Goal: Information Seeking & Learning: Learn about a topic

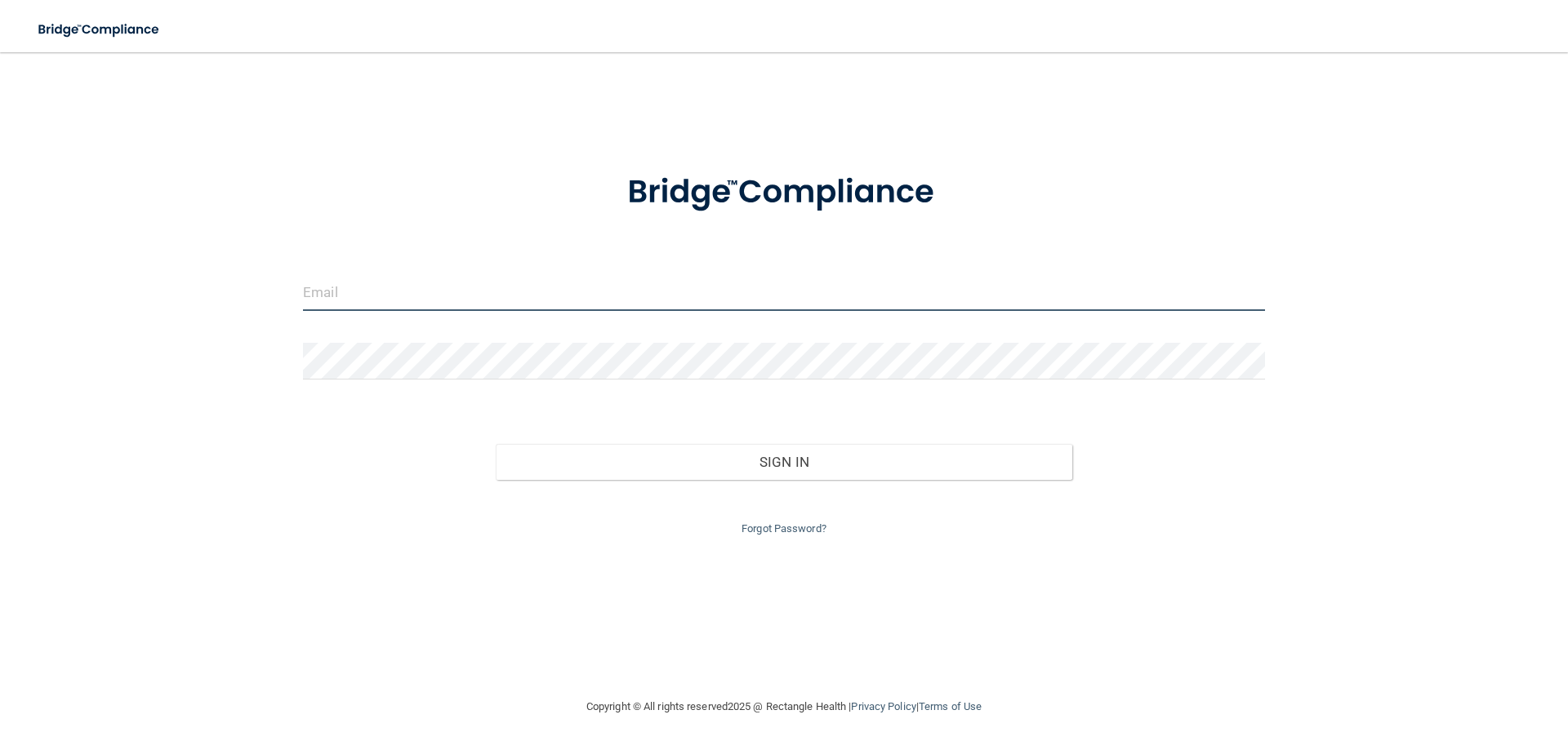
click at [640, 297] on input "email" at bounding box center [784, 292] width 962 height 36
type input "[EMAIL_ADDRESS][DOMAIN_NAME]"
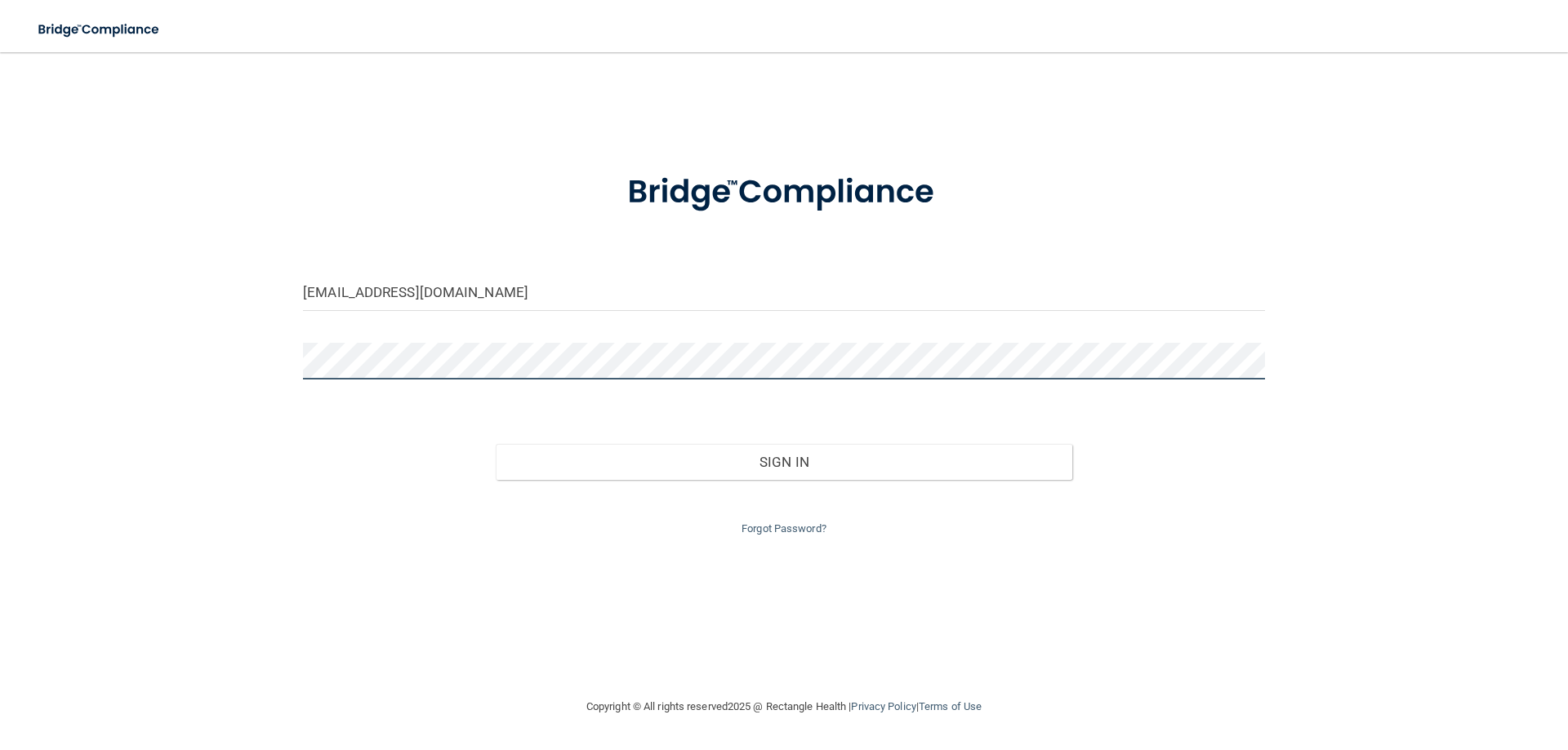
click at [496, 443] on button "Sign In" at bounding box center [784, 461] width 577 height 36
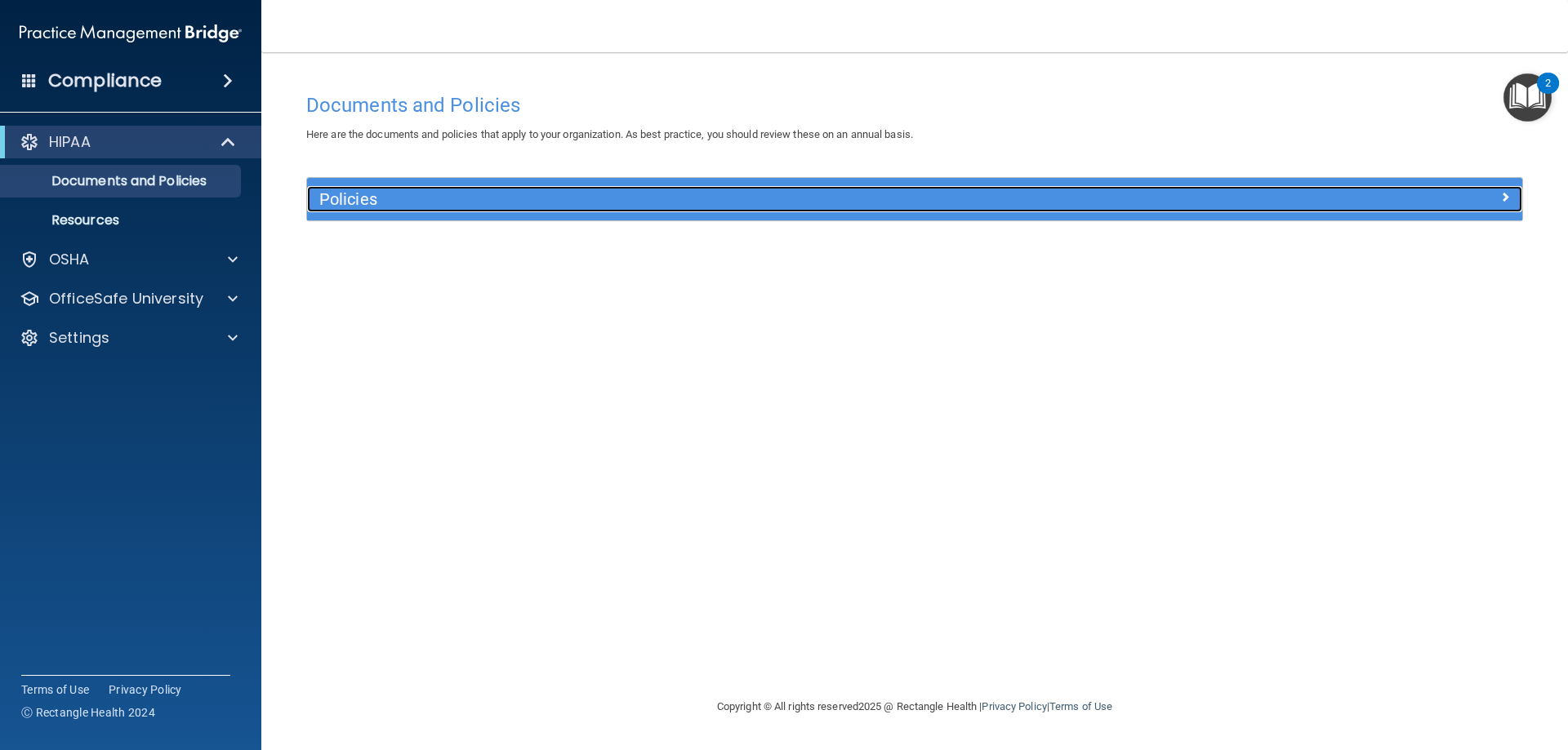
click at [1513, 193] on div at bounding box center [1370, 196] width 304 height 20
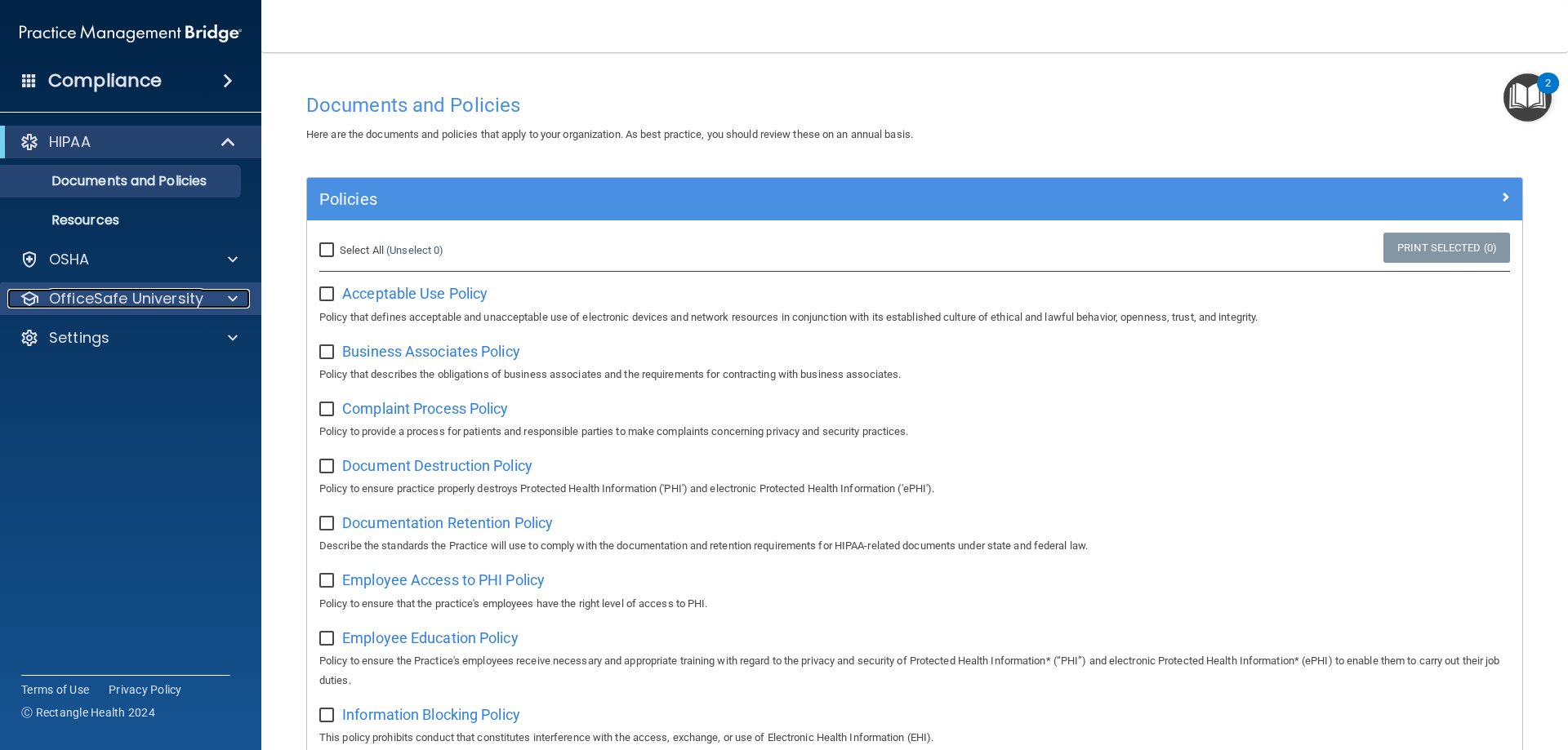
click at [115, 293] on p "OfficeSafe University" at bounding box center [127, 298] width 155 height 20
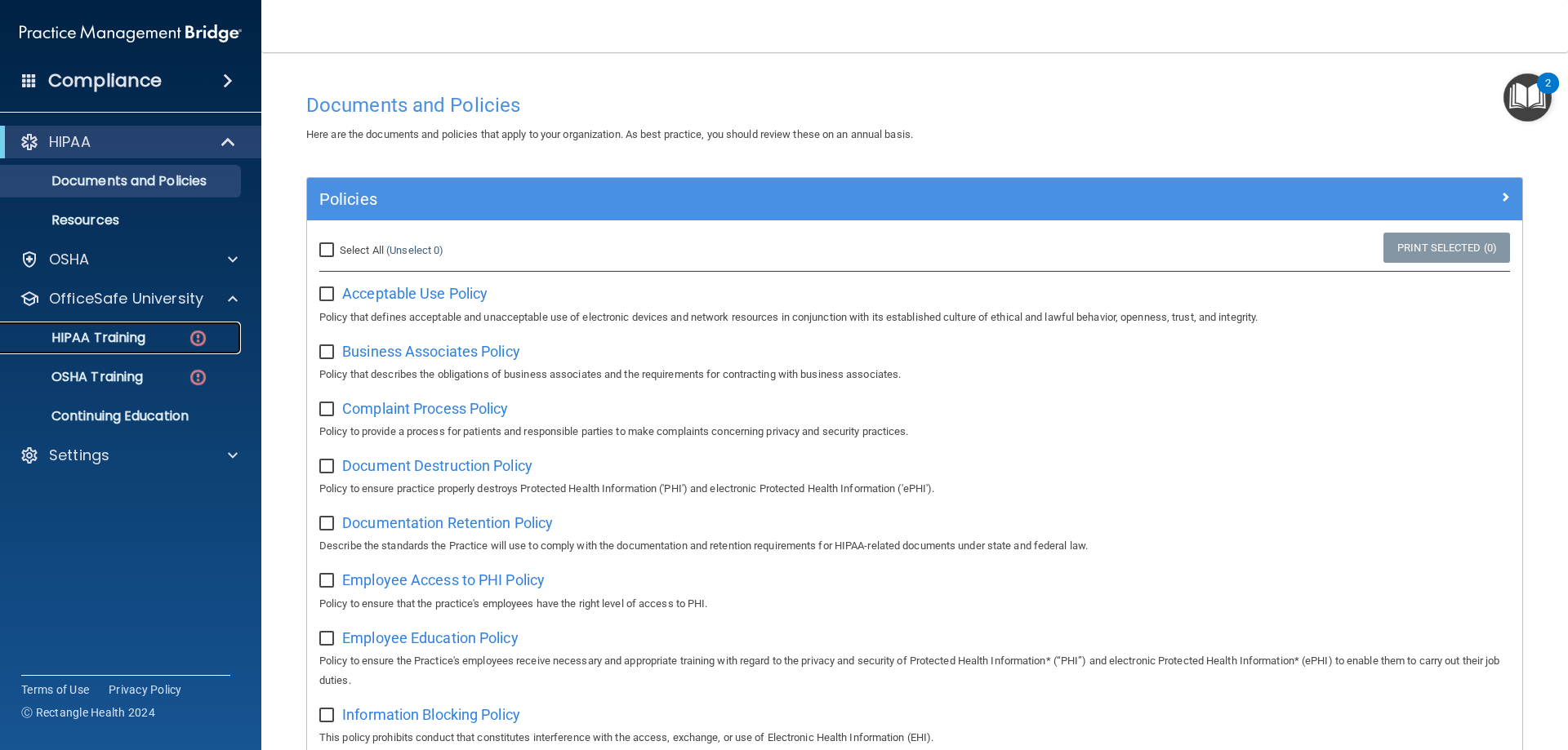
click at [143, 341] on p "HIPAA Training" at bounding box center [77, 338] width 135 height 17
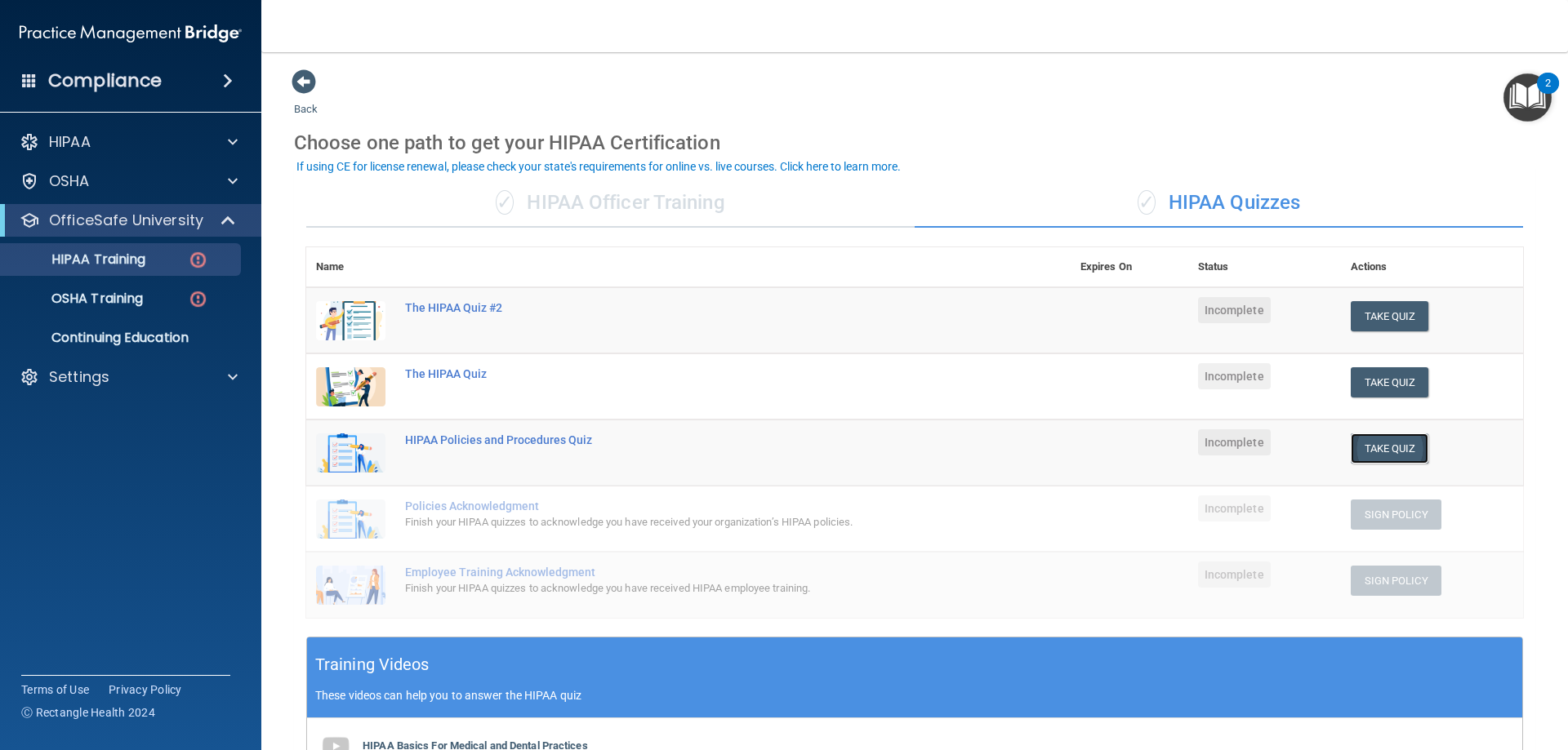
click at [1378, 441] on button "Take Quiz" at bounding box center [1390, 448] width 78 height 30
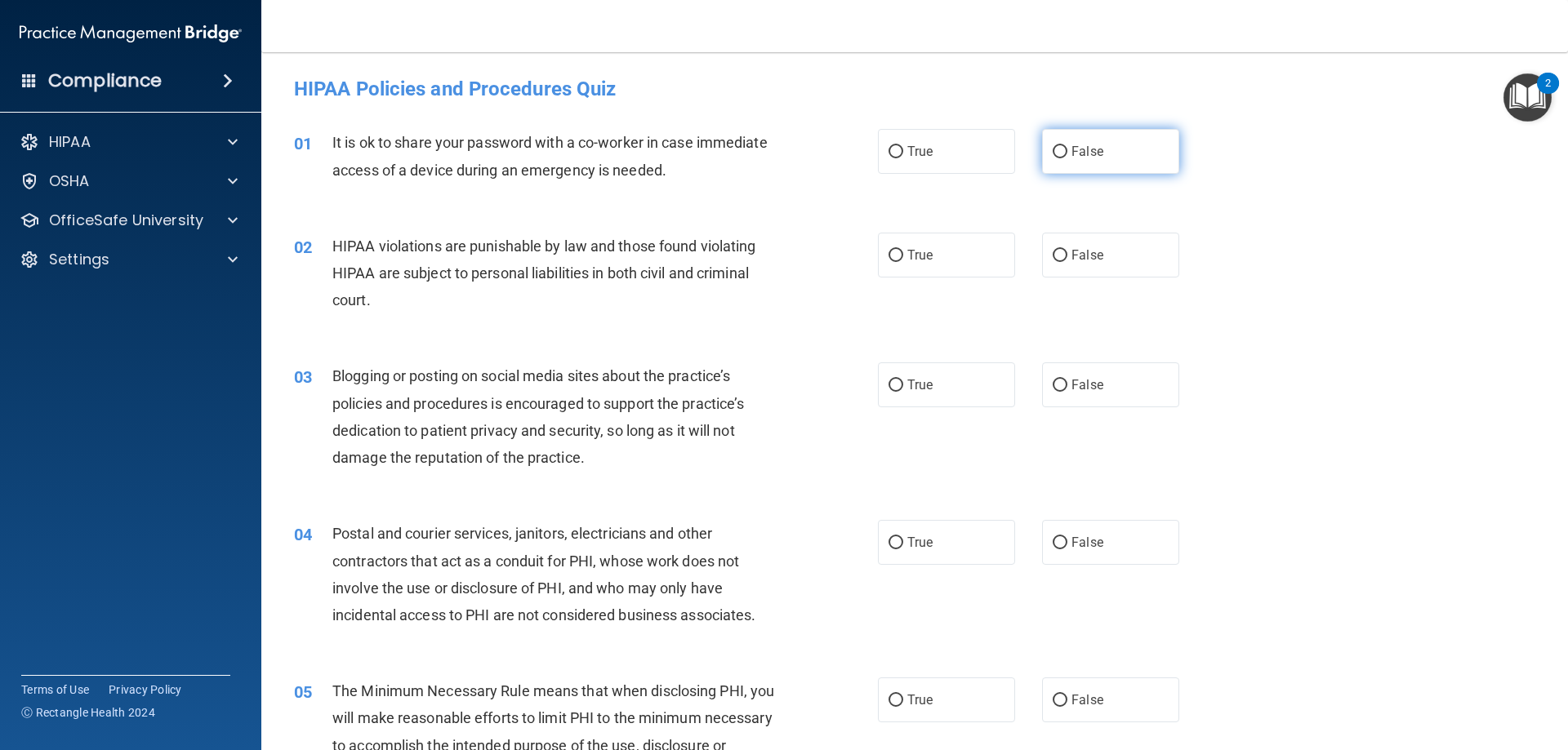
click at [1042, 159] on label "False" at bounding box center [1110, 151] width 137 height 45
click at [1052, 158] on input "False" at bounding box center [1060, 152] width 15 height 12
radio input "true"
click at [884, 262] on label "True" at bounding box center [946, 255] width 137 height 45
click at [888, 262] on input "True" at bounding box center [896, 255] width 15 height 12
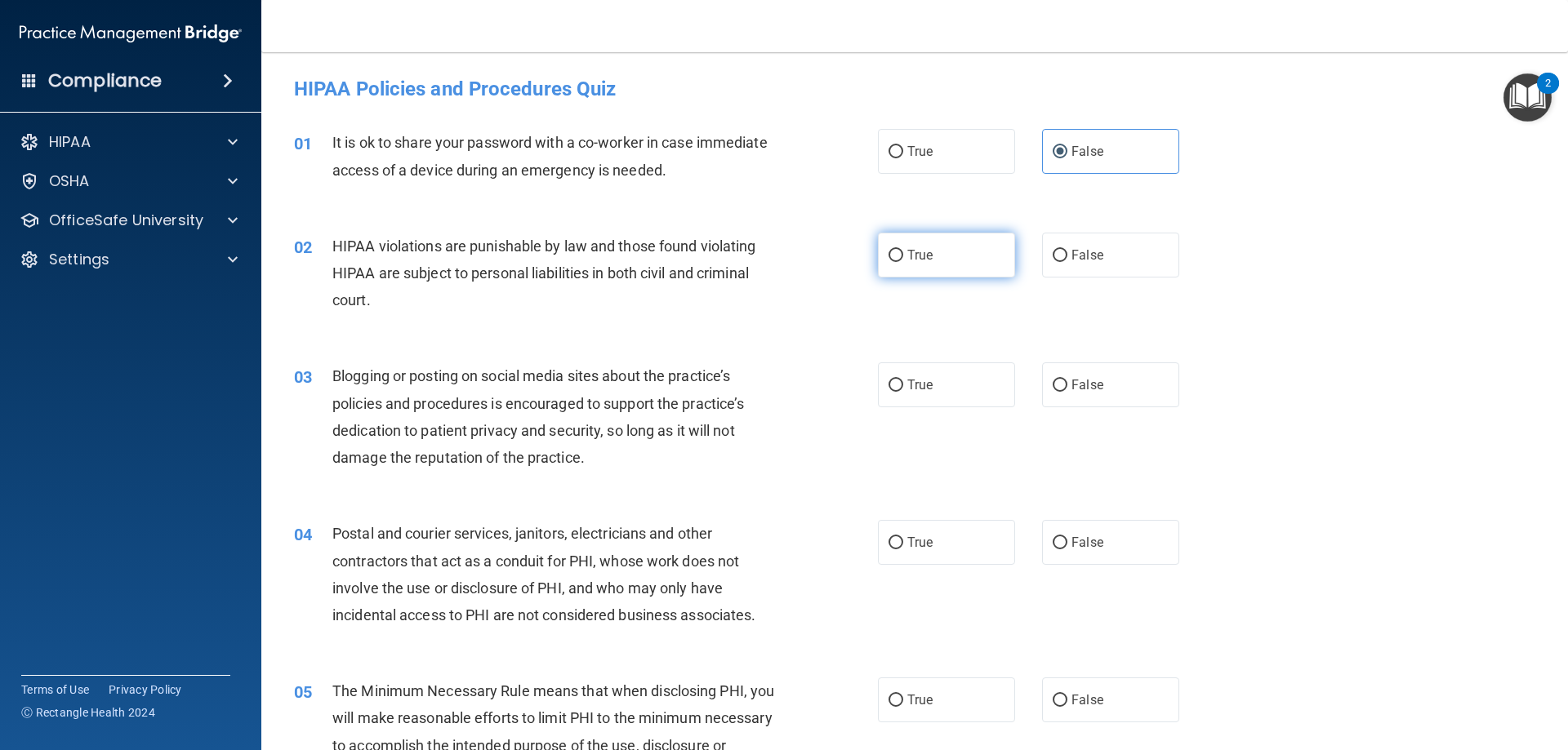
radio input "true"
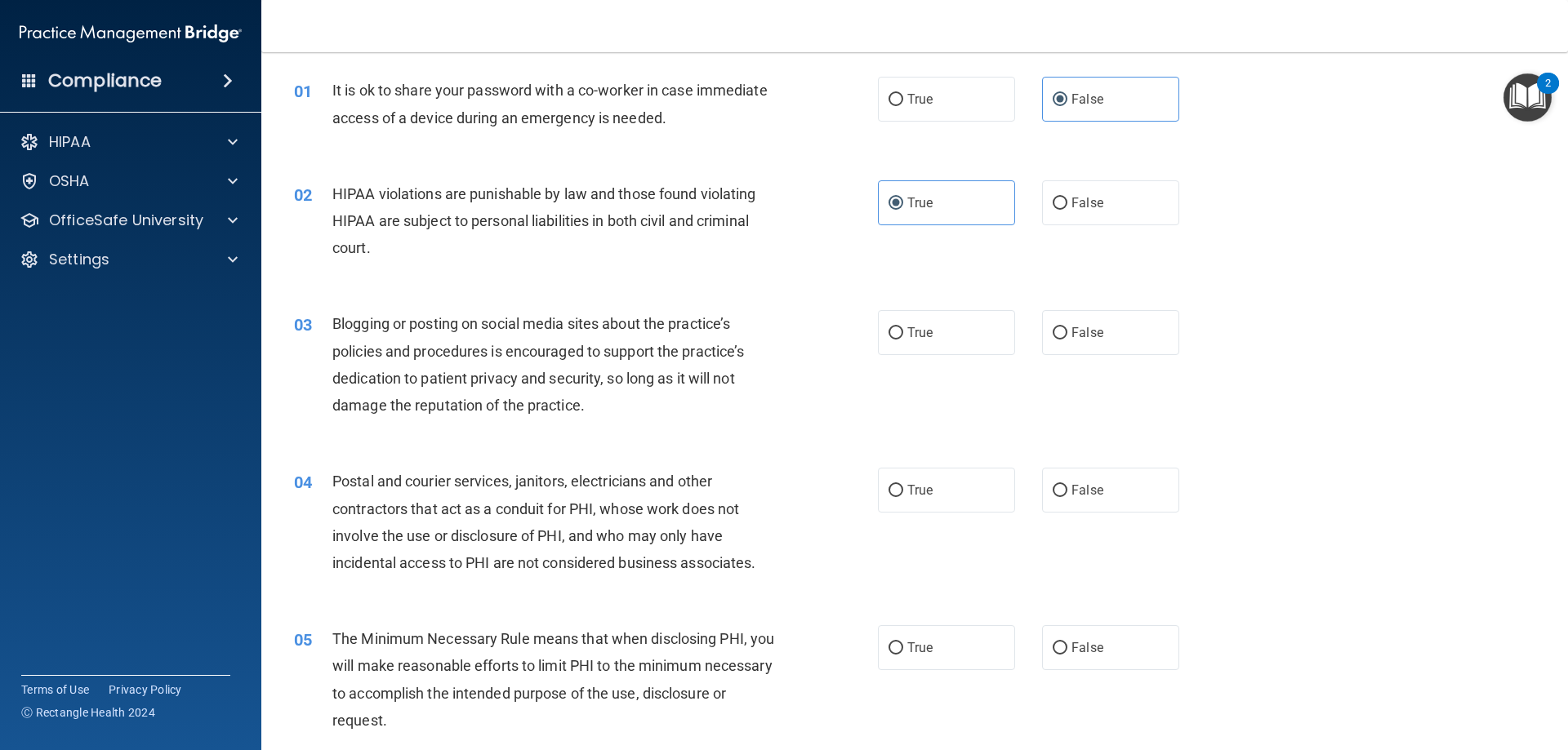
scroll to position [82, 0]
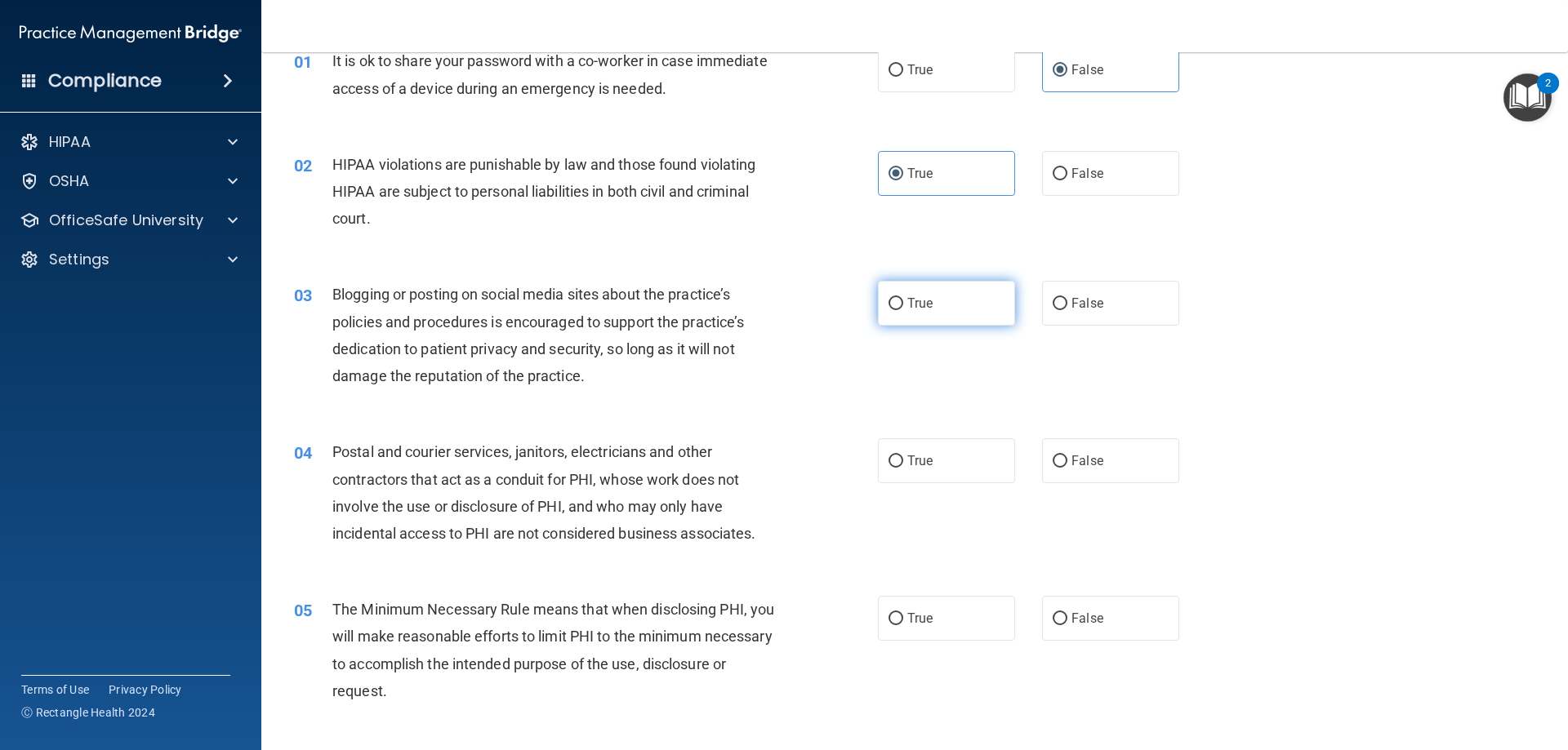
click at [900, 305] on label "True" at bounding box center [946, 303] width 137 height 45
click at [900, 305] on input "True" at bounding box center [896, 304] width 15 height 12
radio input "true"
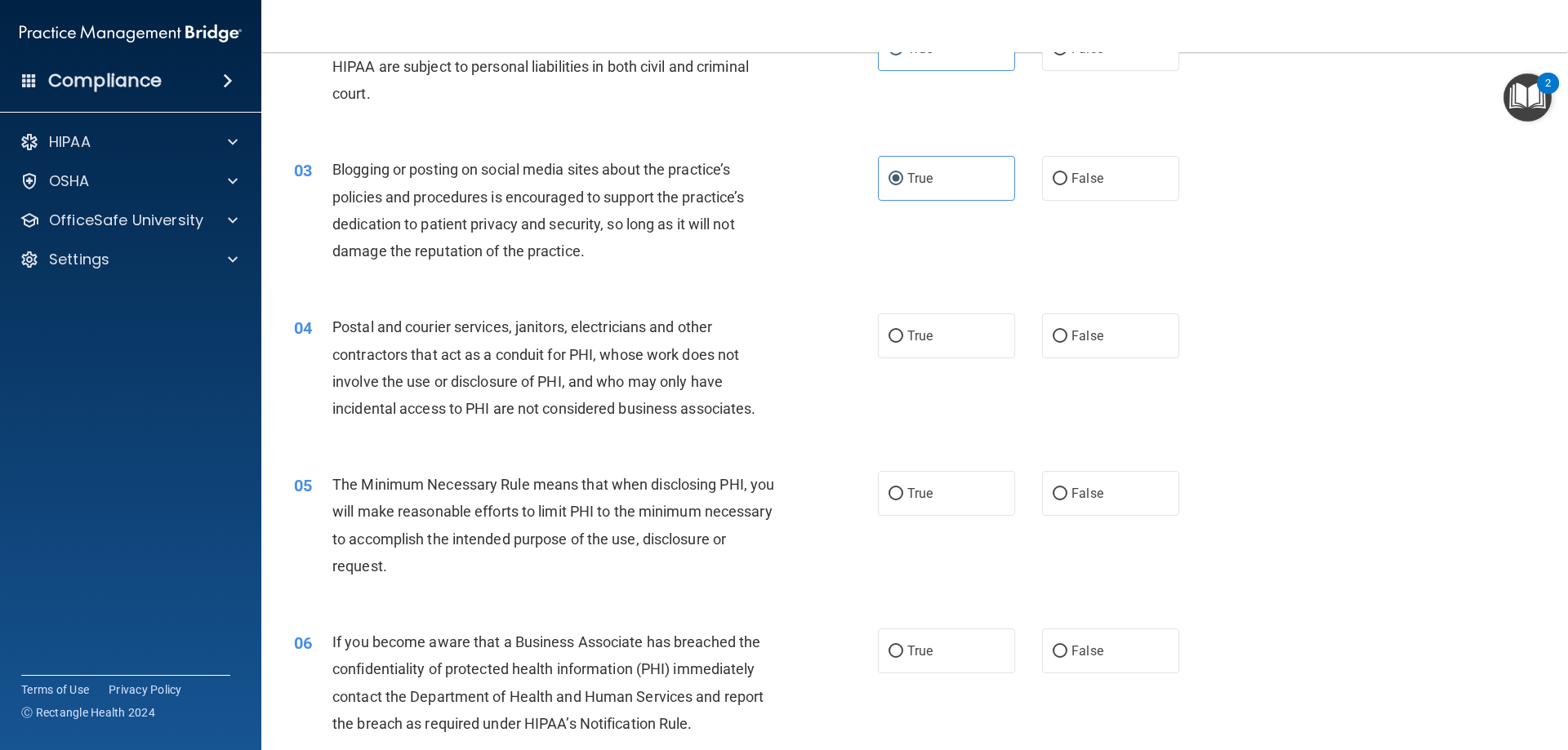
scroll to position [245, 0]
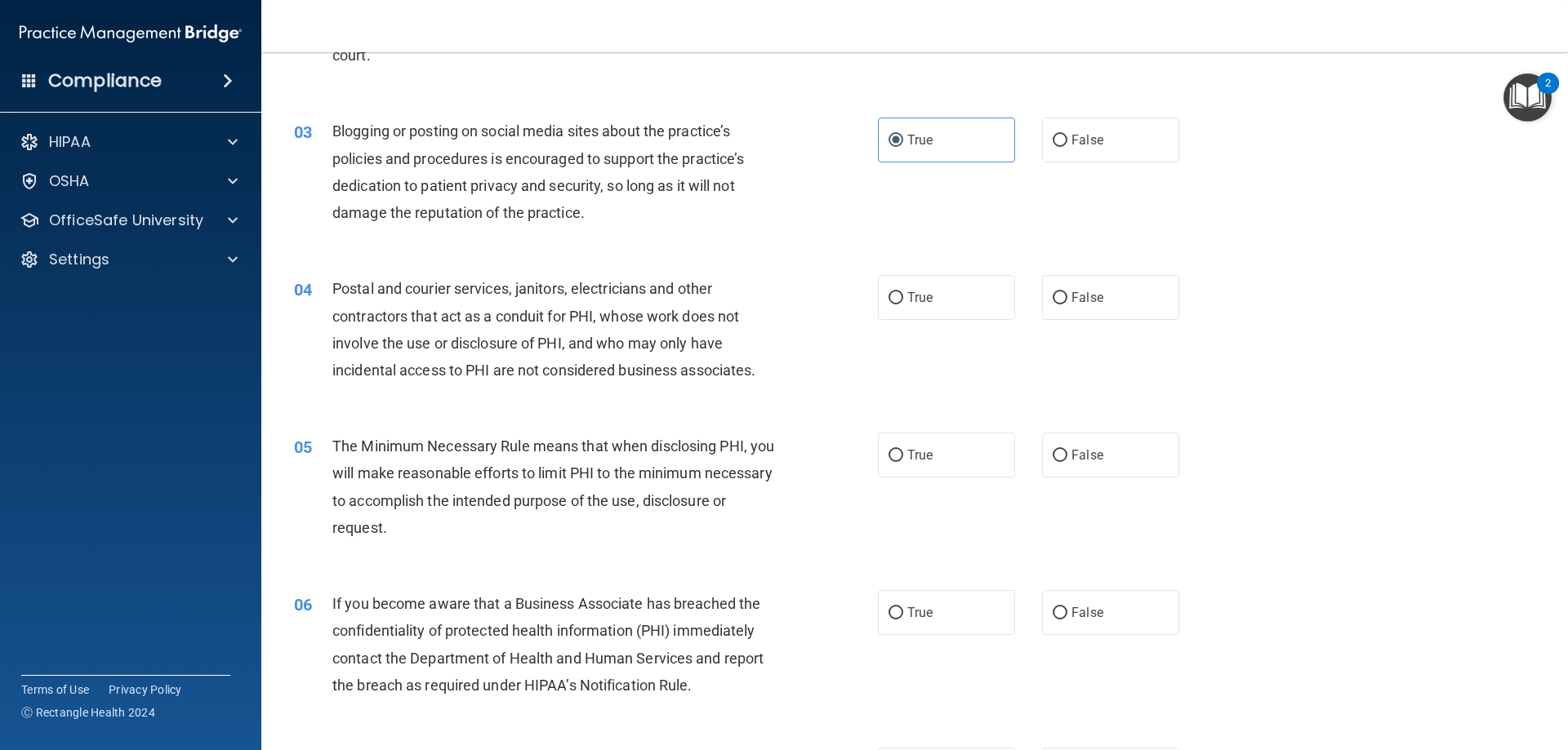
click at [510, 310] on span "Postal and courier services, janitors, electricians and other contractors that …" at bounding box center [543, 329] width 423 height 99
click at [516, 310] on span "Postal and courier services, janitors, electricians and other contractors that …" at bounding box center [543, 329] width 423 height 99
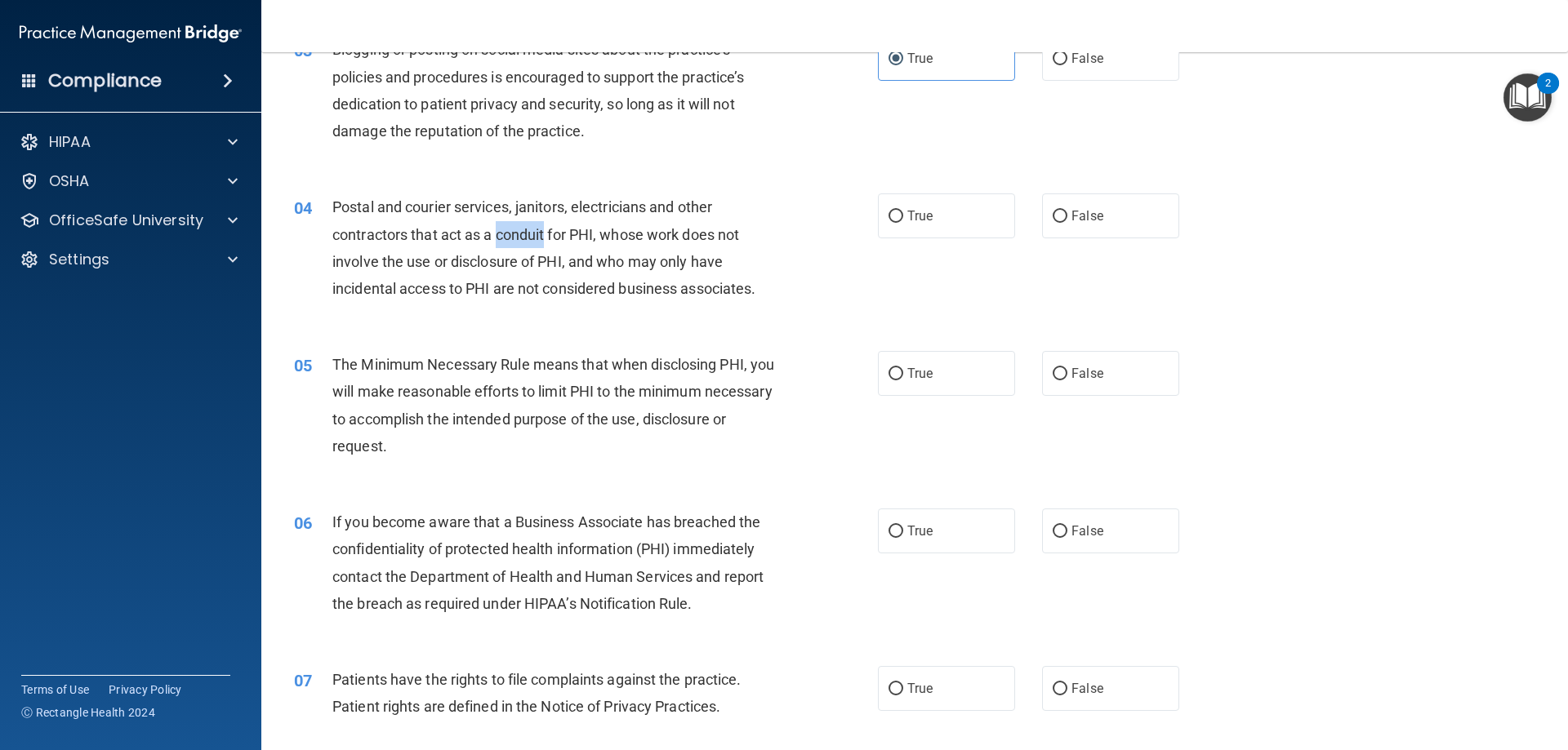
scroll to position [408, 0]
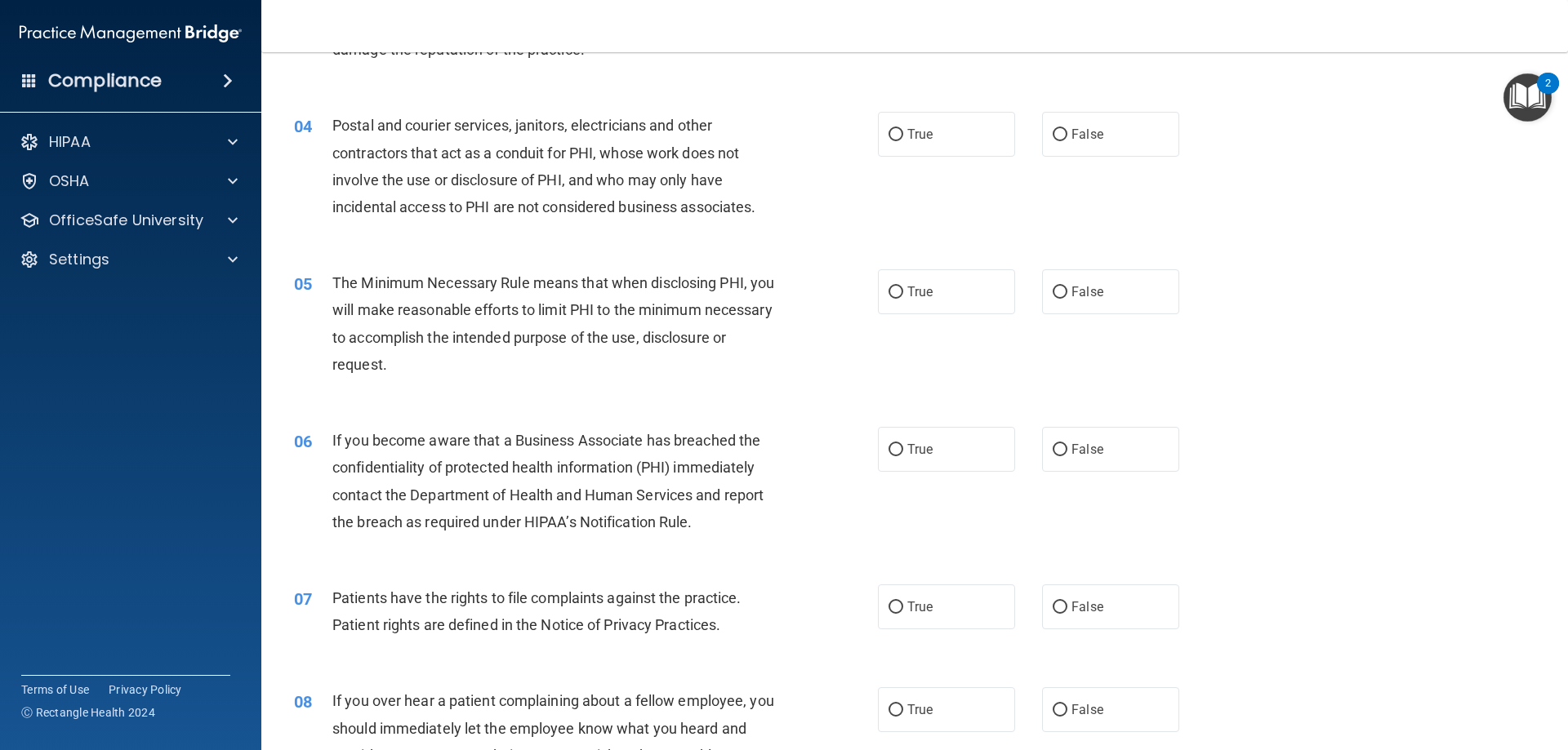
click at [609, 332] on span "The Minimum Necessary Rule means that when disclosing PHI, you will make reason…" at bounding box center [553, 323] width 442 height 99
click at [935, 283] on label "True" at bounding box center [946, 292] width 137 height 45
click at [903, 286] on input "True" at bounding box center [896, 292] width 15 height 12
radio input "true"
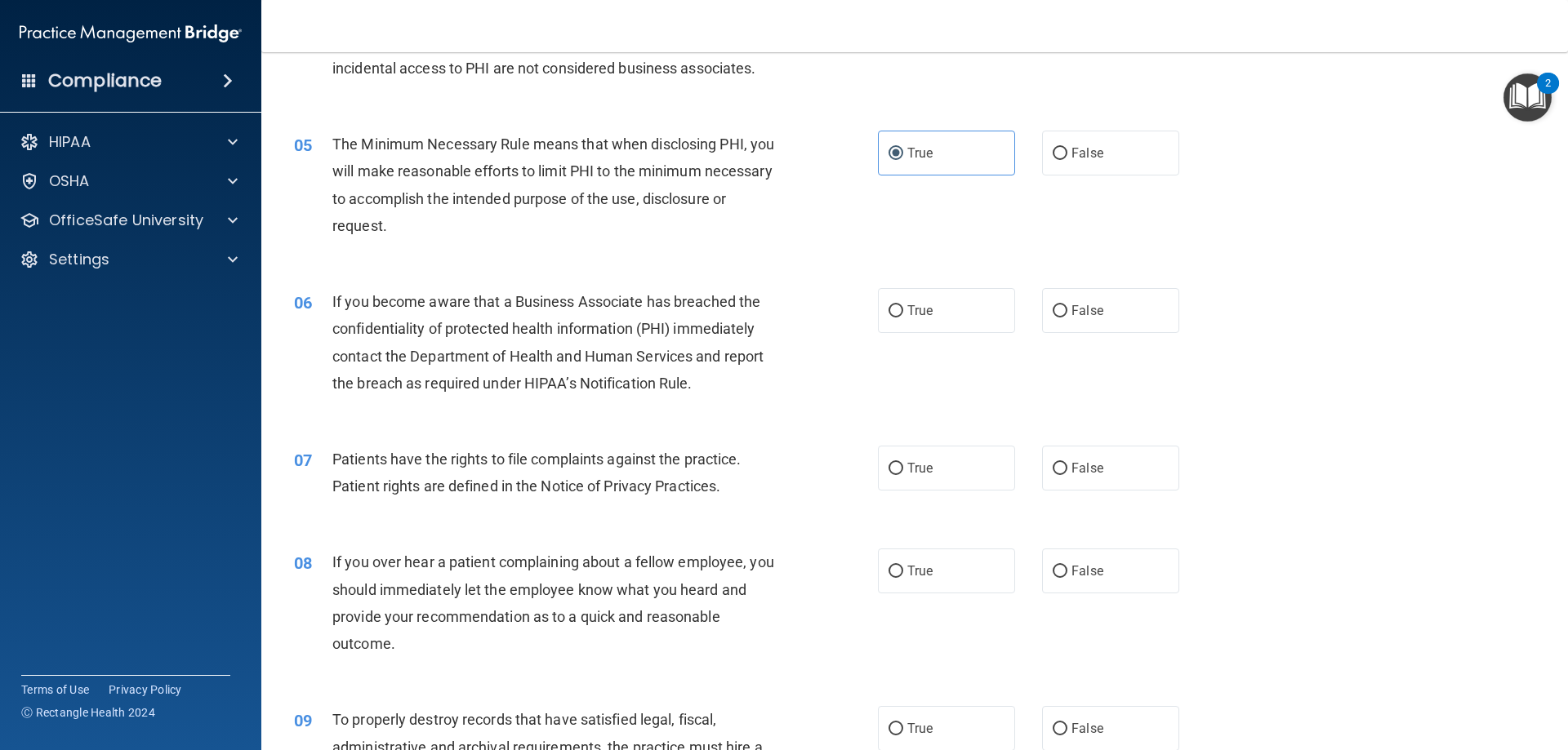
scroll to position [571, 0]
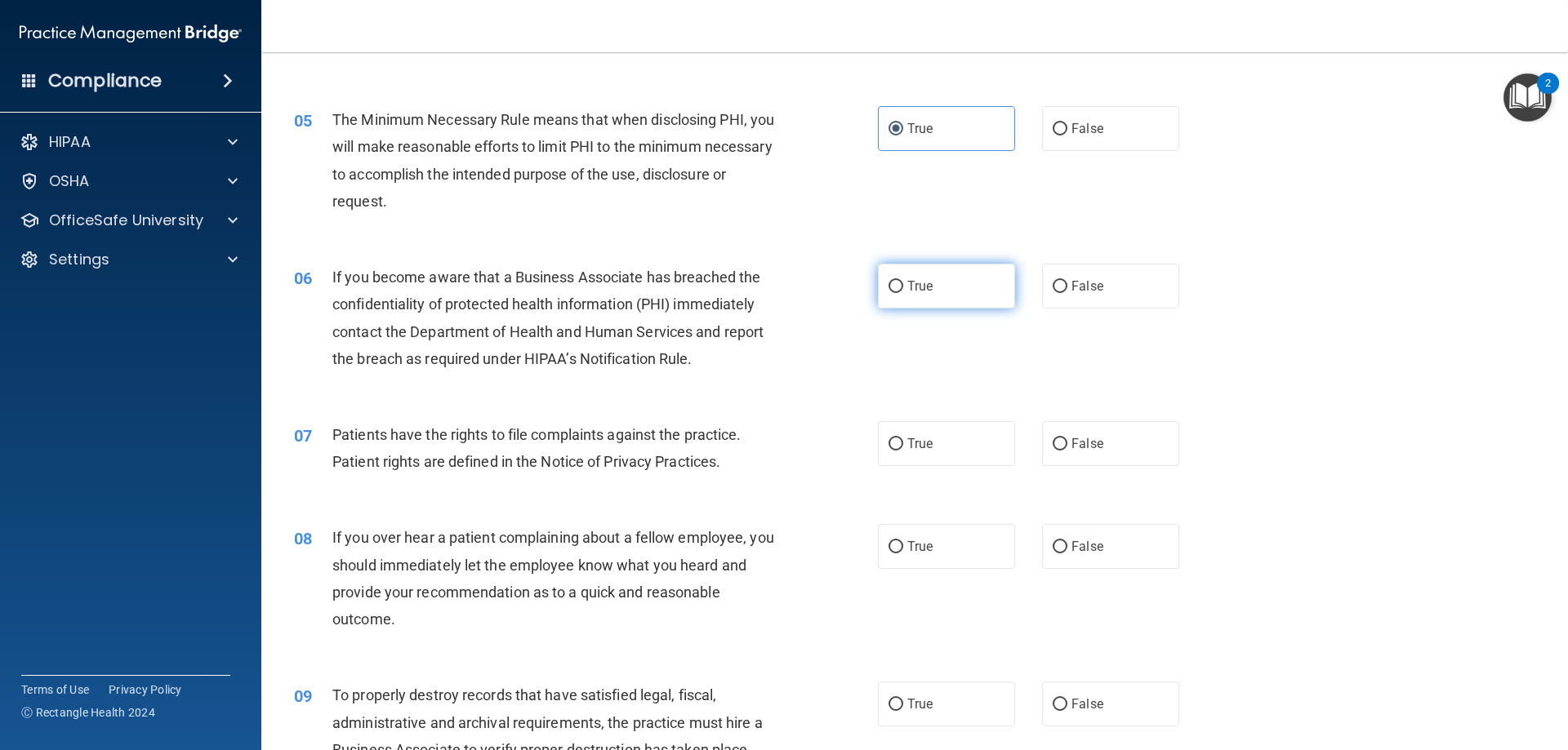
click at [878, 291] on label "True" at bounding box center [946, 286] width 137 height 45
click at [888, 291] on input "True" at bounding box center [896, 286] width 15 height 12
radio input "true"
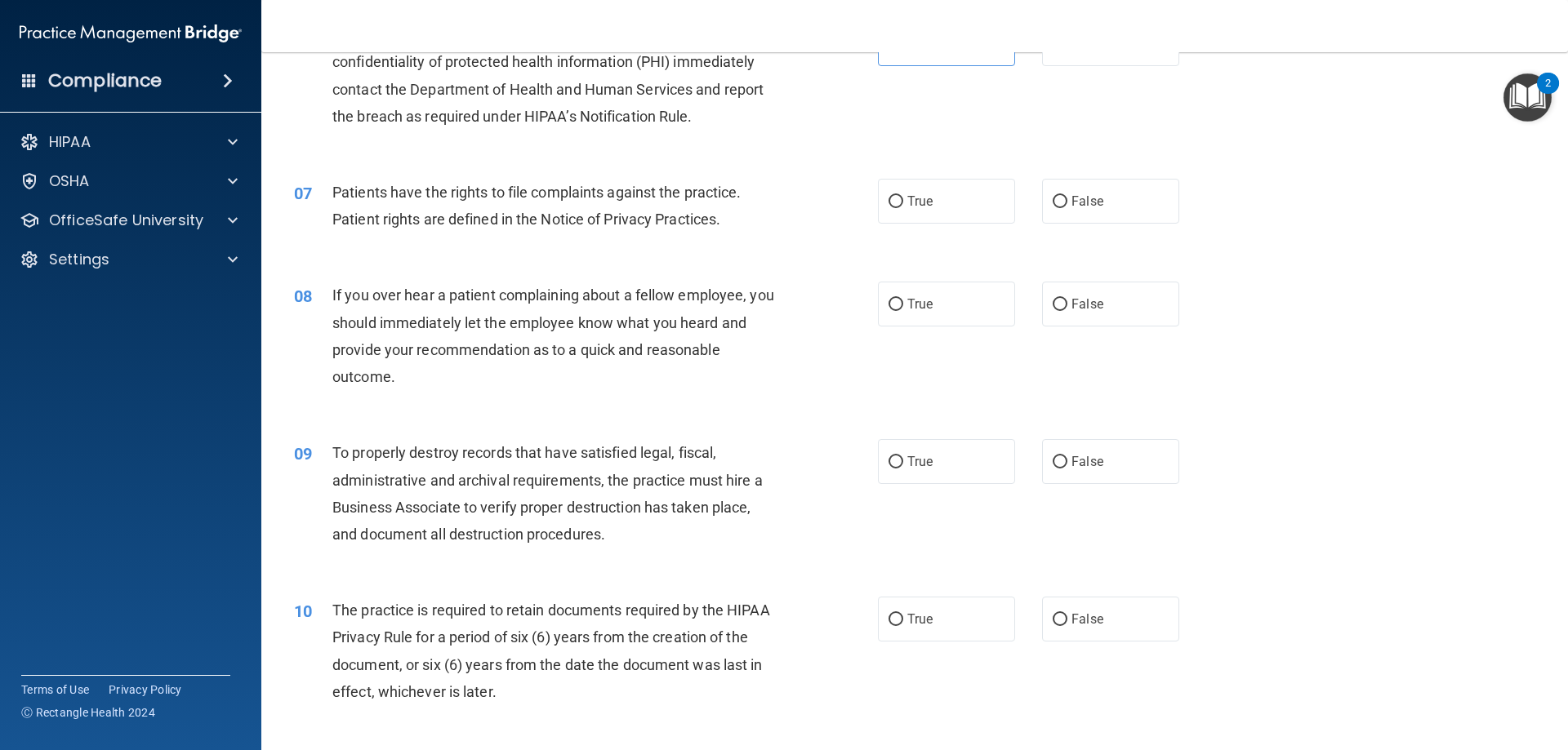
scroll to position [816, 0]
click at [918, 206] on span "True" at bounding box center [919, 198] width 25 height 16
click at [903, 206] on input "True" at bounding box center [896, 199] width 15 height 12
radio input "true"
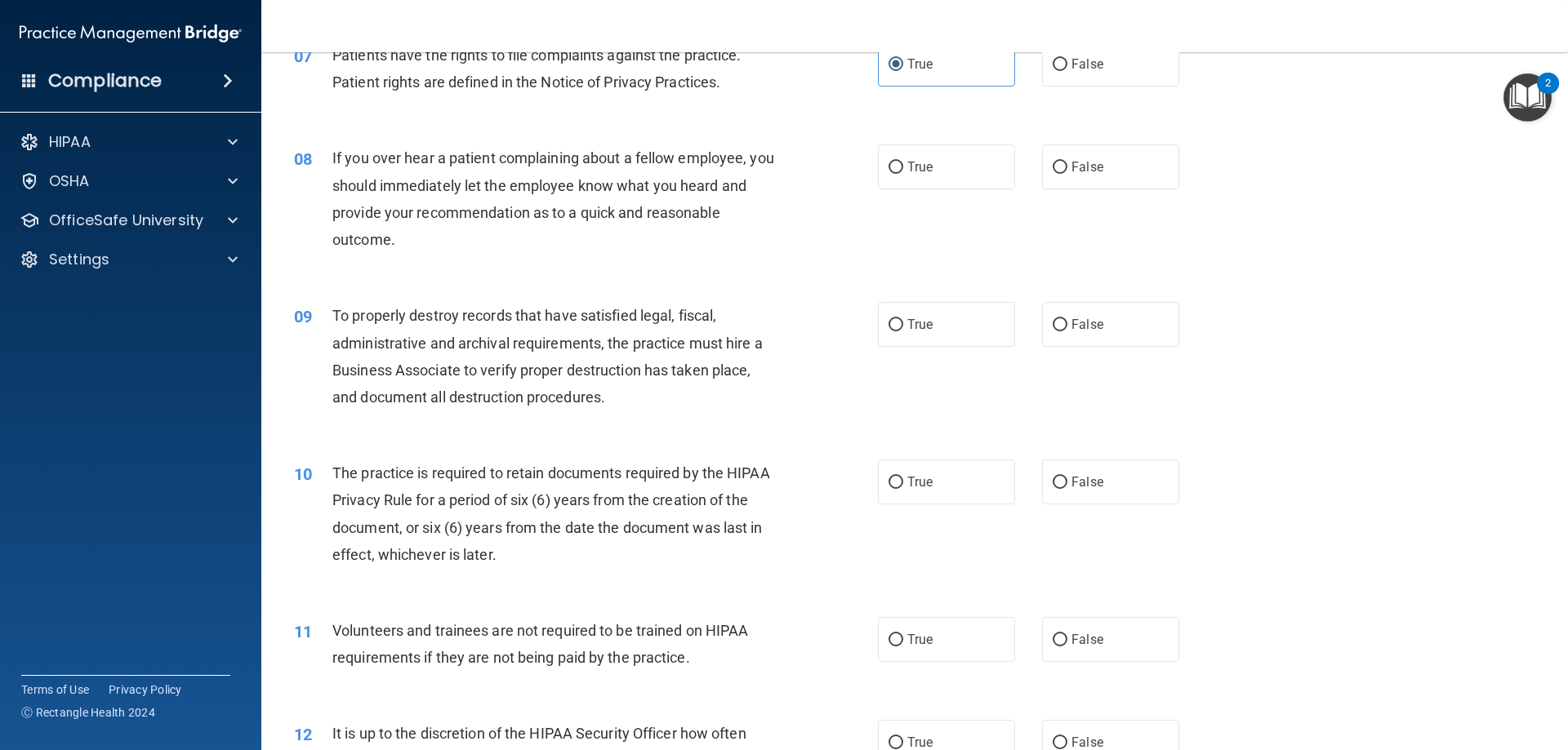
scroll to position [979, 0]
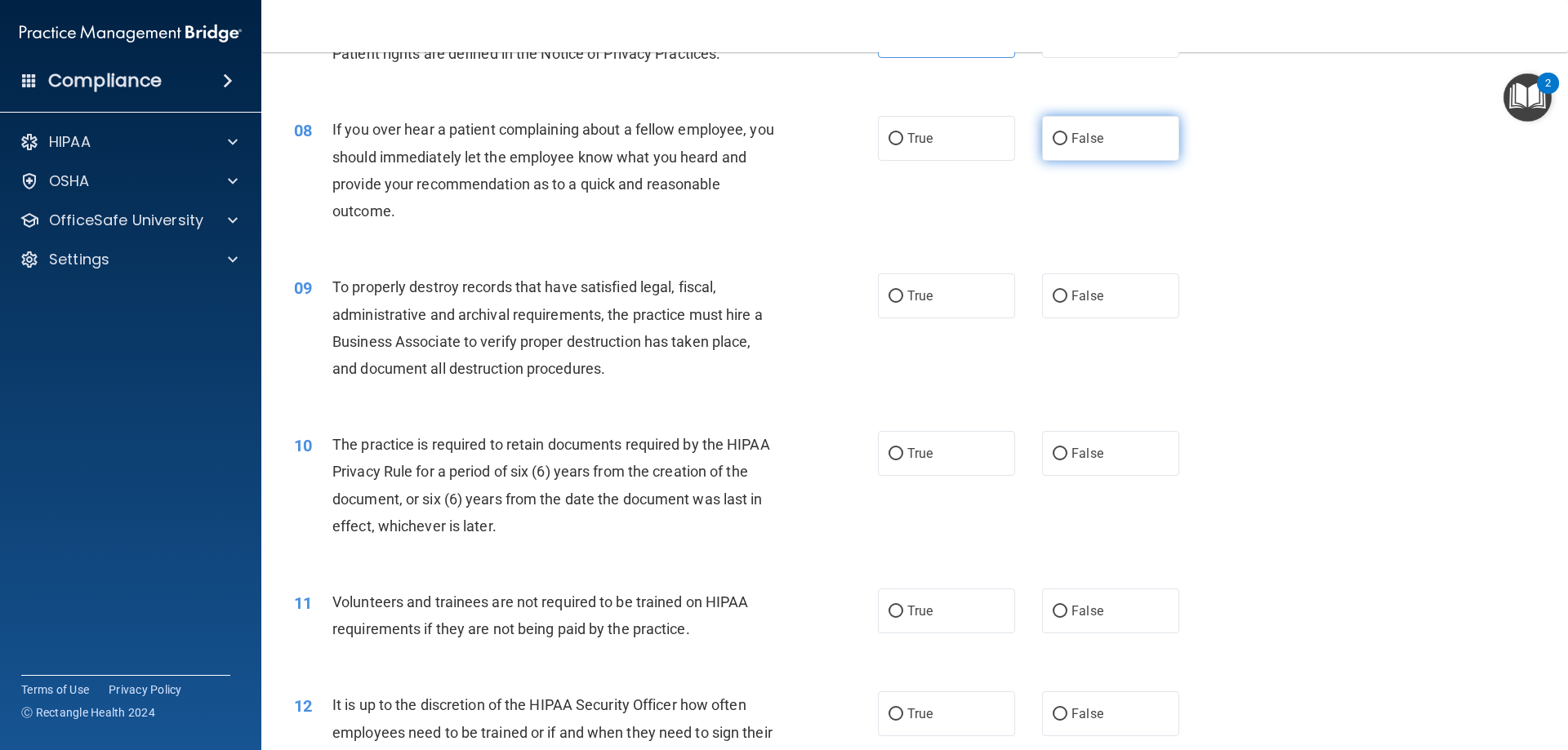
click at [1107, 157] on label "False" at bounding box center [1110, 138] width 137 height 45
click at [1067, 145] on input "False" at bounding box center [1060, 139] width 15 height 12
radio input "true"
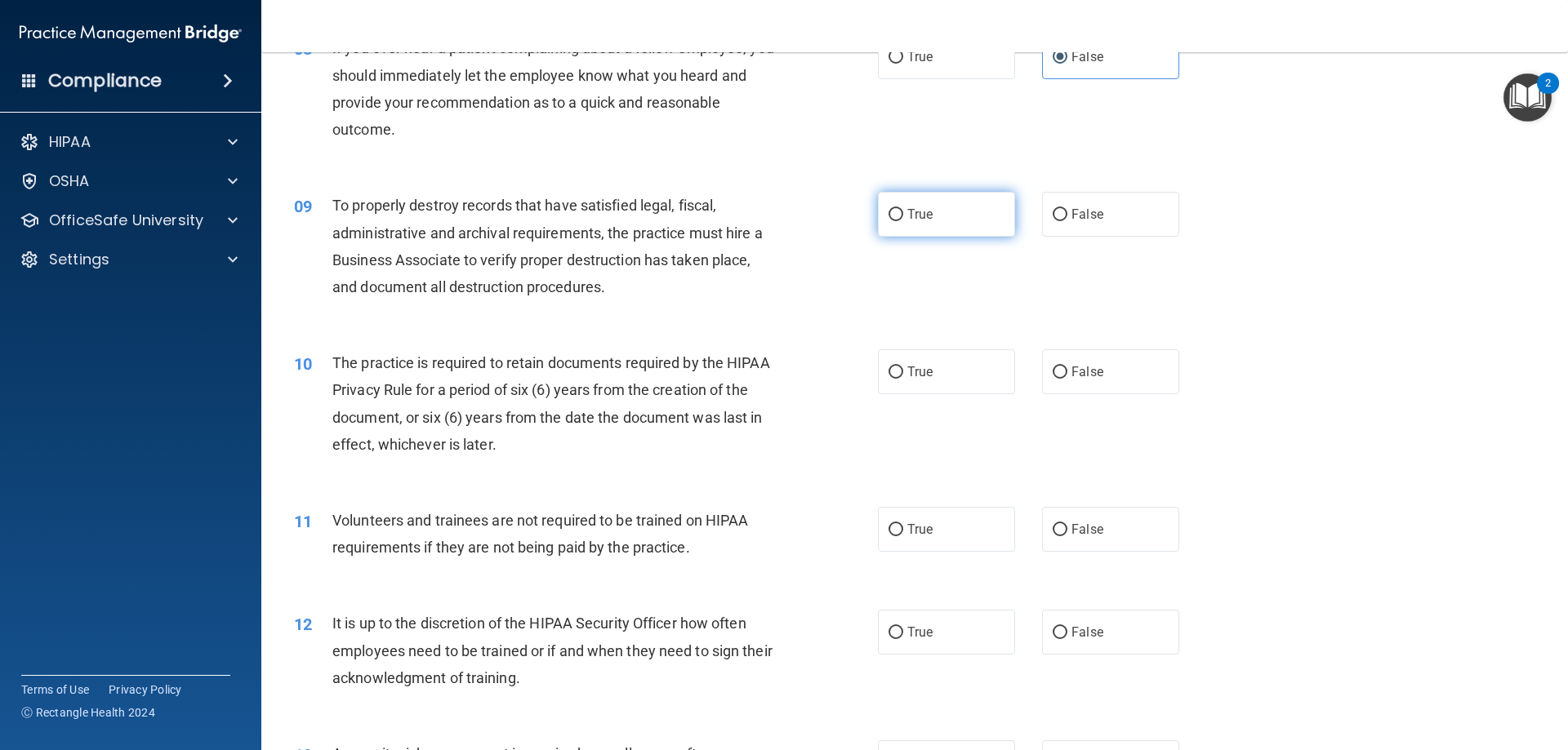
click at [980, 209] on label "True" at bounding box center [946, 214] width 137 height 45
click at [903, 209] on input "True" at bounding box center [896, 214] width 15 height 12
radio input "true"
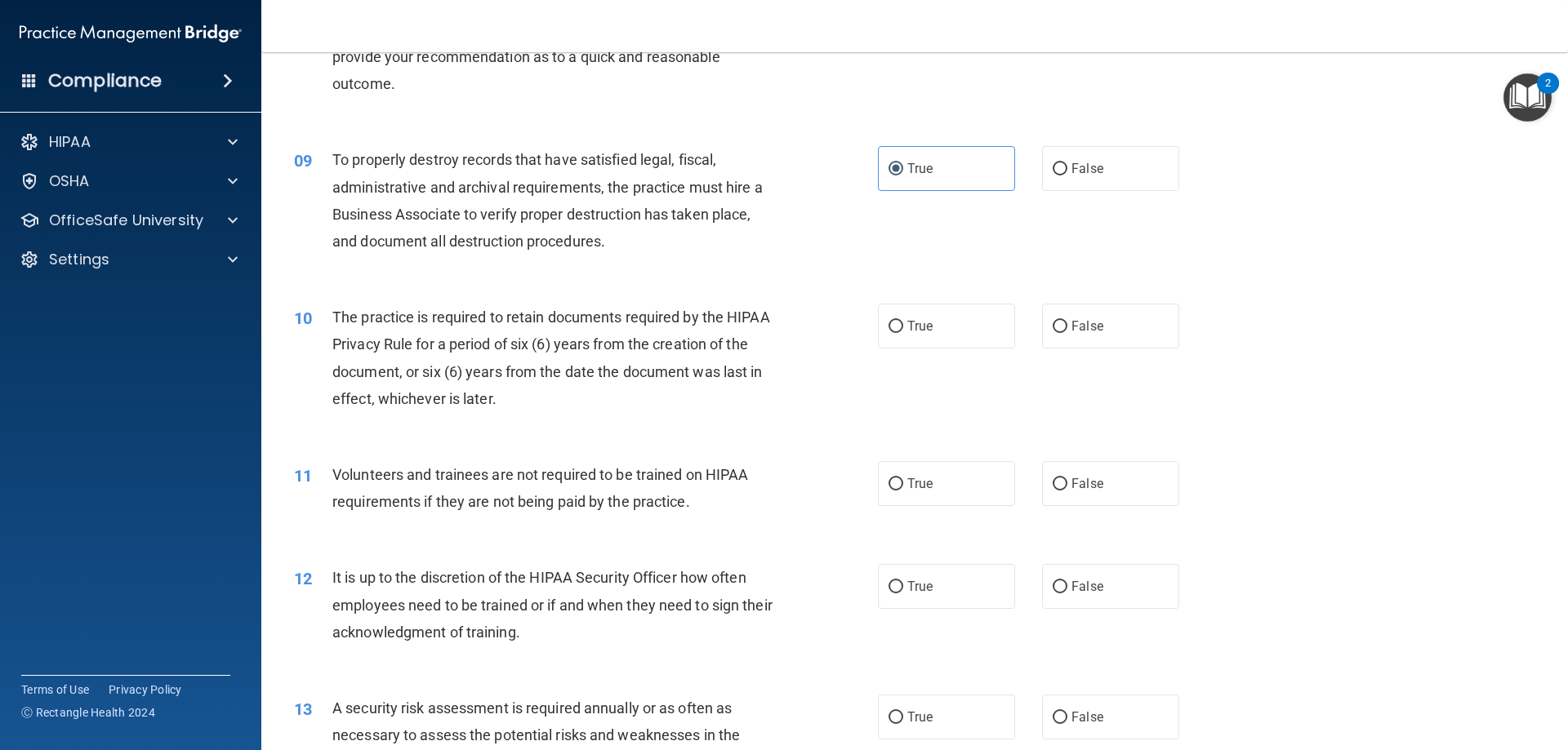
scroll to position [1142, 0]
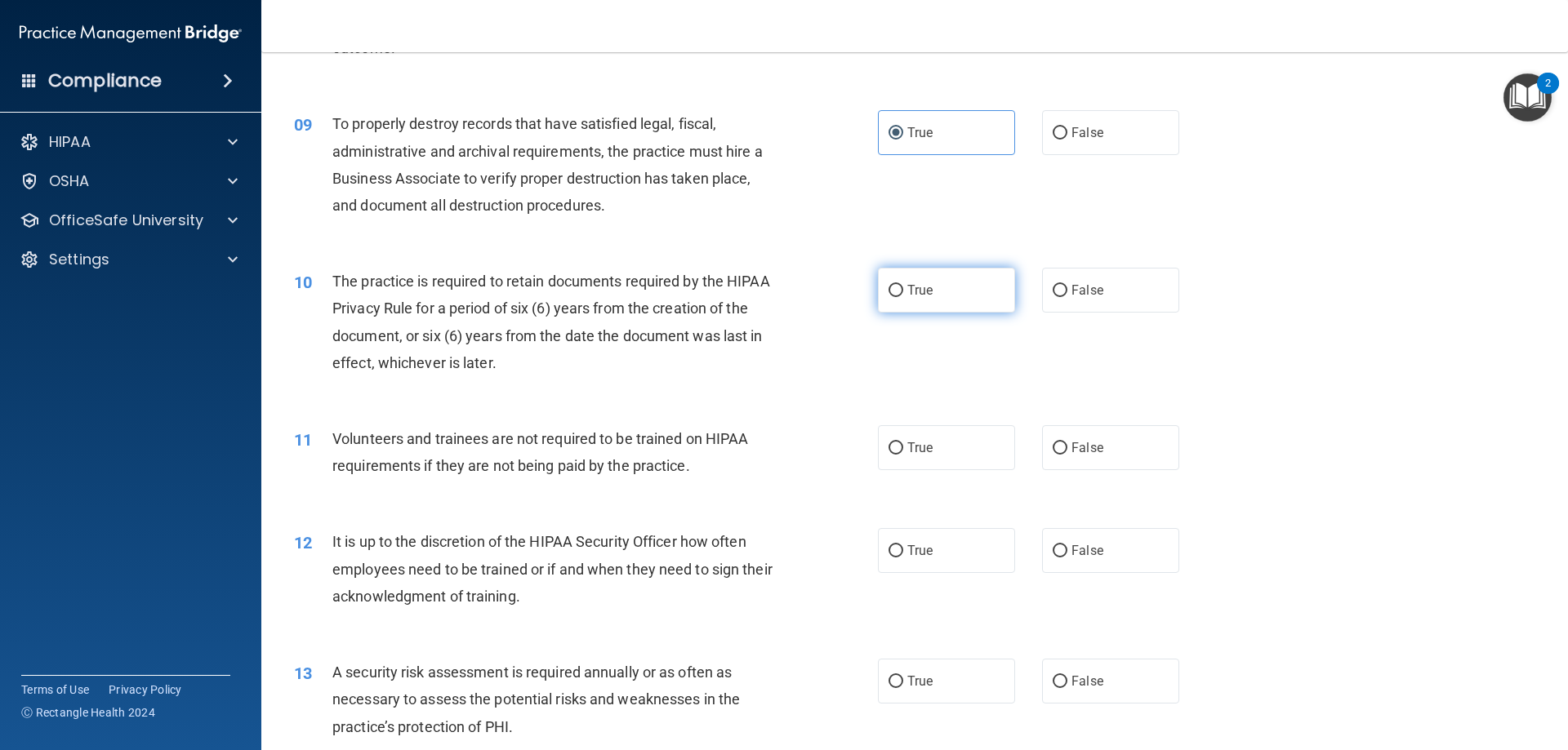
click at [921, 285] on label "True" at bounding box center [946, 290] width 137 height 45
click at [903, 285] on input "True" at bounding box center [896, 291] width 15 height 12
radio input "true"
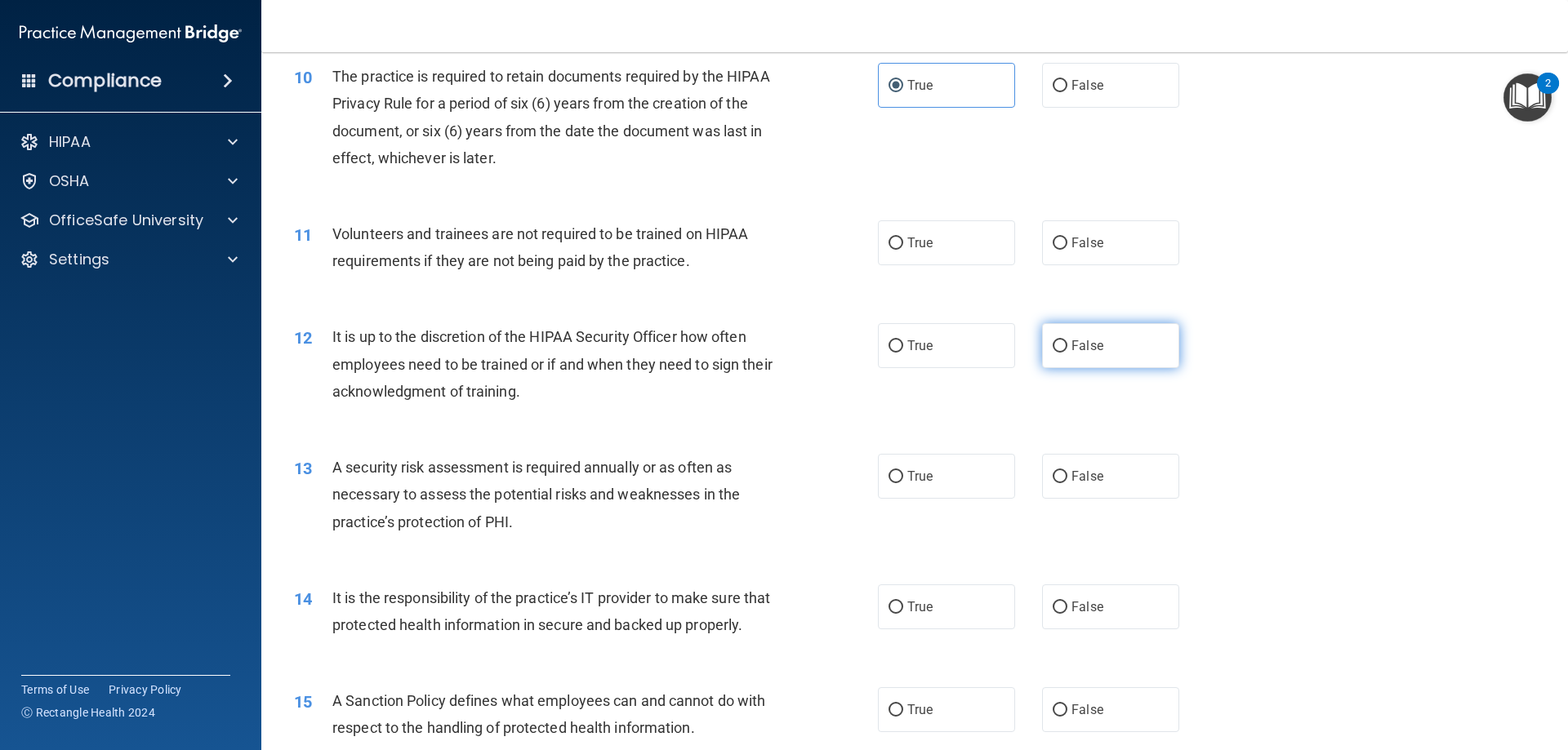
scroll to position [1387, 0]
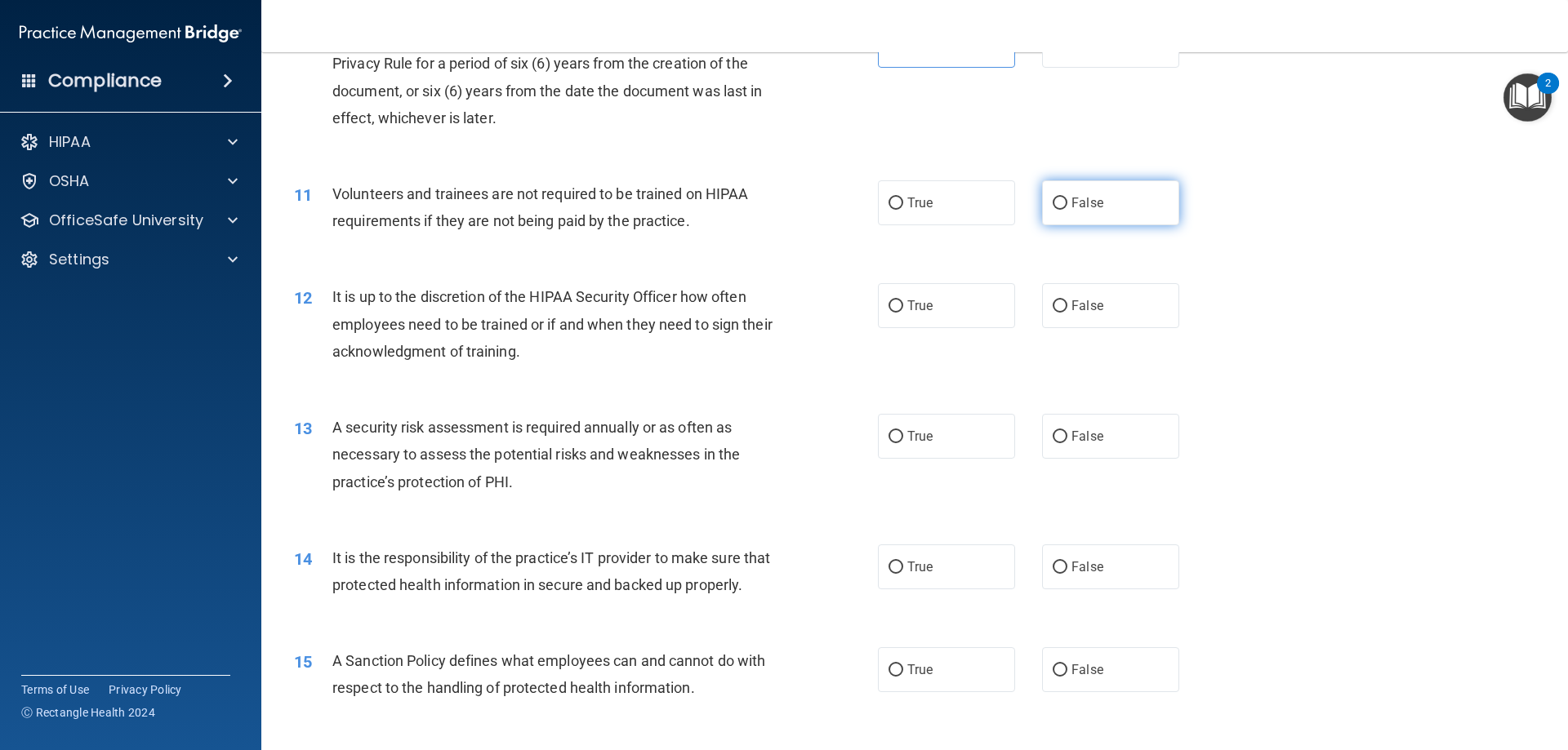
click at [1050, 221] on label "False" at bounding box center [1110, 203] width 137 height 45
click at [1052, 210] on input "False" at bounding box center [1060, 203] width 15 height 12
radio input "true"
click at [888, 310] on input "True" at bounding box center [896, 306] width 15 height 12
radio input "true"
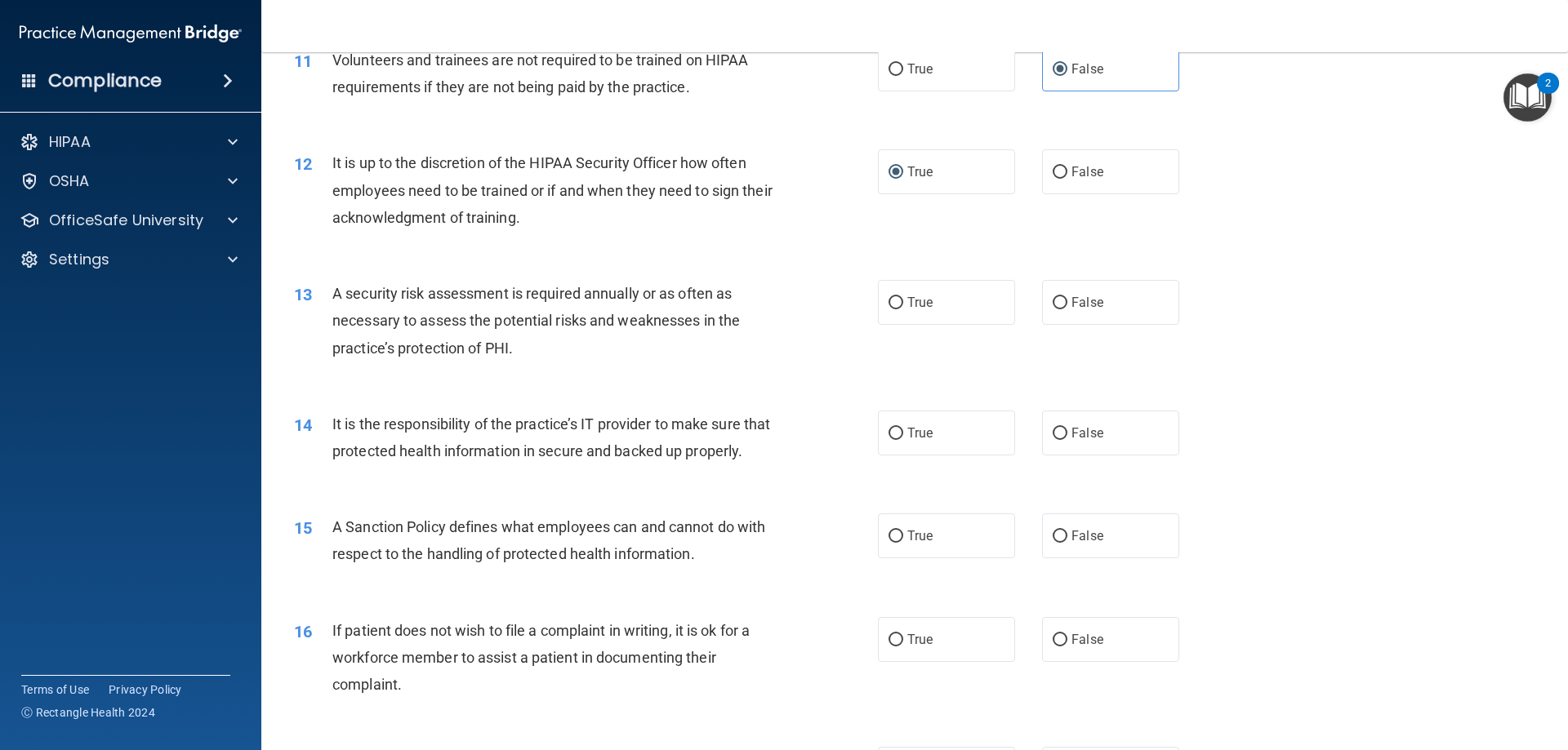
scroll to position [1550, 0]
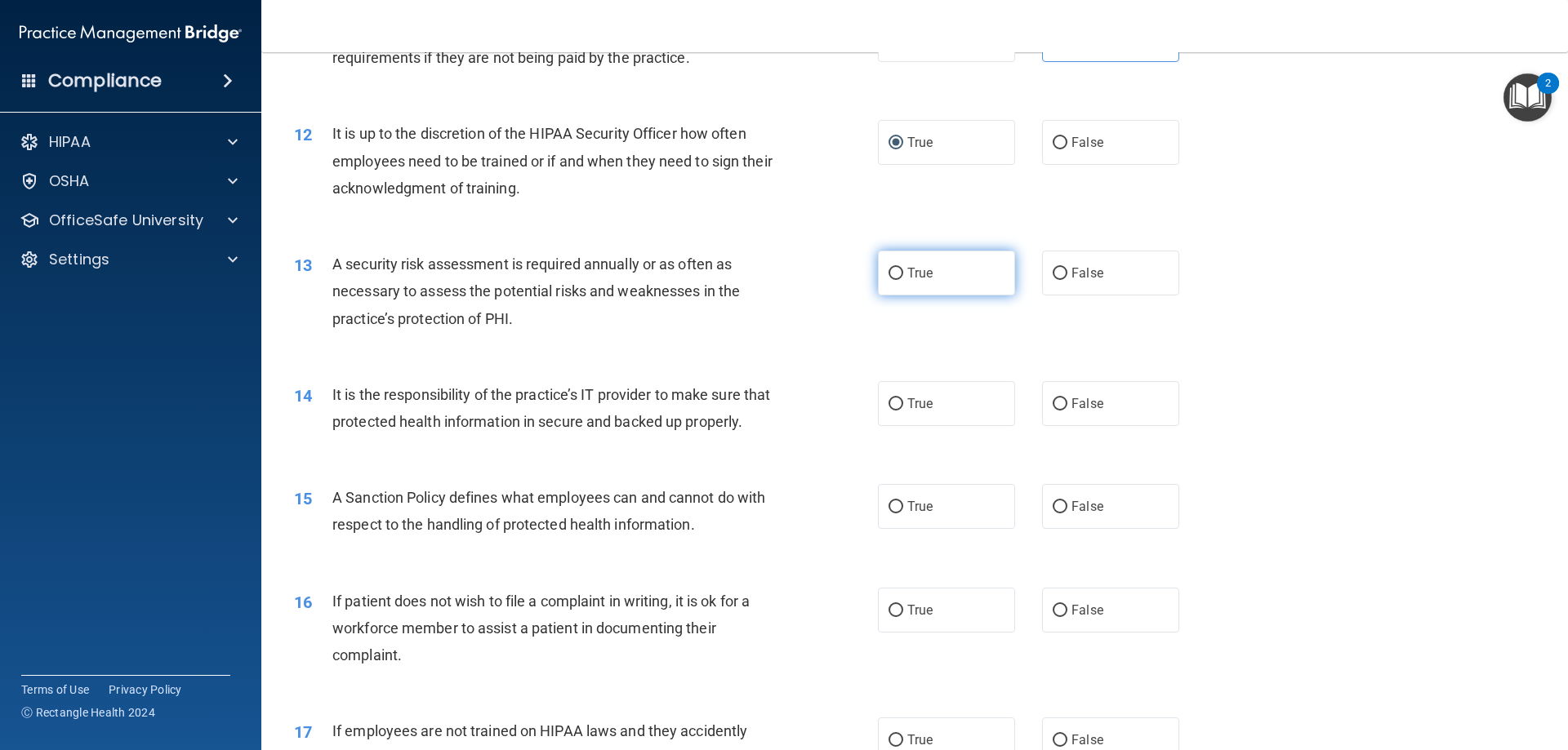
click at [915, 280] on span "True" at bounding box center [919, 273] width 25 height 16
click at [903, 280] on input "True" at bounding box center [896, 273] width 15 height 12
radio input "true"
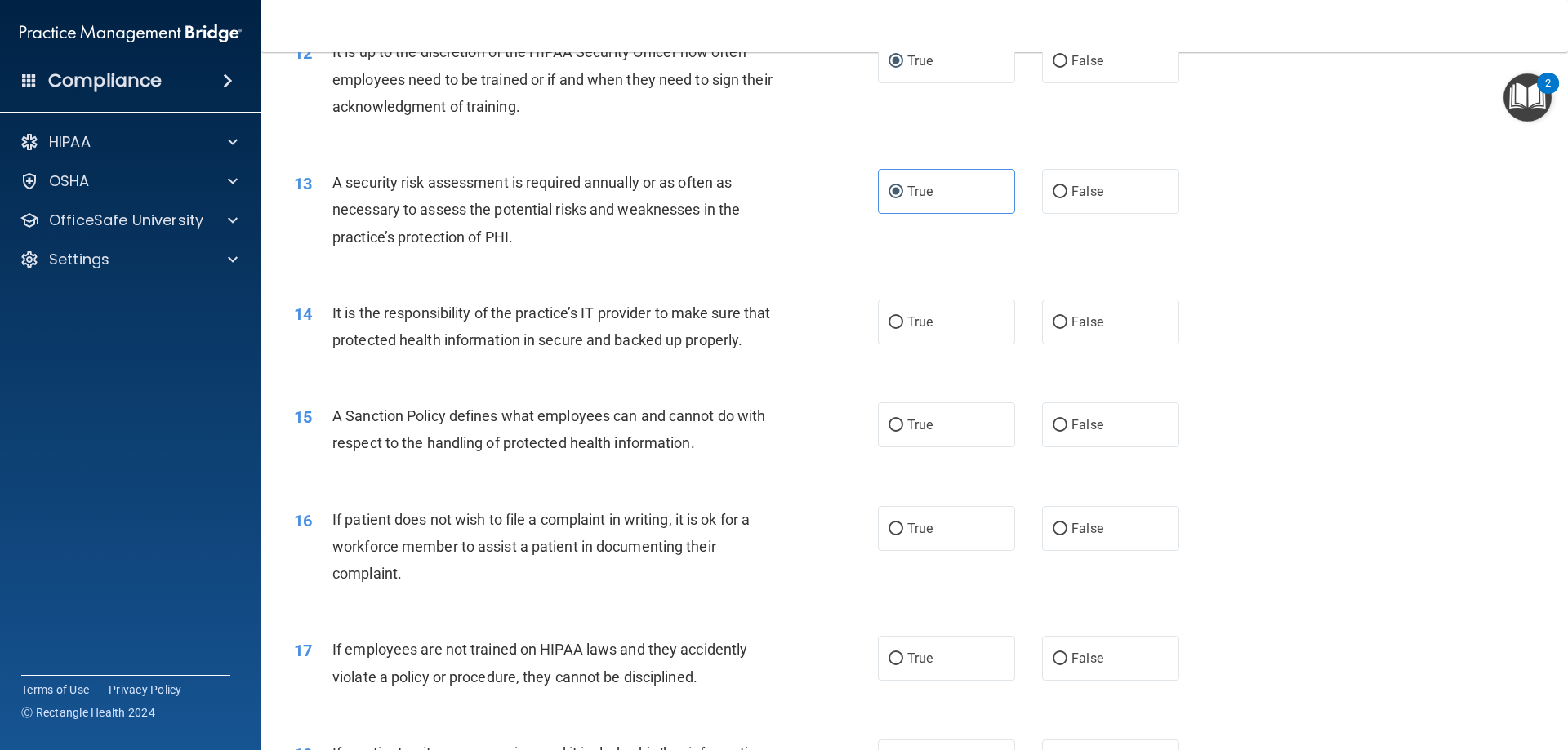
drag, startPoint x: 915, startPoint y: 319, endPoint x: 907, endPoint y: 400, distance: 81.4
click at [915, 319] on span "True" at bounding box center [919, 321] width 25 height 16
click at [903, 319] on input "True" at bounding box center [896, 322] width 15 height 12
radio input "true"
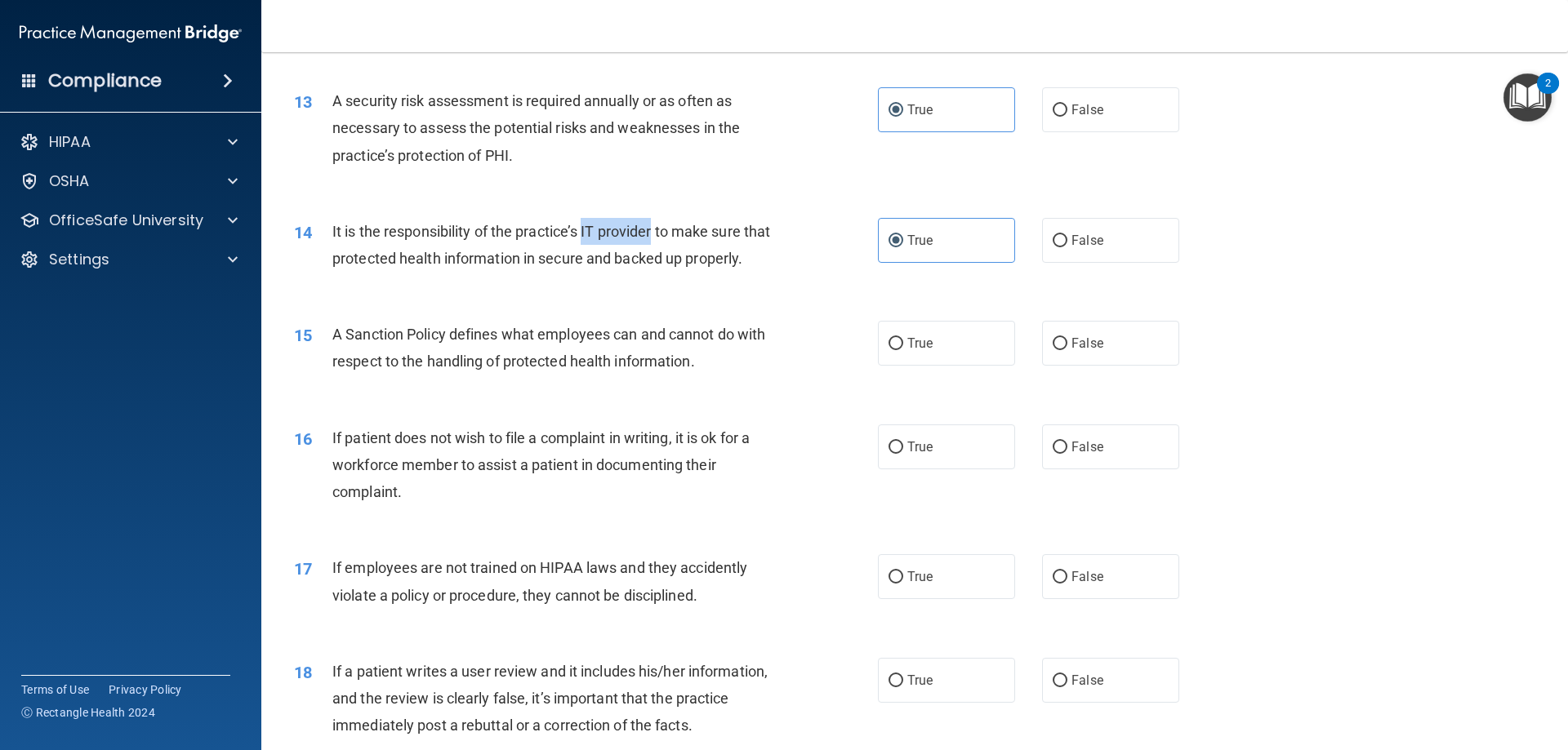
drag, startPoint x: 583, startPoint y: 225, endPoint x: 653, endPoint y: 230, distance: 70.2
click at [653, 230] on span "It is the responsibility of the practice’s IT provider to make sure that protec…" at bounding box center [550, 244] width 437 height 44
click at [575, 333] on div "15 A Sanction Policy defines what employees can and cannot do with respect to t…" at bounding box center [915, 351] width 1266 height 102
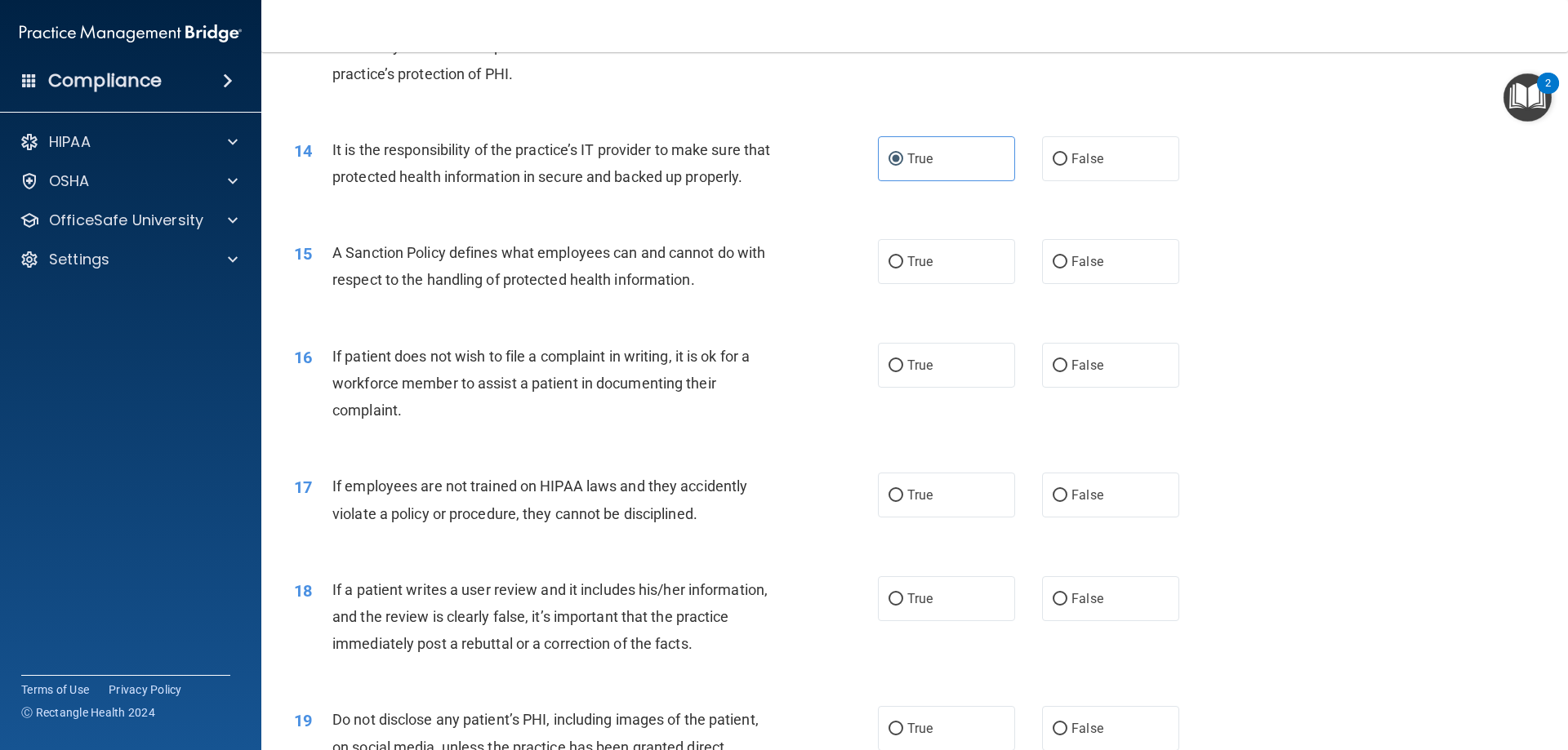
scroll to position [1877, 0]
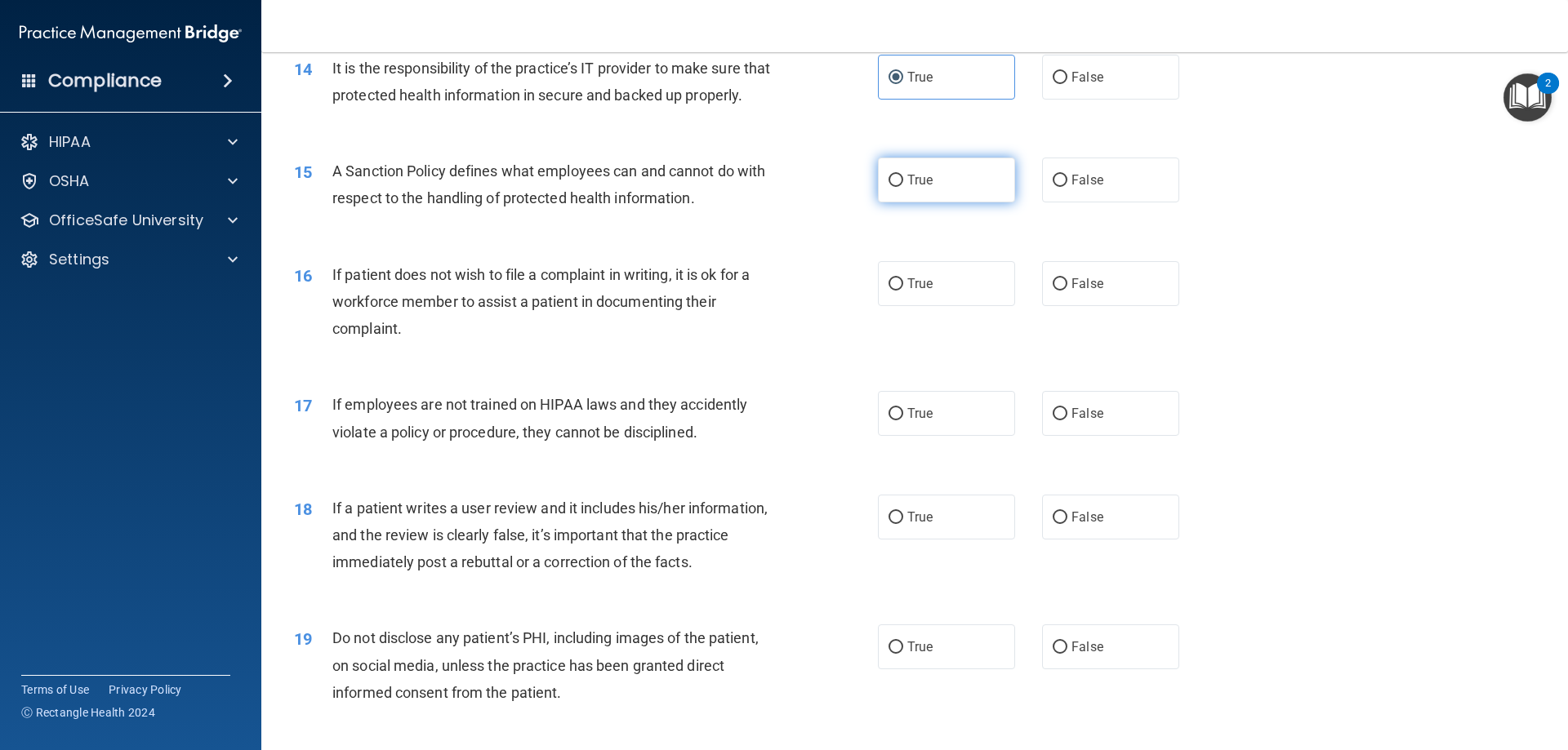
click at [908, 187] on span "True" at bounding box center [919, 180] width 25 height 16
click at [903, 187] on input "True" at bounding box center [896, 180] width 15 height 12
radio input "true"
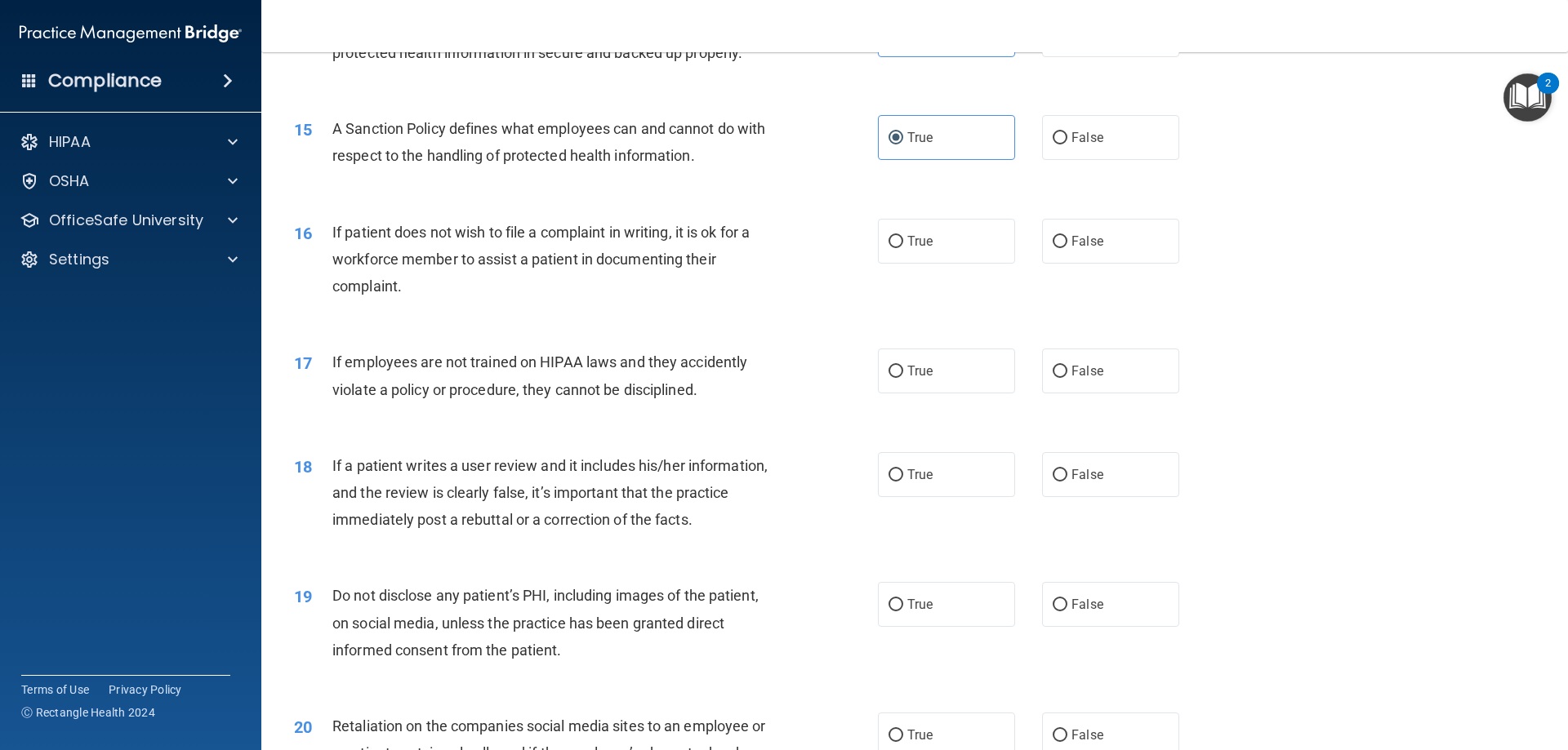
scroll to position [1958, 0]
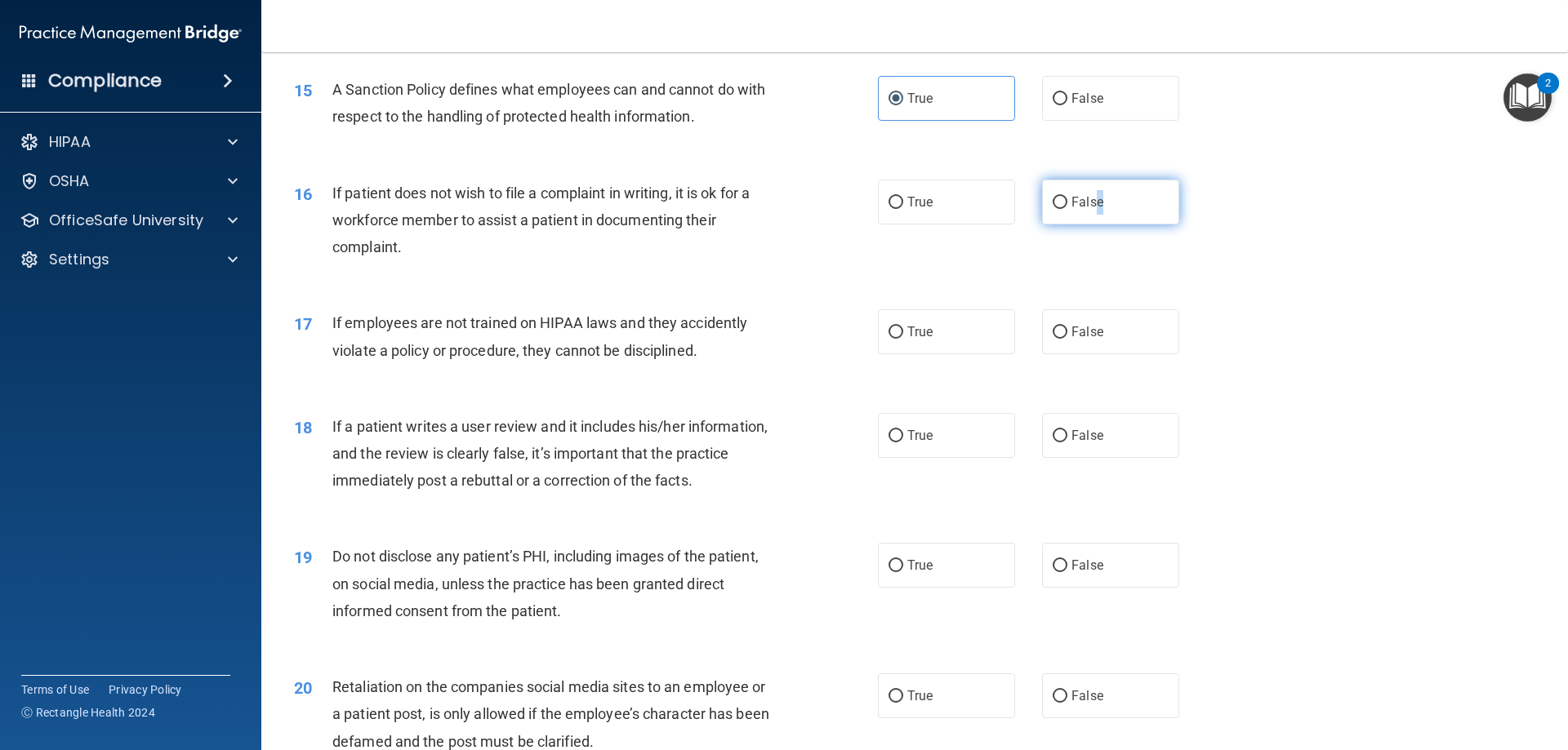
click at [1091, 210] on span "False" at bounding box center [1087, 201] width 32 height 16
click at [1067, 209] on input "False" at bounding box center [1060, 202] width 15 height 12
radio input "true"
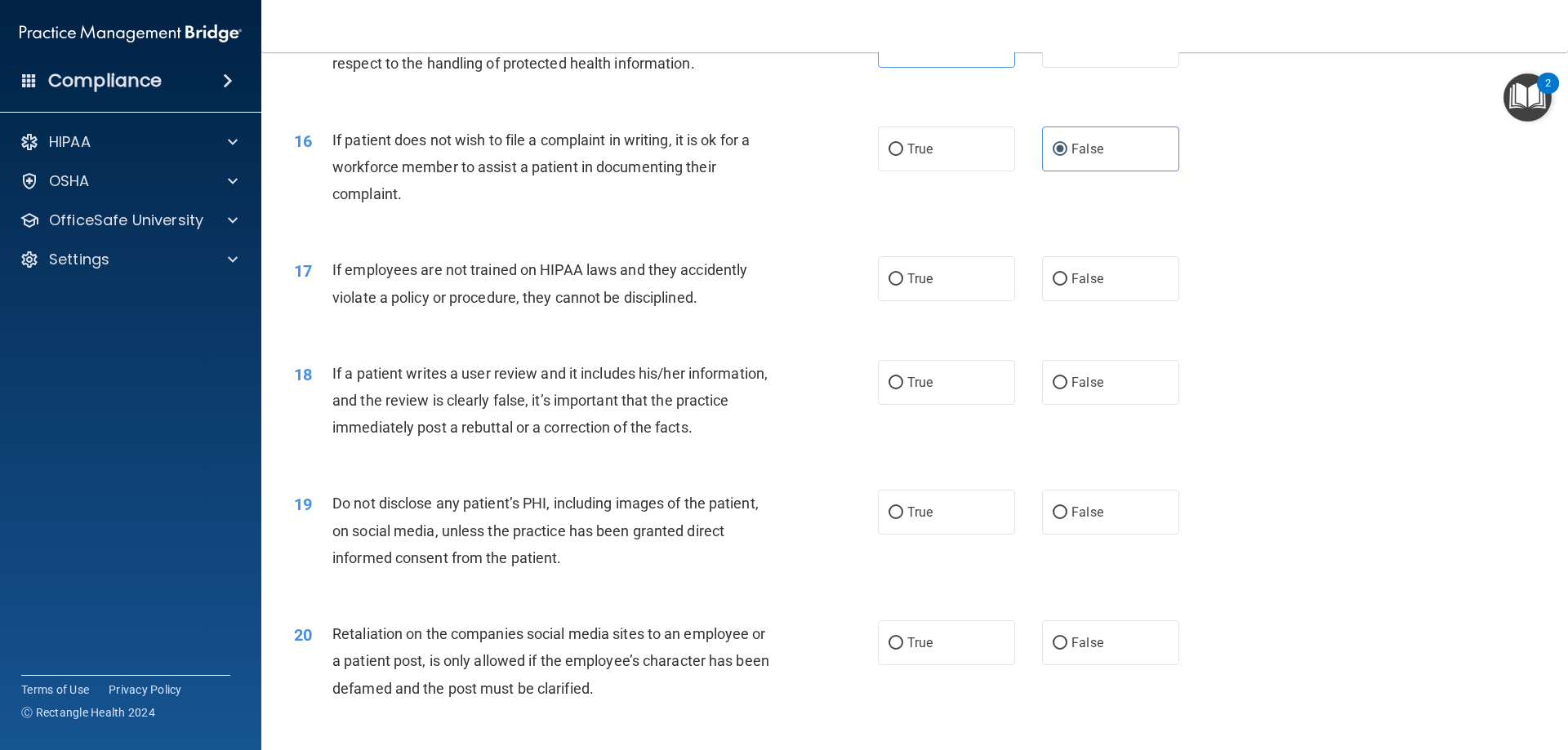
scroll to position [2040, 0]
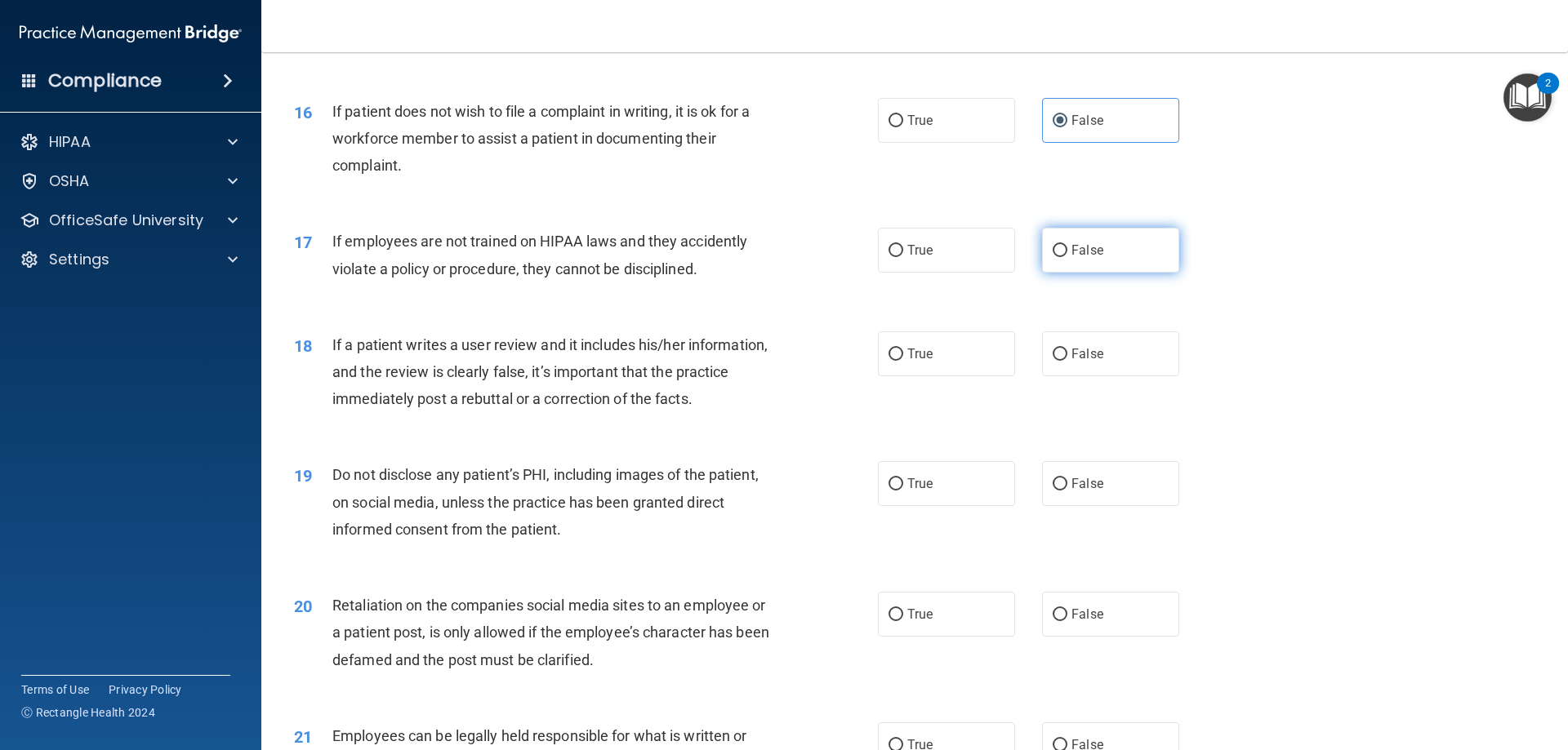
click at [1056, 257] on input "False" at bounding box center [1060, 251] width 15 height 12
radio input "true"
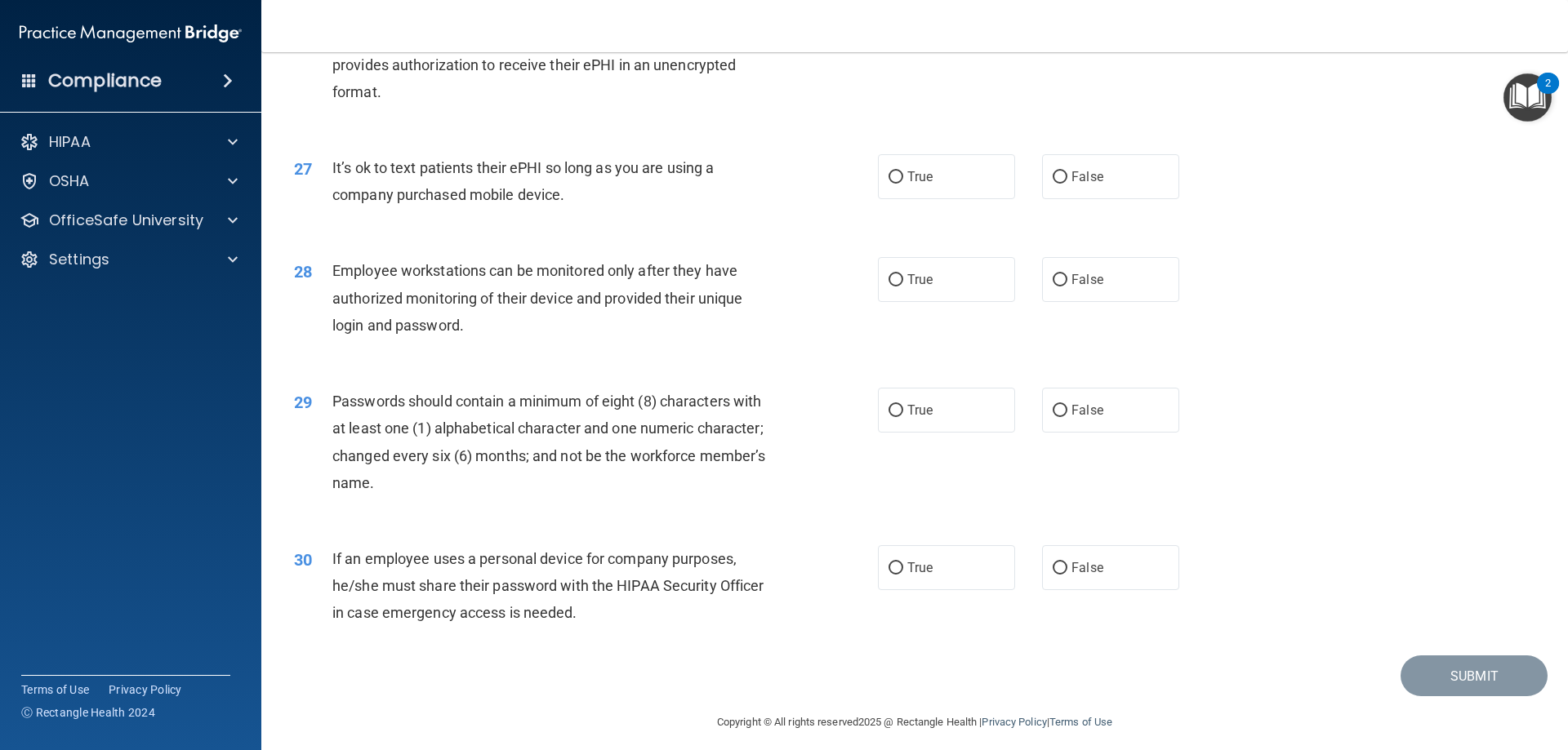
scroll to position [3346, 0]
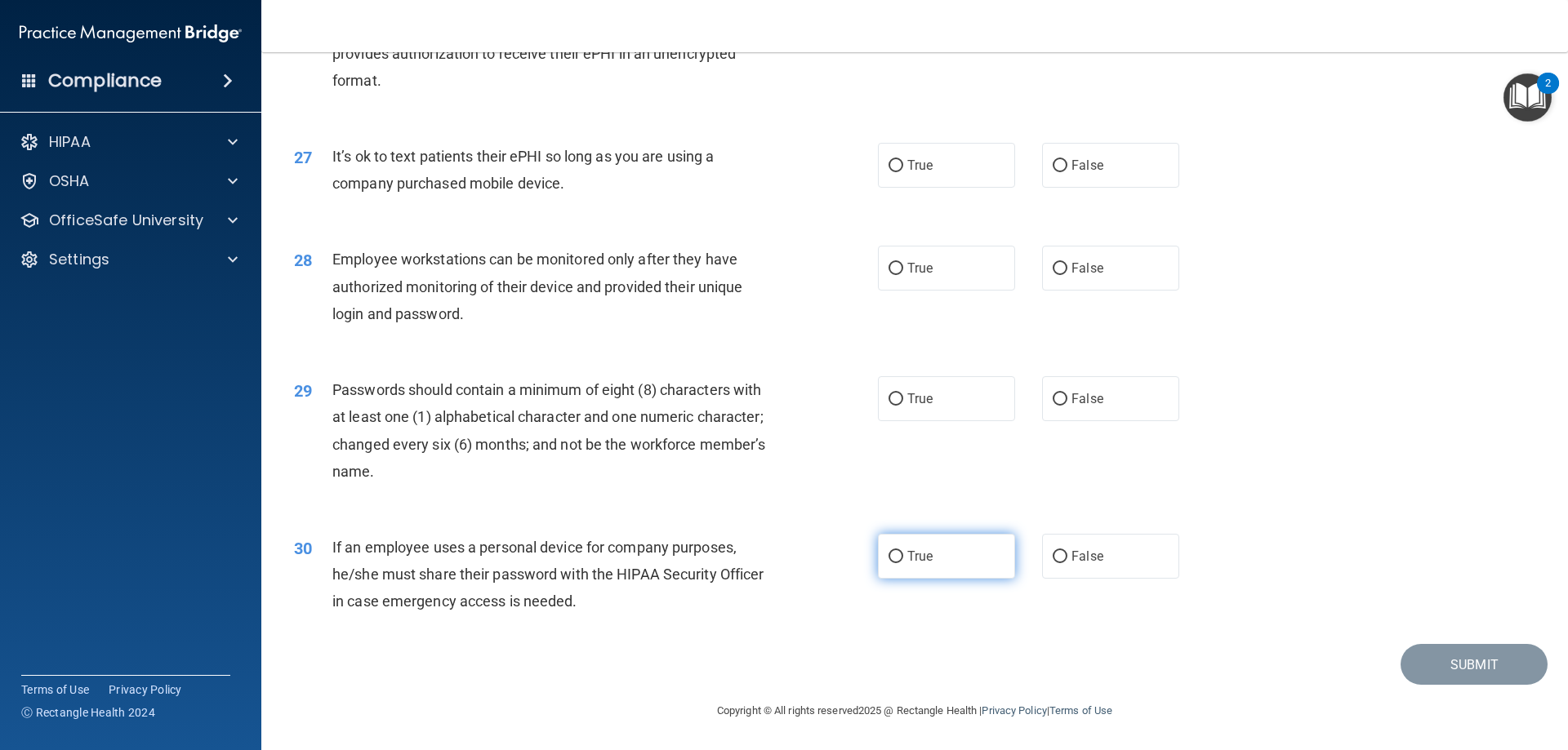
click at [926, 551] on span "True" at bounding box center [919, 556] width 25 height 16
click at [903, 551] on input "True" at bounding box center [896, 556] width 15 height 12
radio input "true"
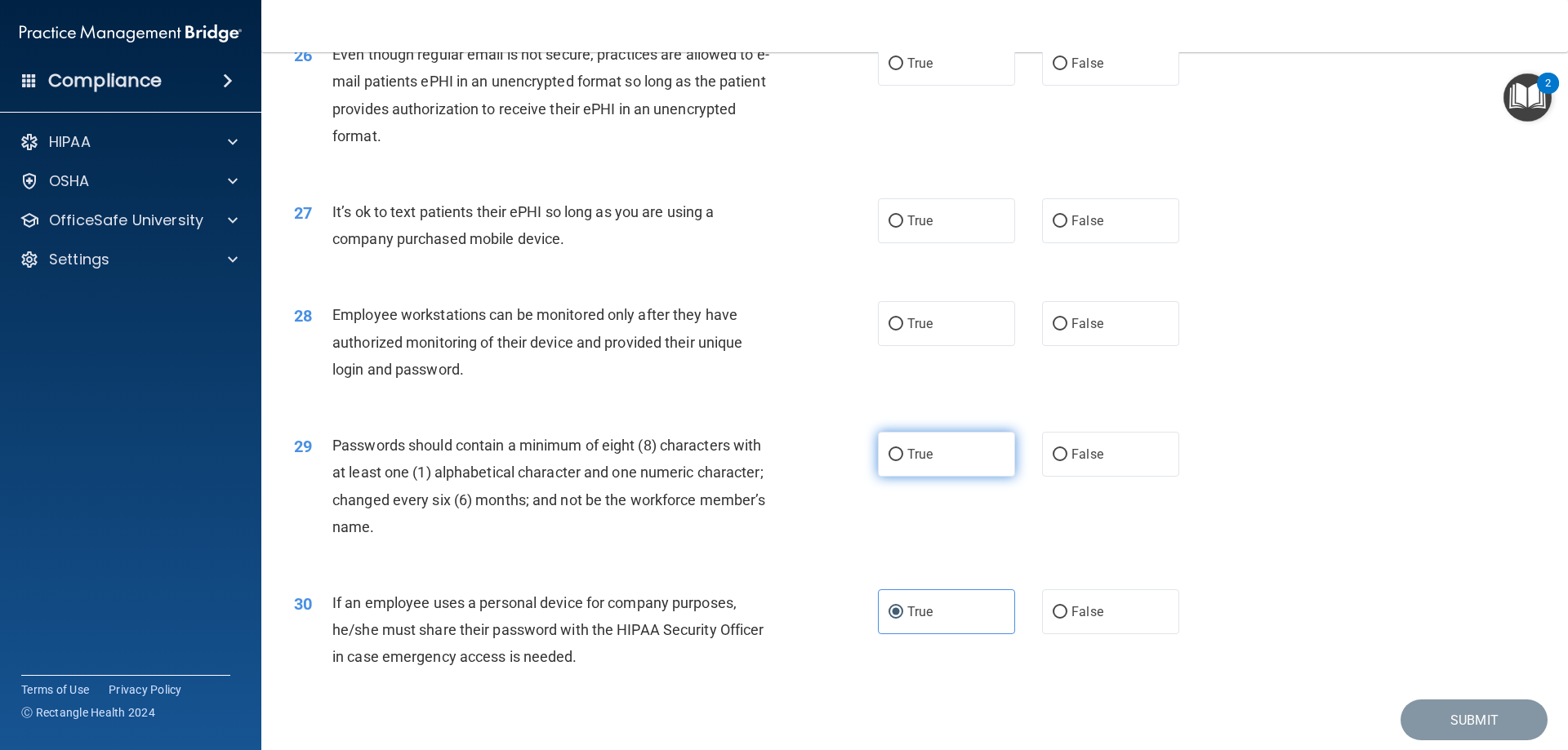
click at [917, 477] on label "True" at bounding box center [946, 454] width 137 height 45
click at [903, 461] on input "True" at bounding box center [896, 455] width 15 height 12
radio input "true"
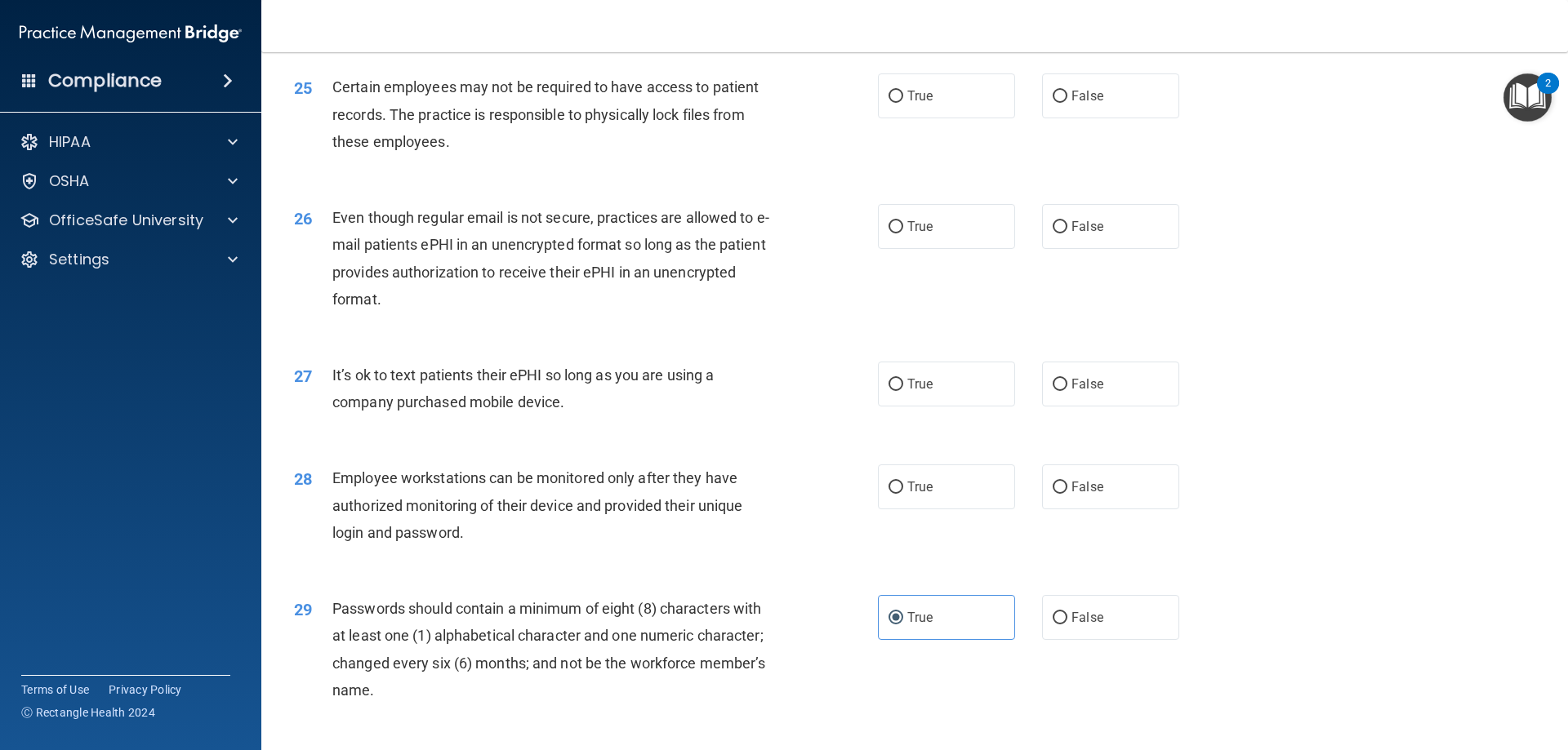
scroll to position [3020, 0]
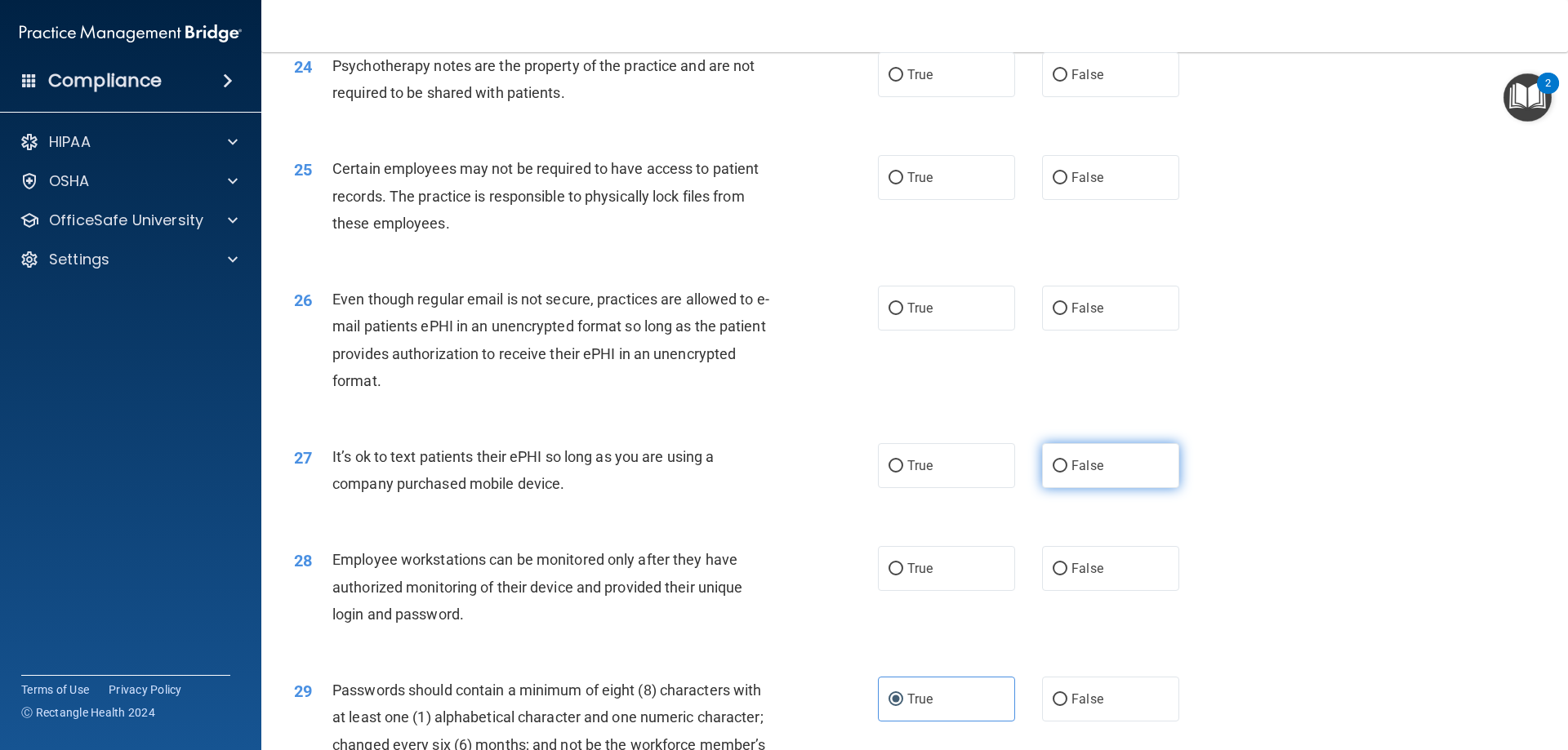
click at [1155, 488] on label "False" at bounding box center [1110, 466] width 137 height 45
click at [1067, 472] on input "False" at bounding box center [1060, 466] width 15 height 12
radio input "true"
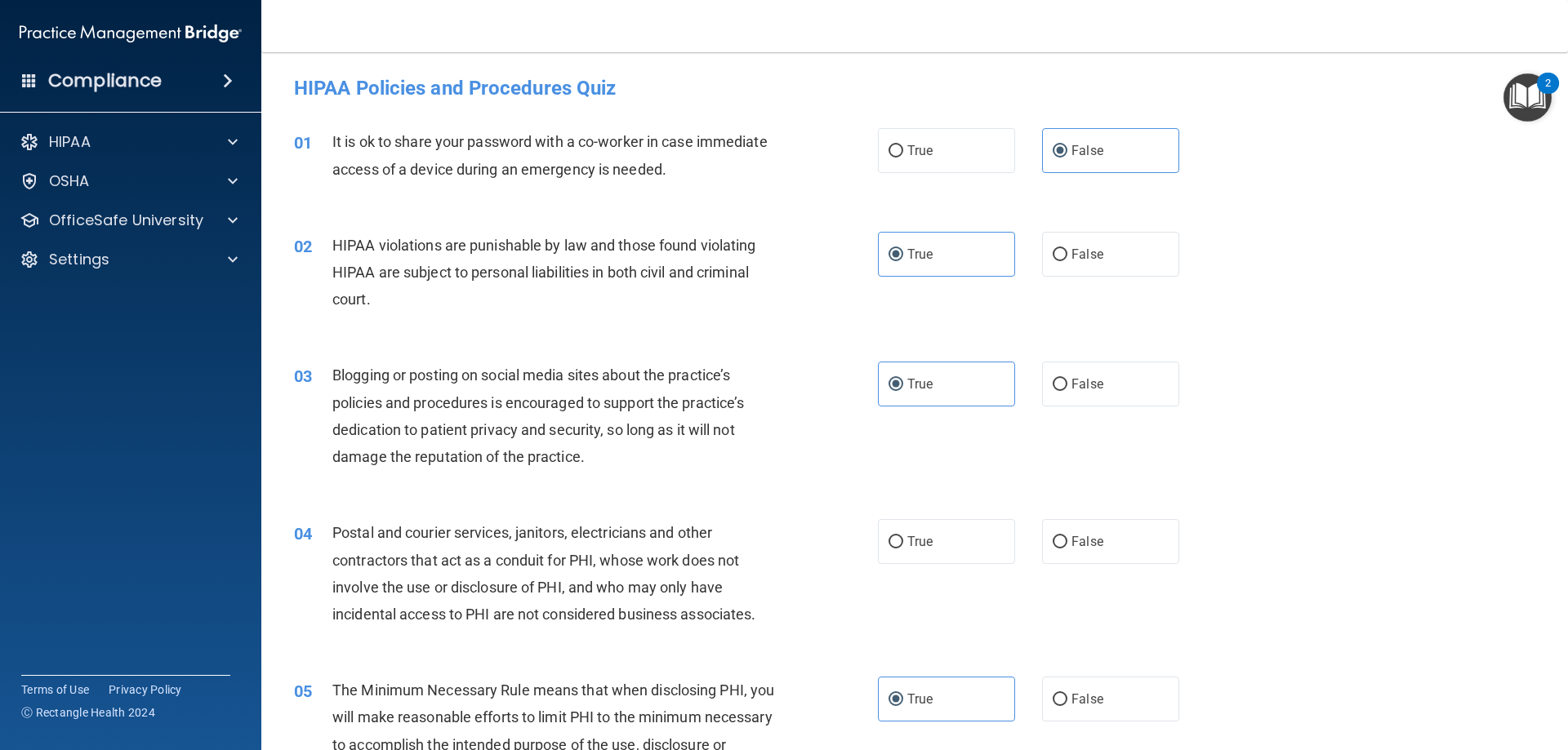
scroll to position [0, 0]
click at [1101, 562] on label "False" at bounding box center [1110, 542] width 137 height 45
click at [1067, 549] on input "False" at bounding box center [1060, 542] width 15 height 12
radio input "true"
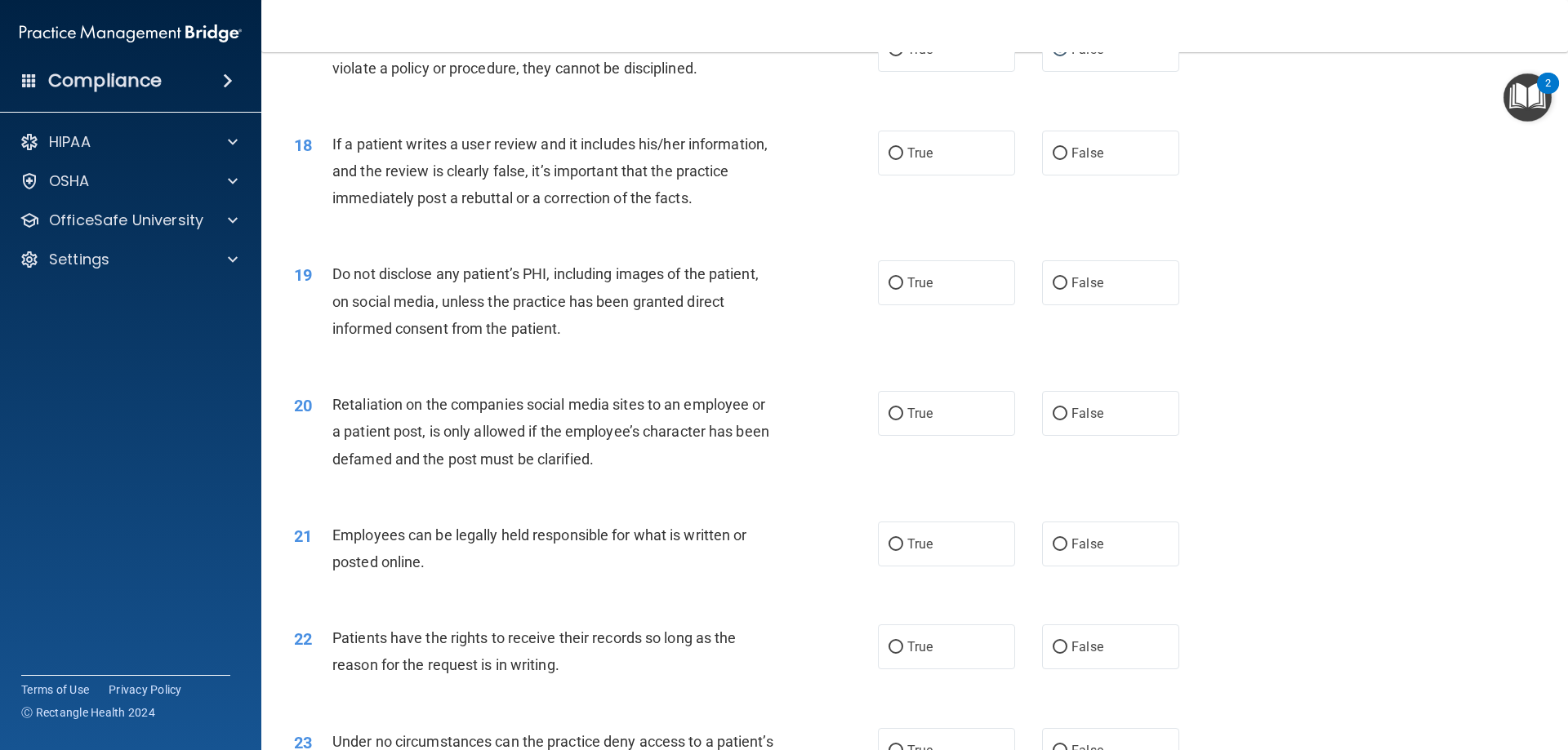
scroll to position [2121, 0]
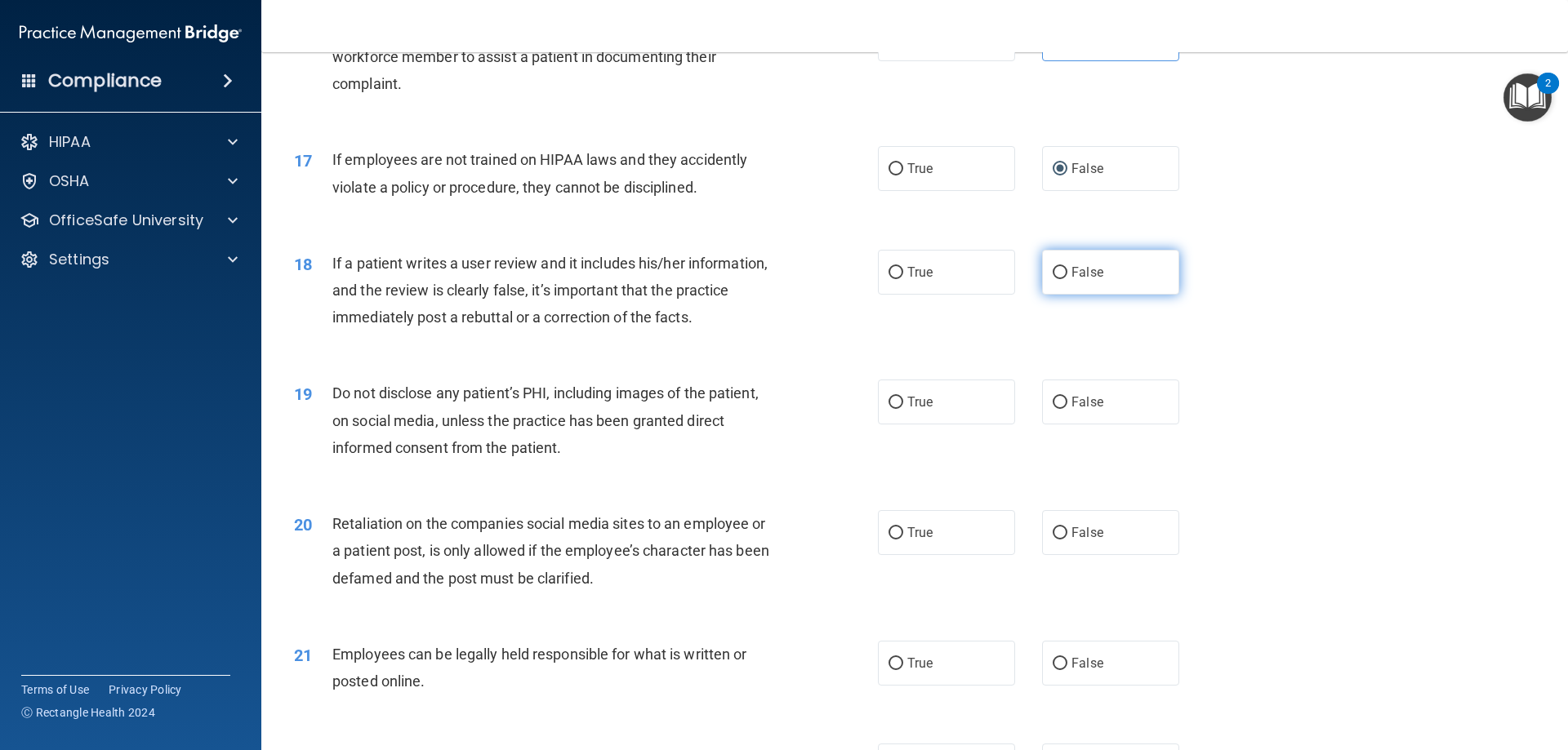
click at [1127, 294] on label "False" at bounding box center [1110, 272] width 137 height 45
click at [1067, 280] on input "False" at bounding box center [1060, 272] width 15 height 12
radio input "true"
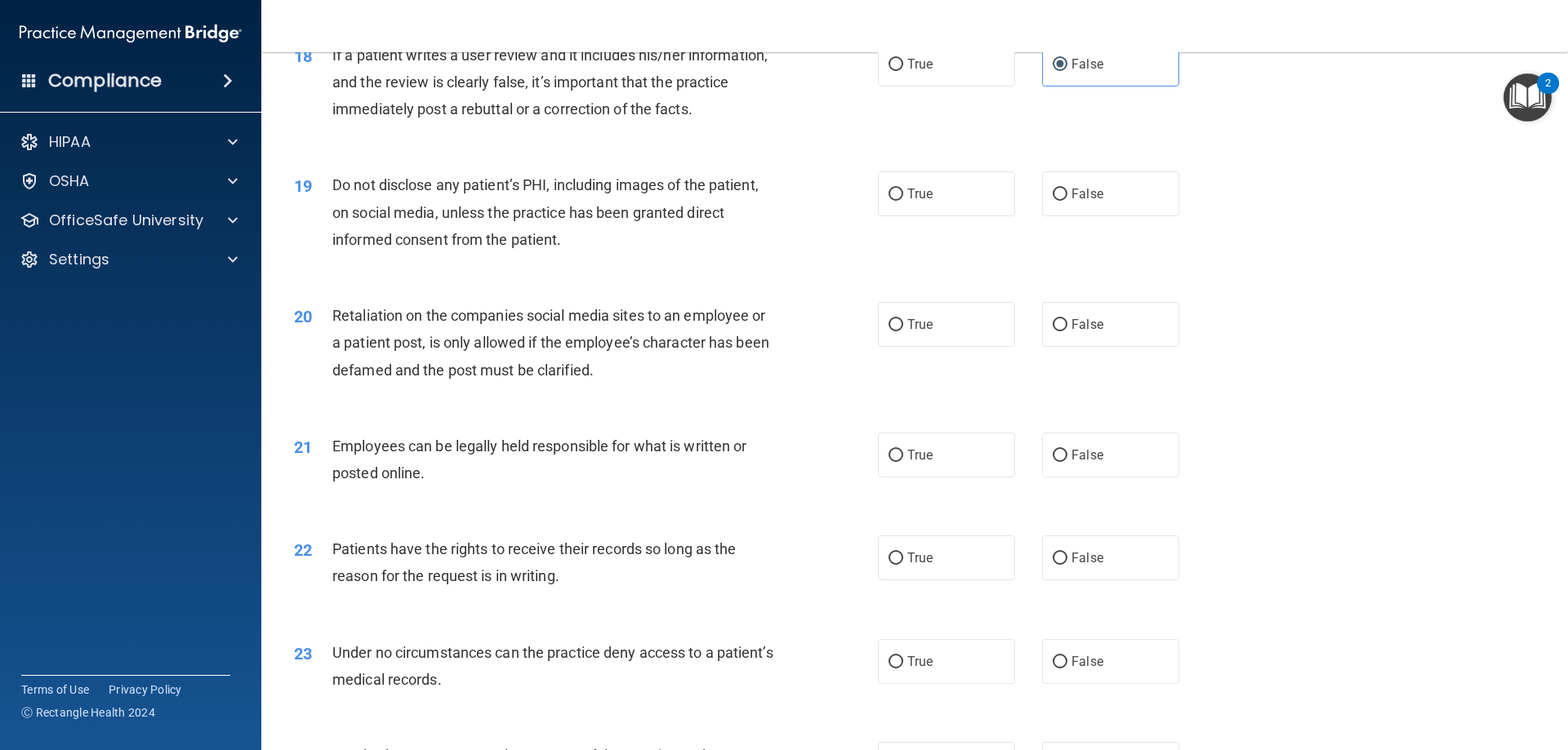
scroll to position [2366, 0]
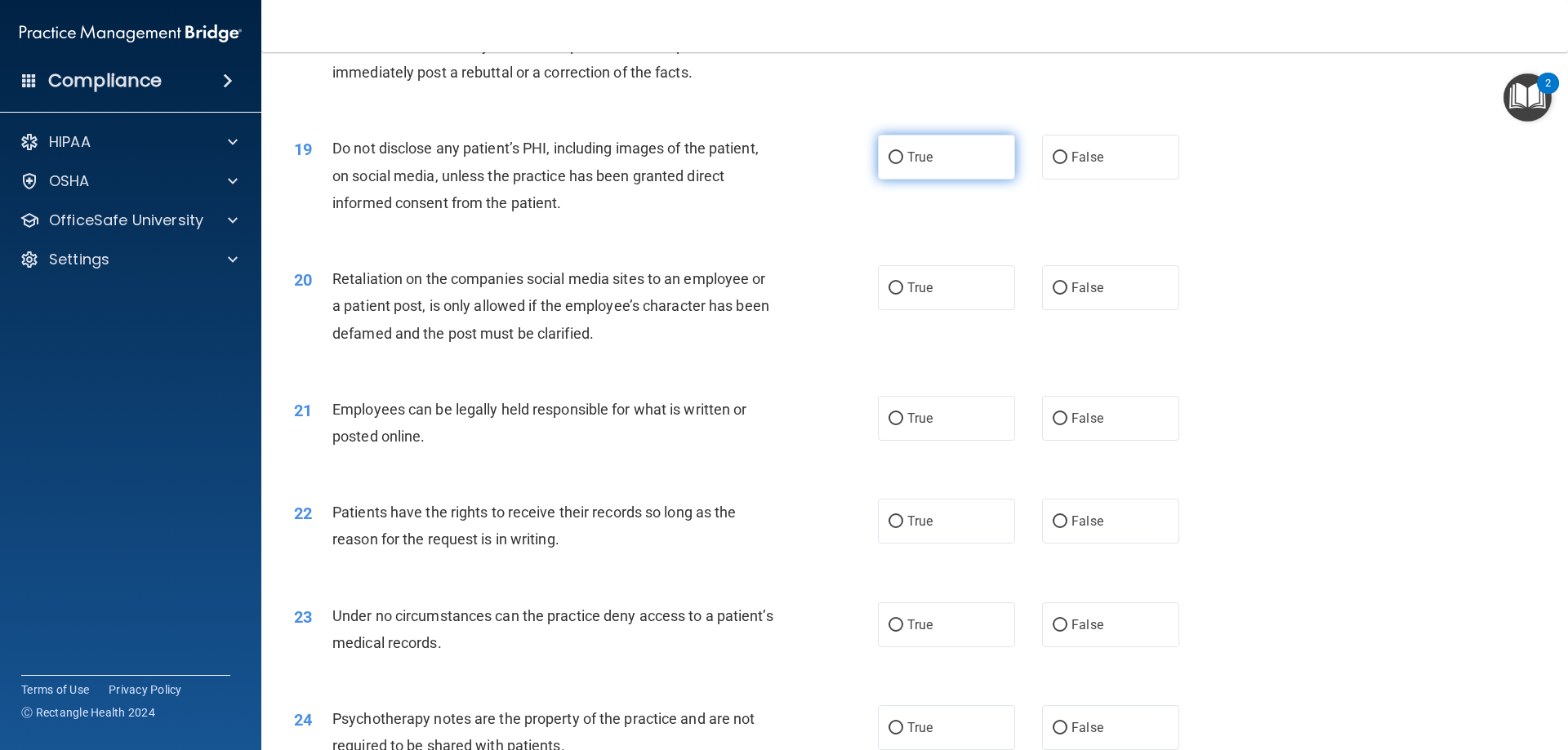
click at [910, 180] on label "True" at bounding box center [946, 157] width 137 height 45
click at [903, 164] on input "True" at bounding box center [896, 157] width 15 height 12
radio input "true"
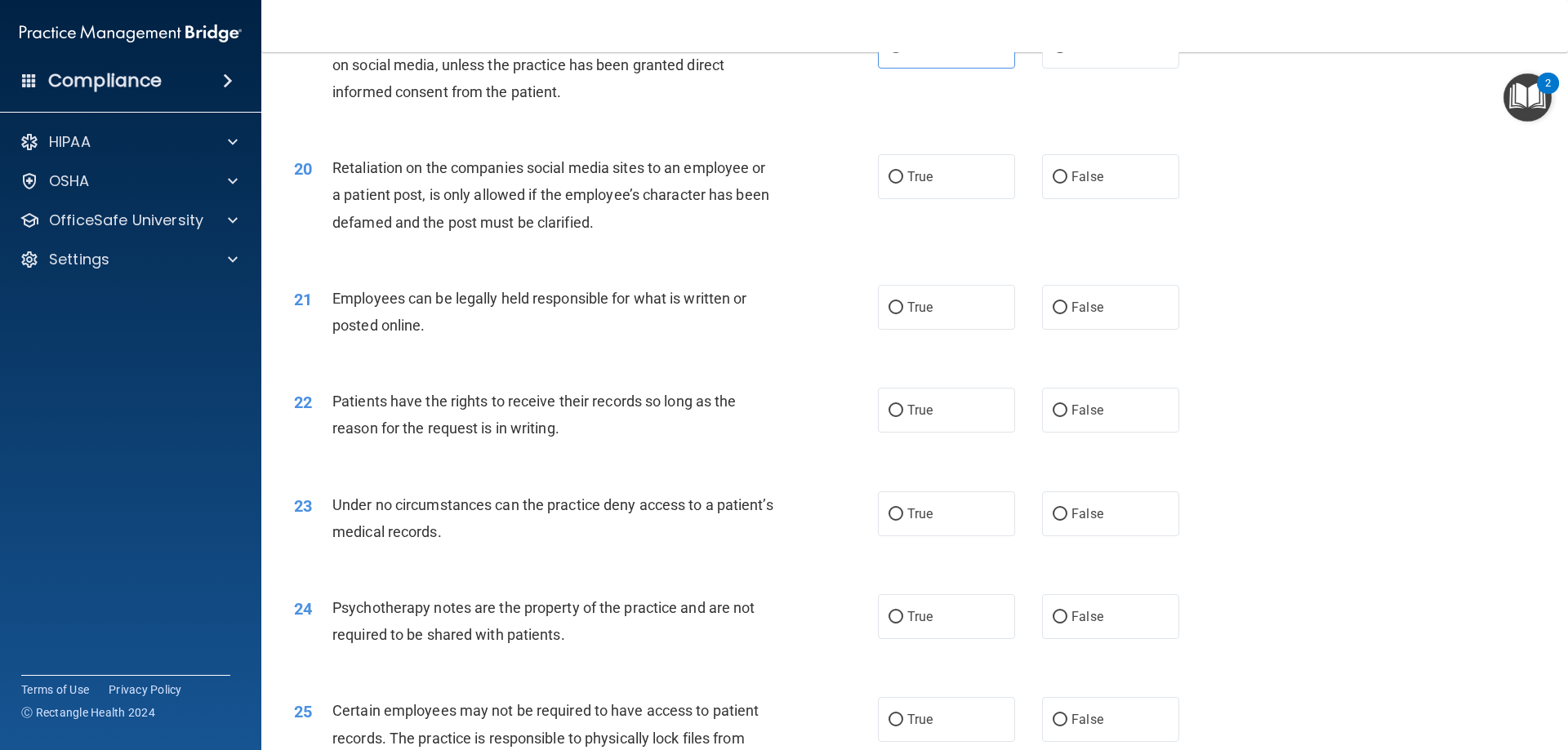
scroll to position [2530, 0]
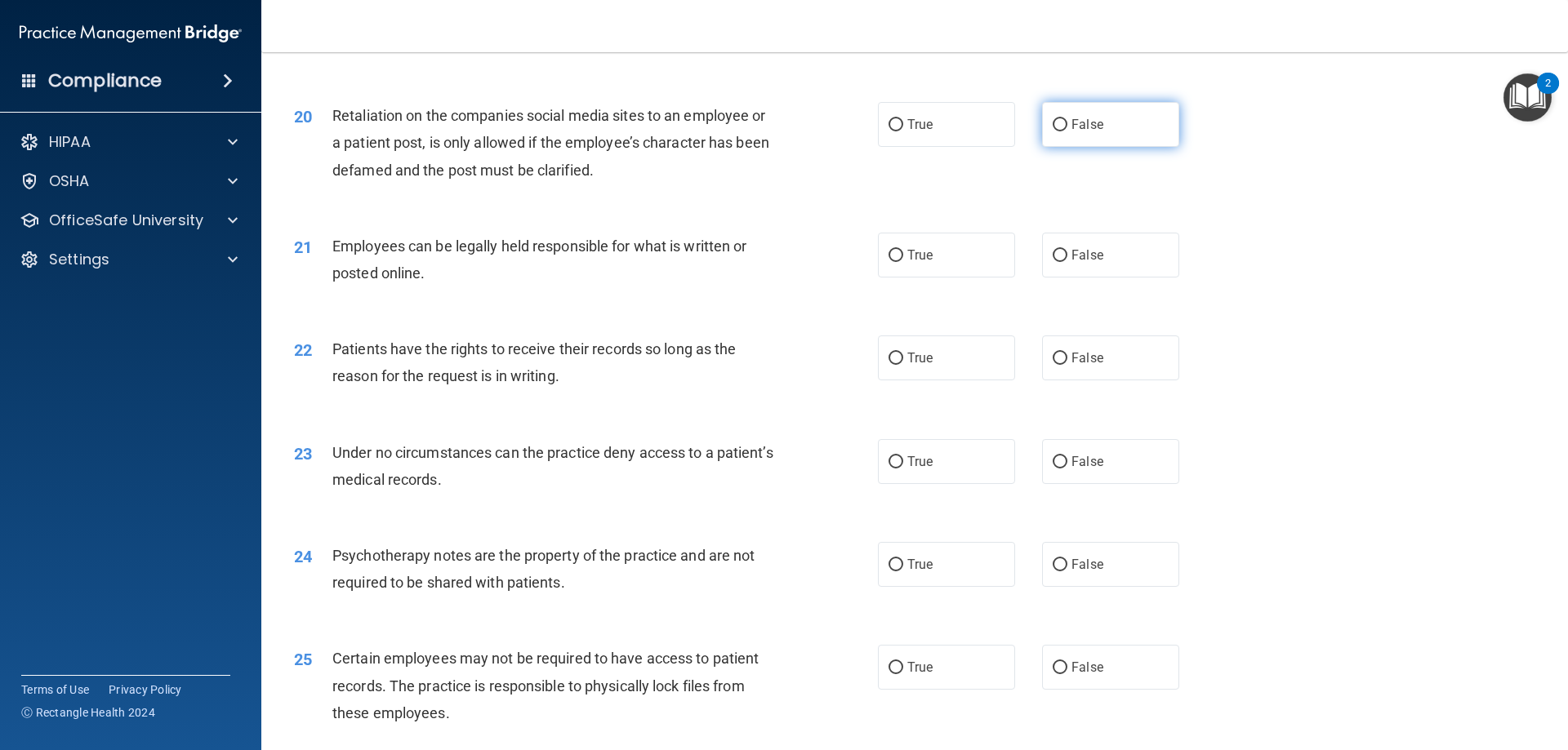
click at [1071, 132] on span "False" at bounding box center [1087, 124] width 32 height 16
click at [1067, 131] on input "False" at bounding box center [1060, 125] width 15 height 12
radio input "true"
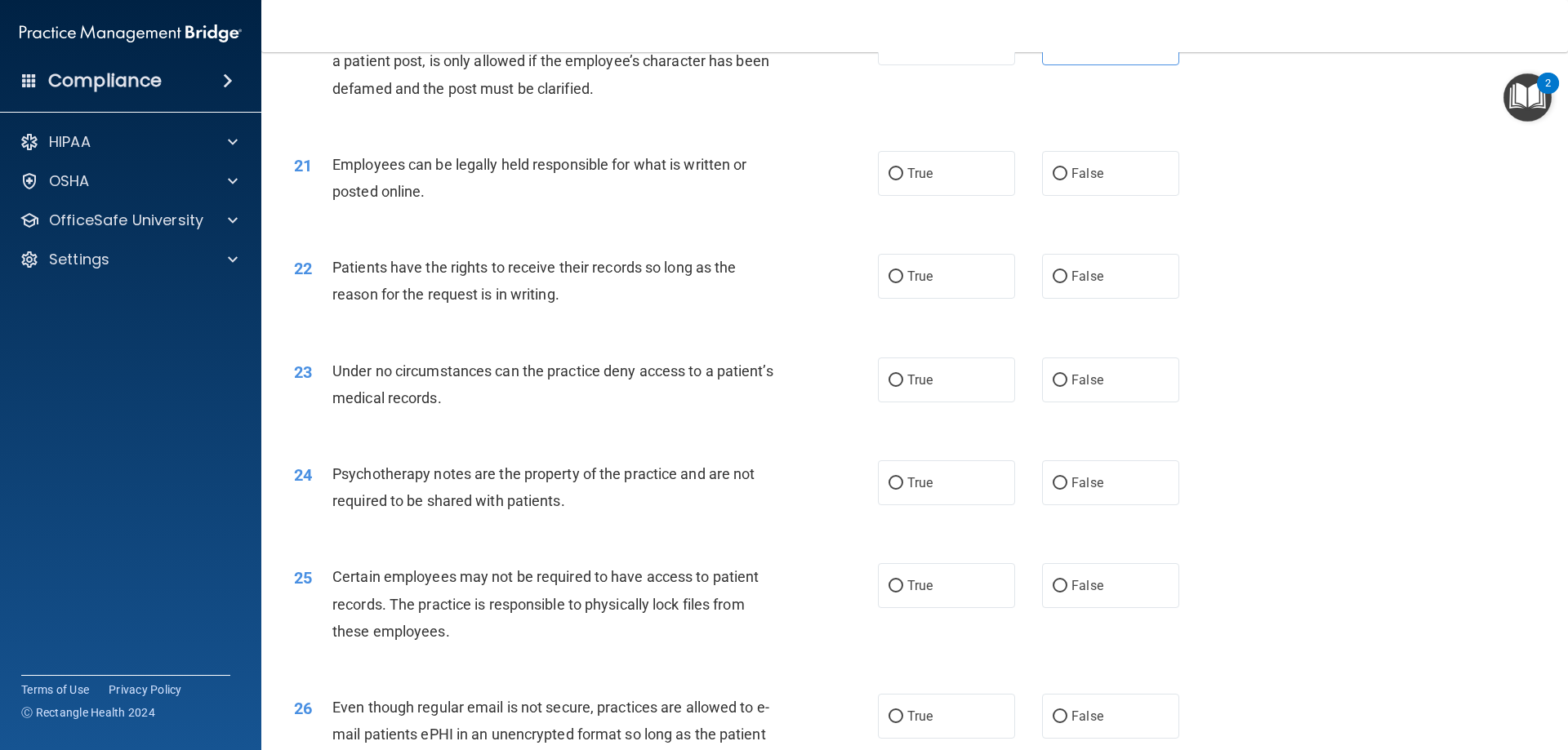
scroll to position [2693, 0]
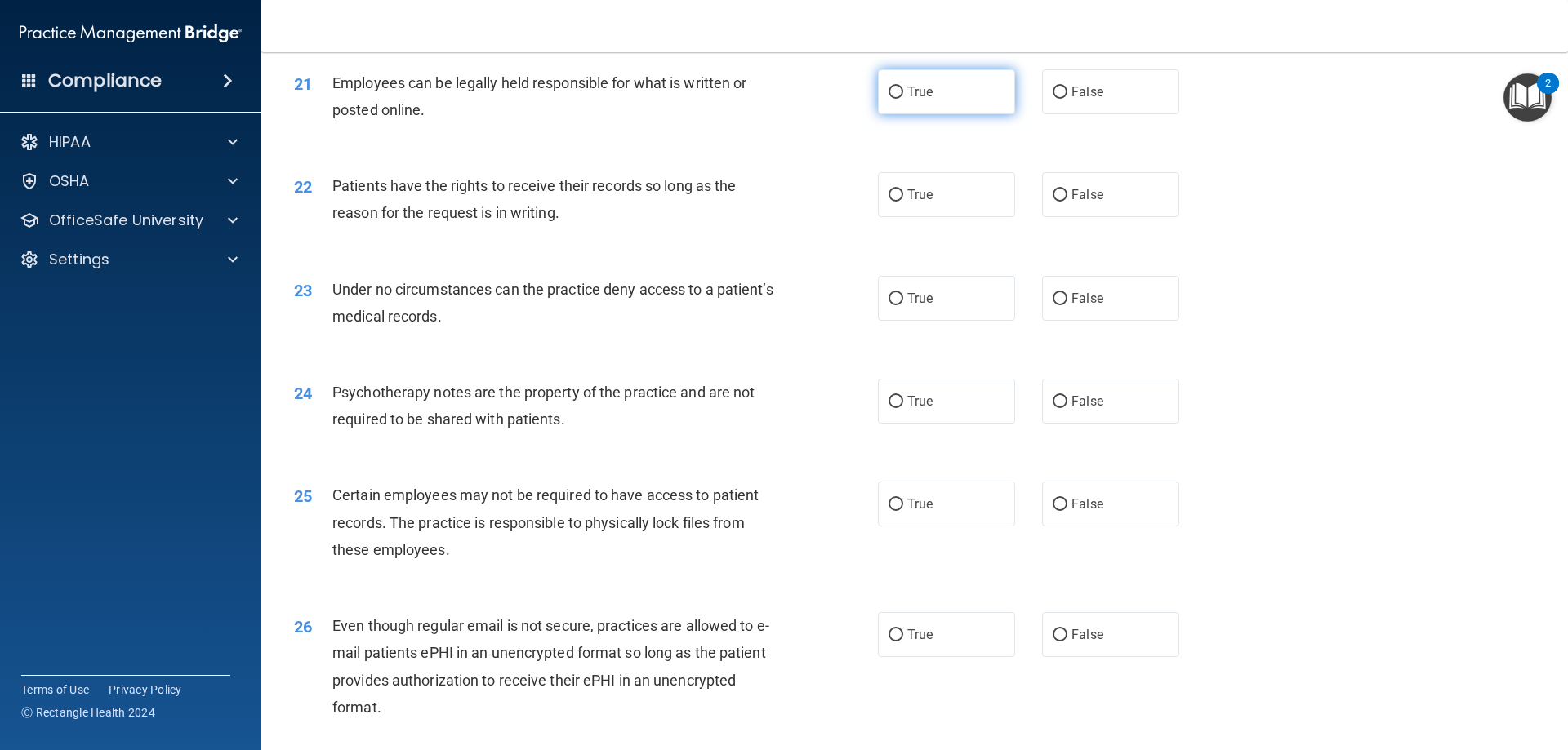
click at [899, 115] on label "True" at bounding box center [946, 91] width 137 height 45
click at [899, 99] on input "True" at bounding box center [896, 92] width 15 height 12
radio input "true"
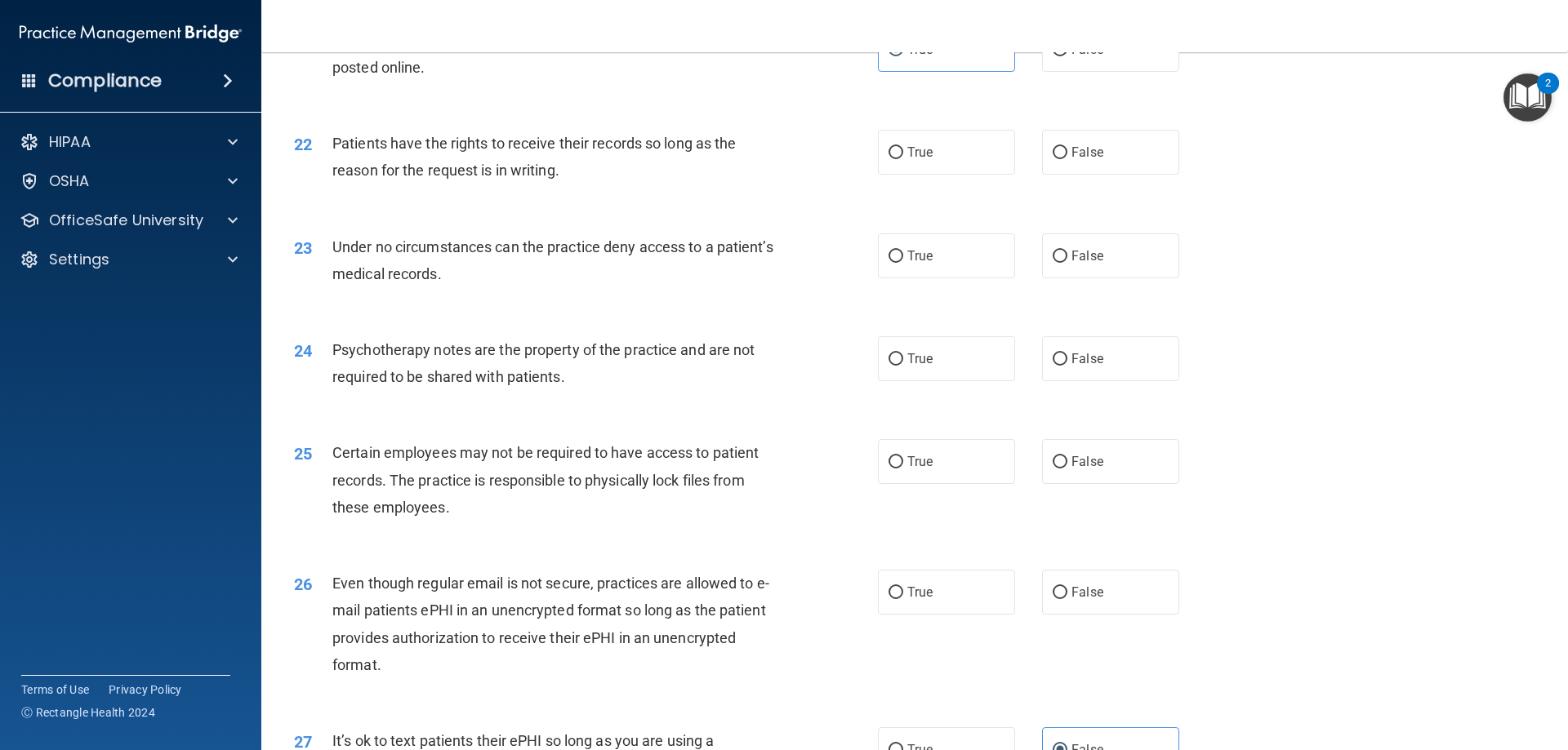
scroll to position [2775, 0]
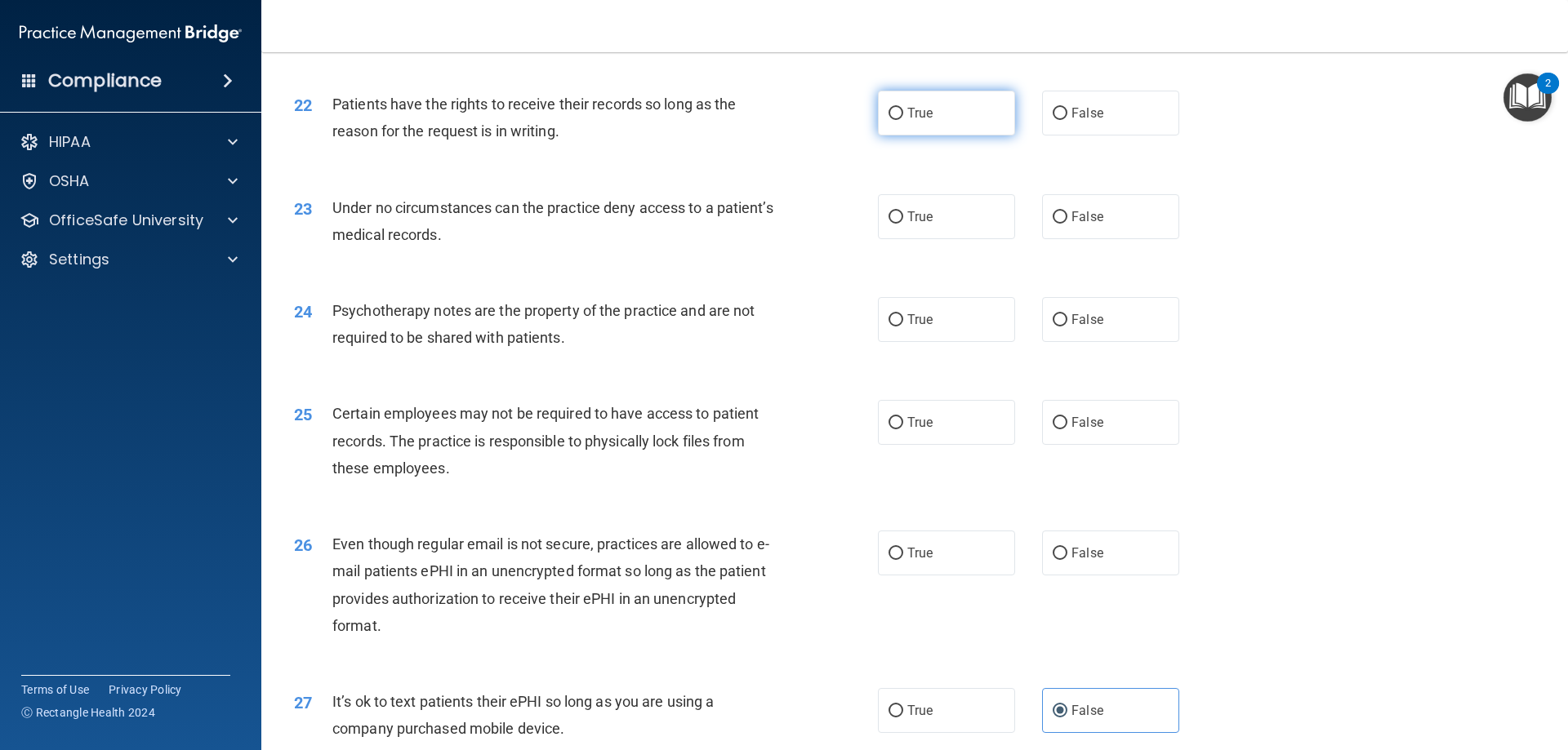
click at [886, 135] on label "True" at bounding box center [946, 113] width 137 height 45
click at [888, 120] on input "True" at bounding box center [896, 114] width 15 height 12
radio input "true"
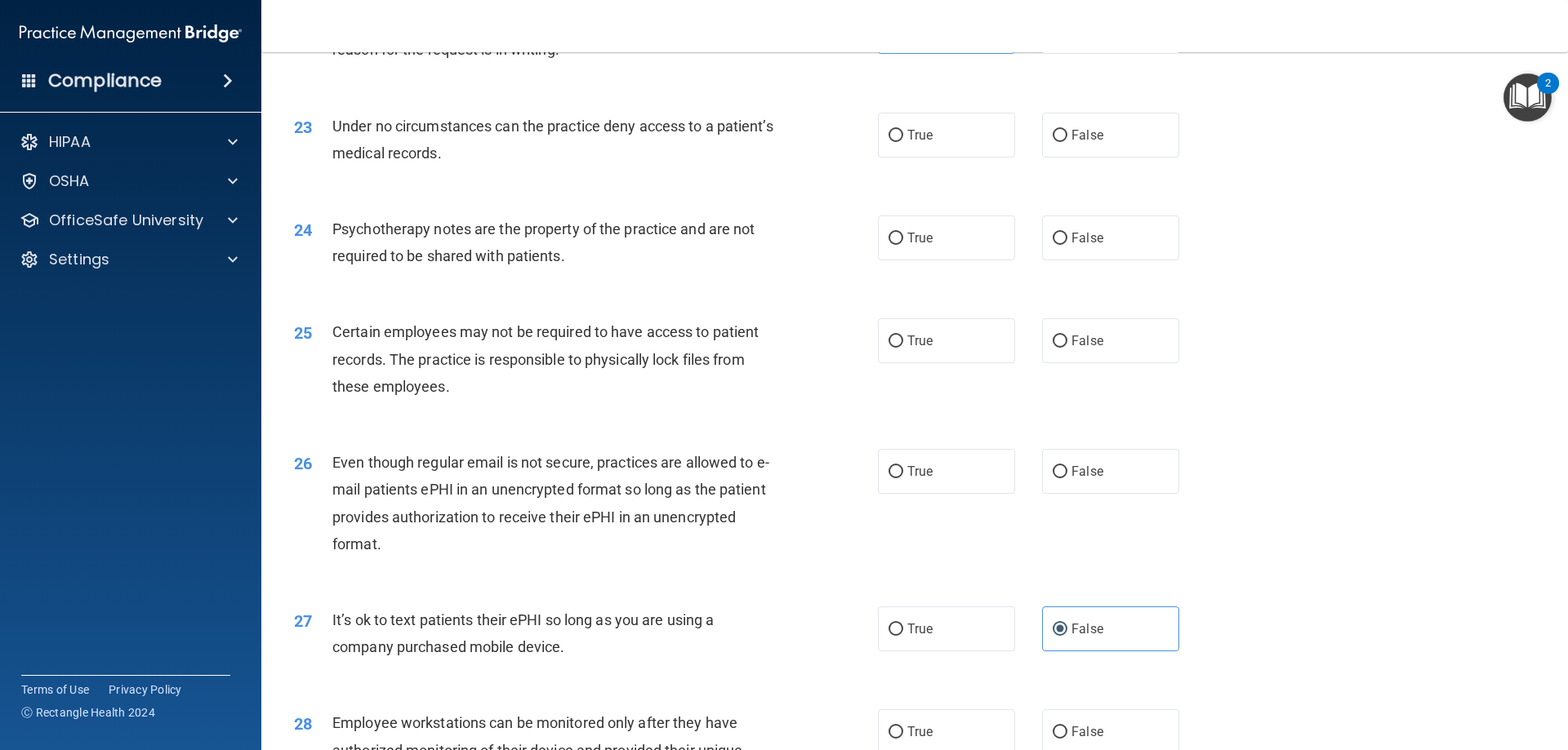
scroll to position [2938, 0]
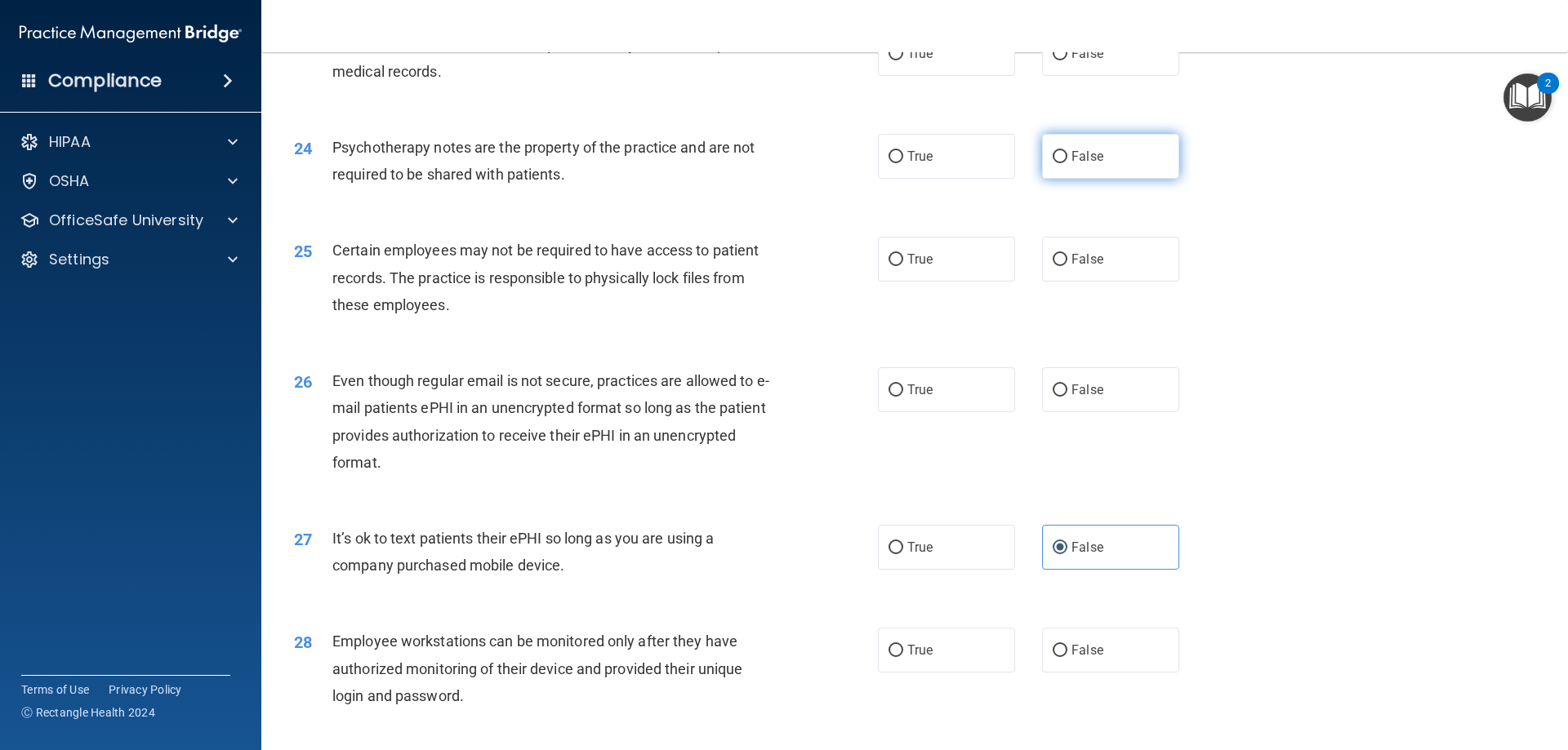
click at [1071, 164] on span "False" at bounding box center [1087, 156] width 32 height 16
click at [1067, 163] on input "False" at bounding box center [1060, 157] width 15 height 12
radio input "true"
drag, startPoint x: 420, startPoint y: 430, endPoint x: 452, endPoint y: 429, distance: 32.0
click at [452, 429] on span "Even though regular email is not secure, practices are allowed to e-mail patien…" at bounding box center [550, 421] width 437 height 99
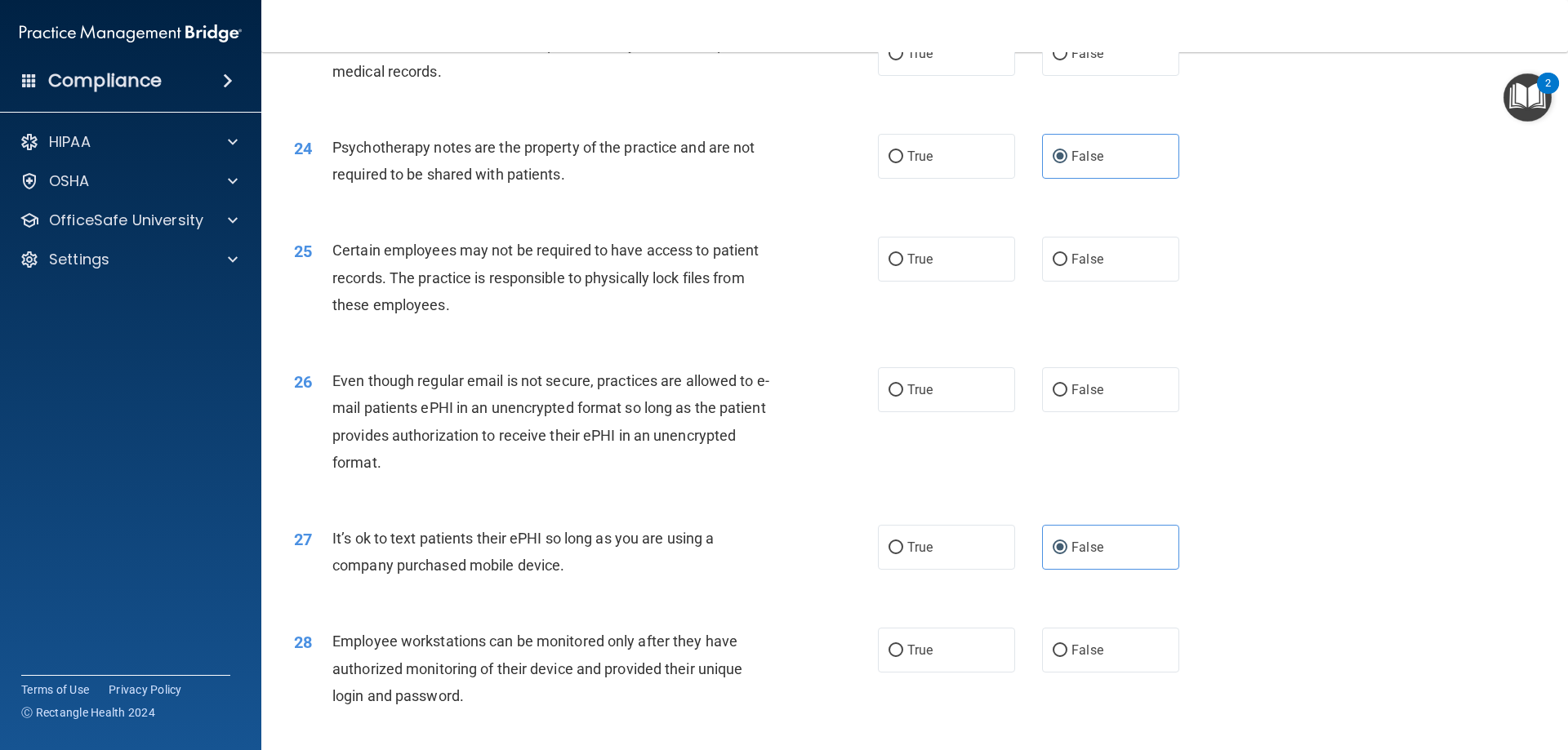
click at [617, 422] on div "Even though regular email is not secure, practices are allowed to e-mail patien…" at bounding box center [560, 421] width 457 height 108
click at [1071, 398] on span "False" at bounding box center [1087, 389] width 32 height 16
click at [1066, 397] on input "False" at bounding box center [1060, 390] width 15 height 12
radio input "true"
click at [932, 278] on label "True" at bounding box center [946, 259] width 137 height 45
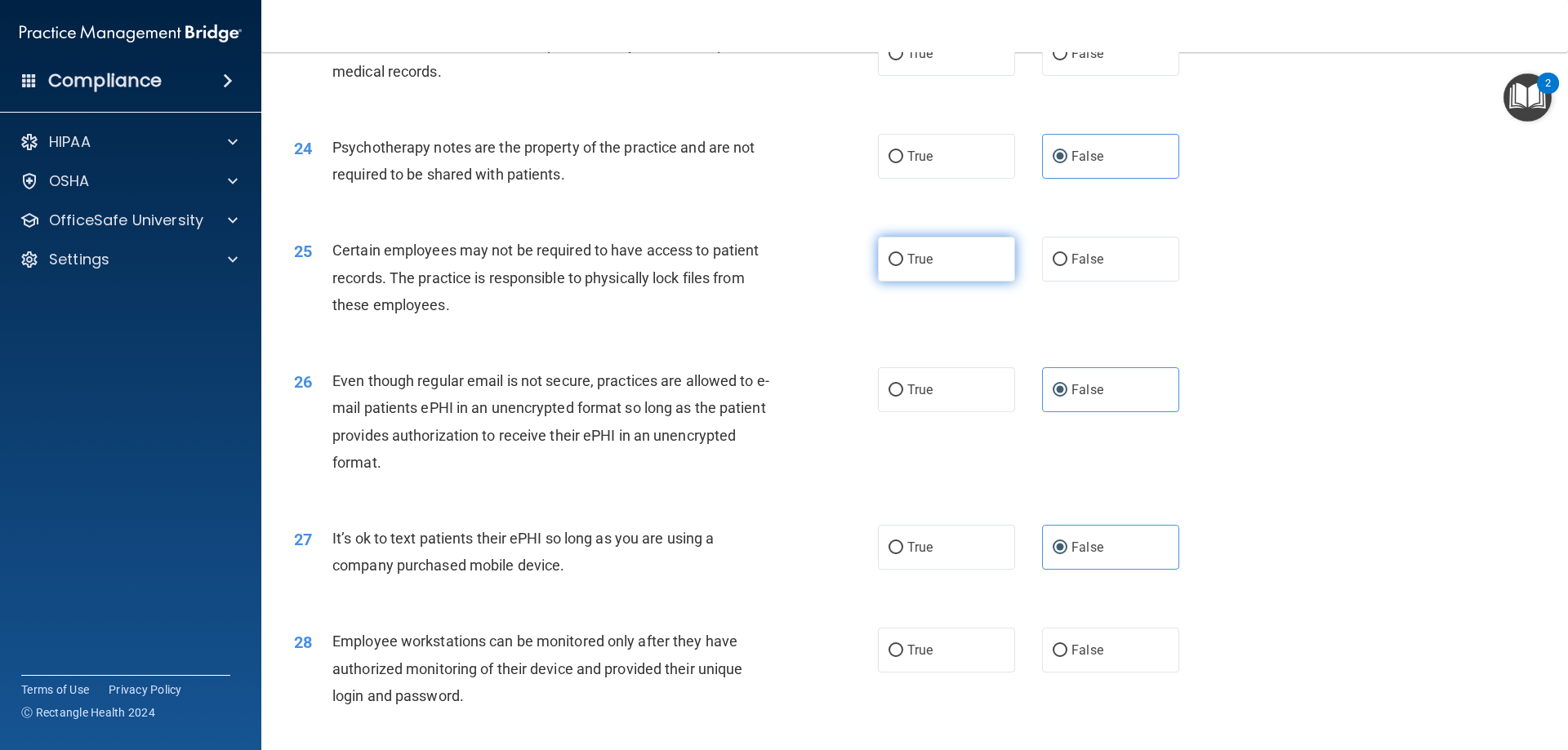
click at [903, 266] on input "True" at bounding box center [896, 259] width 15 height 12
radio input "true"
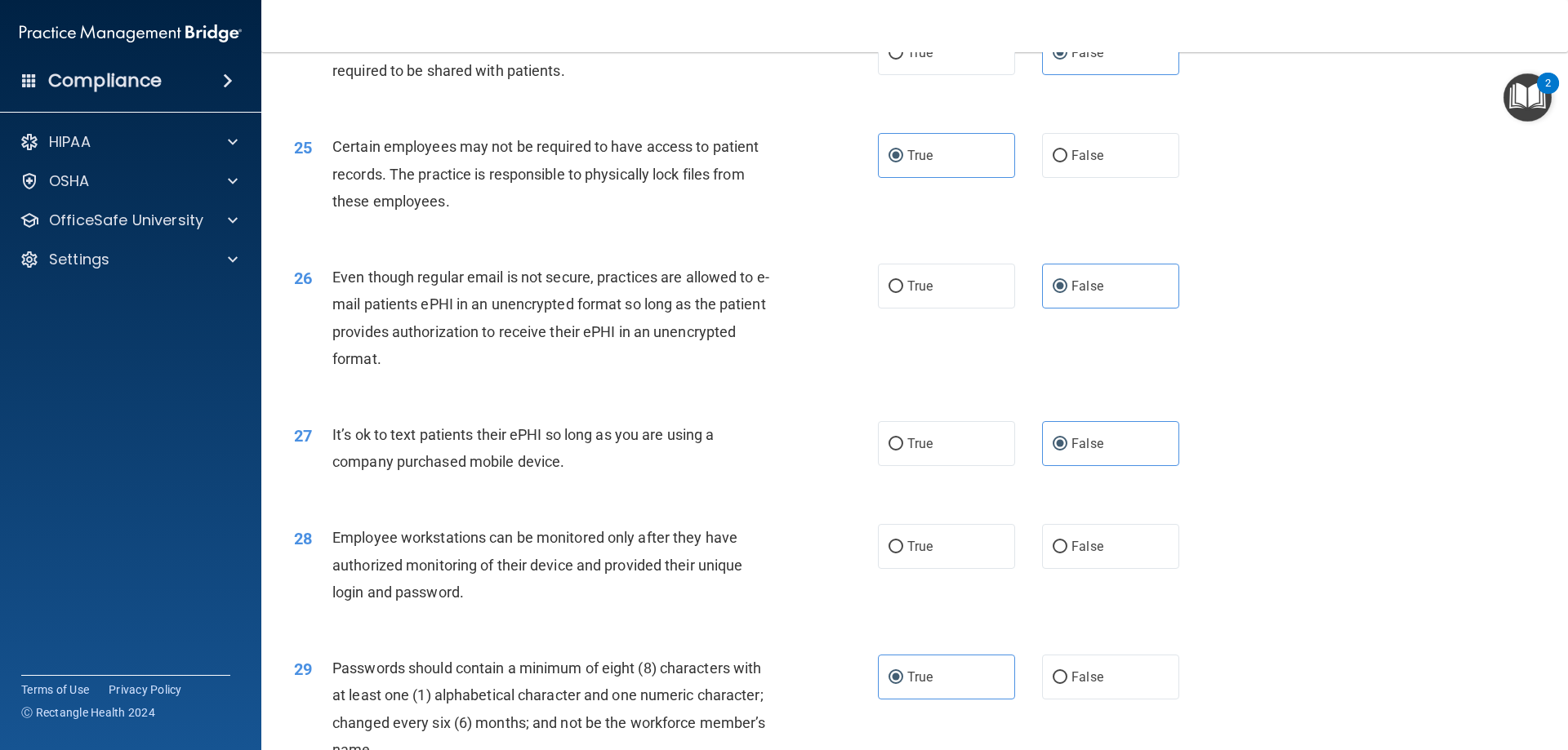
scroll to position [3184, 0]
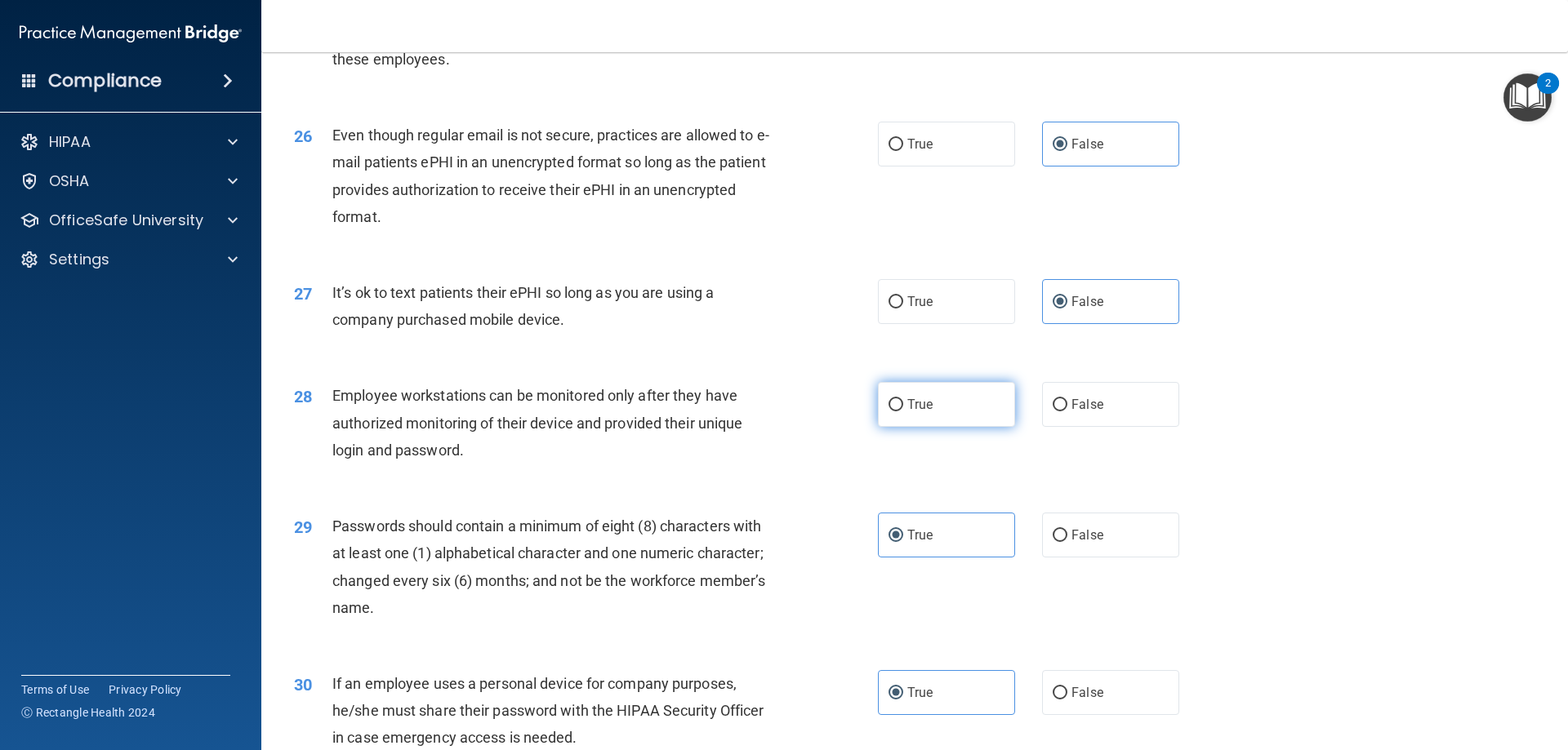
click at [915, 412] on span "True" at bounding box center [919, 404] width 25 height 16
click at [903, 411] on input "True" at bounding box center [896, 404] width 15 height 12
radio input "true"
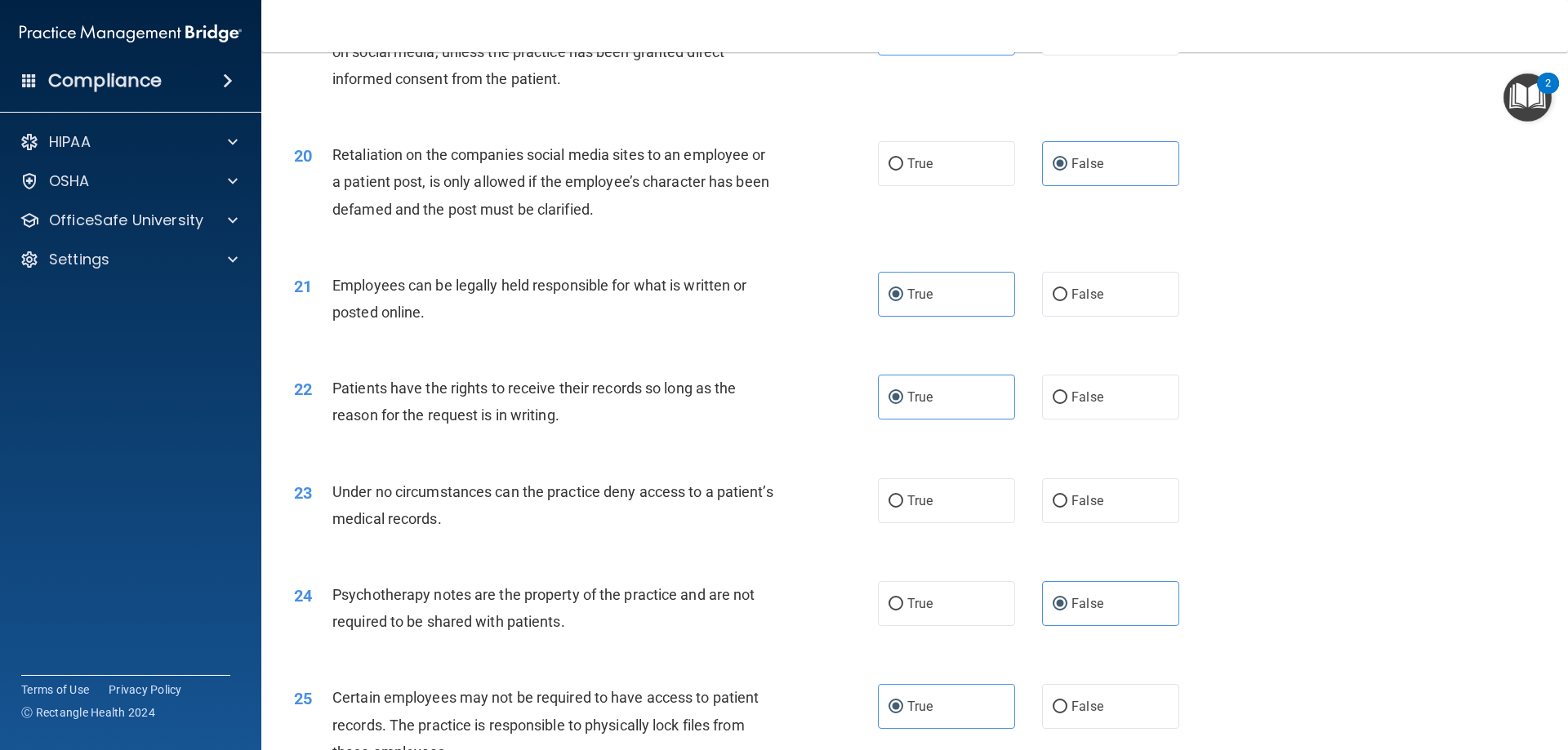
scroll to position [2530, 0]
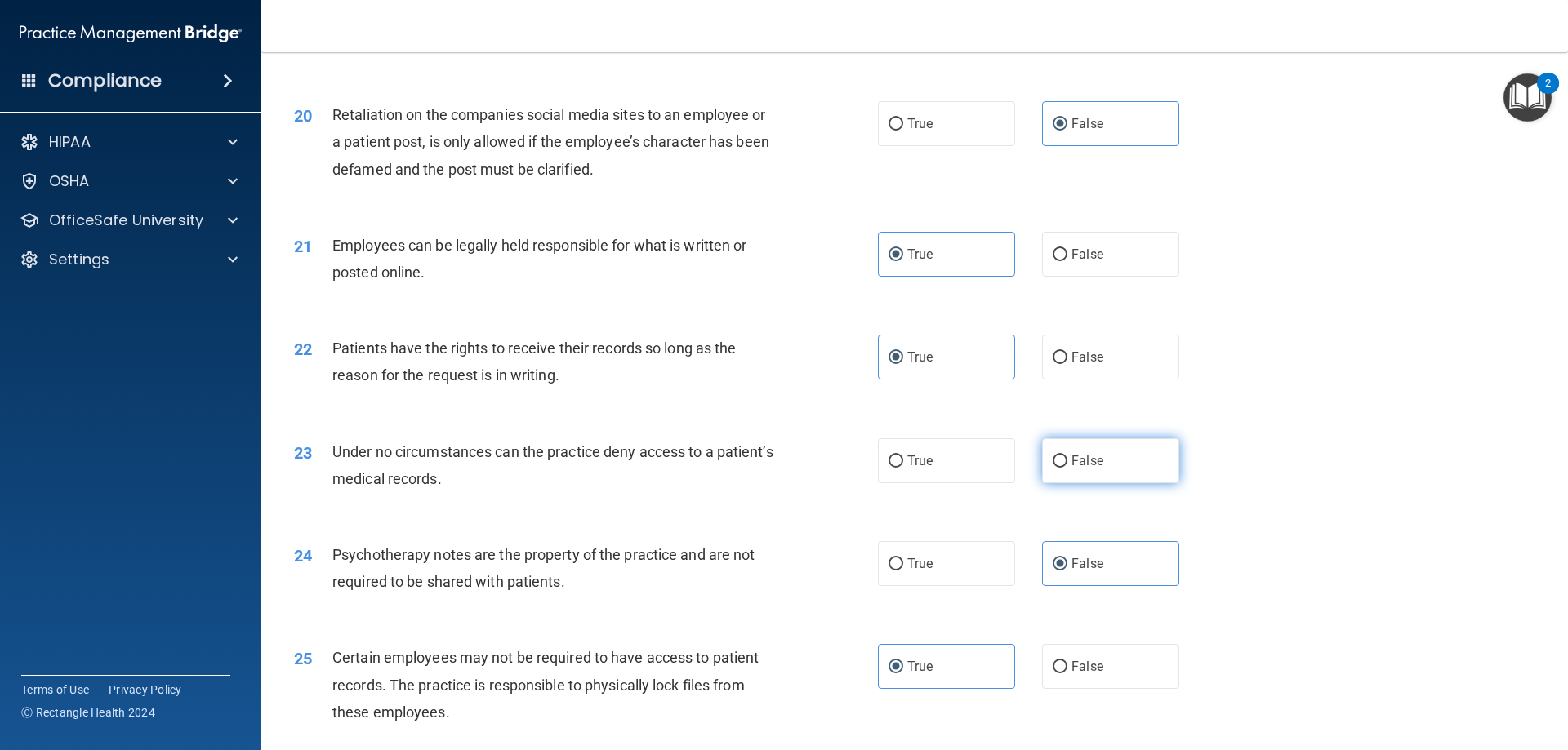
click at [1063, 483] on label "False" at bounding box center [1110, 460] width 137 height 45
click at [1063, 468] on input "False" at bounding box center [1060, 461] width 15 height 12
radio input "true"
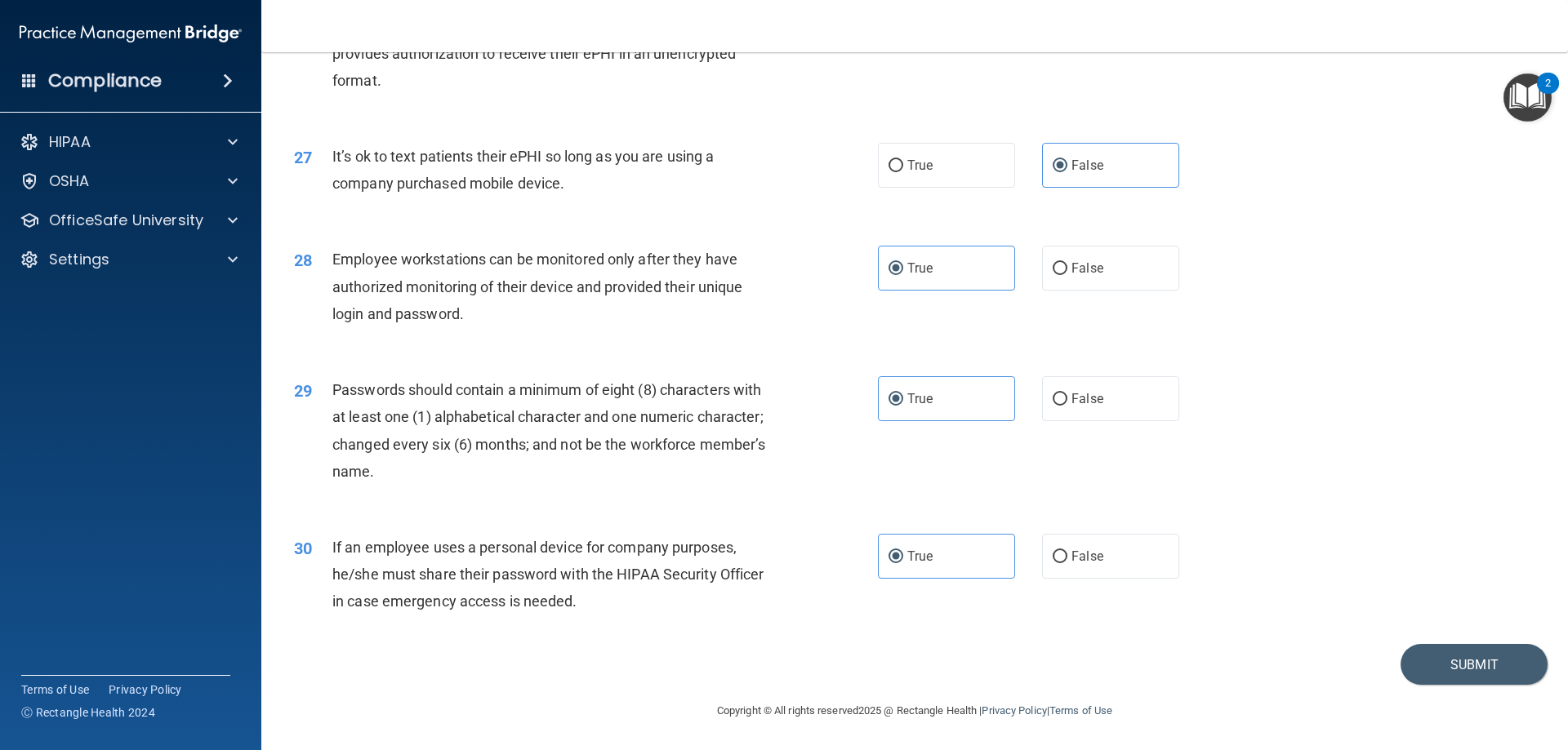
scroll to position [3265, 0]
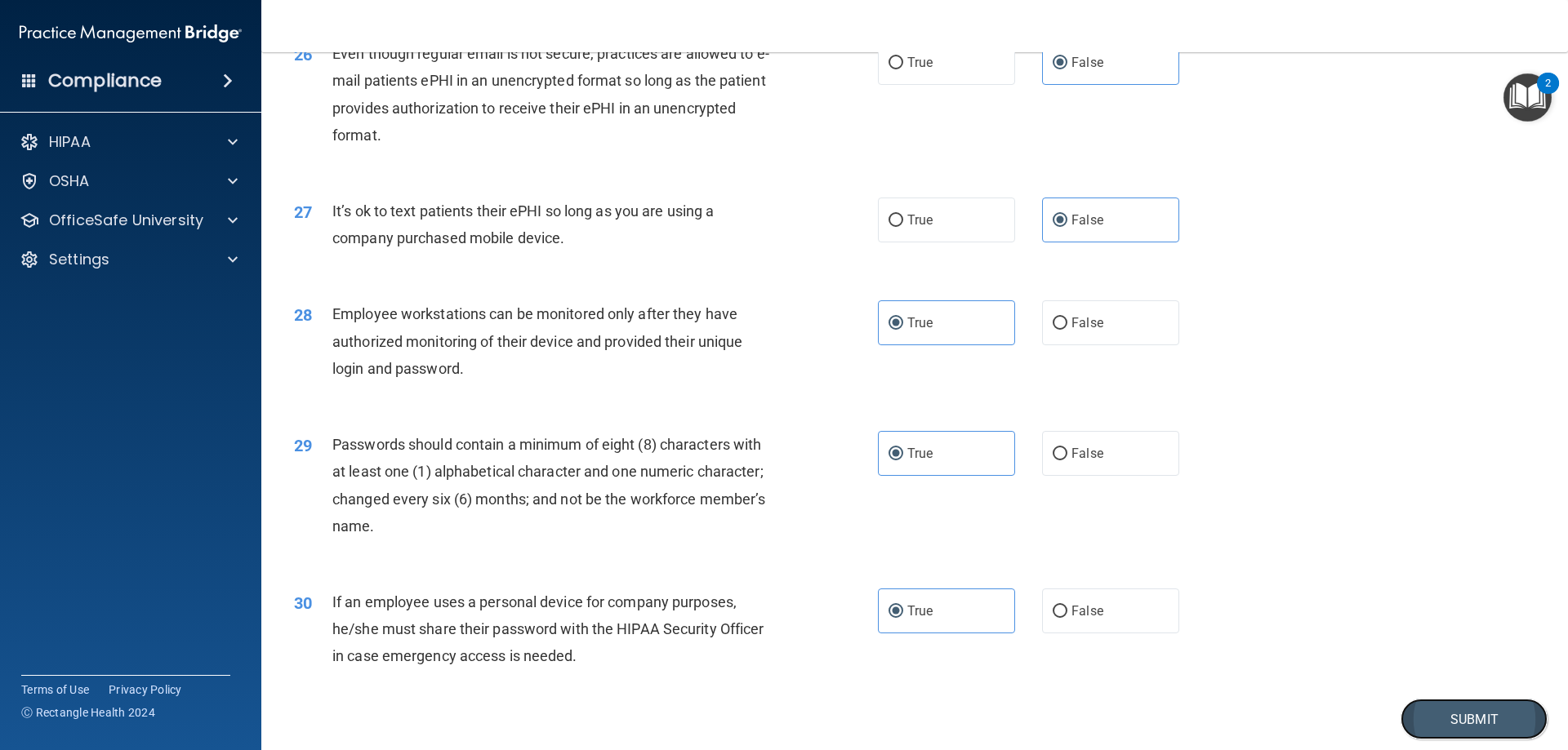
click at [1431, 734] on button "Submit" at bounding box center [1474, 719] width 147 height 42
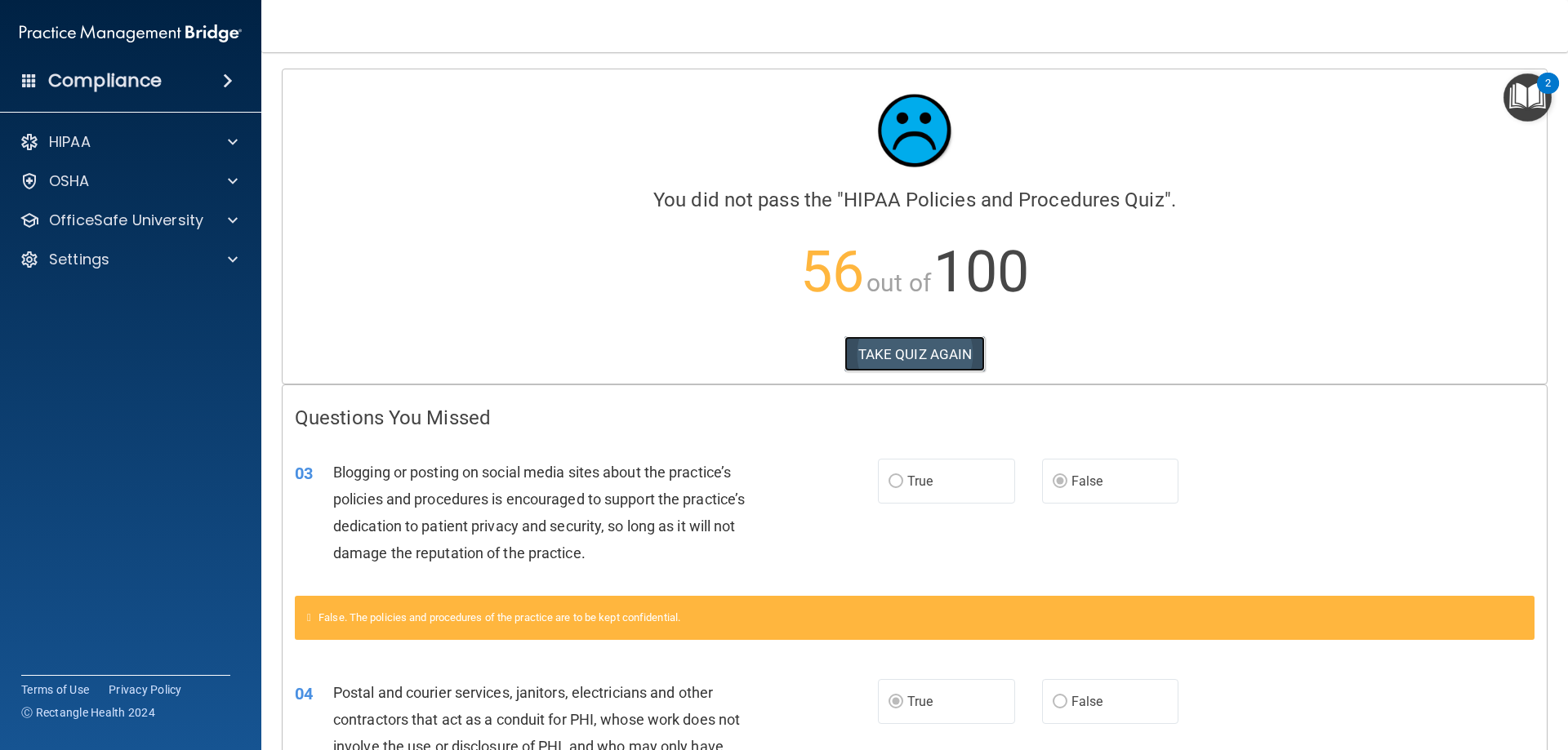
click at [954, 351] on button "TAKE QUIZ AGAIN" at bounding box center [915, 354] width 142 height 36
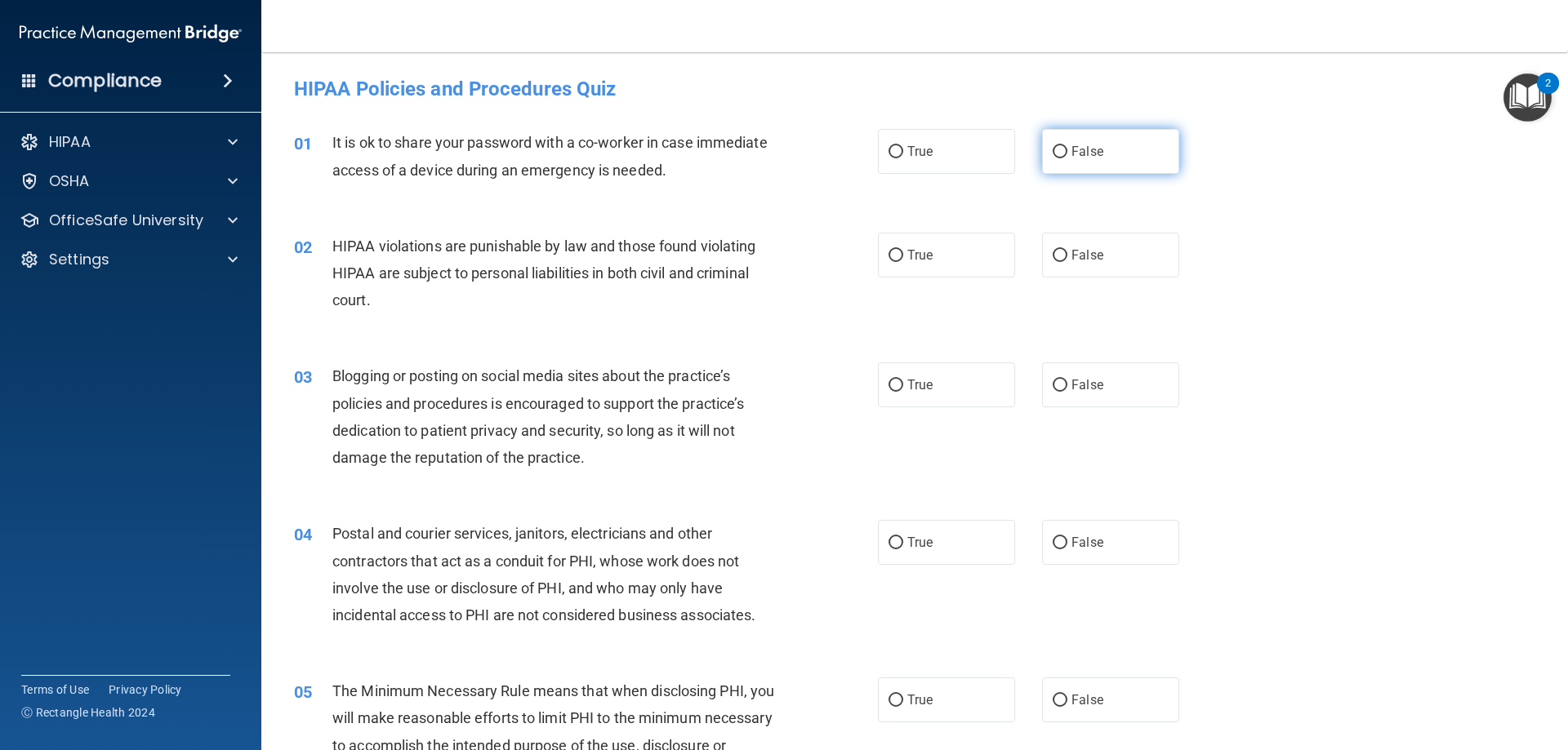
click at [1063, 153] on label "False" at bounding box center [1110, 151] width 137 height 45
click at [1063, 153] on input "False" at bounding box center [1060, 152] width 15 height 12
radio input "true"
click at [908, 250] on span "True" at bounding box center [919, 254] width 25 height 16
click at [903, 250] on input "True" at bounding box center [896, 255] width 15 height 12
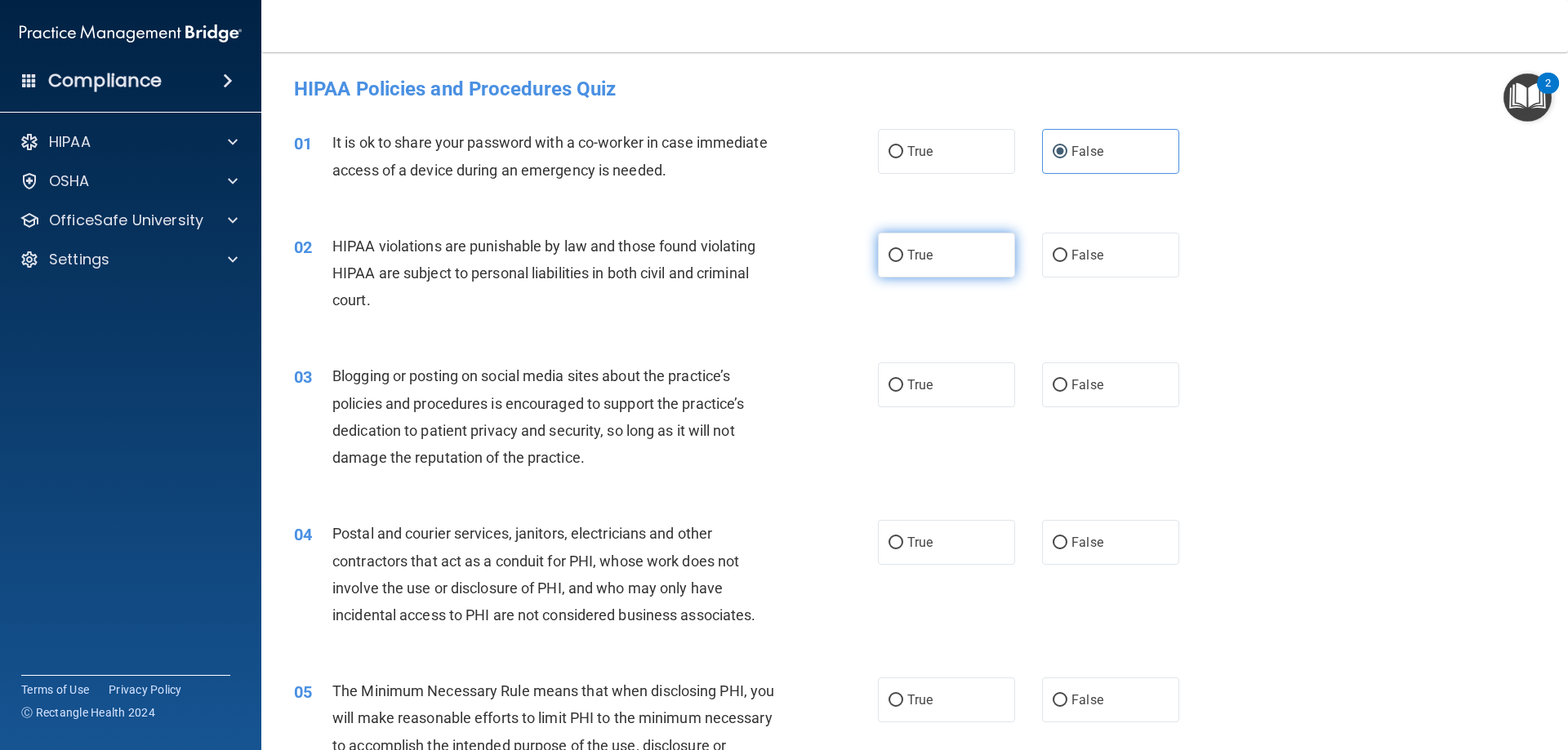
radio input "true"
click at [1089, 410] on div "03 Blogging or posting on social media sites about the practice’s policies and …" at bounding box center [915, 420] width 1266 height 157
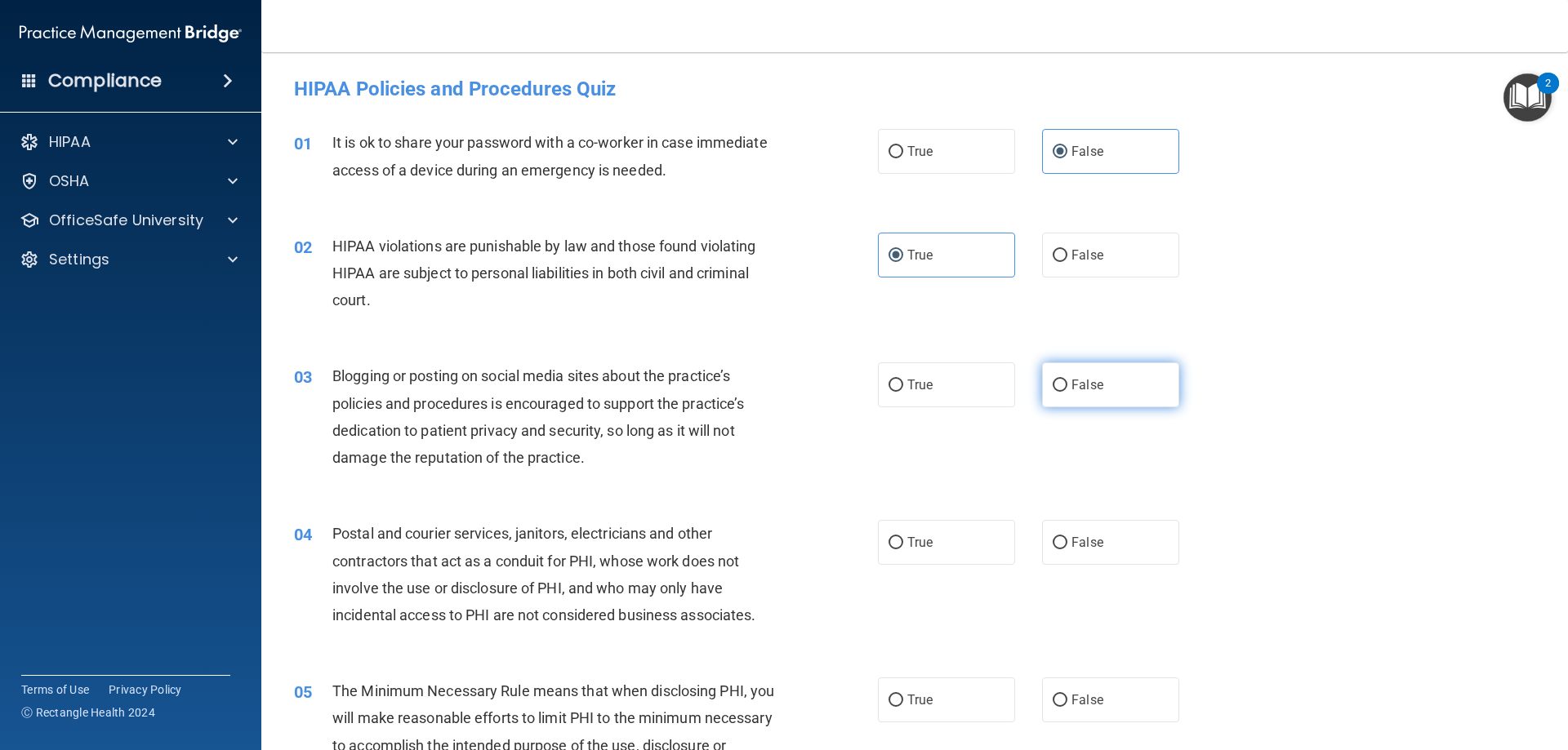
click at [1081, 381] on span "False" at bounding box center [1087, 385] width 32 height 16
click at [1067, 381] on input "False" at bounding box center [1060, 385] width 15 height 12
radio input "true"
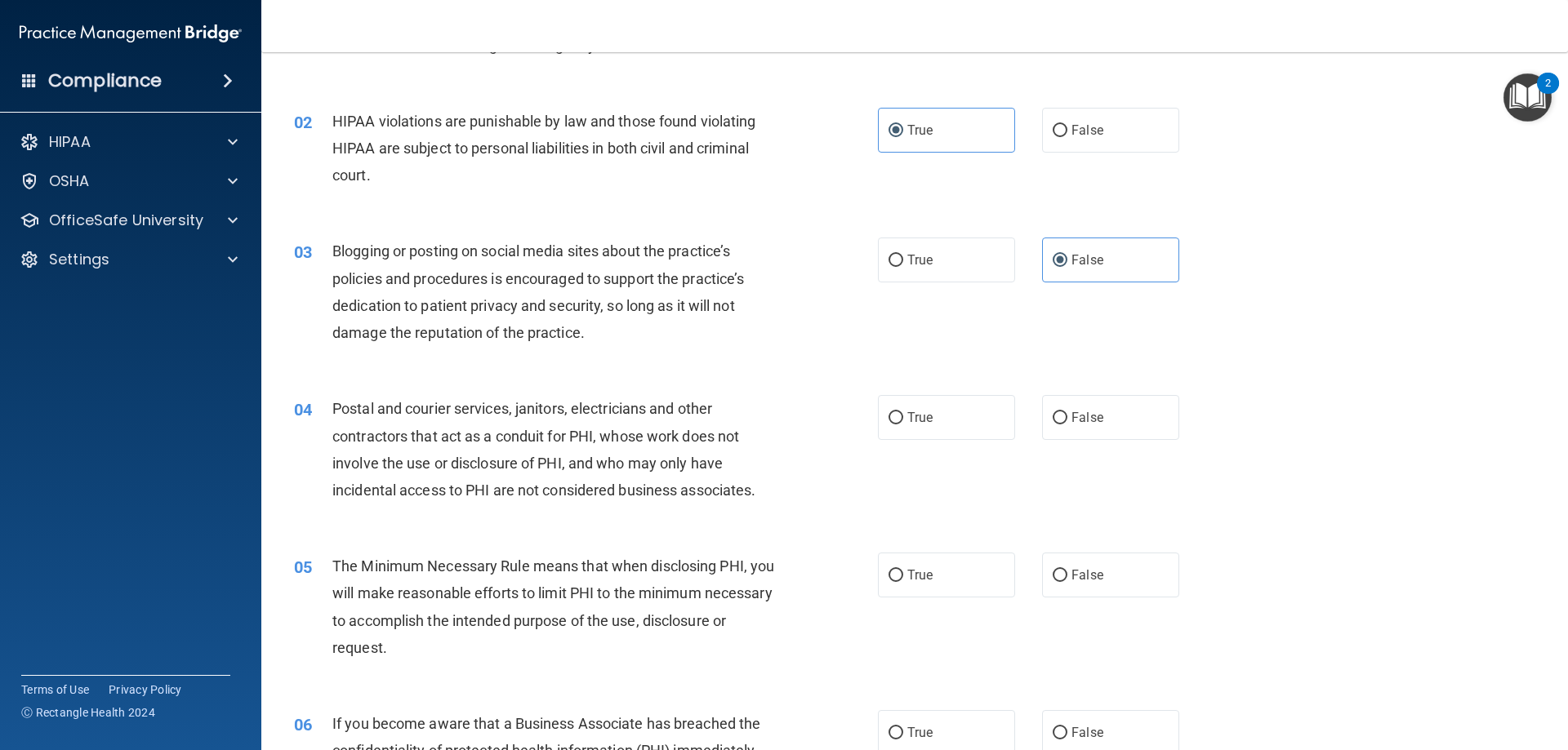
scroll to position [163, 0]
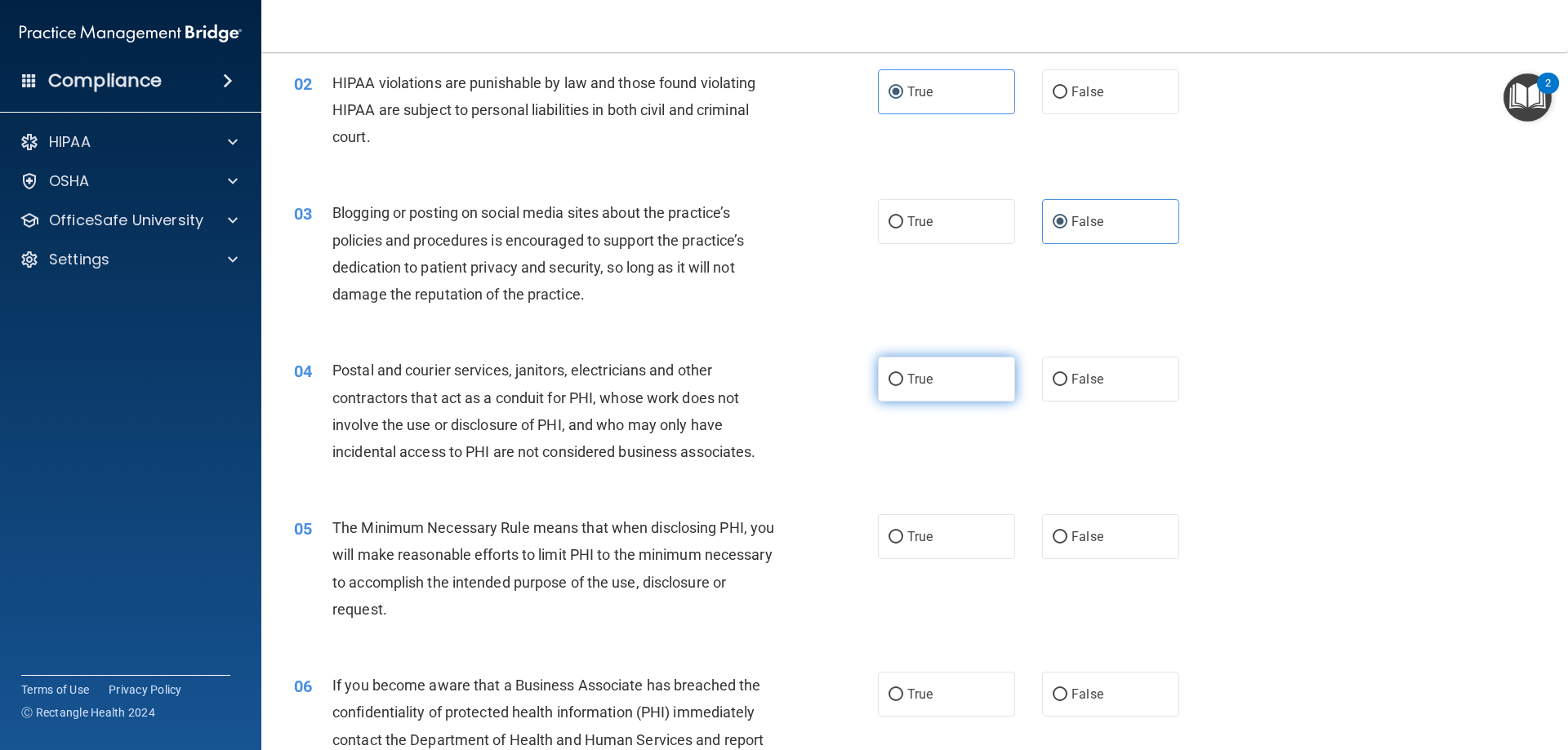
click at [958, 377] on label "True" at bounding box center [946, 379] width 137 height 45
click at [903, 377] on input "True" at bounding box center [896, 379] width 15 height 12
radio input "true"
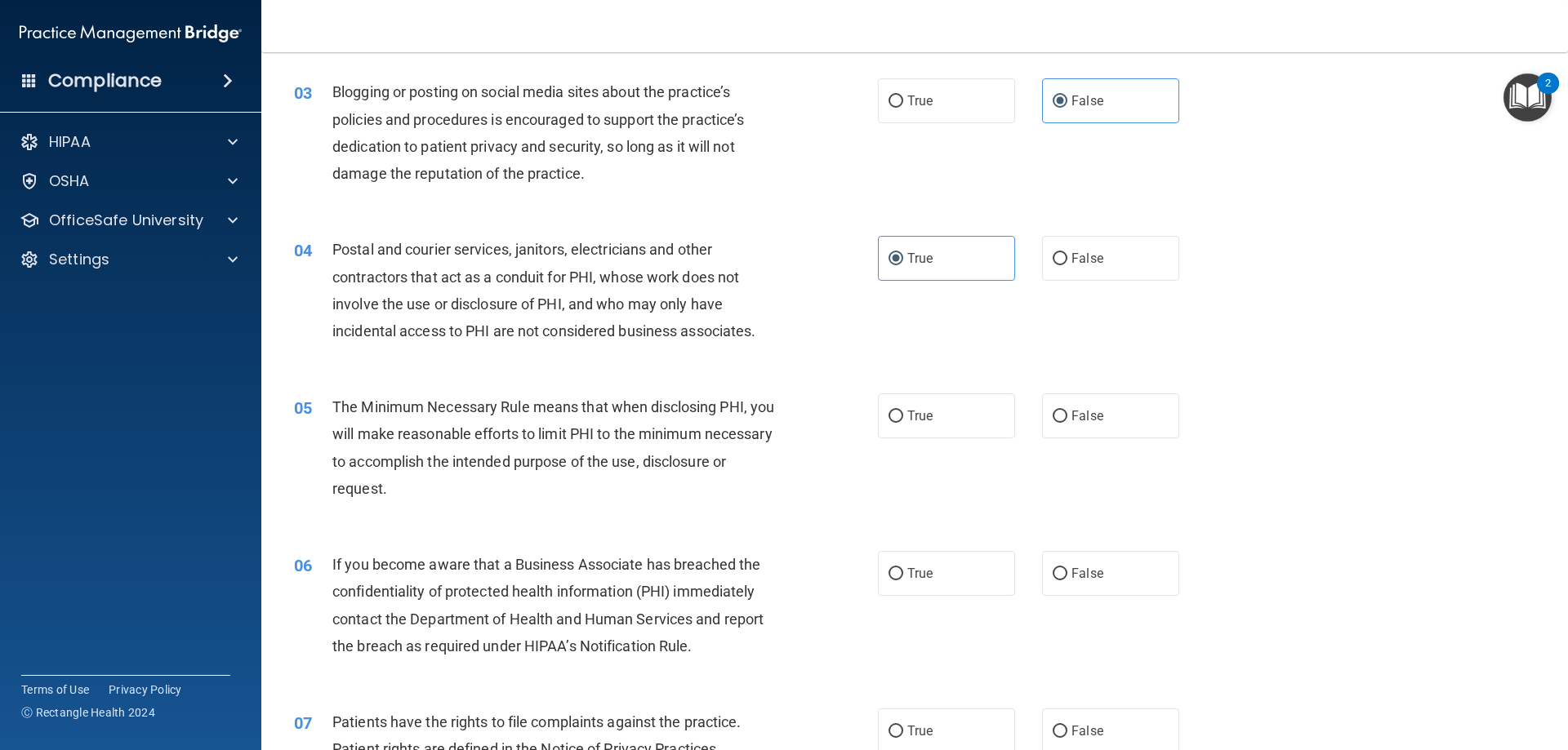
scroll to position [326, 0]
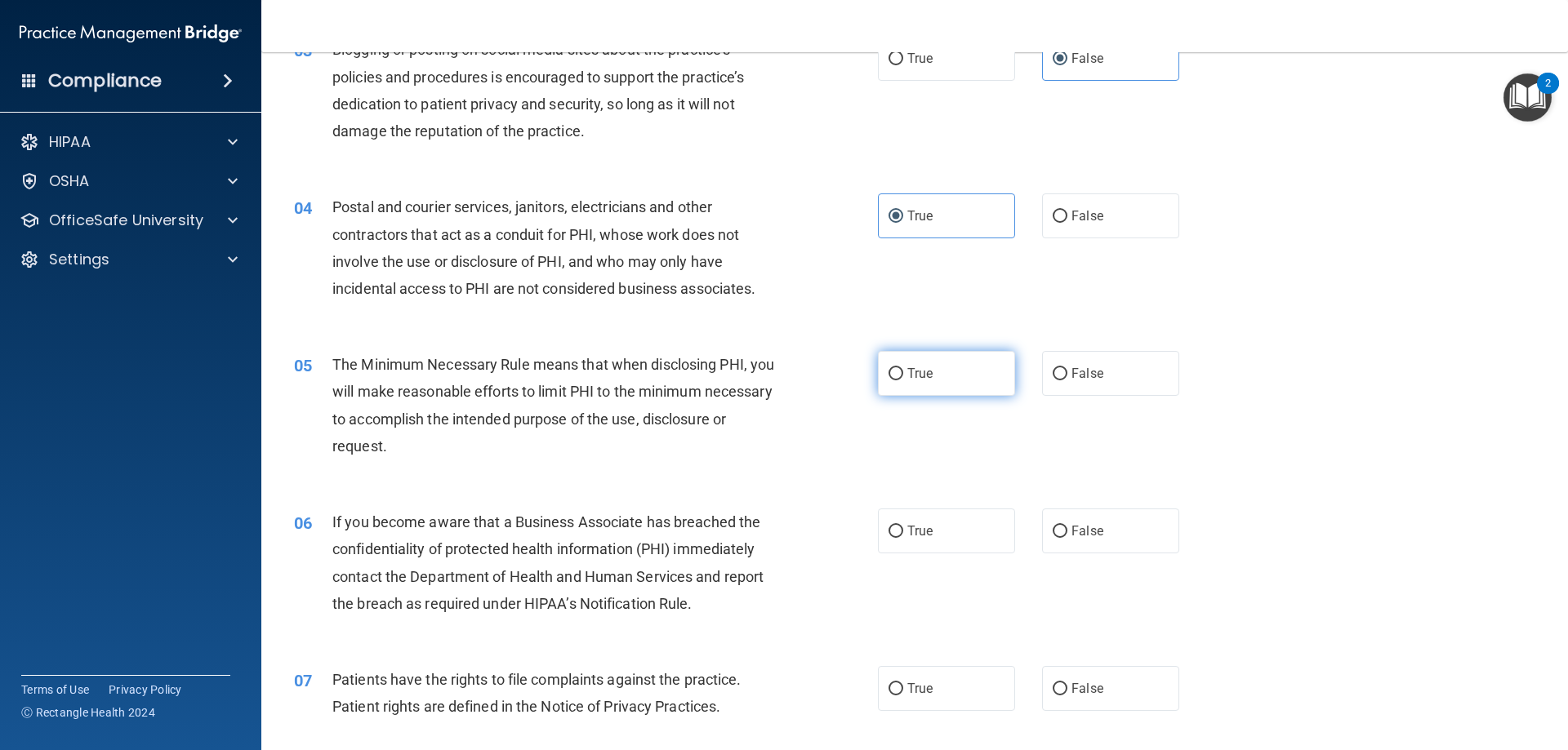
click at [936, 365] on label "True" at bounding box center [946, 374] width 137 height 45
click at [903, 368] on input "True" at bounding box center [896, 374] width 15 height 12
radio input "true"
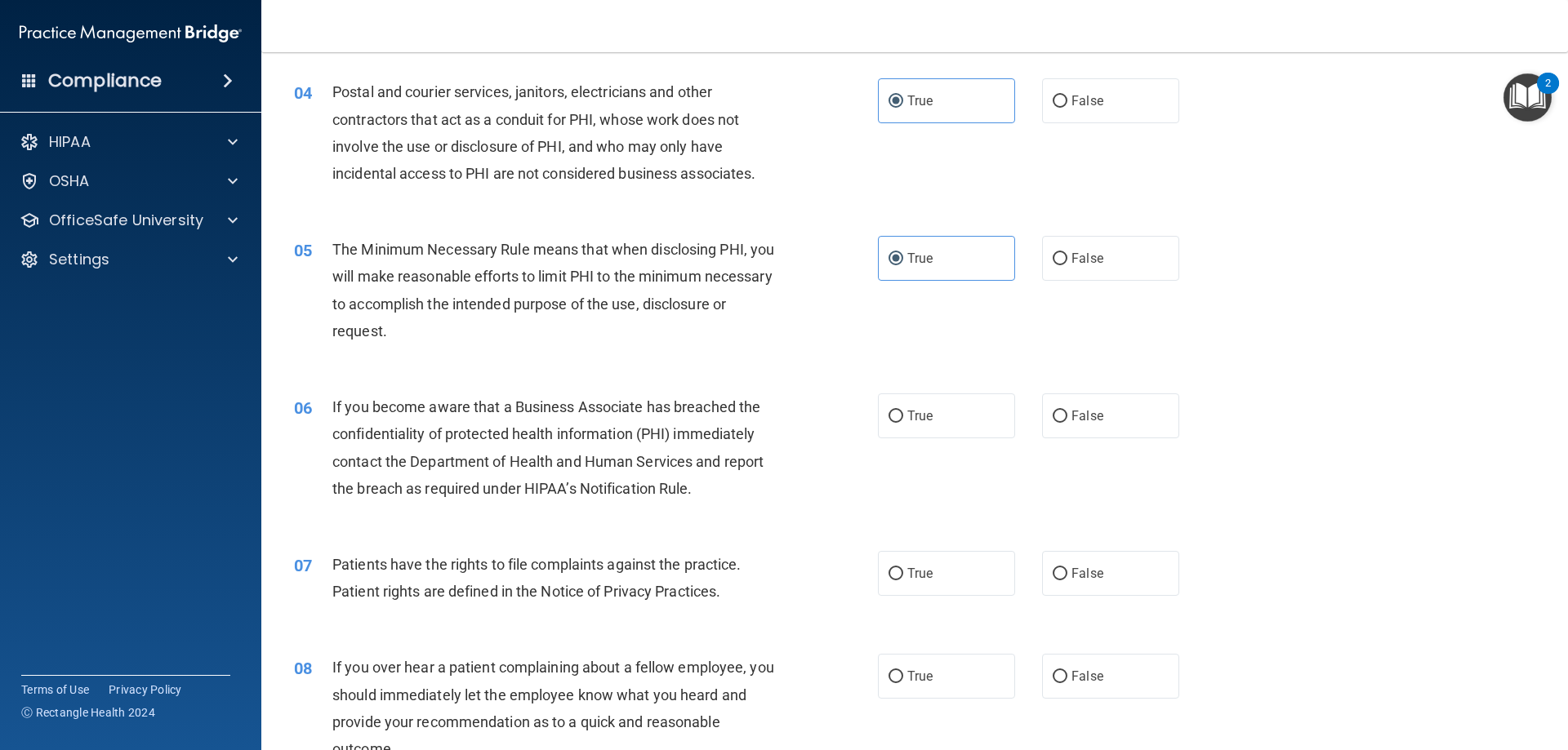
scroll to position [490, 0]
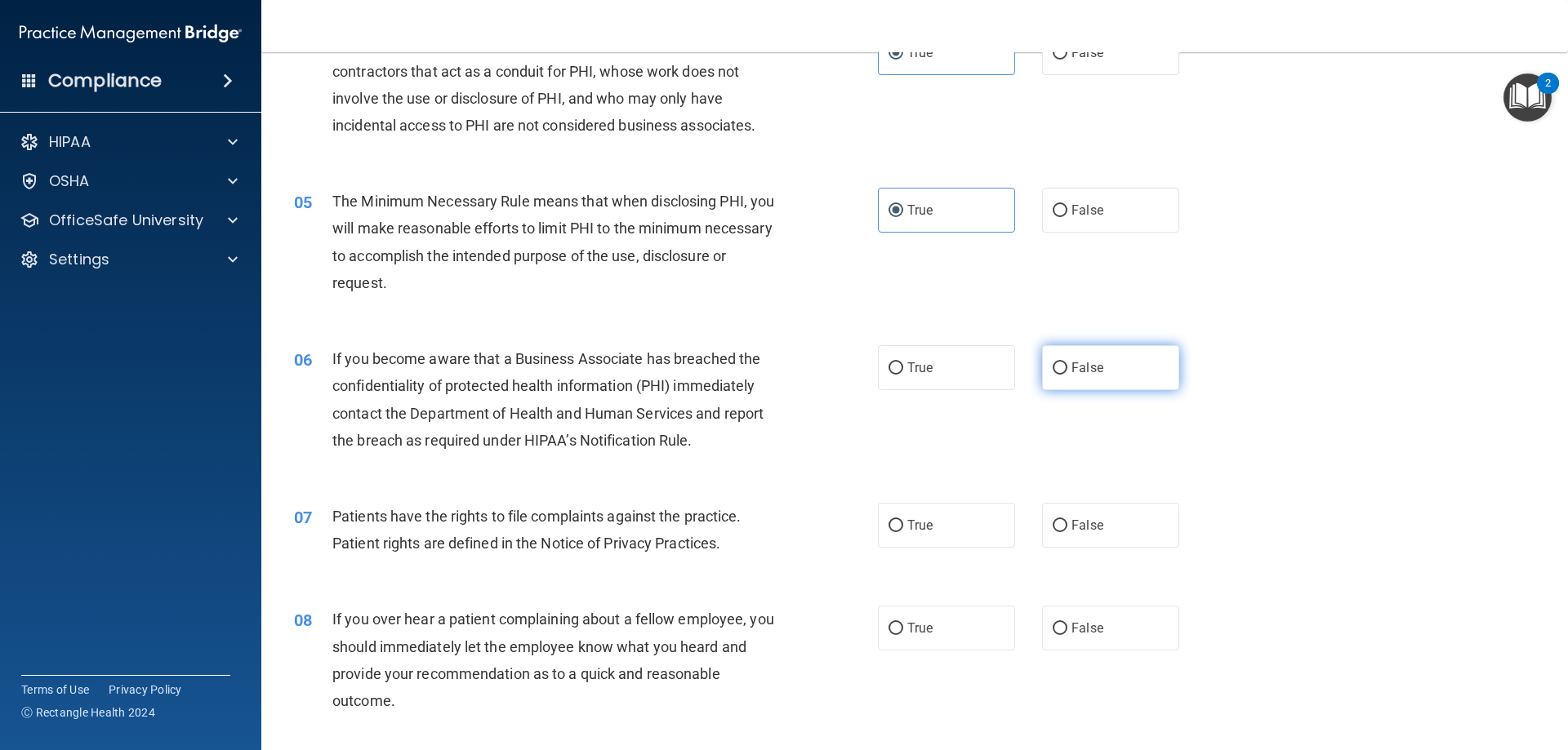
click at [1101, 360] on label "False" at bounding box center [1110, 367] width 137 height 45
click at [1067, 362] on input "False" at bounding box center [1060, 368] width 15 height 12
radio input "true"
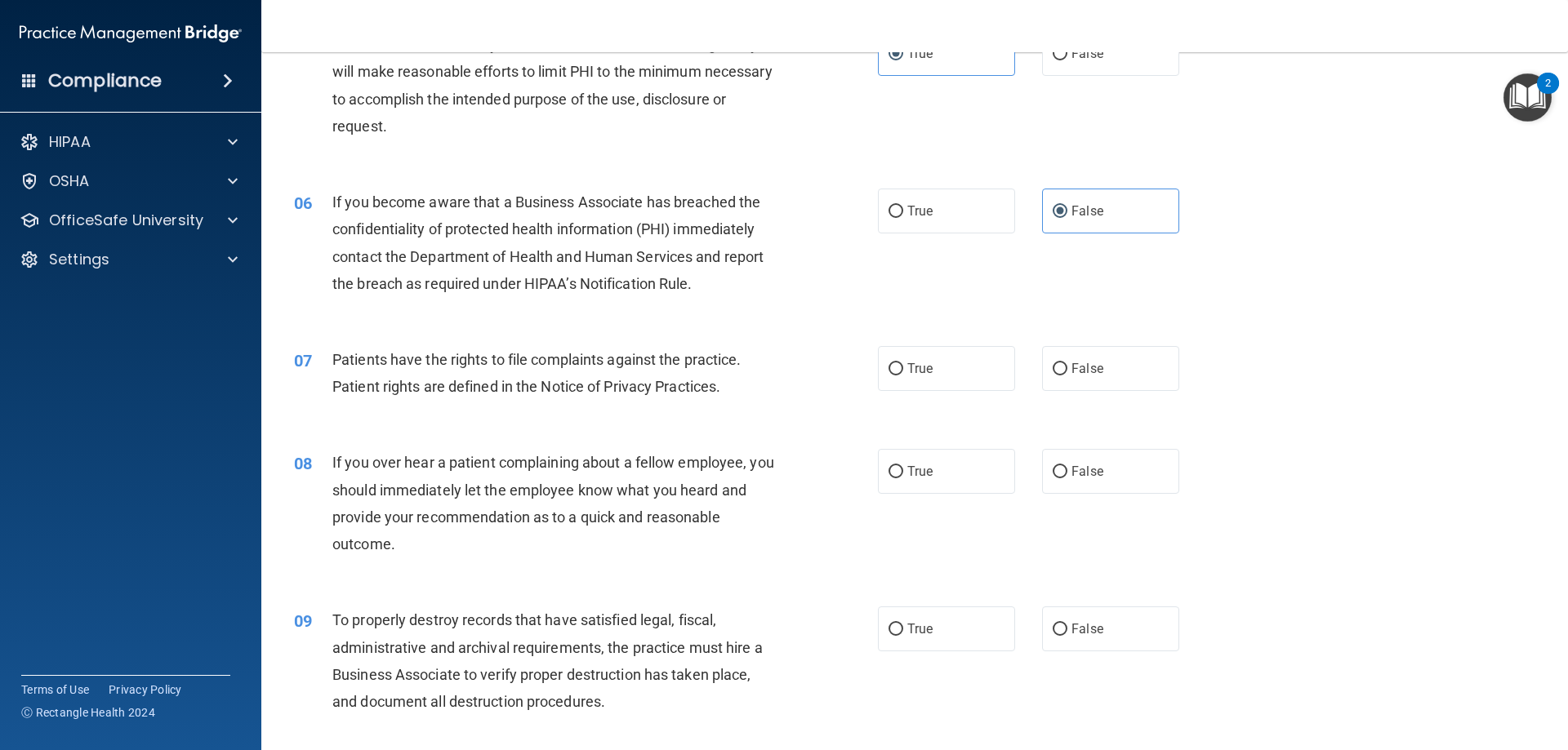
scroll to position [653, 0]
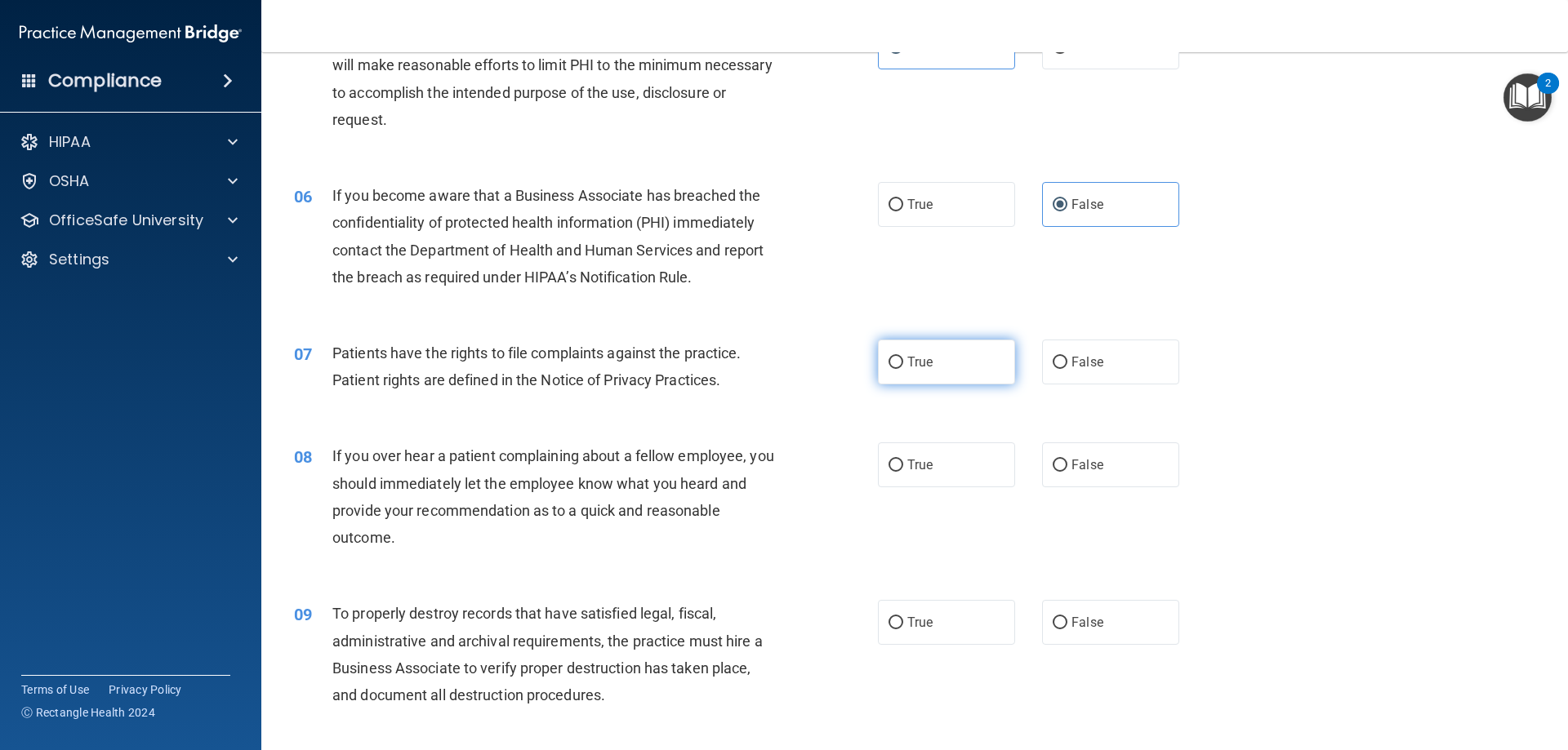
click at [930, 358] on label "True" at bounding box center [946, 361] width 137 height 45
click at [903, 358] on input "True" at bounding box center [896, 362] width 15 height 12
radio input "true"
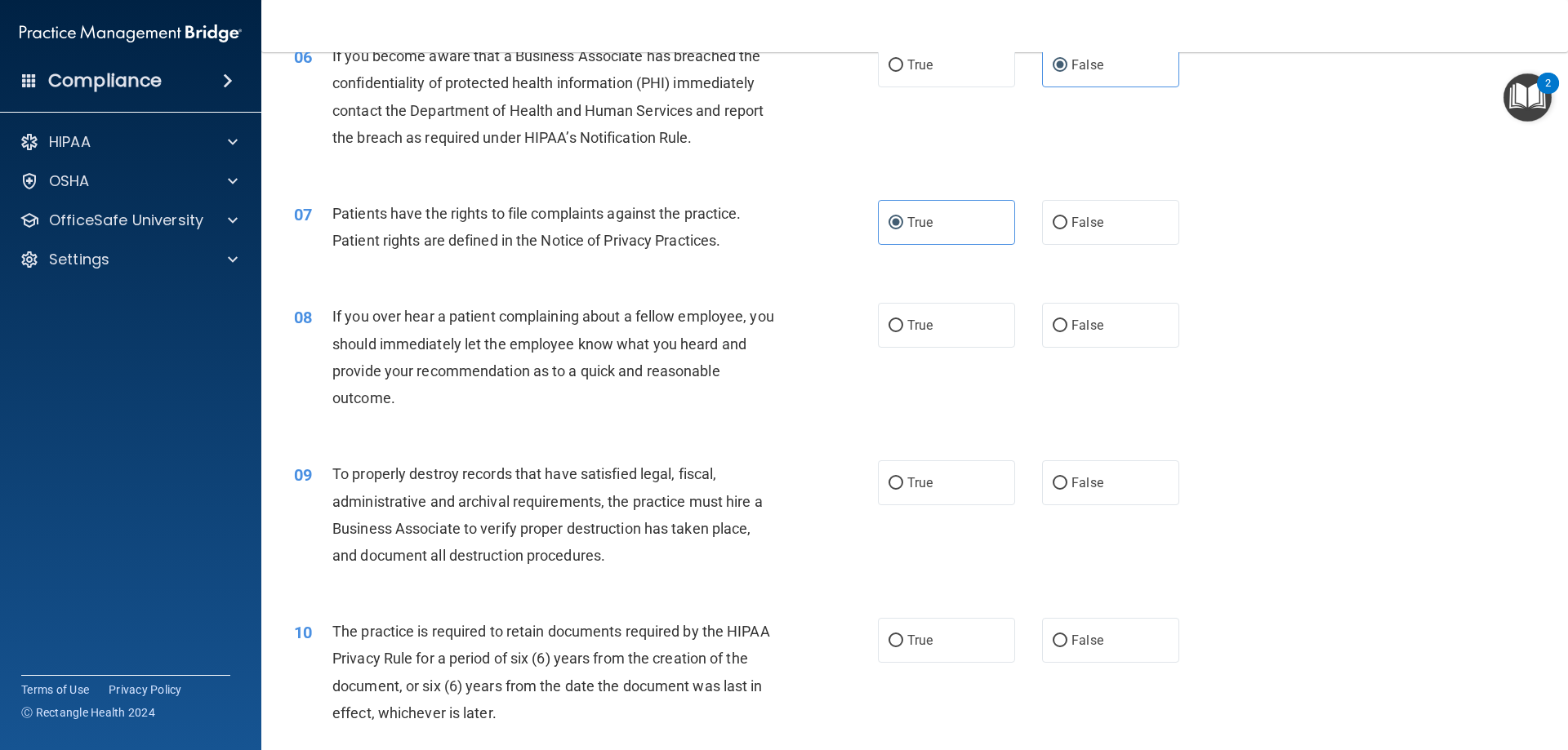
scroll to position [816, 0]
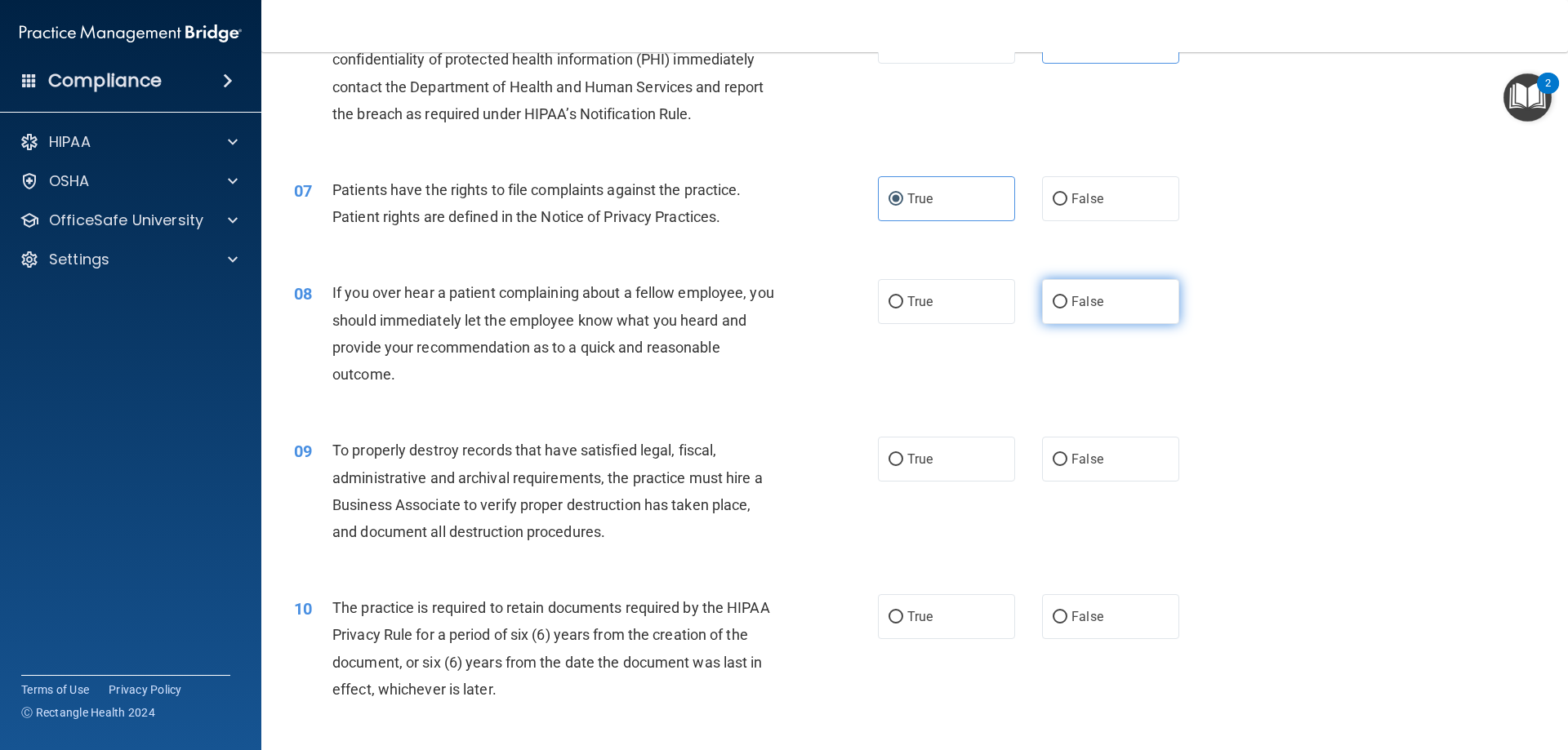
click at [1081, 295] on span "False" at bounding box center [1087, 301] width 32 height 16
click at [1067, 296] on input "False" at bounding box center [1060, 302] width 15 height 12
radio input "true"
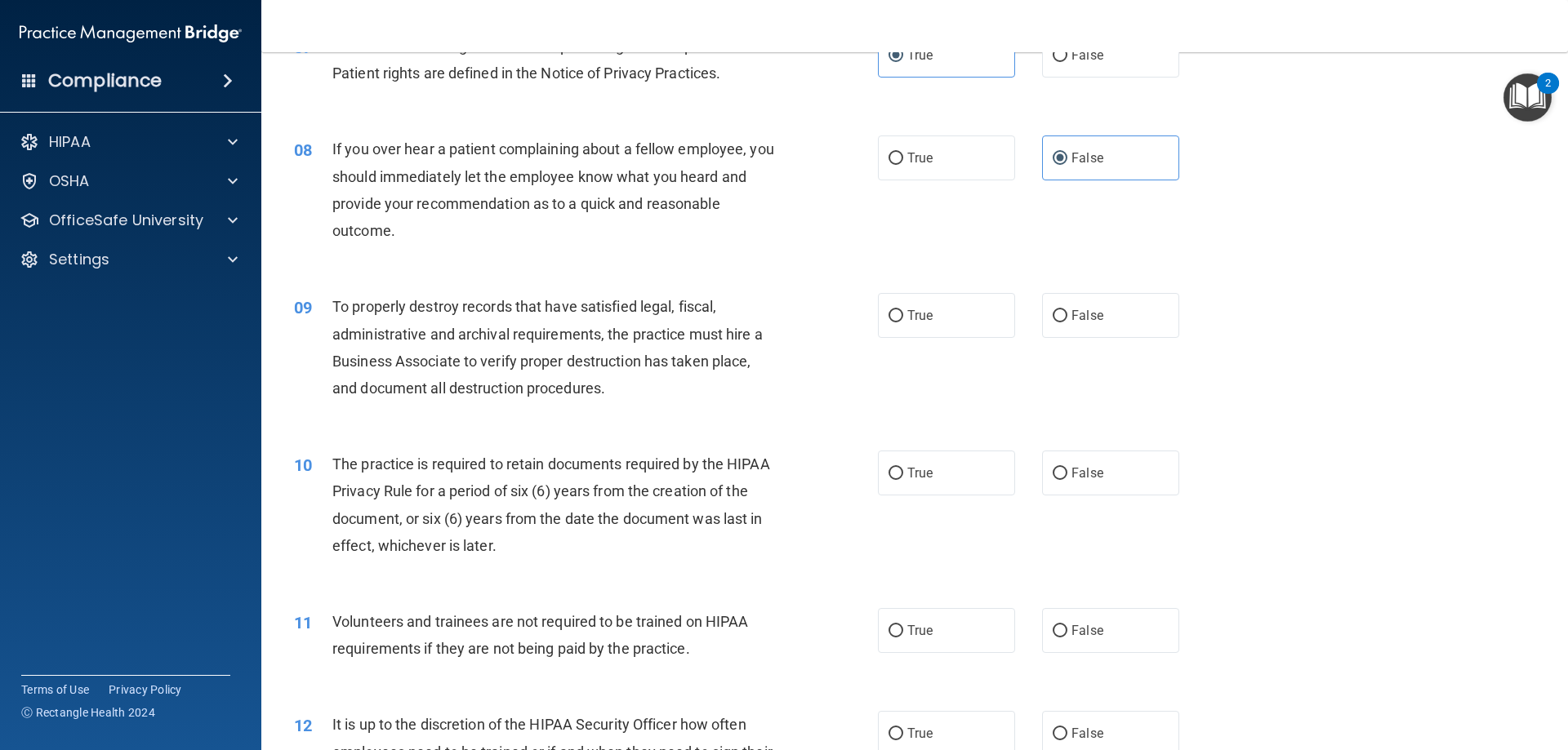
scroll to position [979, 0]
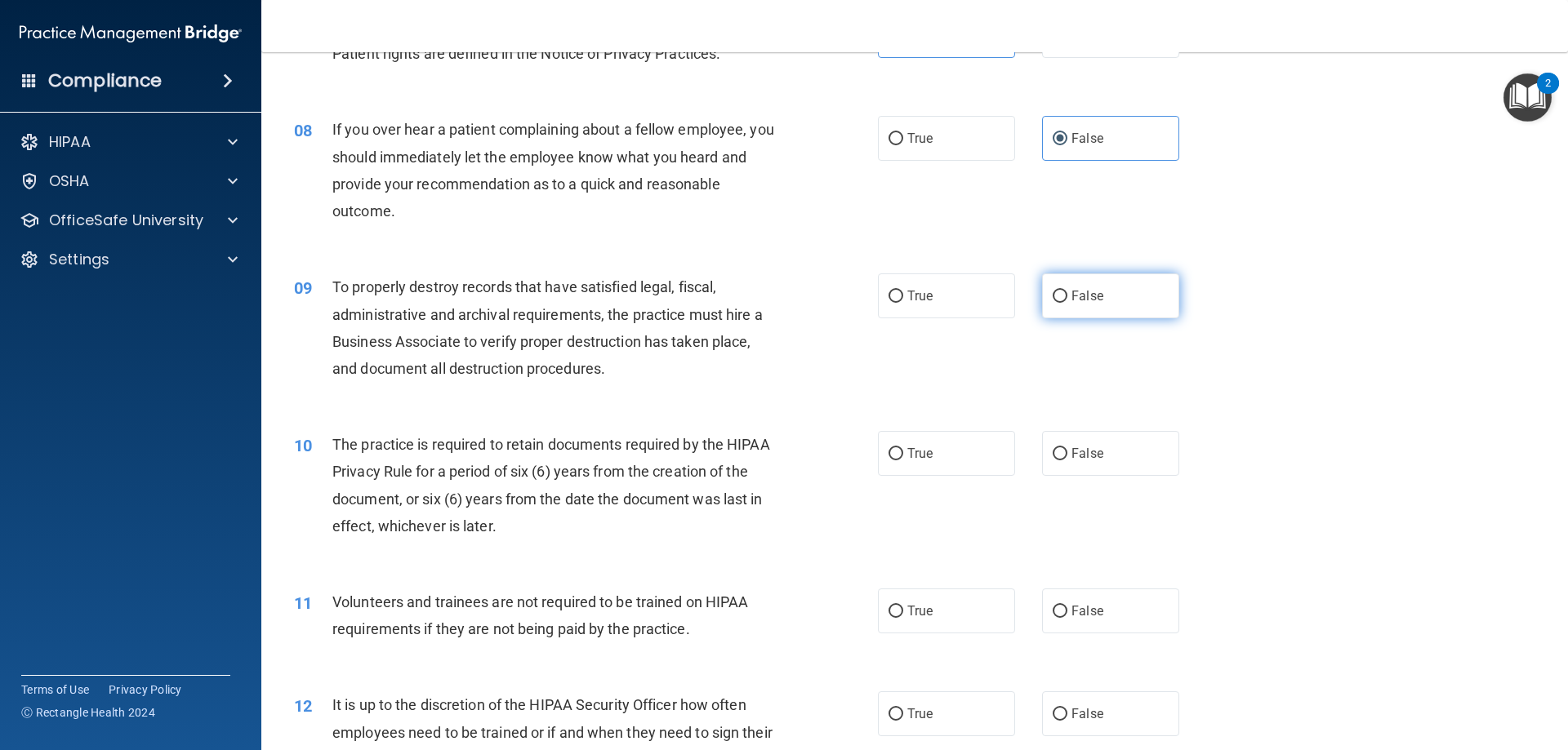
click at [1101, 318] on label "False" at bounding box center [1110, 295] width 137 height 45
click at [1067, 303] on input "False" at bounding box center [1060, 296] width 15 height 12
radio input "true"
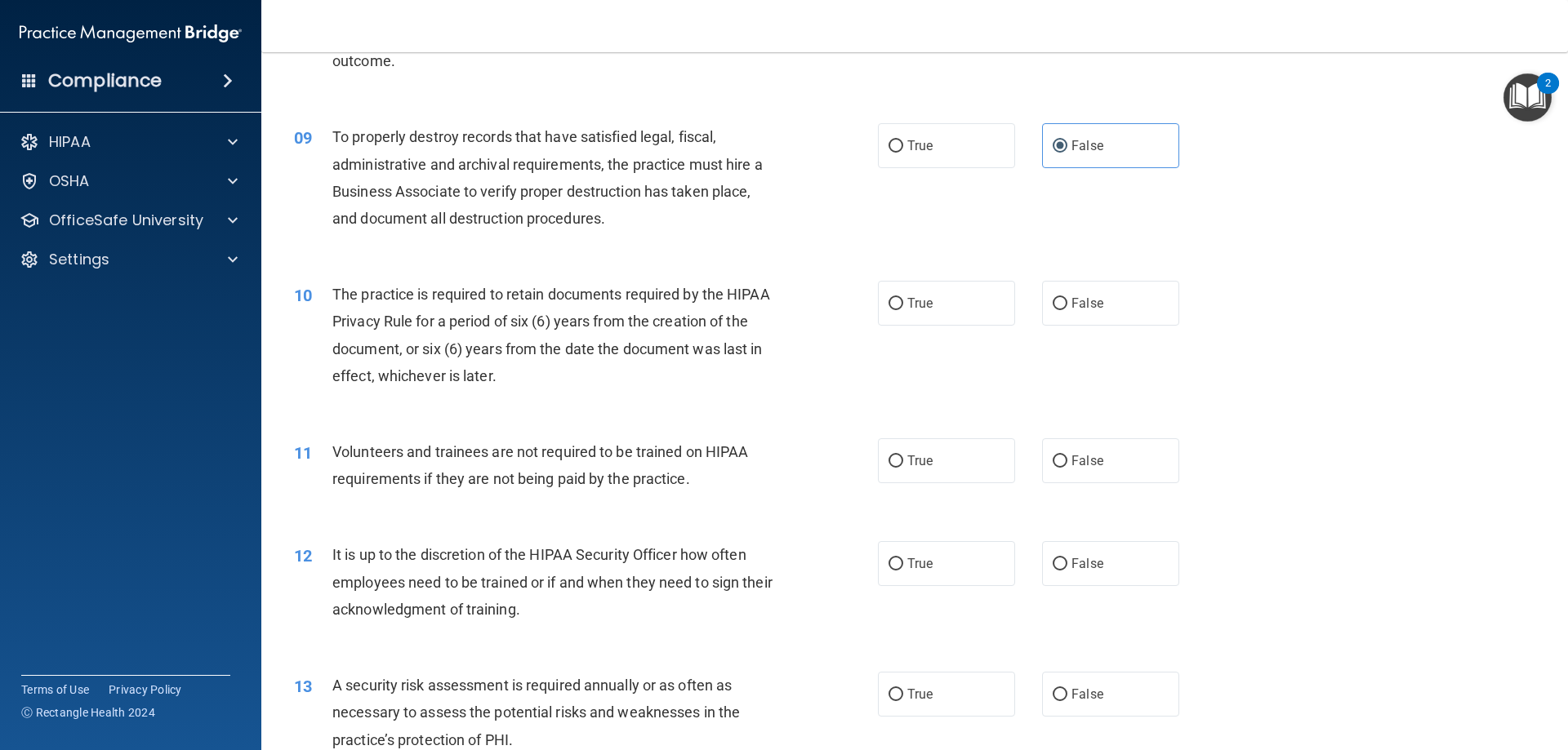
scroll to position [1142, 0]
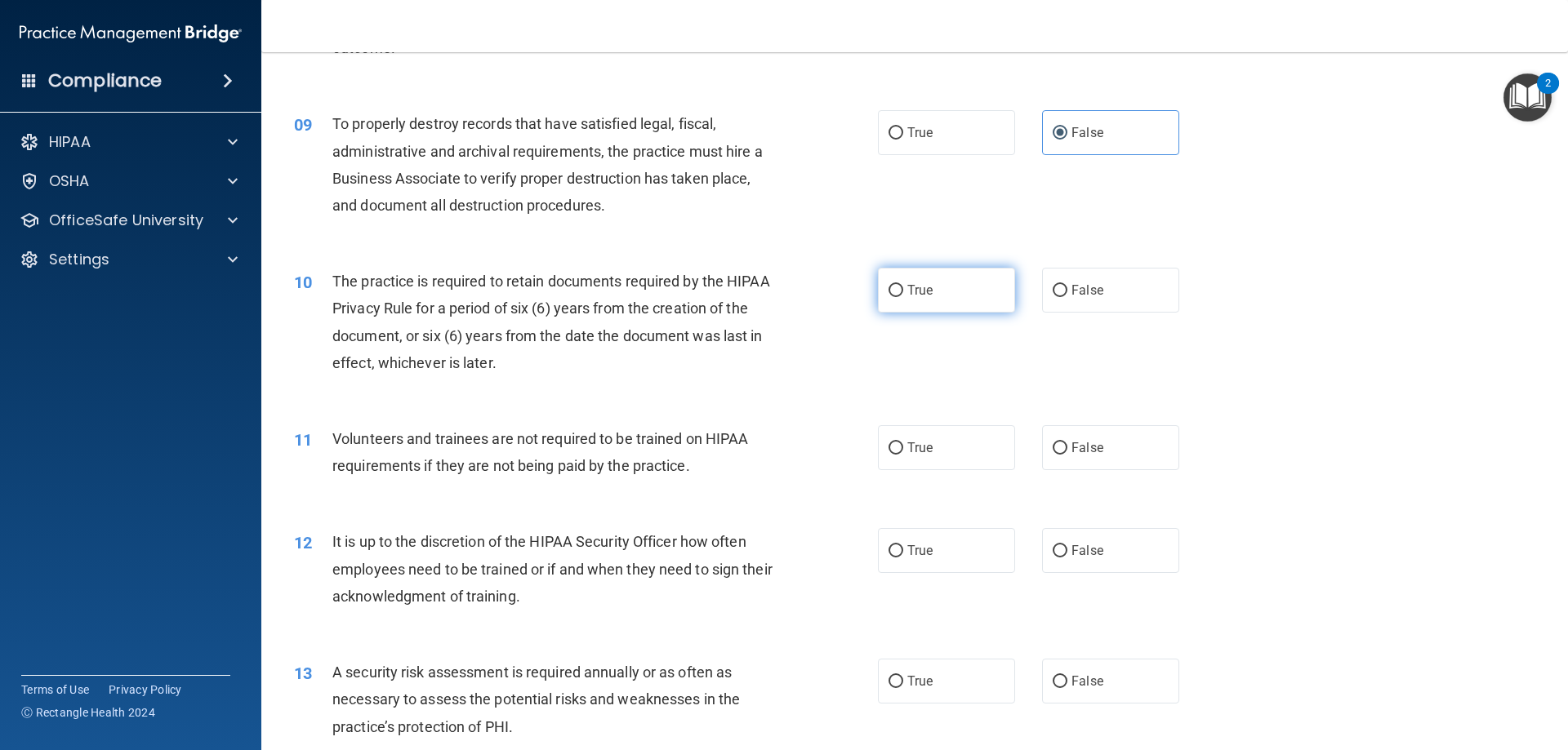
drag, startPoint x: 951, startPoint y: 282, endPoint x: 964, endPoint y: 302, distance: 23.9
click at [951, 281] on label "True" at bounding box center [946, 290] width 137 height 45
click at [903, 285] on input "True" at bounding box center [896, 291] width 15 height 12
radio input "true"
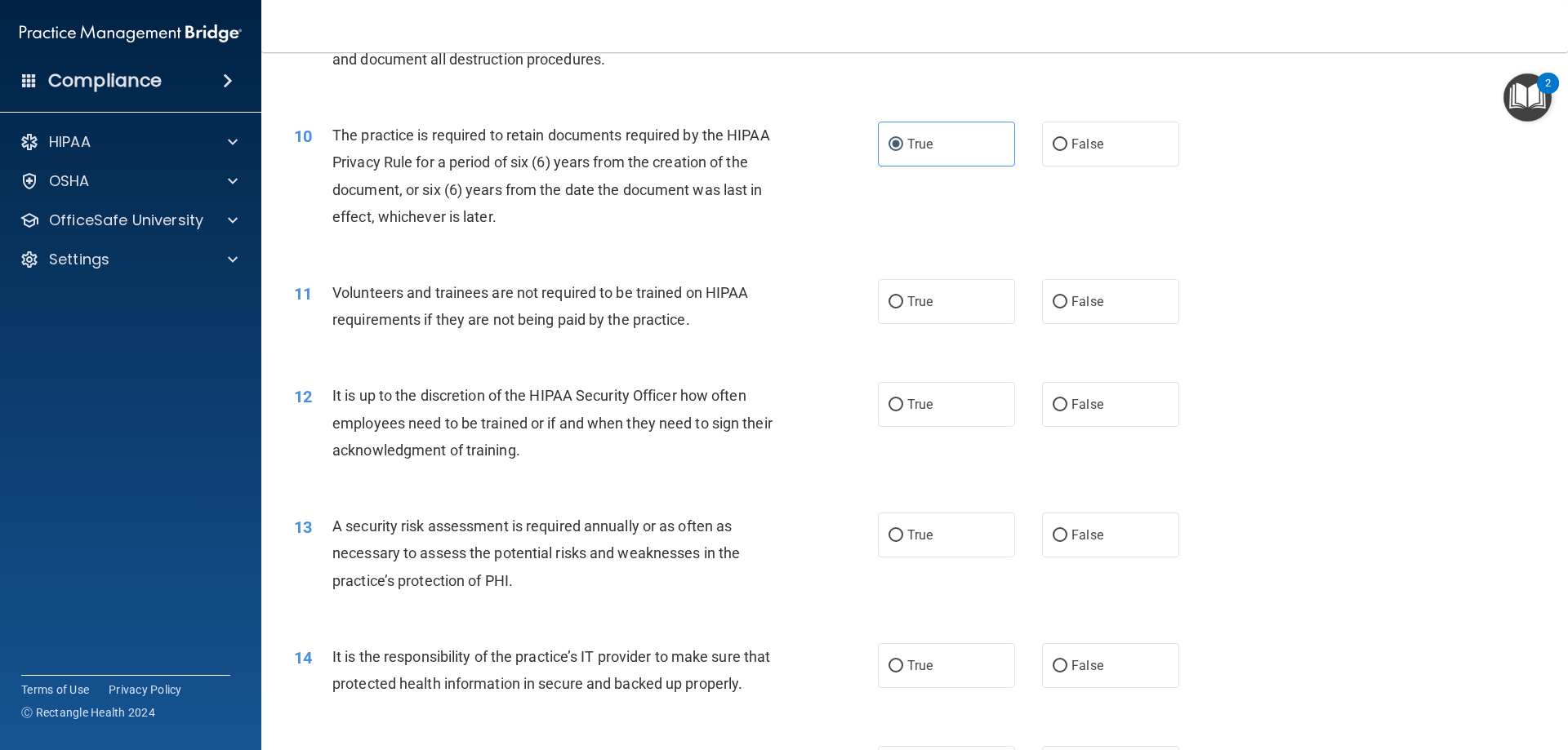
scroll to position [1305, 0]
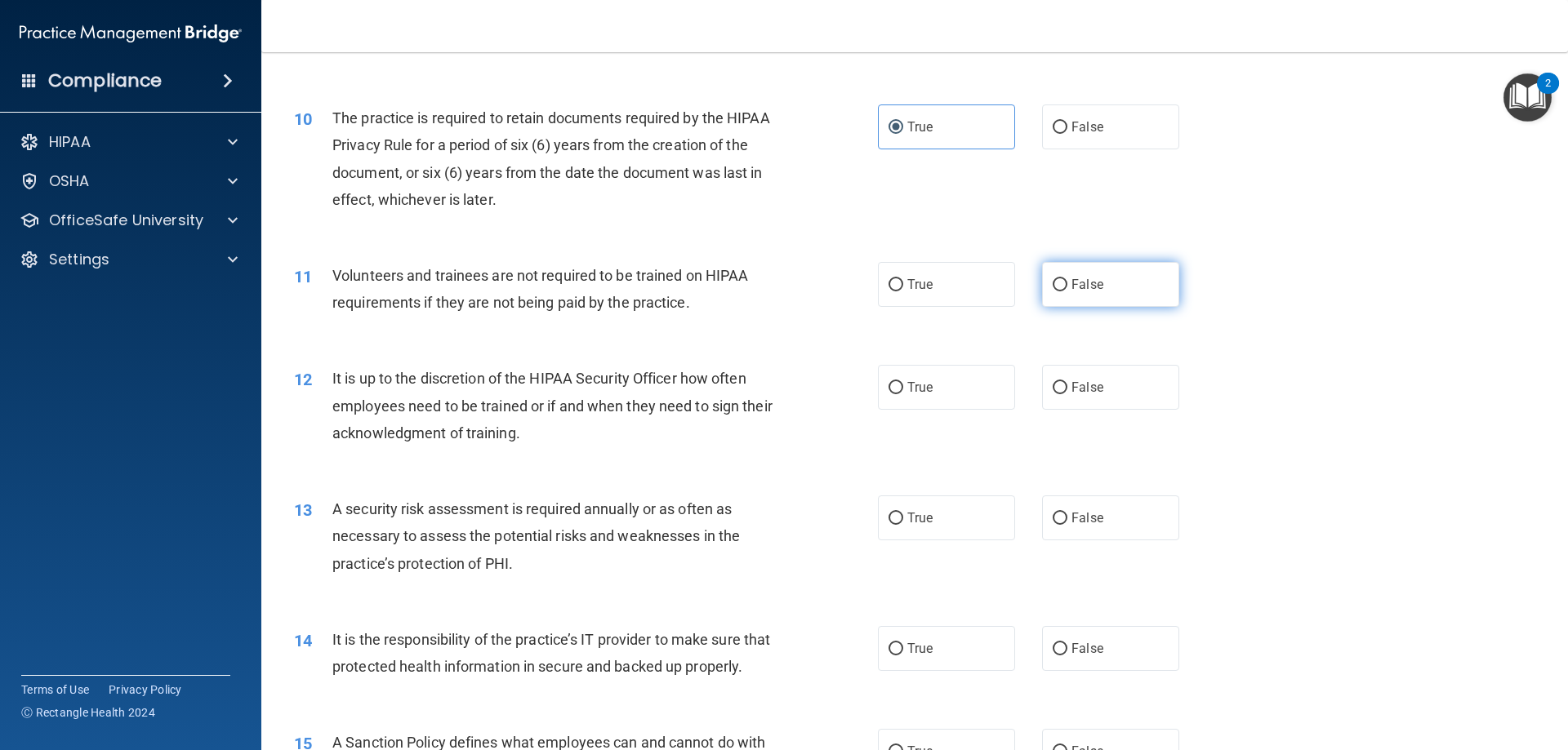
drag, startPoint x: 1121, startPoint y: 280, endPoint x: 1091, endPoint y: 282, distance: 30.1
click at [1121, 280] on label "False" at bounding box center [1110, 284] width 137 height 45
click at [1067, 280] on input "False" at bounding box center [1060, 285] width 15 height 12
radio input "true"
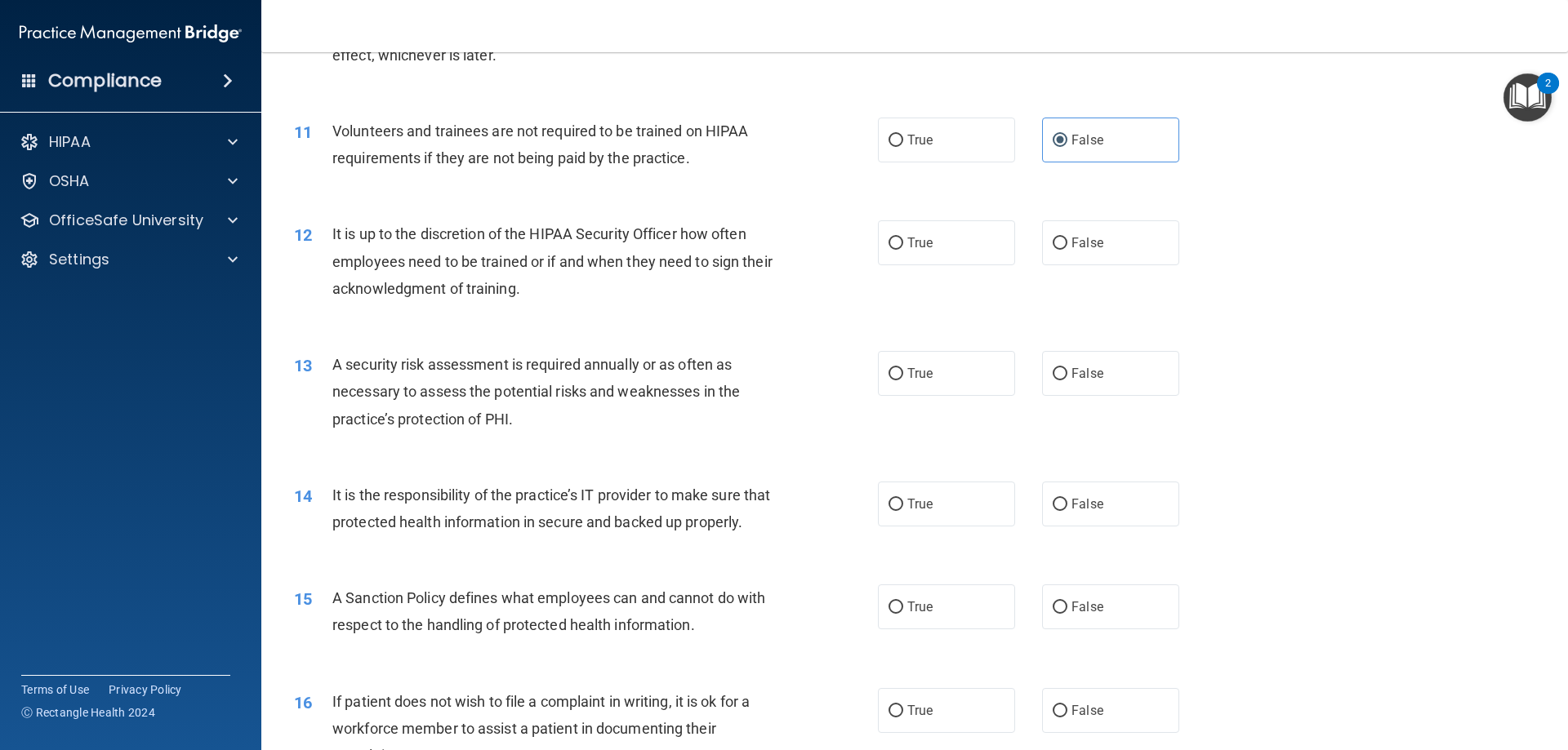
scroll to position [1469, 0]
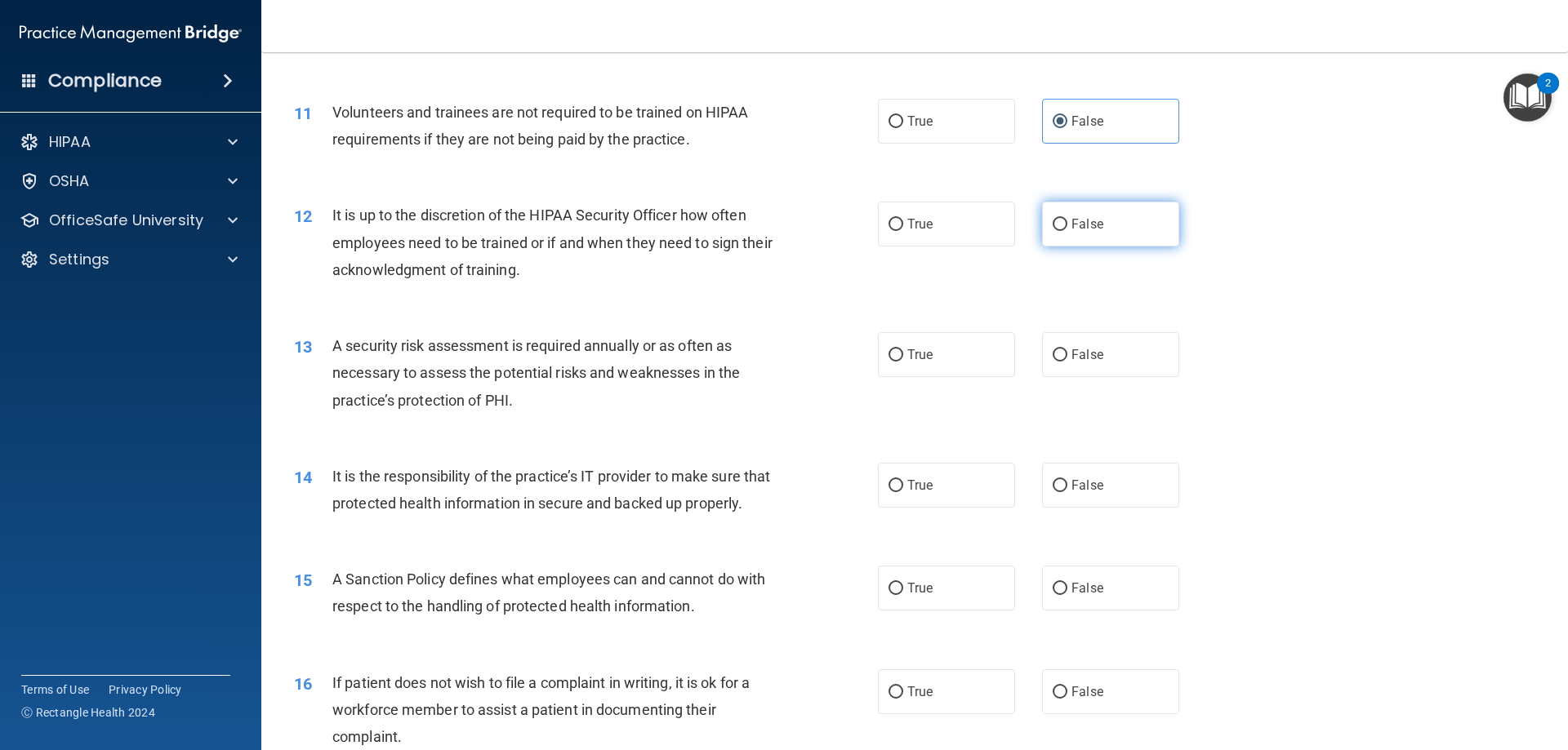
click at [1151, 219] on label "False" at bounding box center [1110, 224] width 137 height 45
click at [1067, 219] on input "False" at bounding box center [1060, 225] width 15 height 12
radio input "true"
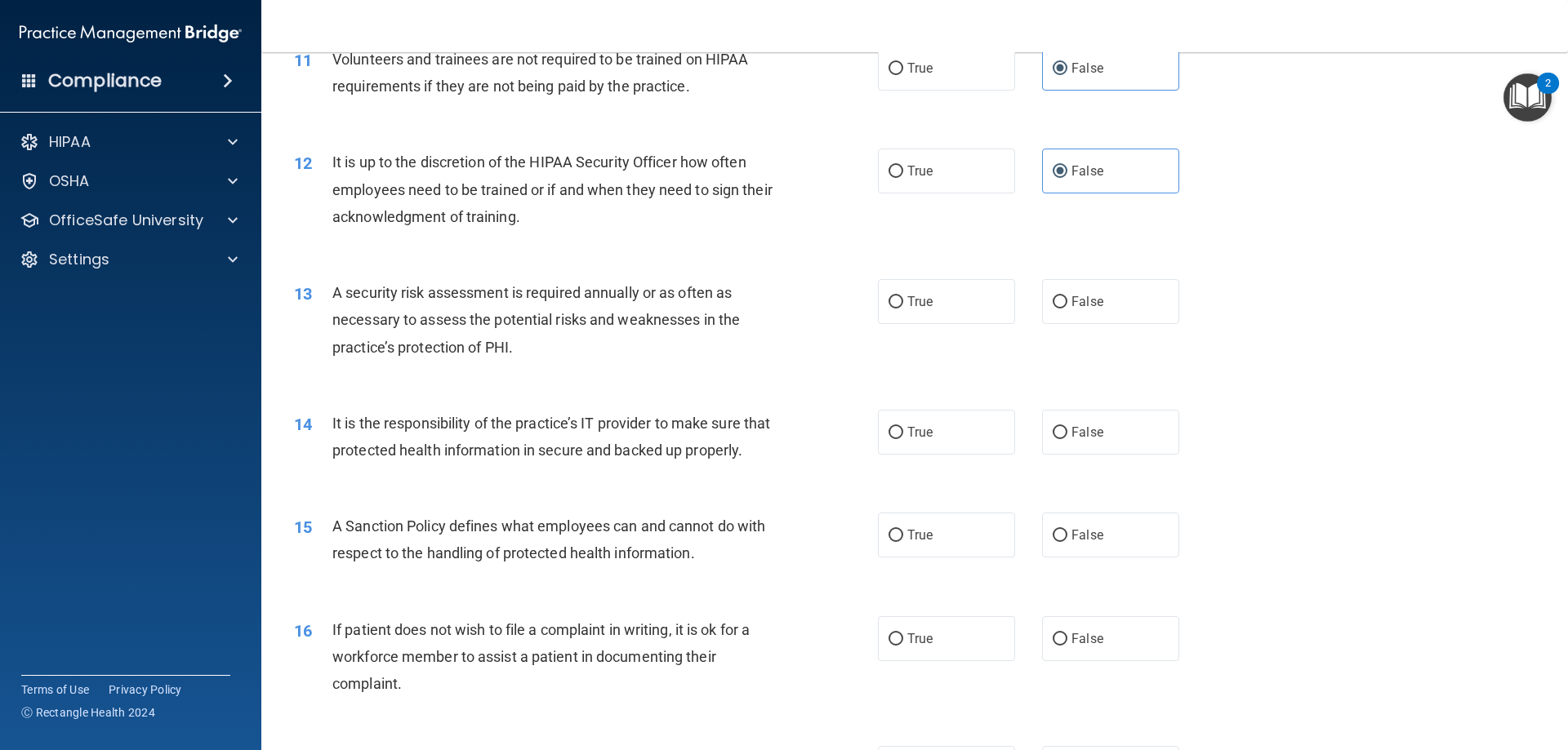
scroll to position [1550, 0]
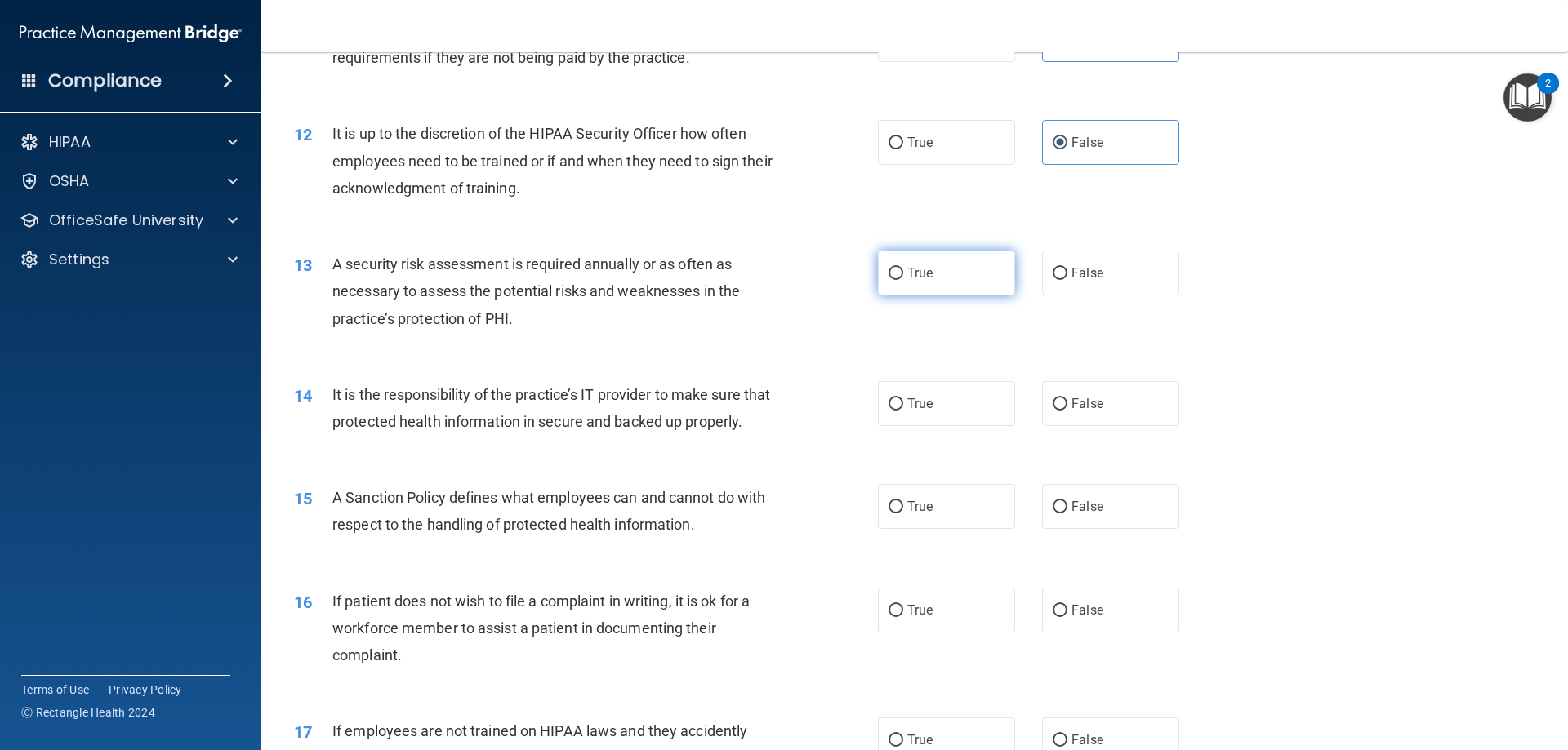
click at [930, 267] on label "True" at bounding box center [946, 273] width 137 height 45
click at [903, 267] on input "True" at bounding box center [896, 273] width 15 height 12
radio input "true"
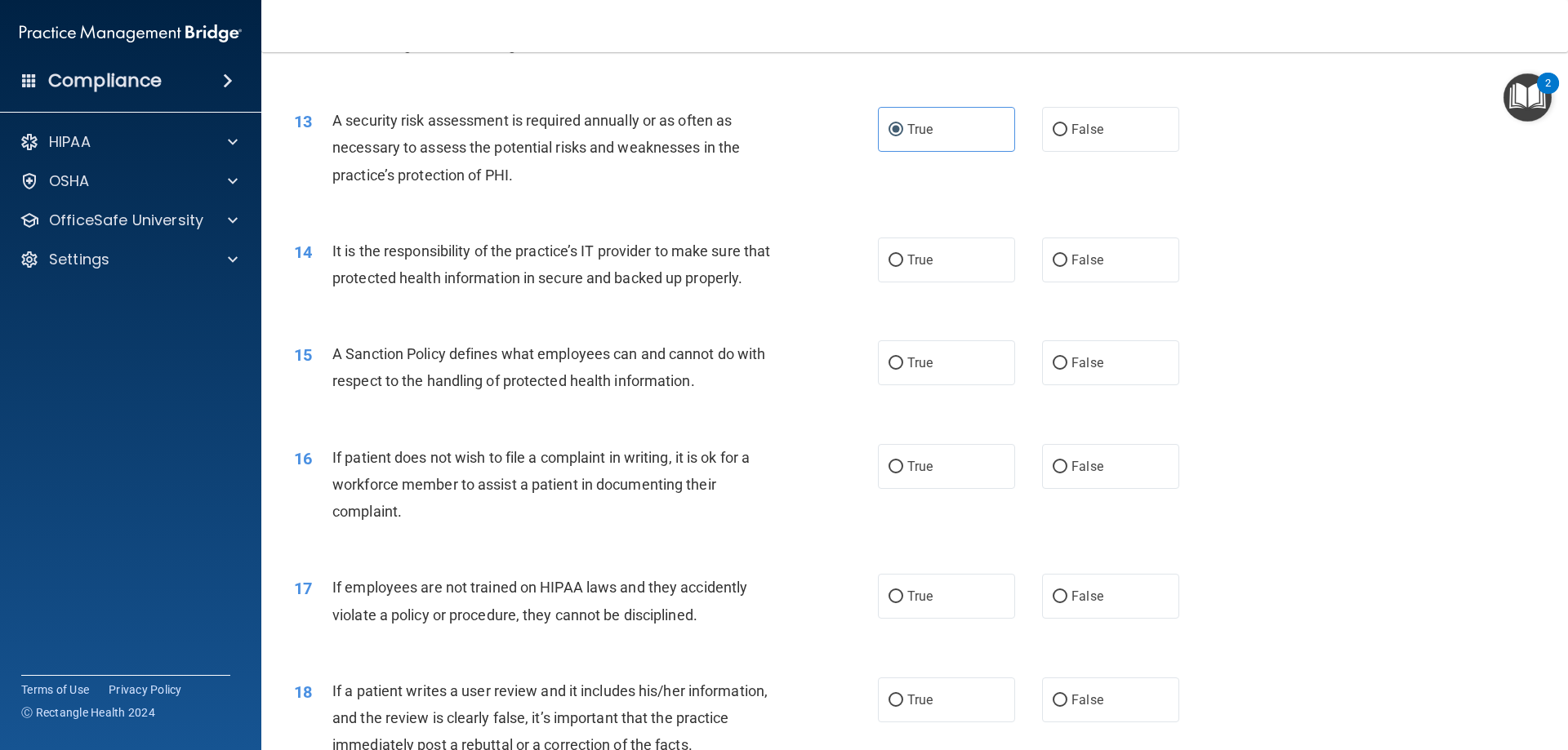
scroll to position [1713, 0]
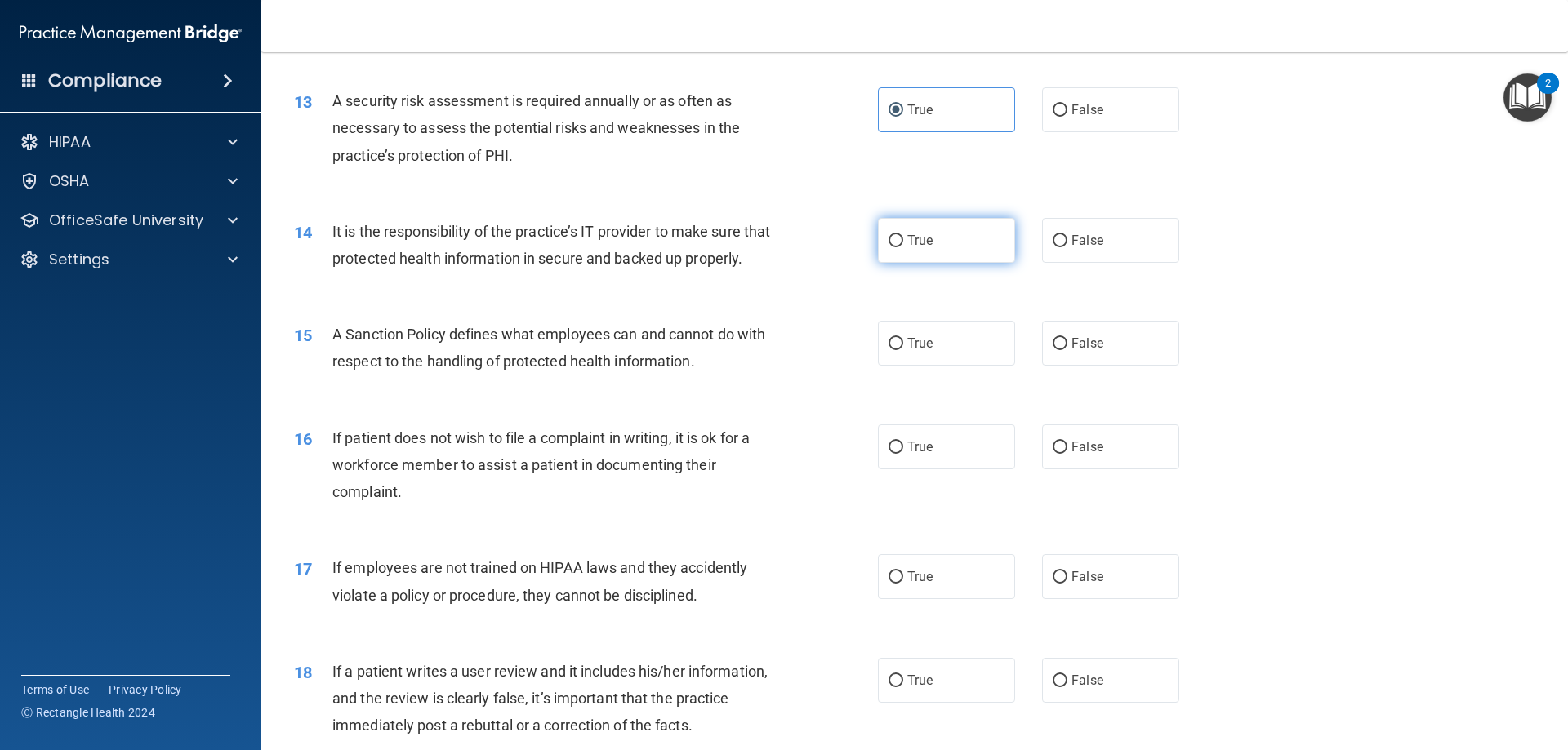
click at [923, 254] on label "True" at bounding box center [946, 240] width 137 height 45
click at [903, 247] on input "True" at bounding box center [896, 240] width 15 height 12
radio input "true"
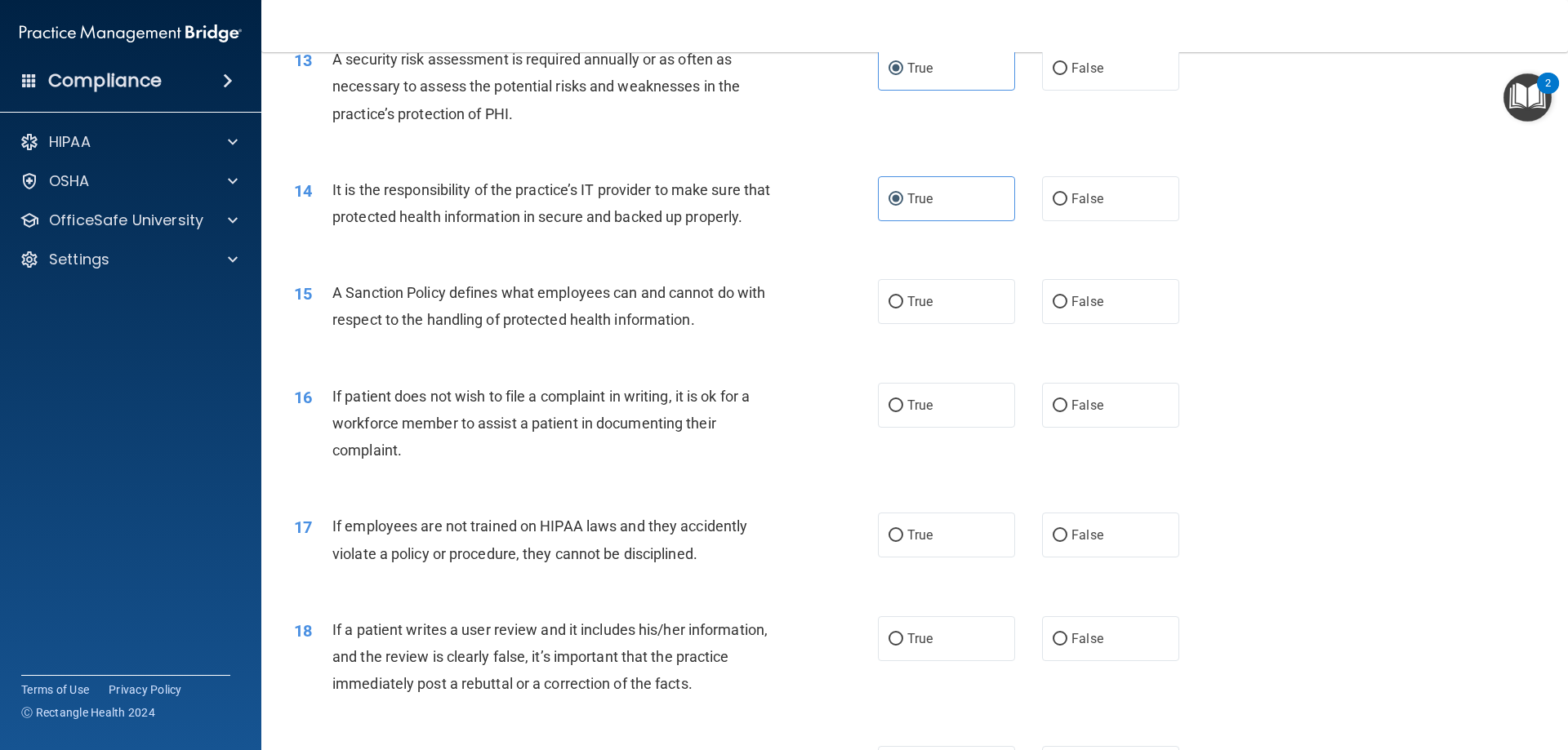
scroll to position [1877, 0]
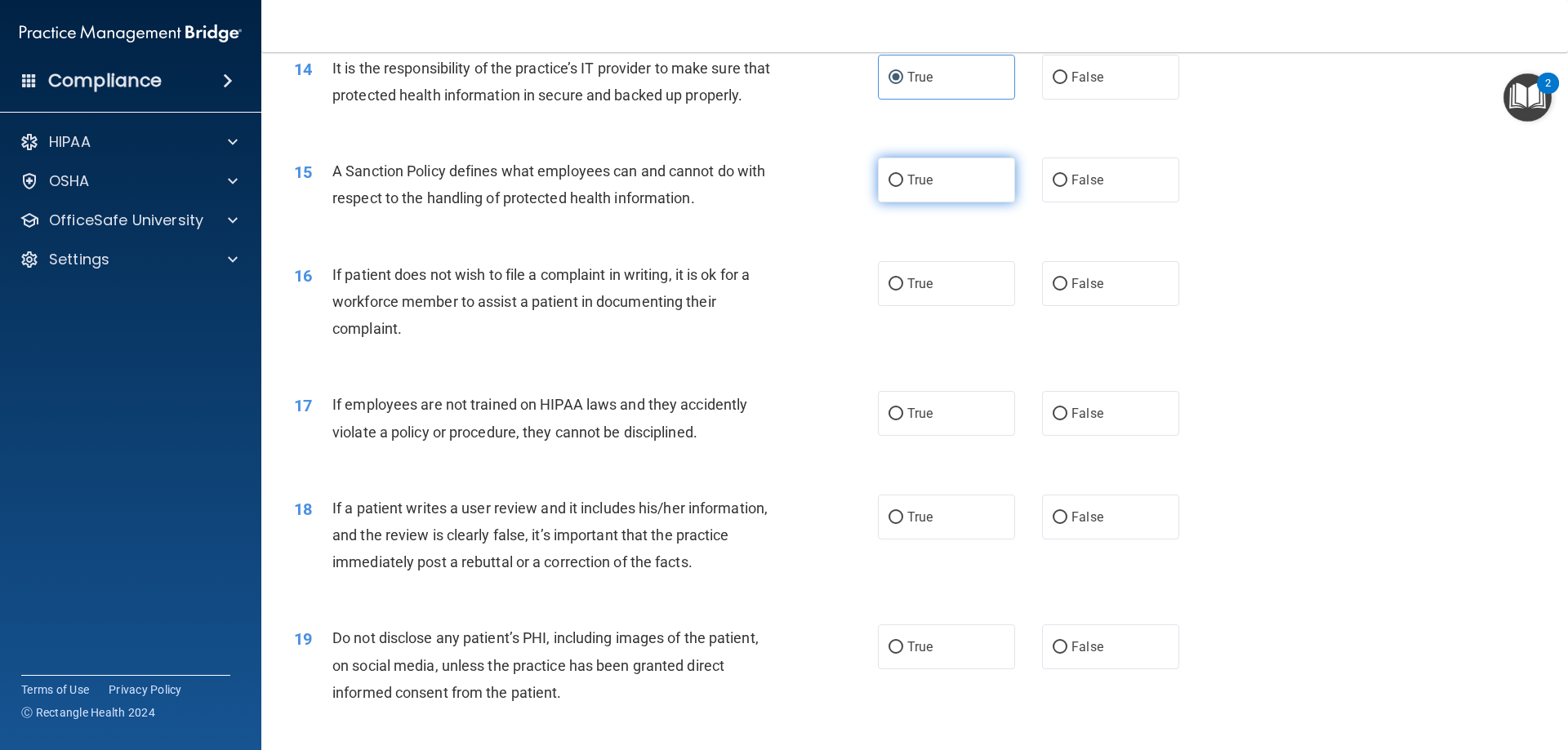
drag, startPoint x: 941, startPoint y: 185, endPoint x: 928, endPoint y: 200, distance: 19.8
click at [942, 185] on label "True" at bounding box center [946, 180] width 137 height 45
click at [903, 185] on input "True" at bounding box center [896, 180] width 15 height 12
radio input "true"
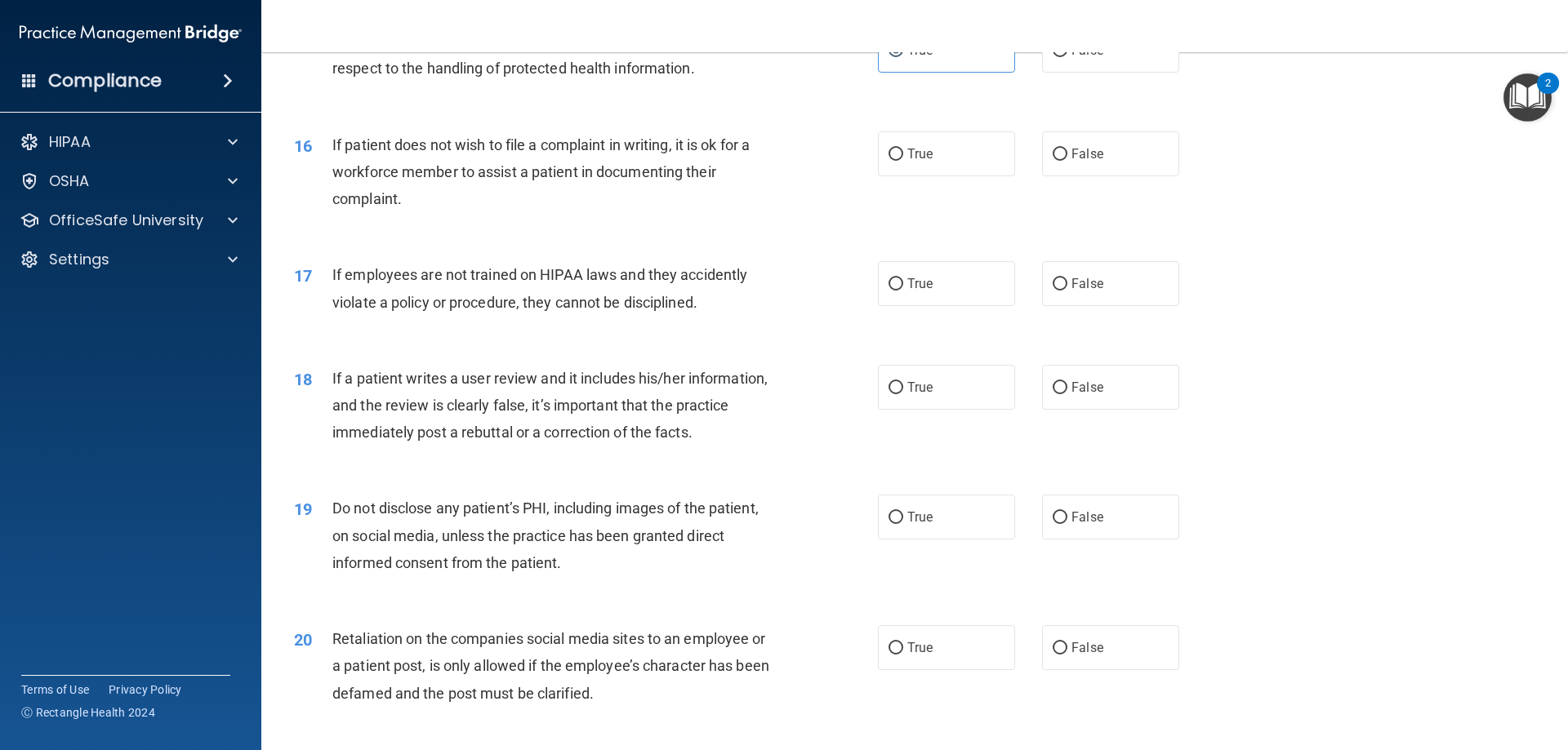
scroll to position [2040, 0]
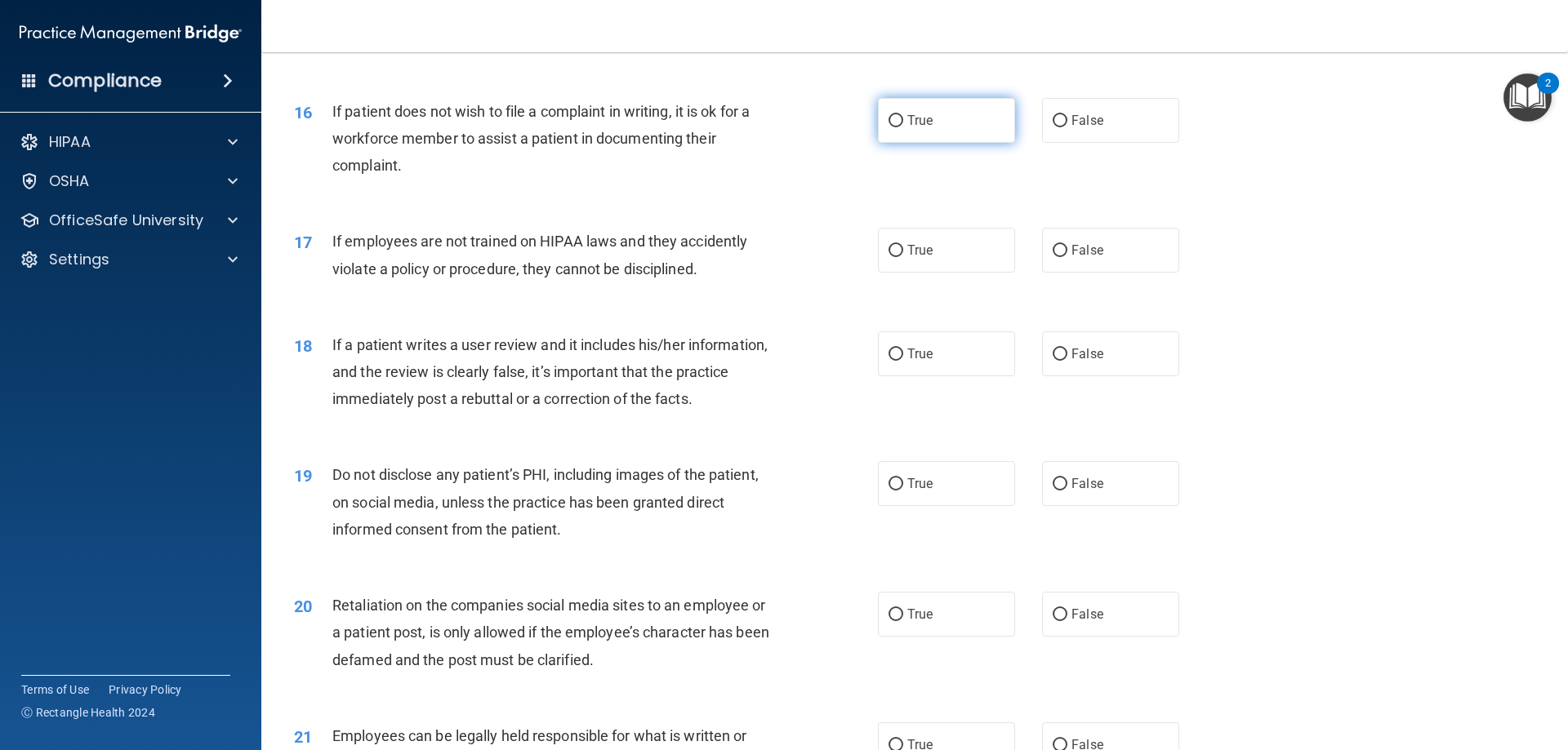
click at [964, 130] on label "True" at bounding box center [946, 120] width 137 height 45
click at [903, 128] on input "True" at bounding box center [896, 120] width 15 height 12
radio input "true"
drag, startPoint x: 1052, startPoint y: 273, endPoint x: 1038, endPoint y: 281, distance: 16.1
click at [1052, 257] on input "False" at bounding box center [1060, 251] width 15 height 12
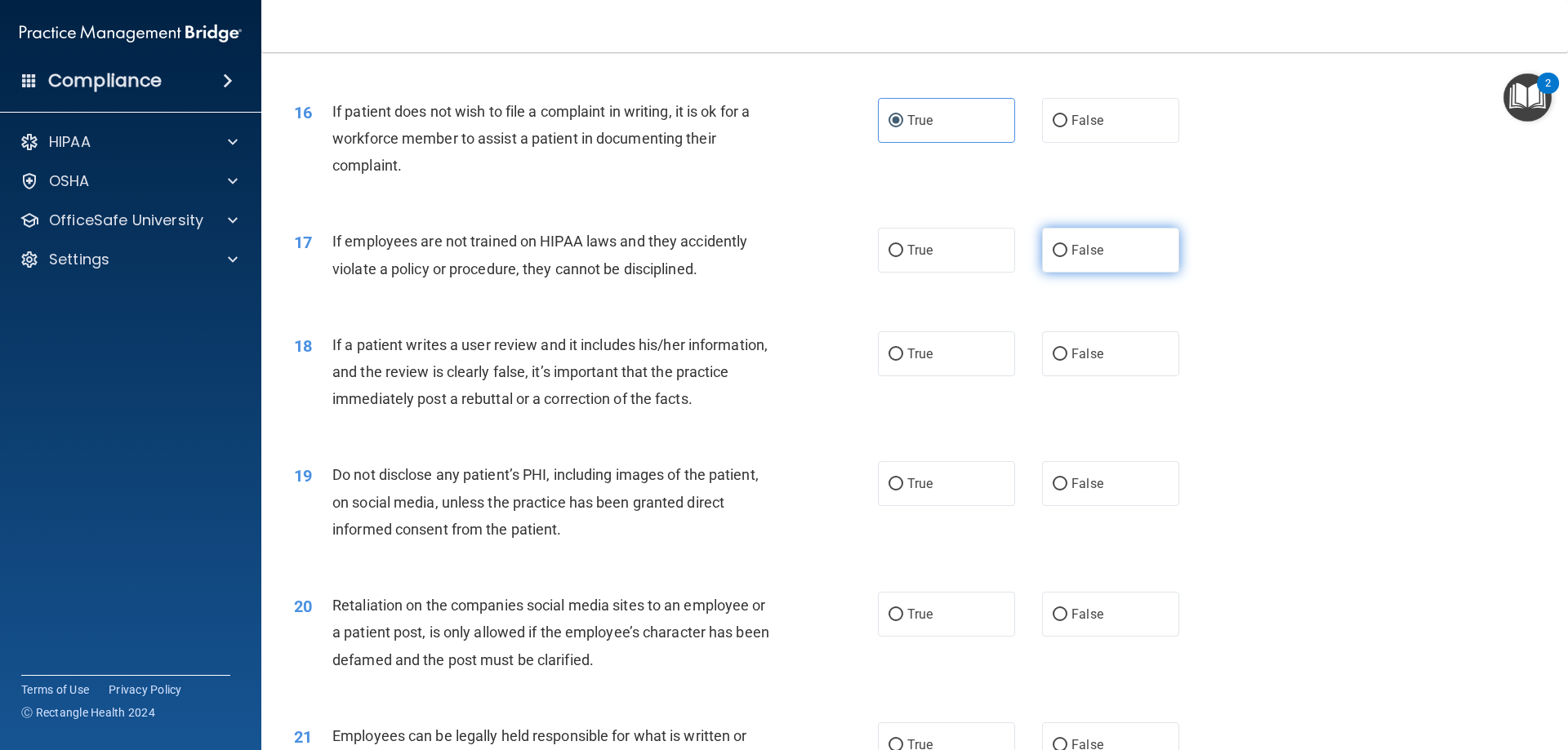
radio input "true"
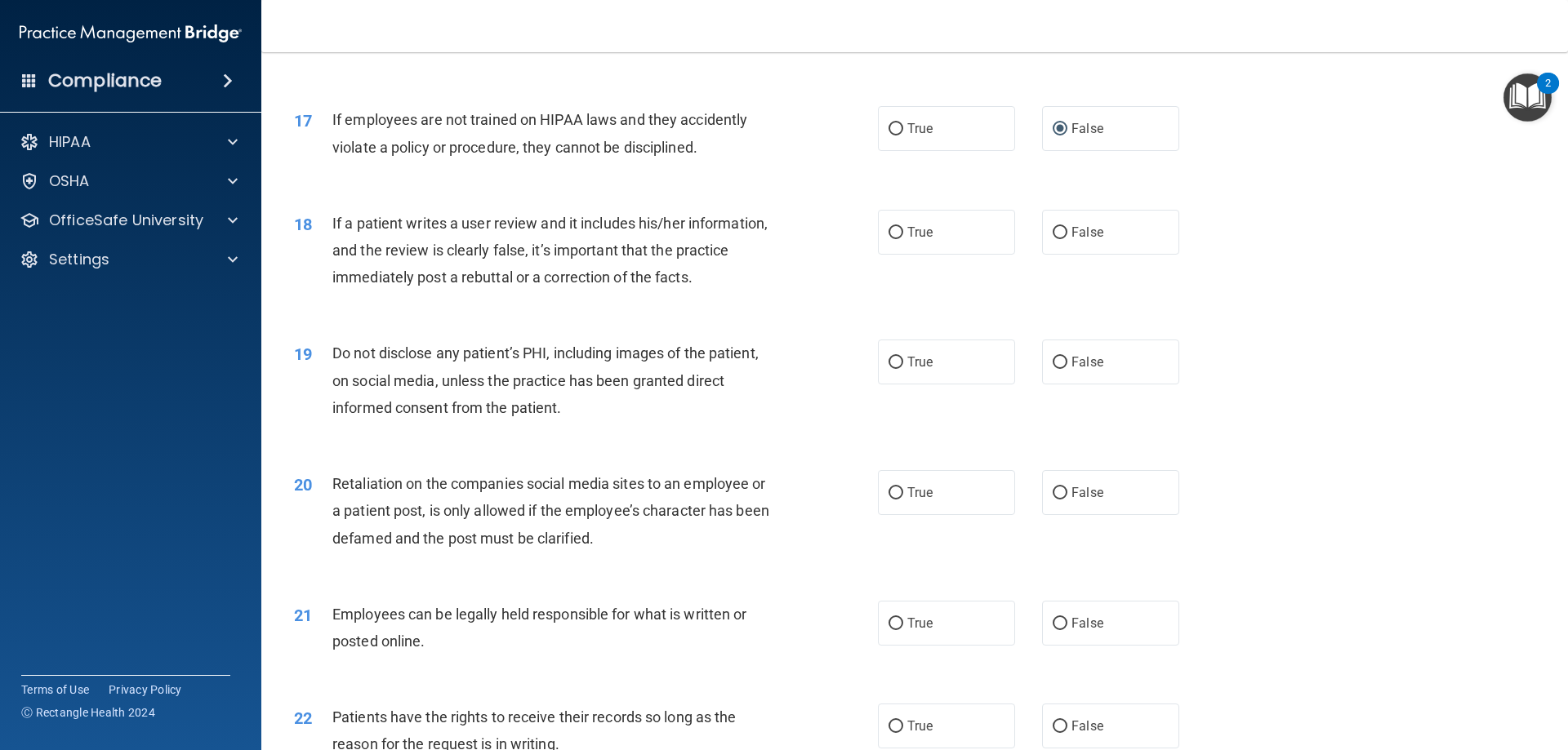
scroll to position [2203, 0]
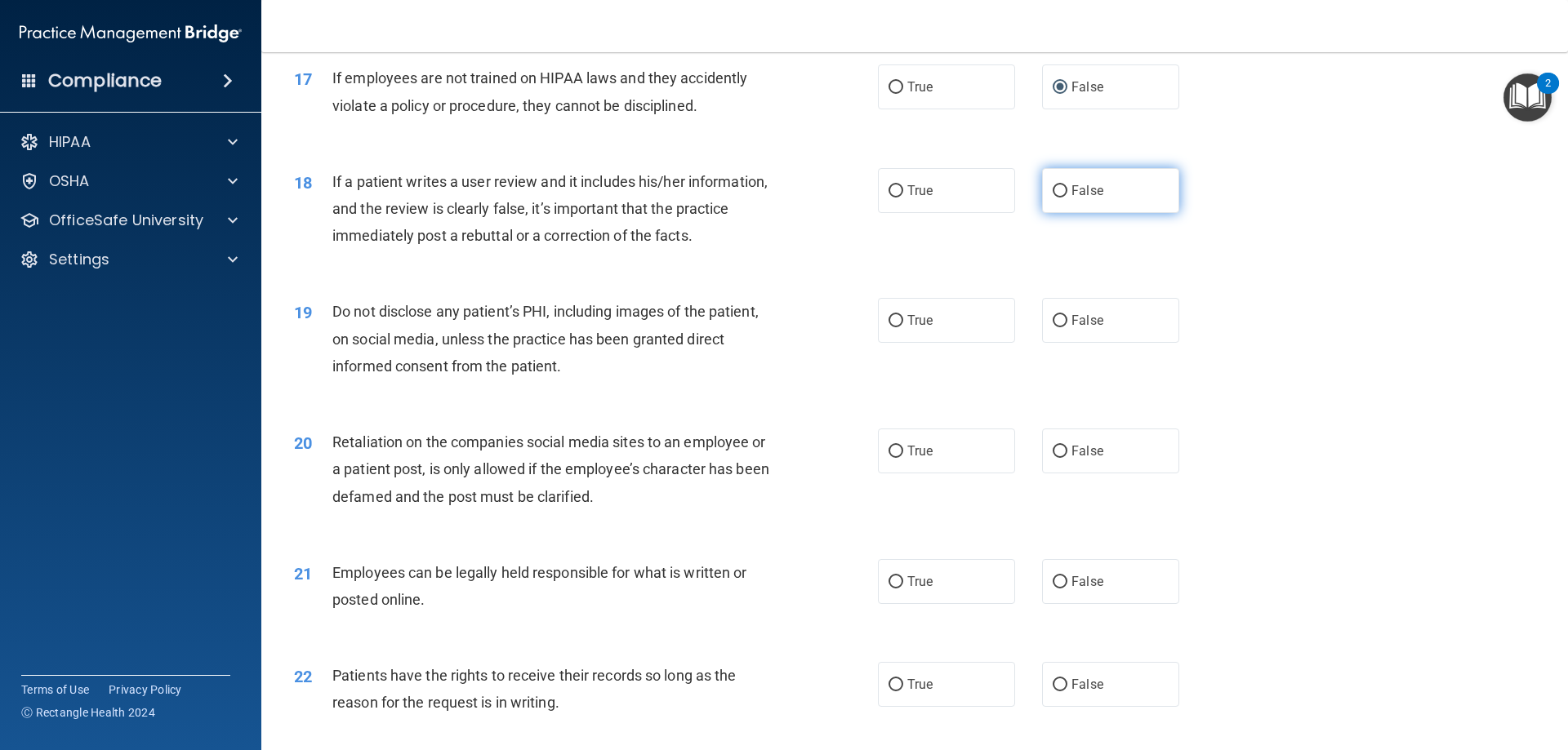
click at [1072, 198] on span "False" at bounding box center [1087, 190] width 32 height 16
click at [1067, 198] on input "False" at bounding box center [1060, 191] width 15 height 12
radio input "true"
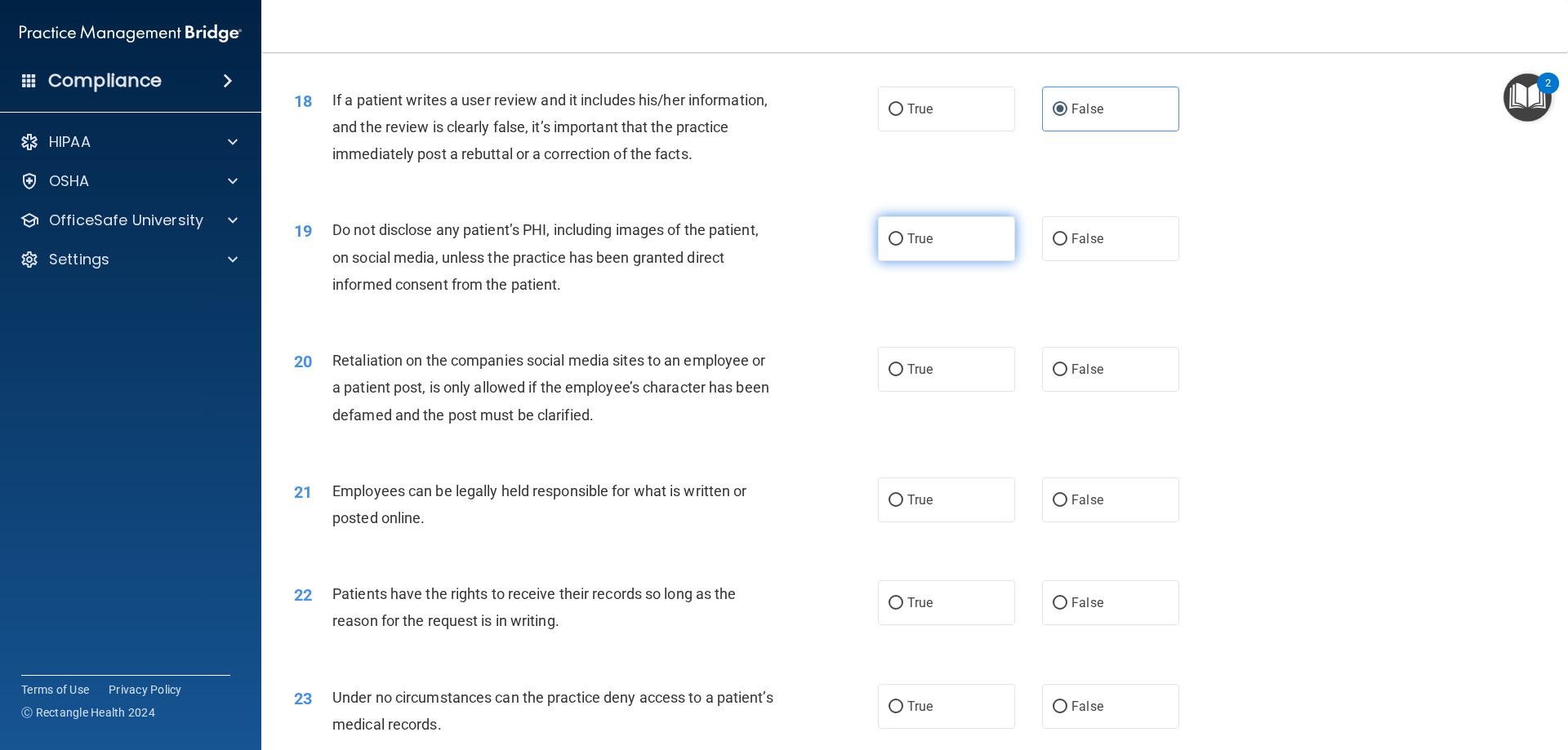
click at [944, 261] on label "True" at bounding box center [946, 239] width 137 height 45
click at [903, 246] on input "True" at bounding box center [896, 239] width 15 height 12
radio input "true"
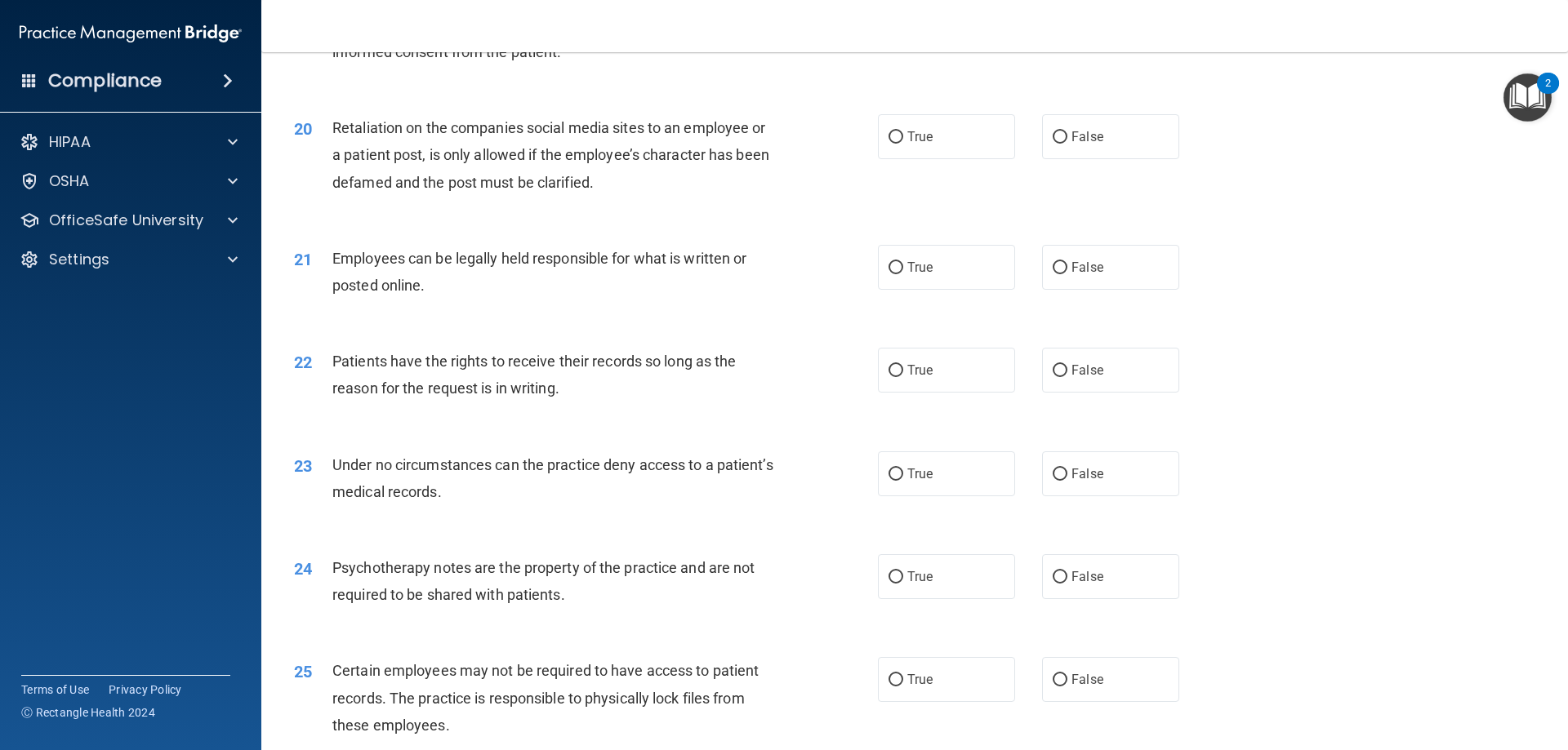
scroll to position [2530, 0]
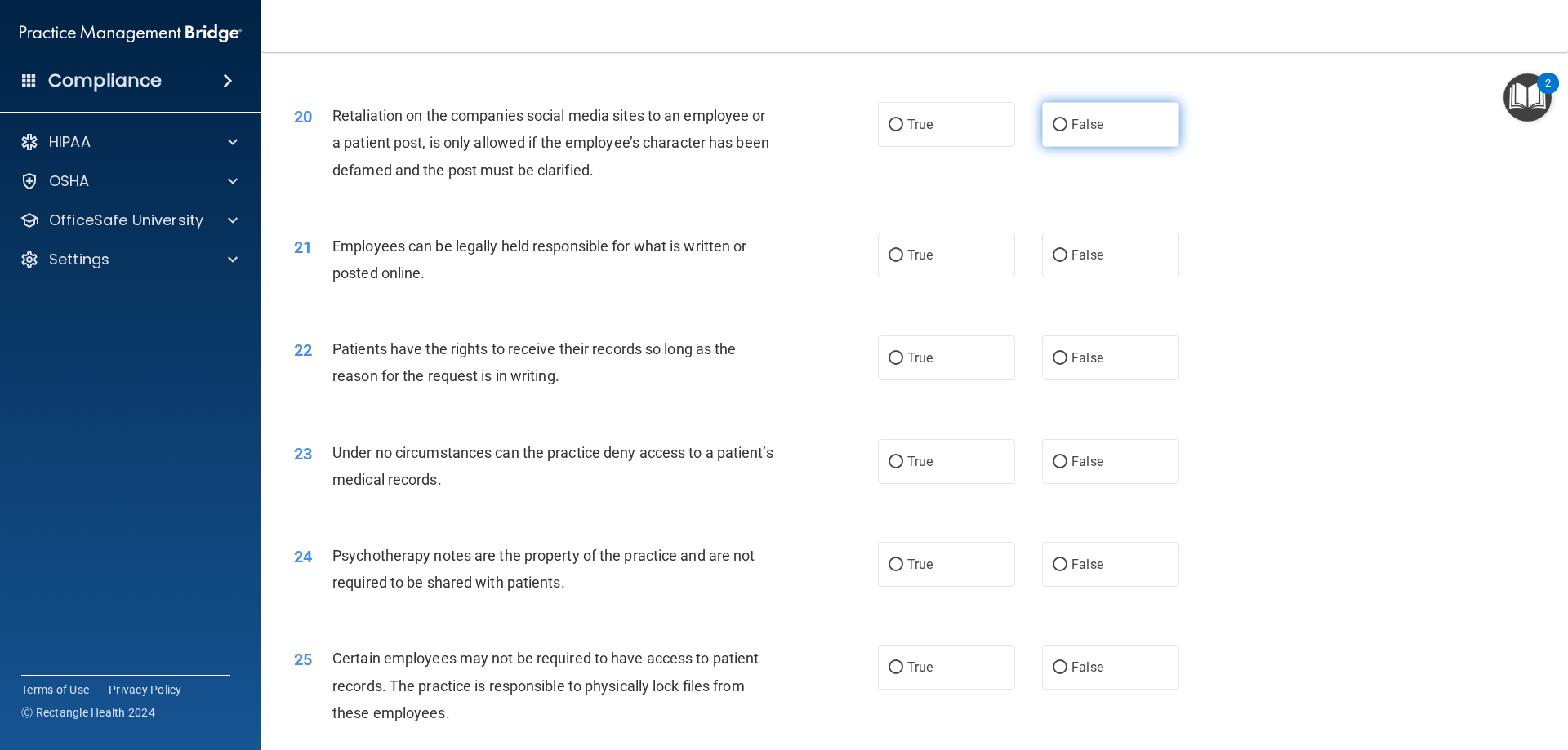
click at [1132, 147] on label "False" at bounding box center [1110, 124] width 137 height 45
click at [1067, 131] on input "False" at bounding box center [1060, 125] width 15 height 12
radio input "true"
drag, startPoint x: 891, startPoint y: 280, endPoint x: 842, endPoint y: 316, distance: 60.8
click at [892, 262] on input "True" at bounding box center [896, 255] width 15 height 12
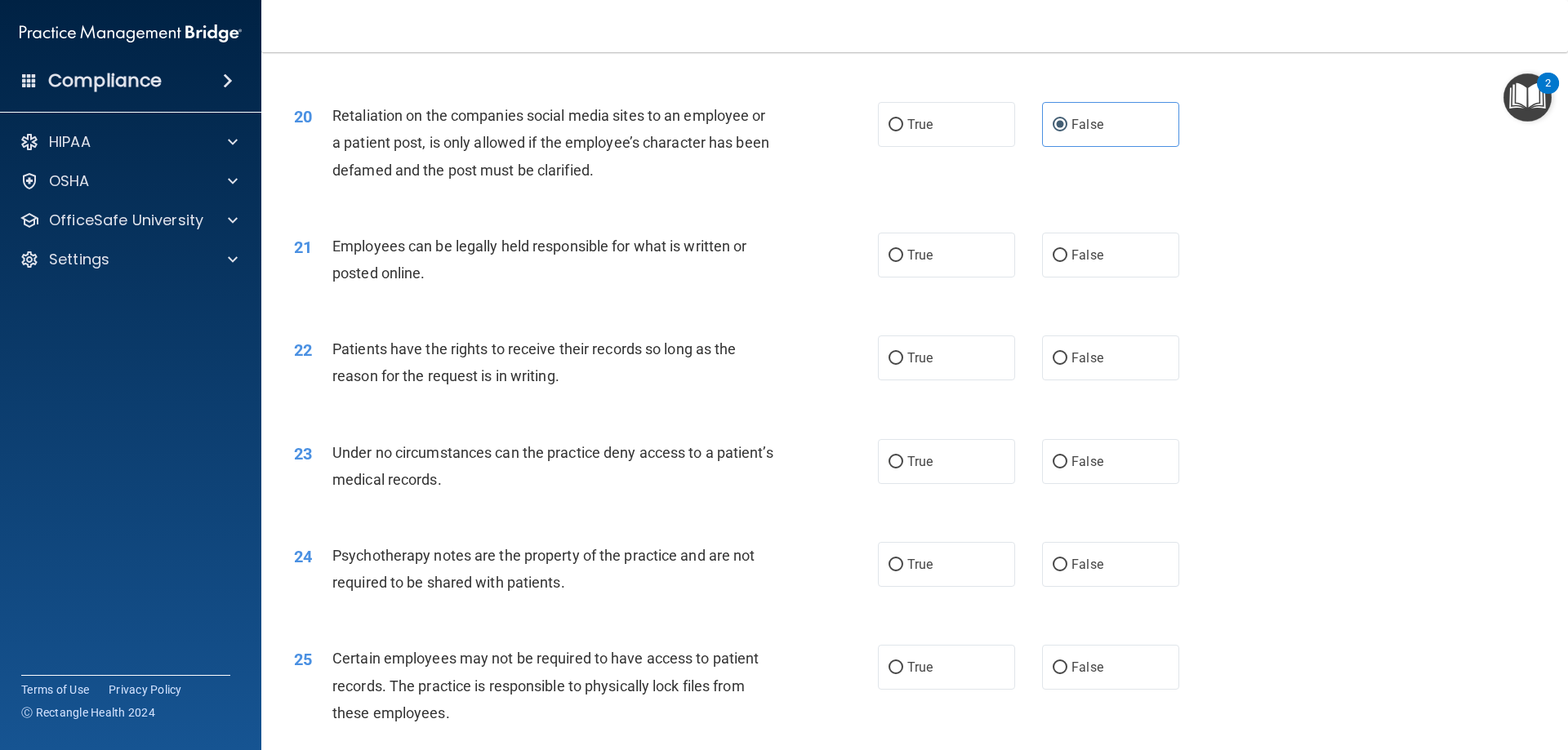
radio input "true"
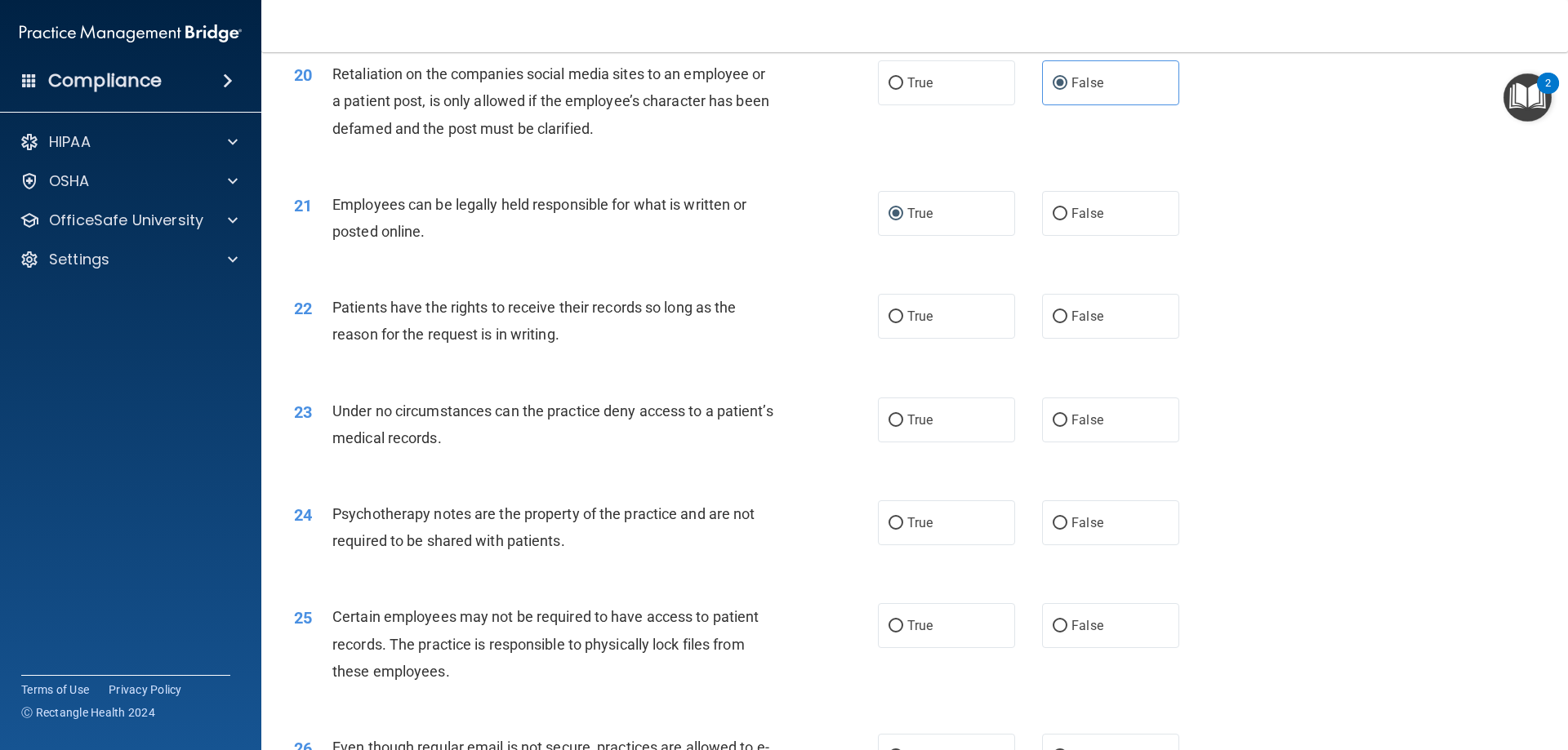
scroll to position [2611, 0]
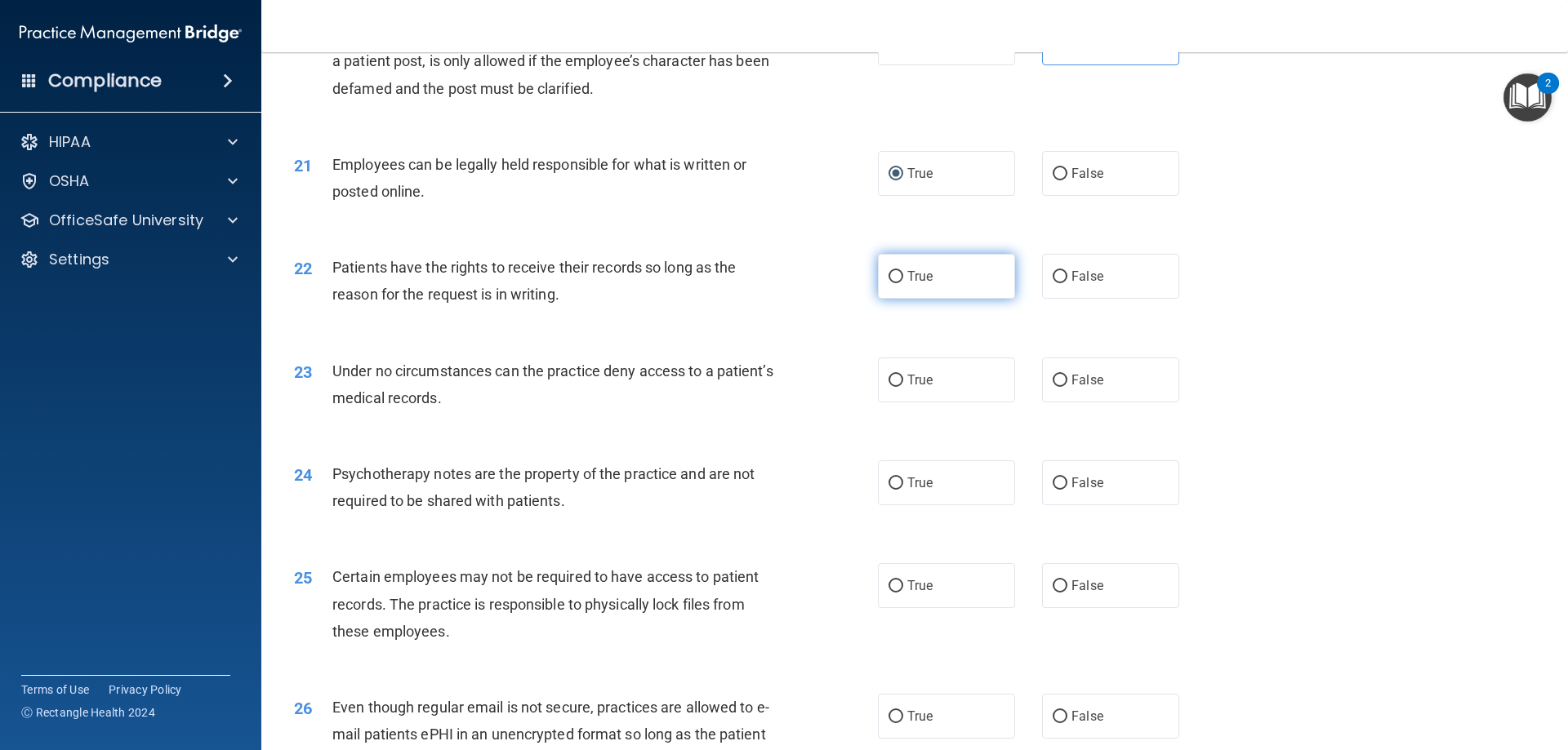
click at [908, 284] on span "True" at bounding box center [919, 276] width 25 height 16
click at [903, 283] on input "True" at bounding box center [896, 277] width 15 height 12
radio input "true"
click at [1084, 299] on label "False" at bounding box center [1110, 276] width 137 height 45
click at [1067, 283] on input "False" at bounding box center [1060, 277] width 15 height 12
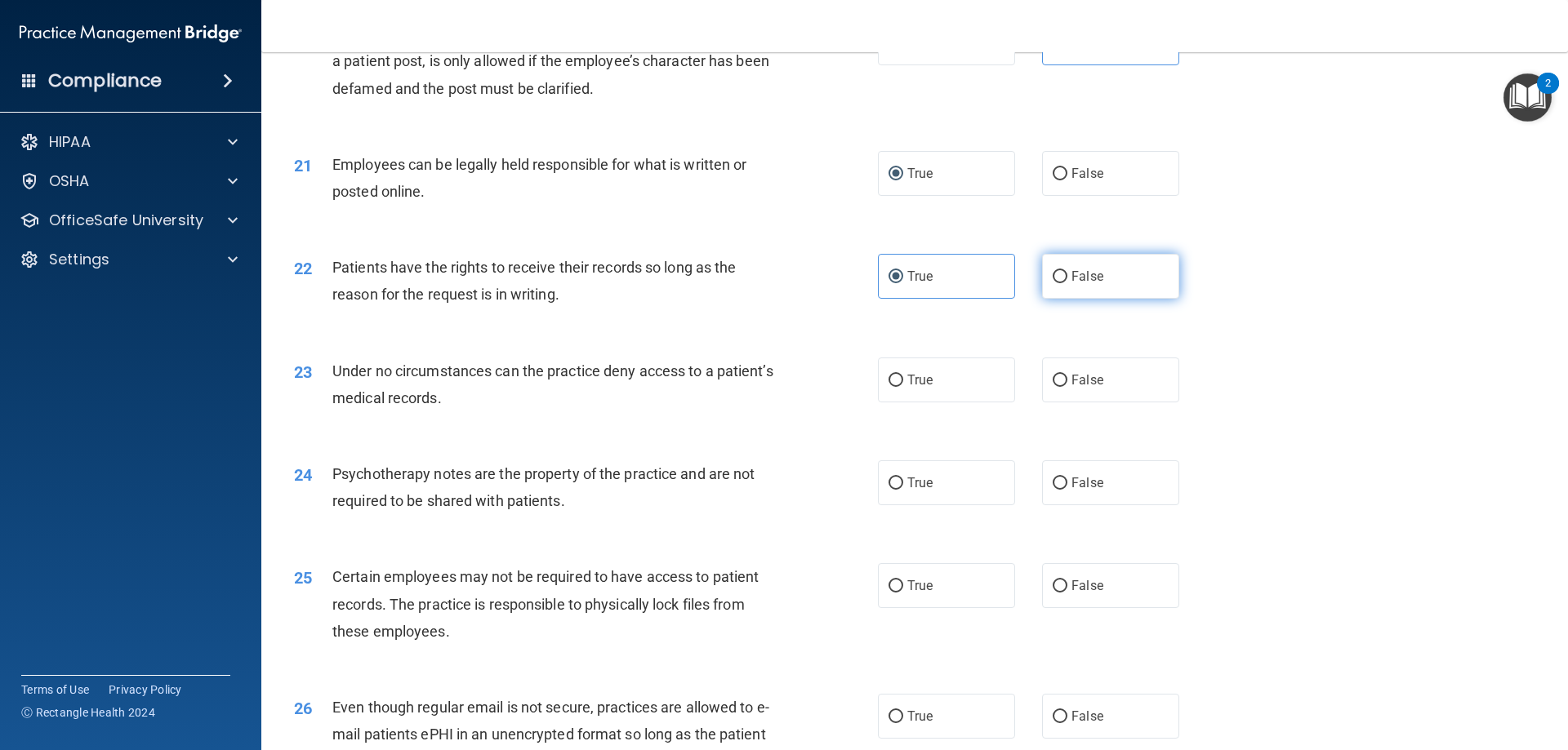
radio input "true"
radio input "false"
click at [1142, 402] on label "False" at bounding box center [1110, 380] width 137 height 45
click at [1067, 387] on input "False" at bounding box center [1060, 380] width 15 height 12
radio input "true"
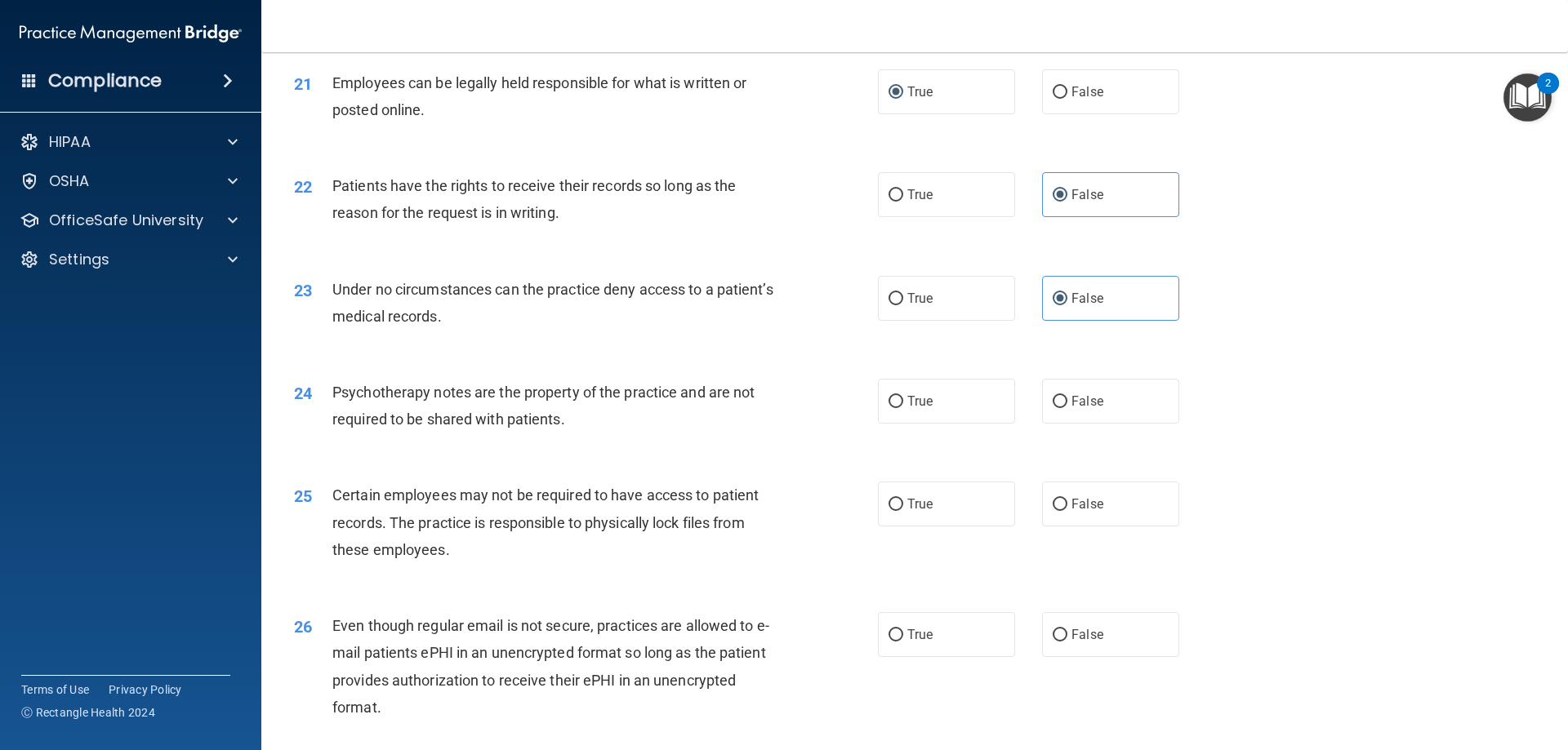
scroll to position [2775, 0]
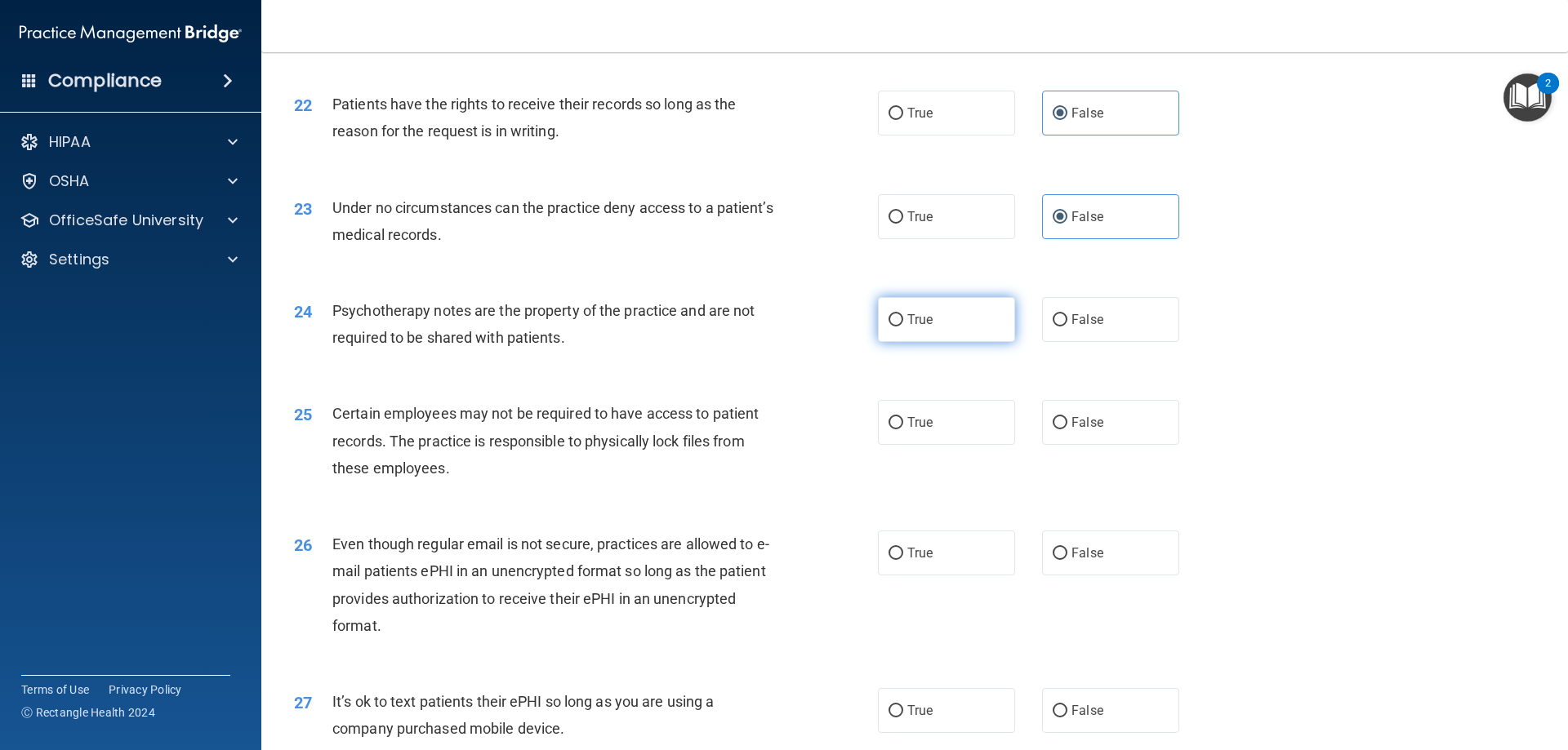
click at [957, 342] on label "True" at bounding box center [946, 320] width 137 height 45
click at [903, 326] on input "True" at bounding box center [896, 320] width 15 height 12
radio input "true"
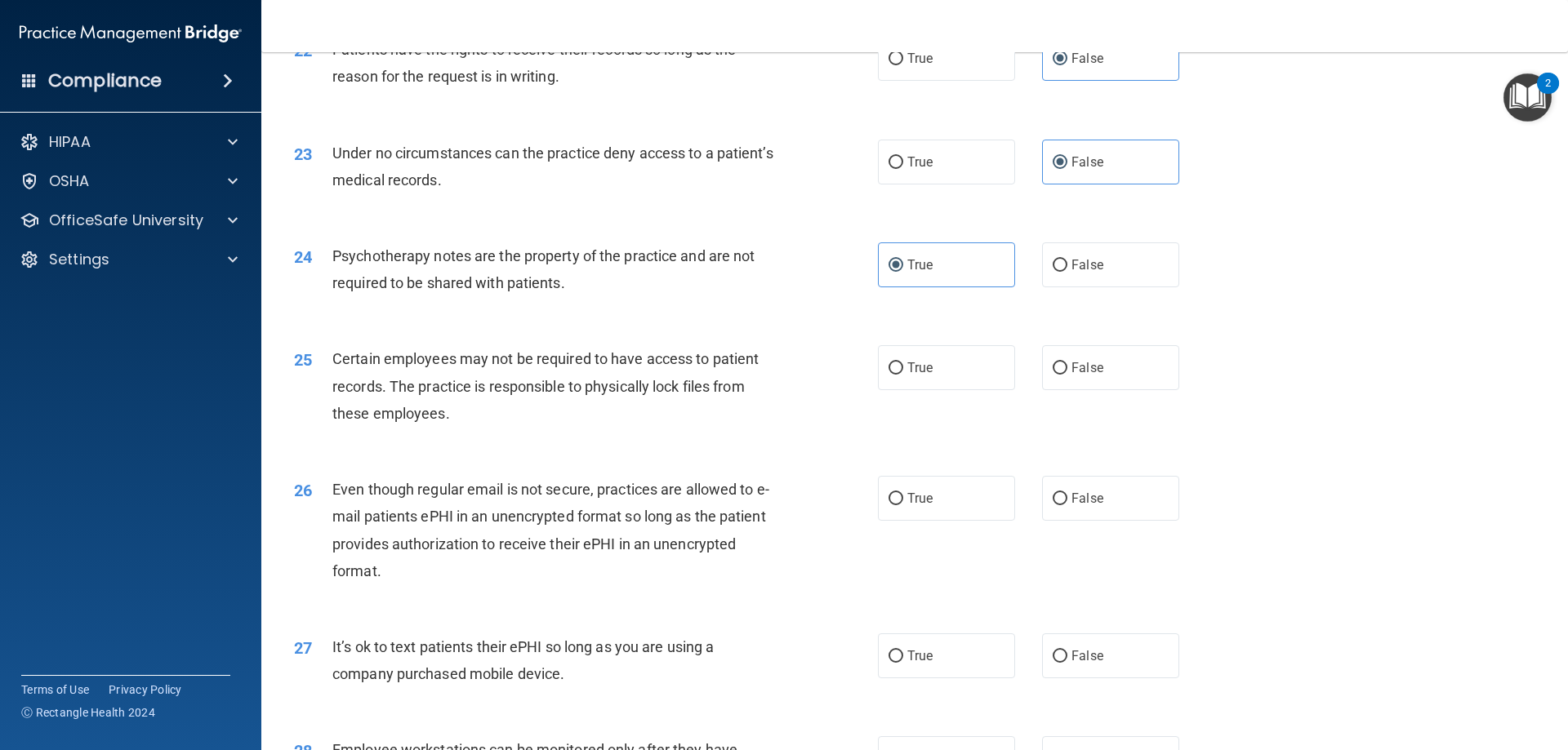
scroll to position [2857, 0]
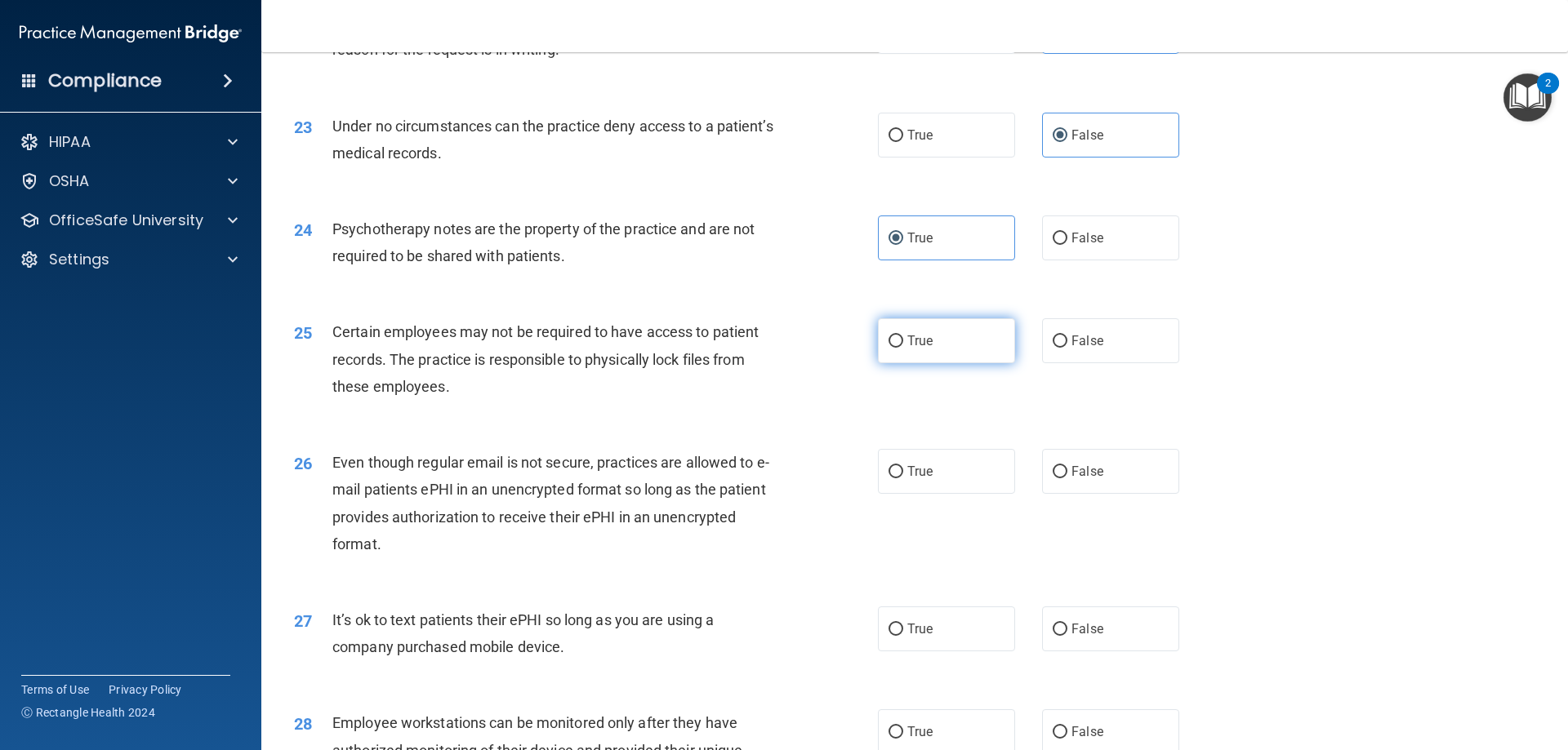
click at [945, 363] on label "True" at bounding box center [946, 341] width 137 height 45
click at [903, 348] on input "True" at bounding box center [896, 341] width 15 height 12
radio input "true"
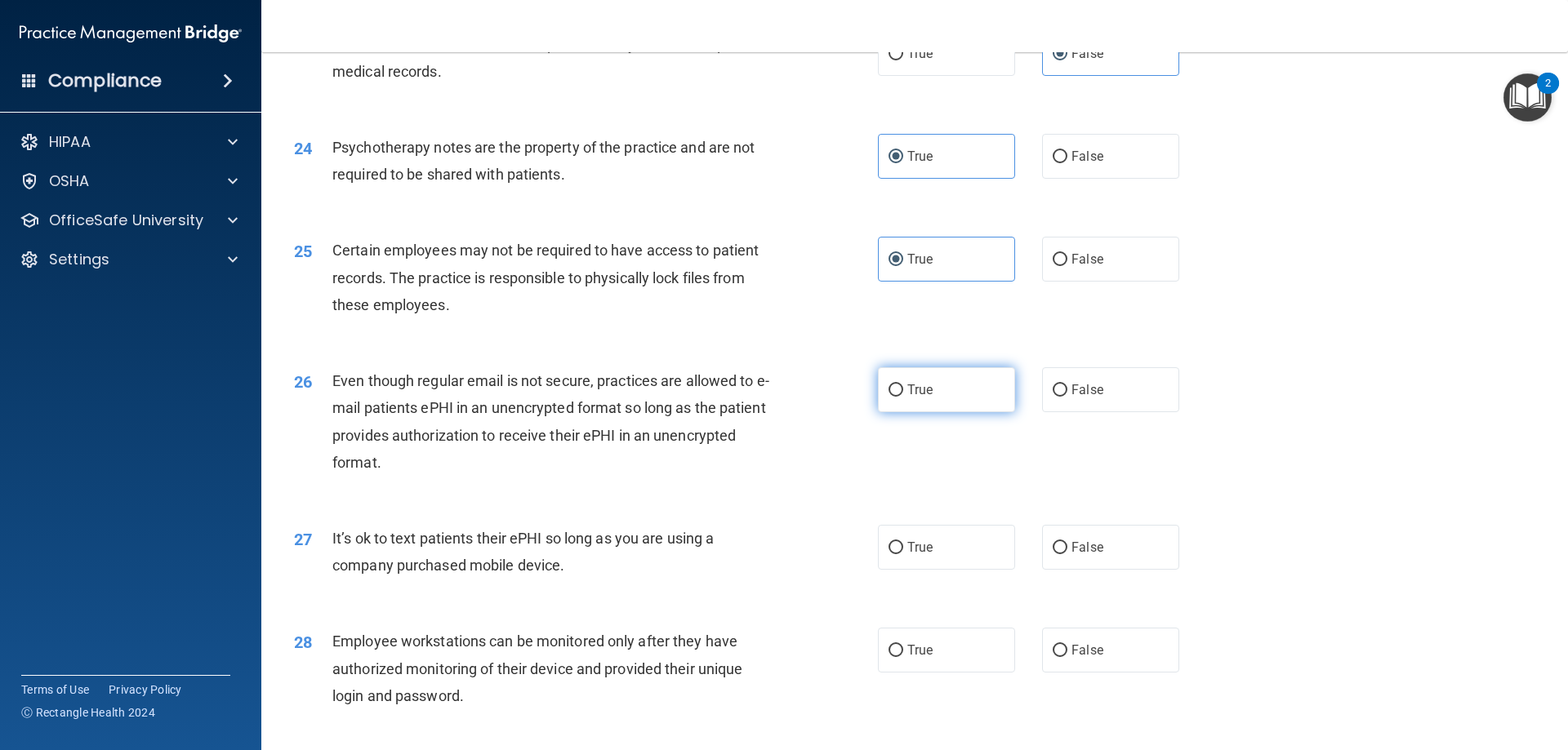
click at [922, 400] on label "True" at bounding box center [946, 389] width 137 height 45
click at [903, 397] on input "True" at bounding box center [896, 390] width 15 height 12
radio input "true"
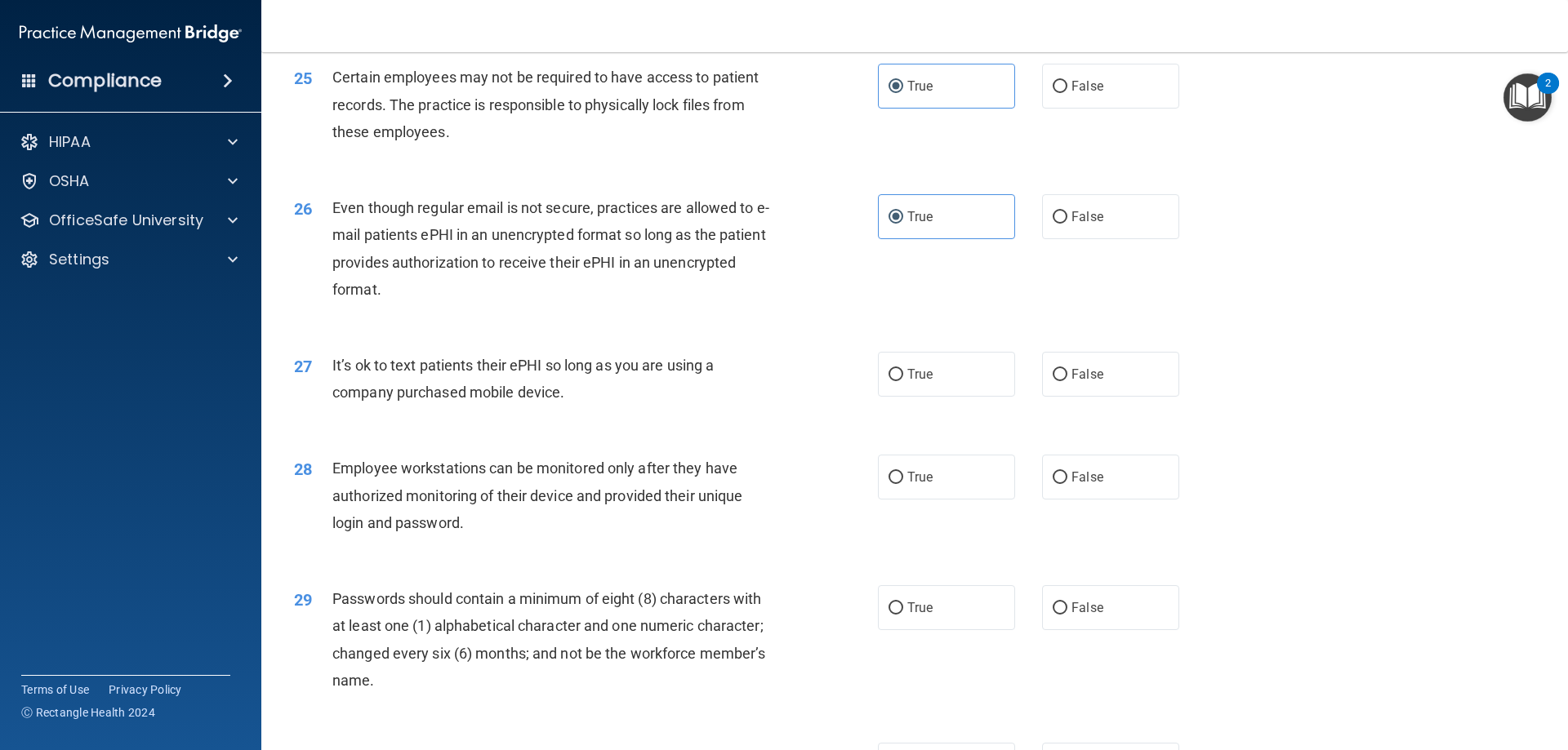
scroll to position [3183, 0]
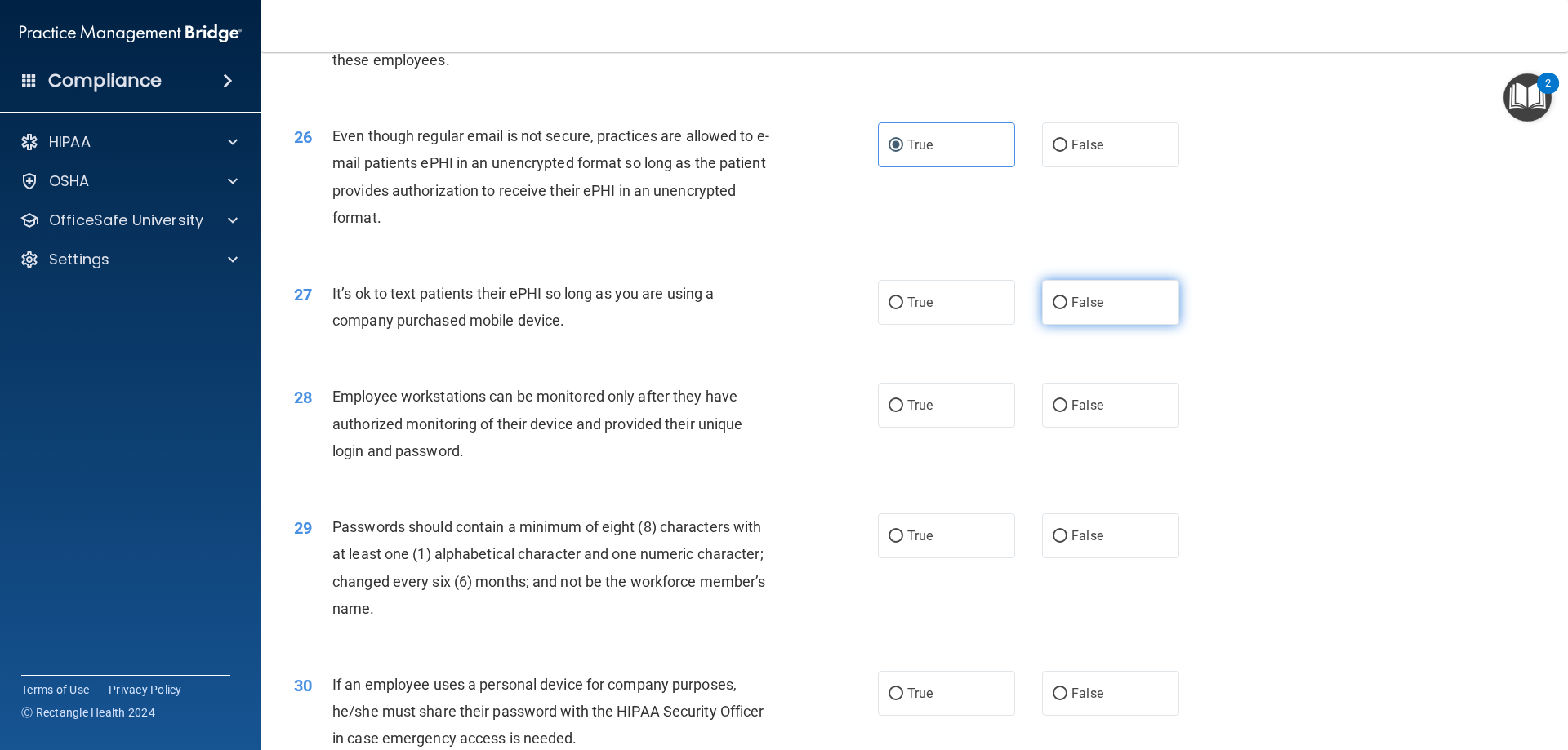
click at [1123, 323] on label "False" at bounding box center [1110, 302] width 137 height 45
click at [1067, 309] on input "False" at bounding box center [1060, 303] width 15 height 12
radio input "true"
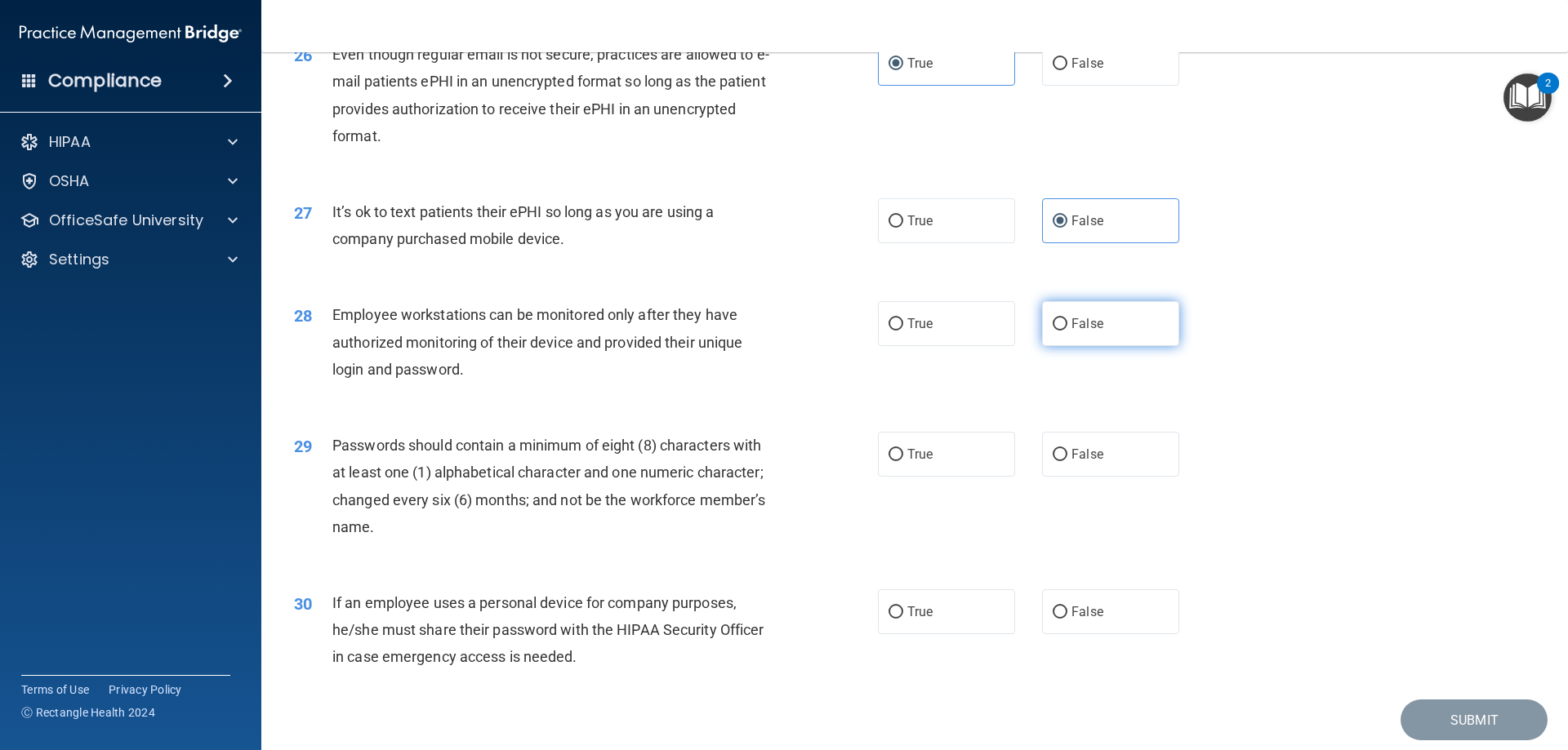
click at [1128, 344] on label "False" at bounding box center [1110, 323] width 137 height 45
click at [1067, 331] on input "False" at bounding box center [1060, 324] width 15 height 12
radio input "true"
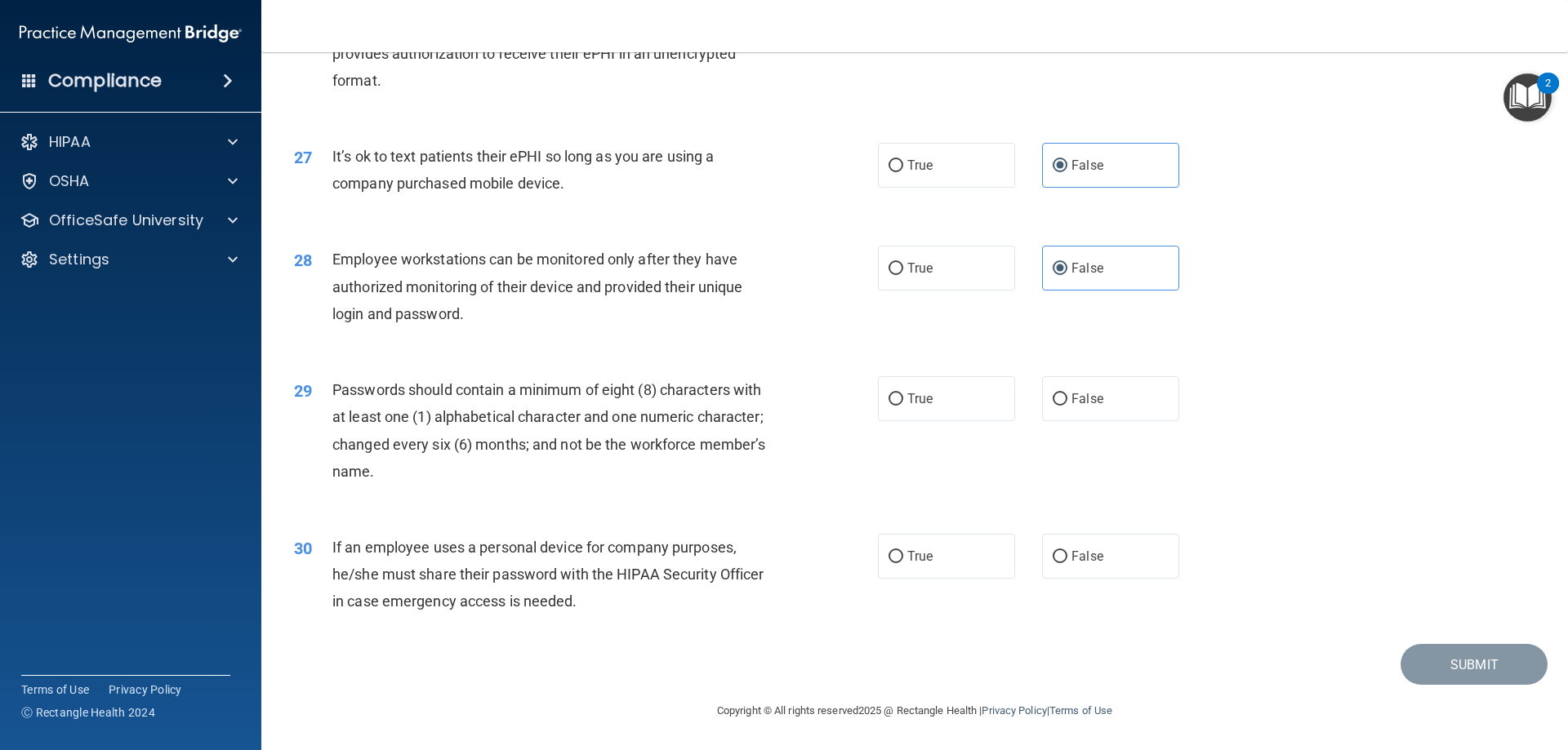
scroll to position [3347, 0]
click at [956, 404] on label "True" at bounding box center [946, 399] width 137 height 45
click at [903, 404] on input "True" at bounding box center [896, 399] width 15 height 12
radio input "true"
click at [939, 562] on label "True" at bounding box center [946, 556] width 137 height 45
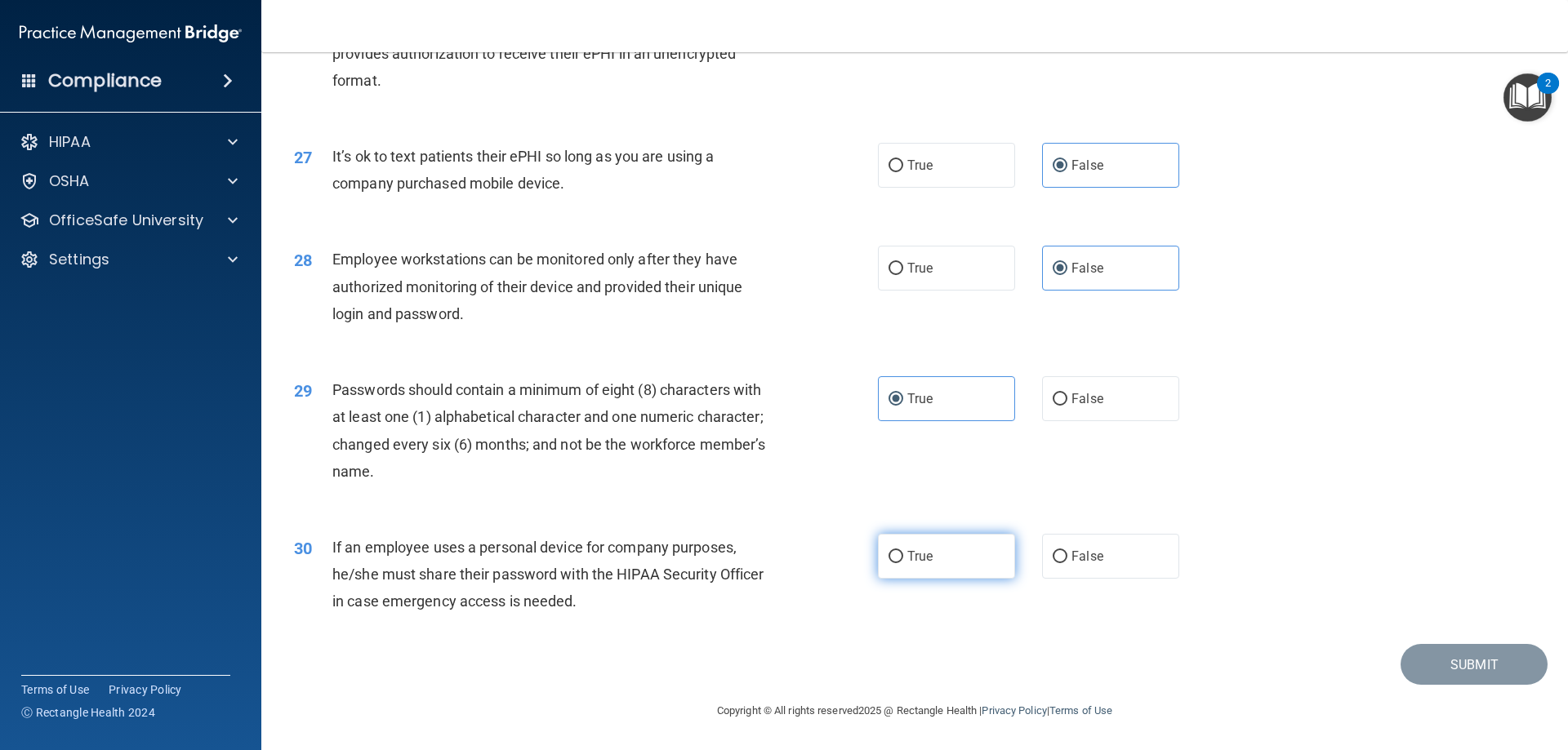
click at [903, 562] on input "True" at bounding box center [896, 556] width 15 height 12
radio input "true"
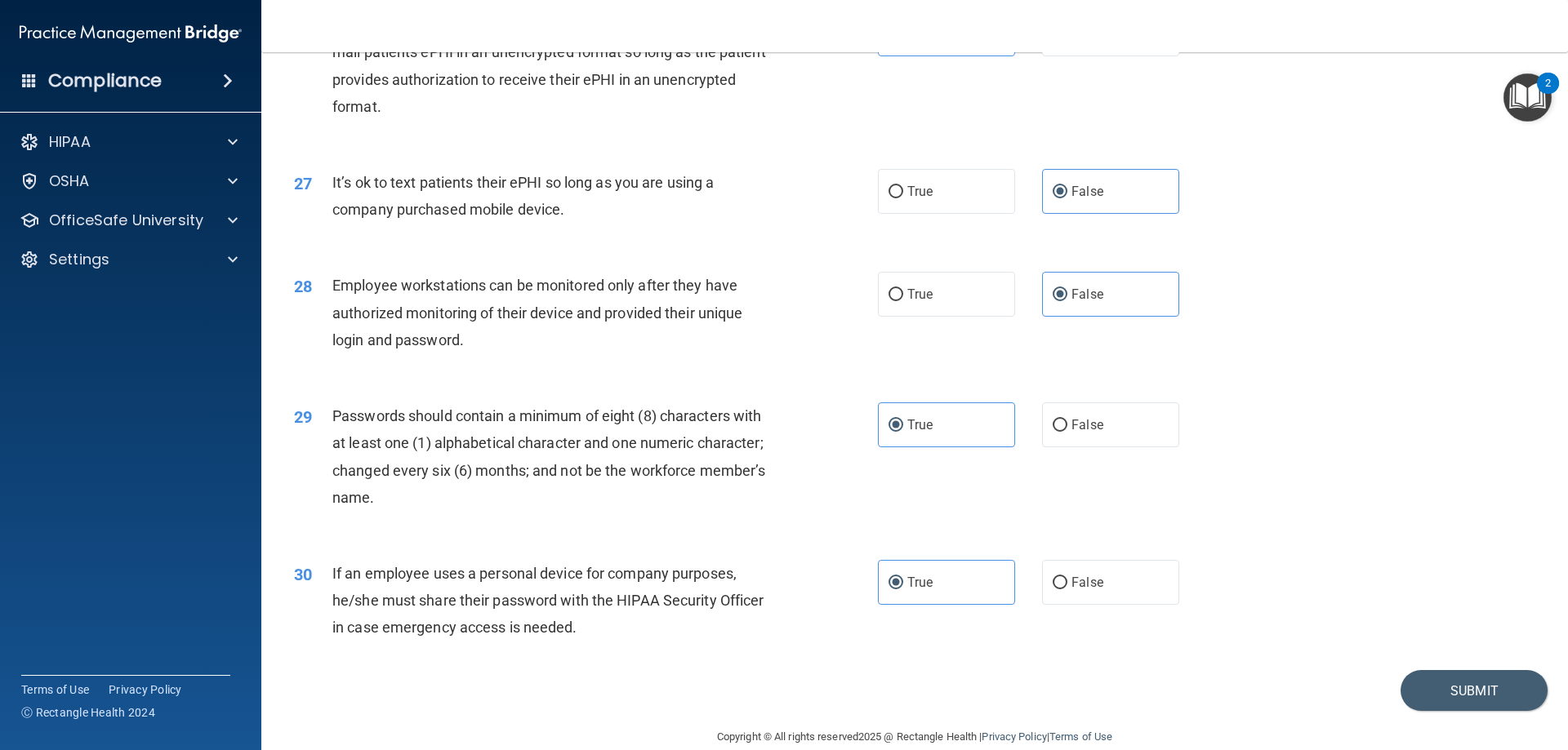
scroll to position [3265, 0]
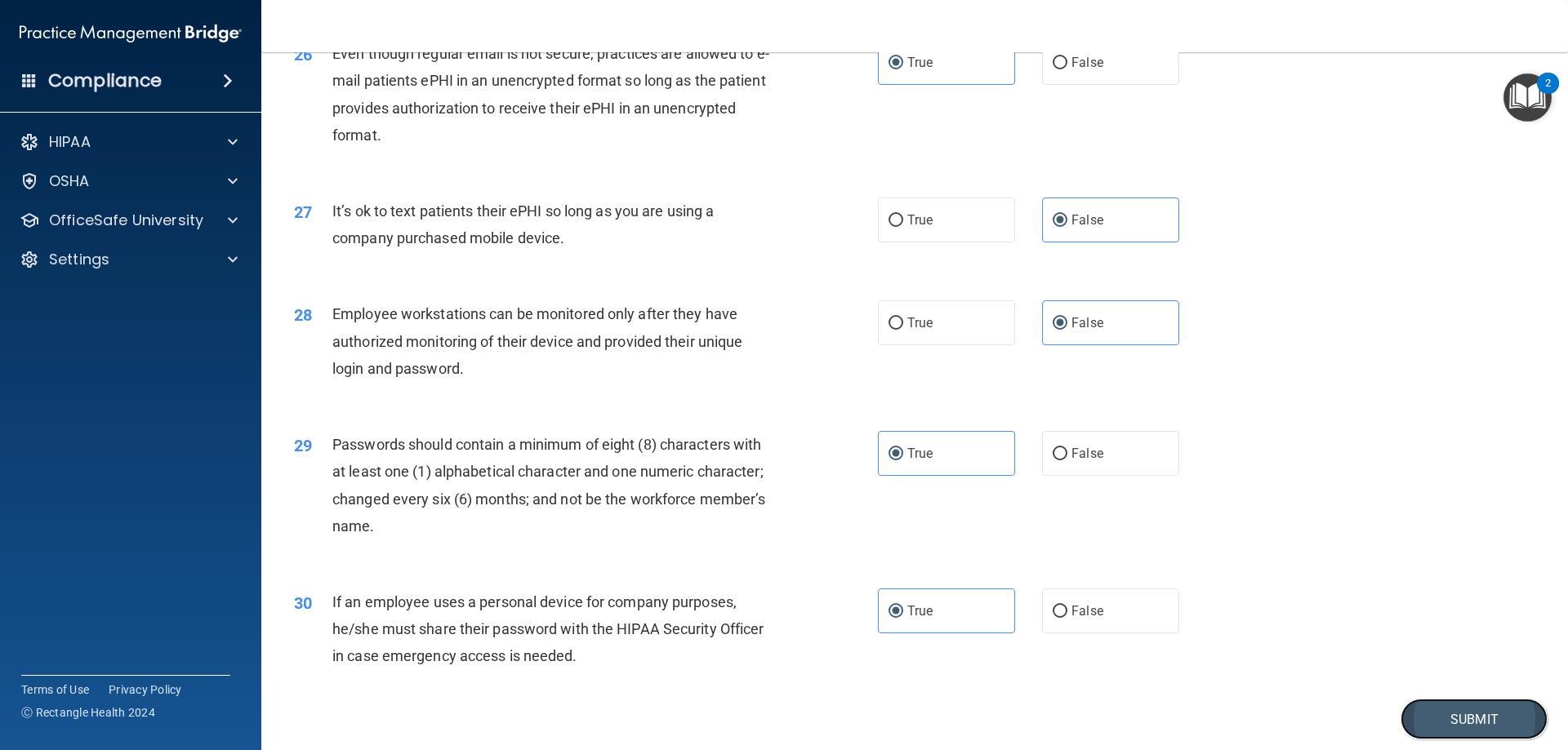
click at [1437, 736] on button "Submit" at bounding box center [1474, 719] width 147 height 42
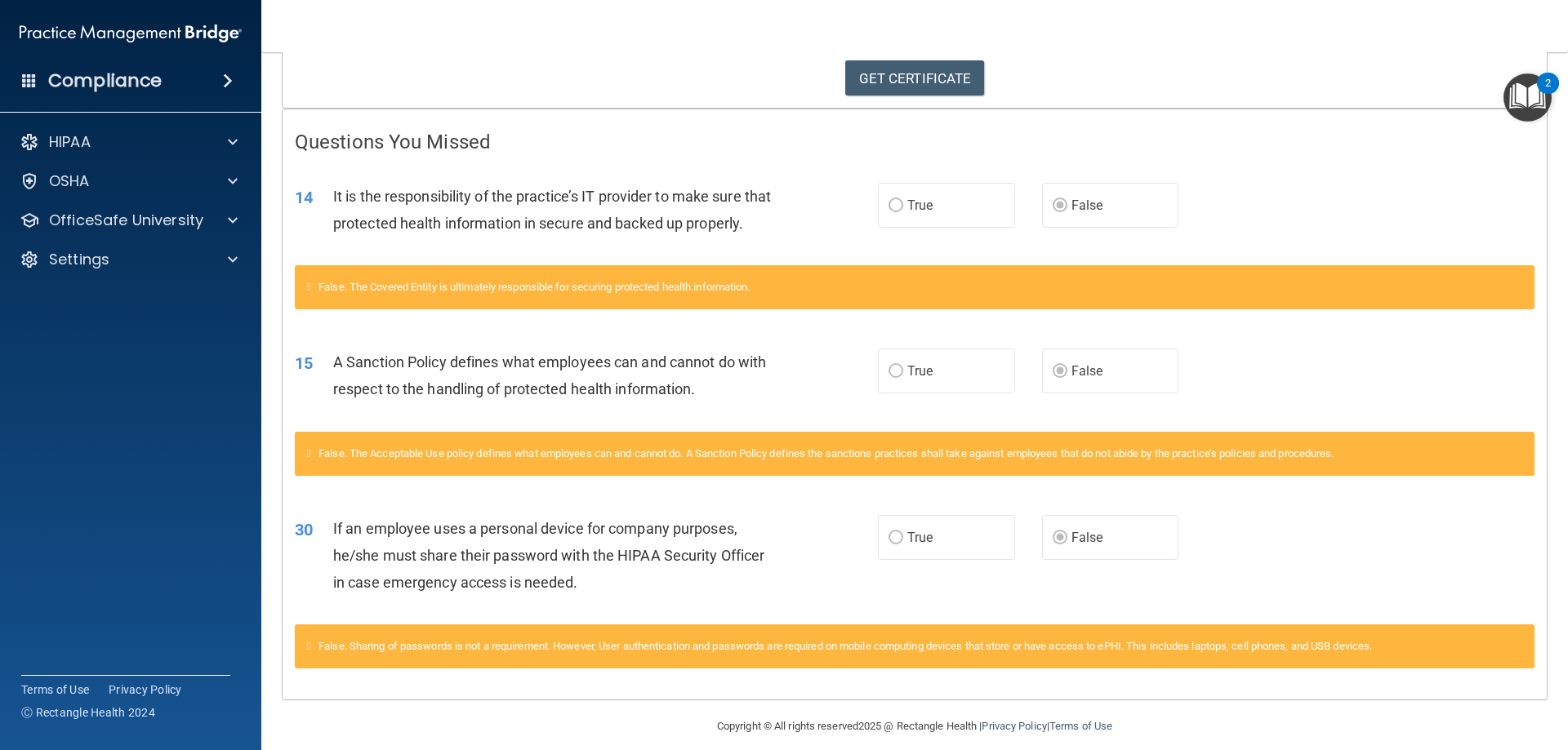
scroll to position [237, 0]
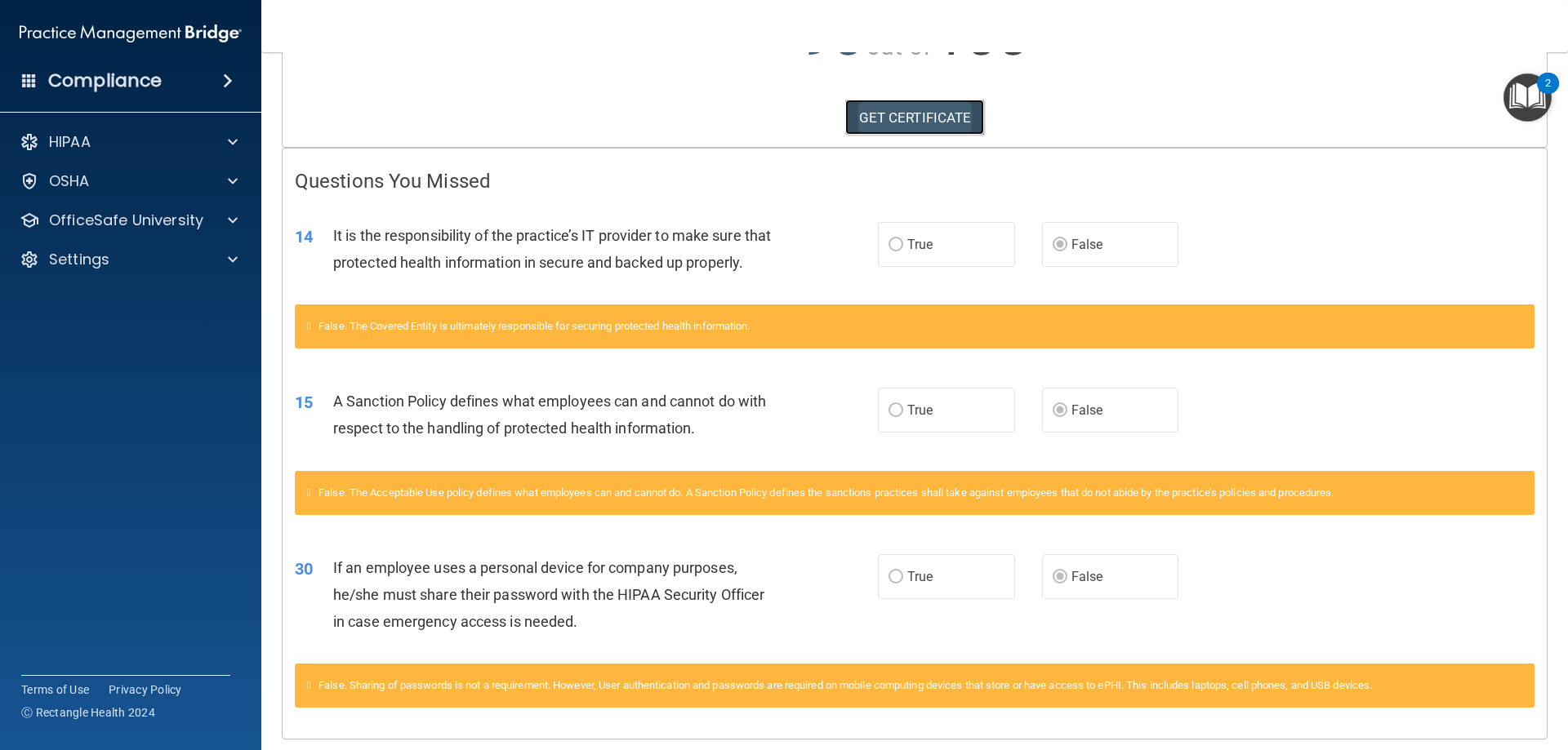
click at [886, 113] on link "GET CERTIFICATE" at bounding box center [915, 117] width 140 height 36
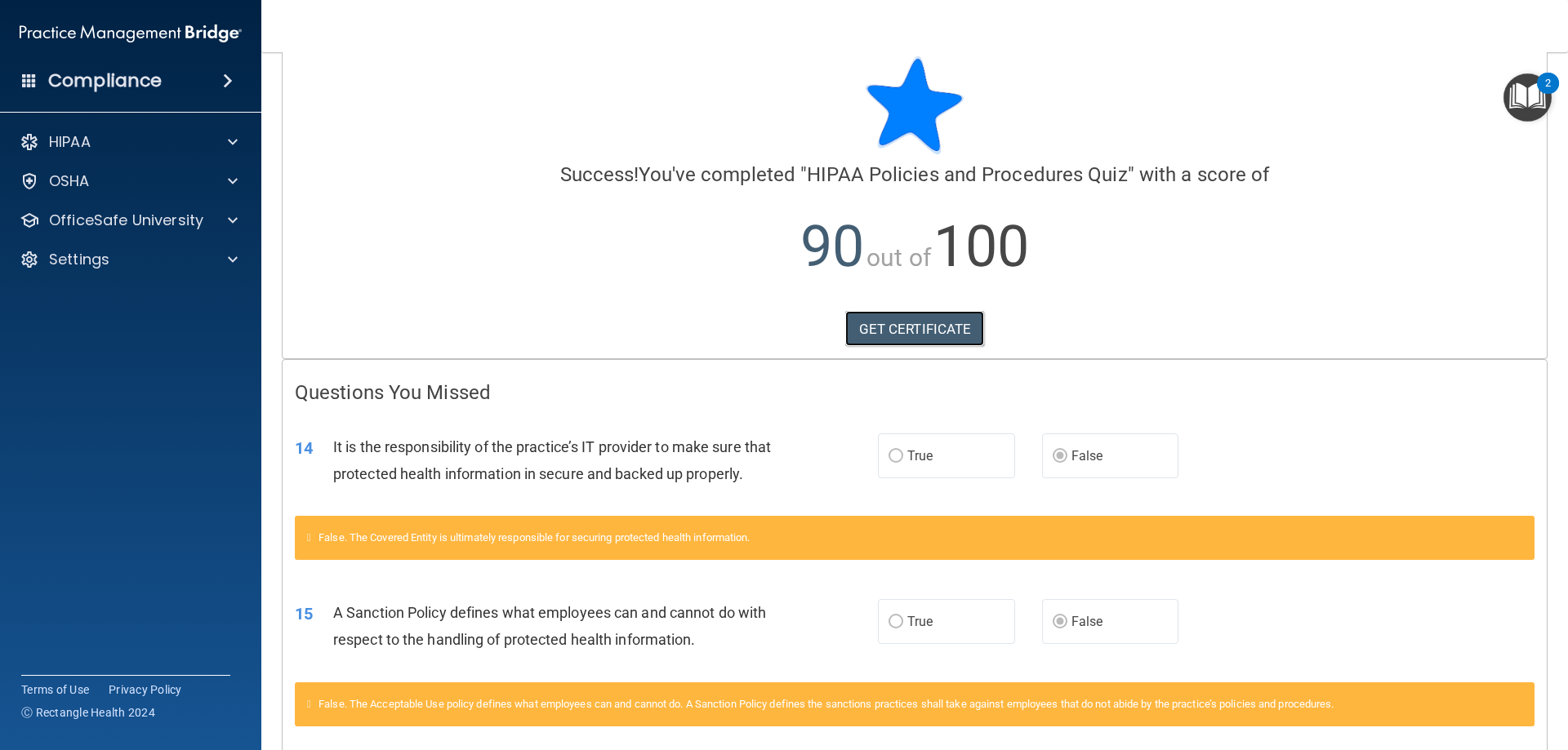
scroll to position [0, 0]
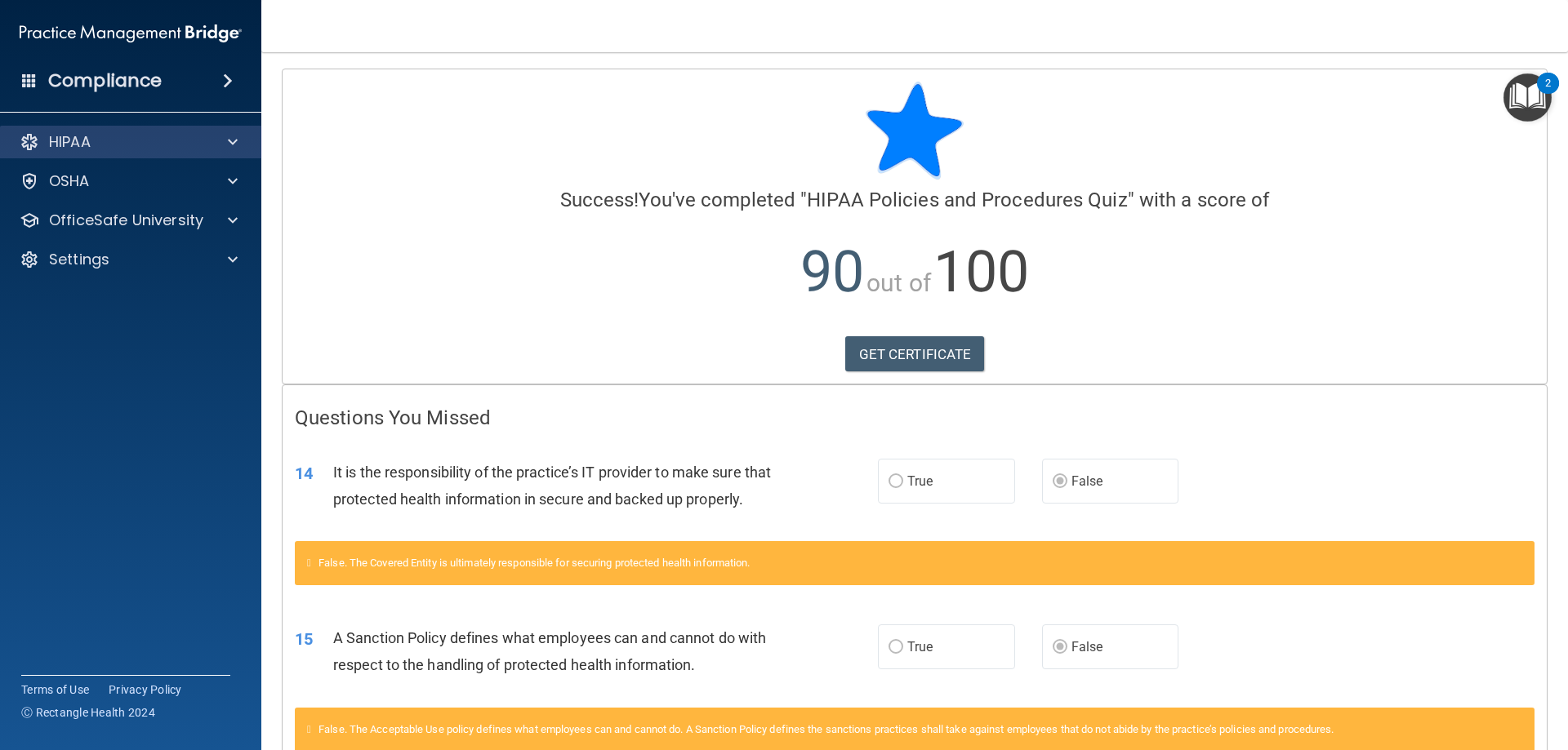
click at [157, 129] on div "HIPAA" at bounding box center [131, 142] width 262 height 33
click at [59, 135] on p "HIPAA" at bounding box center [70, 142] width 42 height 20
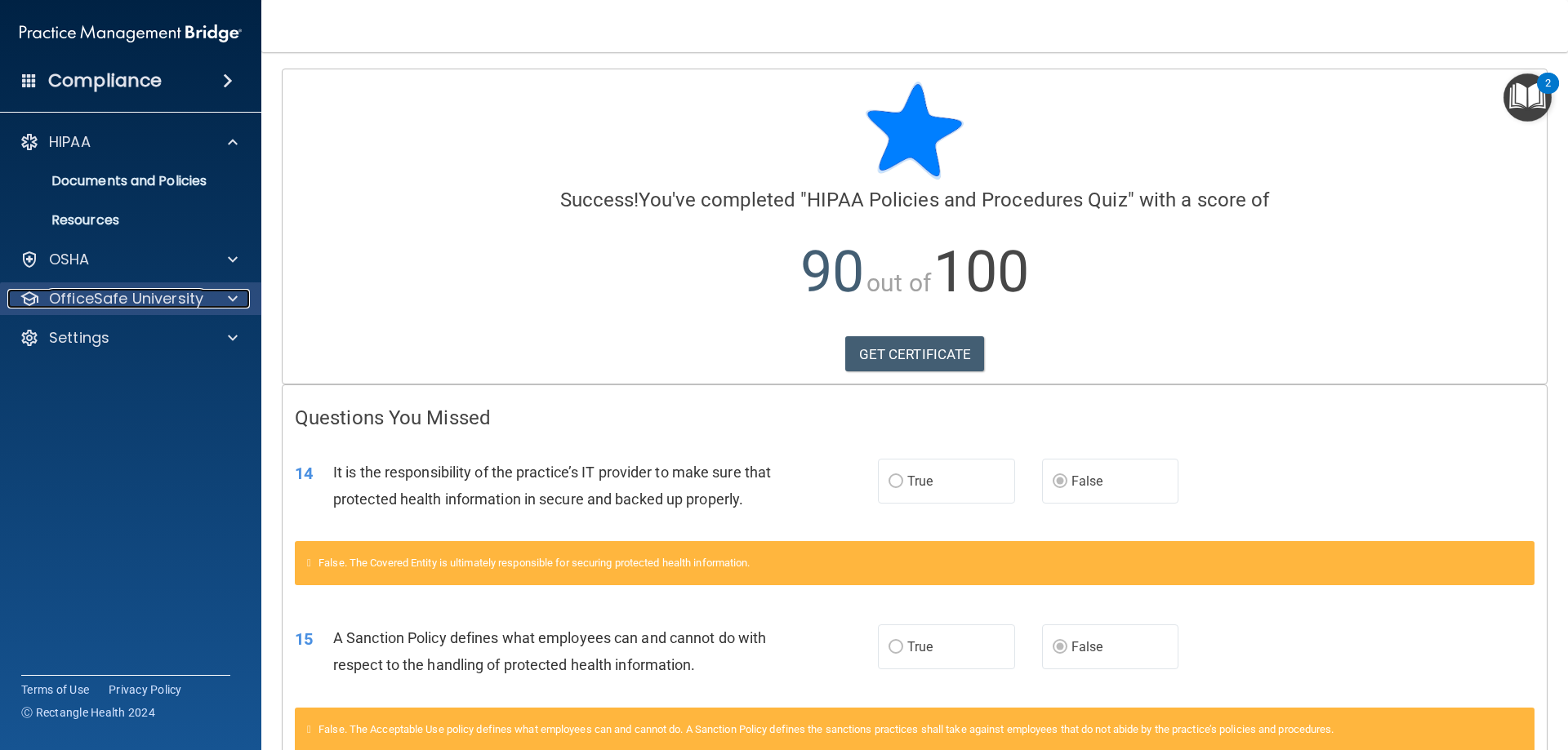
click at [84, 302] on p "OfficeSafe University" at bounding box center [127, 298] width 155 height 20
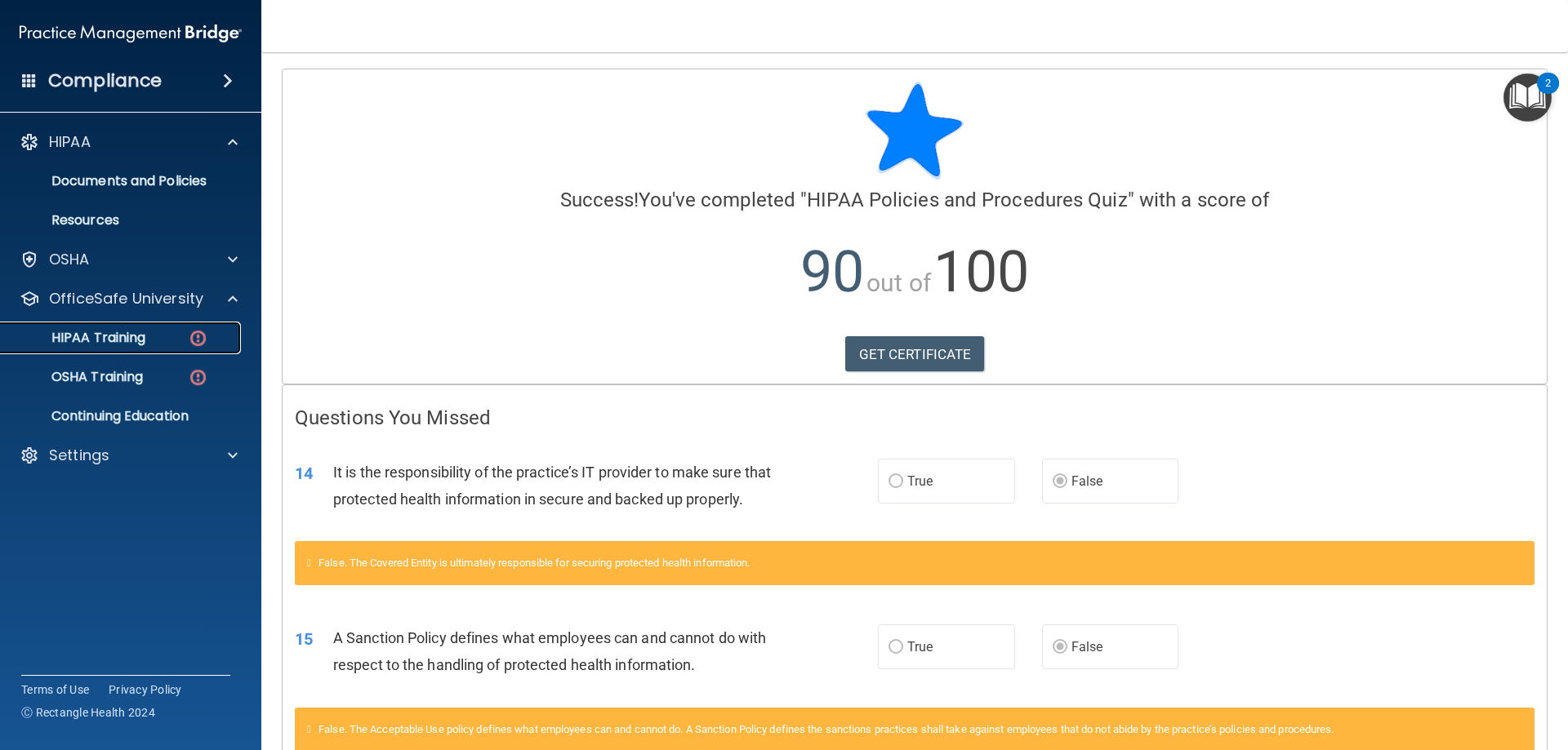
click at [143, 343] on p "HIPAA Training" at bounding box center [77, 338] width 135 height 17
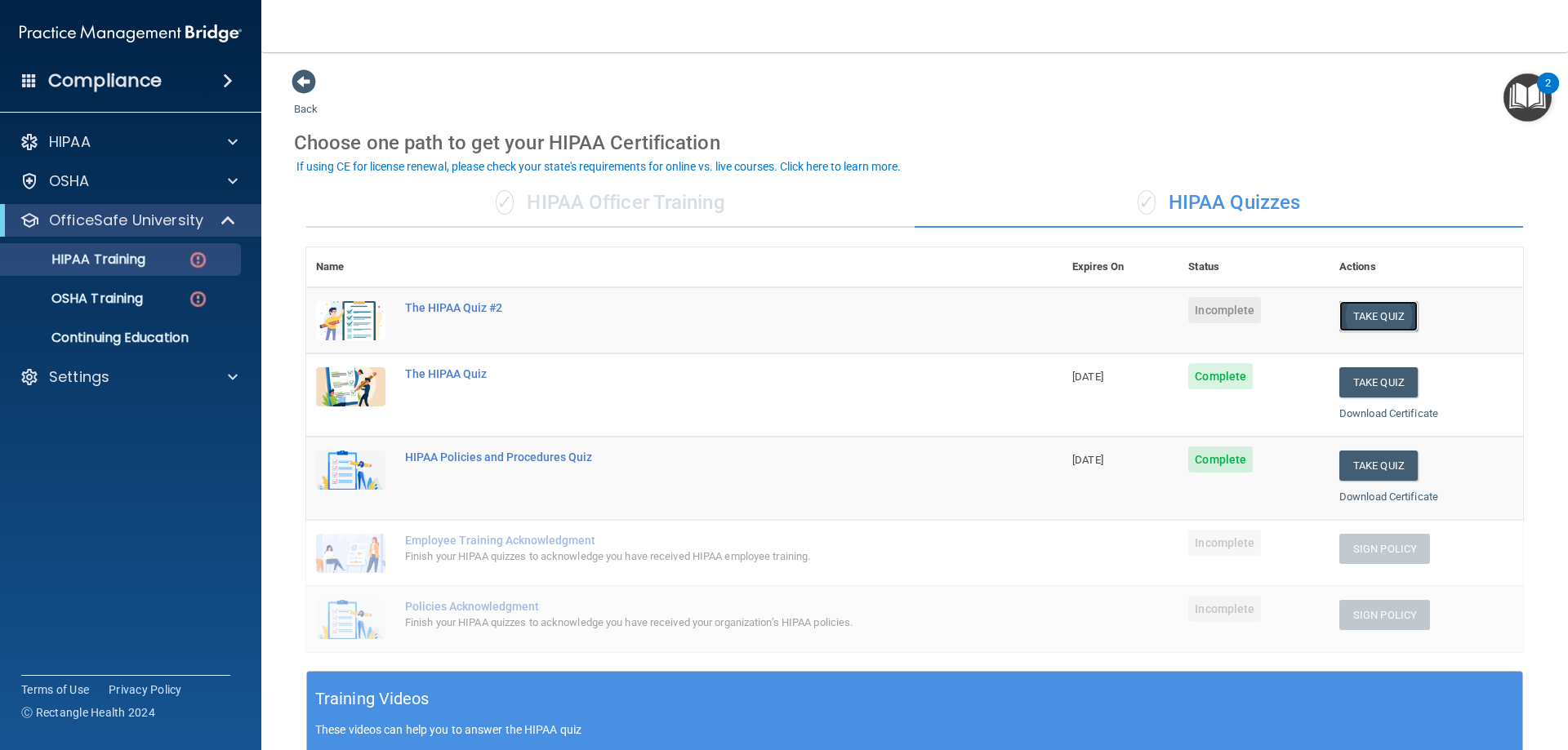
click at [1339, 319] on button "Take Quiz" at bounding box center [1378, 316] width 78 height 30
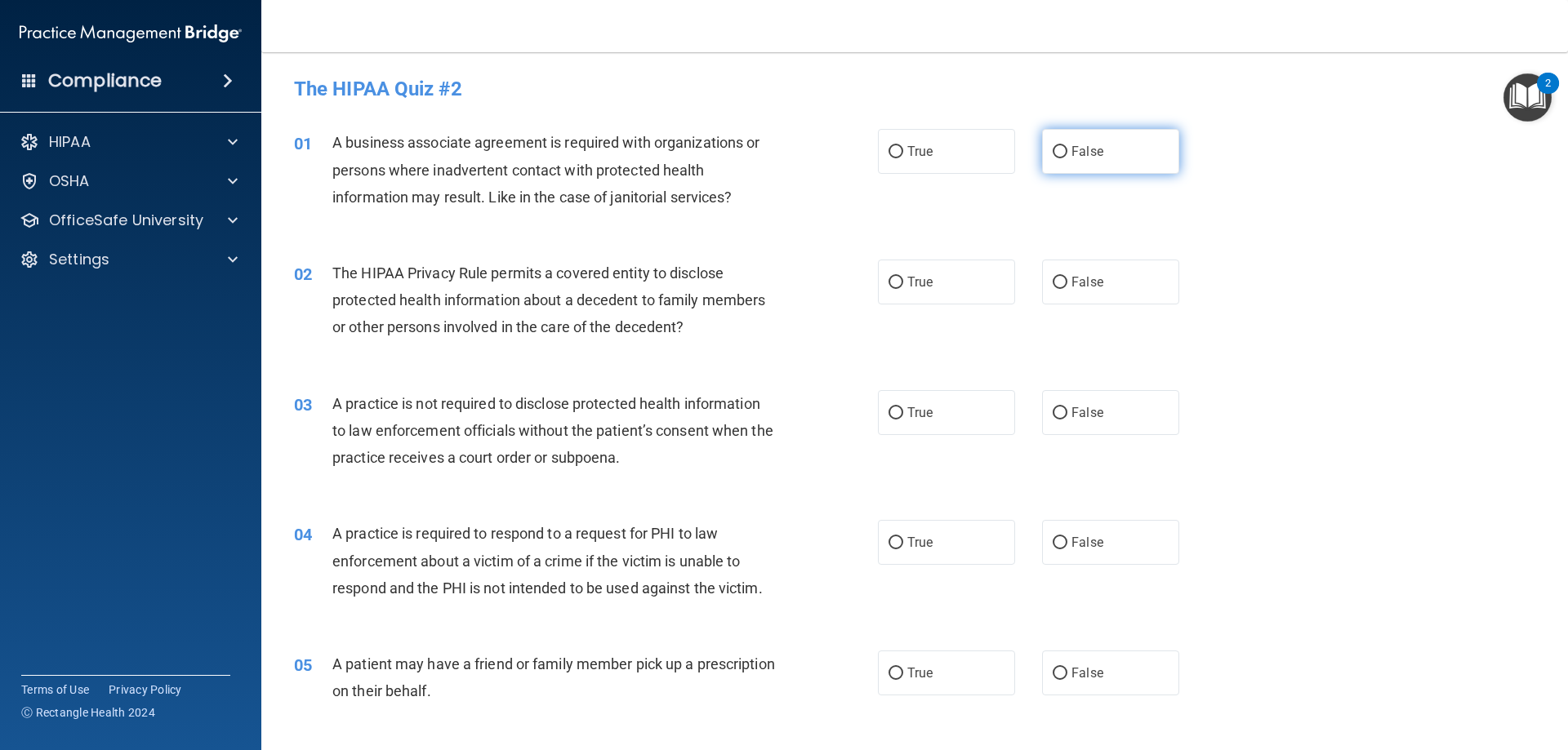
click at [1108, 151] on label "False" at bounding box center [1110, 151] width 137 height 45
click at [1067, 151] on input "False" at bounding box center [1060, 152] width 15 height 12
radio input "true"
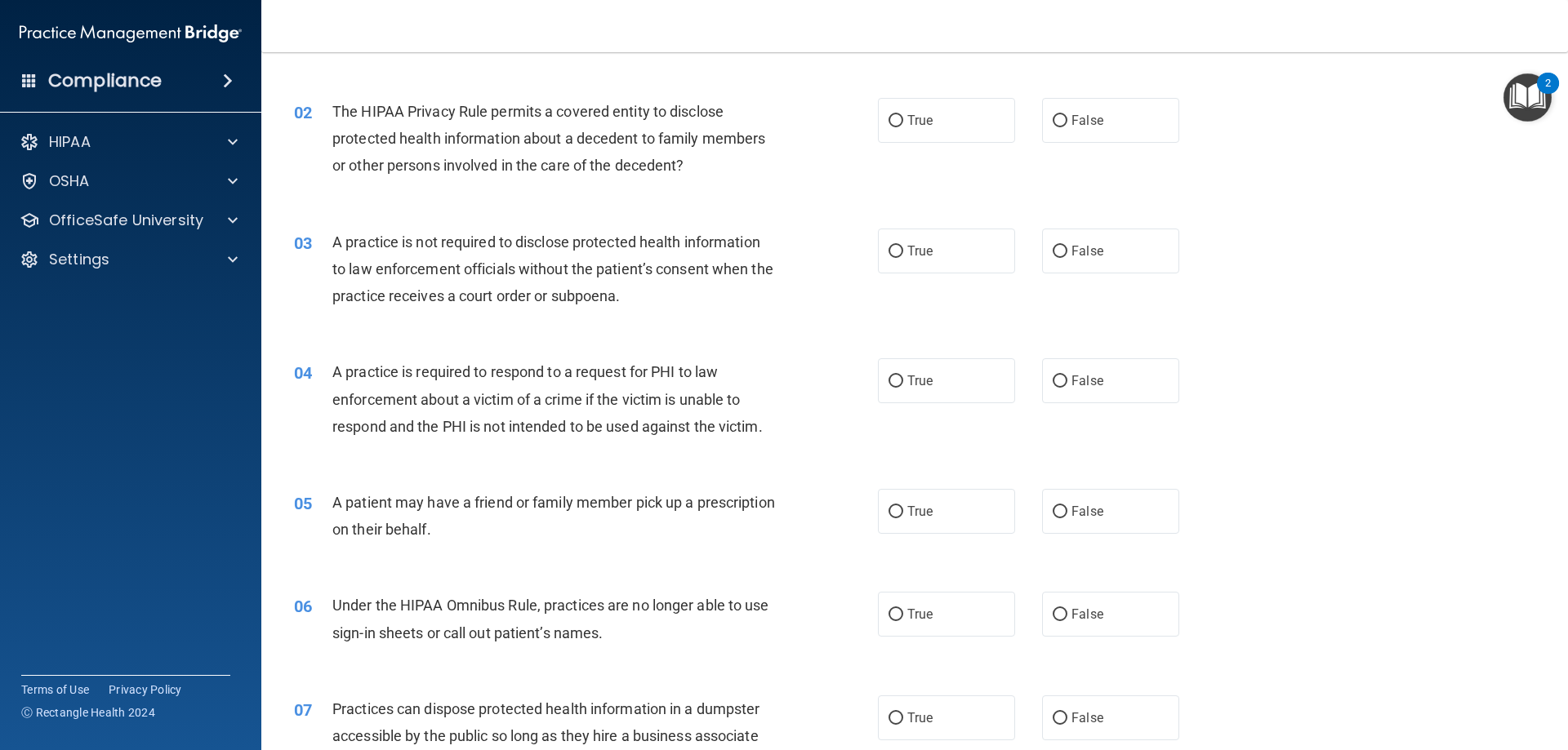
scroll to position [163, 0]
click at [1102, 108] on label "False" at bounding box center [1110, 118] width 137 height 45
click at [1067, 114] on input "False" at bounding box center [1060, 119] width 15 height 12
radio input "true"
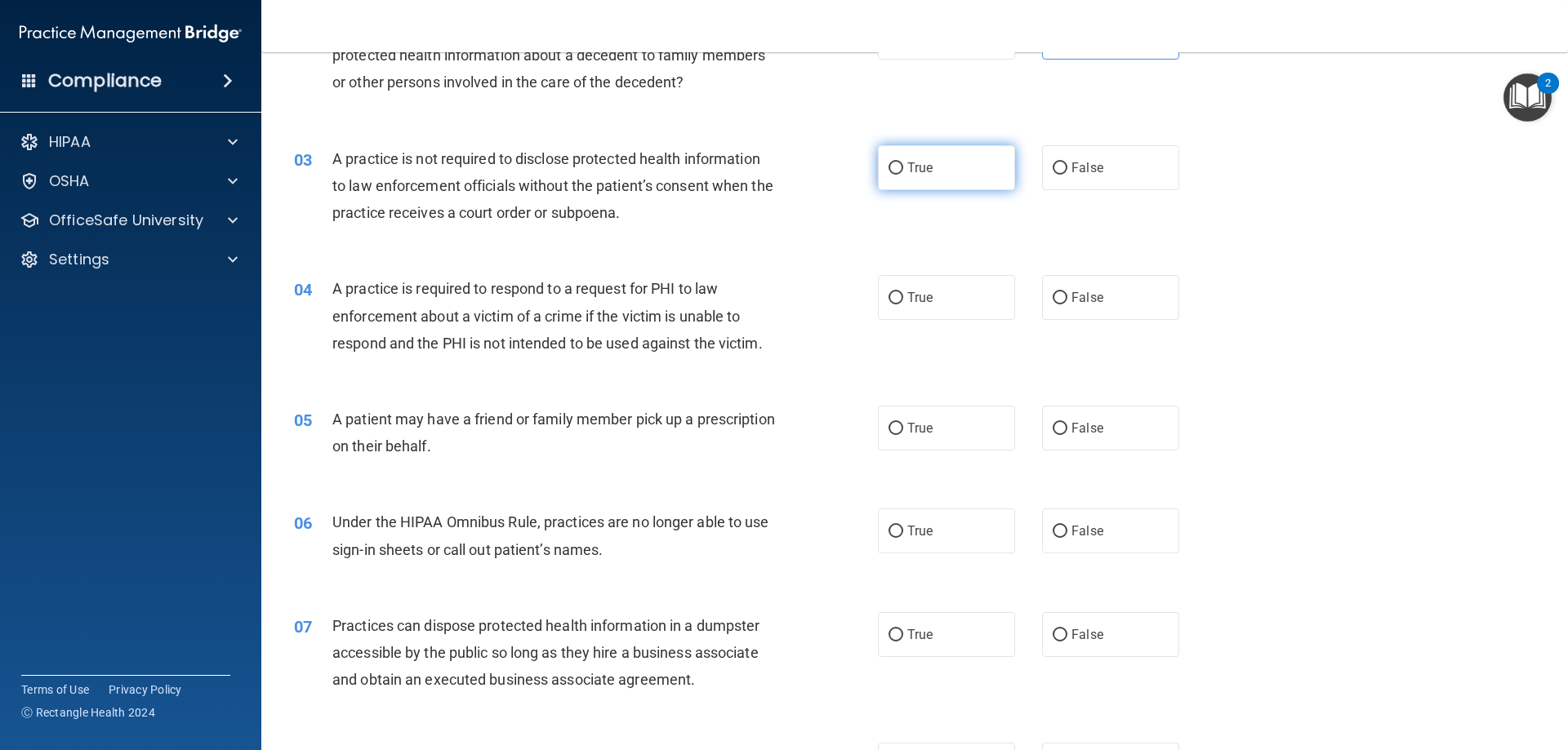
click at [922, 165] on span "True" at bounding box center [919, 168] width 25 height 16
click at [903, 165] on input "True" at bounding box center [896, 168] width 15 height 12
radio input "true"
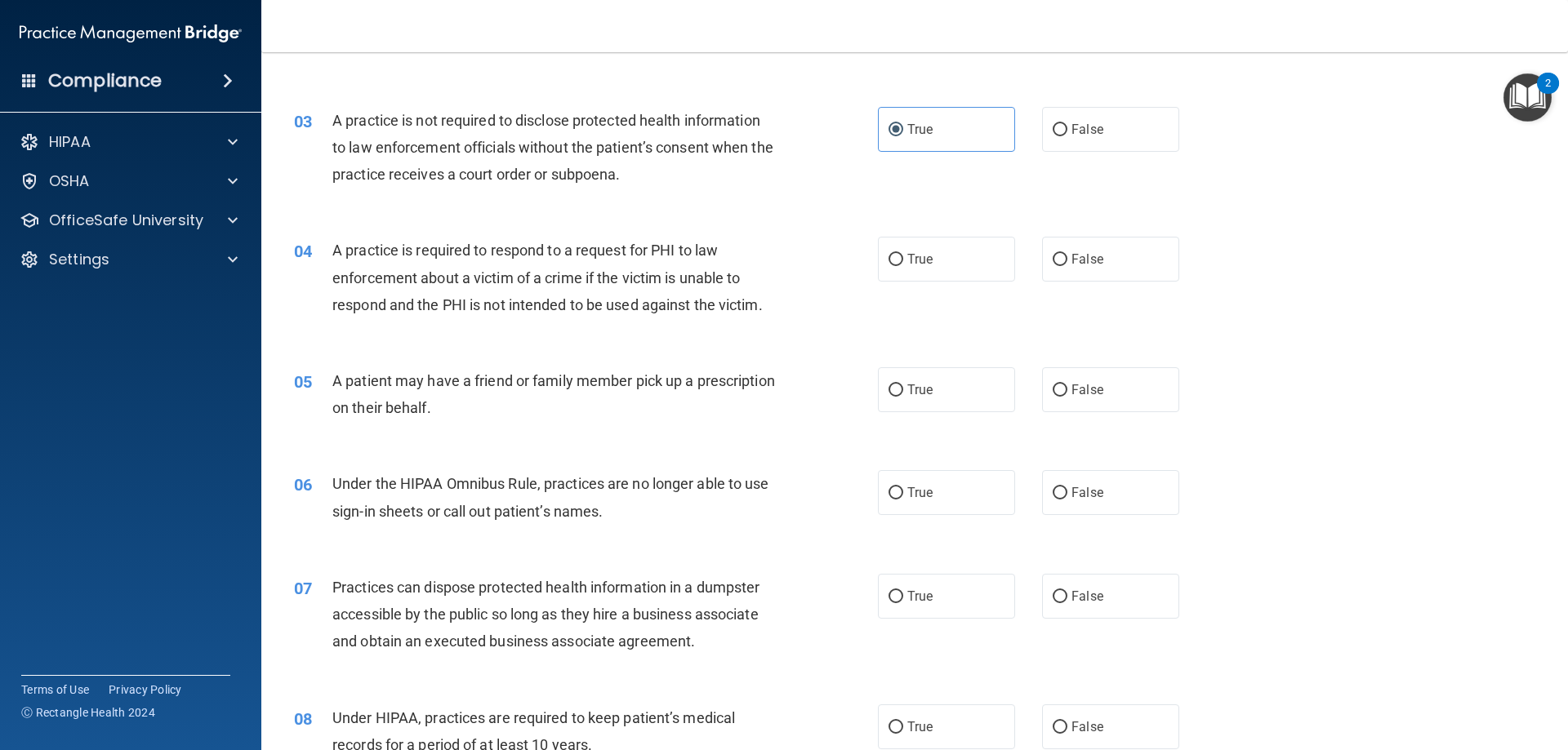
scroll to position [326, 0]
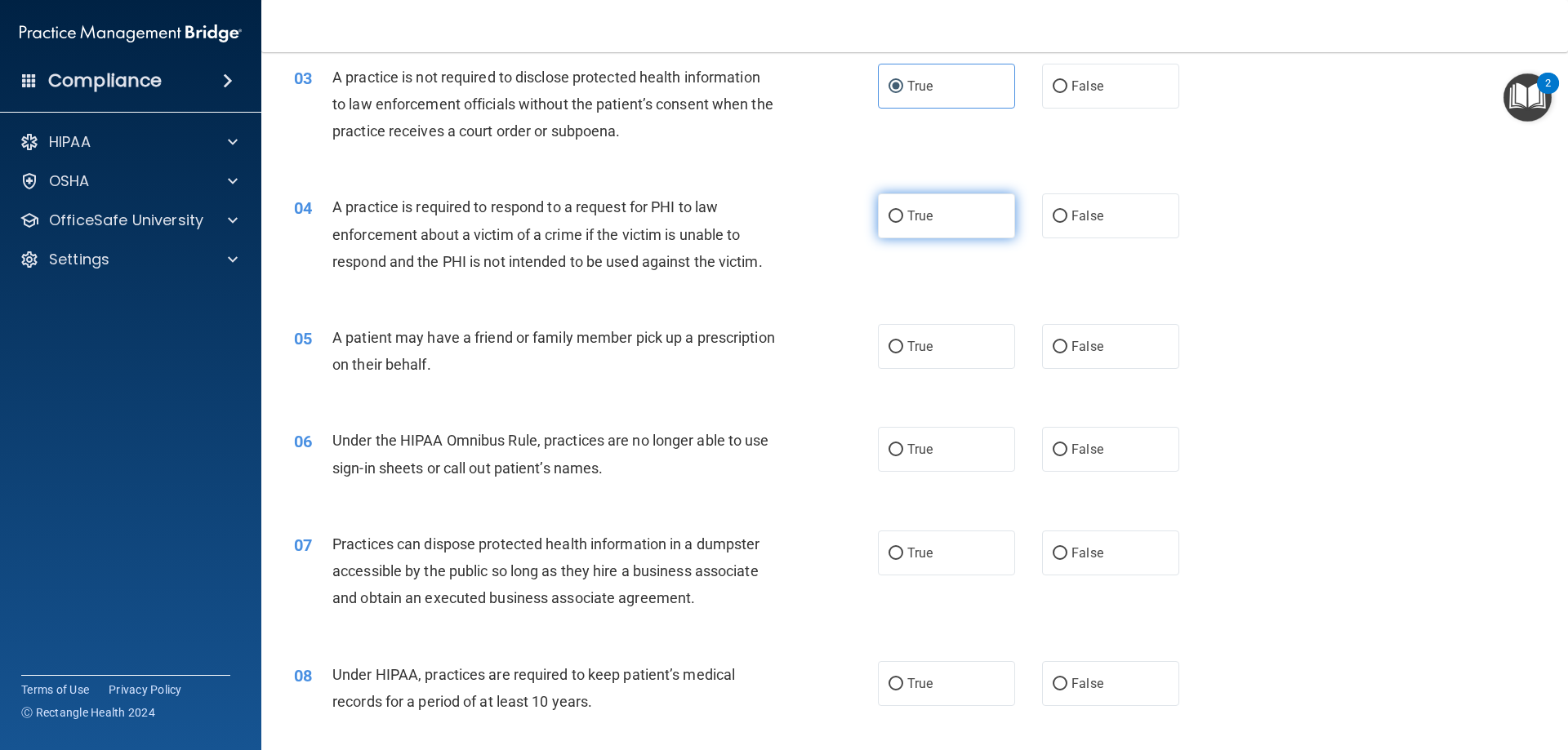
click at [949, 228] on label "True" at bounding box center [946, 216] width 137 height 45
click at [903, 223] on input "True" at bounding box center [896, 216] width 15 height 12
radio input "true"
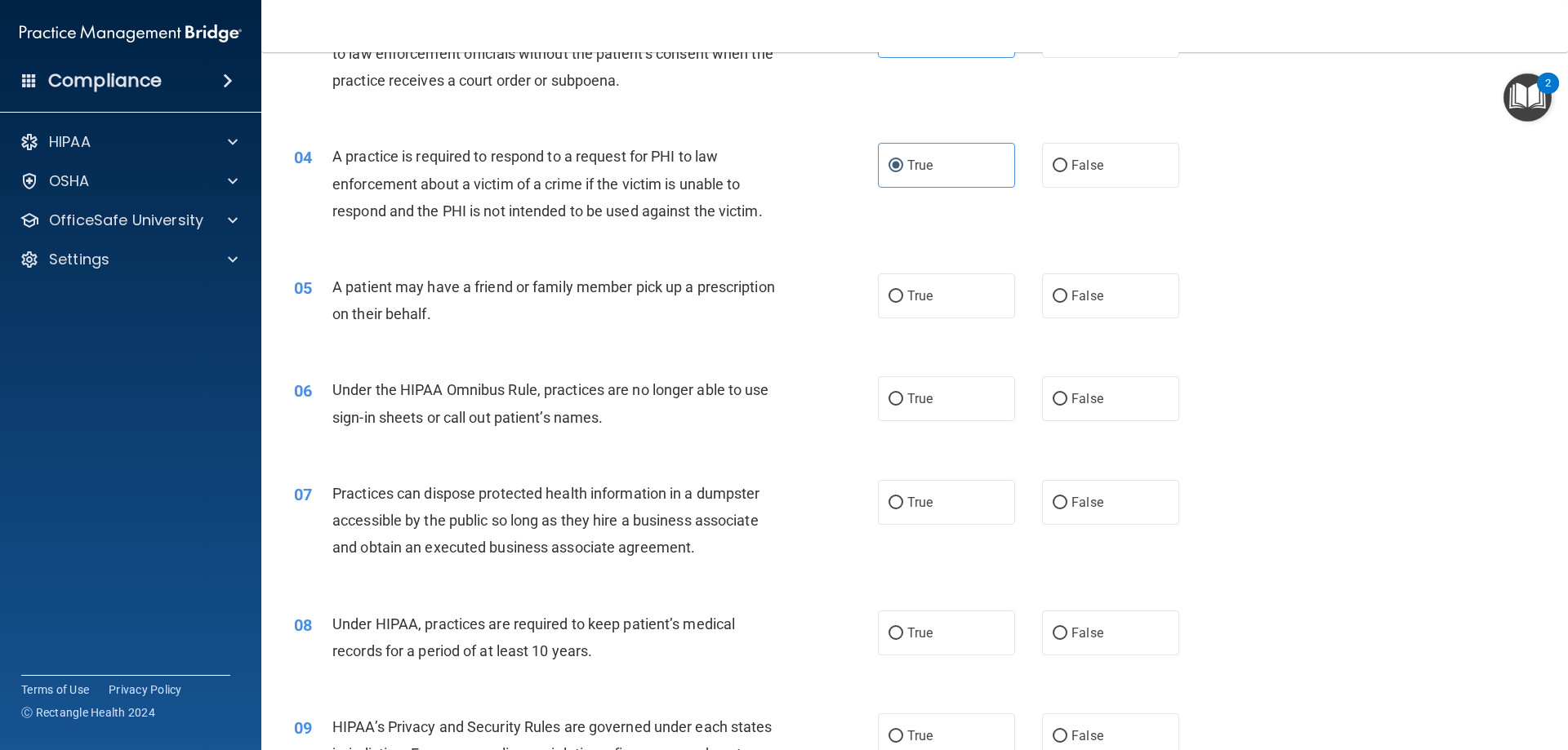
scroll to position [408, 0]
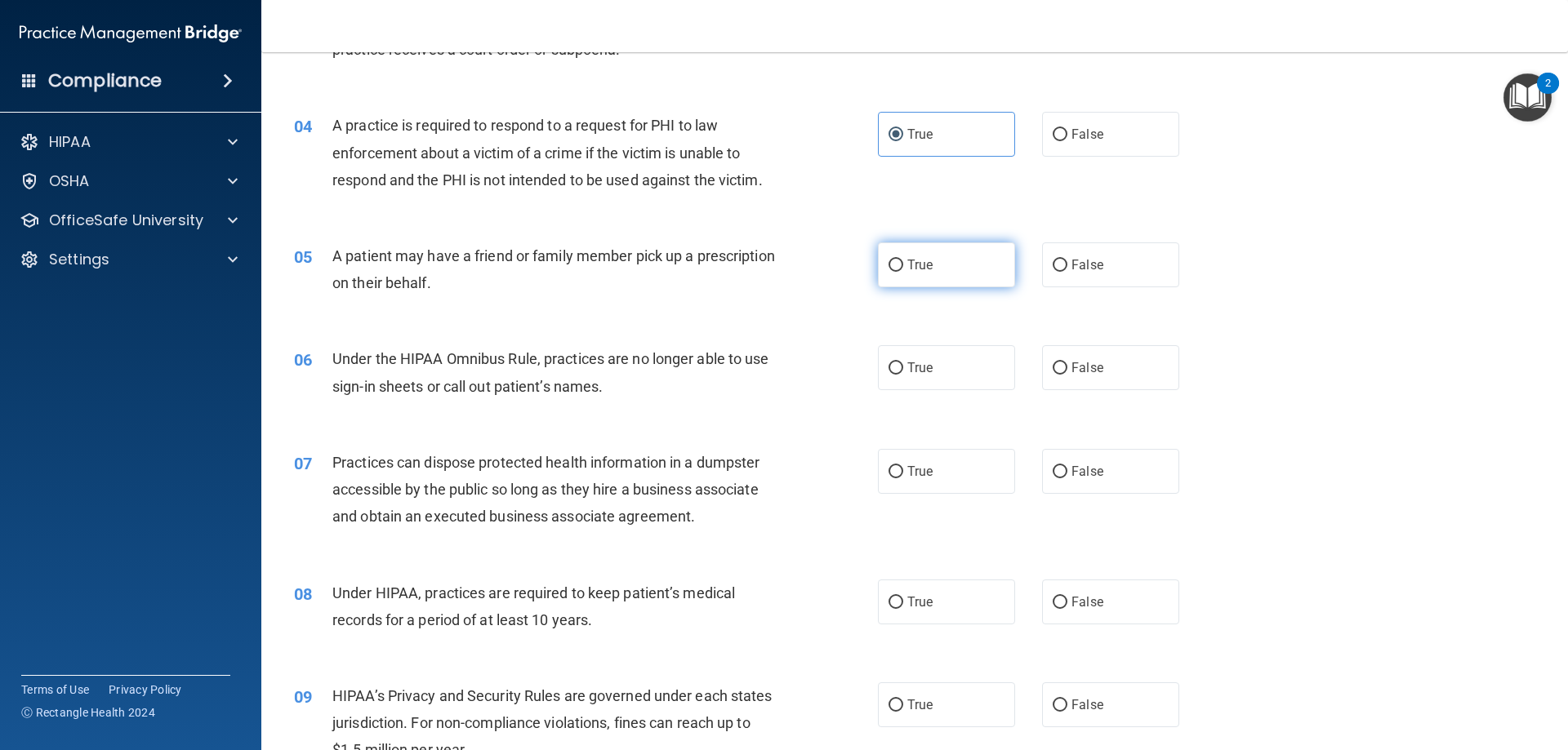
click at [926, 258] on span "True" at bounding box center [919, 265] width 25 height 16
click at [903, 260] on input "True" at bounding box center [896, 266] width 15 height 12
radio input "true"
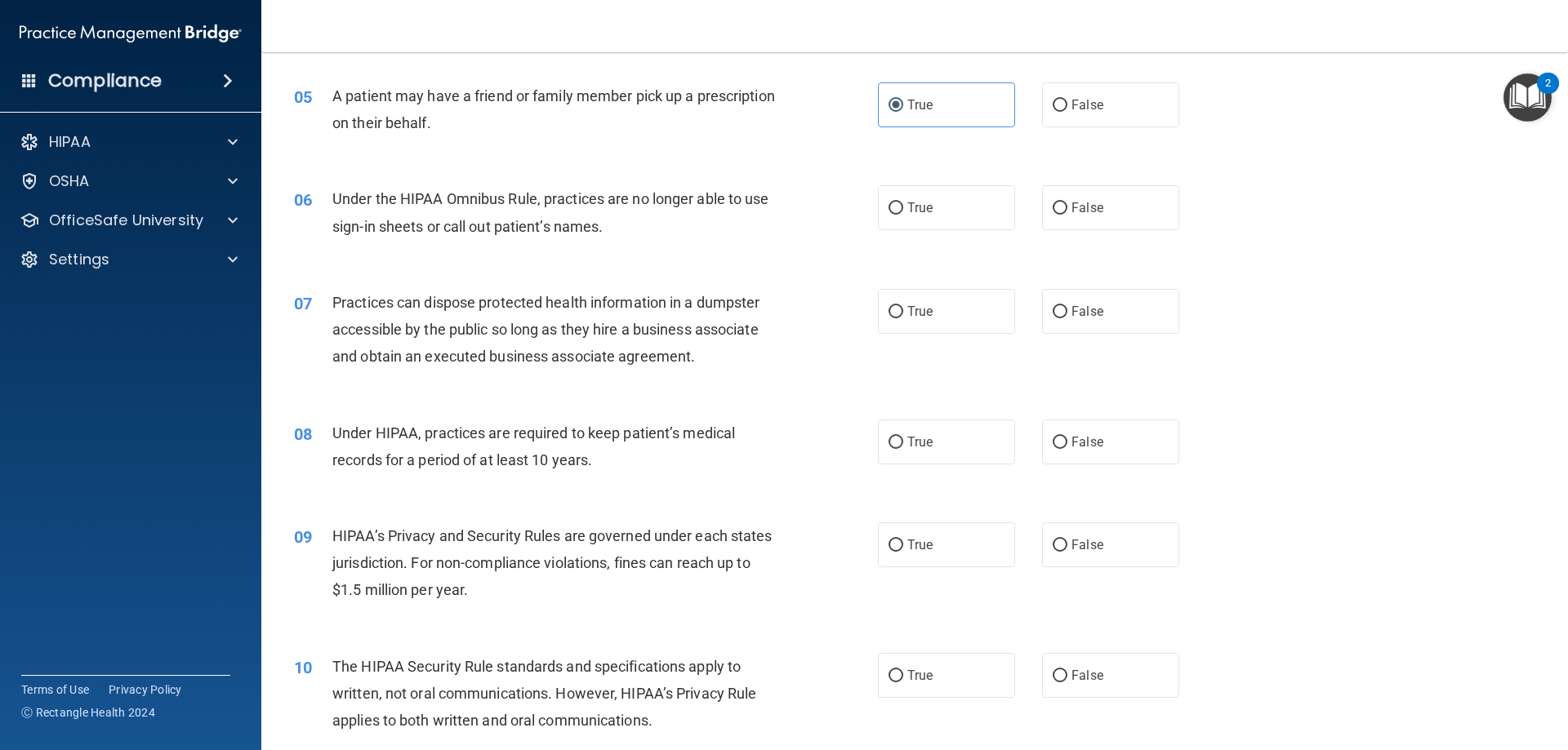
scroll to position [571, 0]
click at [1028, 206] on div "True False" at bounding box center [1042, 204] width 329 height 45
click at [1080, 203] on span "False" at bounding box center [1087, 204] width 32 height 16
click at [1067, 203] on input "False" at bounding box center [1060, 205] width 15 height 12
radio input "true"
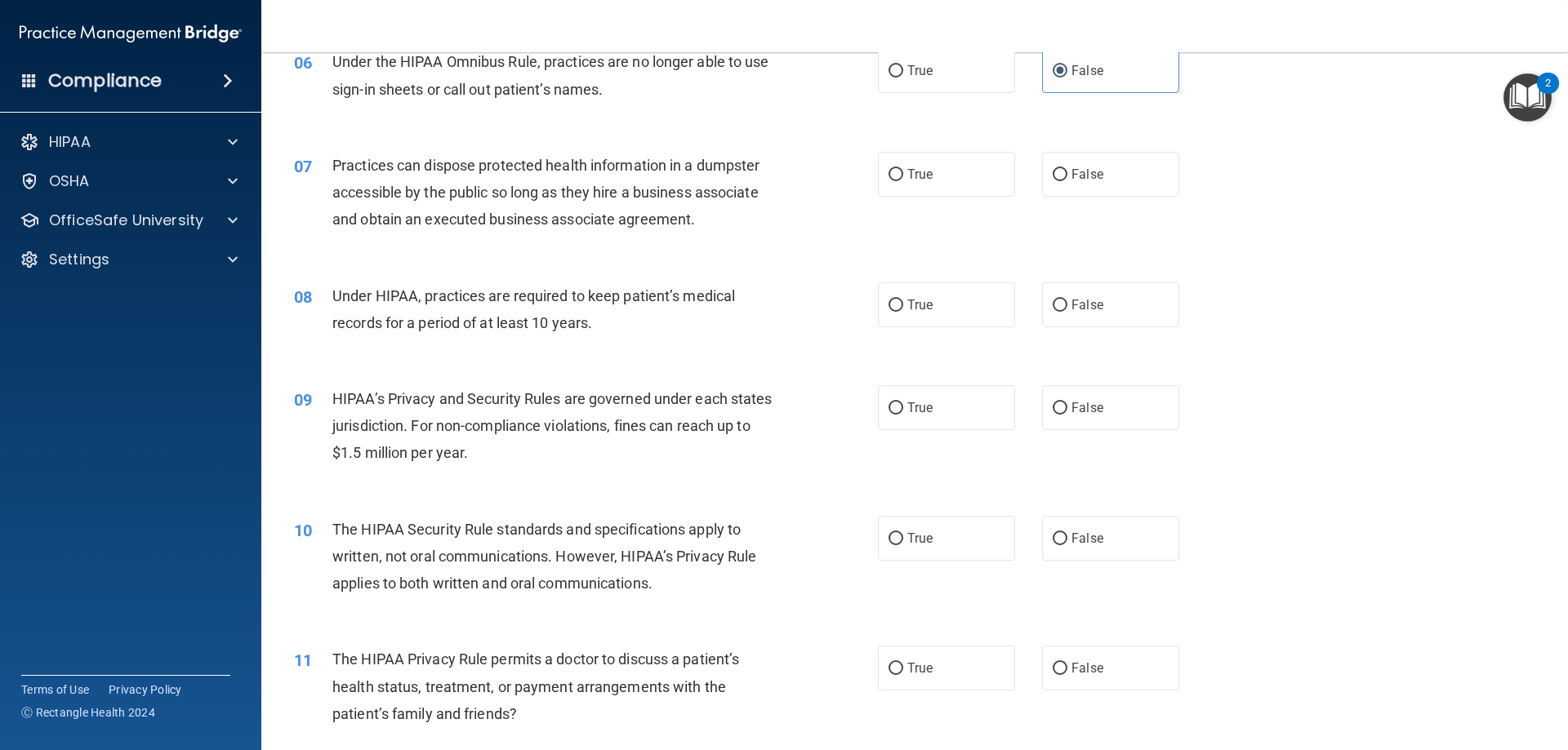
scroll to position [734, 0]
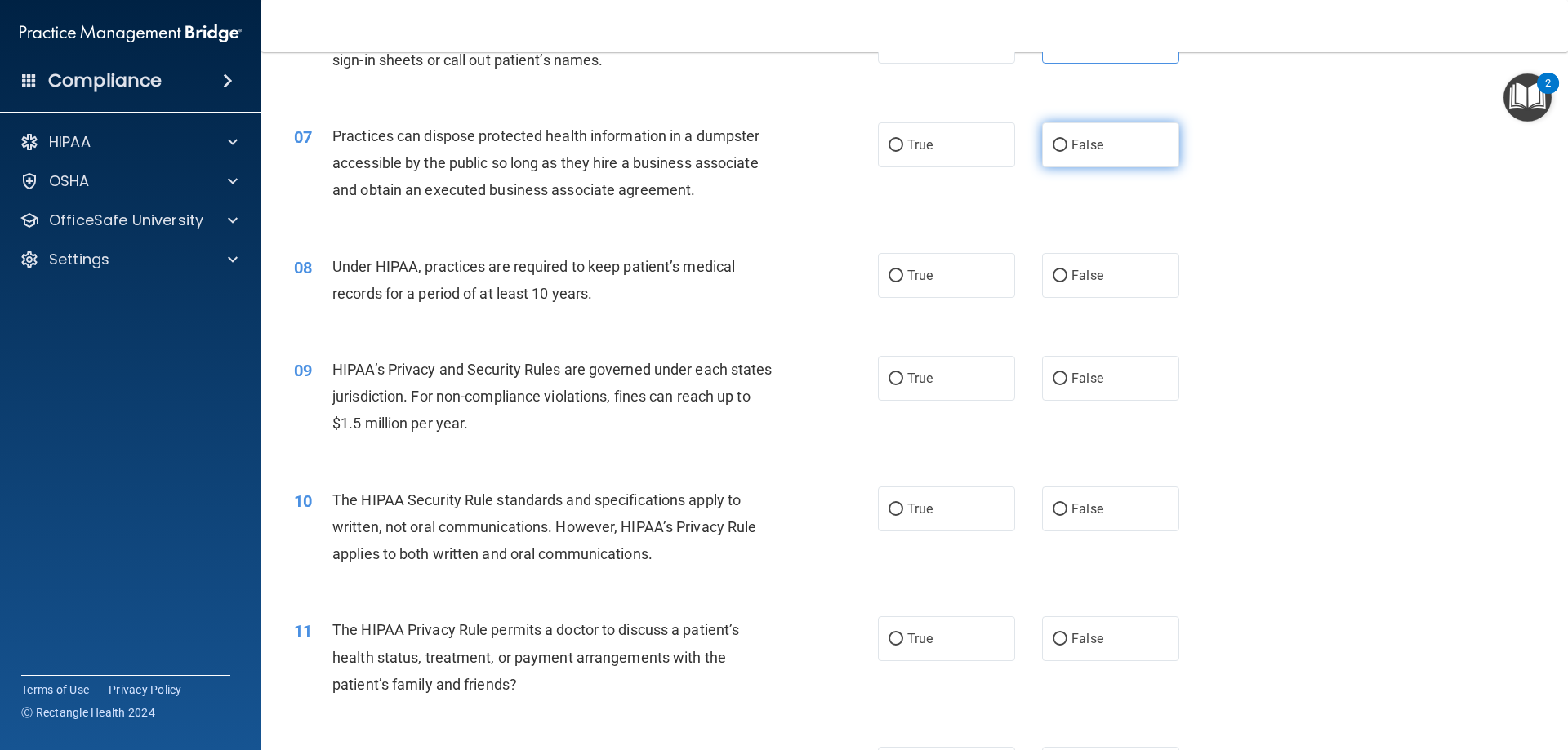
click at [1153, 152] on label "False" at bounding box center [1110, 144] width 137 height 45
click at [1067, 152] on input "False" at bounding box center [1060, 145] width 15 height 12
radio input "true"
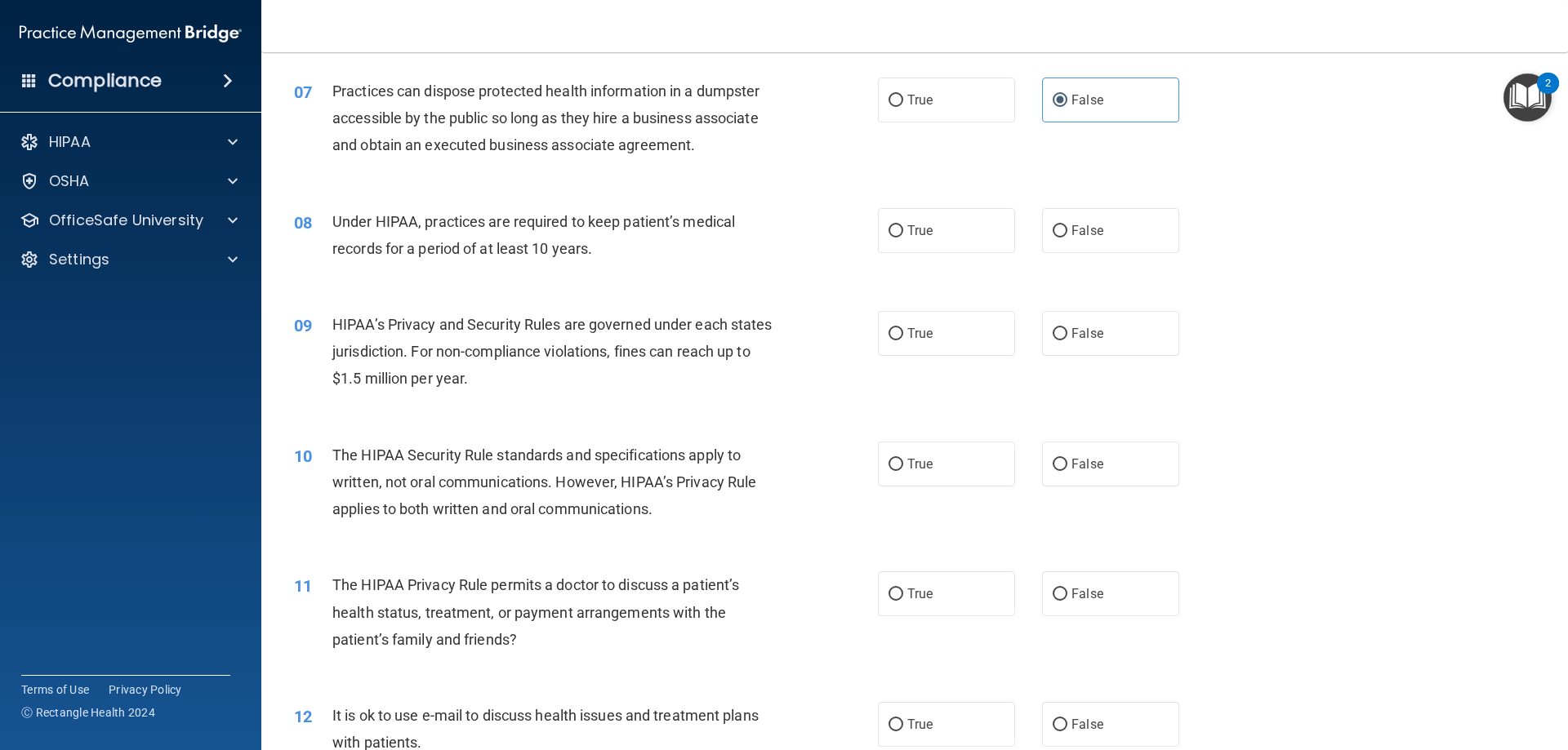
scroll to position [816, 0]
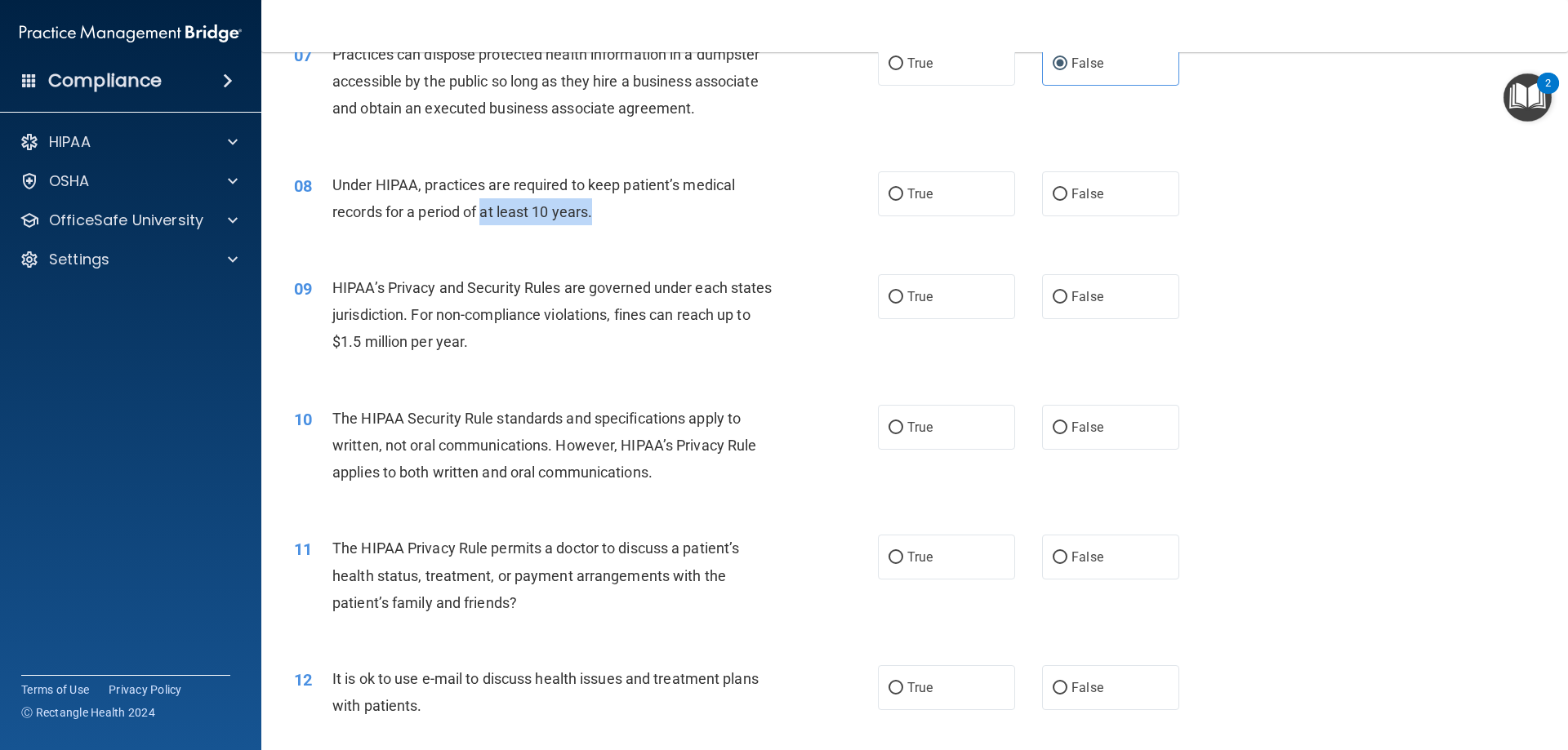
drag, startPoint x: 485, startPoint y: 211, endPoint x: 609, endPoint y: 218, distance: 124.2
click at [609, 218] on div "Under HIPAA, practices are required to keep patient’s medical records for a per…" at bounding box center [560, 198] width 457 height 54
click at [626, 233] on div "08 Under HIPAA, practices are required to keep patient’s medical records for a …" at bounding box center [585, 202] width 633 height 62
click at [1003, 202] on label "True" at bounding box center [946, 194] width 137 height 45
click at [903, 200] on input "True" at bounding box center [896, 194] width 15 height 12
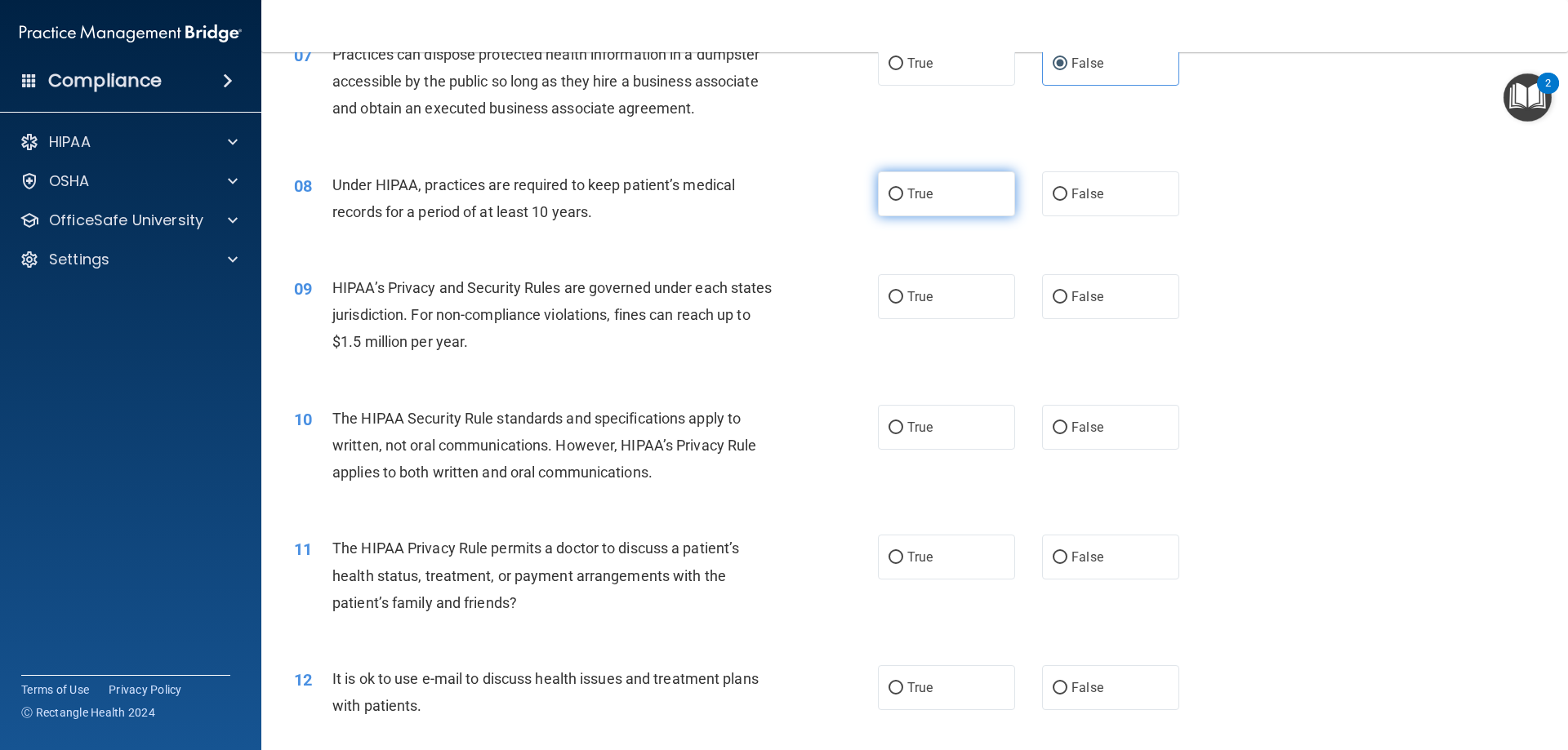
radio input "true"
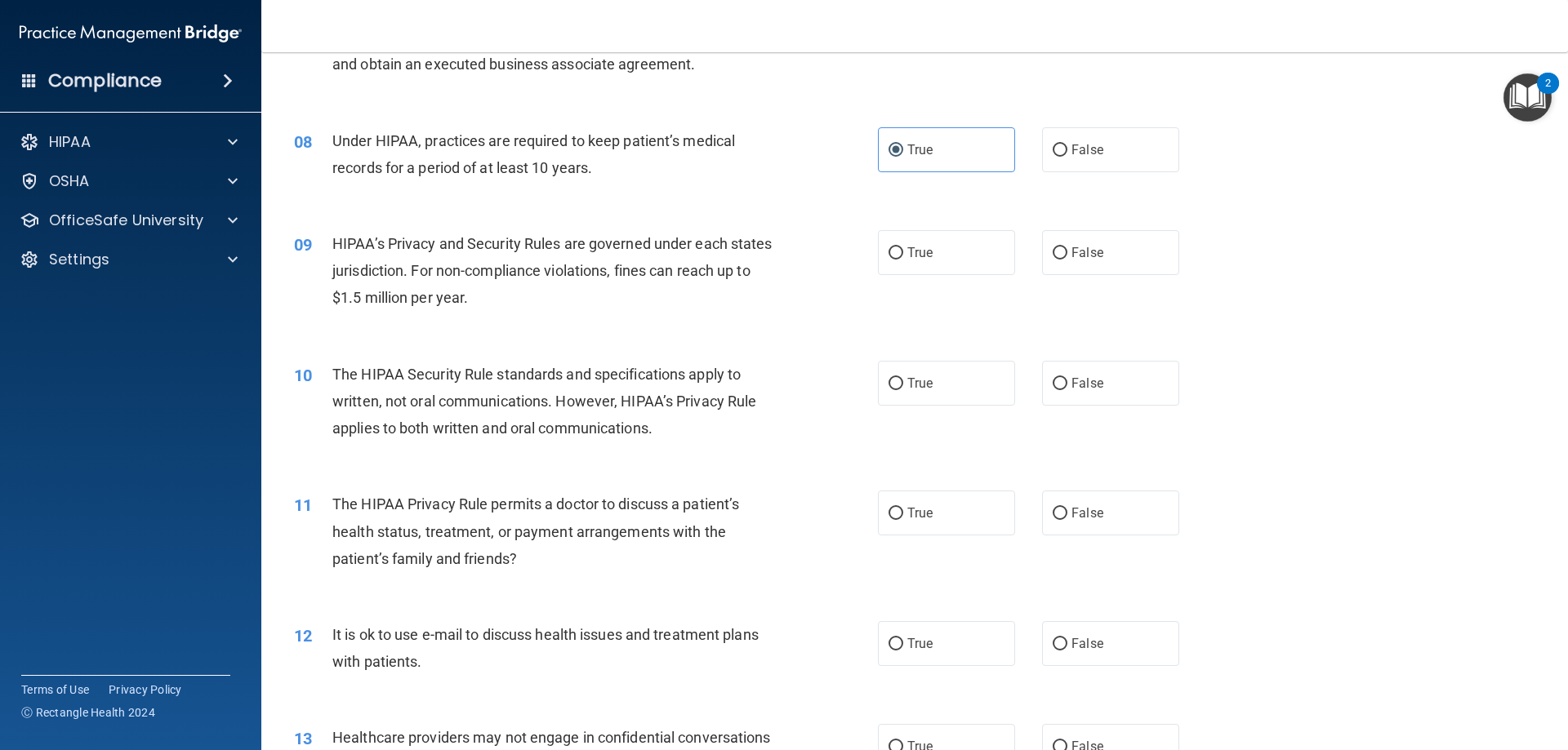
scroll to position [897, 0]
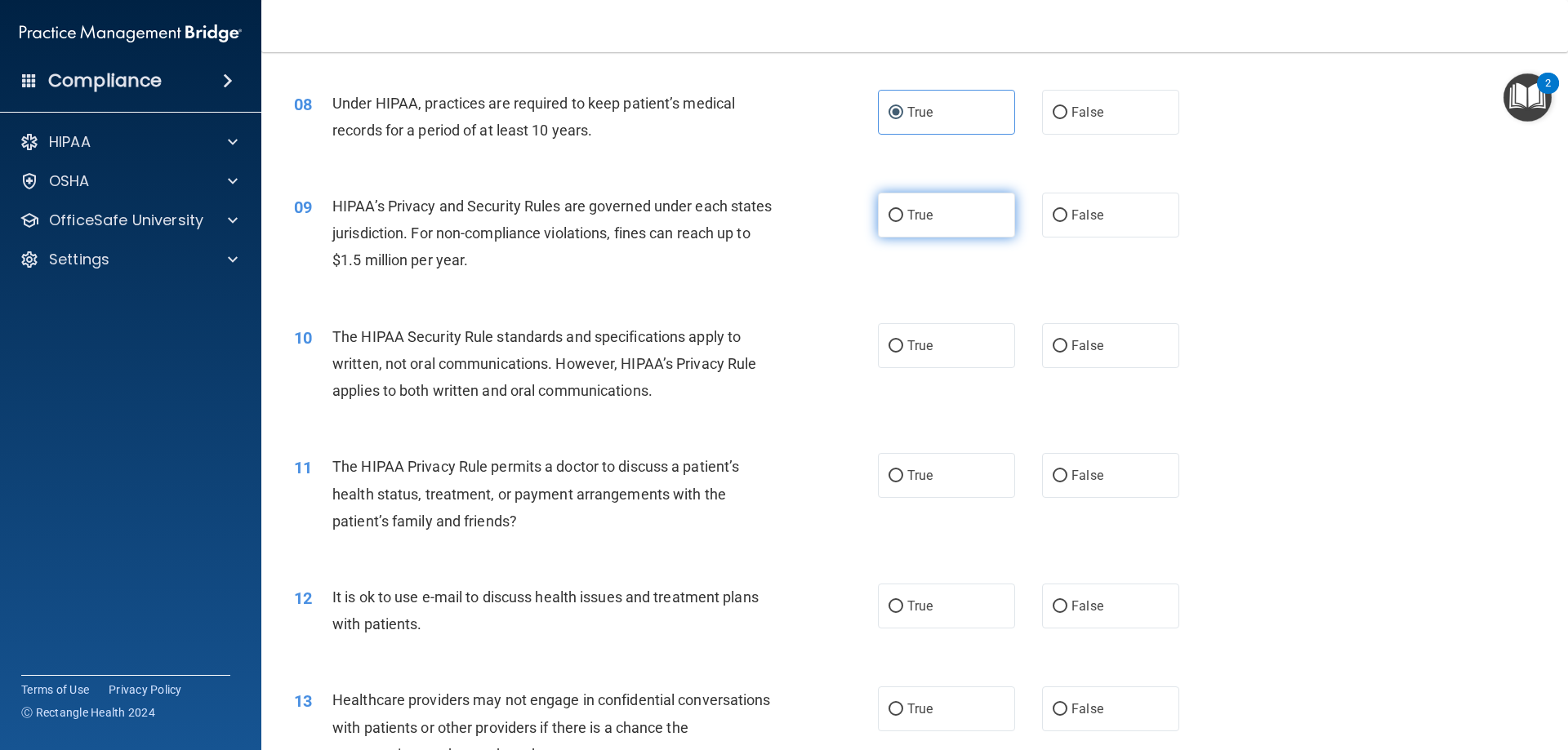
click at [909, 216] on span "True" at bounding box center [919, 214] width 25 height 16
click at [903, 216] on input "True" at bounding box center [896, 215] width 15 height 12
radio input "true"
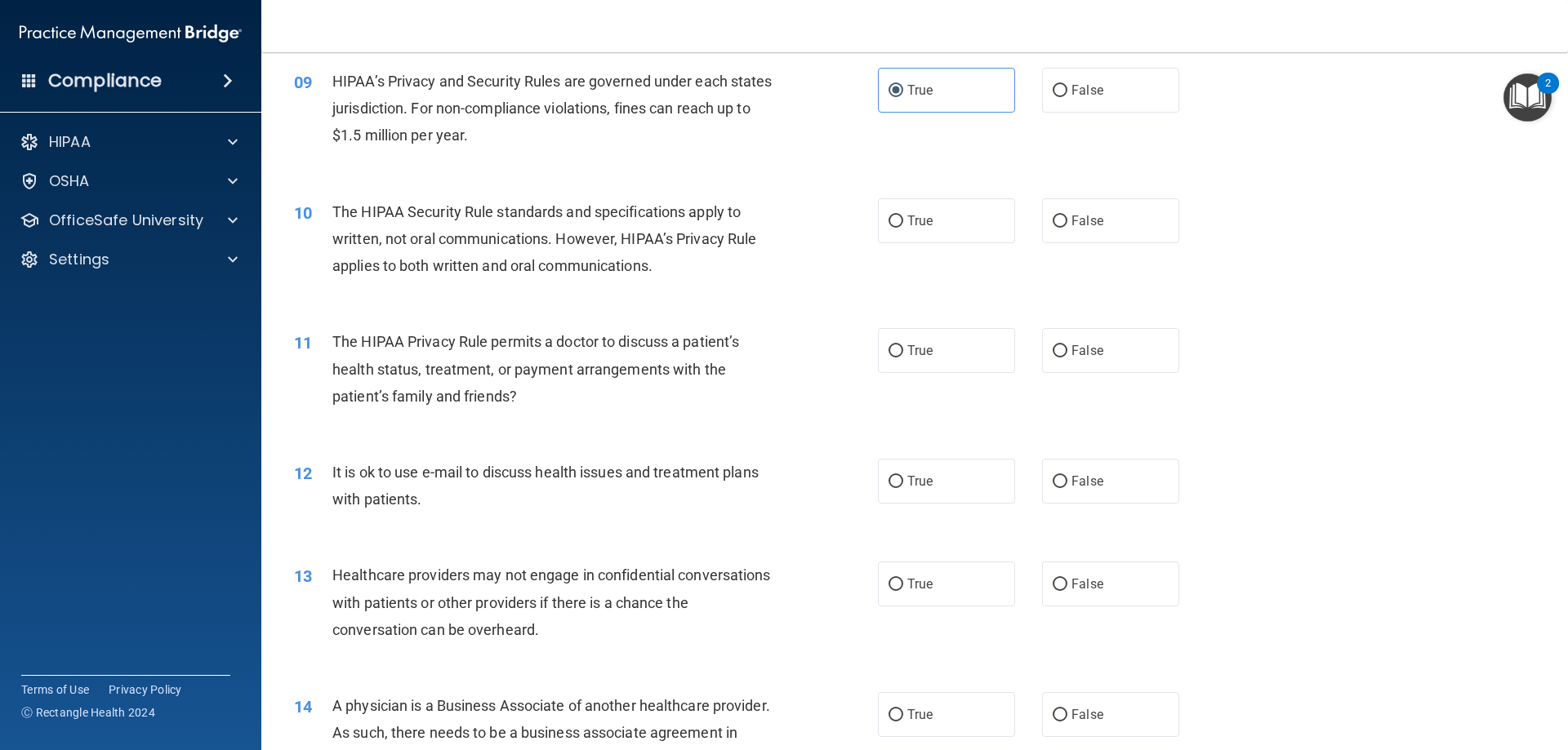
scroll to position [1061, 0]
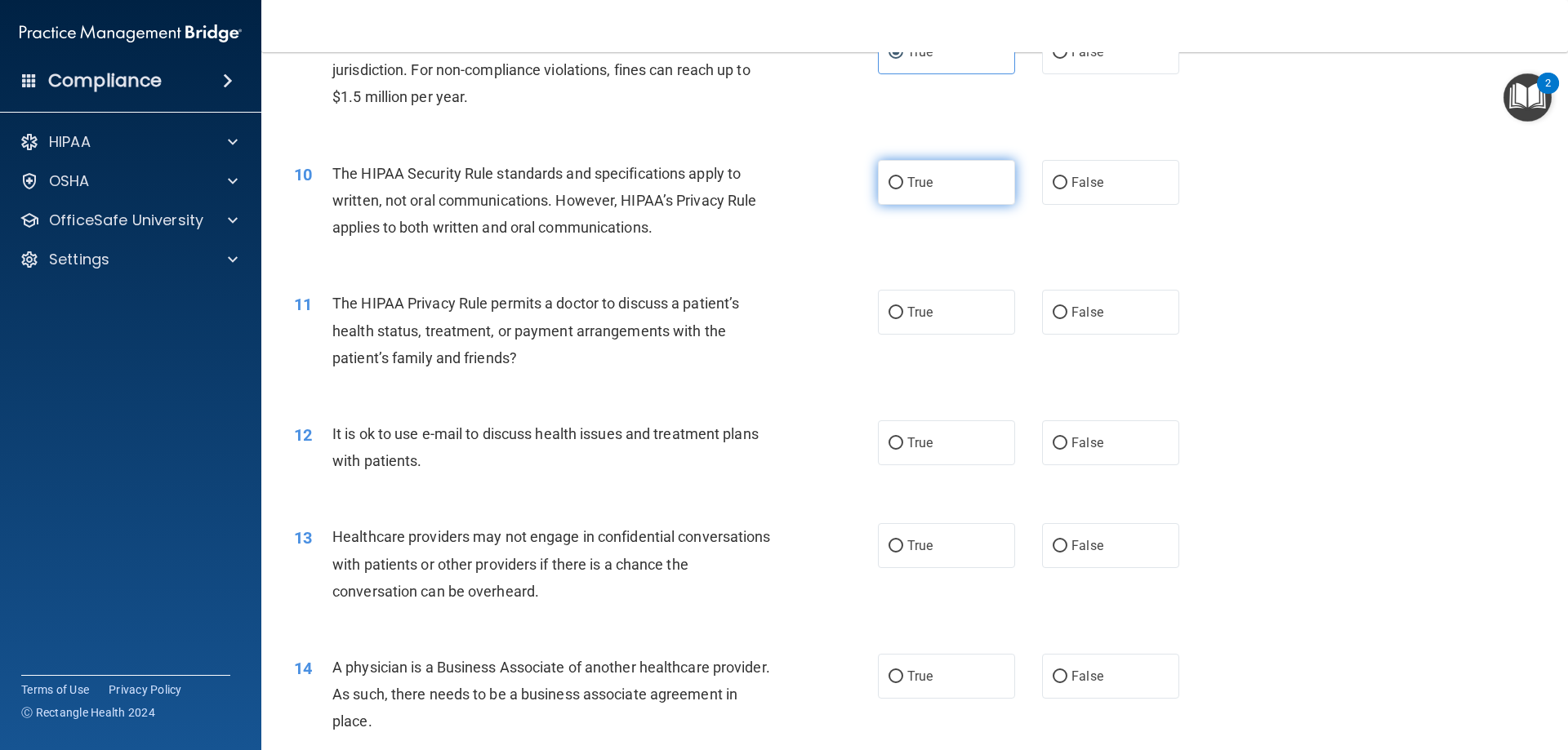
click at [888, 185] on input "True" at bounding box center [896, 183] width 15 height 12
radio input "true"
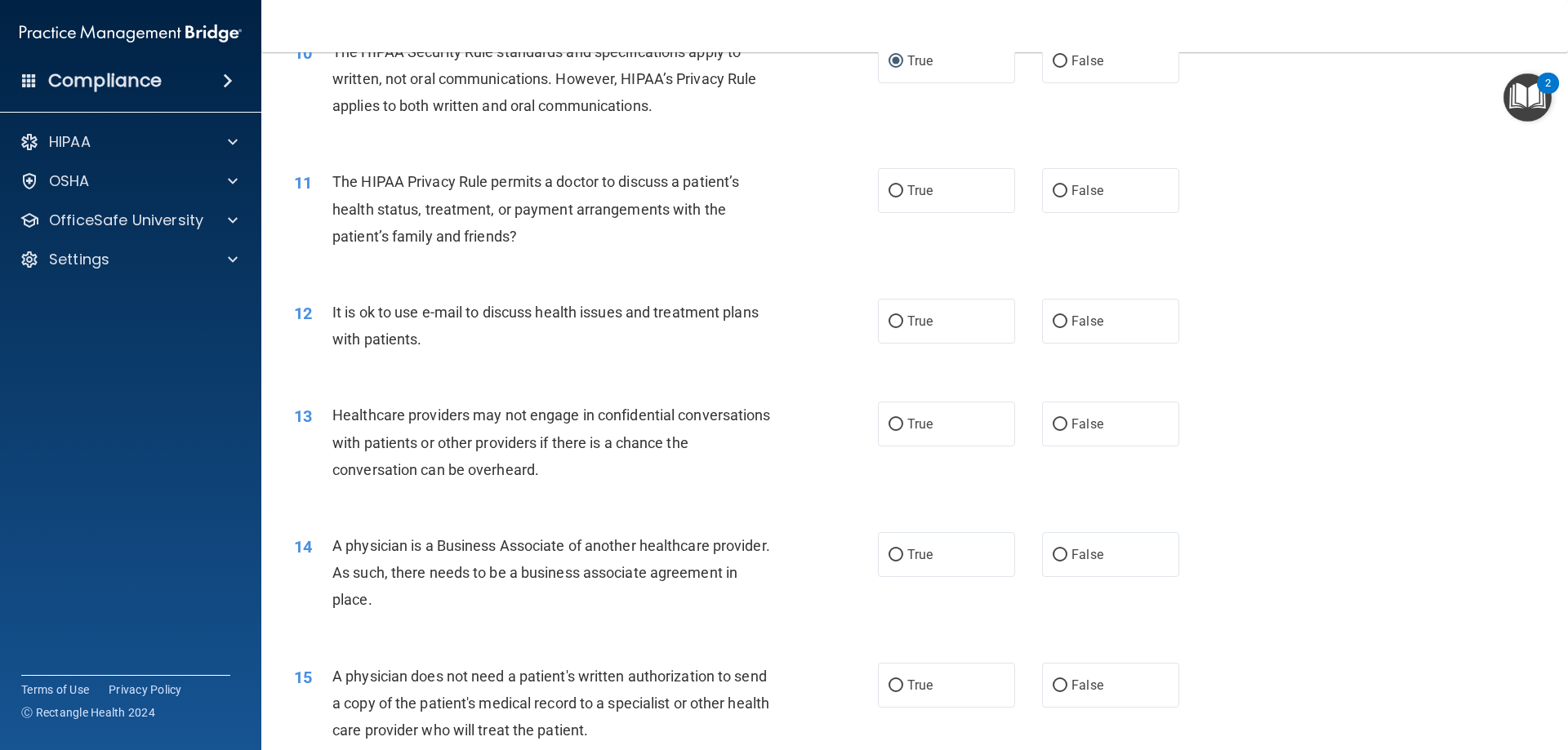
scroll to position [1224, 0]
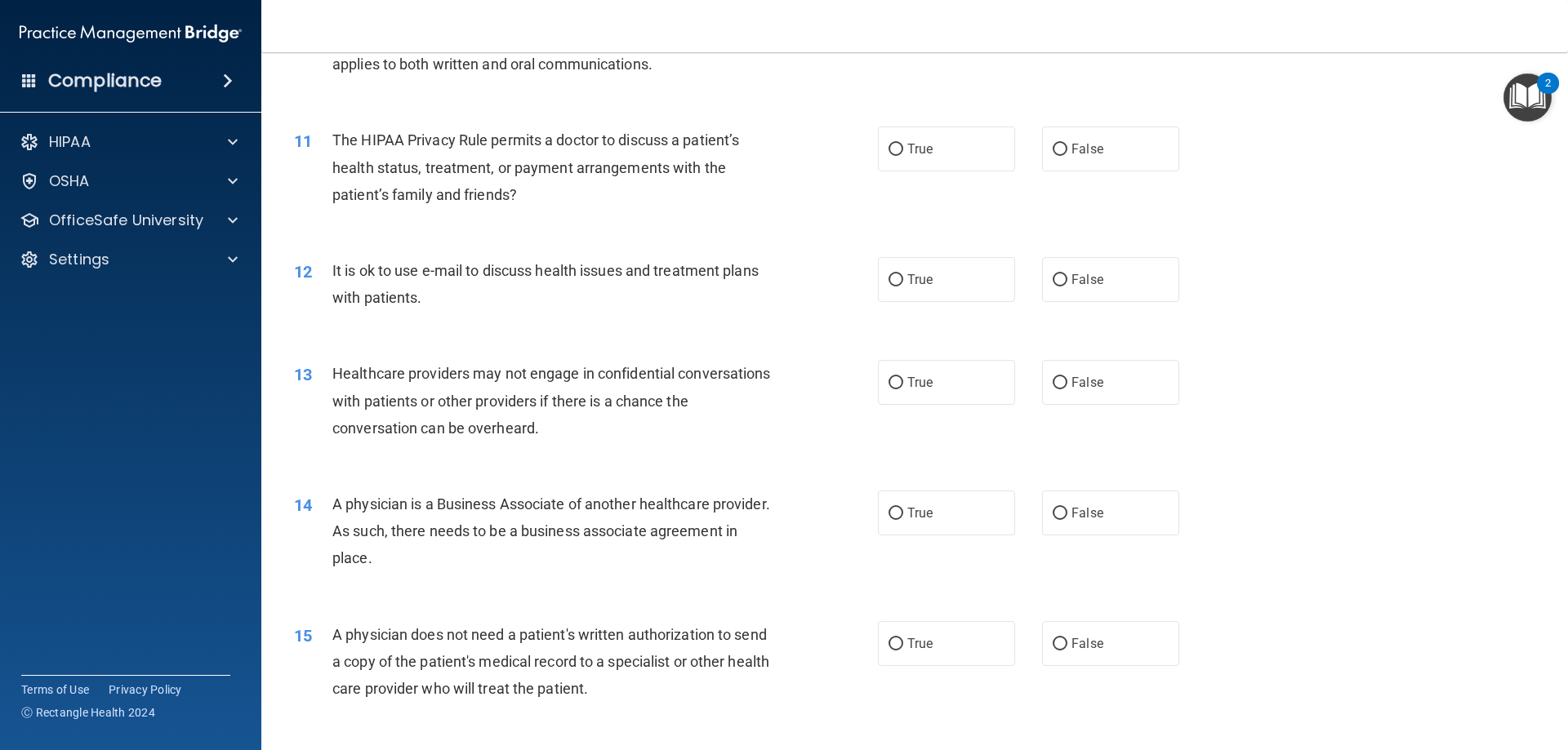
drag, startPoint x: 1069, startPoint y: 301, endPoint x: 999, endPoint y: 338, distance: 79.2
click at [1057, 312] on div "12 It is ok to use e-mail to discuss health issues and treatment plans with pat…" at bounding box center [915, 288] width 1266 height 102
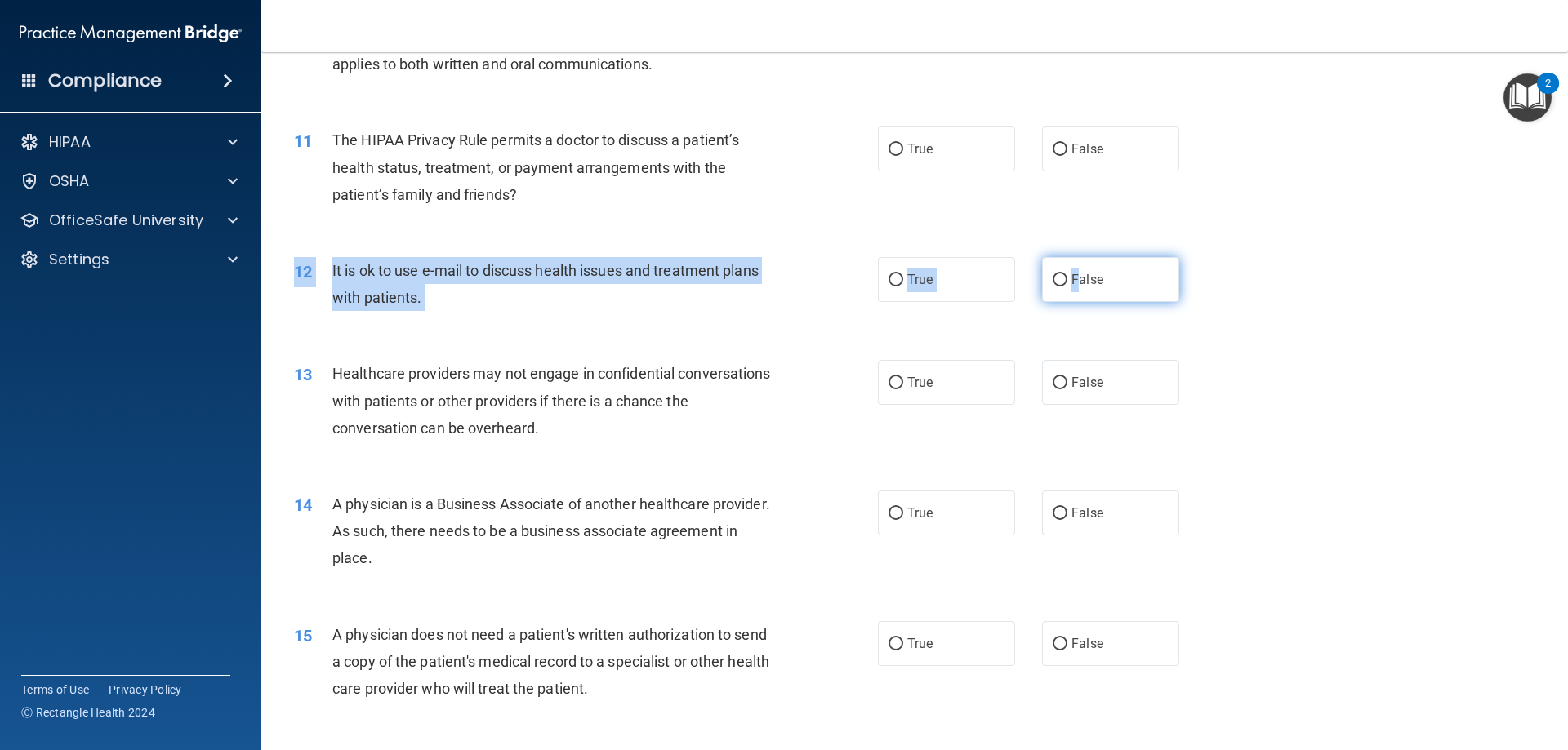
click at [1059, 279] on input "False" at bounding box center [1060, 280] width 15 height 12
radio input "true"
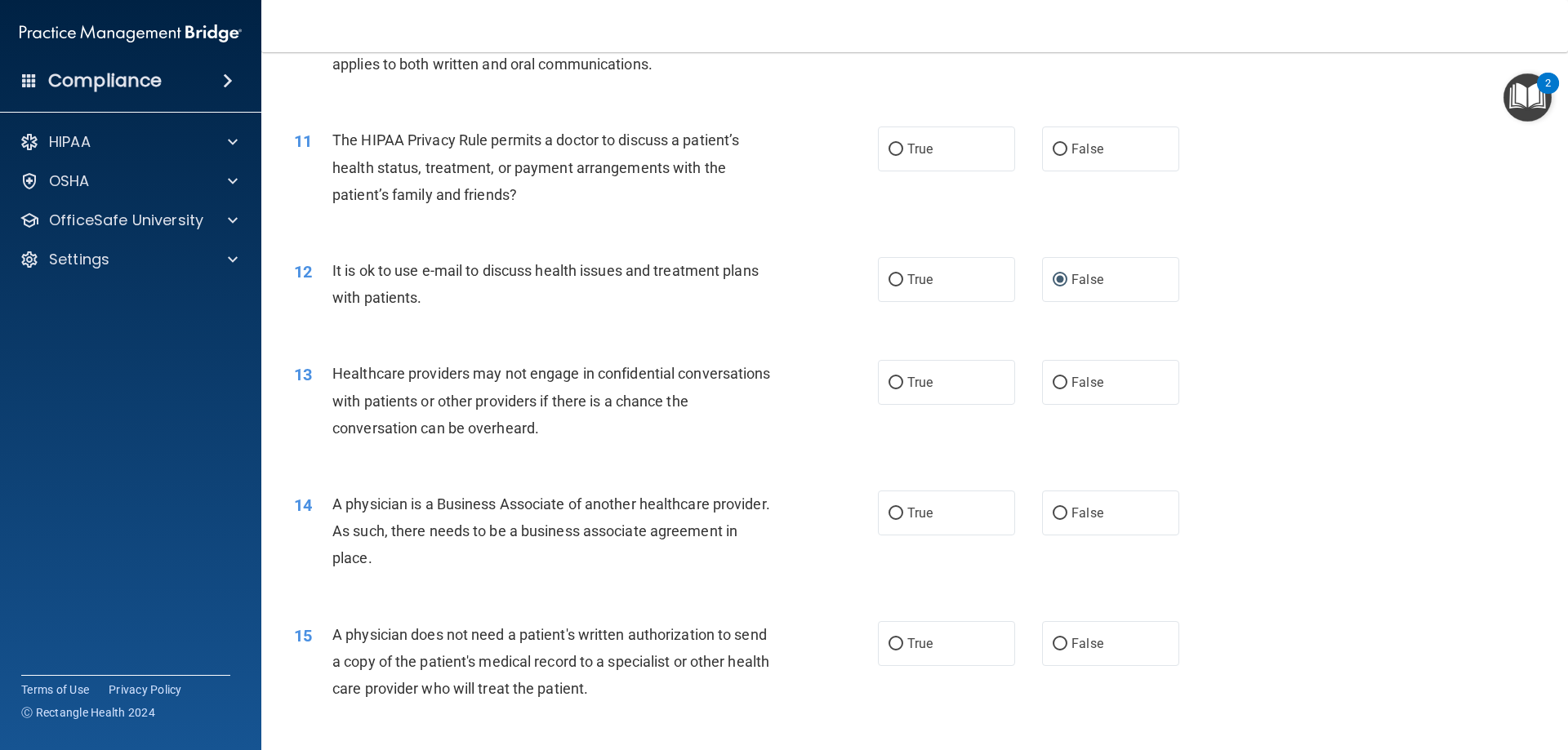
click at [658, 441] on div "Healthcare providers may not engage in confidential conversations with patients…" at bounding box center [560, 401] width 457 height 82
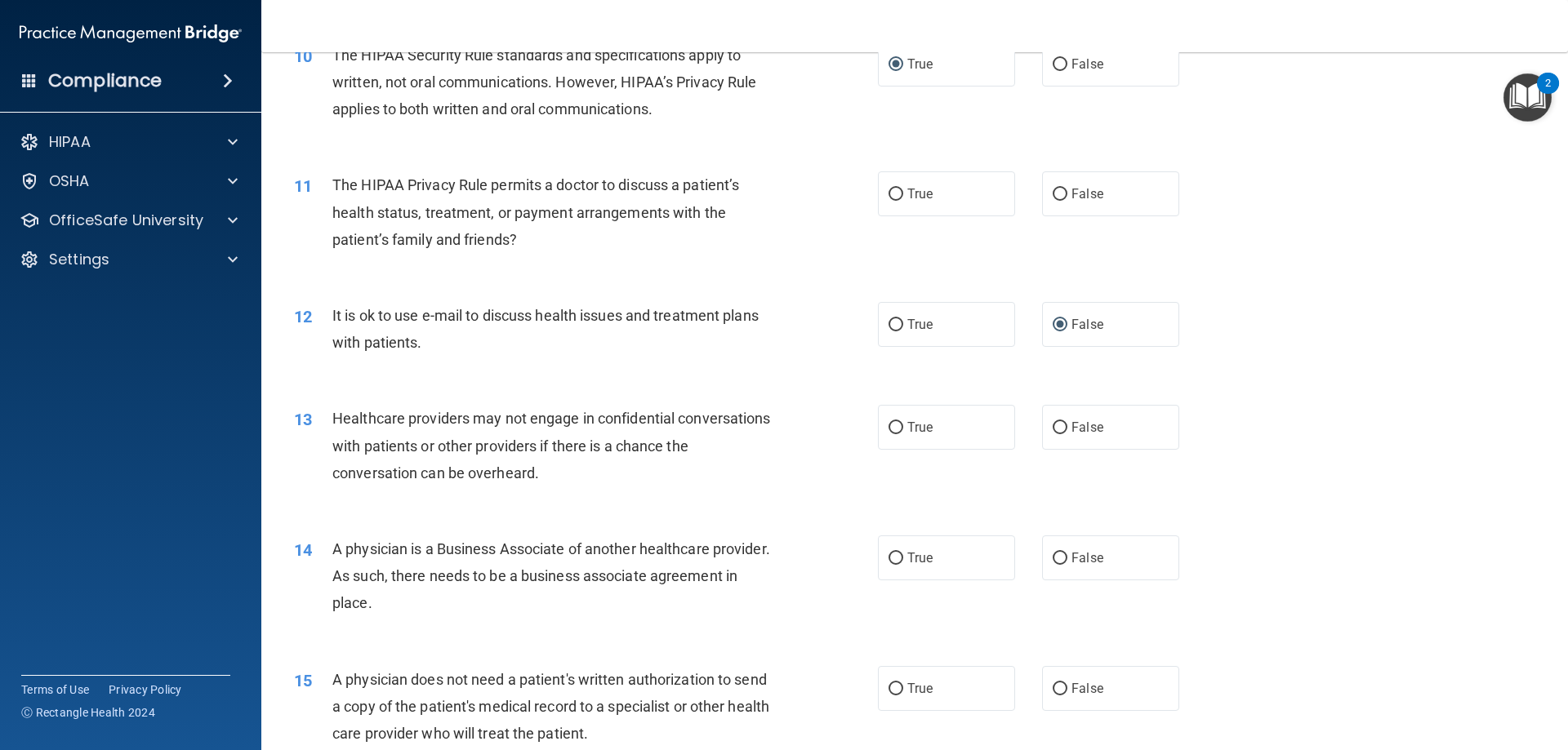
scroll to position [1142, 0]
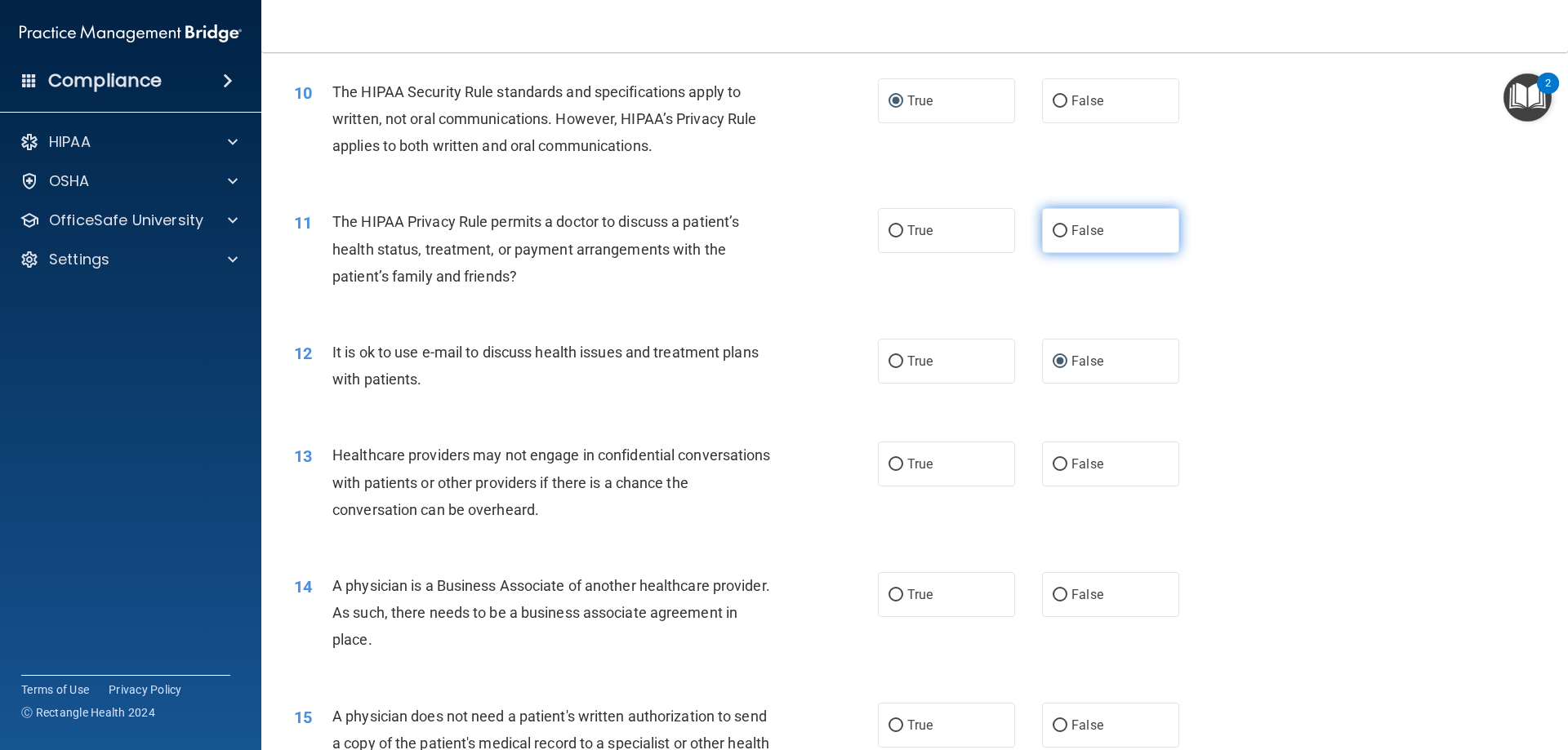
click at [1135, 222] on label "False" at bounding box center [1110, 230] width 137 height 45
click at [1067, 225] on input "False" at bounding box center [1060, 231] width 15 height 12
radio input "true"
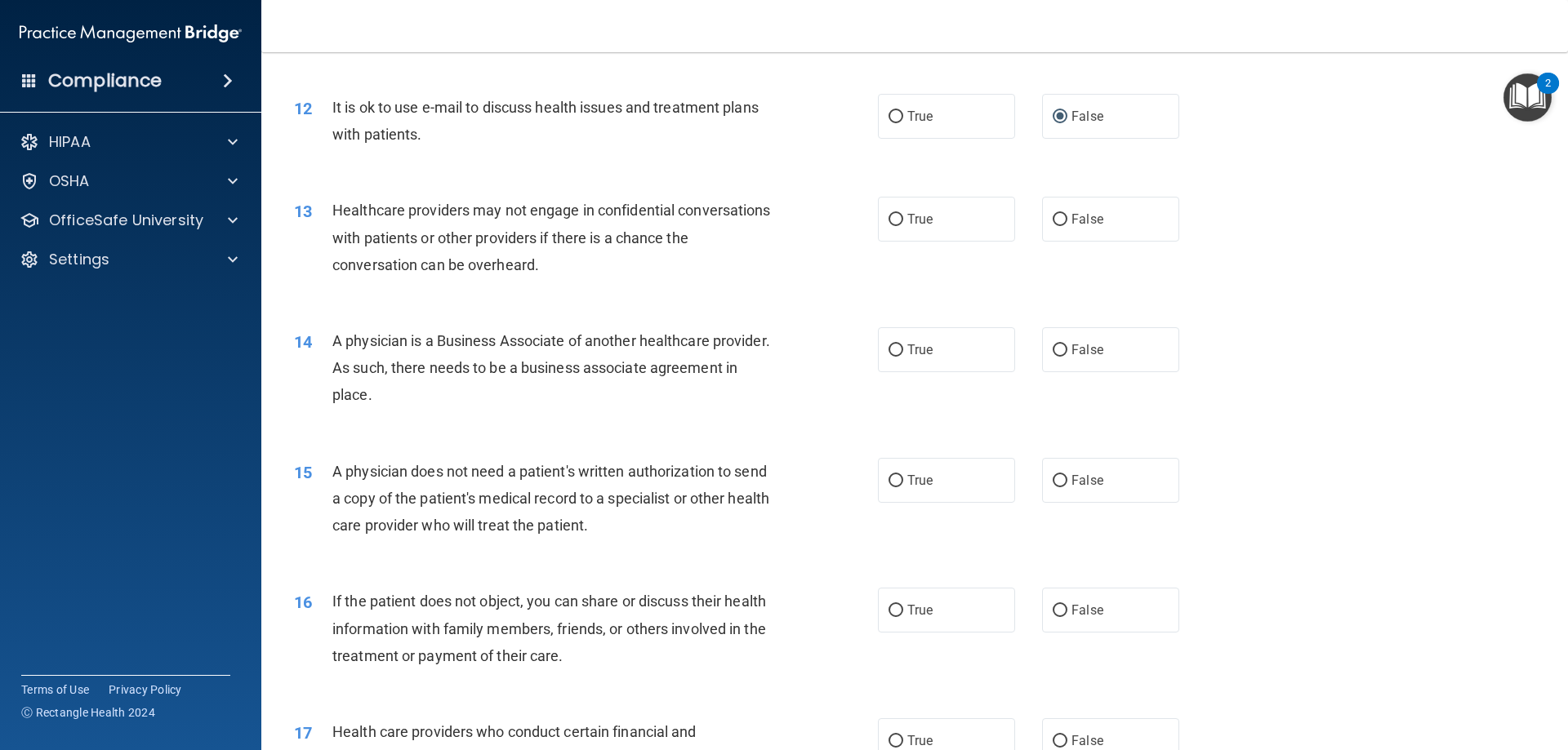
scroll to position [1469, 0]
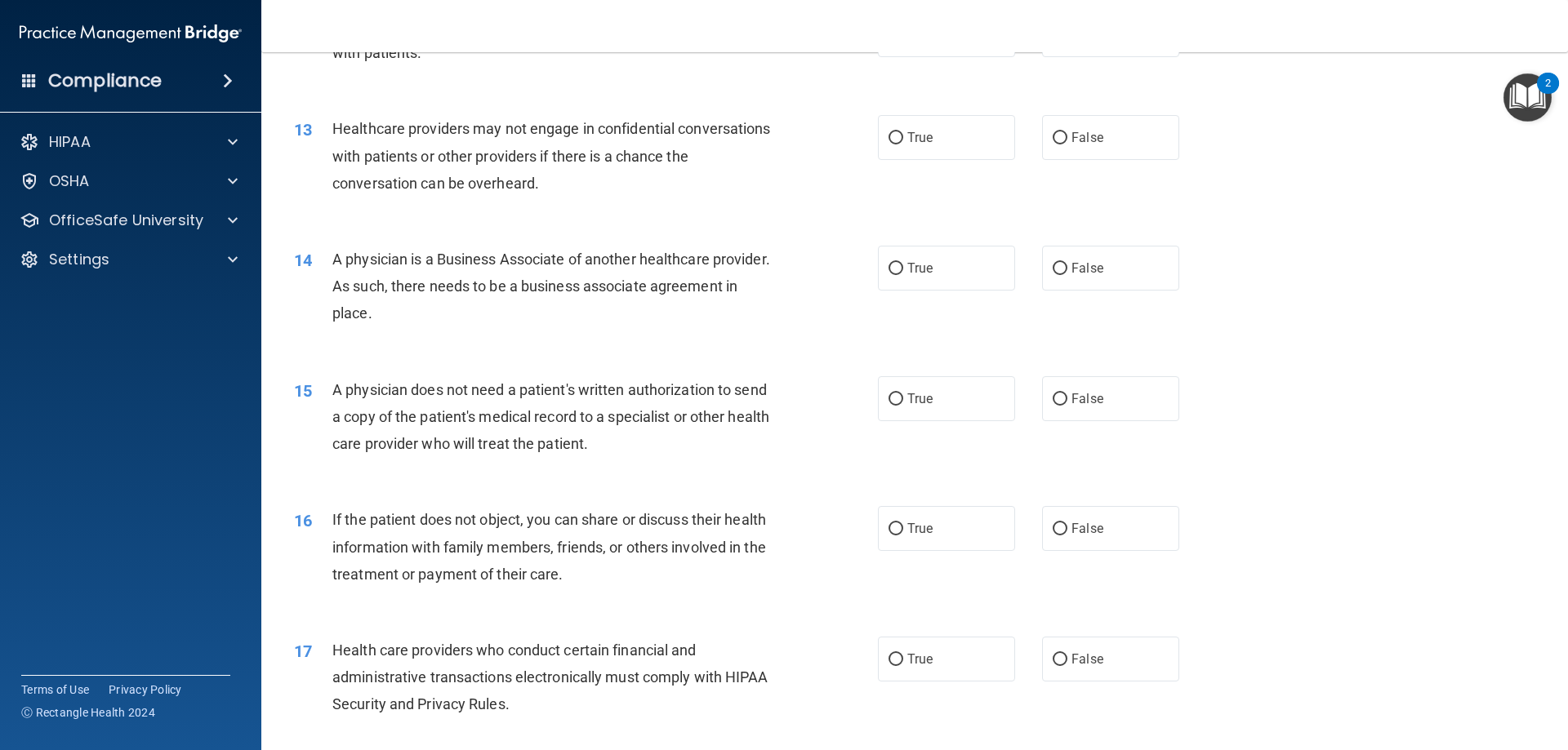
drag, startPoint x: 546, startPoint y: 1, endPoint x: 736, endPoint y: 237, distance: 303.0
click at [736, 236] on div "14 A physician is a Business Associate of another healthcare provider. As such,…" at bounding box center [915, 291] width 1266 height 130
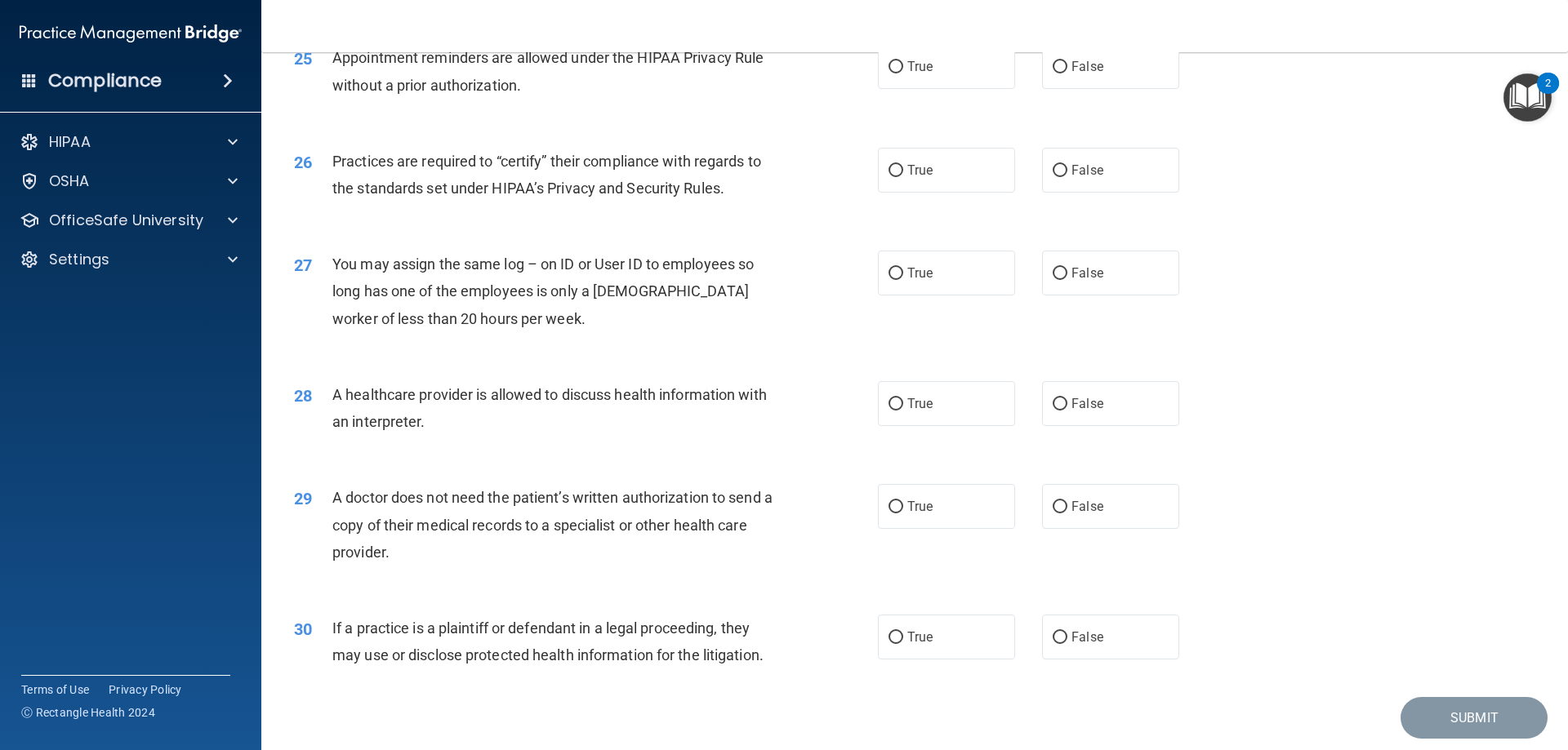
scroll to position [3048, 0]
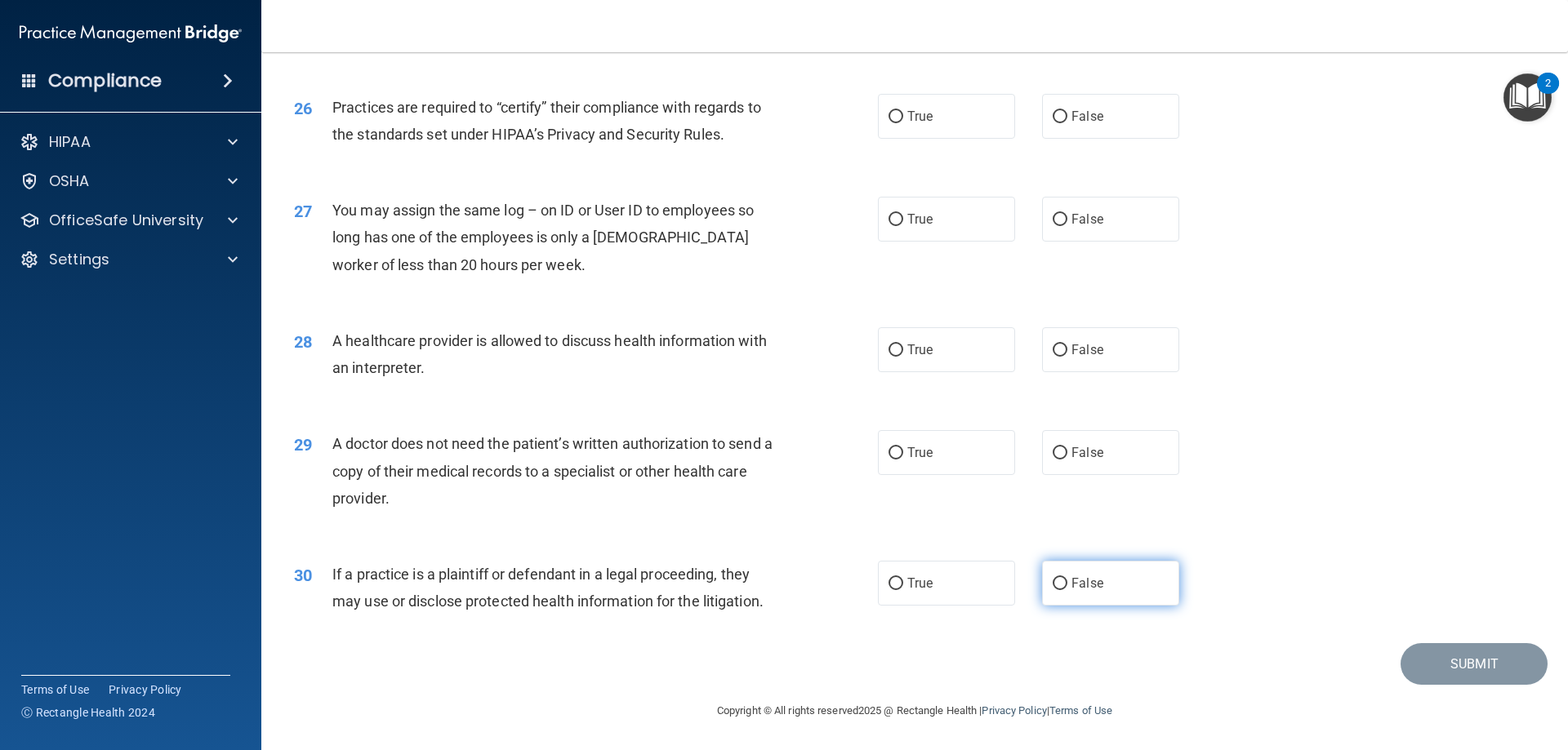
click at [1042, 578] on label "False" at bounding box center [1110, 583] width 137 height 45
click at [1052, 578] on input "False" at bounding box center [1060, 583] width 15 height 12
radio input "true"
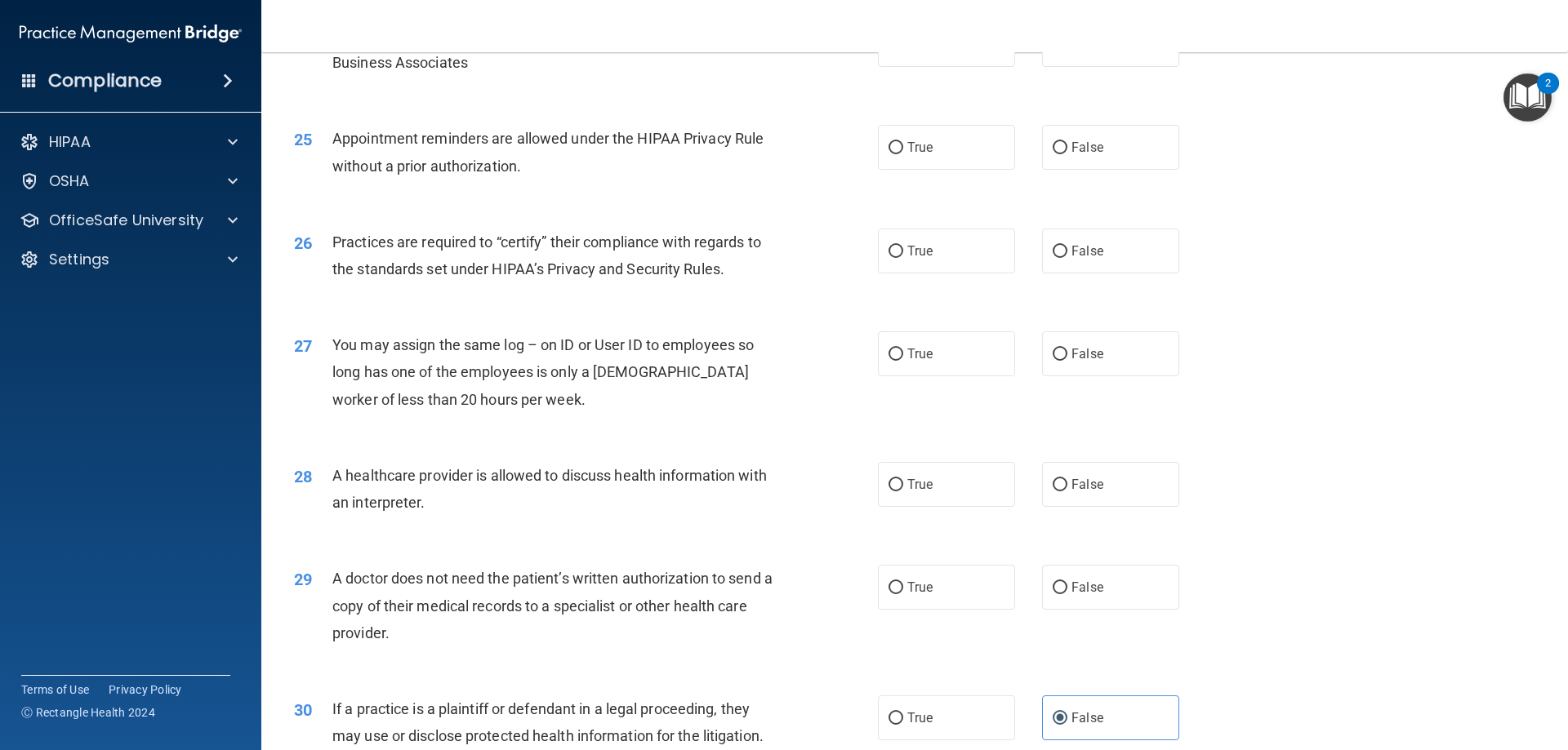
scroll to position [2885, 0]
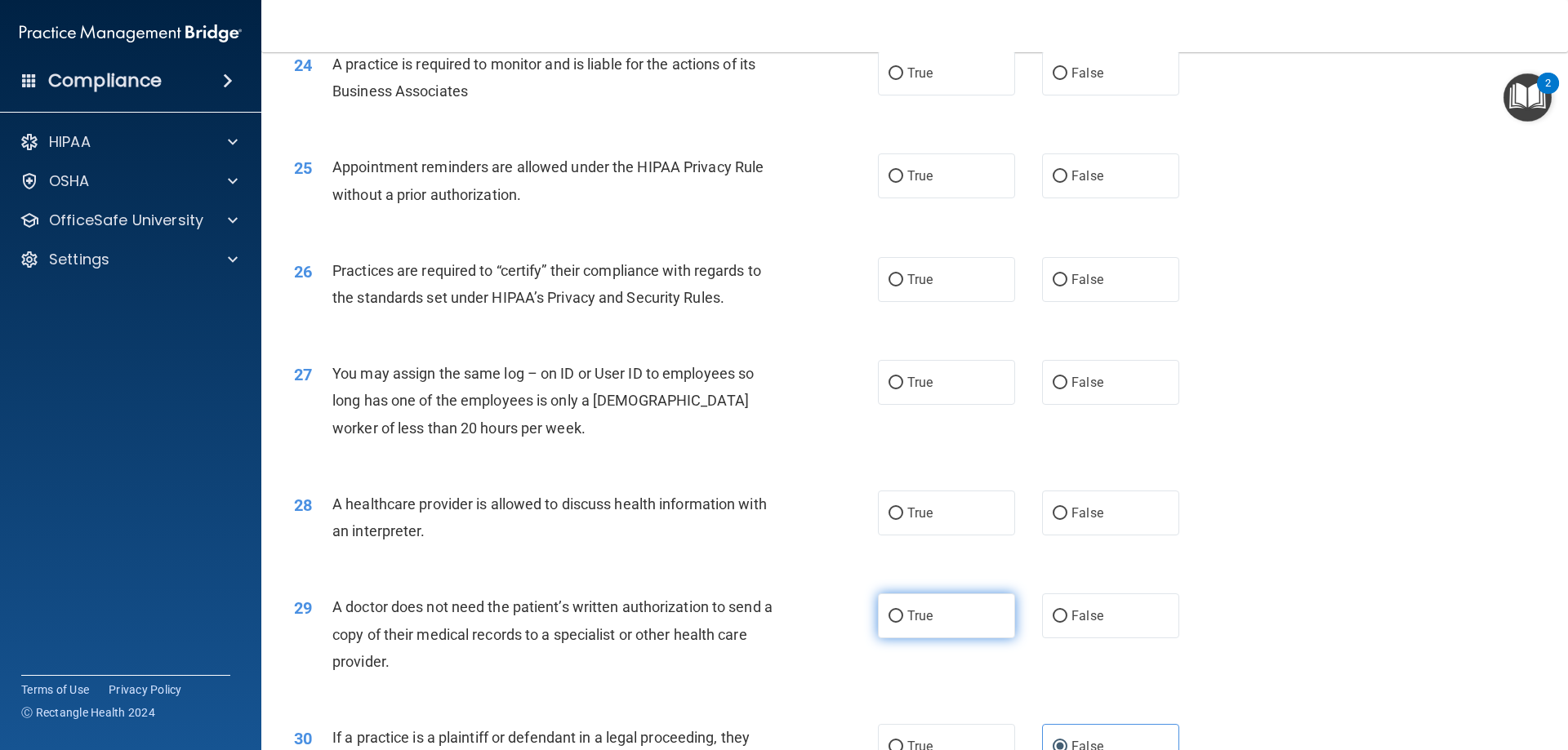
click at [964, 613] on label "True" at bounding box center [946, 616] width 137 height 45
click at [903, 613] on input "True" at bounding box center [896, 616] width 15 height 12
radio input "true"
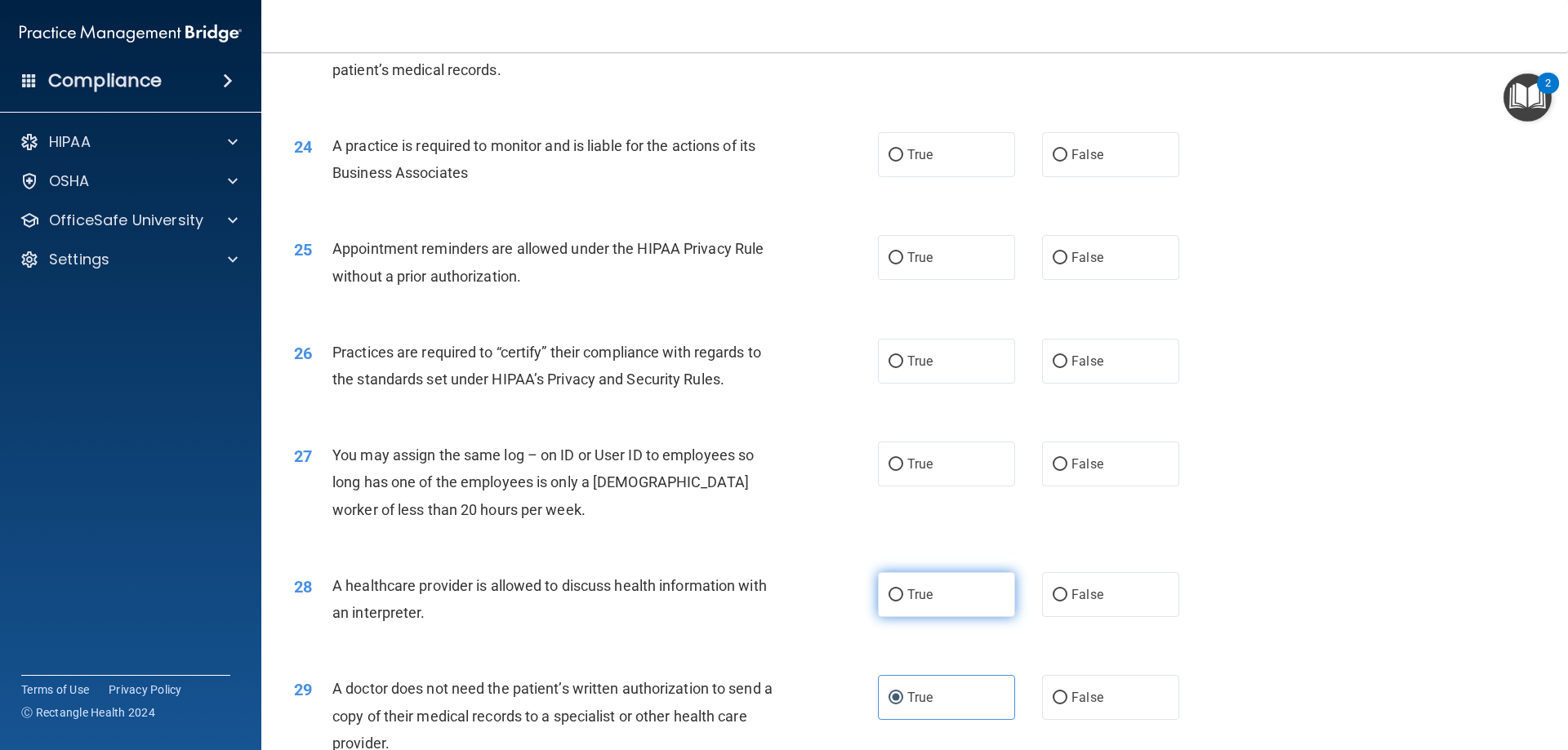
click at [889, 595] on input "True" at bounding box center [896, 594] width 15 height 12
radio input "true"
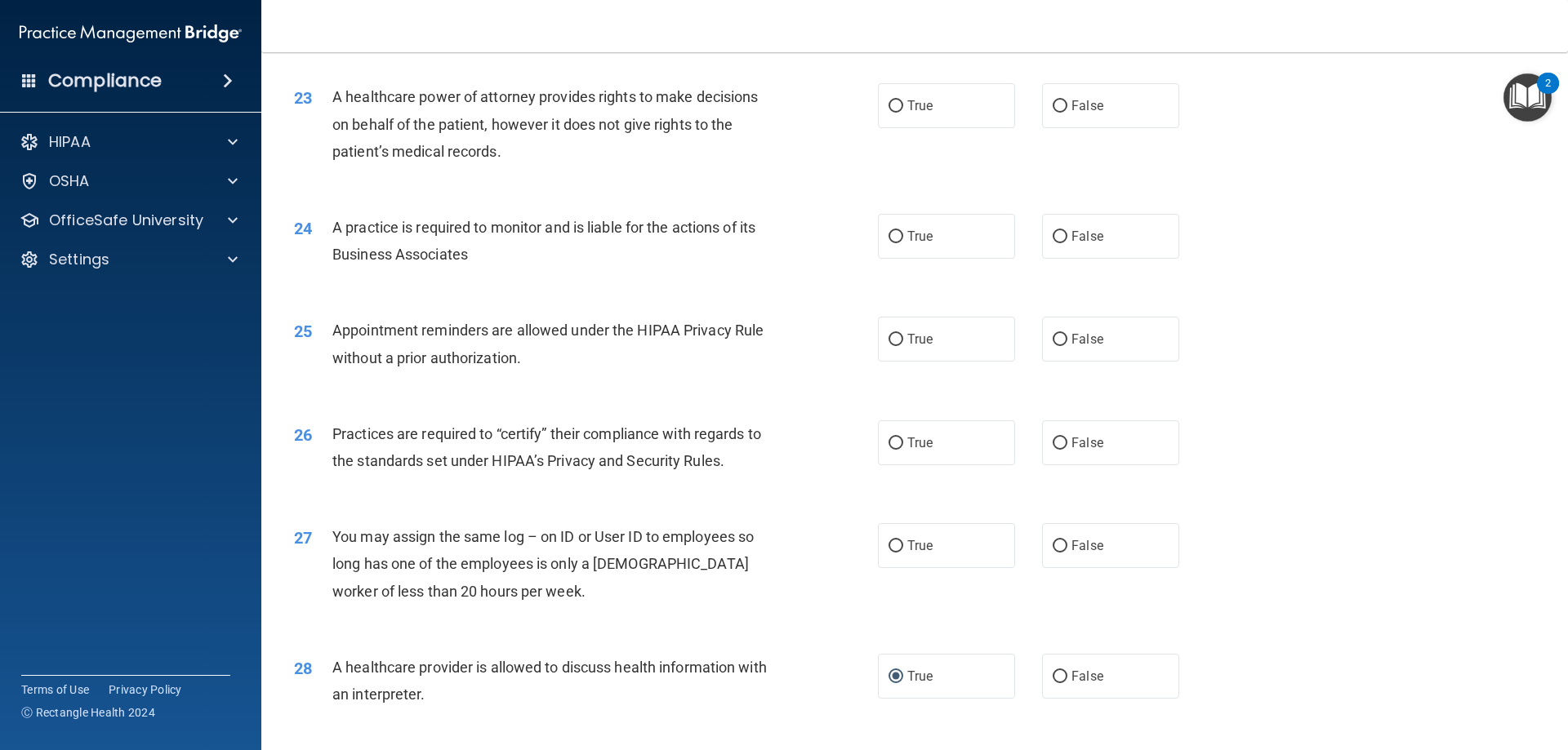
scroll to position [2640, 0]
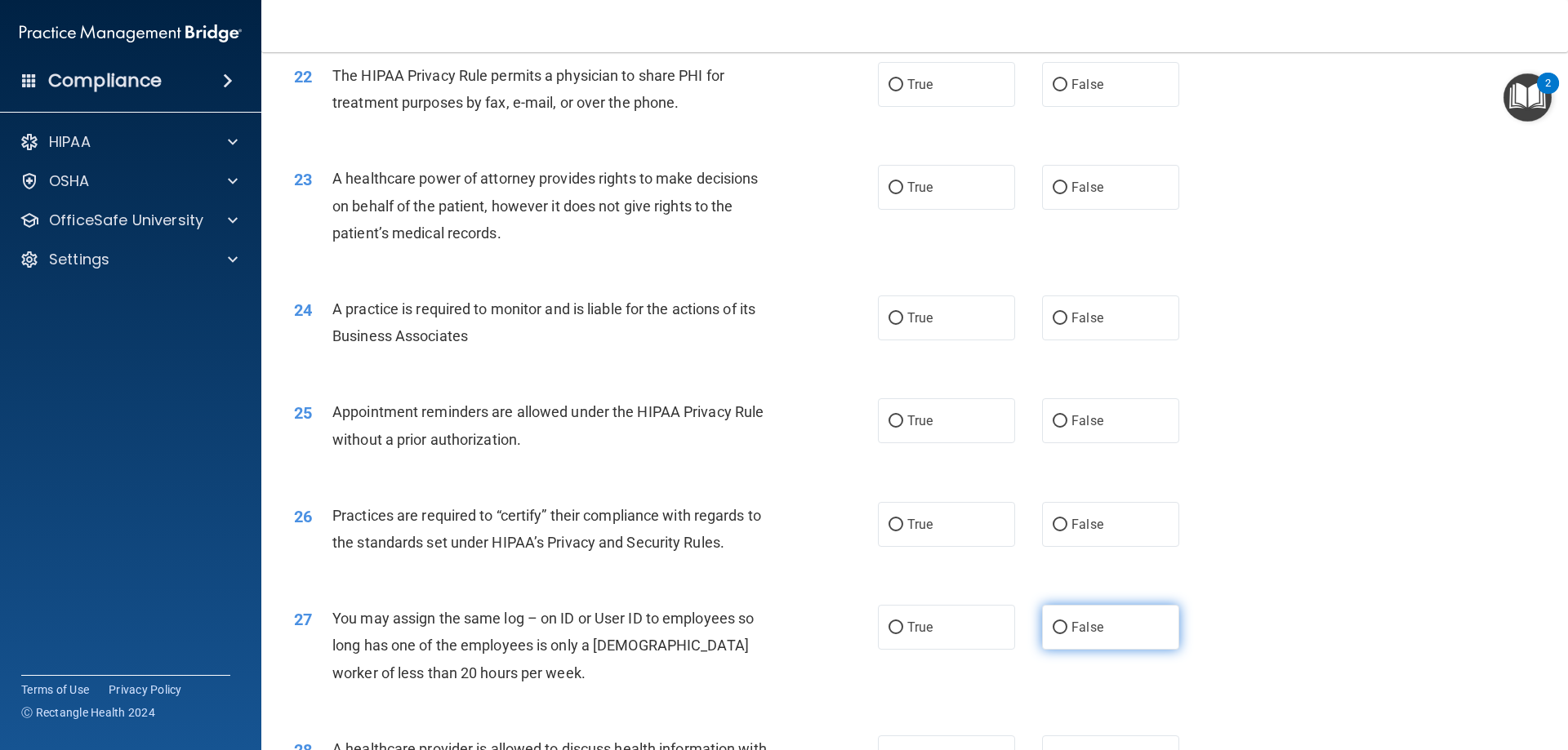
click at [1112, 619] on label "False" at bounding box center [1110, 627] width 137 height 45
click at [1067, 621] on input "False" at bounding box center [1060, 627] width 15 height 12
radio input "true"
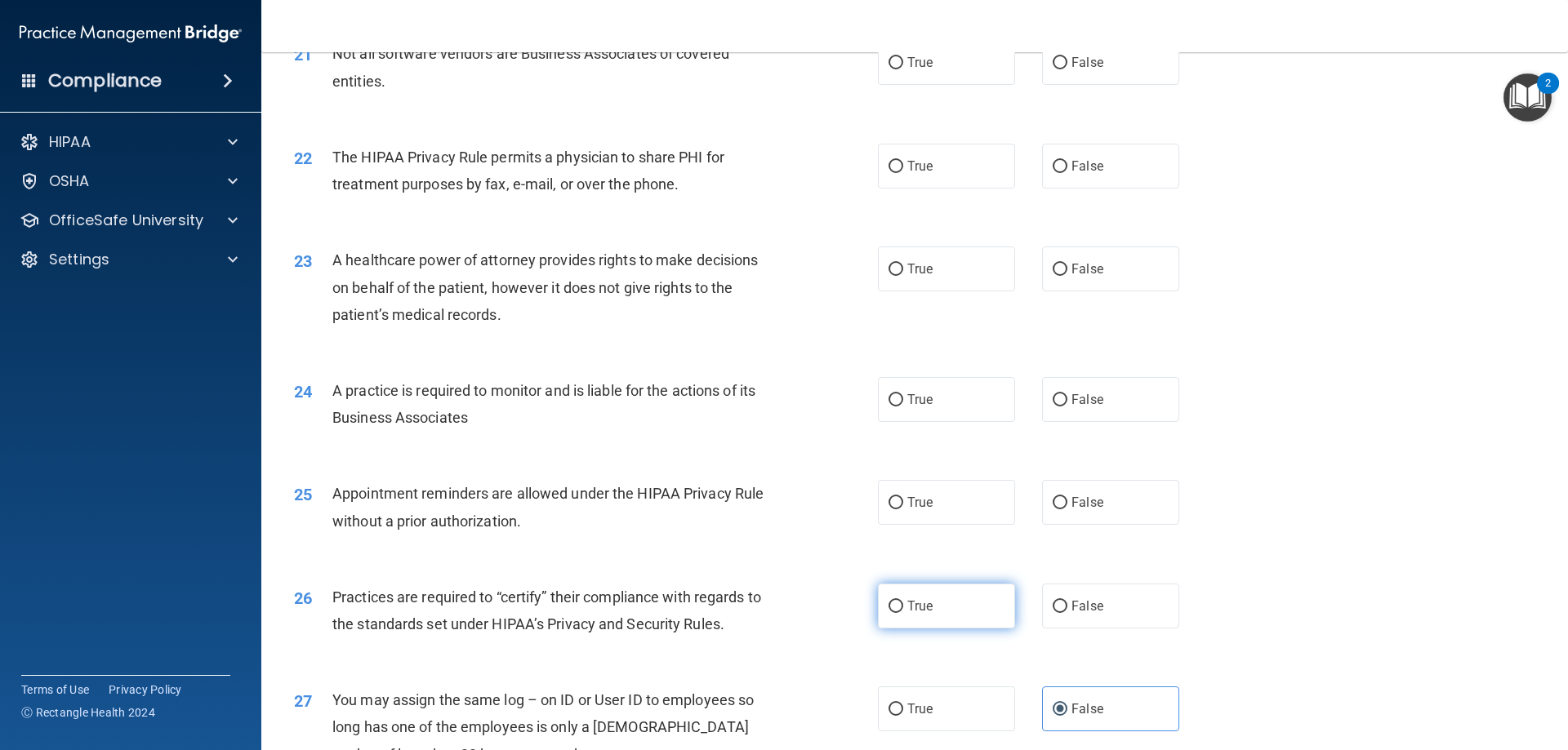
click at [917, 618] on label "True" at bounding box center [946, 606] width 137 height 45
click at [903, 613] on input "True" at bounding box center [896, 607] width 15 height 12
radio input "true"
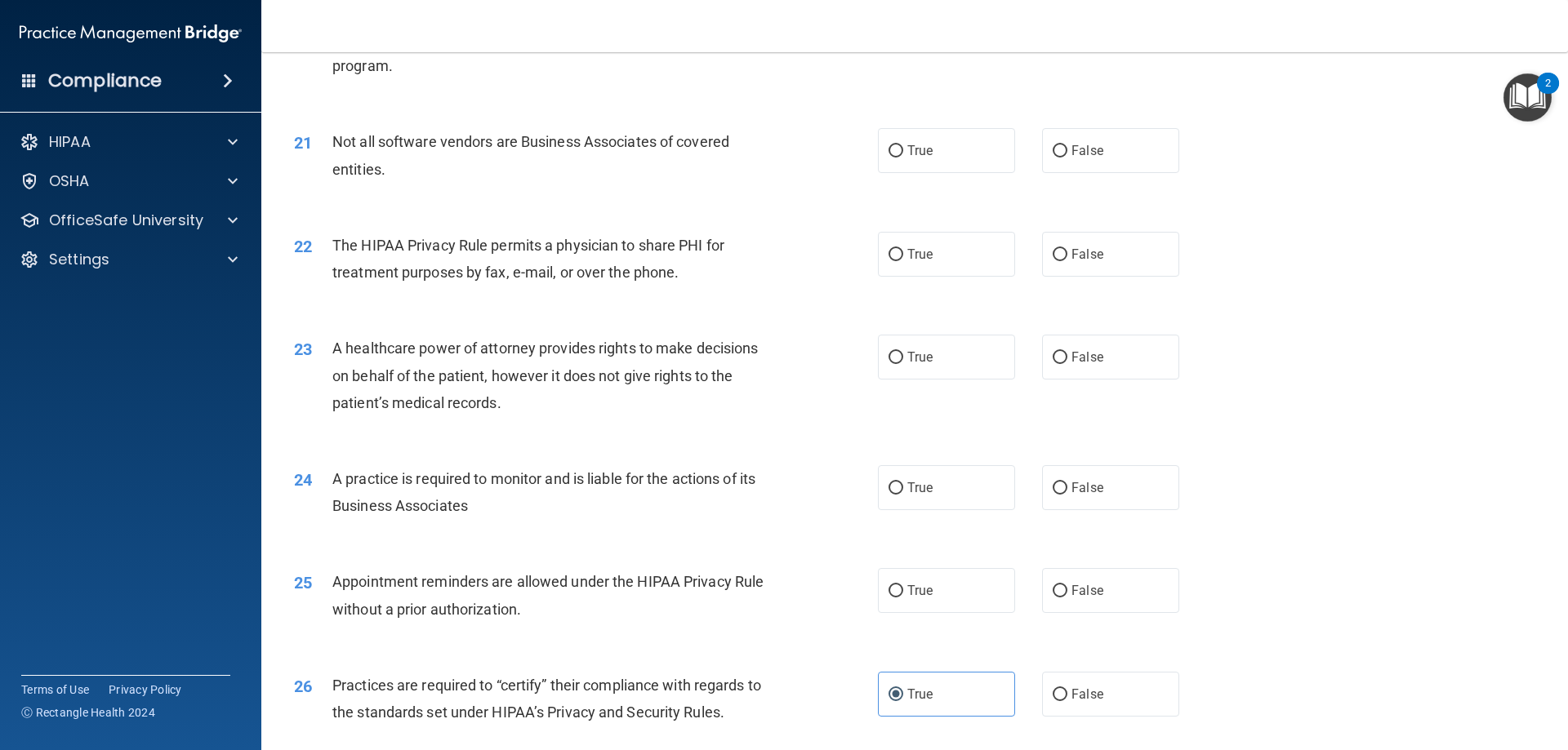
scroll to position [2396, 0]
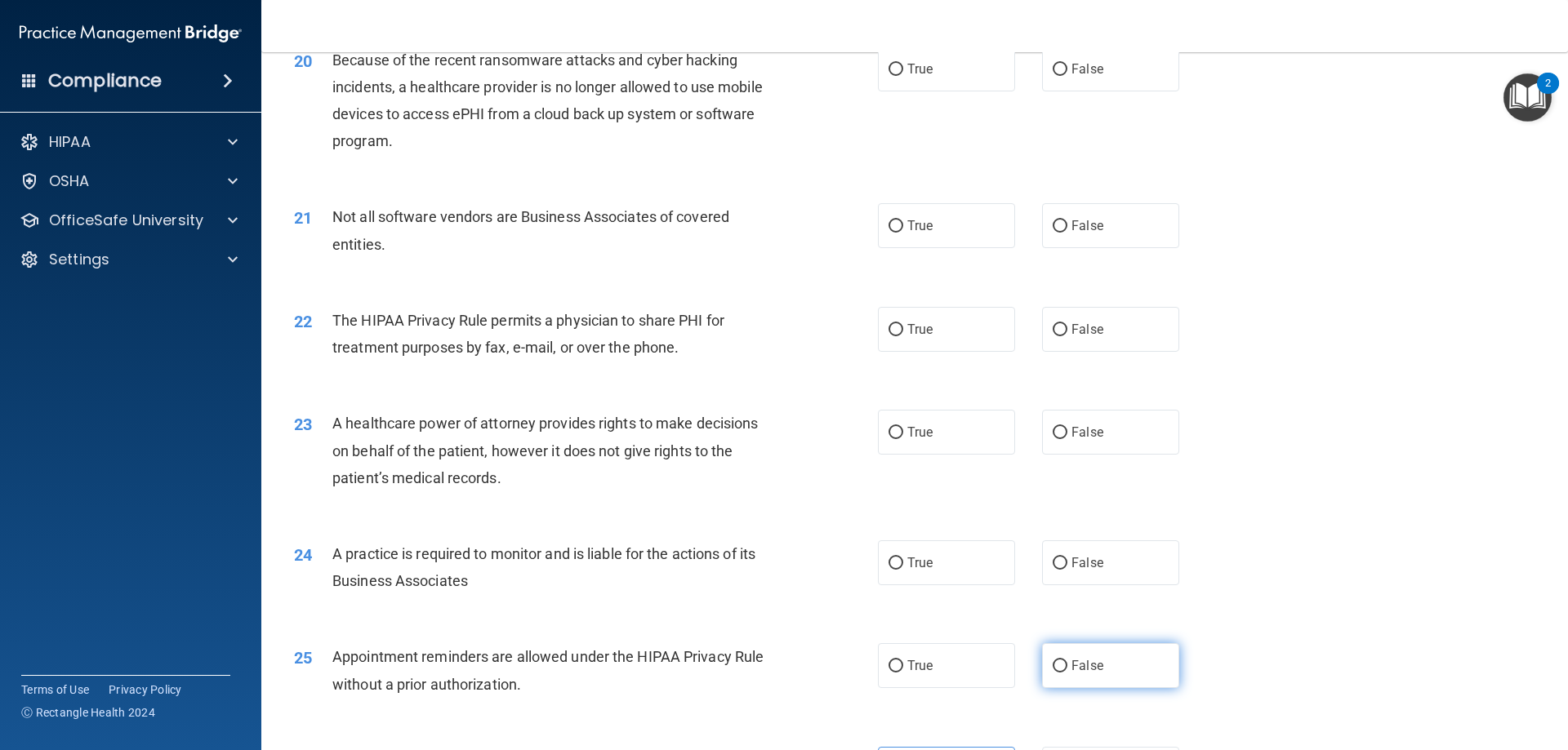
click at [1080, 675] on label "False" at bounding box center [1110, 665] width 137 height 45
click at [1067, 673] on input "False" at bounding box center [1060, 666] width 15 height 12
radio input "true"
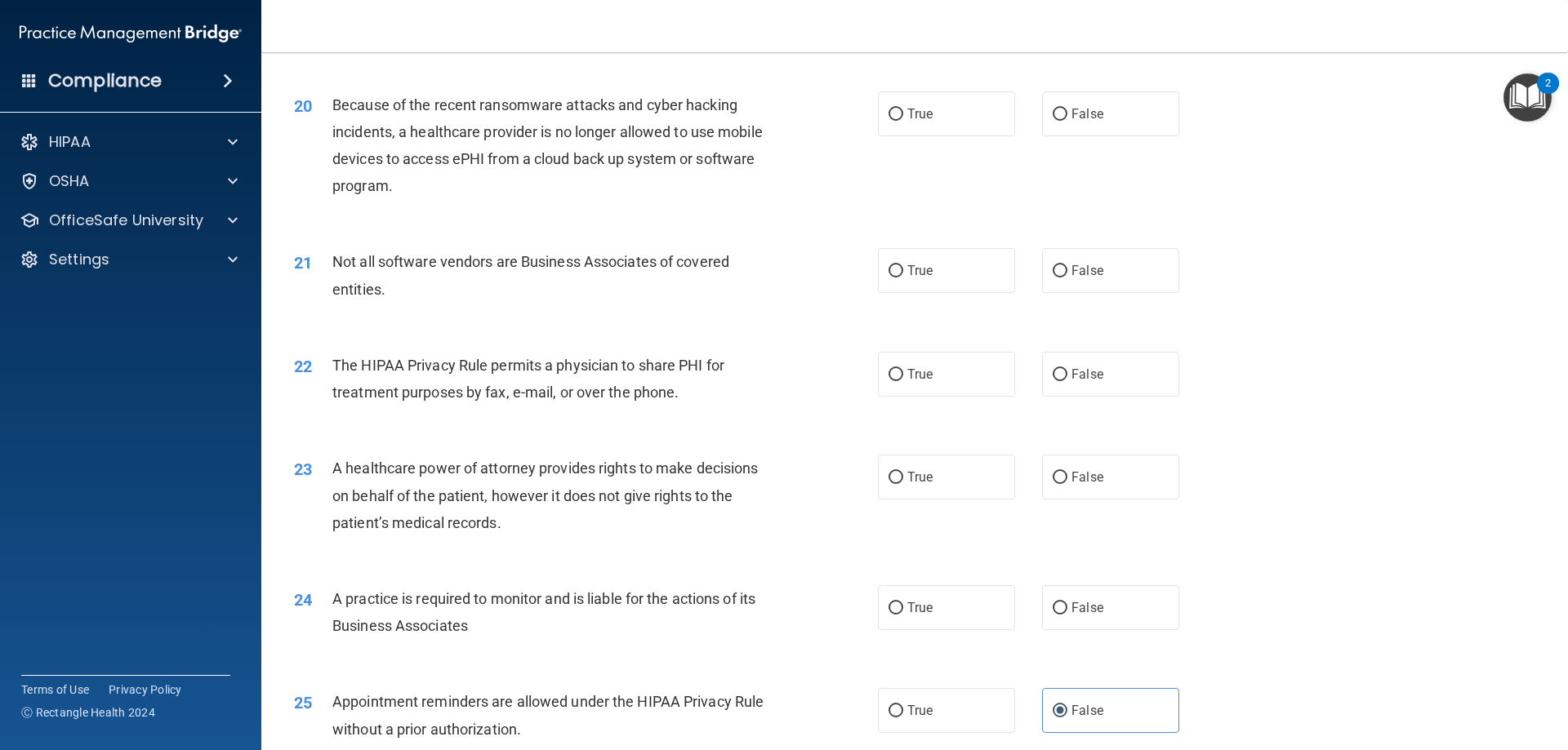
scroll to position [2314, 0]
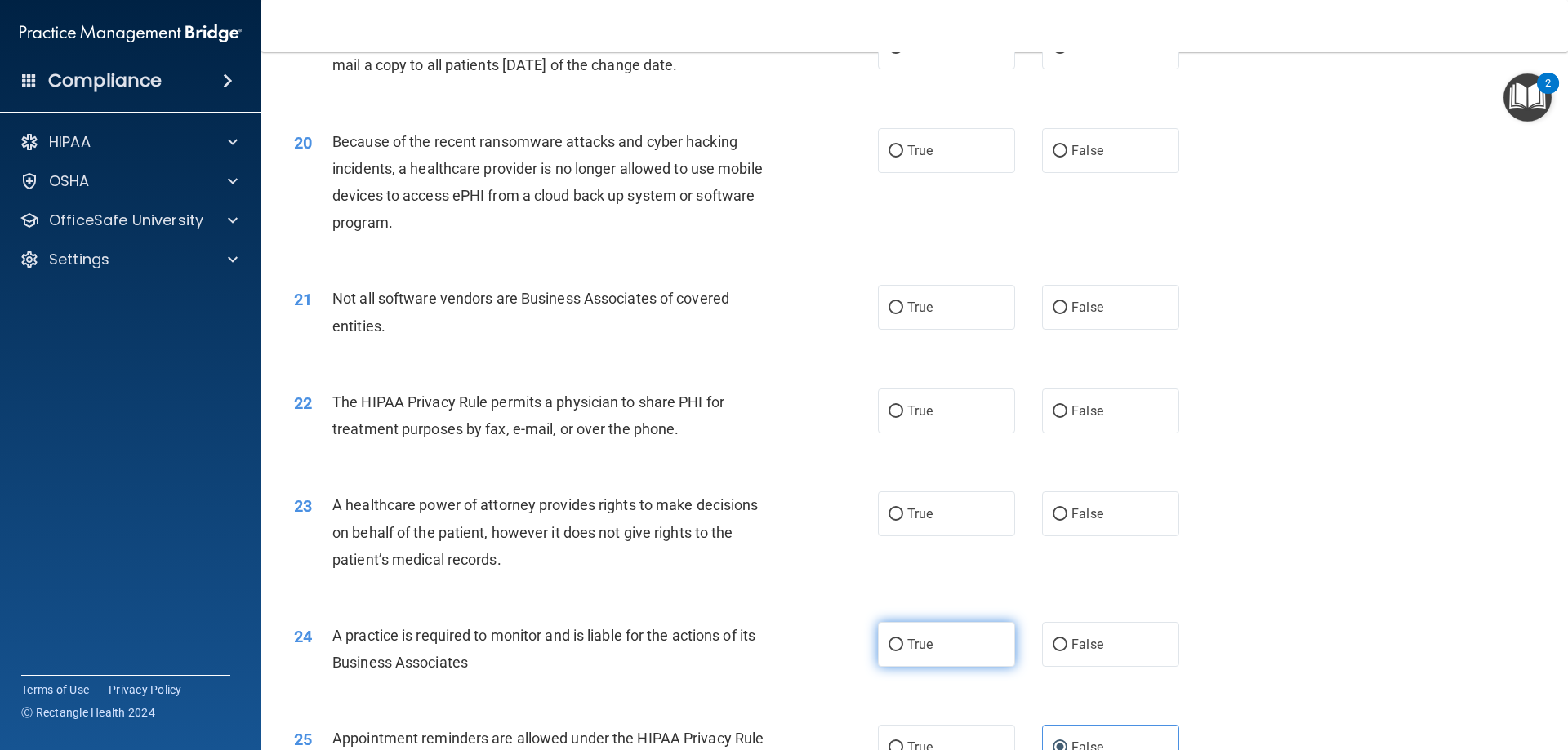
click at [937, 645] on label "True" at bounding box center [946, 644] width 137 height 45
click at [903, 645] on input "True" at bounding box center [896, 645] width 15 height 12
radio input "true"
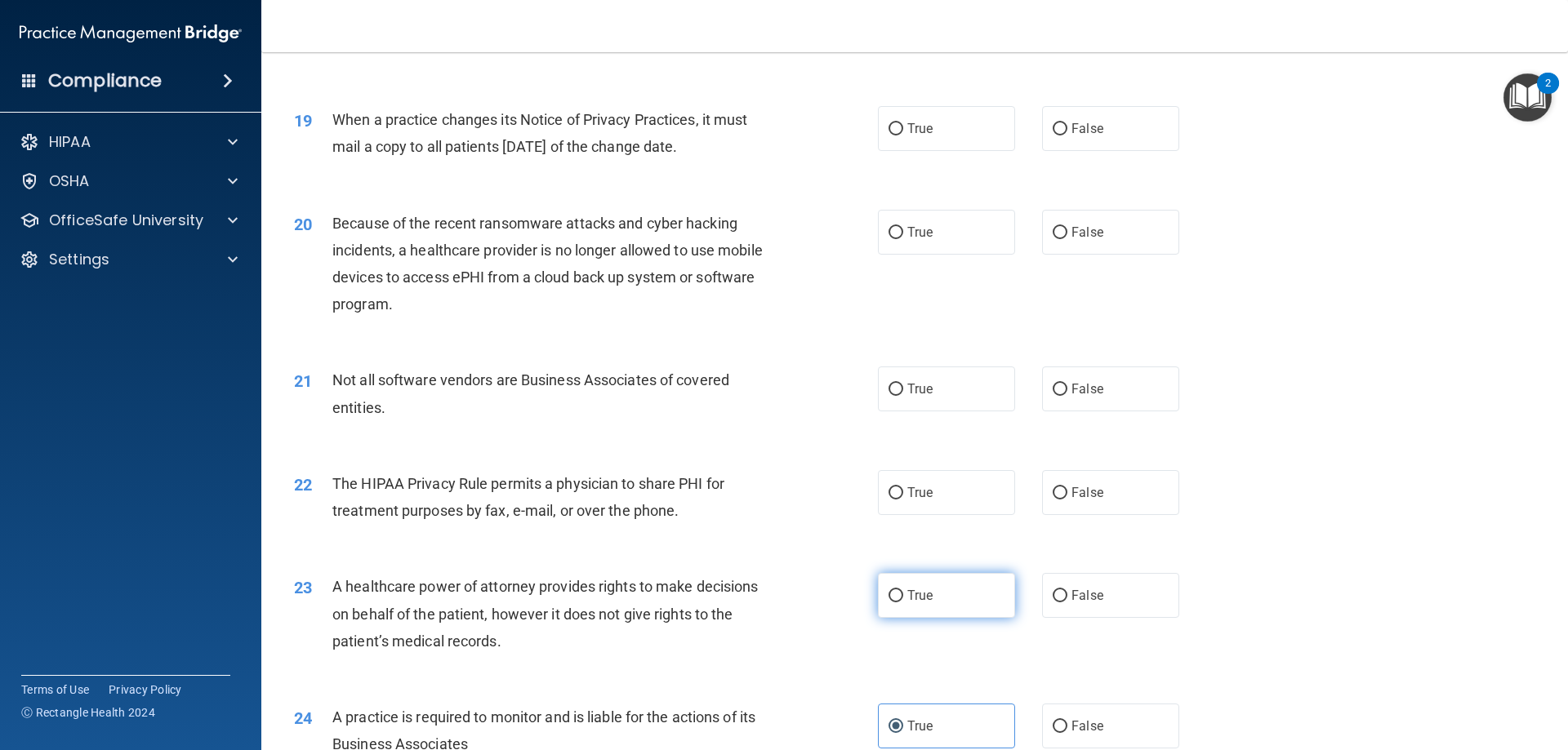
click at [907, 592] on span "True" at bounding box center [919, 595] width 25 height 16
click at [902, 592] on input "True" at bounding box center [896, 595] width 15 height 12
radio input "true"
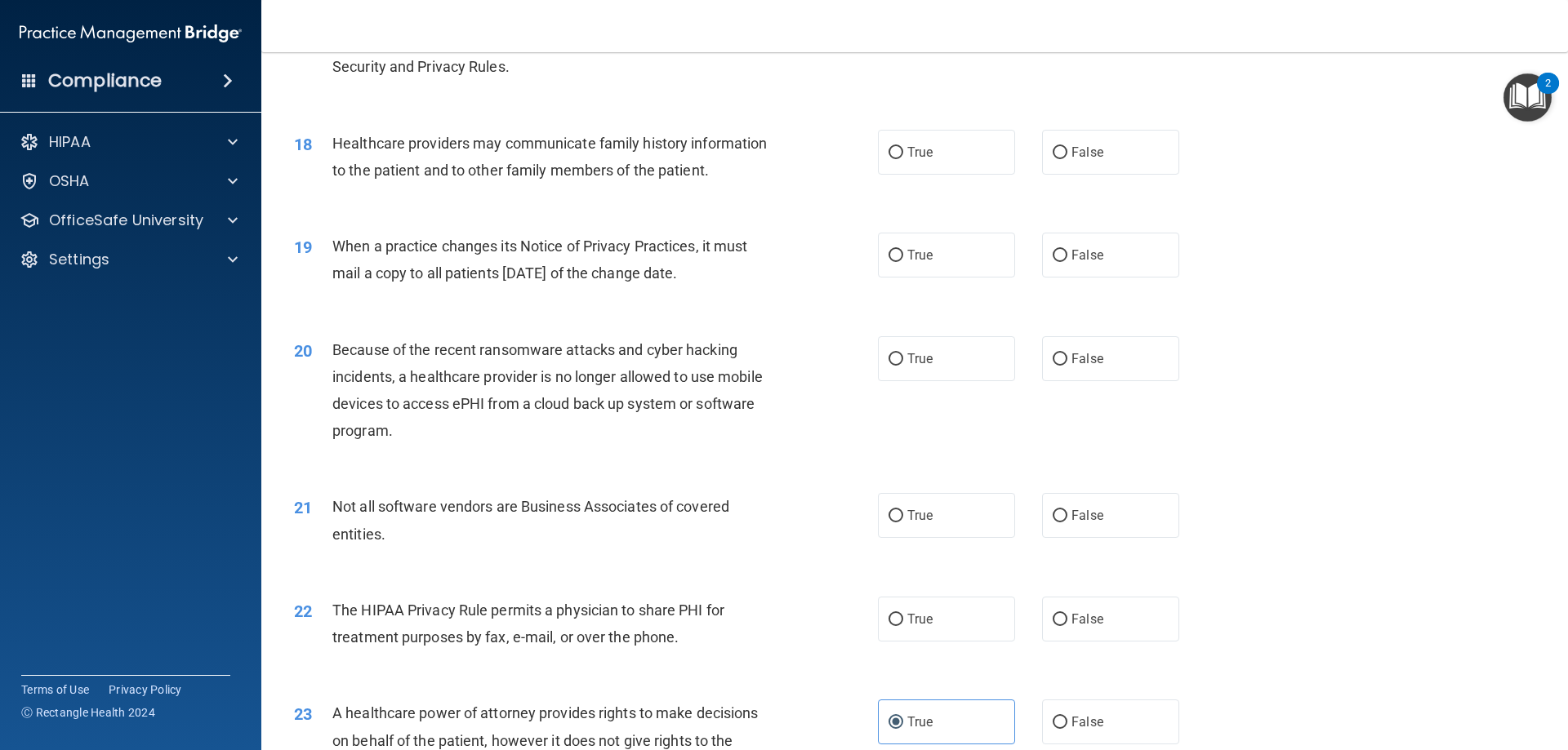
scroll to position [2069, 0]
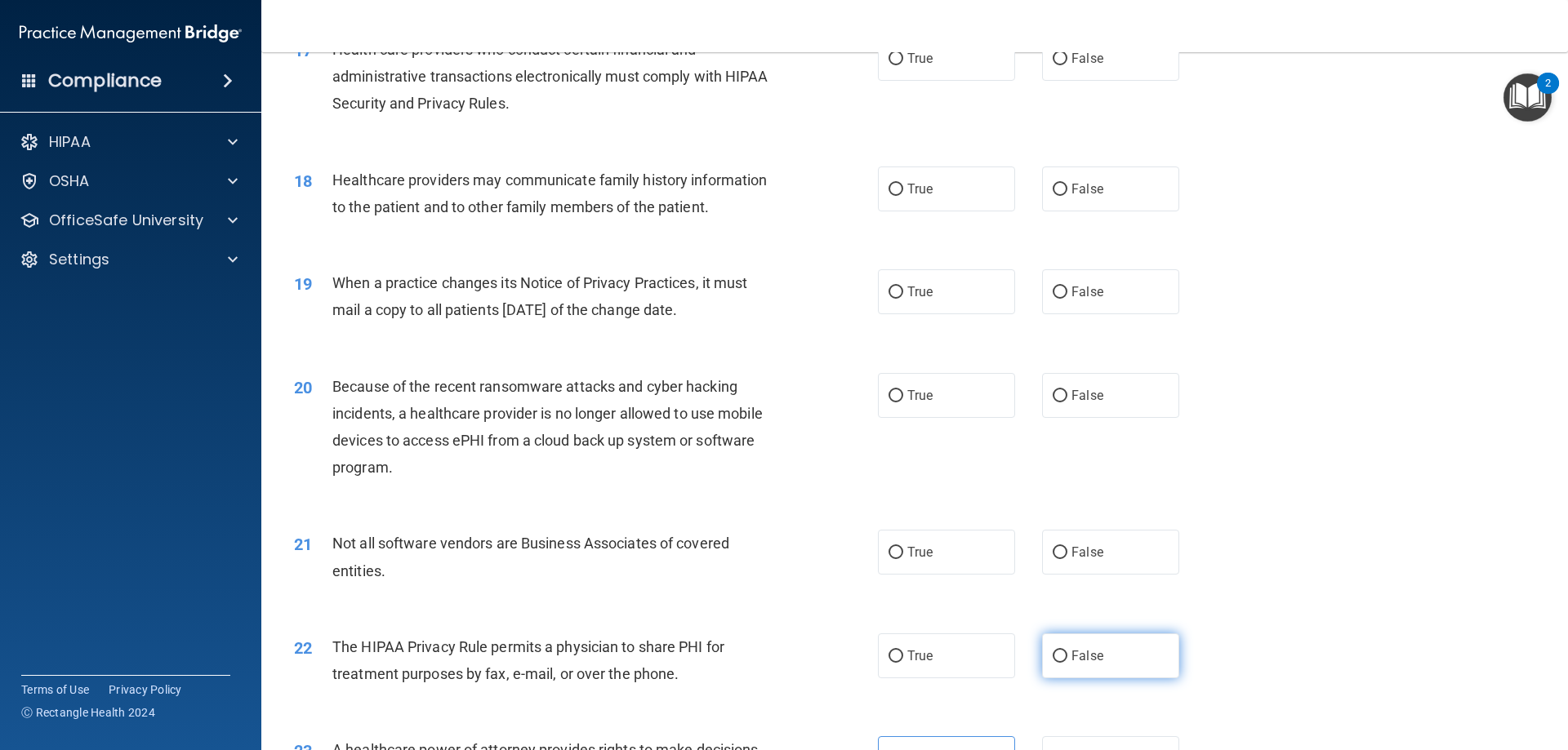
click at [1115, 668] on label "False" at bounding box center [1110, 656] width 137 height 45
click at [1067, 662] on input "False" at bounding box center [1060, 656] width 15 height 12
radio input "true"
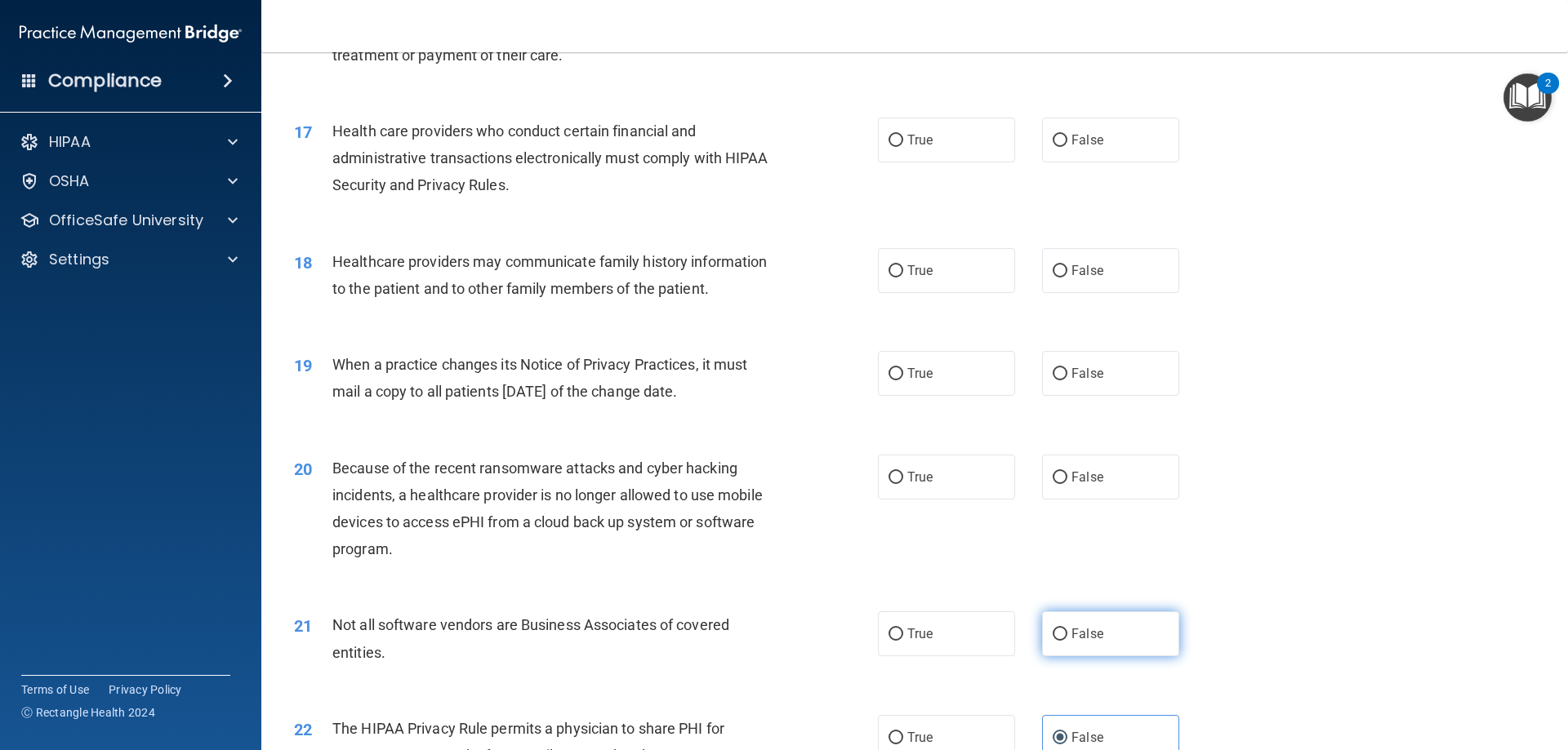
click at [1079, 634] on span "False" at bounding box center [1087, 634] width 32 height 16
click at [1067, 634] on input "False" at bounding box center [1060, 634] width 15 height 12
radio input "true"
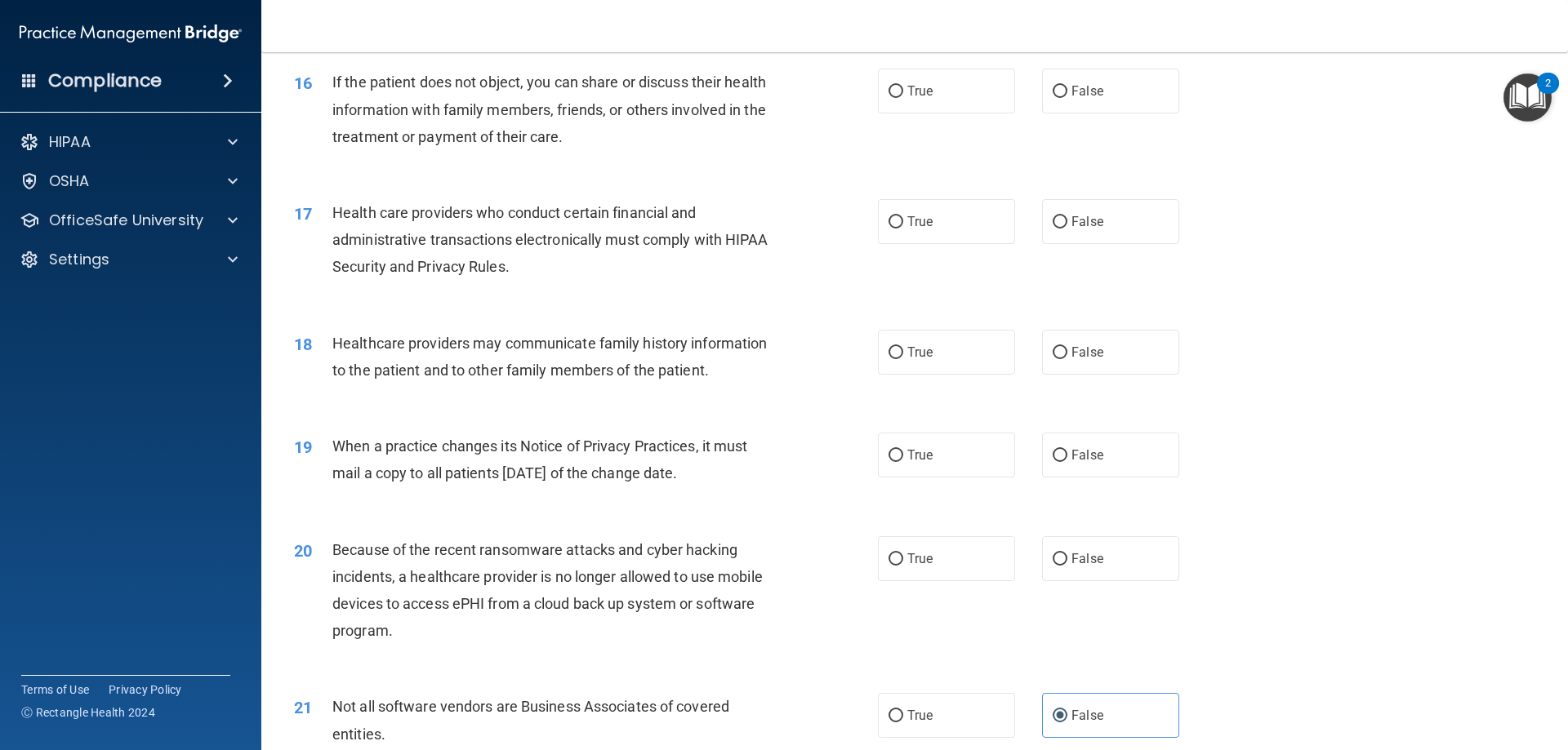
scroll to position [1824, 0]
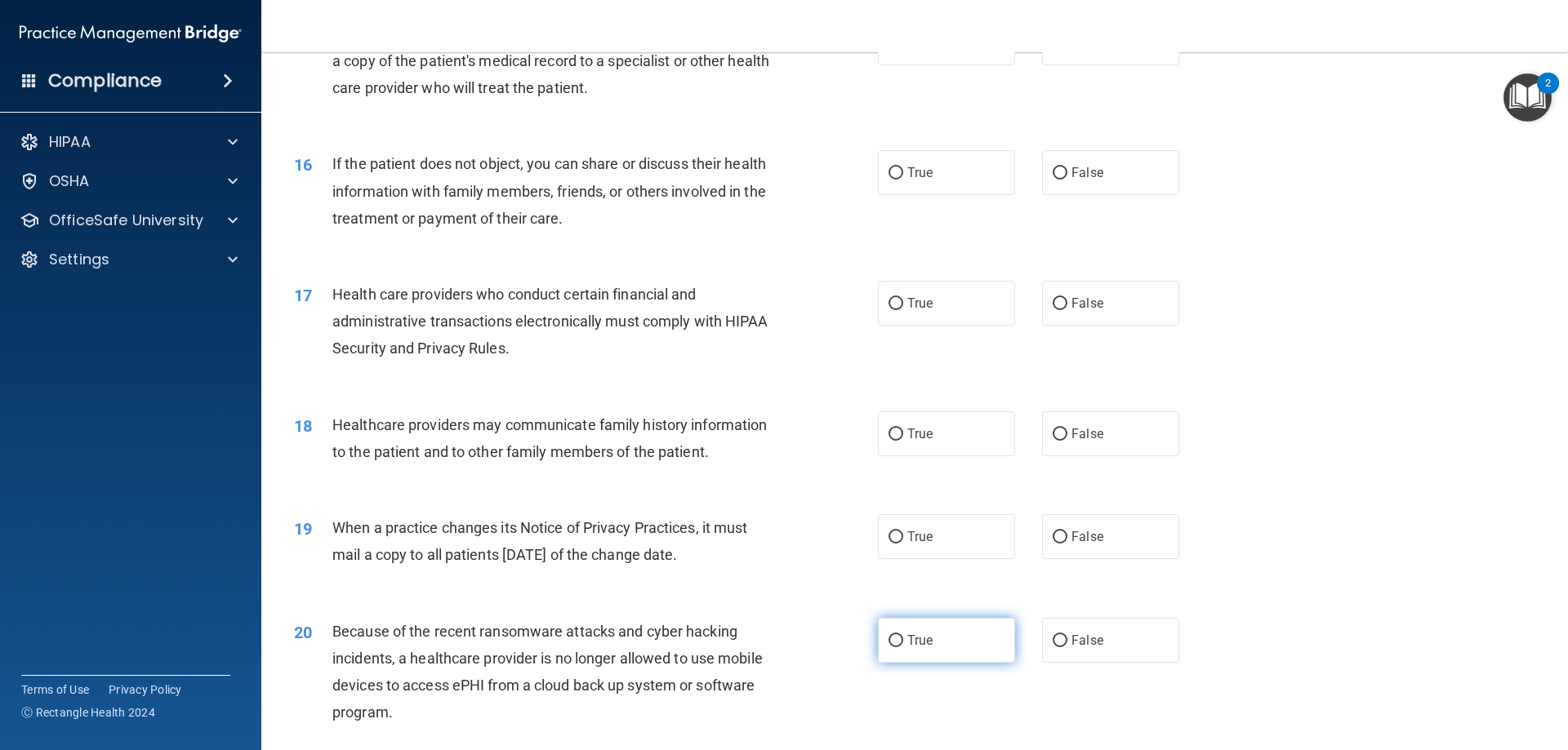
click at [944, 627] on label "True" at bounding box center [946, 640] width 137 height 45
click at [903, 634] on input "True" at bounding box center [896, 640] width 15 height 12
radio input "true"
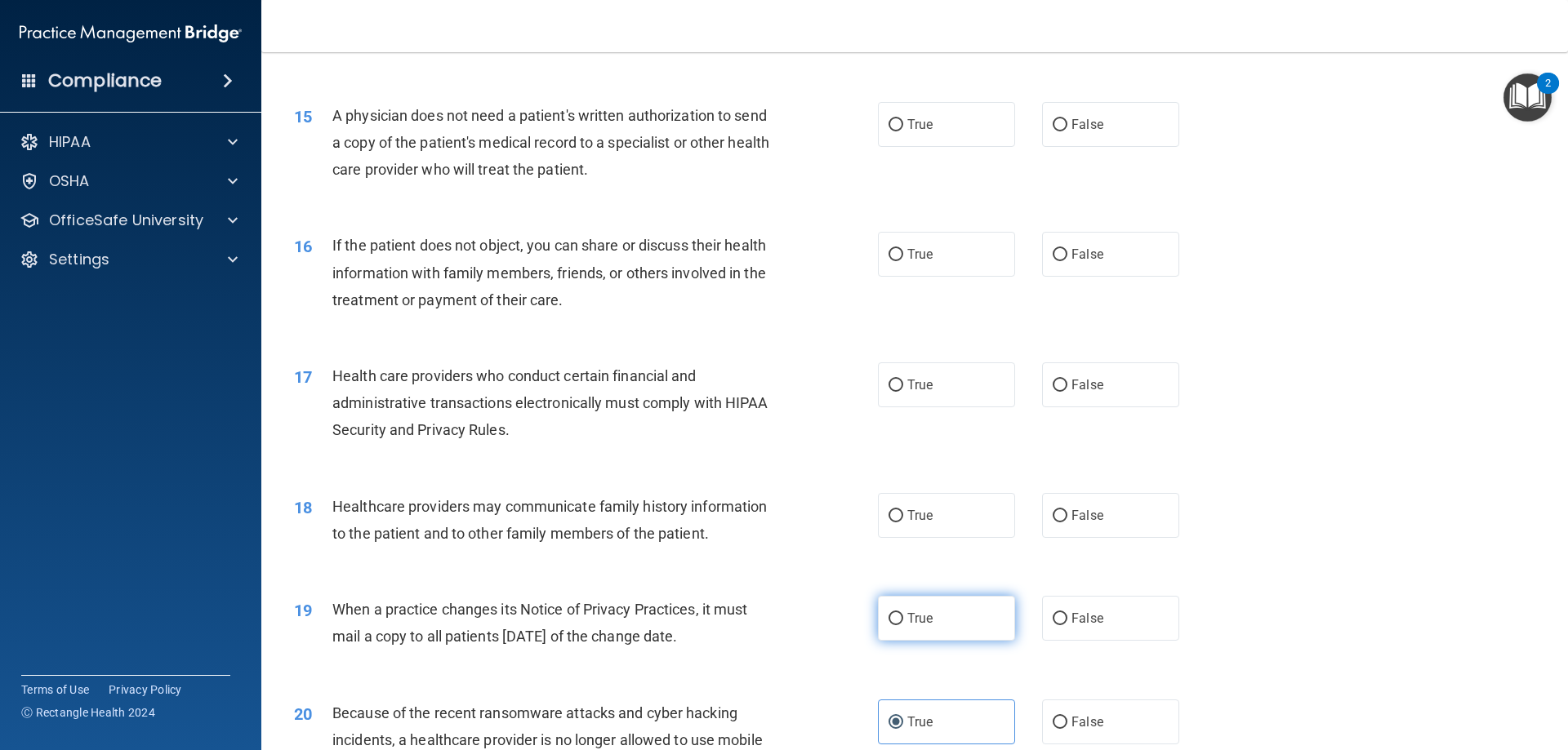
click at [924, 615] on span "True" at bounding box center [919, 618] width 25 height 16
click at [903, 615] on input "True" at bounding box center [896, 619] width 15 height 12
radio input "true"
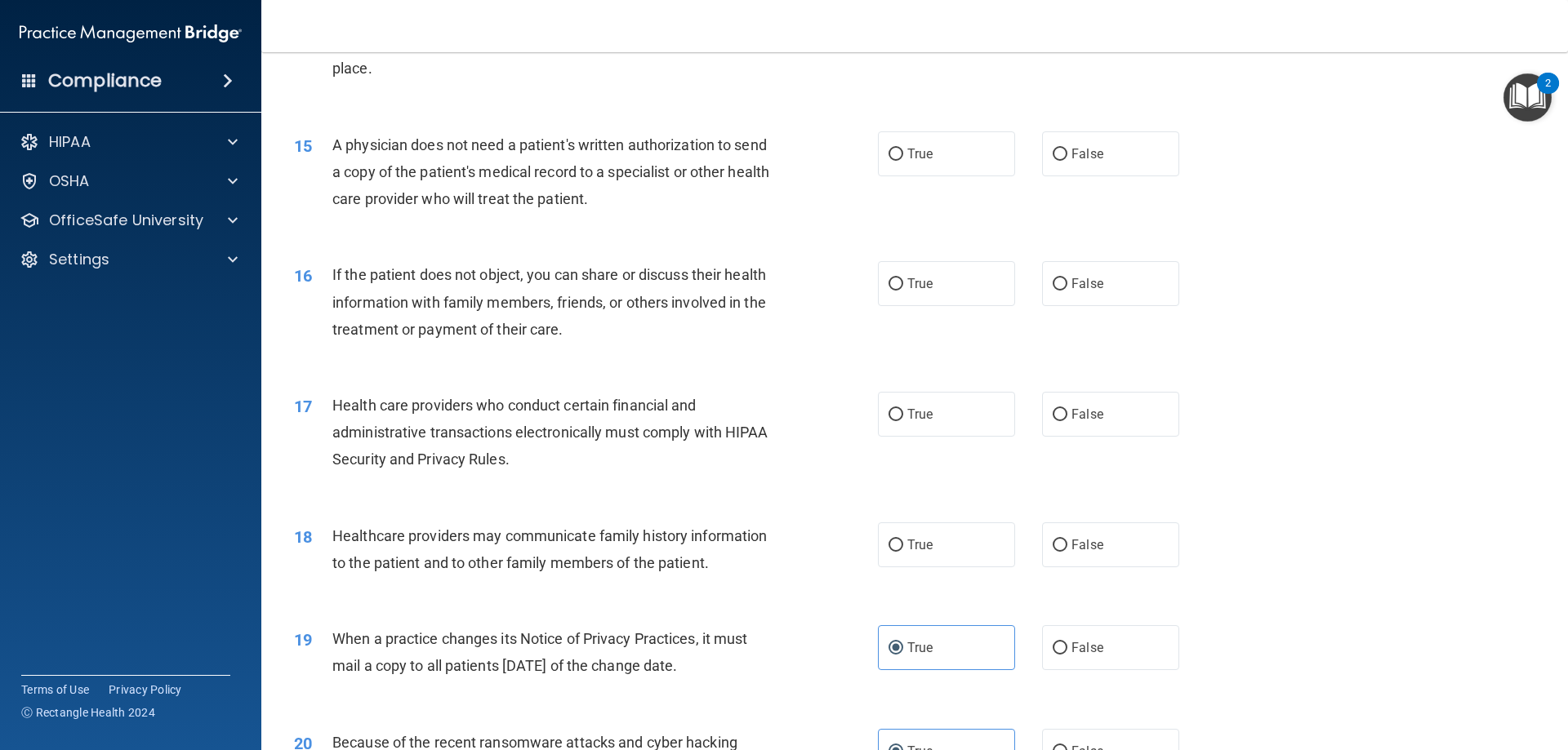
scroll to position [1661, 0]
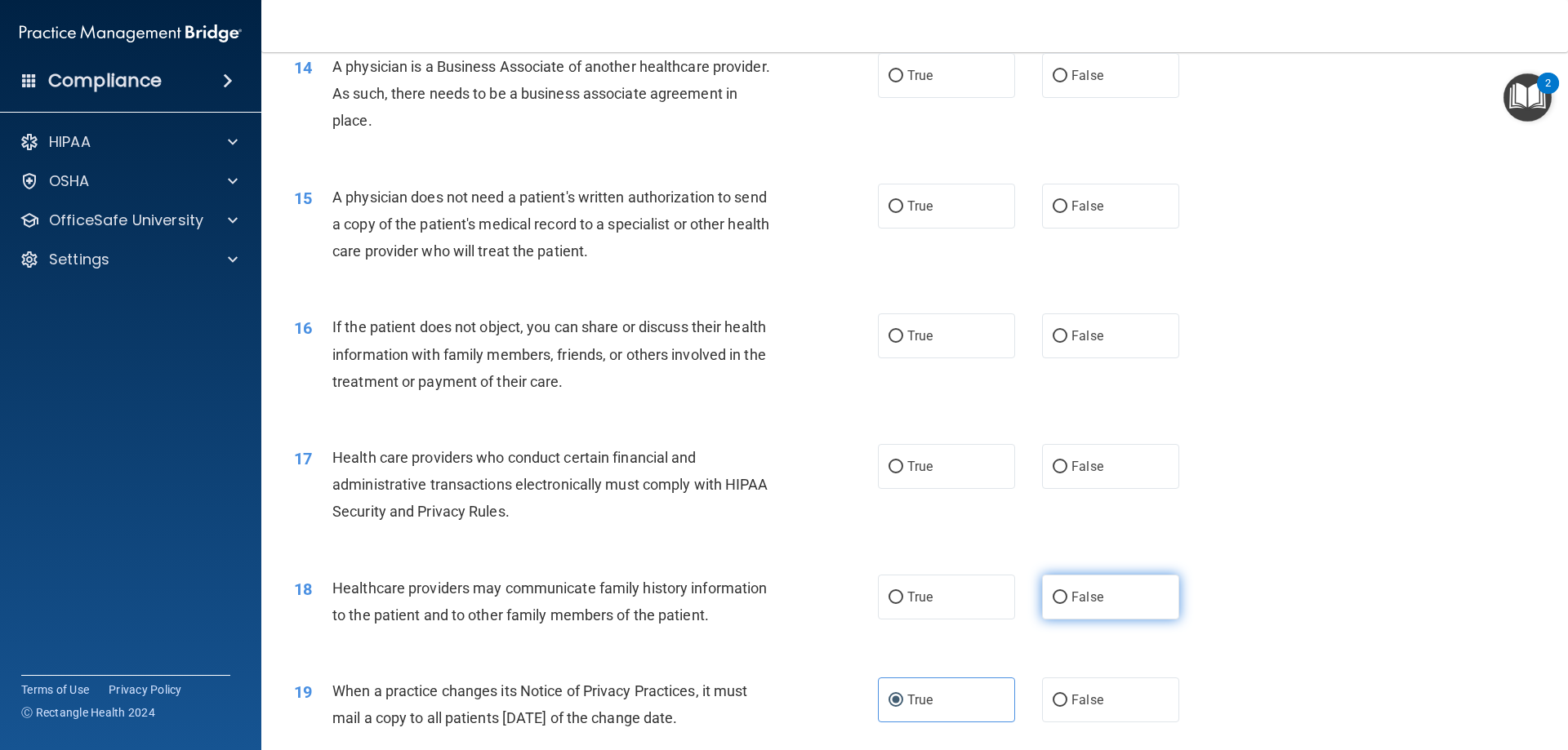
click at [1091, 605] on label "False" at bounding box center [1110, 597] width 137 height 45
click at [1067, 604] on input "False" at bounding box center [1060, 597] width 15 height 12
radio input "true"
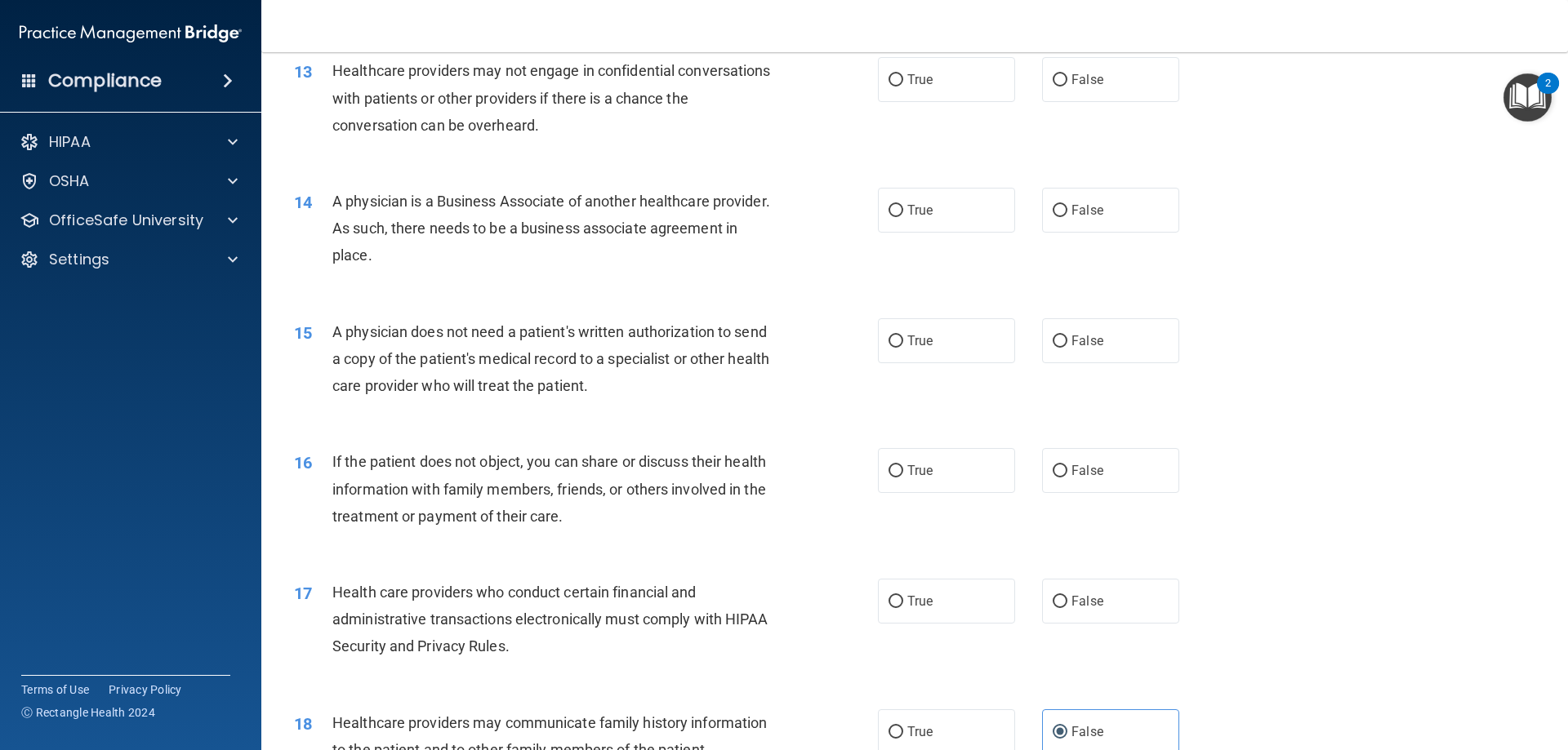
scroll to position [1498, 0]
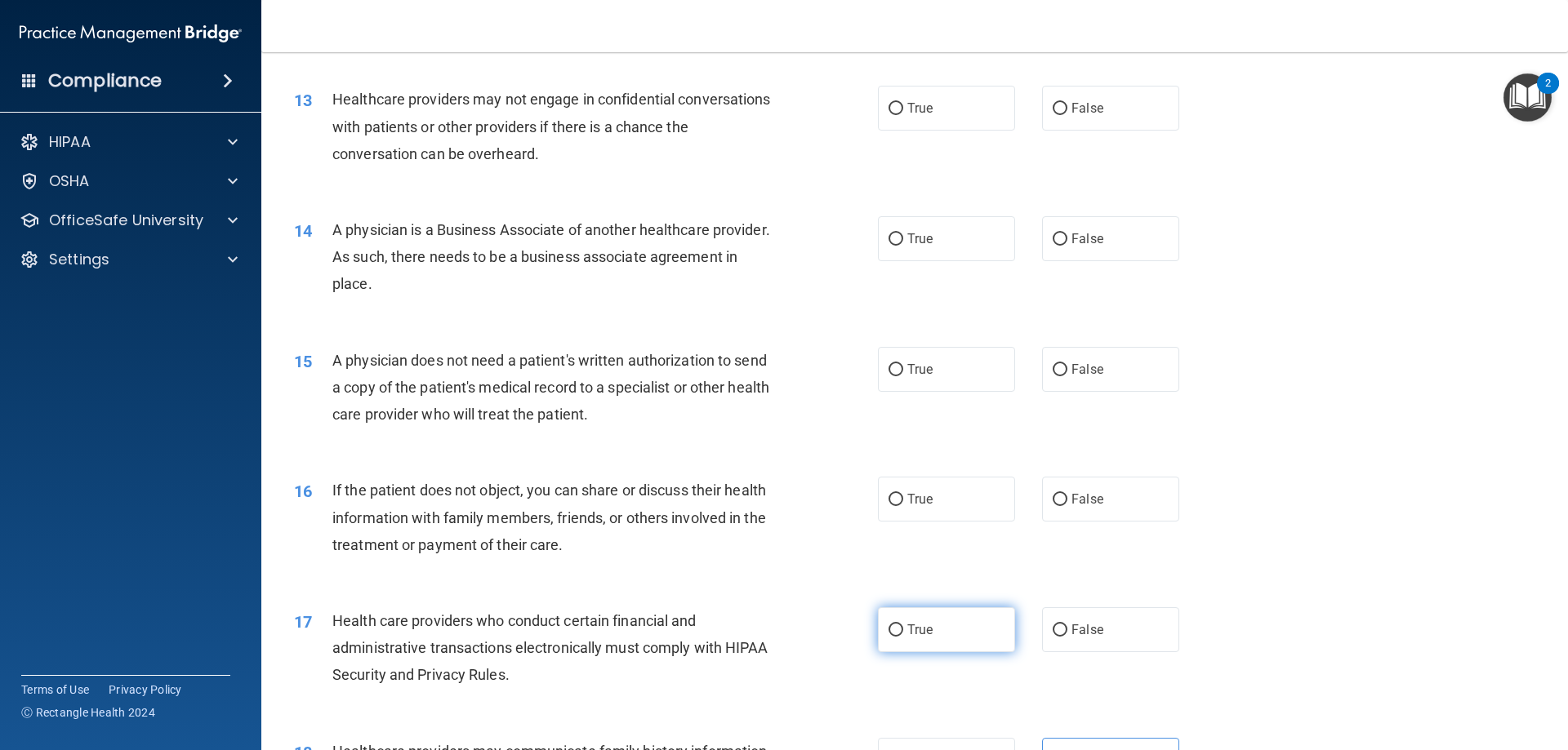
click at [908, 637] on label "True" at bounding box center [946, 630] width 137 height 45
click at [903, 636] on input "True" at bounding box center [896, 630] width 15 height 12
radio input "true"
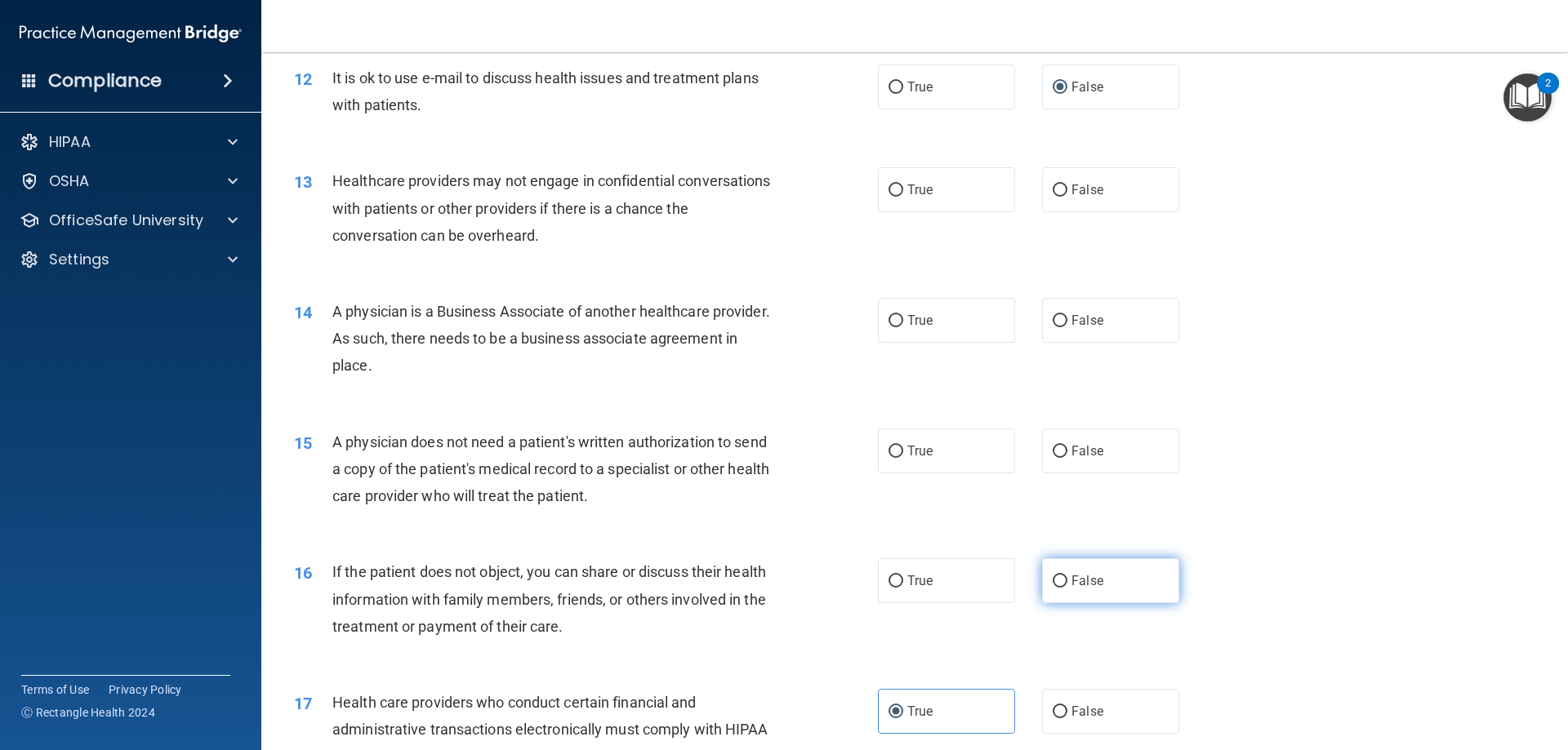
click at [1095, 572] on label "False" at bounding box center [1110, 580] width 137 height 45
click at [1067, 575] on input "False" at bounding box center [1060, 580] width 15 height 12
radio input "true"
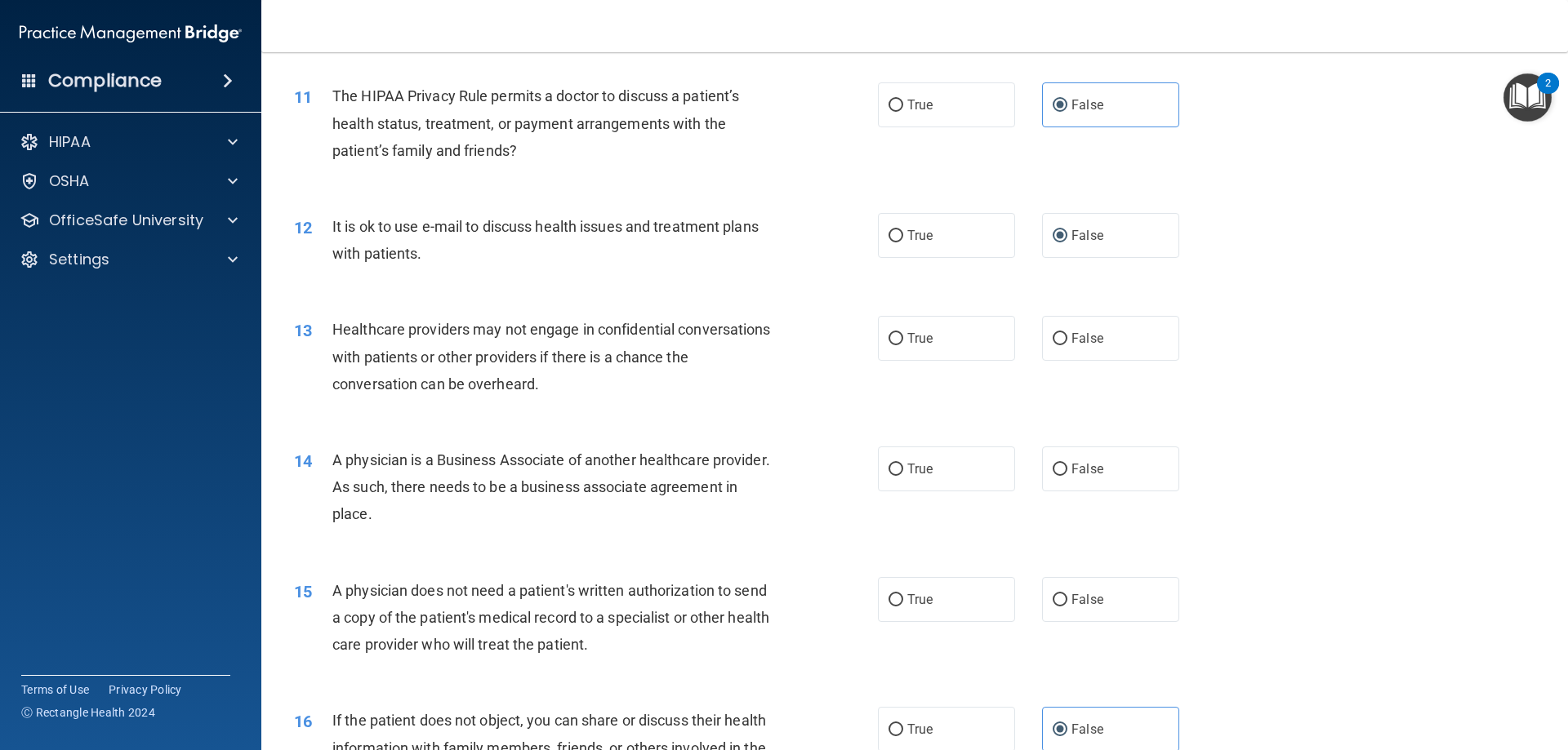
scroll to position [1253, 0]
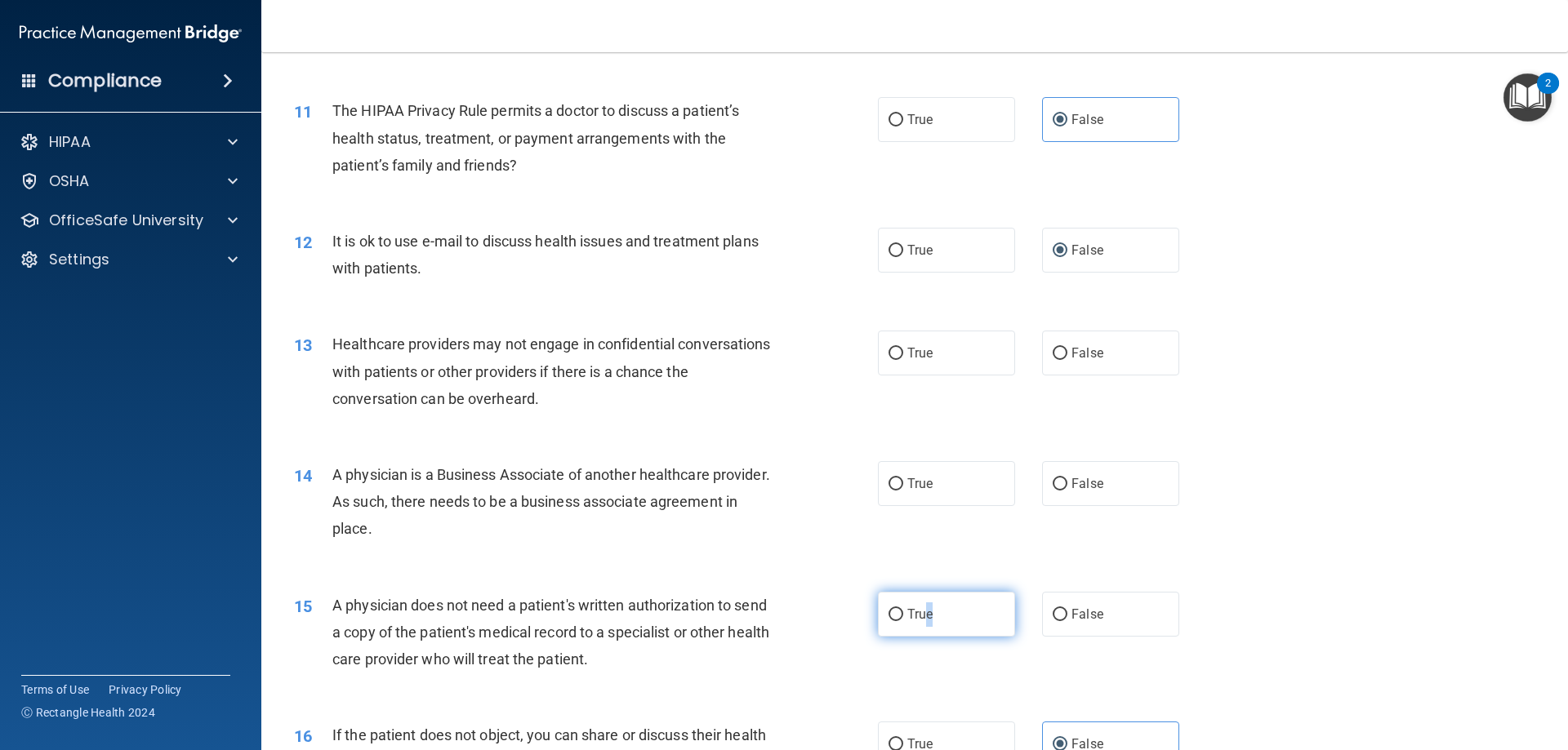
click at [924, 615] on span "True" at bounding box center [919, 614] width 25 height 16
click at [898, 614] on label "True" at bounding box center [946, 614] width 137 height 45
click at [898, 614] on input "True" at bounding box center [896, 614] width 15 height 12
radio input "true"
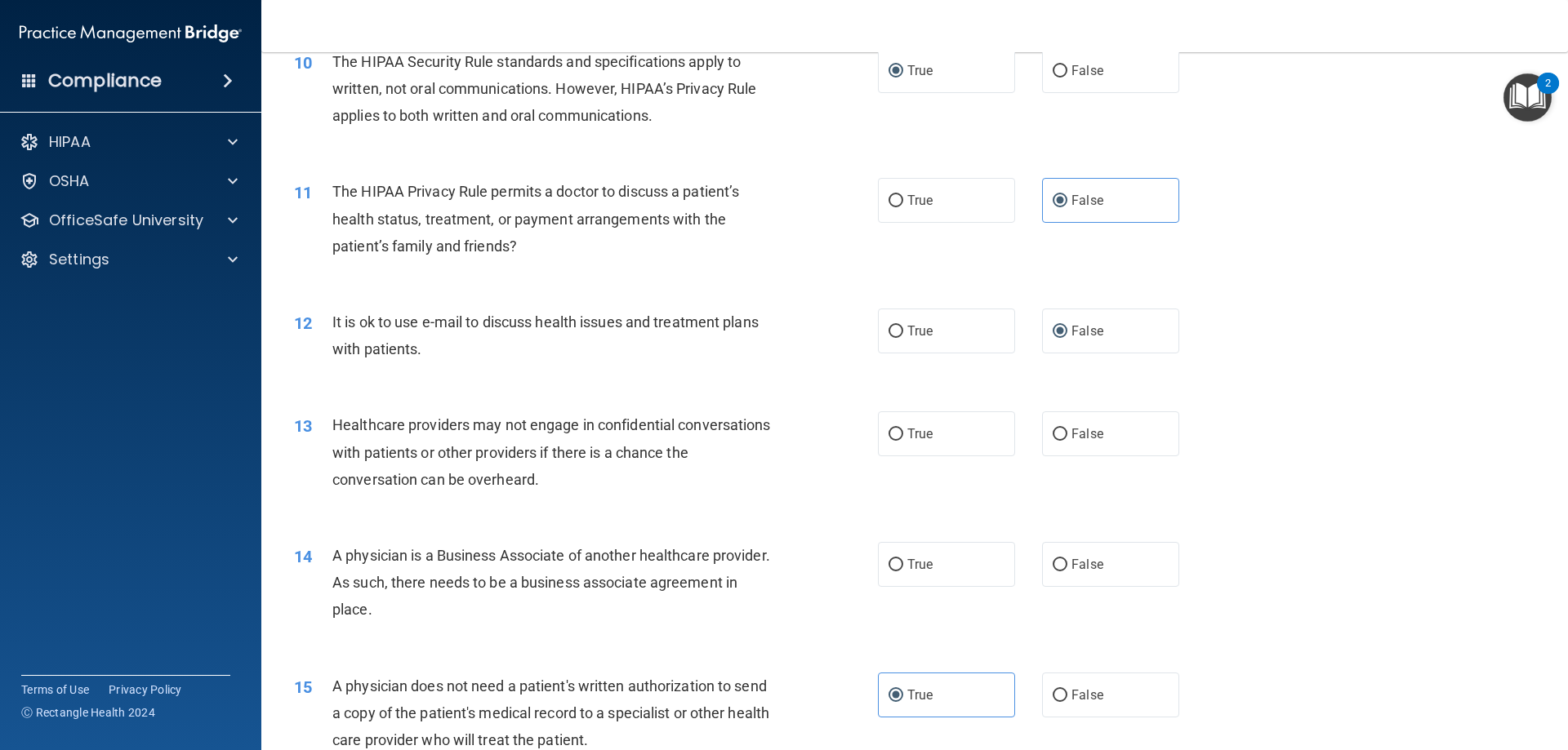
scroll to position [1172, 0]
drag, startPoint x: 956, startPoint y: 567, endPoint x: 930, endPoint y: 566, distance: 26.0
click at [956, 566] on label "True" at bounding box center [946, 565] width 137 height 45
click at [903, 566] on input "True" at bounding box center [896, 566] width 15 height 12
radio input "true"
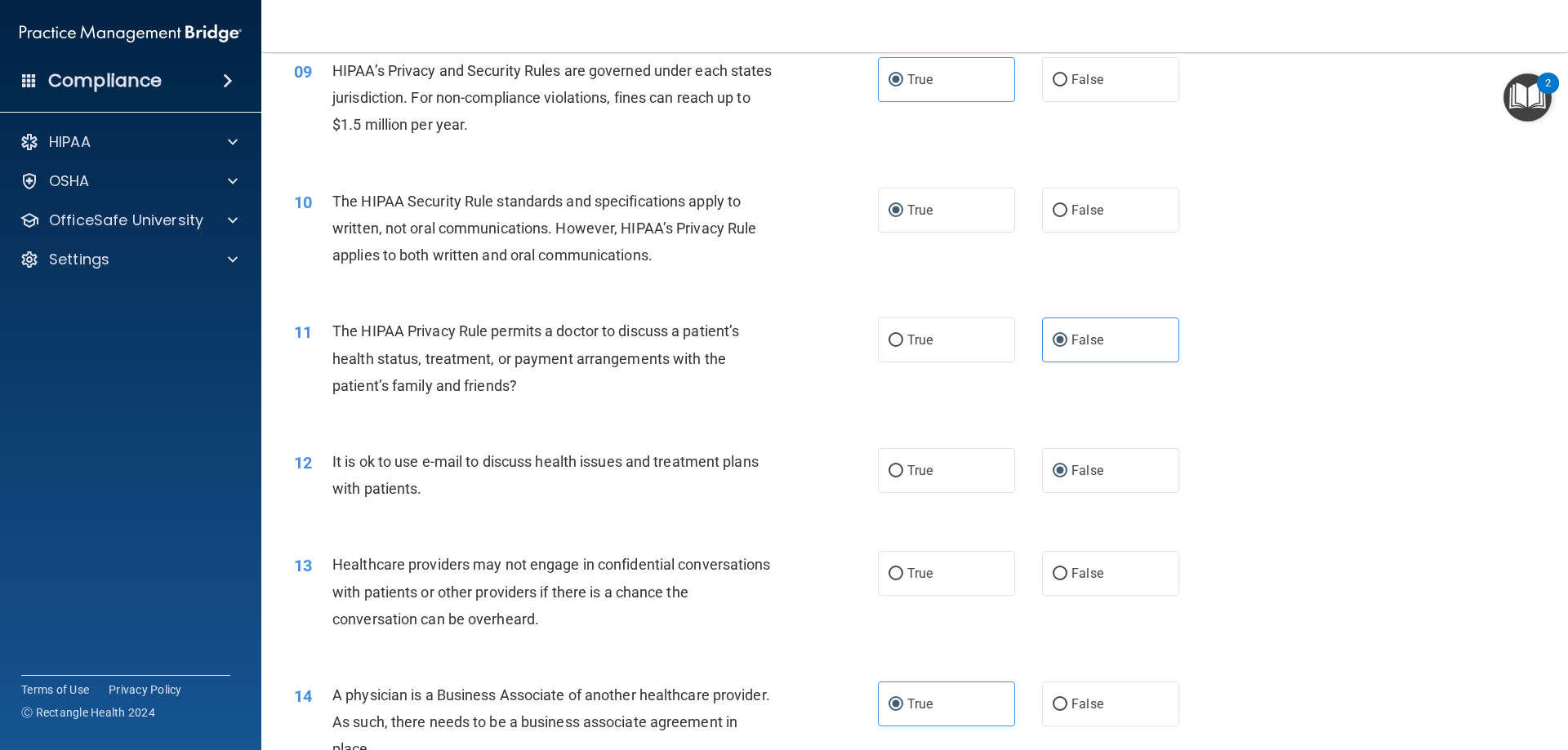
scroll to position [1009, 0]
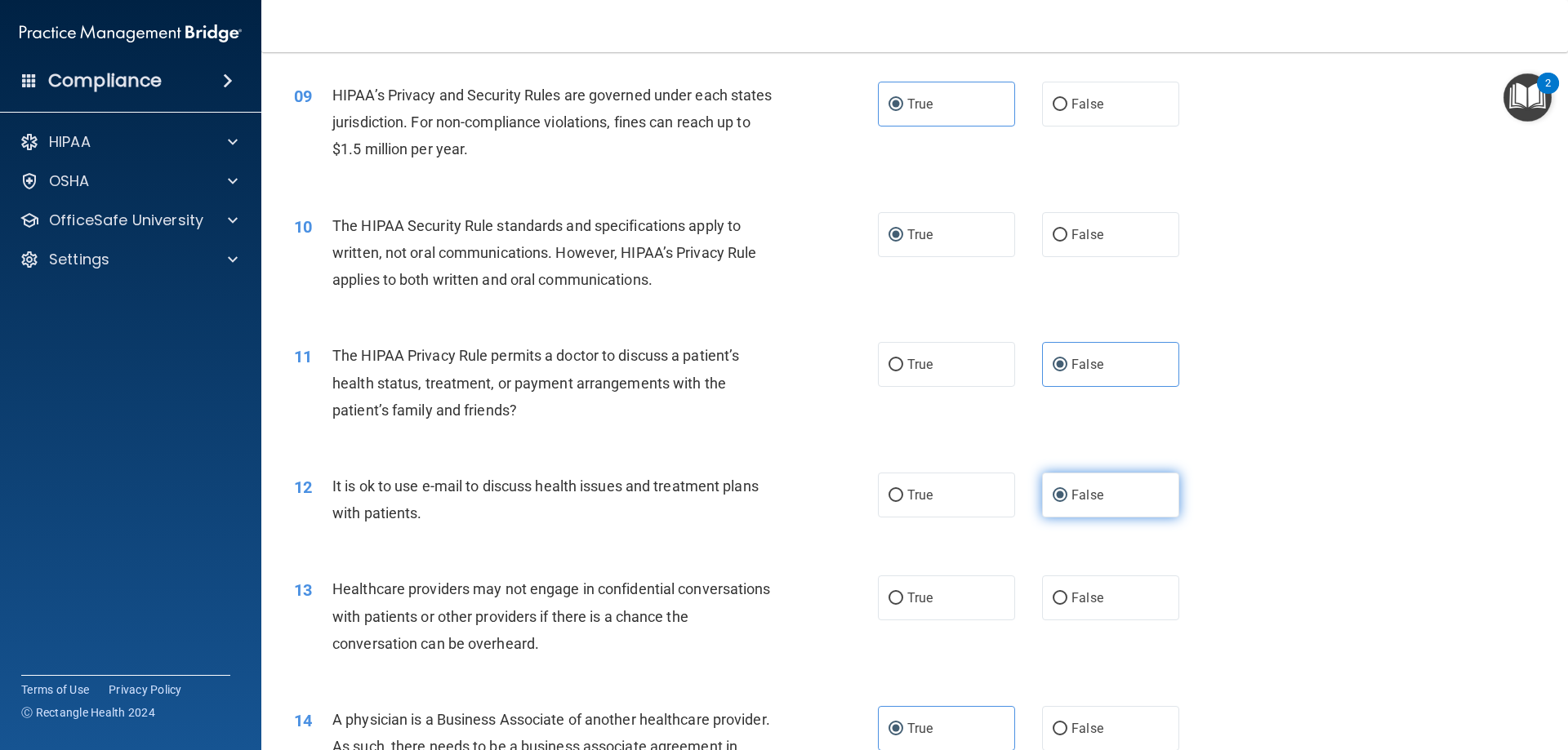
click at [1080, 503] on label "False" at bounding box center [1110, 495] width 137 height 45
click at [1067, 502] on input "False" at bounding box center [1060, 496] width 15 height 12
click at [1003, 609] on label "True" at bounding box center [946, 597] width 137 height 45
click at [903, 605] on input "True" at bounding box center [896, 598] width 15 height 12
radio input "true"
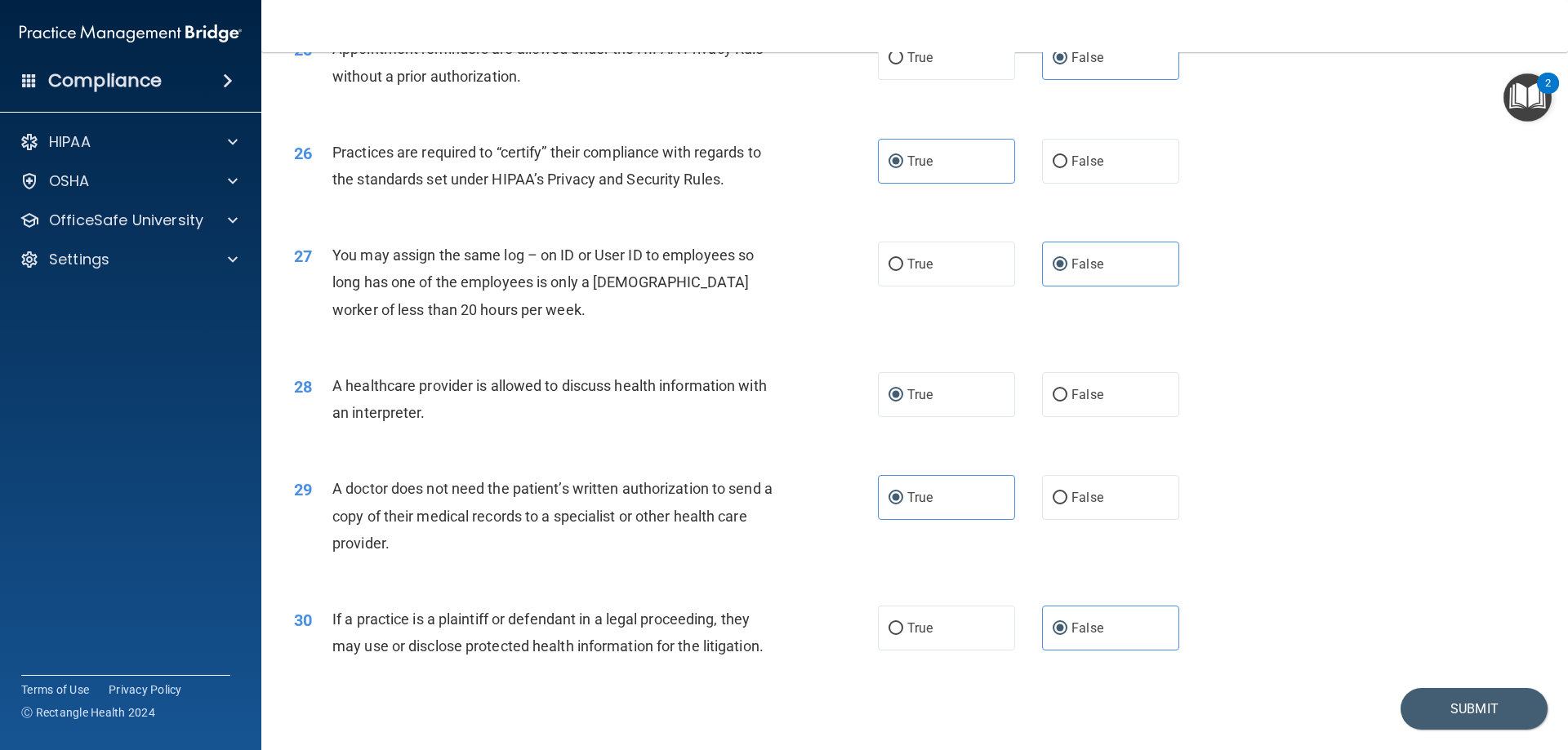
scroll to position [2967, 0]
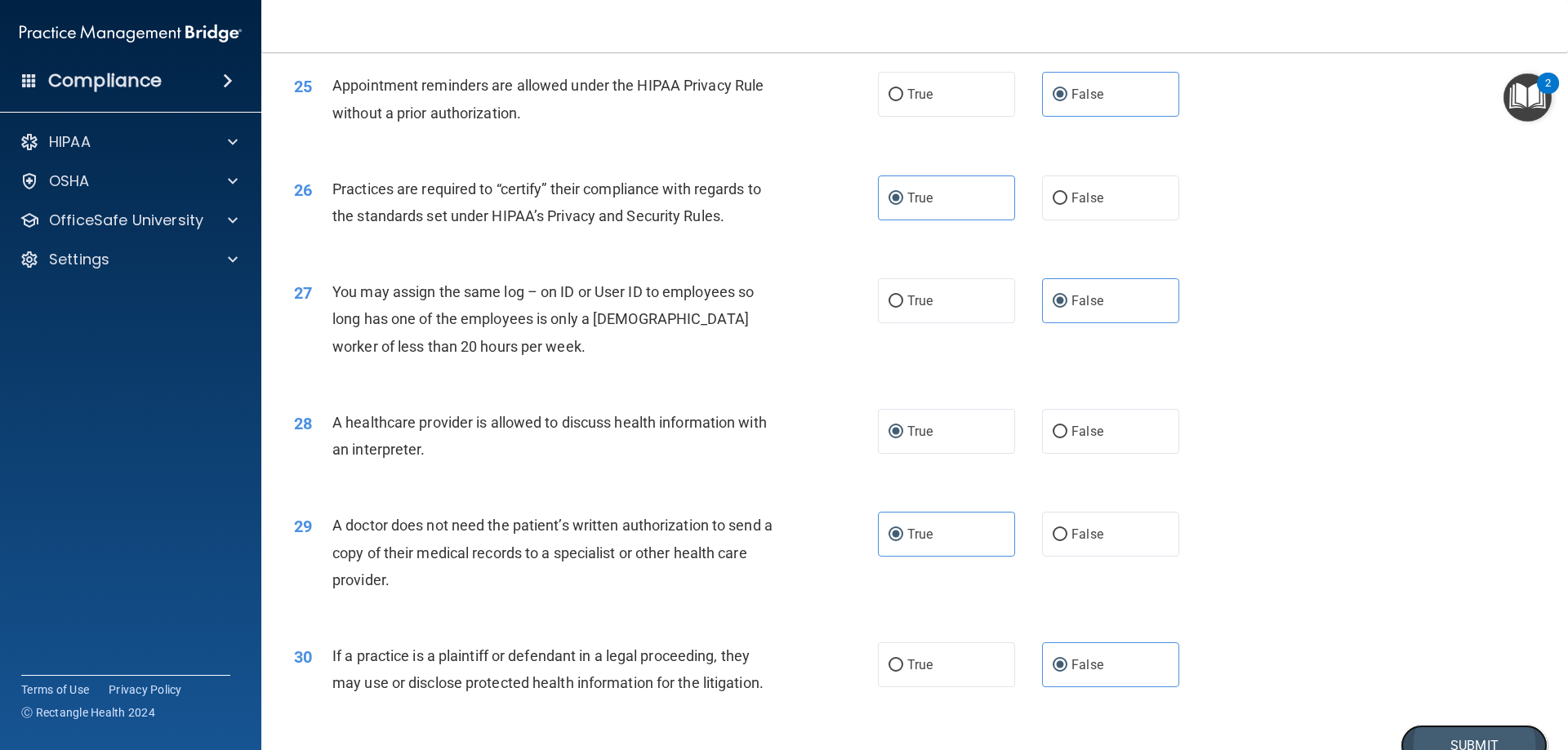
click at [1503, 730] on button "Submit" at bounding box center [1474, 745] width 147 height 42
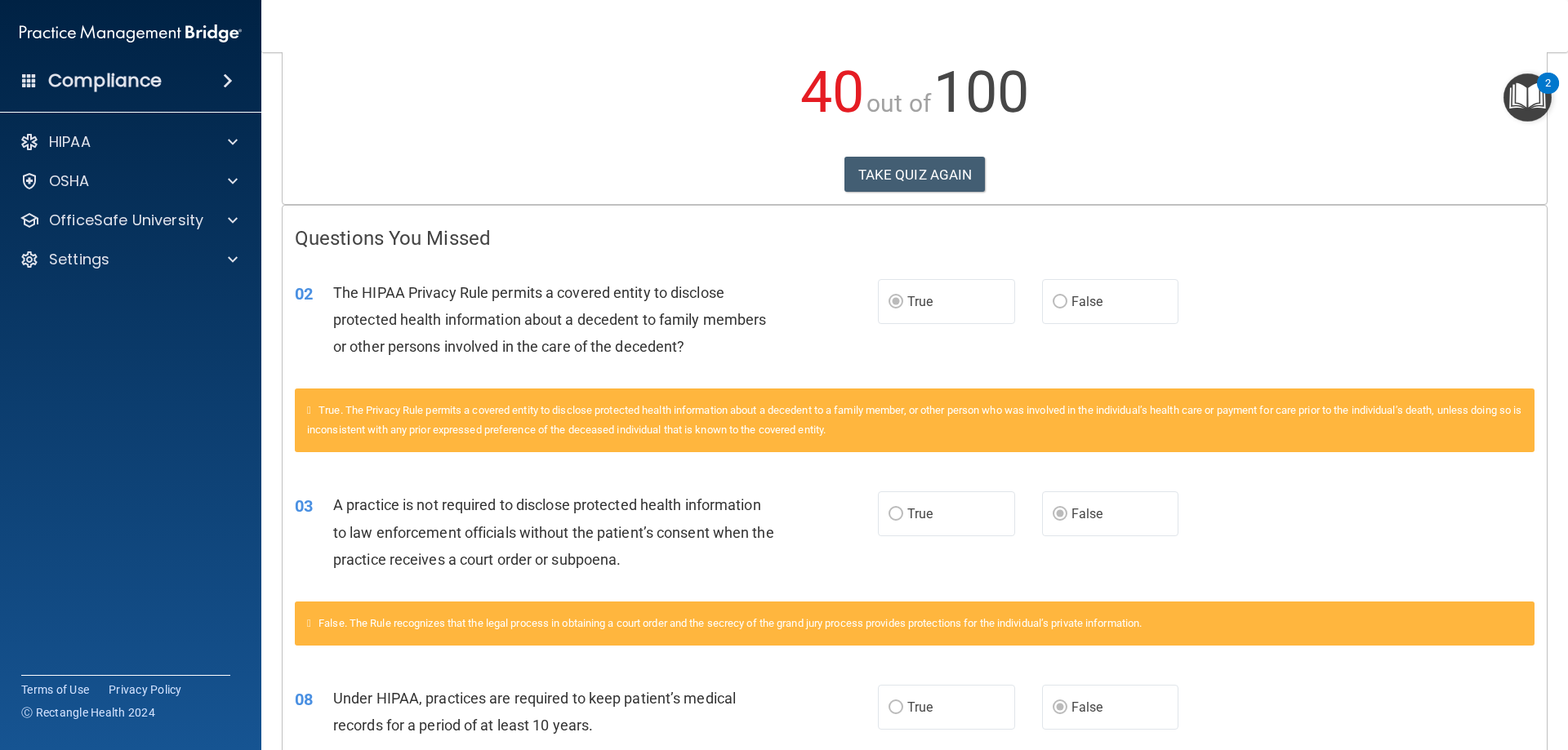
scroll to position [114, 0]
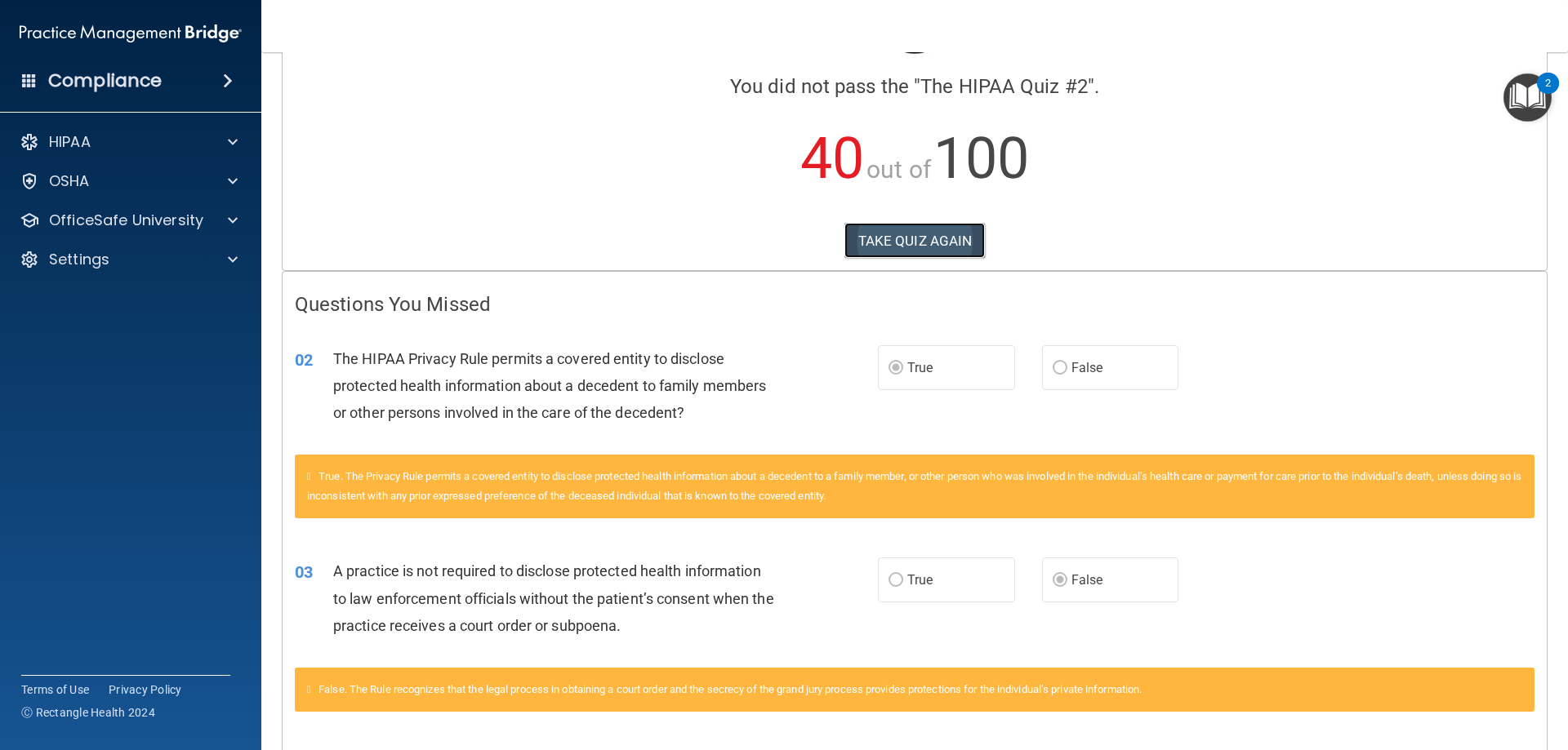
click at [959, 246] on button "TAKE QUIZ AGAIN" at bounding box center [915, 240] width 142 height 36
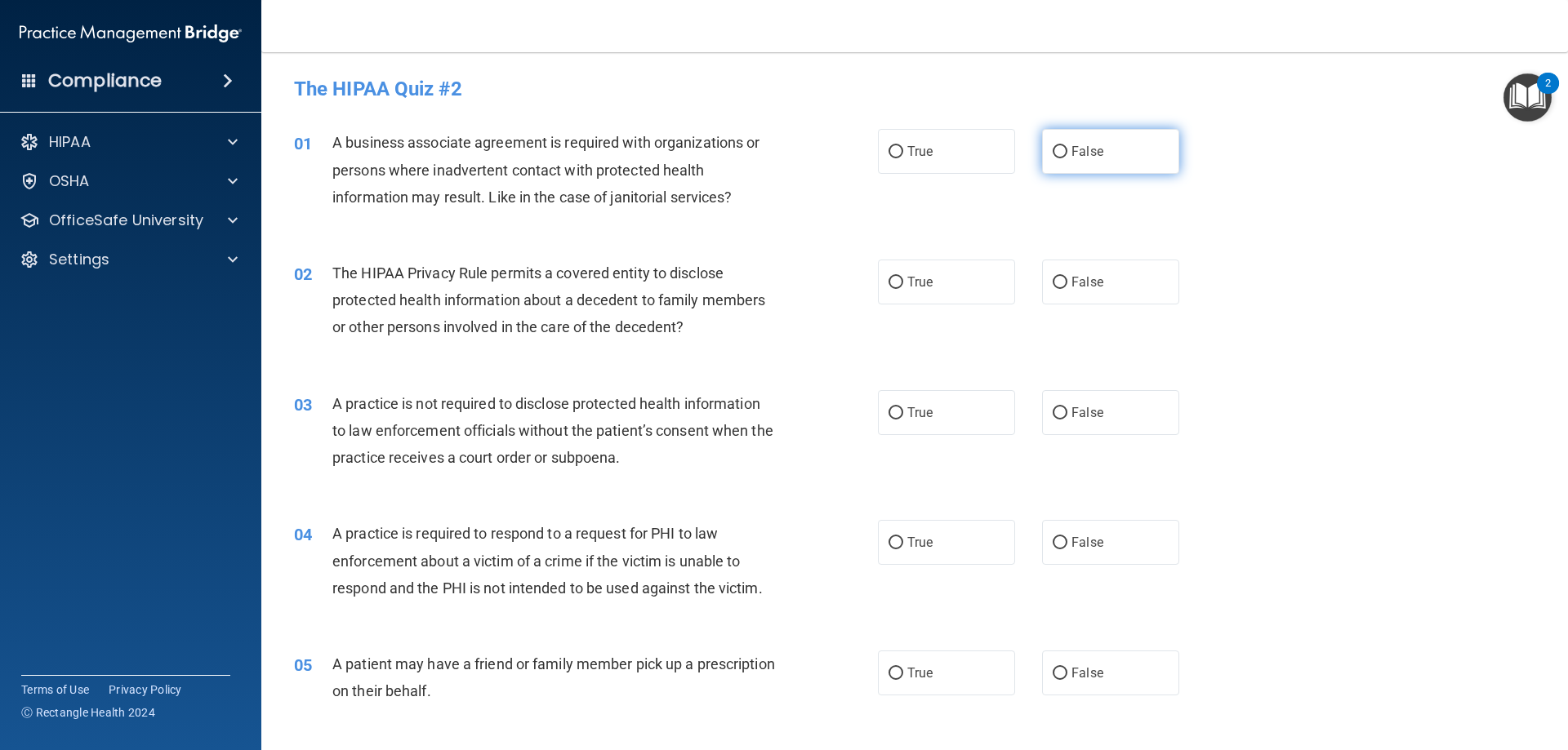
click at [1043, 158] on label "False" at bounding box center [1110, 151] width 137 height 45
click at [1052, 158] on input "False" at bounding box center [1060, 152] width 15 height 12
radio input "true"
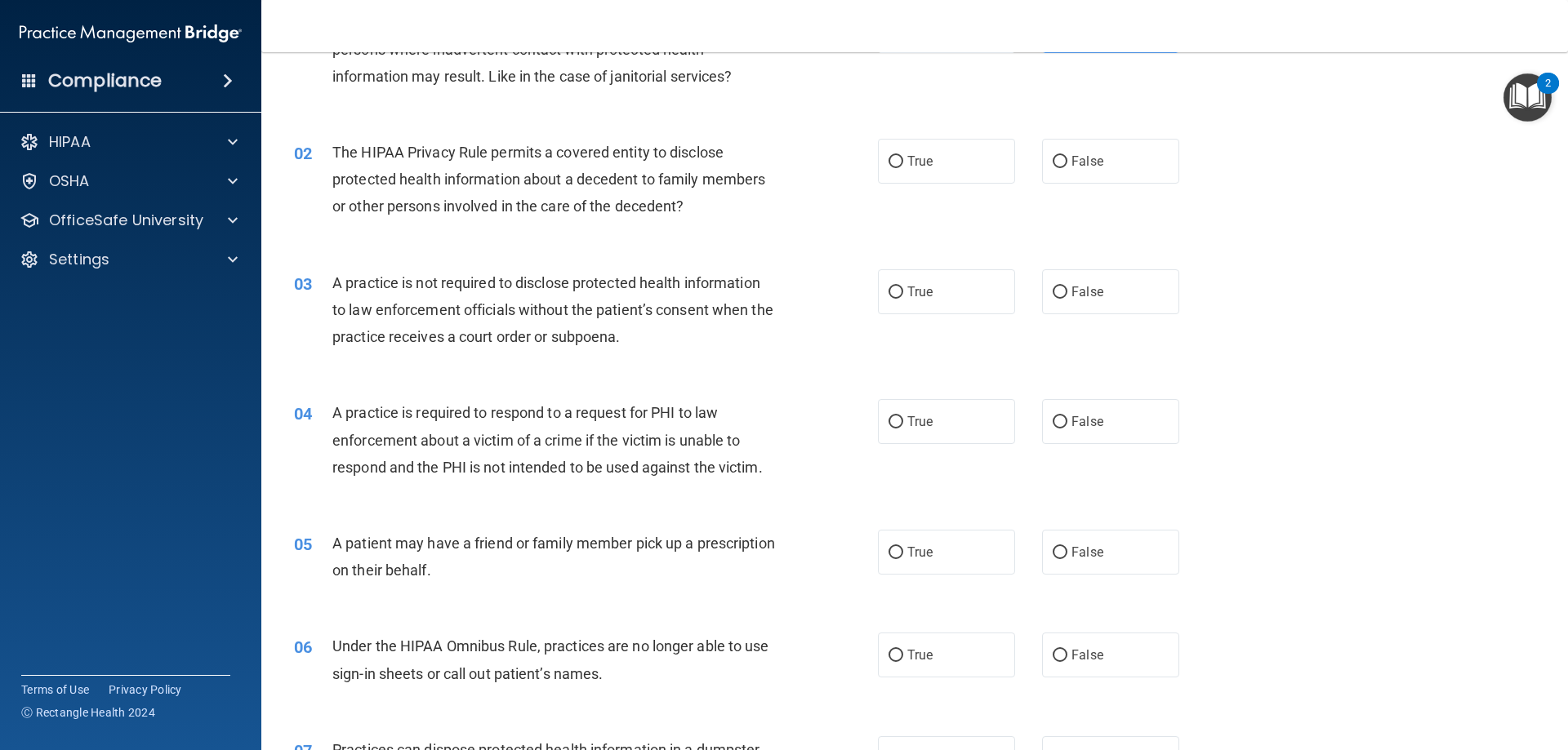
scroll to position [82, 0]
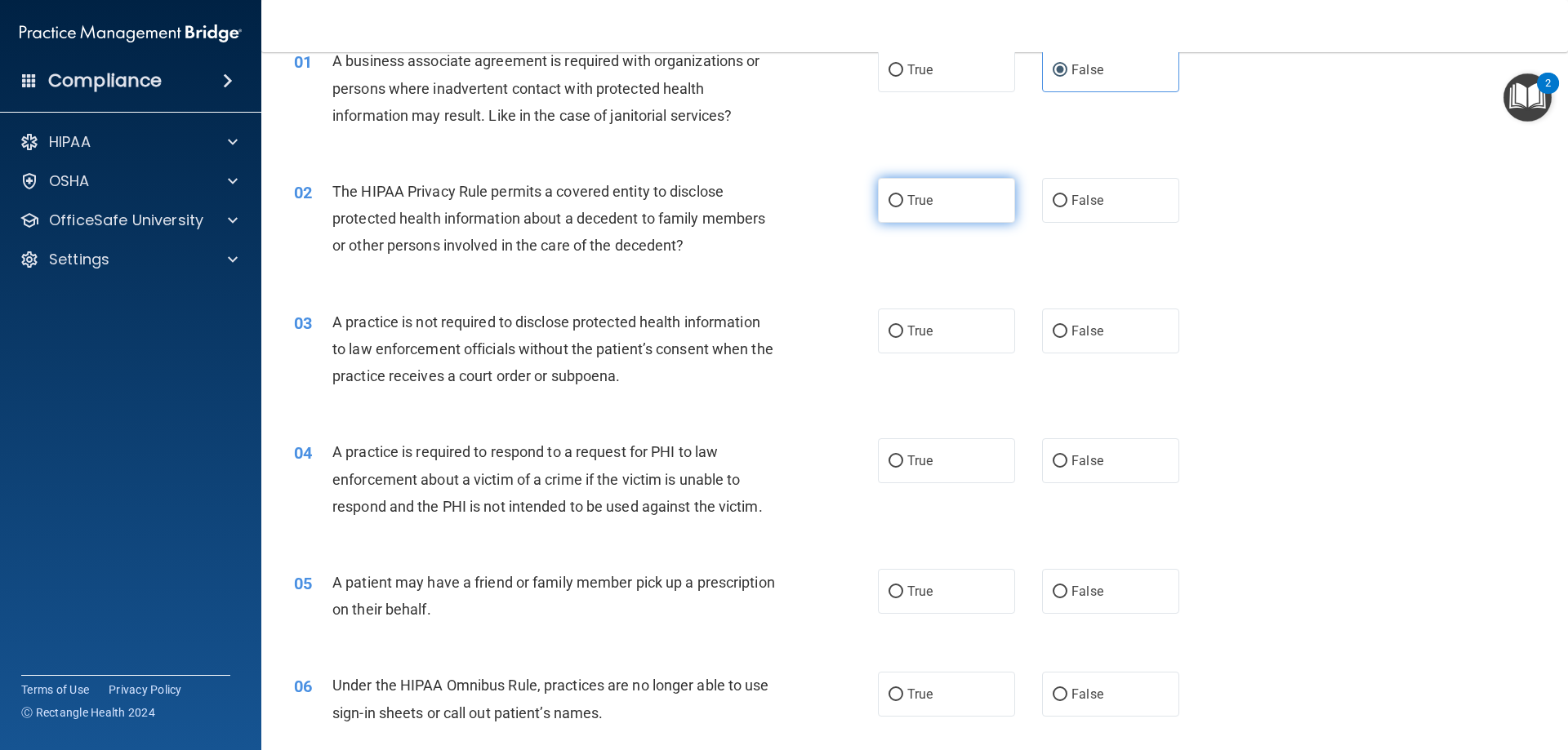
drag, startPoint x: 901, startPoint y: 218, endPoint x: 892, endPoint y: 218, distance: 9.0
click at [901, 218] on label "True" at bounding box center [946, 200] width 137 height 45
click at [901, 207] on input "True" at bounding box center [896, 200] width 15 height 12
radio input "true"
click at [1091, 338] on label "False" at bounding box center [1110, 331] width 137 height 45
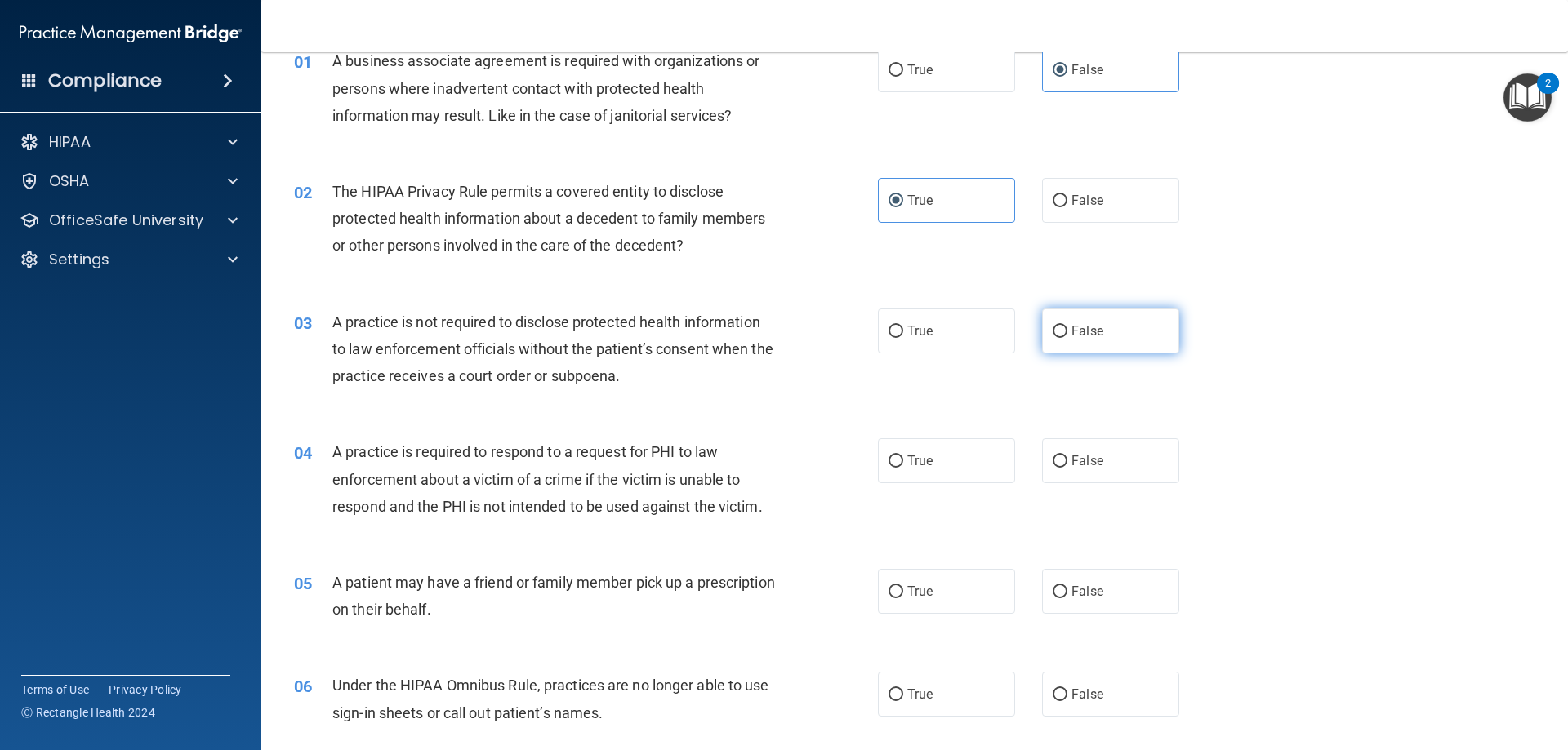
click at [1067, 338] on input "False" at bounding box center [1060, 331] width 15 height 12
radio input "true"
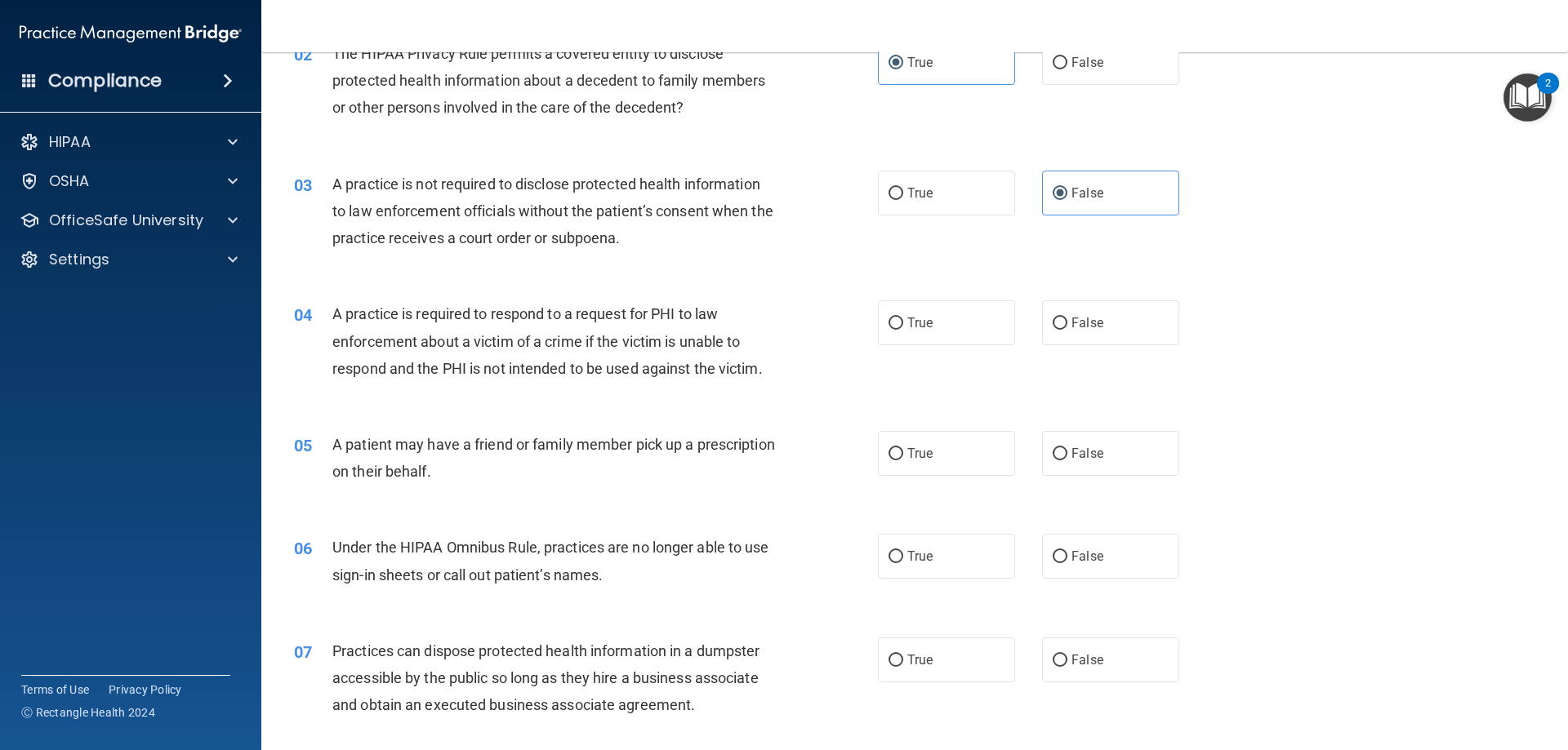
scroll to position [245, 0]
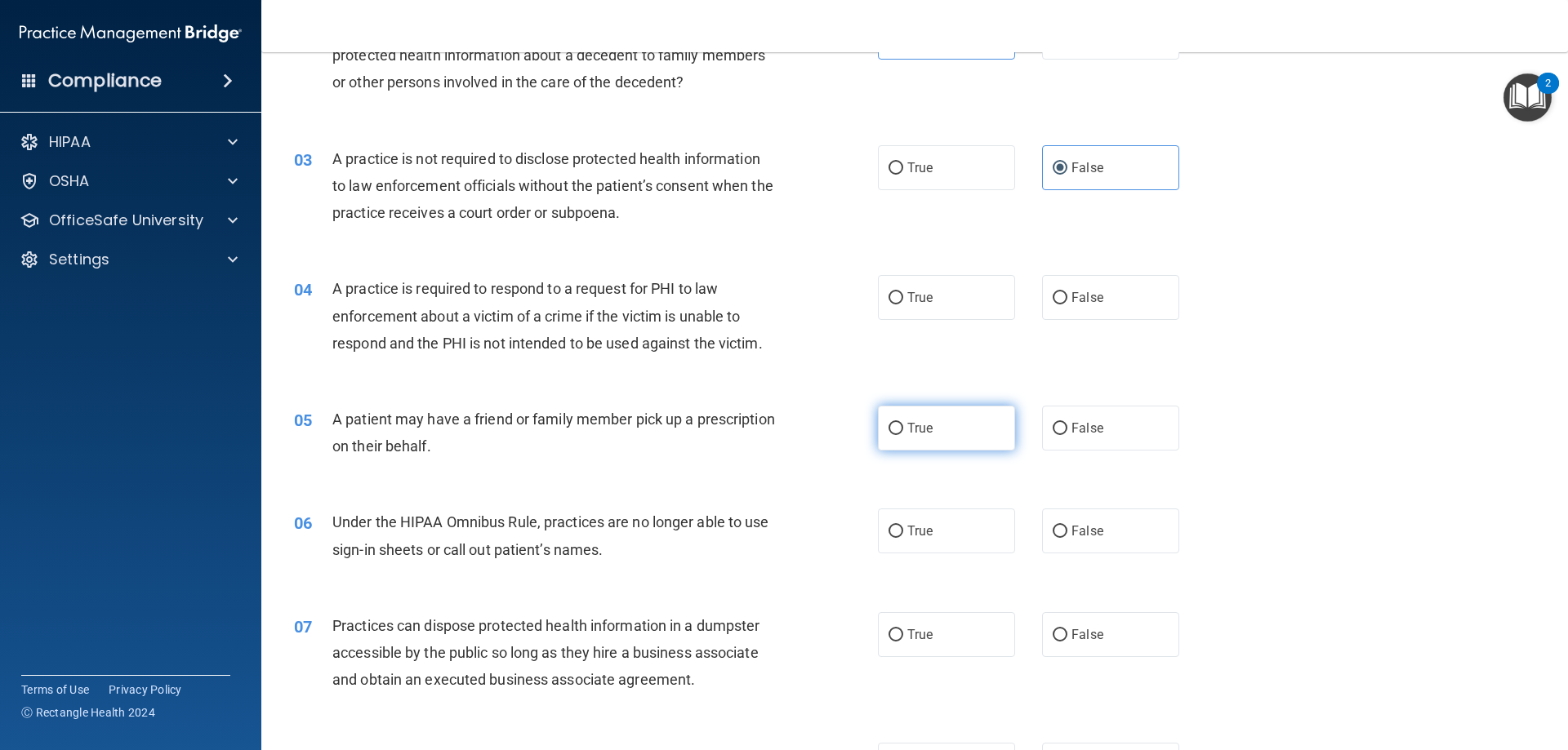
click at [927, 437] on label "True" at bounding box center [946, 428] width 137 height 45
click at [903, 435] on input "True" at bounding box center [896, 429] width 15 height 12
radio input "true"
click at [1071, 292] on span "False" at bounding box center [1087, 297] width 32 height 16
click at [1067, 293] on input "False" at bounding box center [1060, 298] width 15 height 12
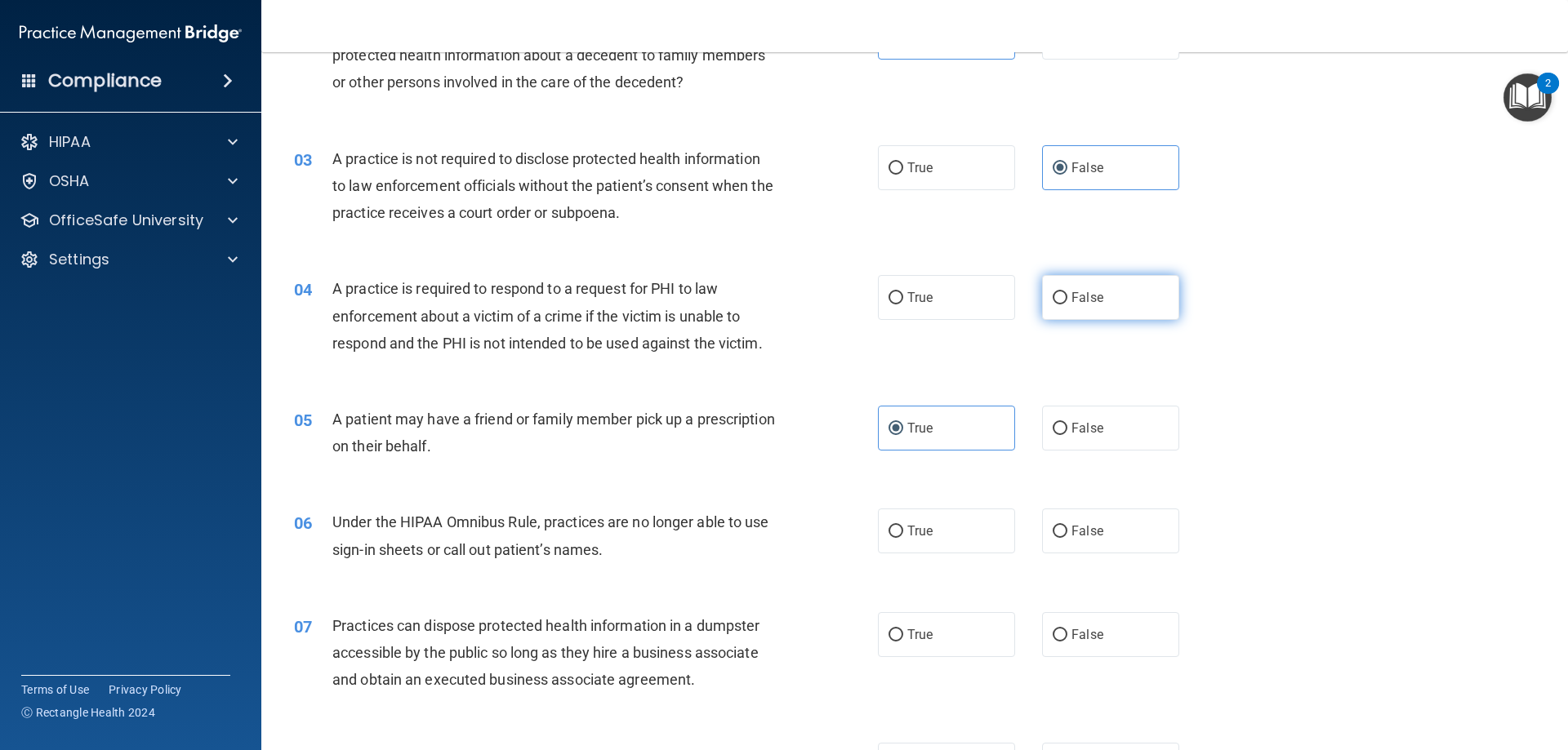
radio input "true"
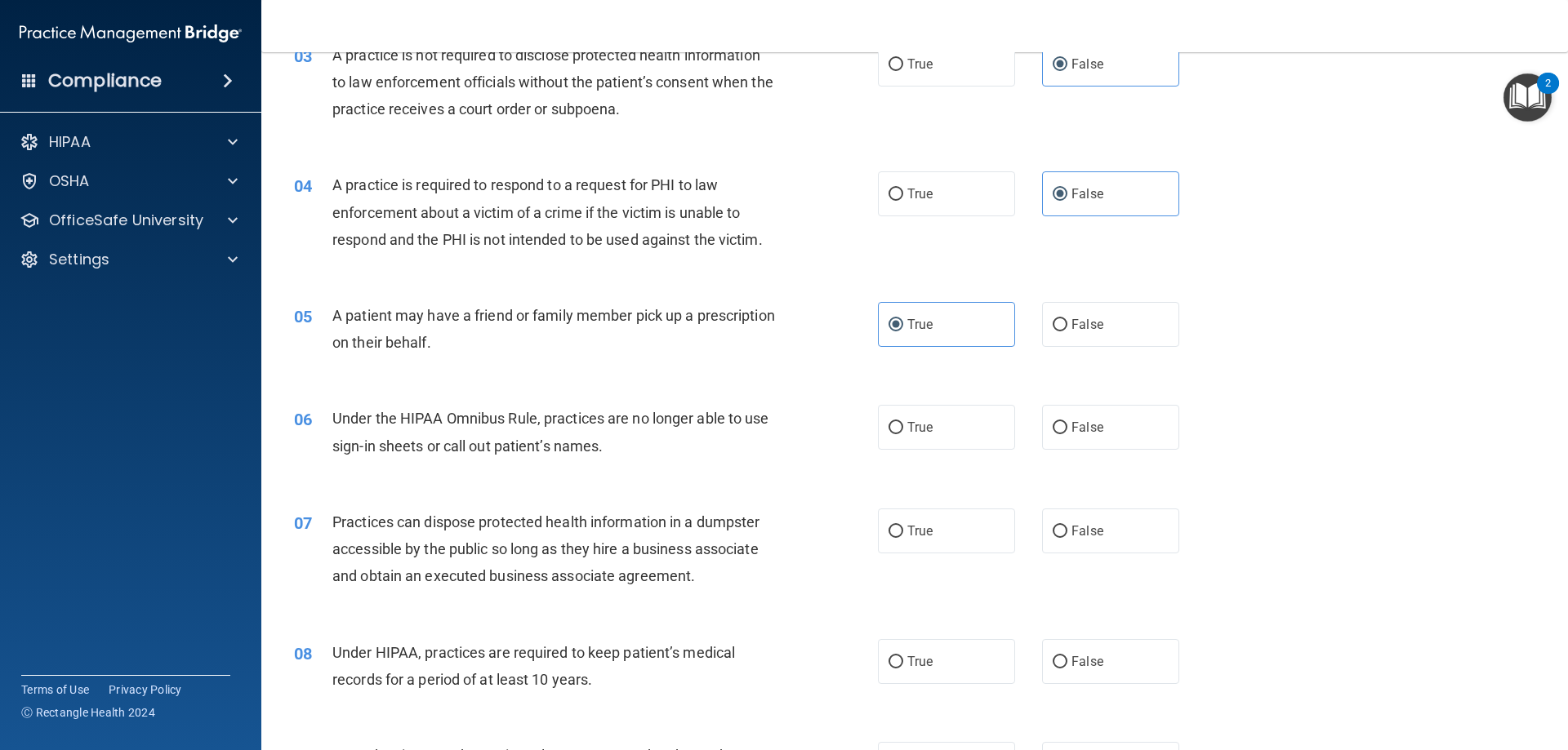
scroll to position [408, 0]
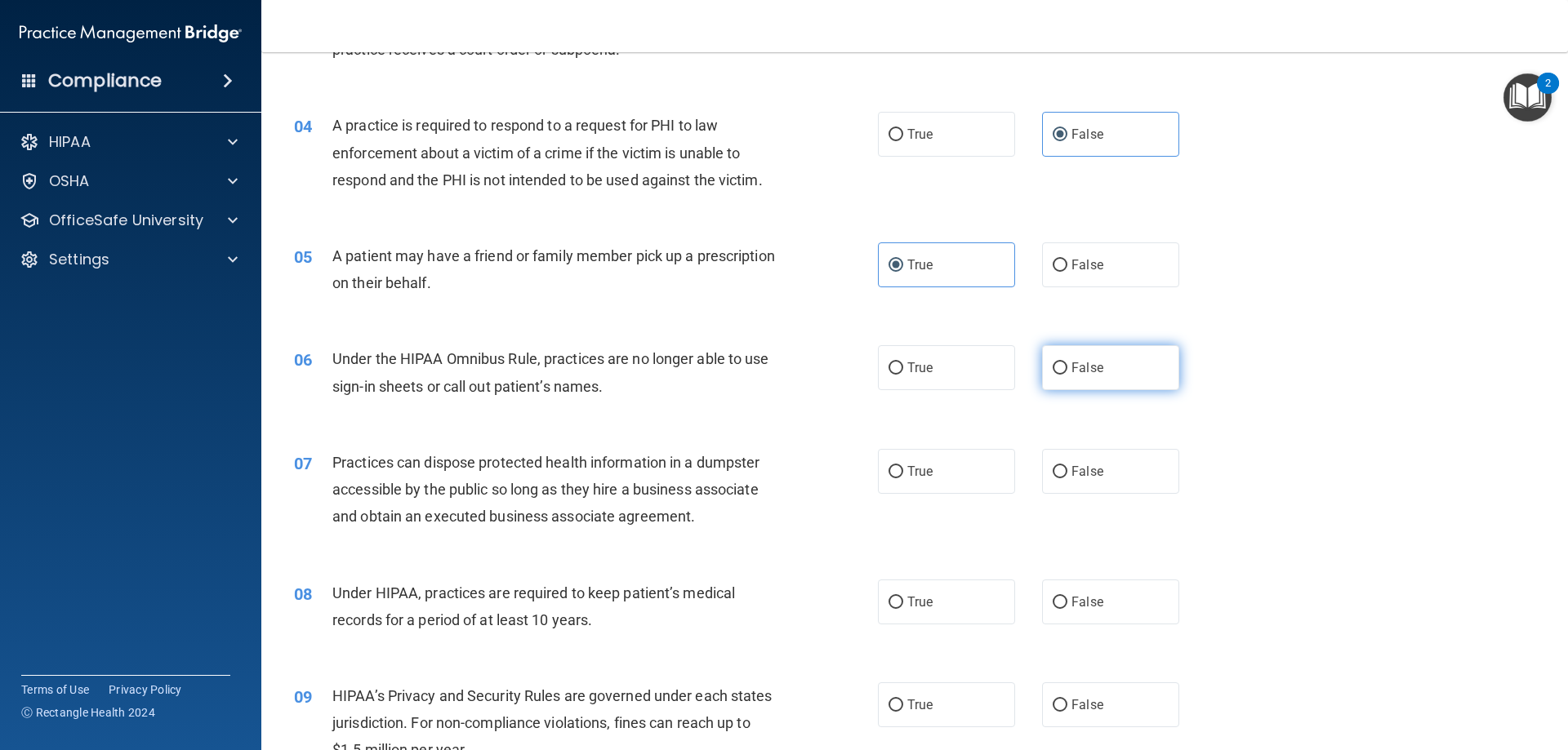
click at [1071, 372] on span "False" at bounding box center [1087, 367] width 32 height 16
click at [1066, 372] on input "False" at bounding box center [1060, 368] width 15 height 12
radio input "true"
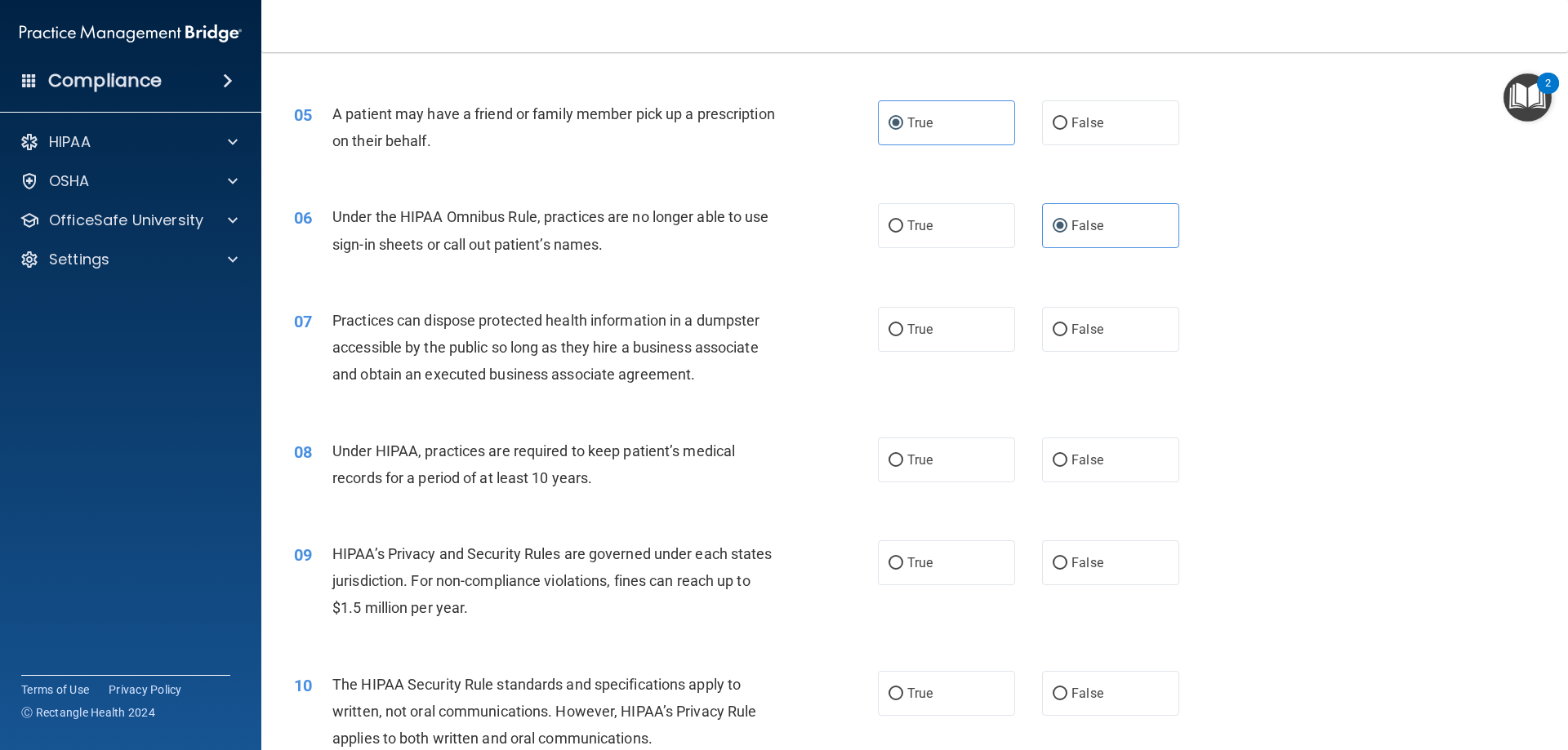
scroll to position [571, 0]
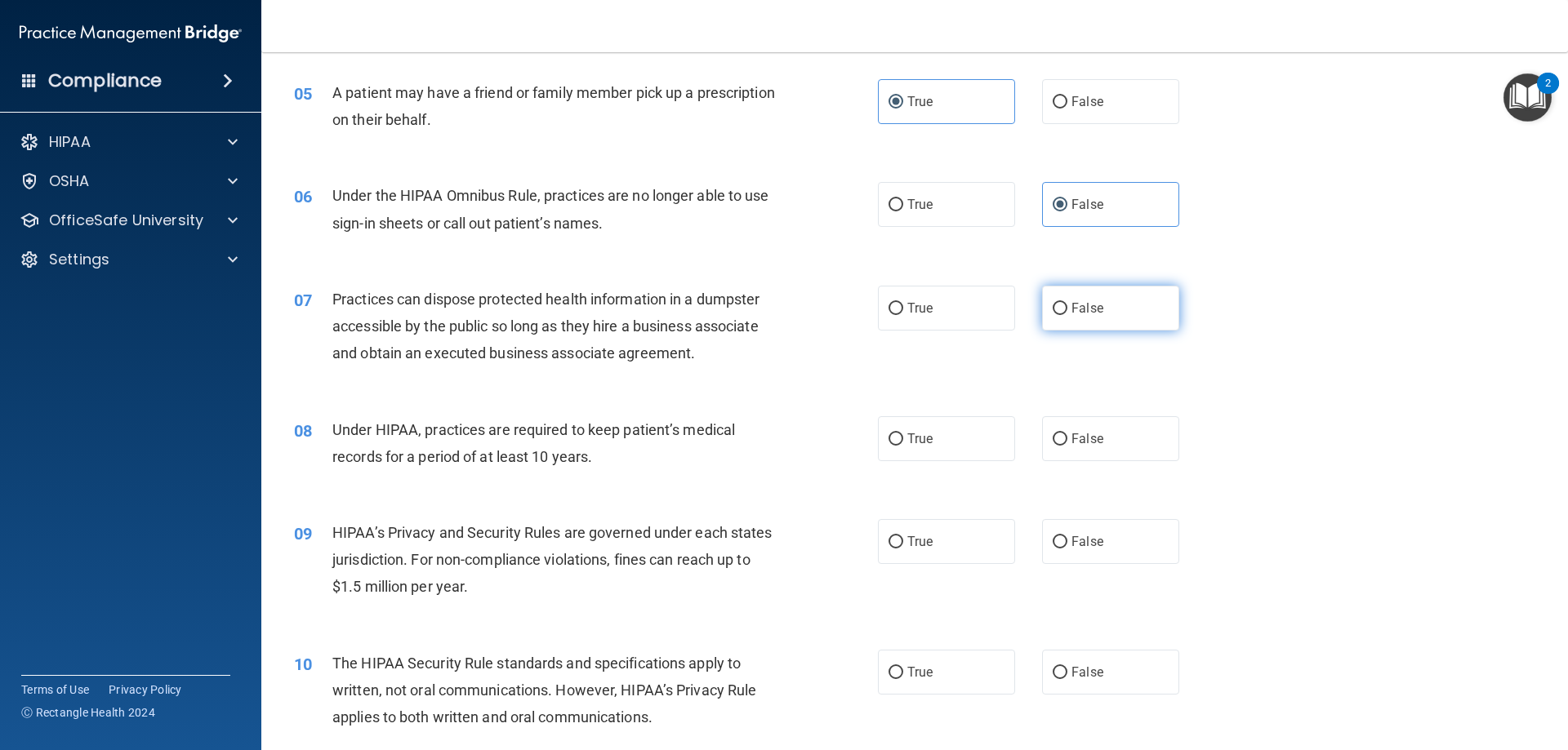
click at [1110, 320] on label "False" at bounding box center [1110, 308] width 137 height 45
click at [1067, 315] on input "False" at bounding box center [1060, 308] width 15 height 12
radio input "true"
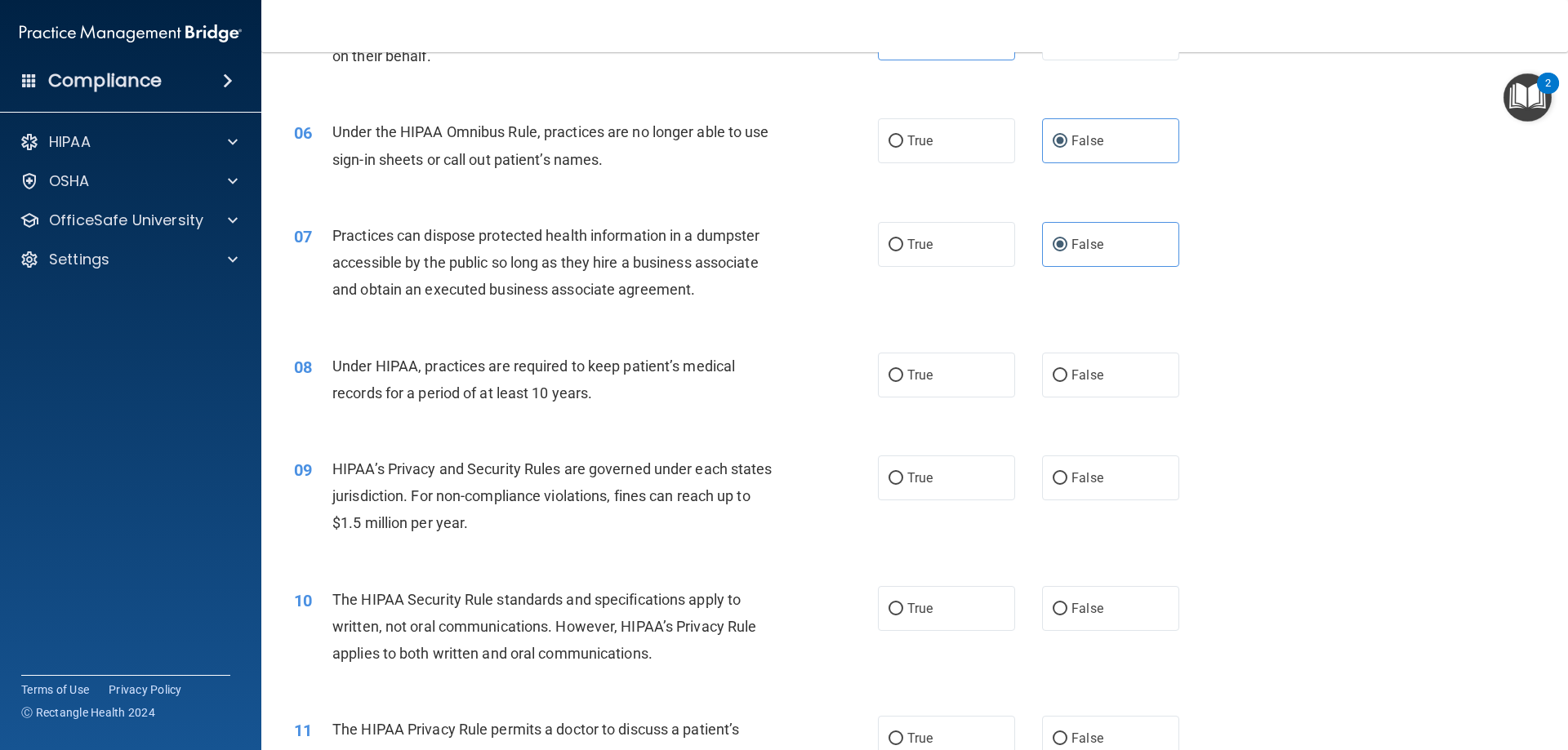
scroll to position [734, 0]
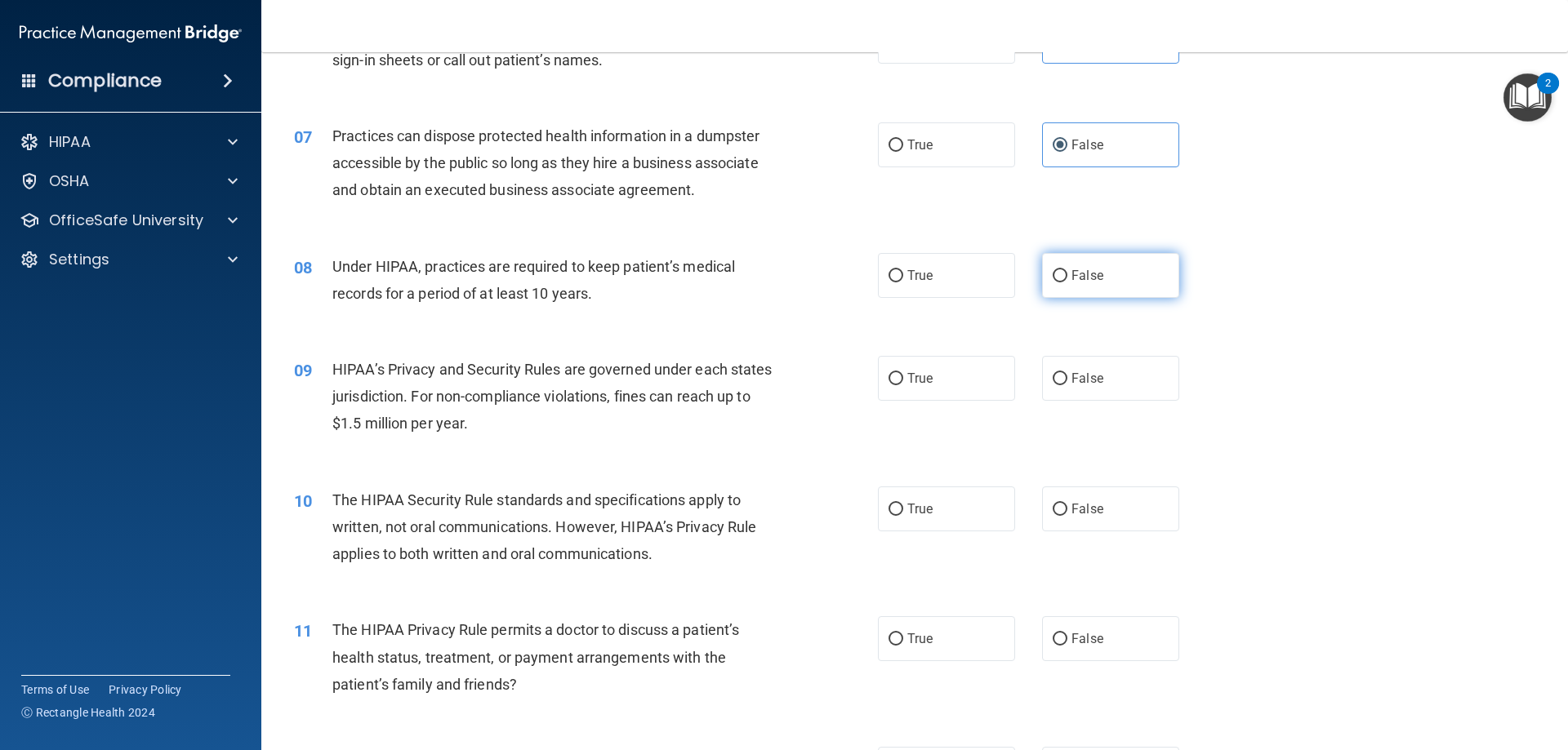
click at [1074, 293] on label "False" at bounding box center [1110, 276] width 137 height 45
click at [1067, 282] on input "False" at bounding box center [1060, 276] width 15 height 12
radio input "true"
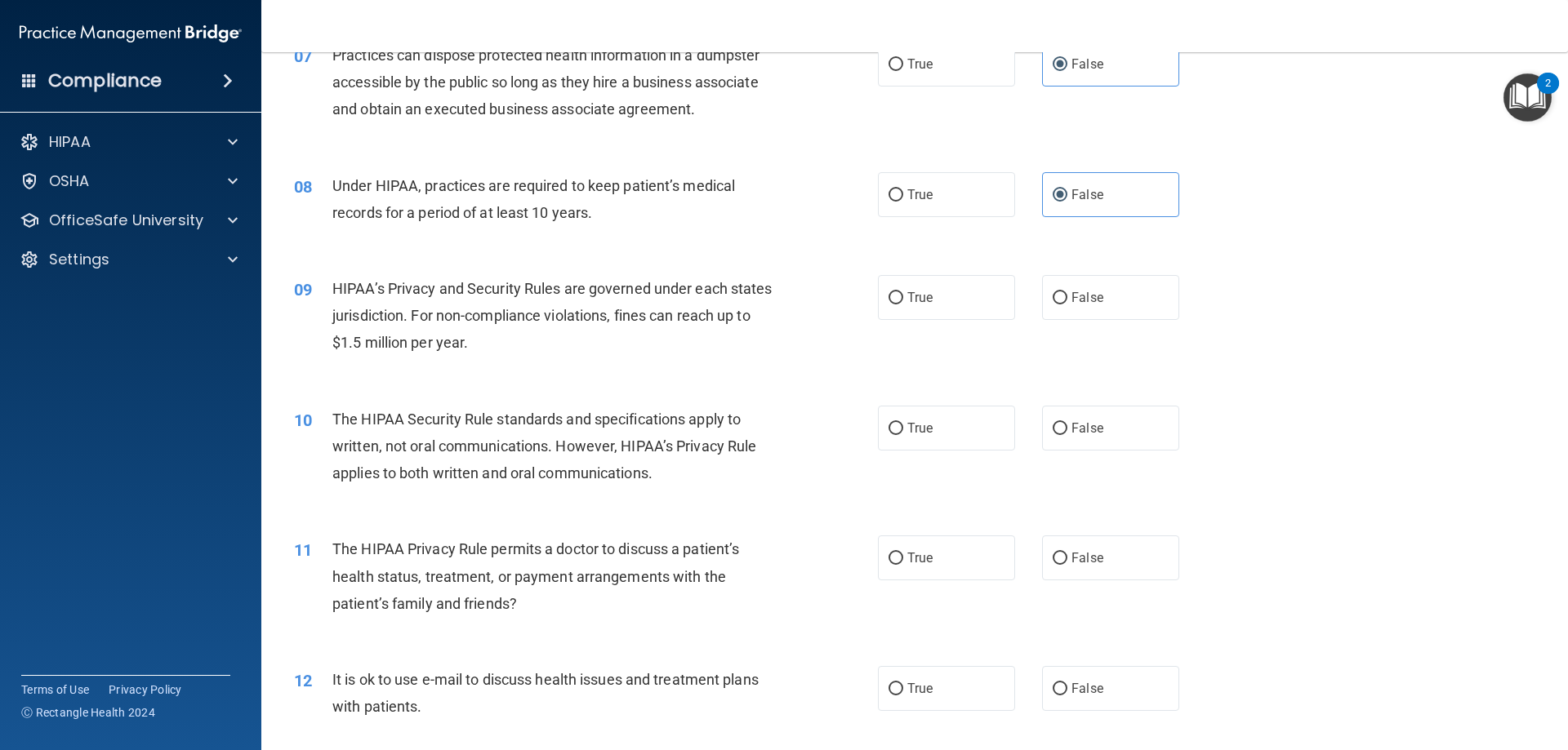
scroll to position [816, 0]
click at [1125, 277] on label "False" at bounding box center [1110, 296] width 137 height 45
click at [1067, 292] on input "False" at bounding box center [1060, 297] width 15 height 12
radio input "true"
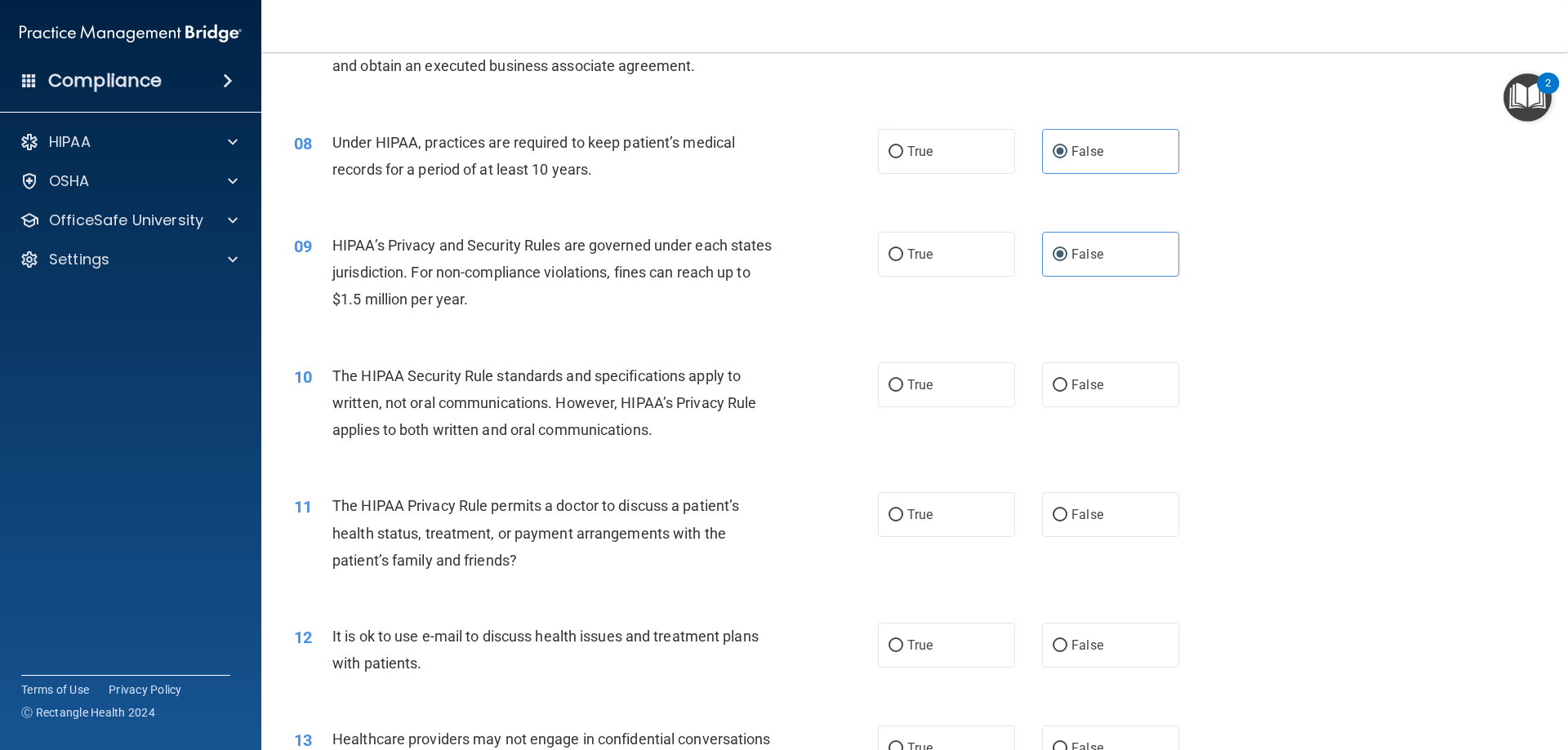
scroll to position [897, 0]
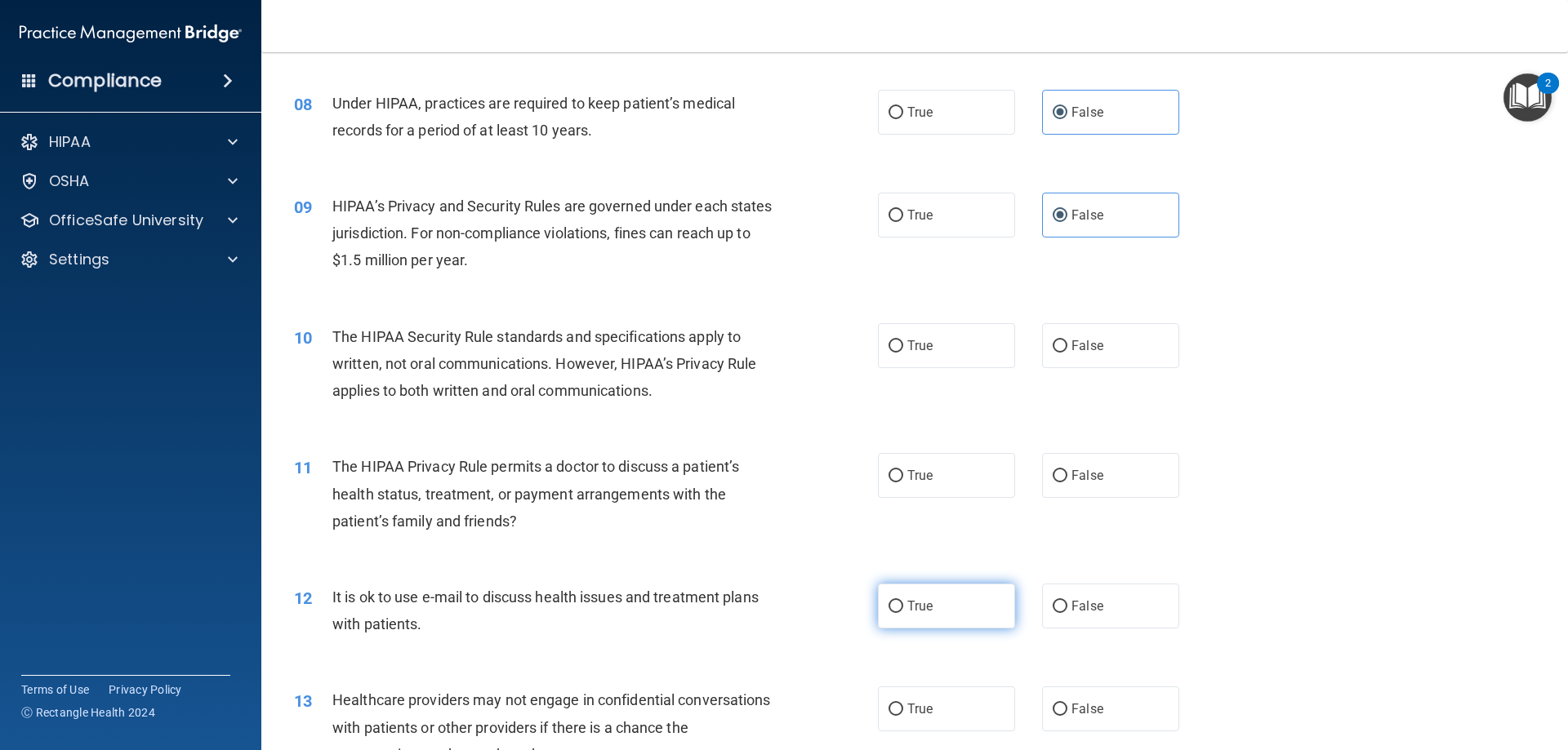
click at [908, 614] on label "True" at bounding box center [946, 606] width 137 height 45
click at [903, 613] on input "True" at bounding box center [896, 607] width 15 height 12
radio input "true"
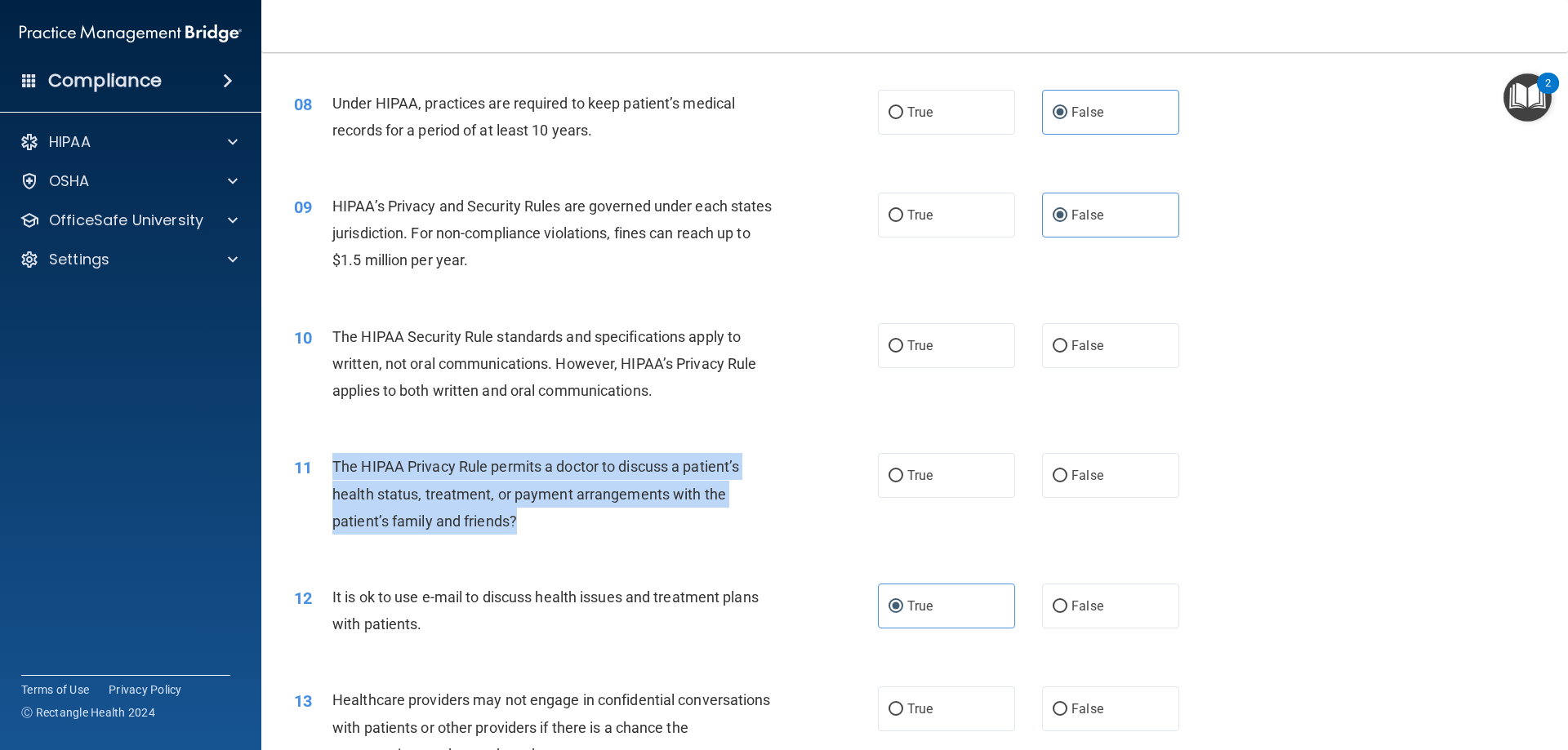
drag, startPoint x: 330, startPoint y: 461, endPoint x: 531, endPoint y: 529, distance: 212.2
click at [531, 529] on div "11 The HIPAA Privacy Rule permits a doctor to discuss a patient’s health status…" at bounding box center [585, 498] width 633 height 89
click at [591, 517] on div "The HIPAA Privacy Rule permits a doctor to discuss a patient’s health status, t…" at bounding box center [560, 494] width 457 height 82
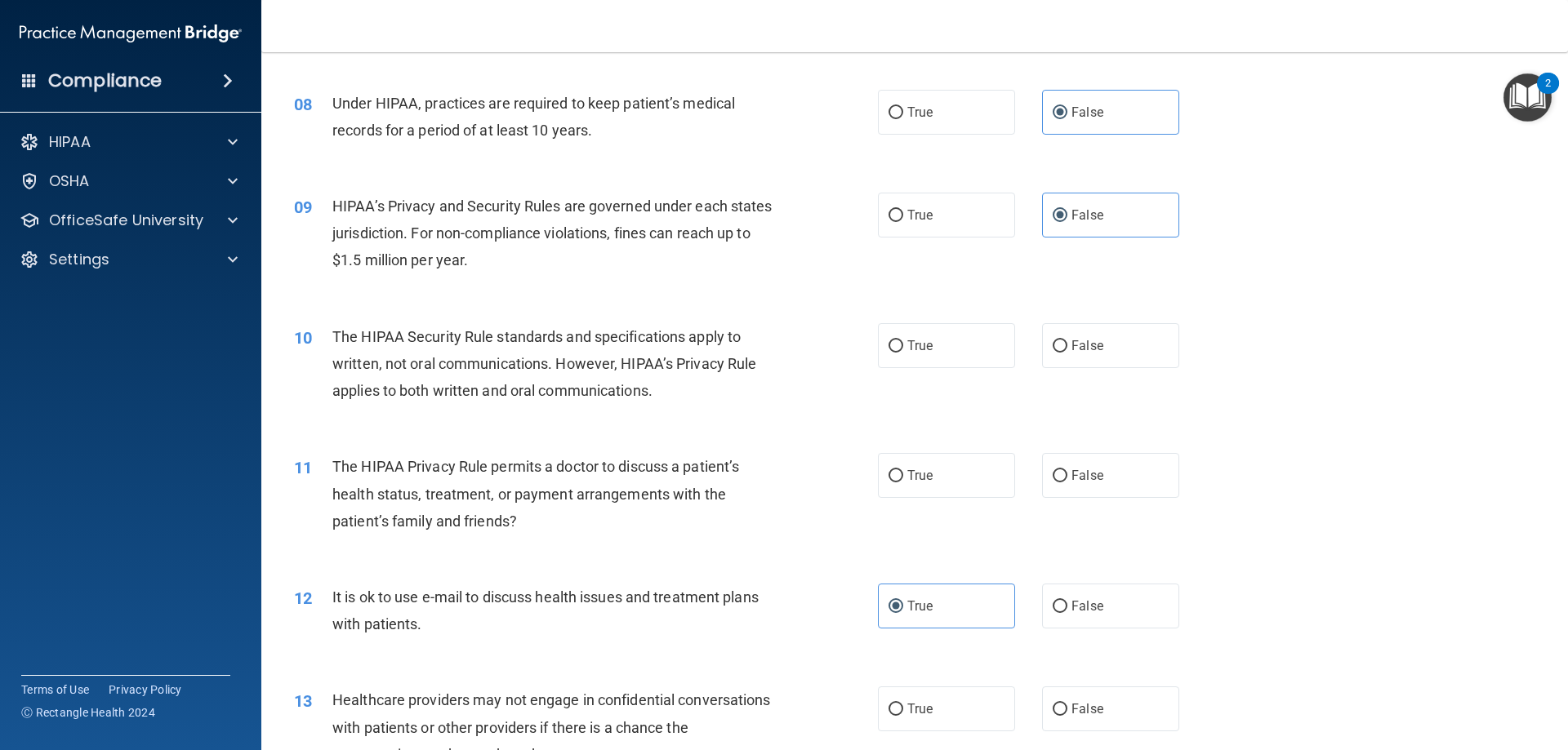
click at [870, 476] on div "11 The HIPAA Privacy Rule permits a doctor to discuss a patient’s health status…" at bounding box center [585, 498] width 633 height 89
click at [901, 476] on label "True" at bounding box center [946, 475] width 137 height 45
click at [901, 476] on input "True" at bounding box center [896, 476] width 15 height 12
radio input "true"
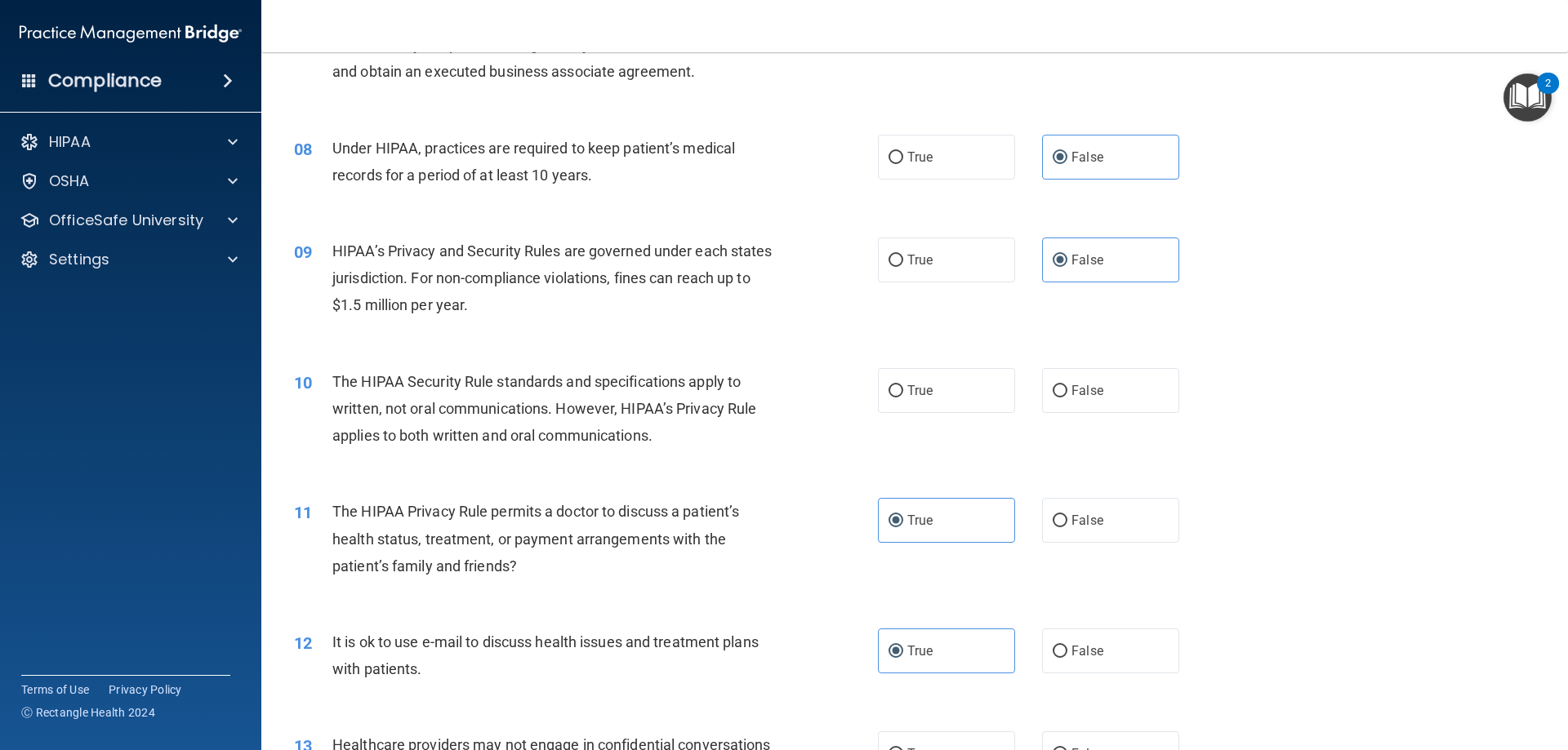
click at [560, 505] on div "11 The HIPAA Privacy Rule permits a doctor to discuss a patient’s health status…" at bounding box center [915, 542] width 1266 height 130
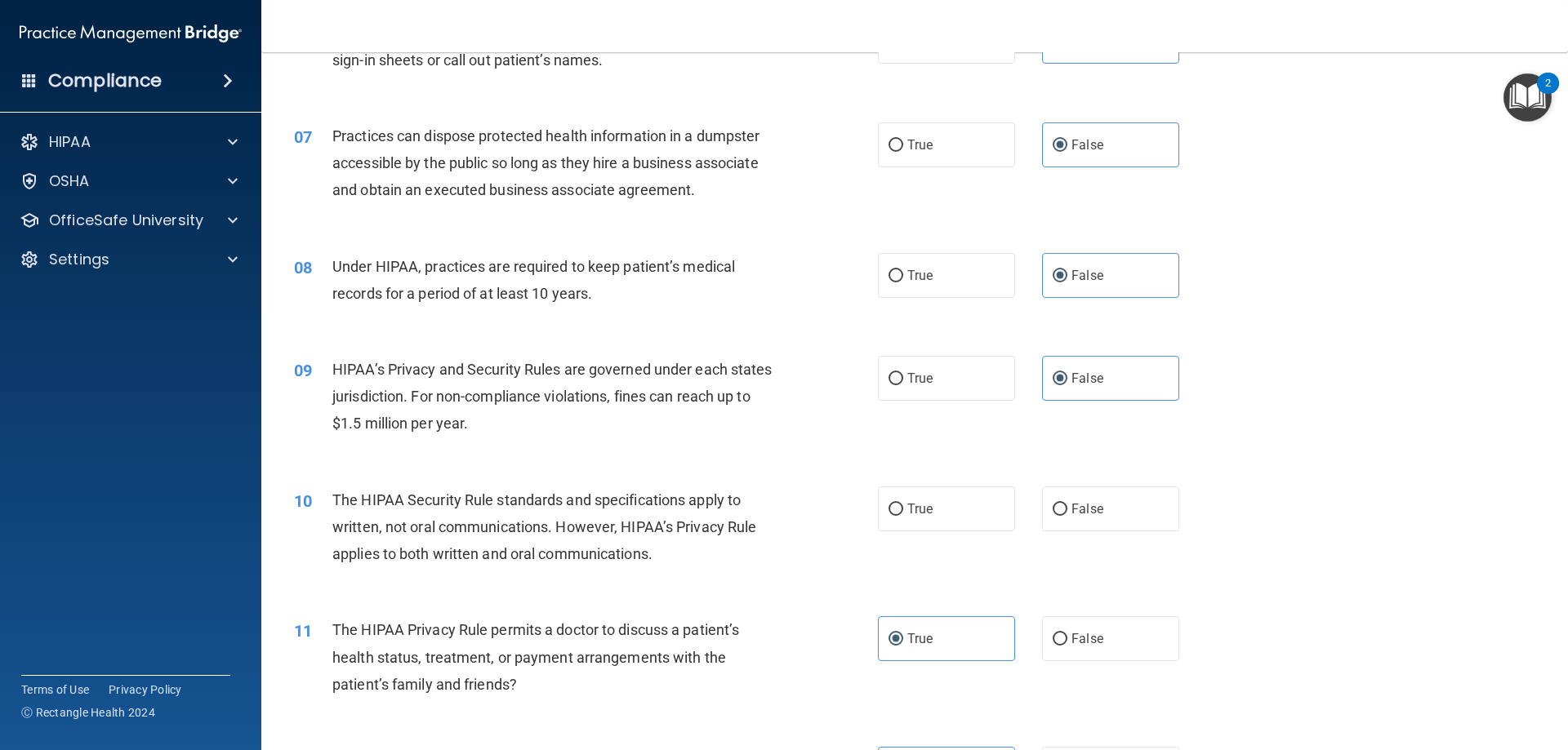
scroll to position [816, 0]
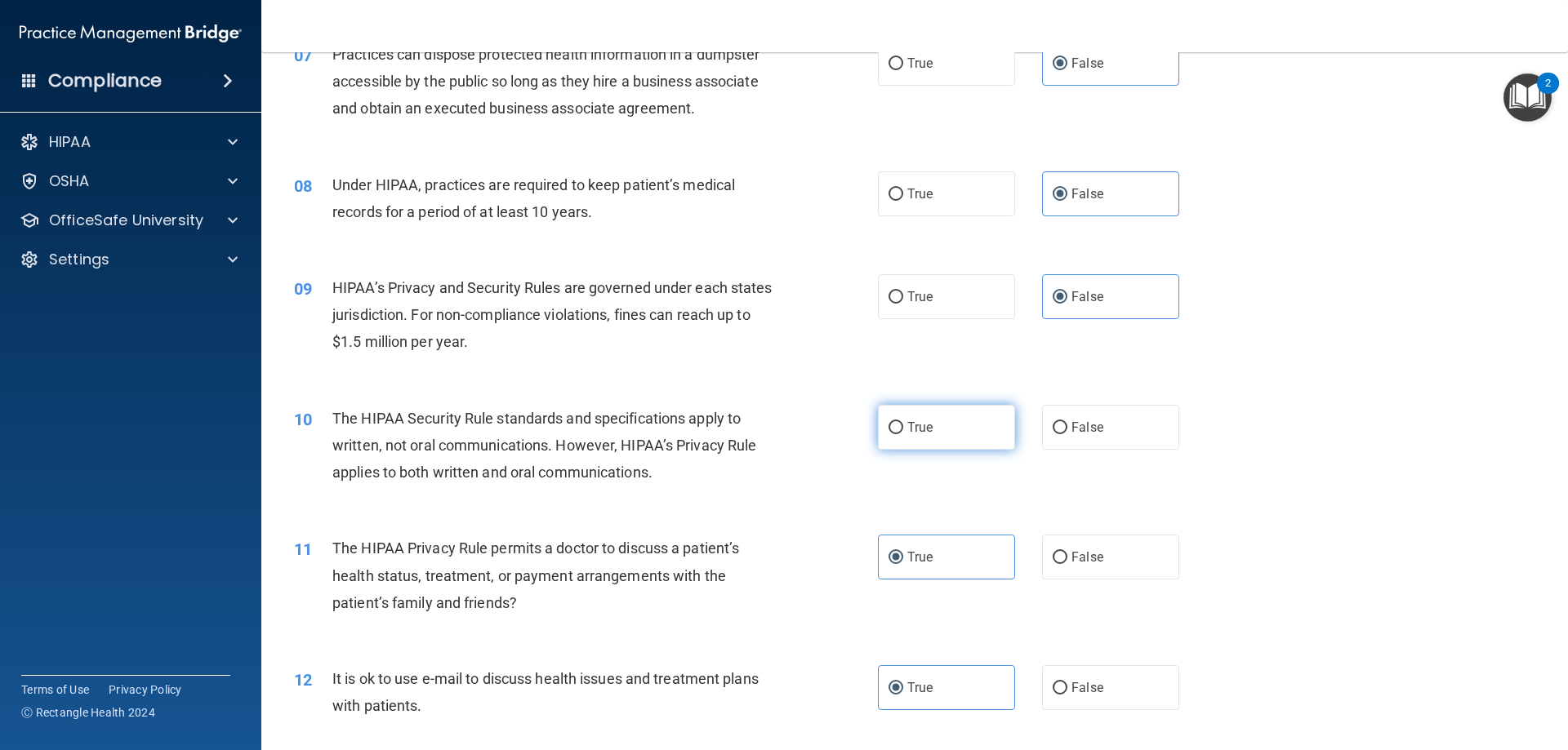
click at [907, 428] on span "True" at bounding box center [919, 427] width 25 height 16
click at [903, 428] on input "True" at bounding box center [896, 428] width 15 height 12
radio input "true"
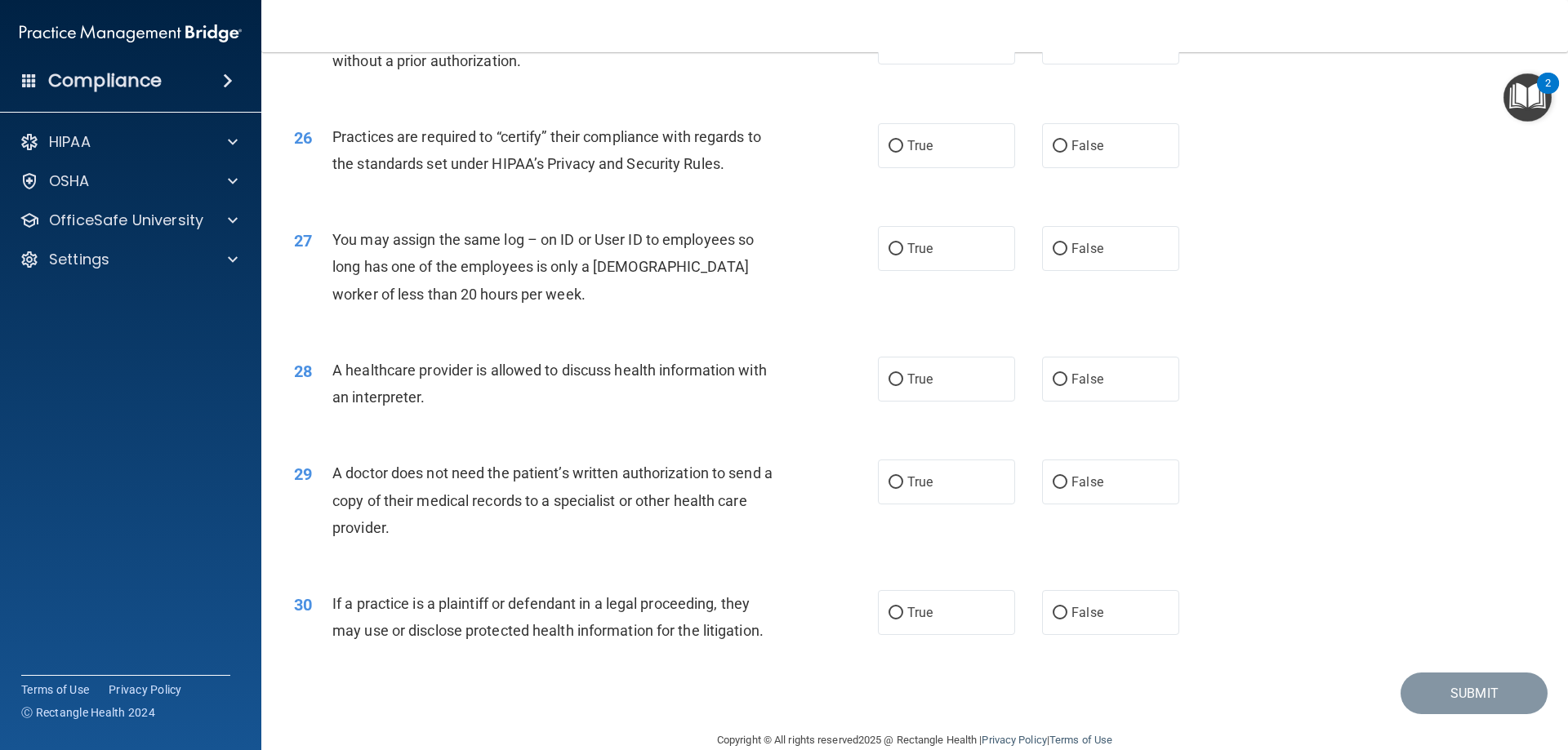
scroll to position [3048, 0]
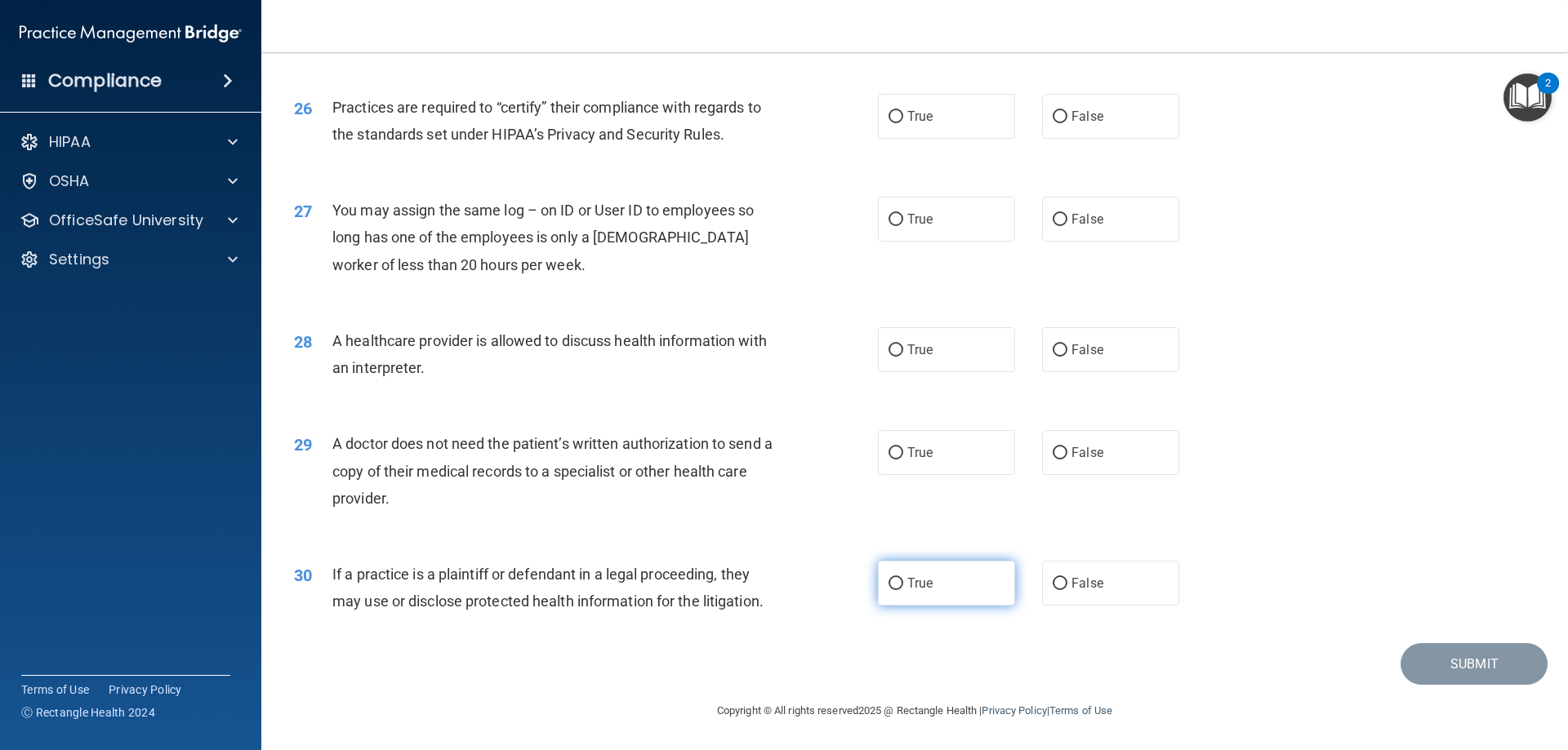
click at [899, 585] on label "True" at bounding box center [946, 583] width 137 height 45
click at [899, 585] on input "True" at bounding box center [896, 583] width 15 height 12
radio input "true"
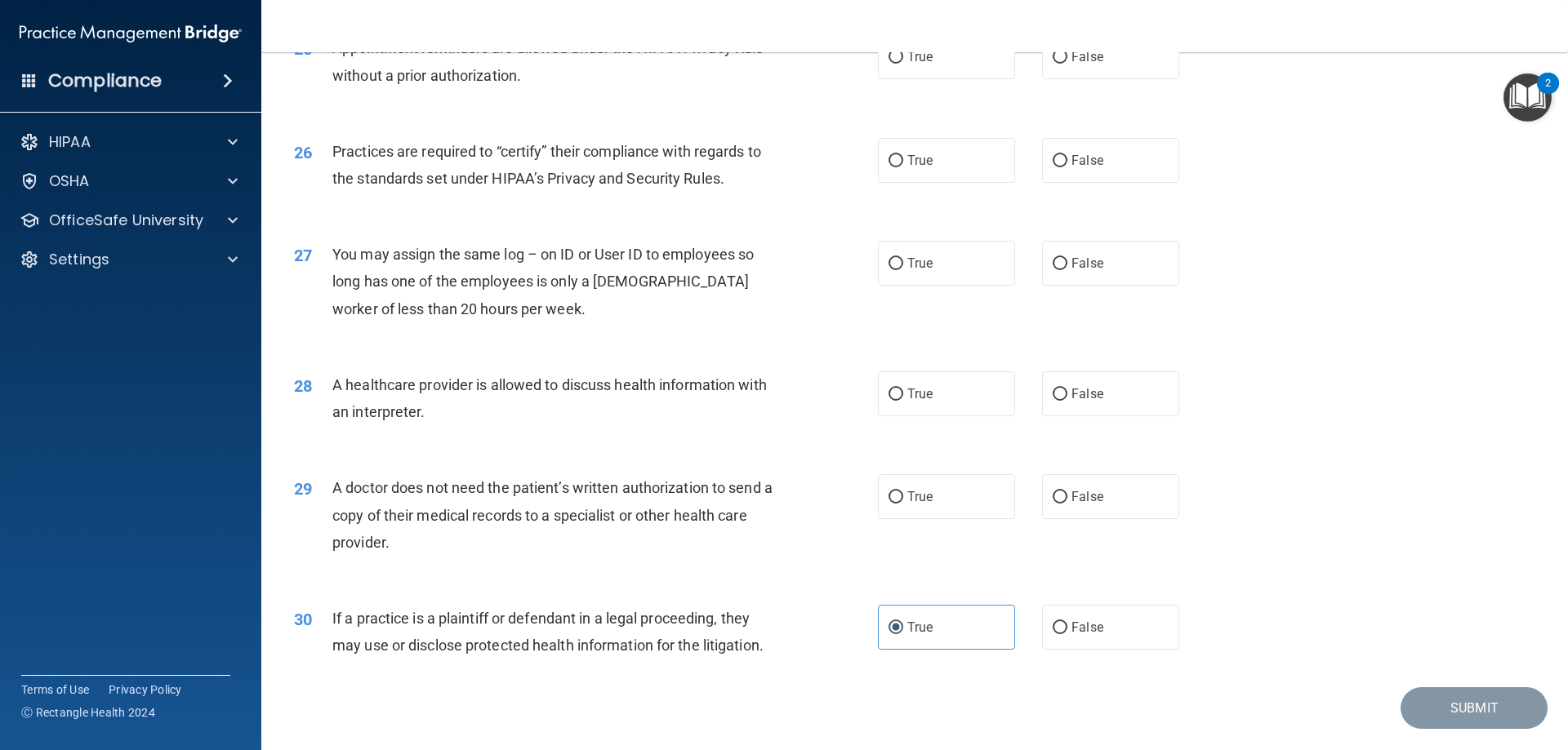
scroll to position [2967, 0]
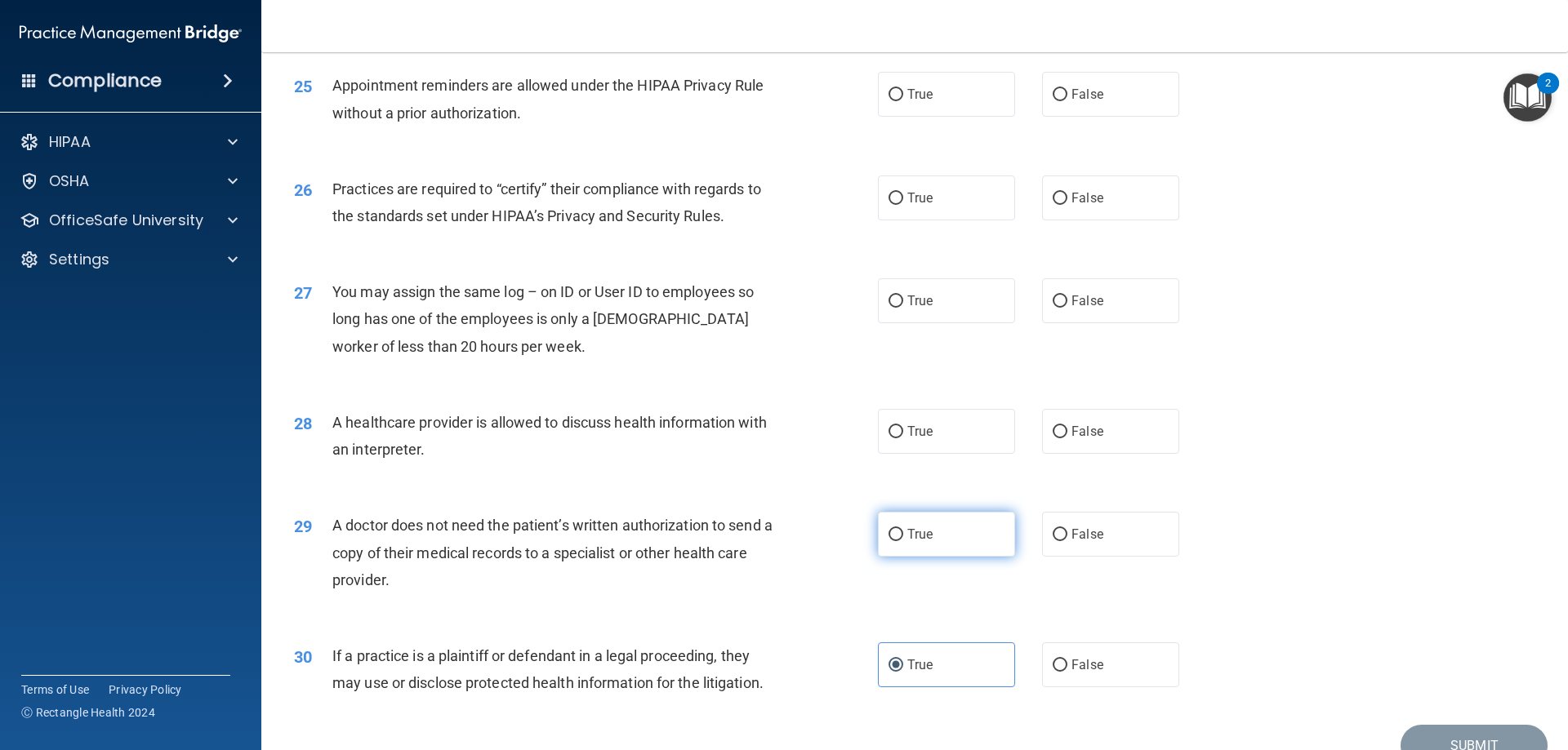
click at [888, 532] on input "True" at bounding box center [896, 535] width 15 height 12
radio input "true"
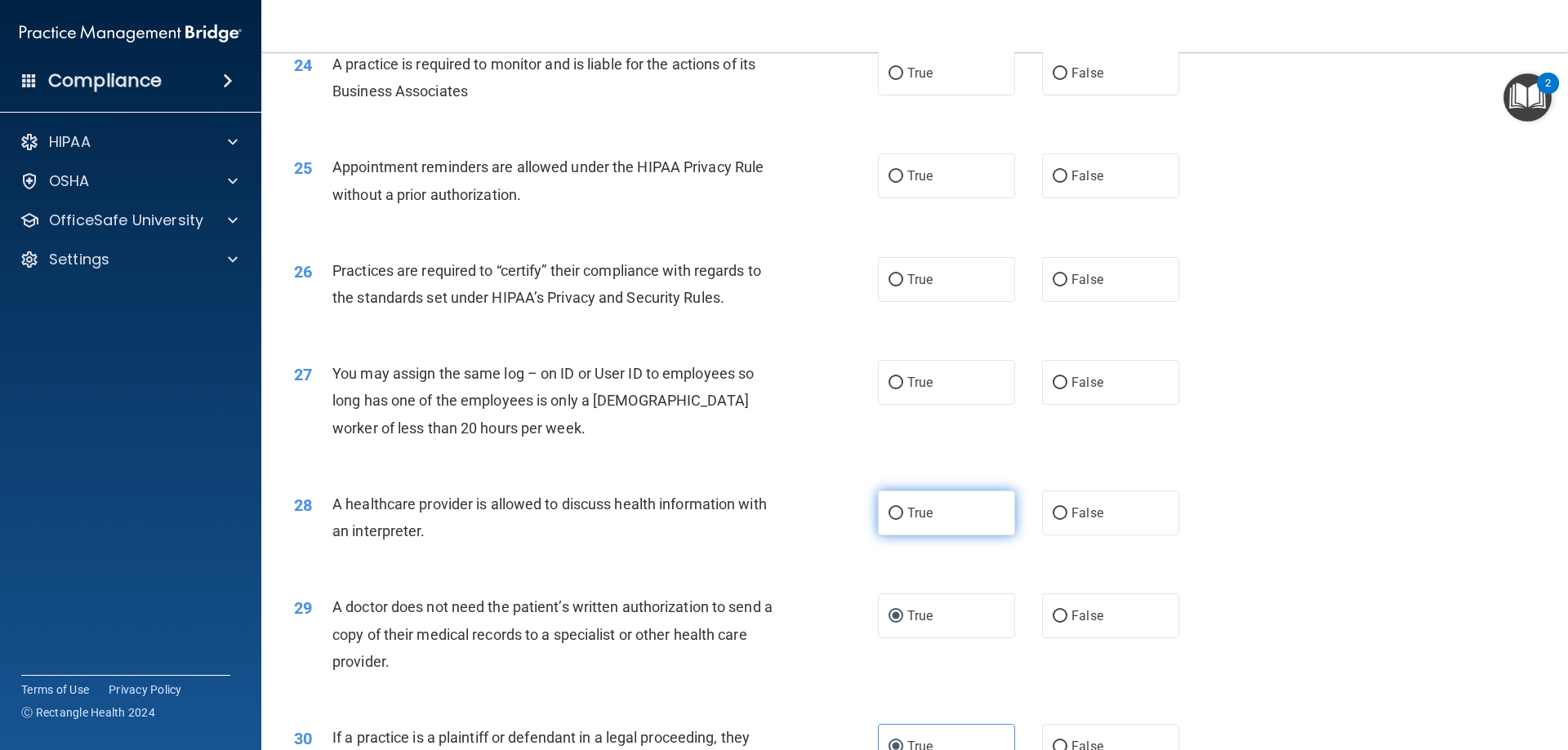
click at [918, 509] on span "True" at bounding box center [919, 512] width 25 height 16
click at [903, 509] on input "True" at bounding box center [896, 513] width 15 height 12
radio input "true"
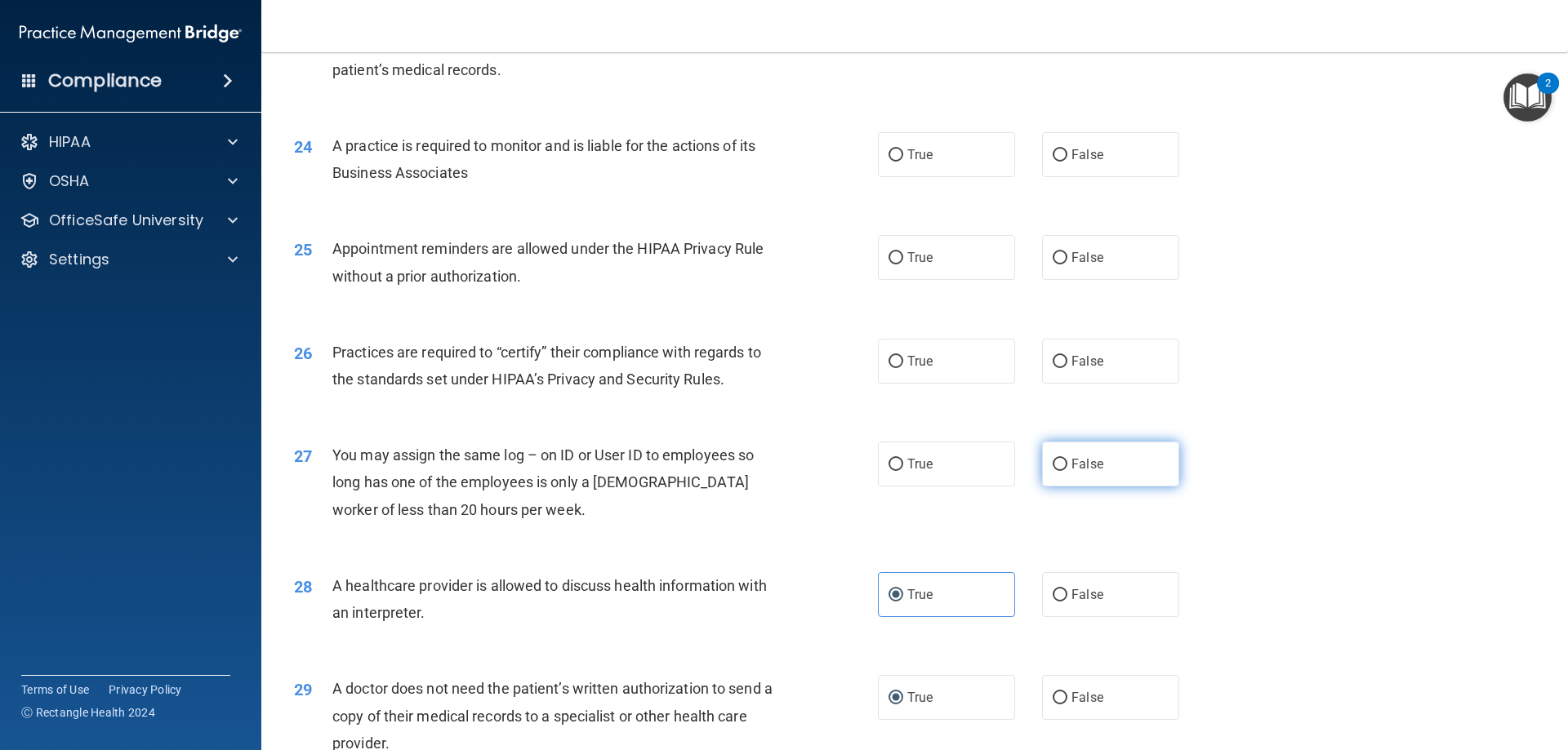
click at [1042, 446] on label "False" at bounding box center [1110, 464] width 137 height 45
click at [1052, 458] on input "False" at bounding box center [1060, 464] width 15 height 12
radio input "true"
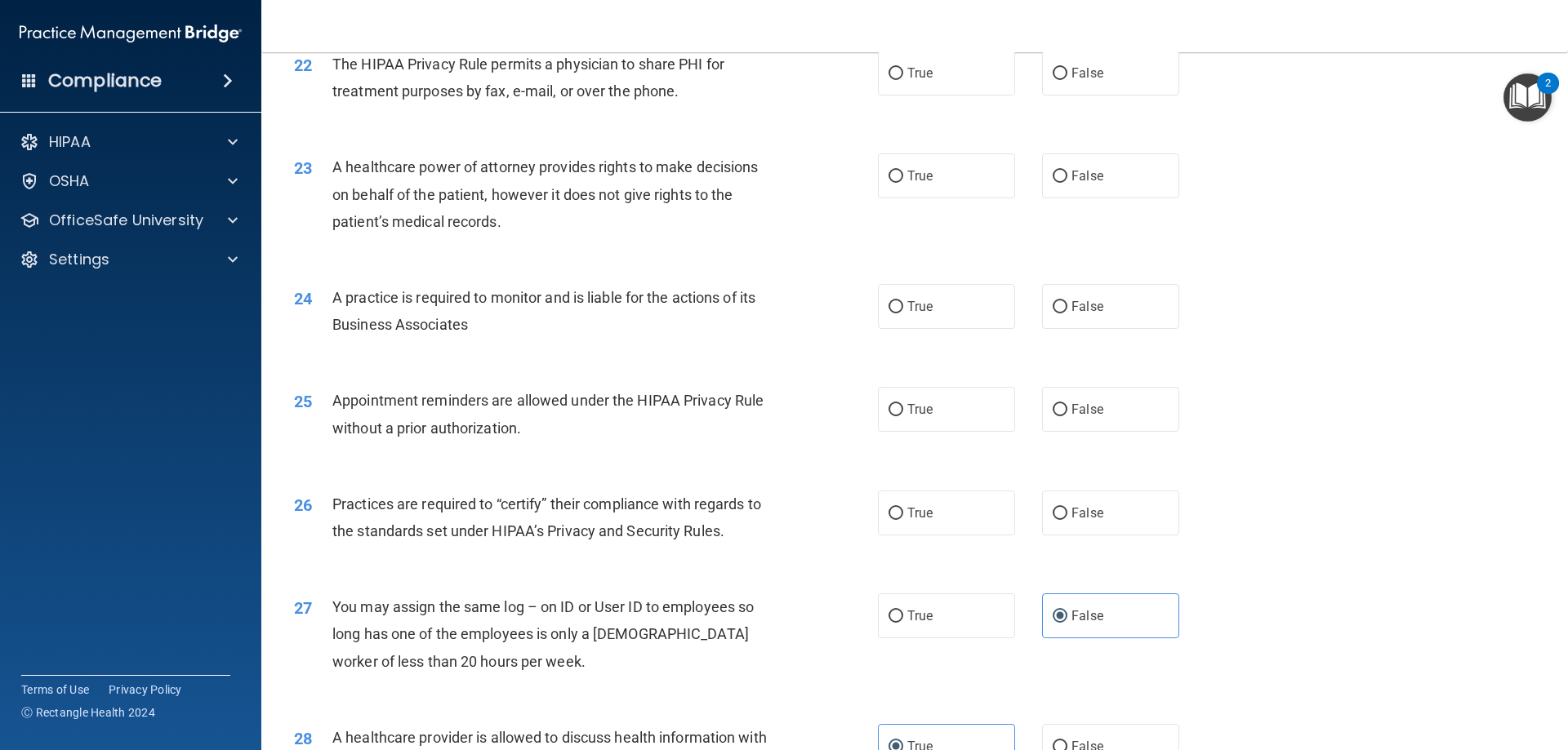
scroll to position [2640, 0]
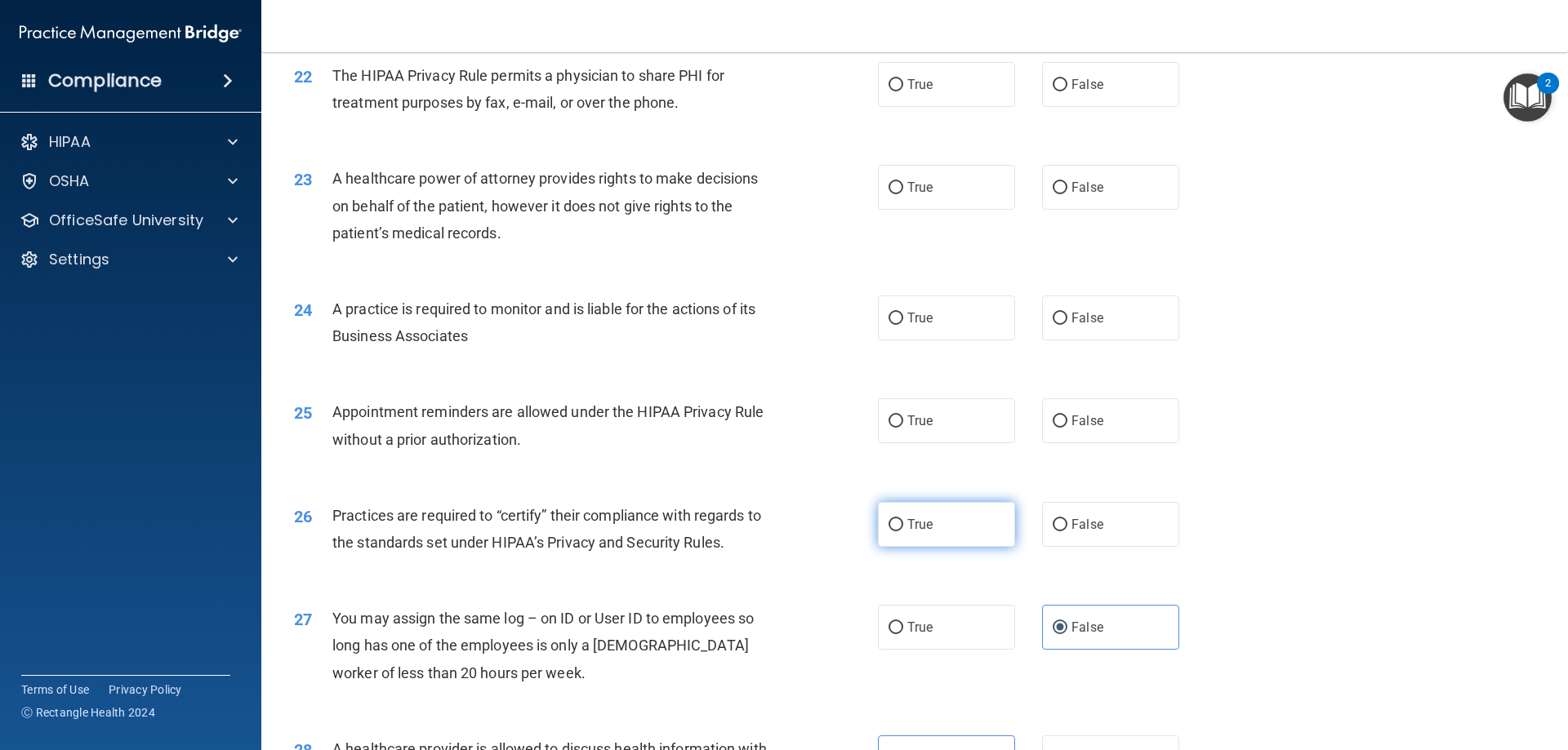
click at [950, 525] on label "True" at bounding box center [946, 525] width 137 height 45
click at [903, 525] on input "True" at bounding box center [896, 525] width 15 height 12
radio input "true"
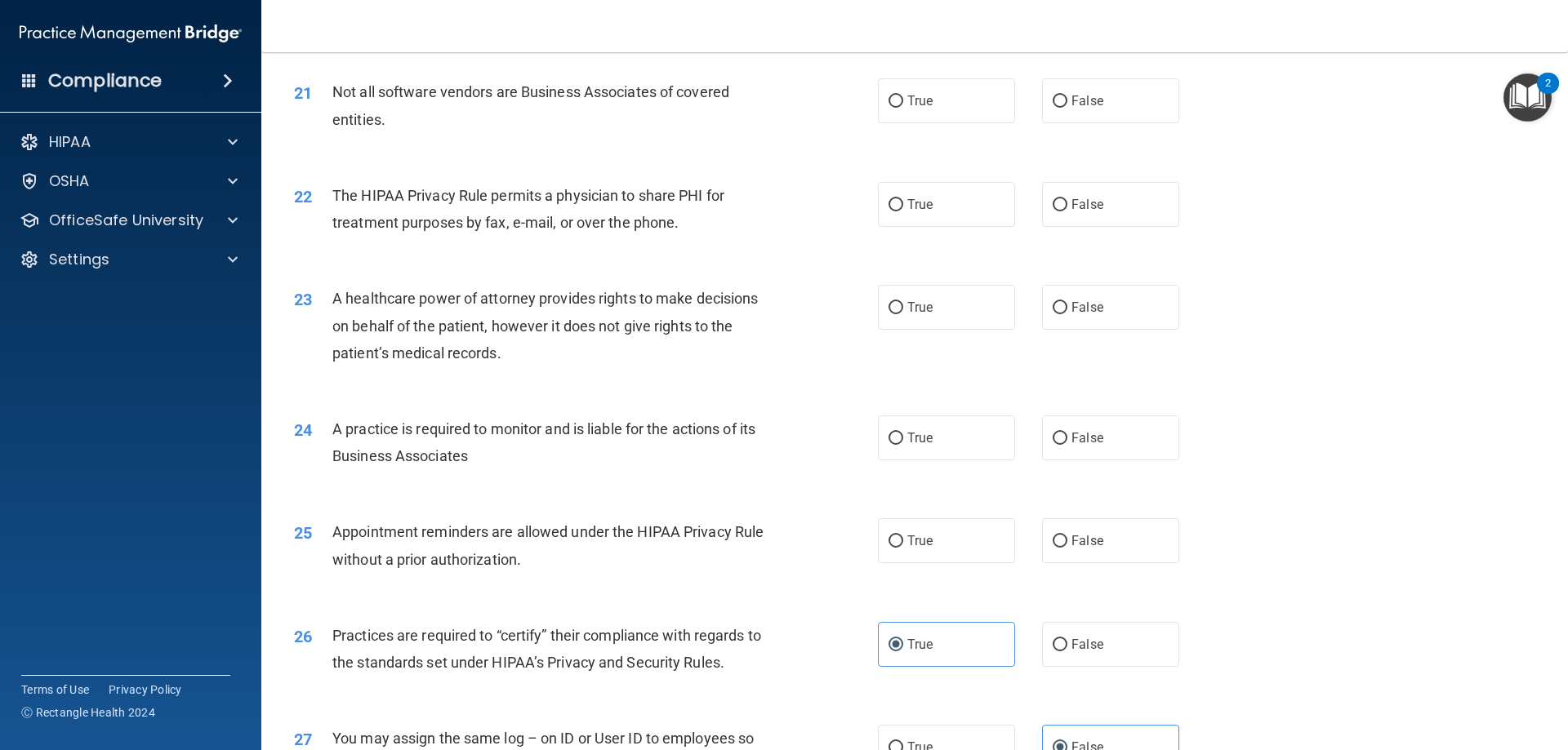
scroll to position [2559, 0]
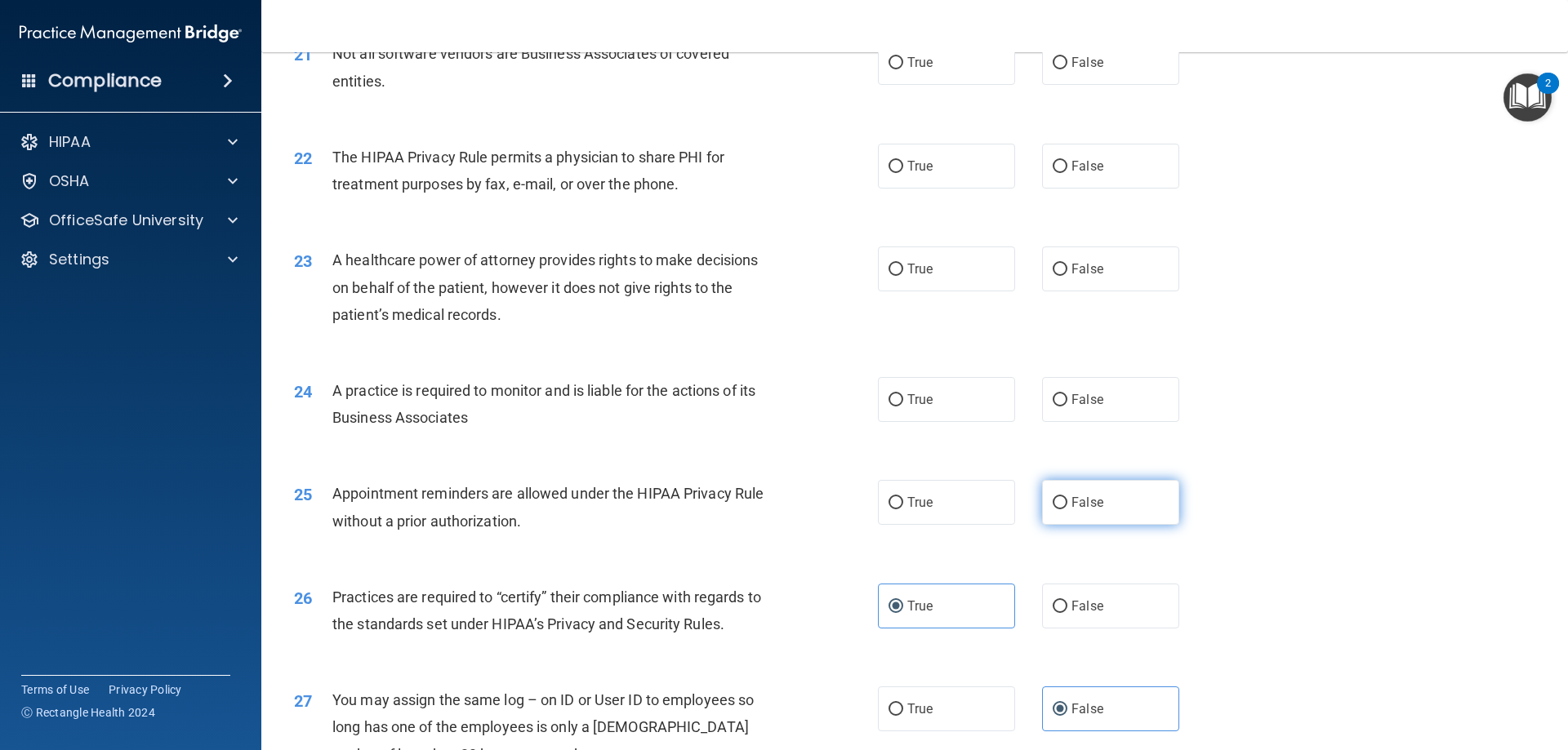
click at [1081, 511] on label "False" at bounding box center [1110, 502] width 137 height 45
click at [1067, 510] on input "False" at bounding box center [1060, 502] width 15 height 12
radio input "true"
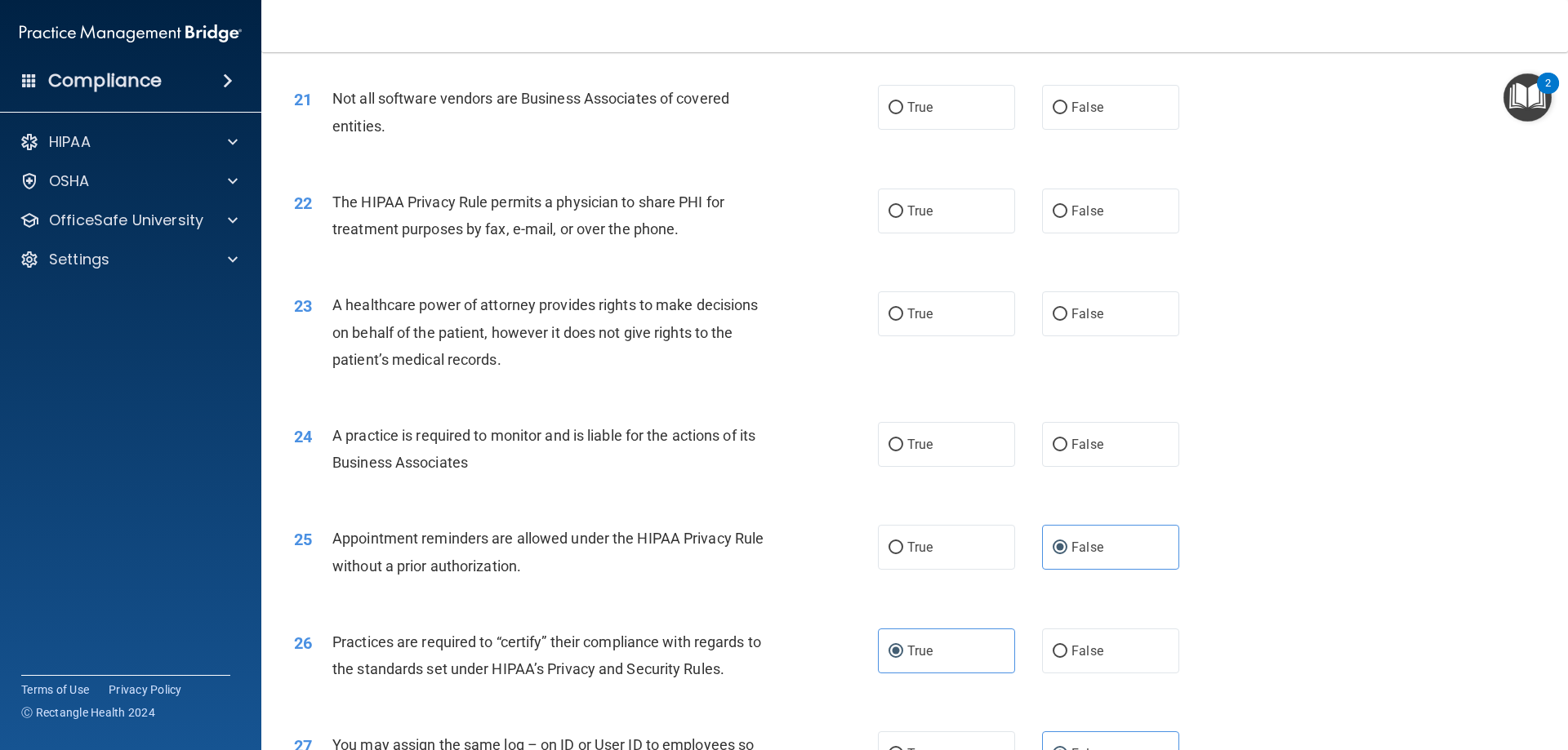
scroll to position [2477, 0]
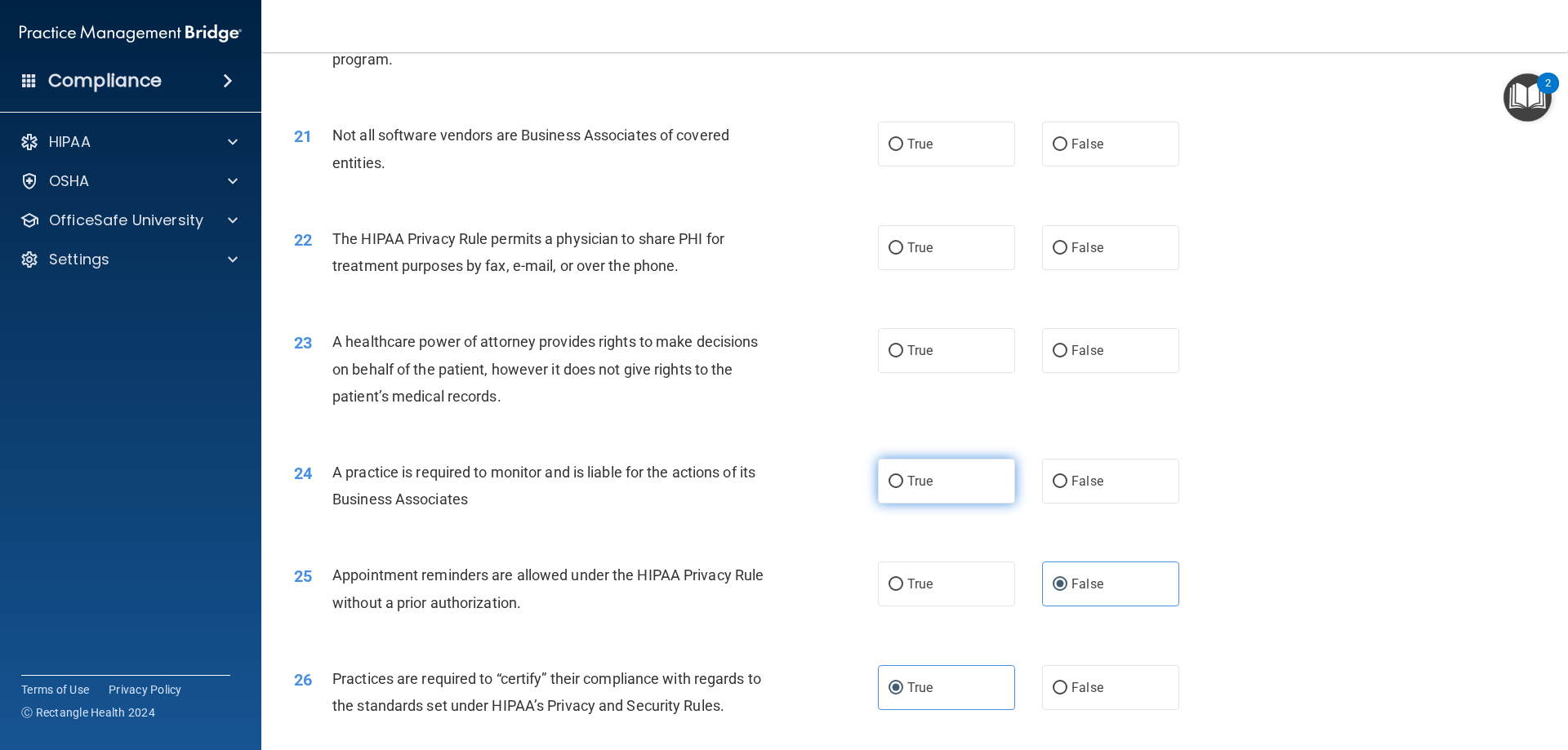
click at [906, 491] on label "True" at bounding box center [946, 481] width 137 height 45
click at [903, 488] on input "True" at bounding box center [896, 482] width 15 height 12
radio input "true"
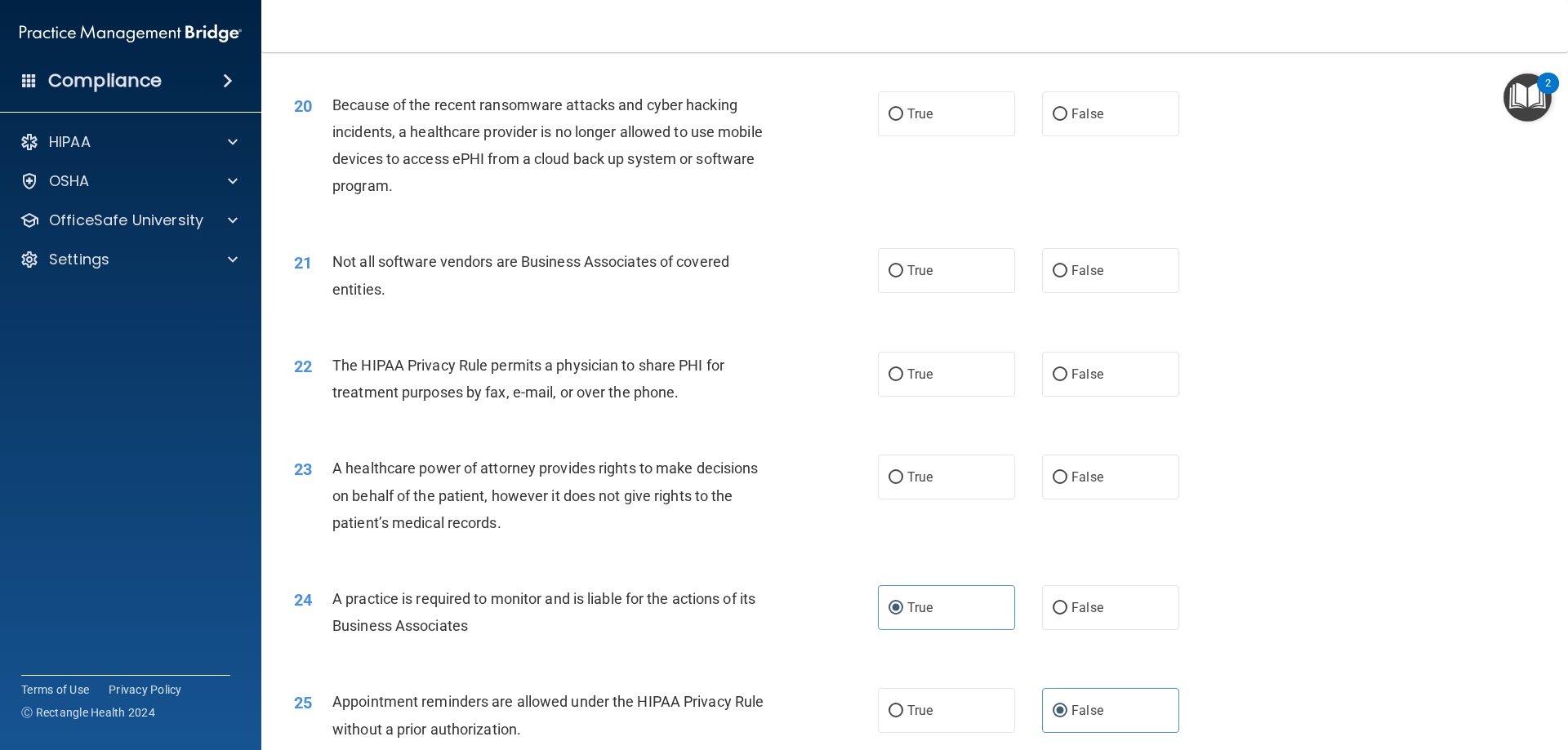
scroll to position [2314, 0]
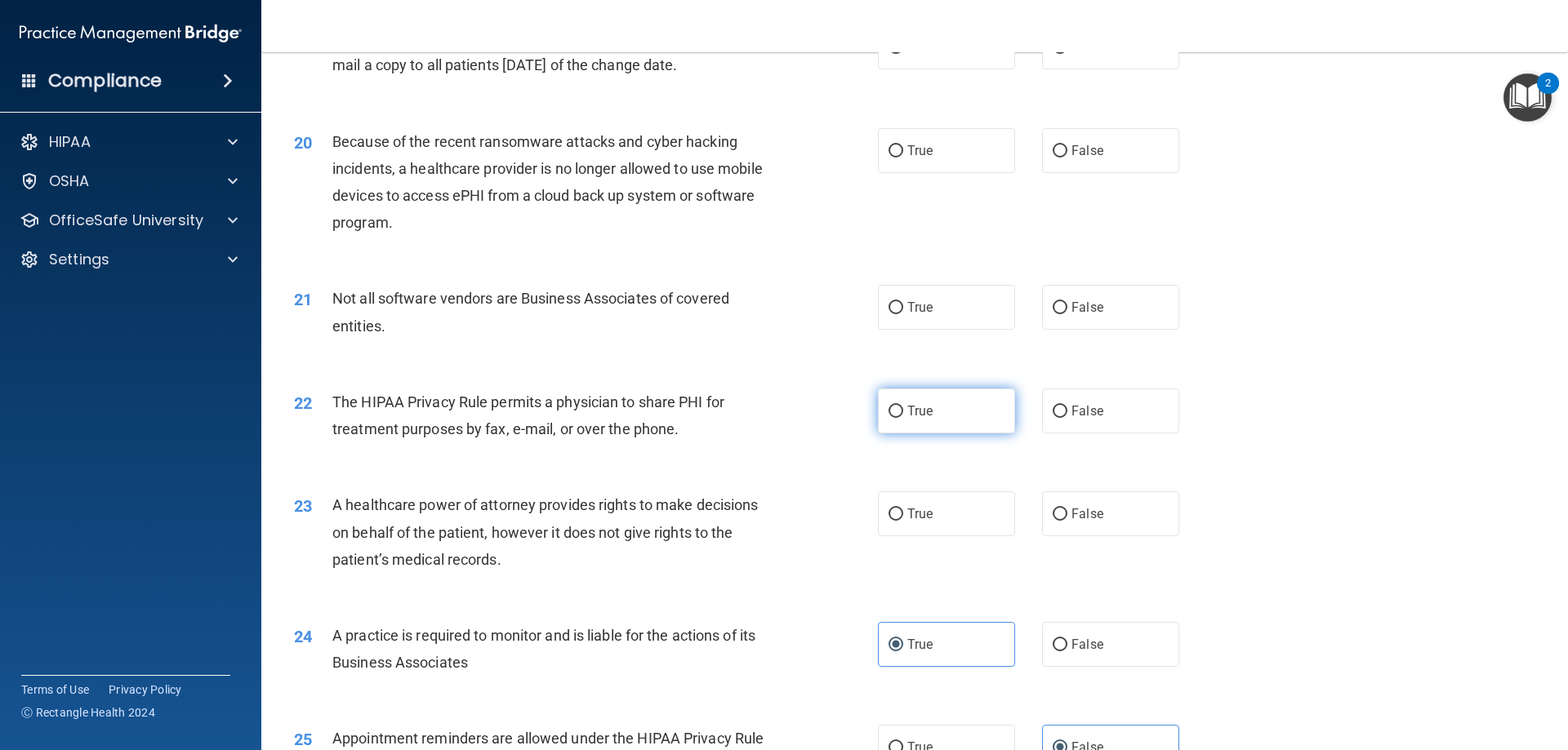
click at [932, 425] on label "True" at bounding box center [946, 411] width 137 height 45
click at [903, 417] on input "True" at bounding box center [896, 411] width 15 height 12
radio input "true"
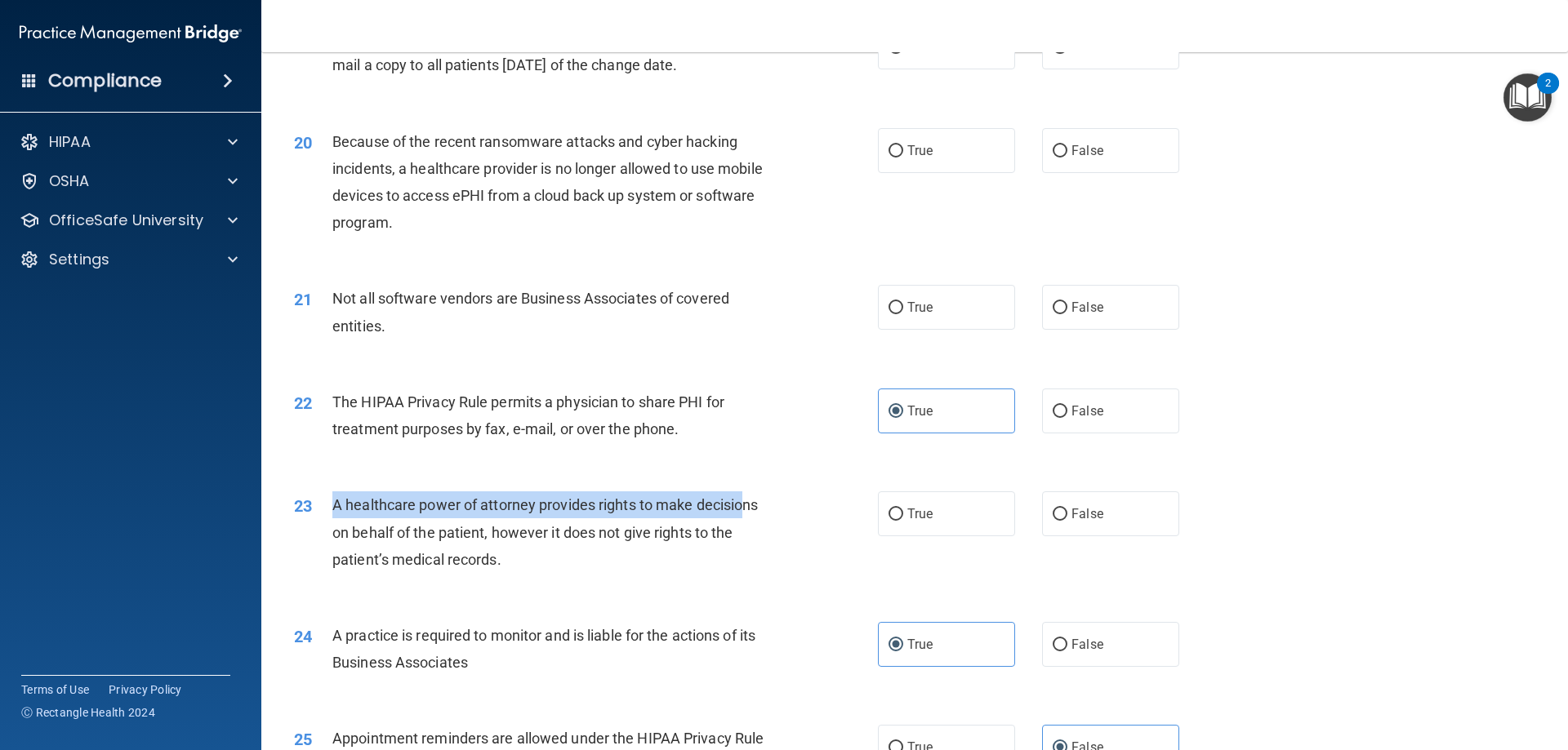
drag, startPoint x: 328, startPoint y: 504, endPoint x: 744, endPoint y: 515, distance: 416.1
click at [744, 515] on div "23 A healthcare power of attorney provides rights to make decisions on behalf o…" at bounding box center [585, 536] width 633 height 89
click at [736, 556] on div "A healthcare power of attorney provides rights to make decisions on behalf of t…" at bounding box center [560, 532] width 457 height 82
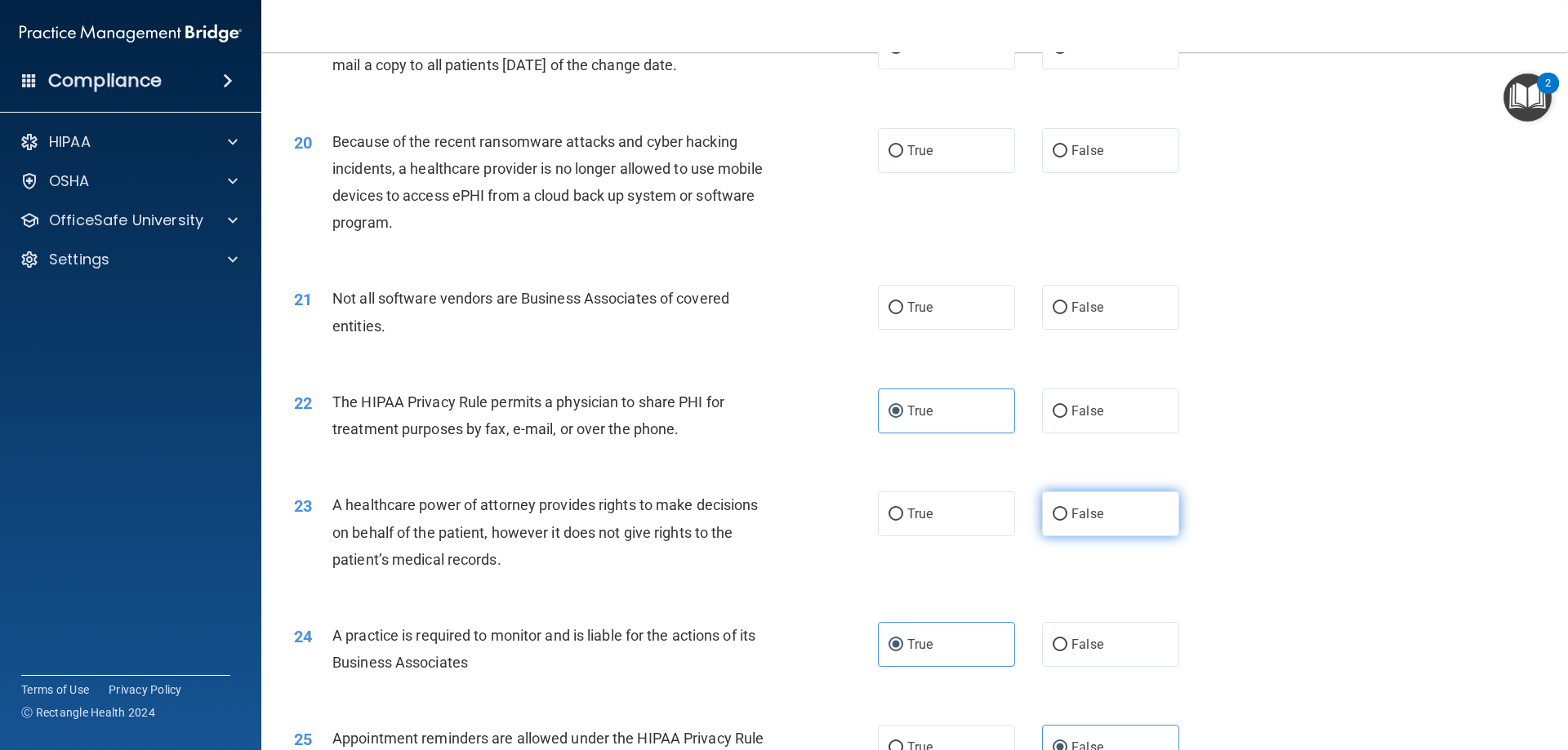
click at [1088, 533] on label "False" at bounding box center [1110, 513] width 137 height 45
click at [1067, 521] on input "False" at bounding box center [1060, 514] width 15 height 12
radio input "true"
click at [889, 509] on input "True" at bounding box center [896, 514] width 15 height 12
radio input "true"
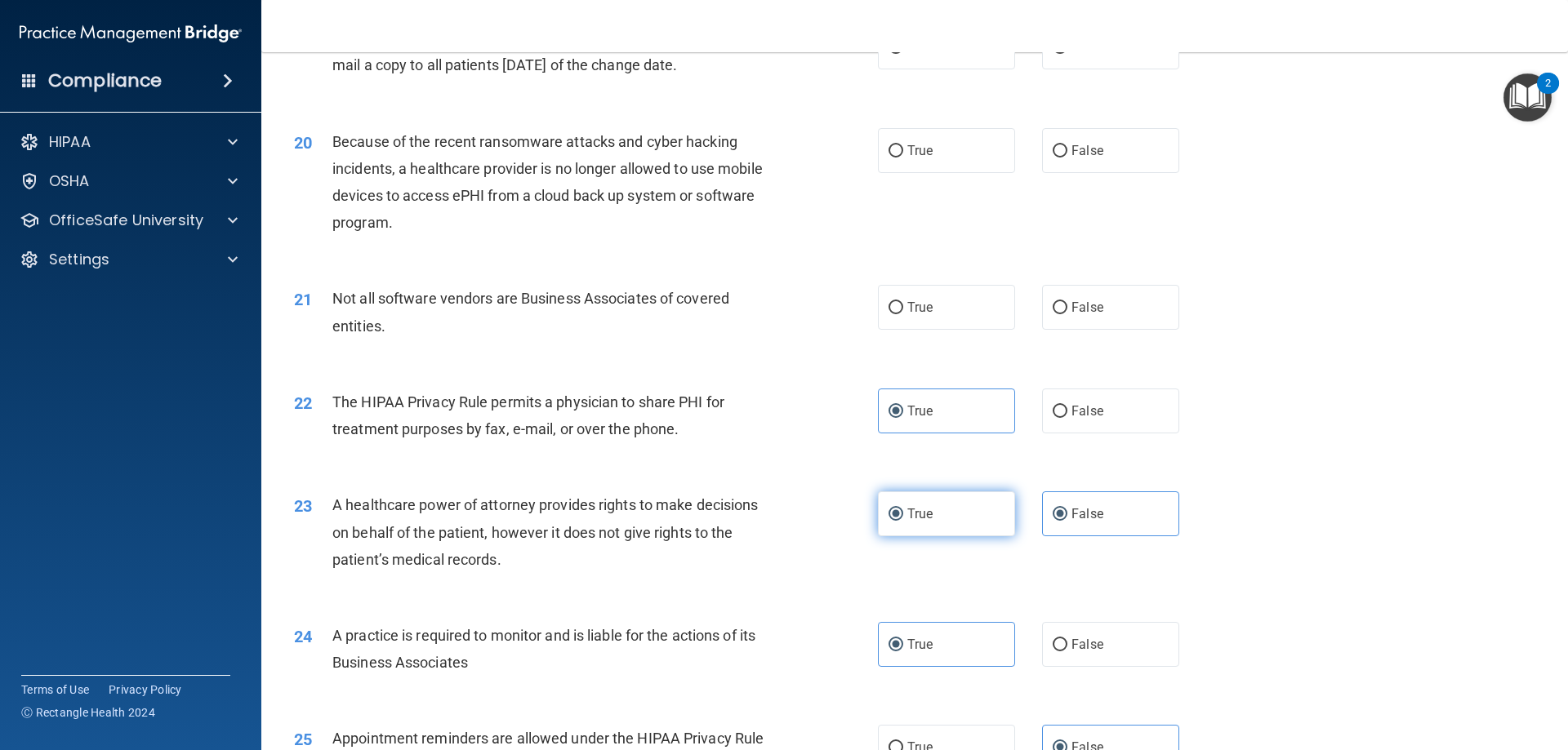
radio input "false"
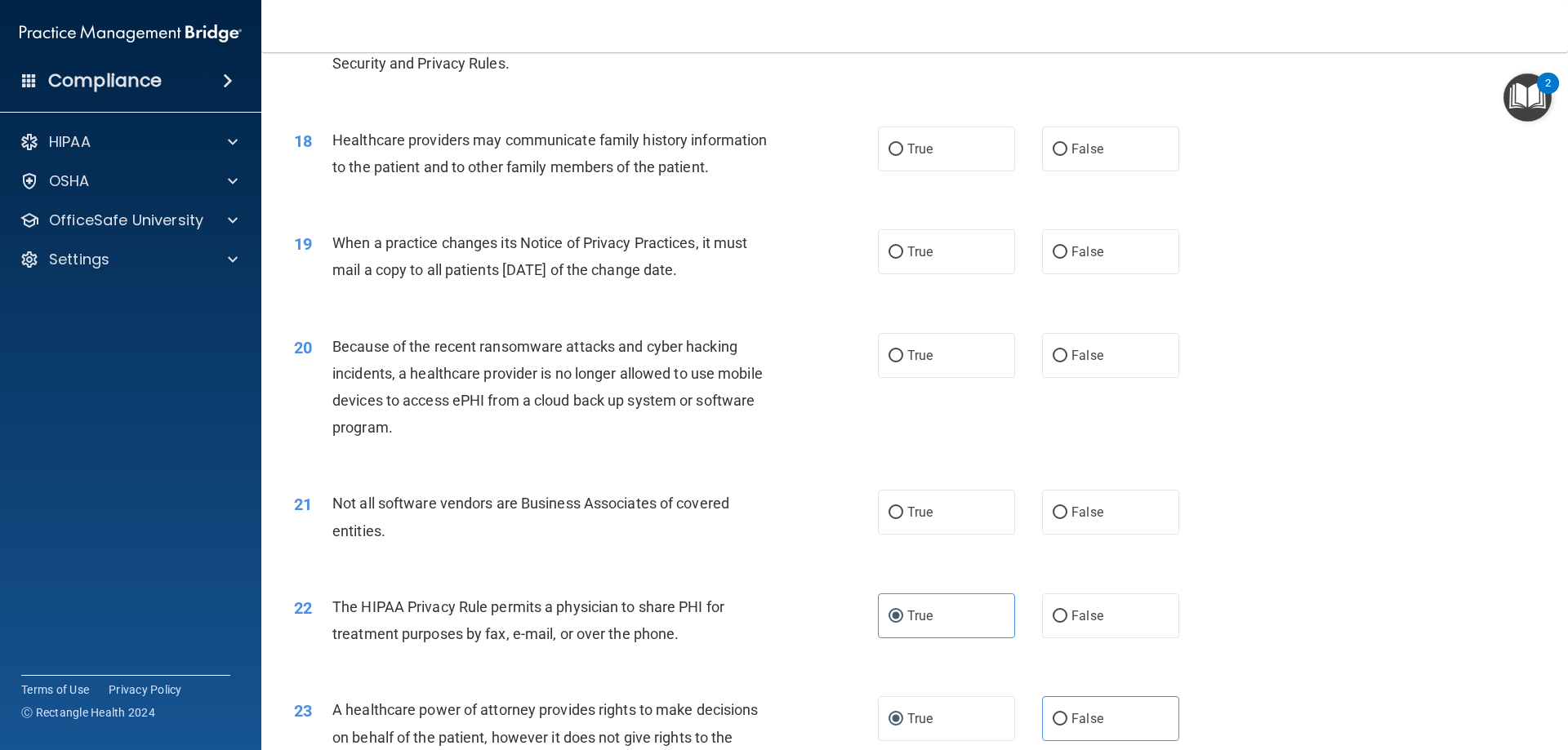
scroll to position [2069, 0]
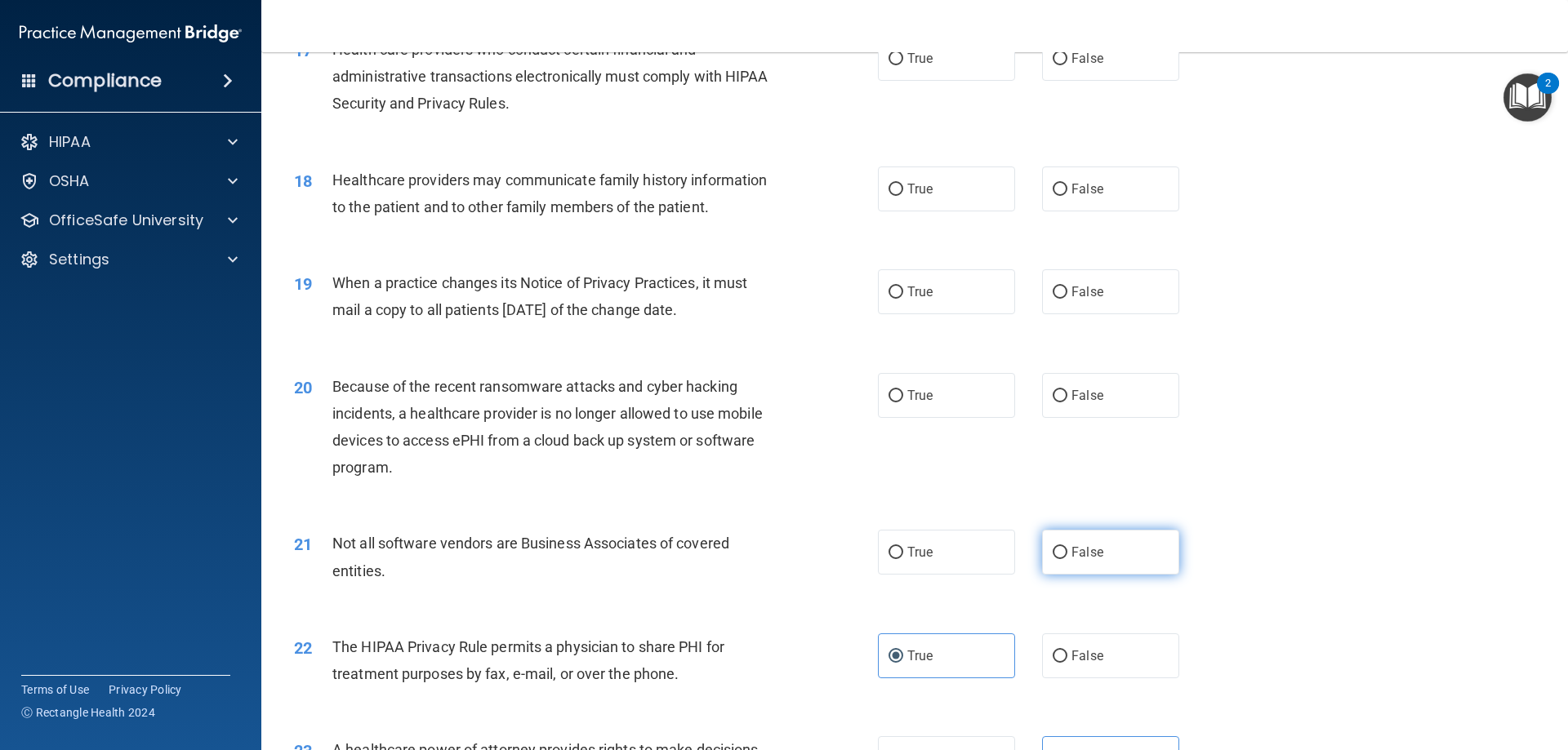
click at [1135, 552] on label "False" at bounding box center [1110, 552] width 137 height 45
click at [1067, 552] on input "False" at bounding box center [1060, 552] width 15 height 12
radio input "true"
click at [930, 553] on label "True" at bounding box center [946, 552] width 137 height 45
click at [903, 553] on input "True" at bounding box center [896, 552] width 15 height 12
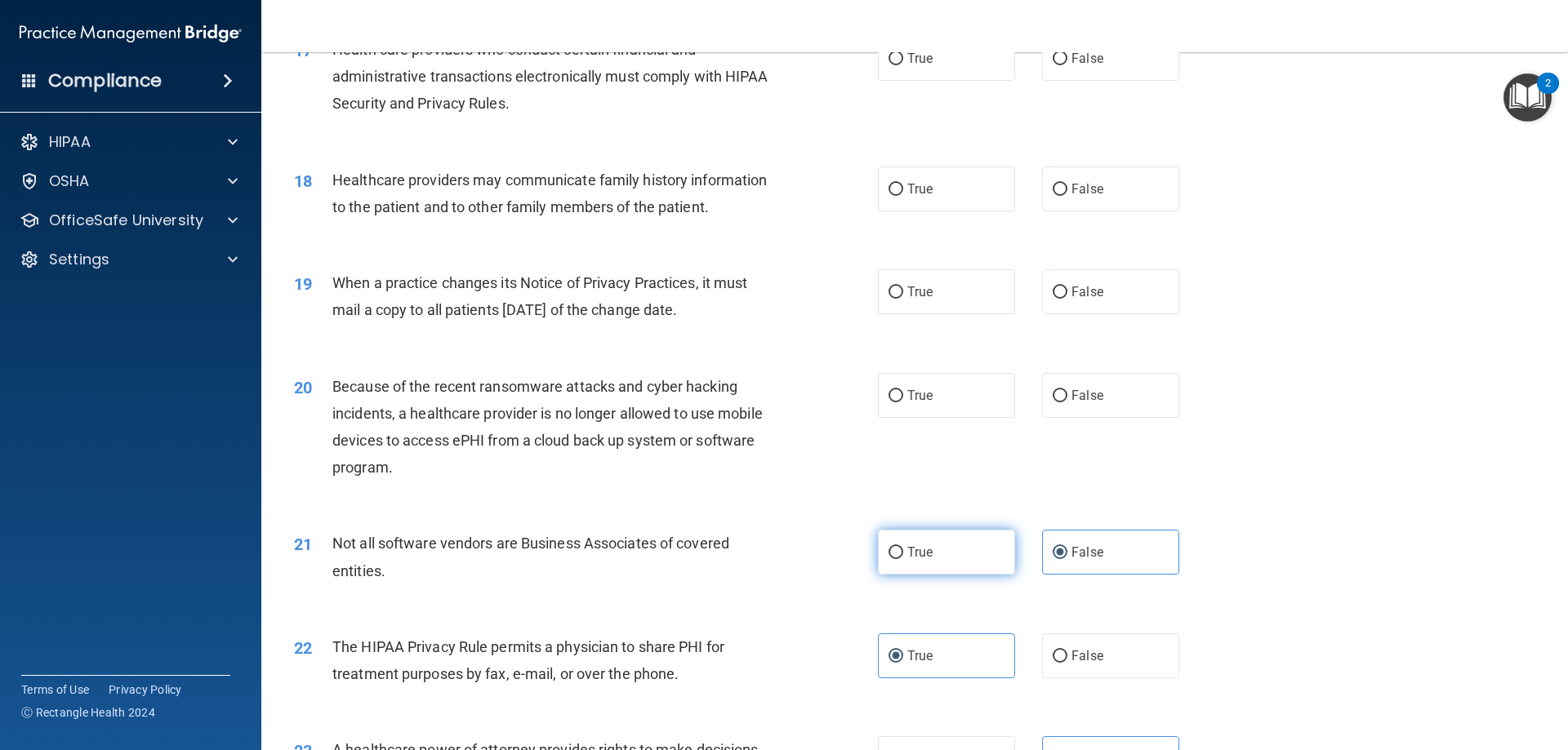
radio input "true"
radio input "false"
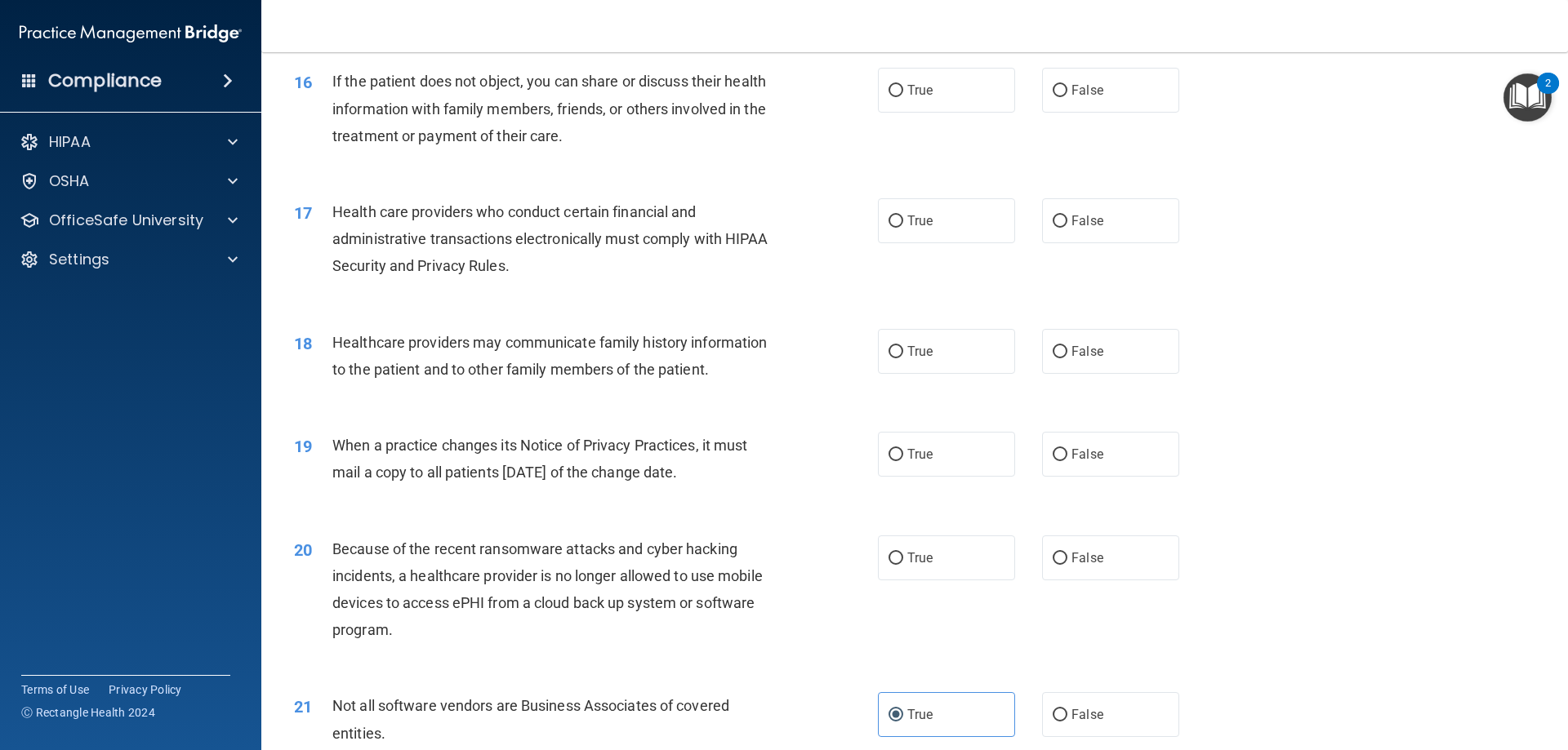
scroll to position [1906, 0]
click at [1079, 566] on span "False" at bounding box center [1087, 558] width 32 height 16
click at [1067, 566] on input "False" at bounding box center [1060, 559] width 15 height 12
radio input "true"
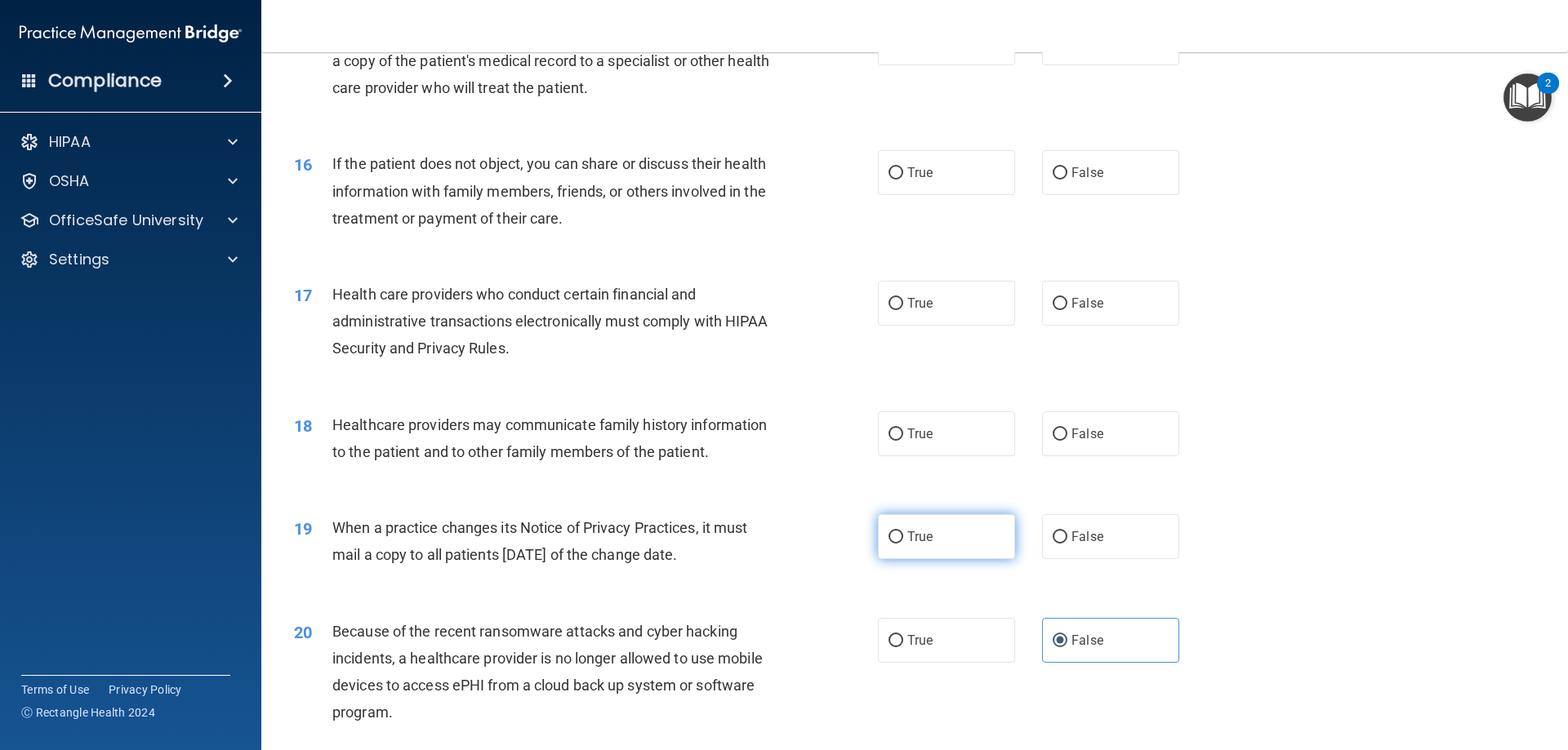
click at [963, 539] on label "True" at bounding box center [946, 537] width 137 height 45
click at [903, 539] on input "True" at bounding box center [896, 537] width 15 height 12
radio input "true"
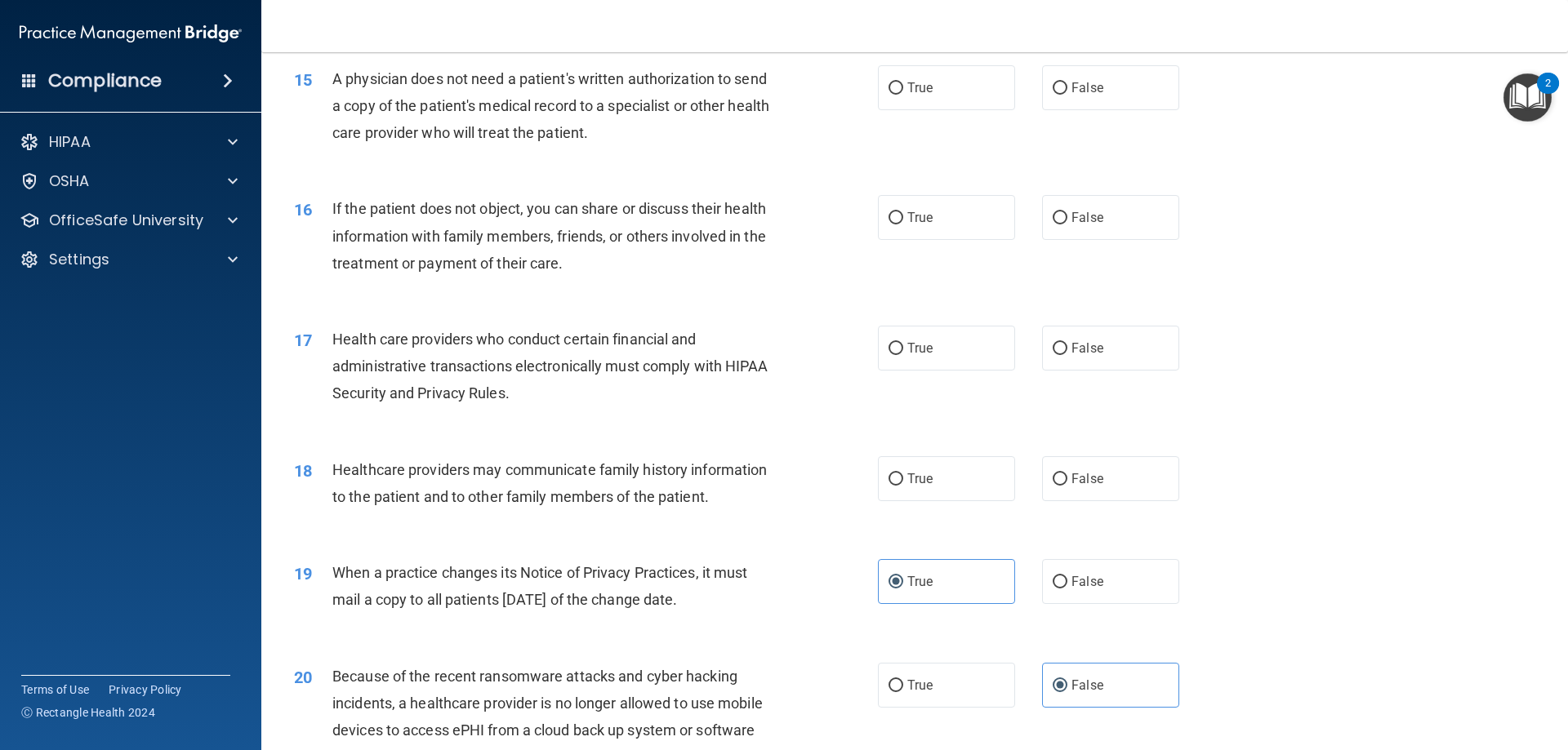
scroll to position [1743, 0]
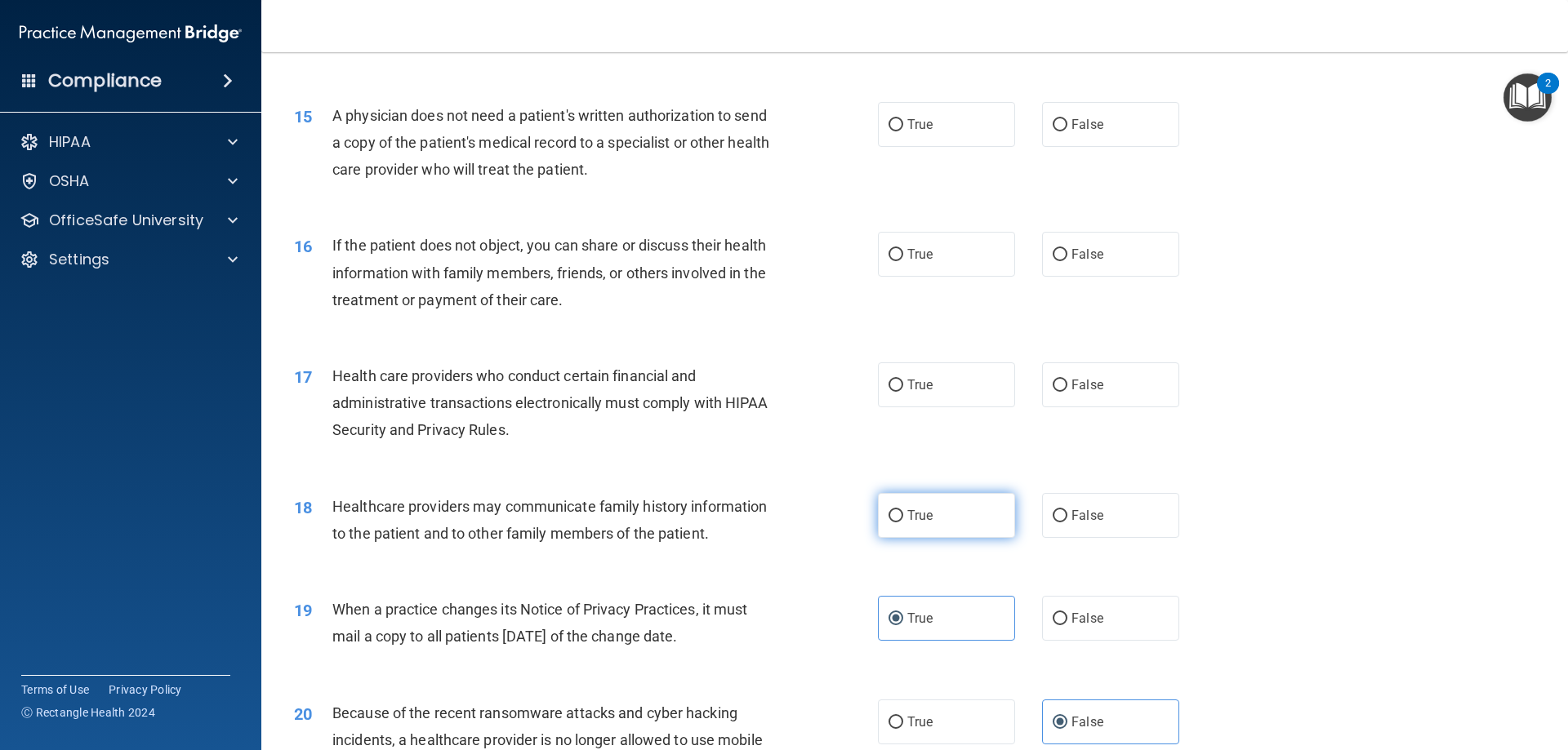
click at [912, 503] on label "True" at bounding box center [946, 515] width 137 height 45
click at [903, 510] on input "True" at bounding box center [896, 515] width 15 height 12
radio input "true"
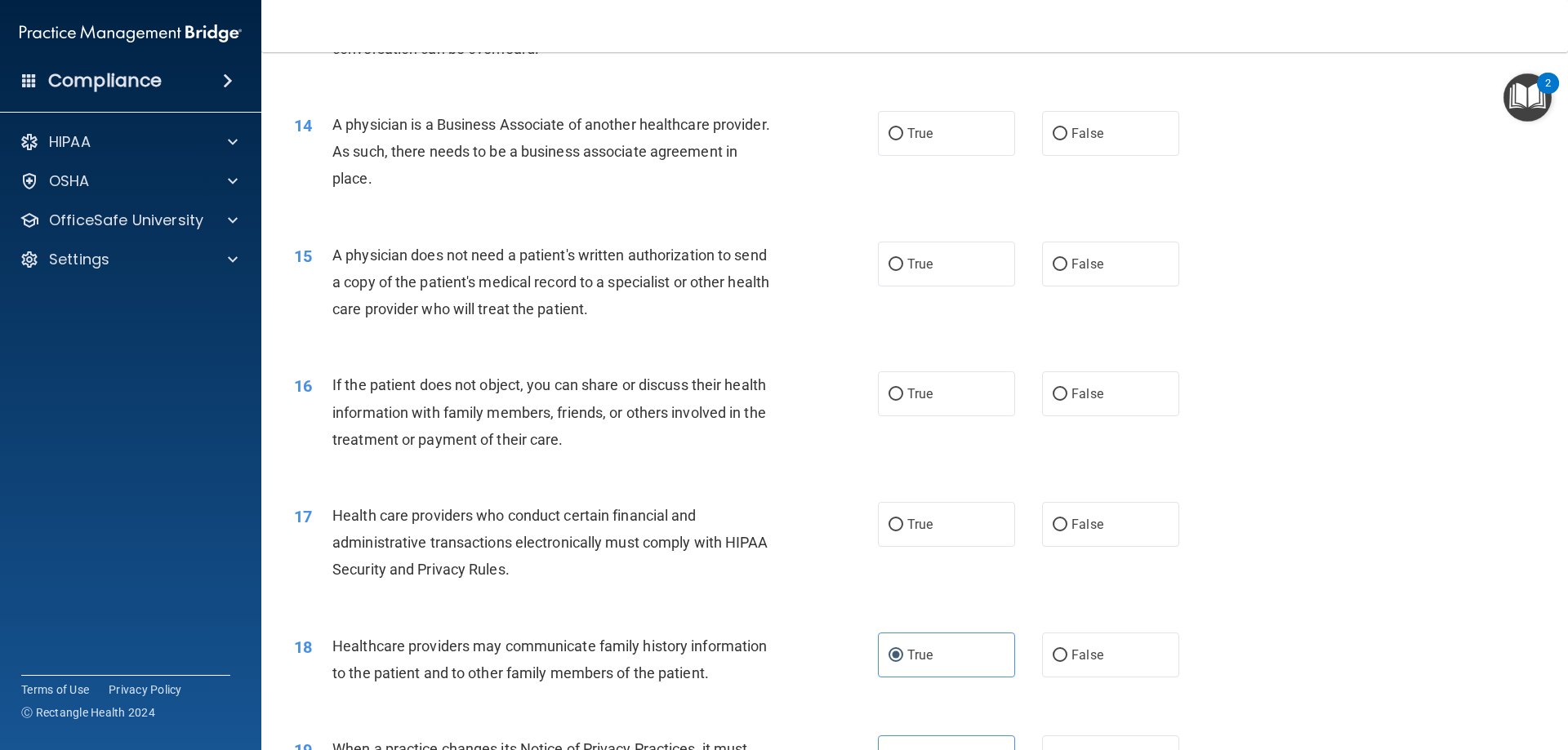
scroll to position [1580, 0]
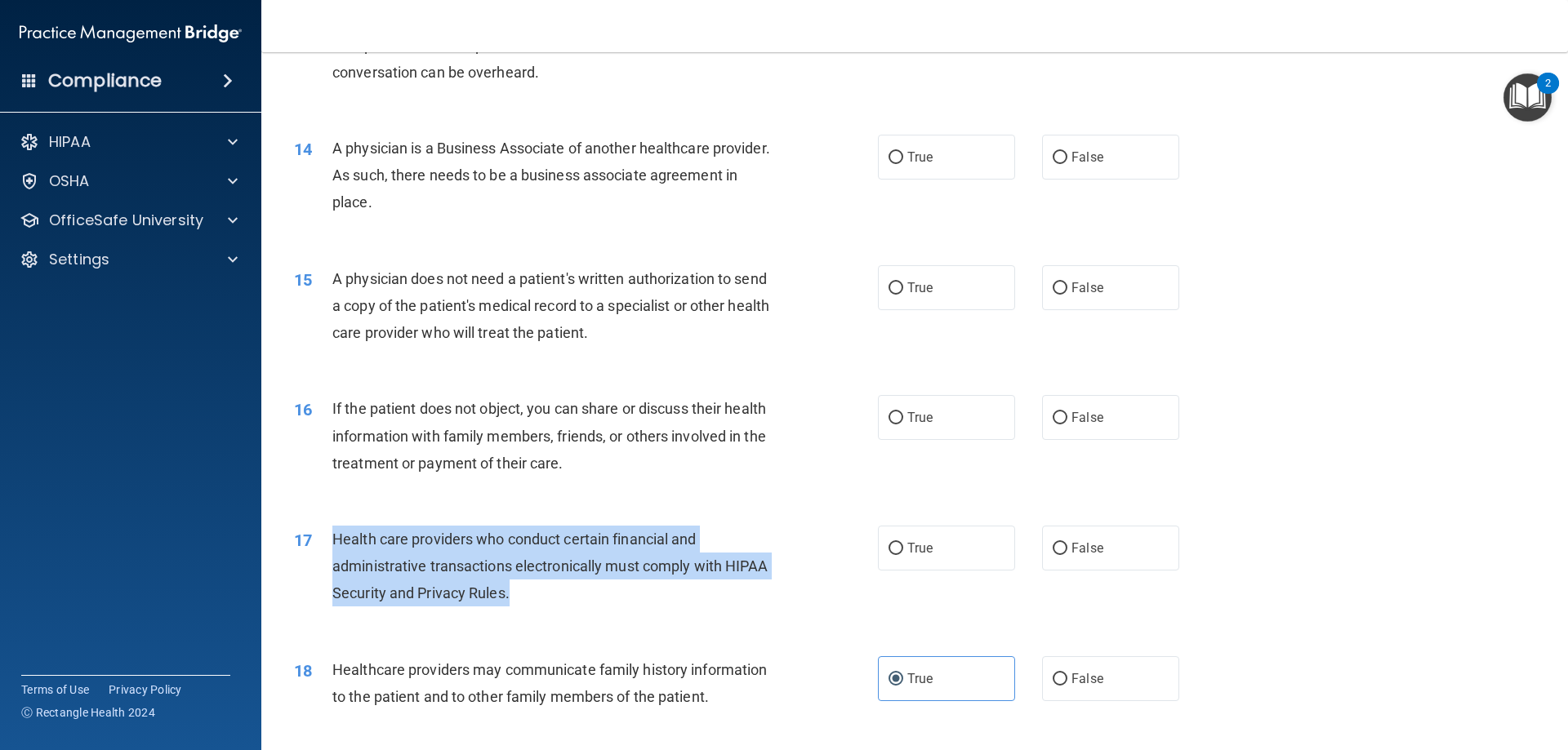
drag, startPoint x: 333, startPoint y: 536, endPoint x: 521, endPoint y: 589, distance: 195.3
click at [521, 589] on div "Health care providers who conduct certain financial and administrative transact…" at bounding box center [560, 566] width 457 height 82
click at [888, 554] on input "True" at bounding box center [896, 548] width 15 height 12
radio input "true"
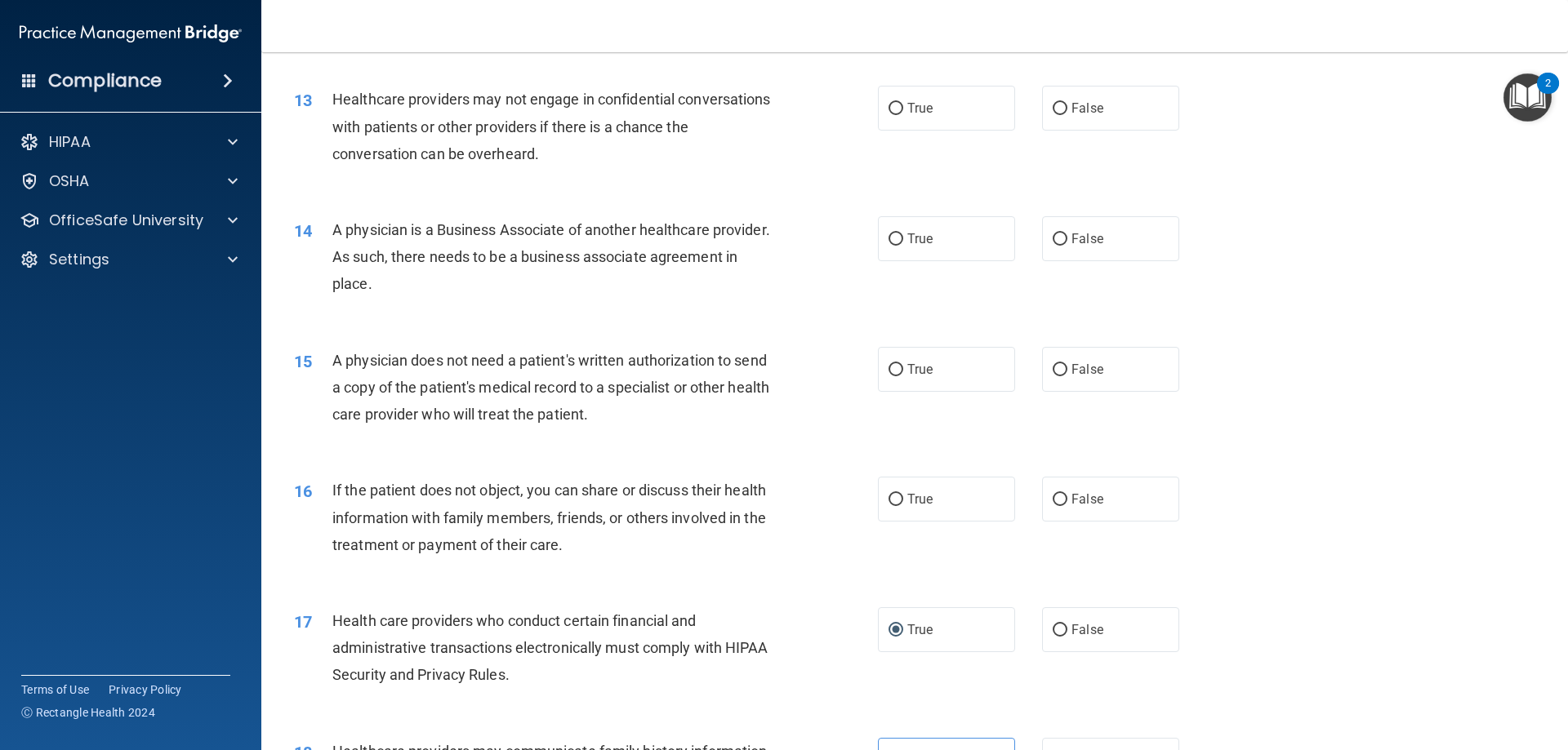
click at [687, 548] on div "If the patient does not object, you can share or discuss their health informati…" at bounding box center [560, 518] width 457 height 82
drag, startPoint x: 902, startPoint y: 511, endPoint x: 875, endPoint y: 502, distance: 28.5
click at [904, 511] on label "True" at bounding box center [946, 499] width 137 height 45
click at [903, 506] on input "True" at bounding box center [896, 499] width 15 height 12
radio input "true"
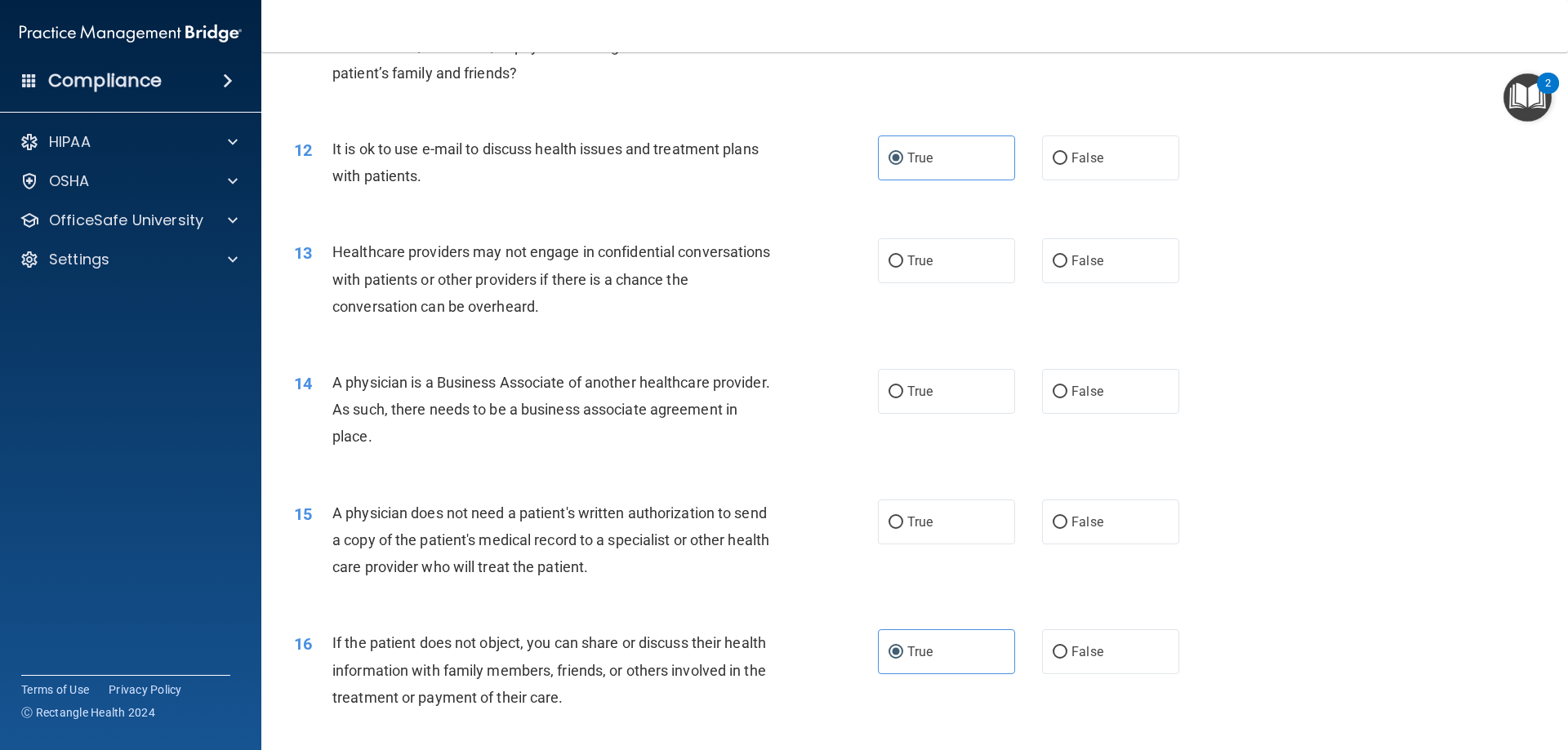
scroll to position [1335, 0]
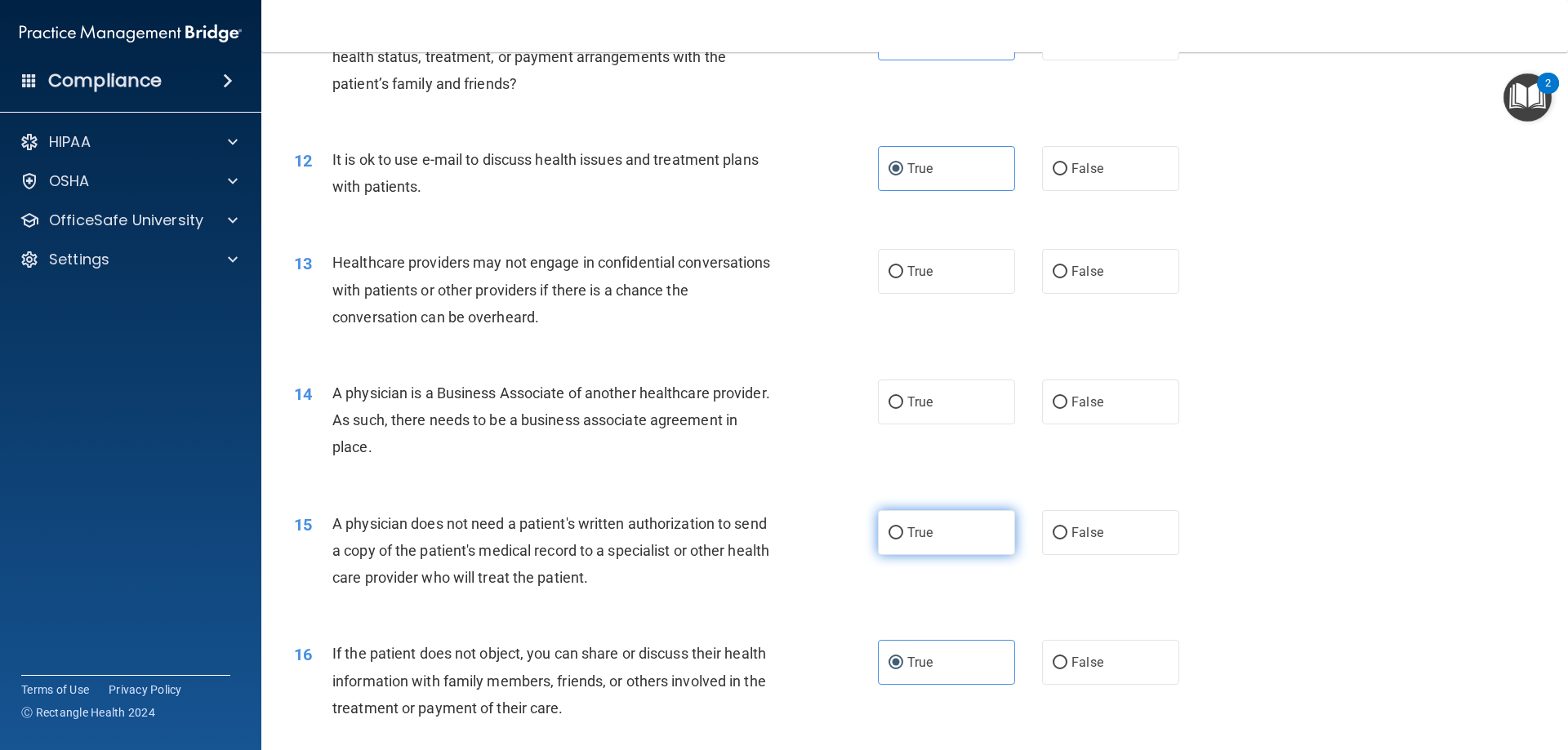
click at [970, 544] on label "True" at bounding box center [946, 532] width 137 height 45
click at [903, 539] on input "True" at bounding box center [896, 533] width 15 height 12
radio input "true"
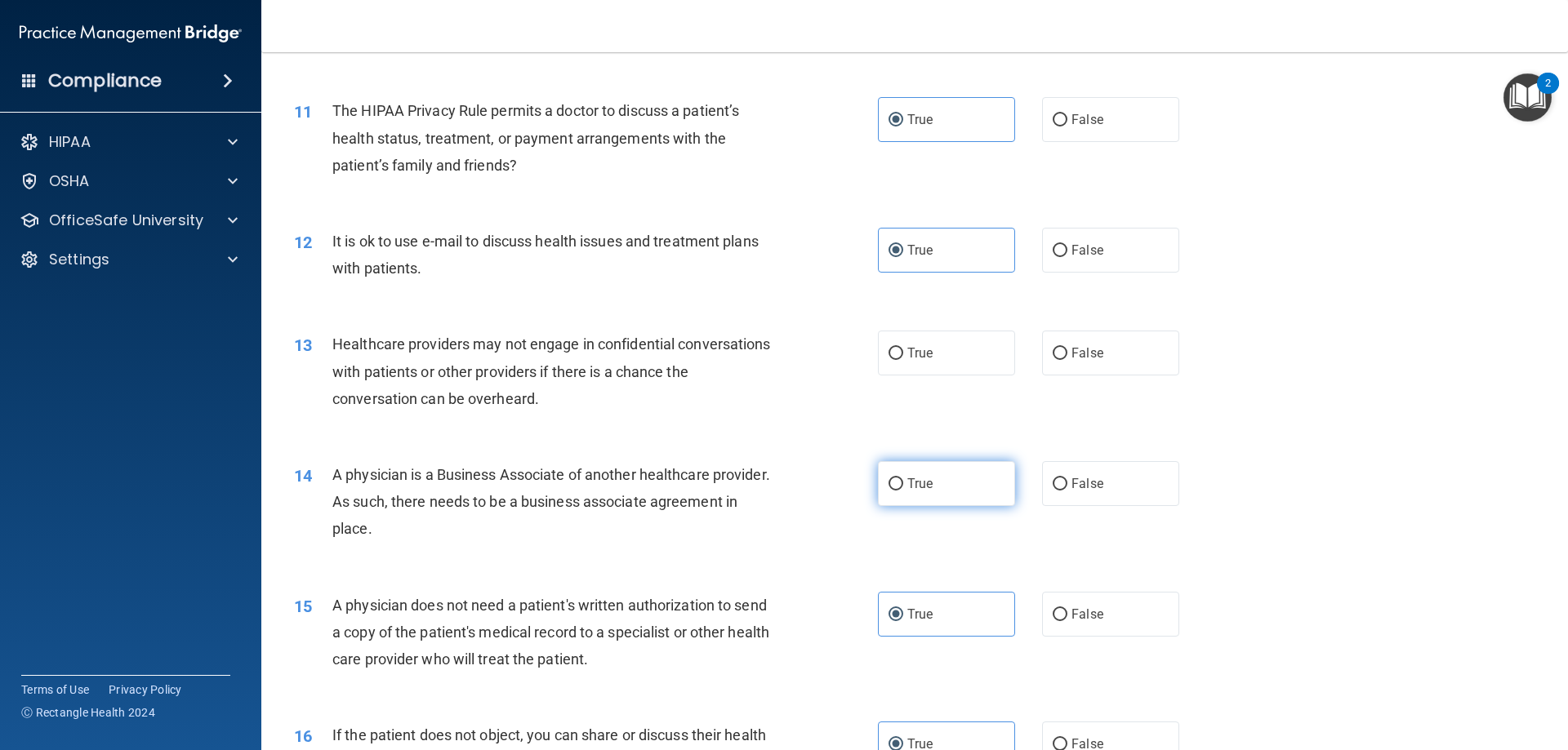
click at [931, 494] on label "True" at bounding box center [946, 484] width 137 height 45
click at [903, 490] on input "True" at bounding box center [896, 484] width 15 height 12
radio input "true"
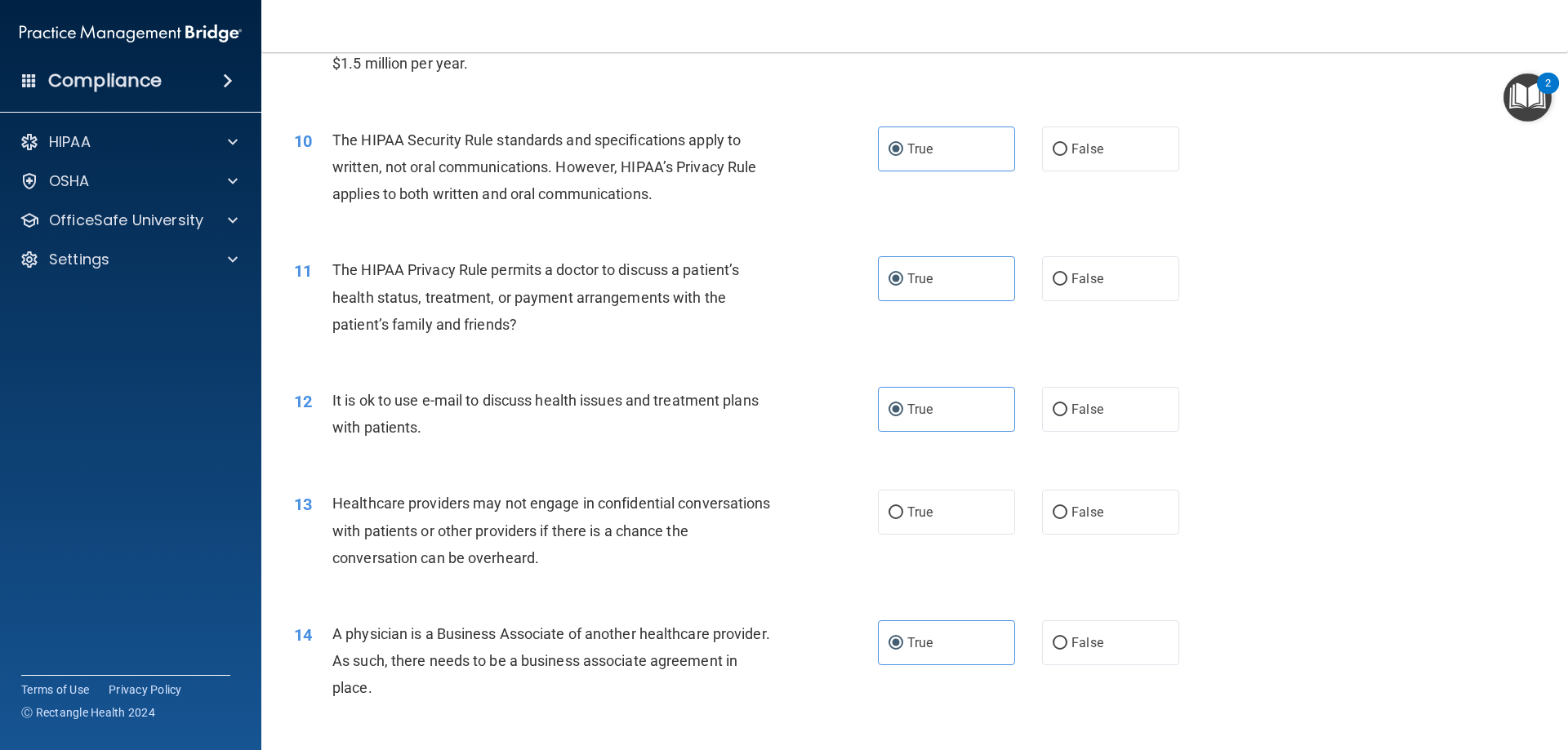
scroll to position [1090, 0]
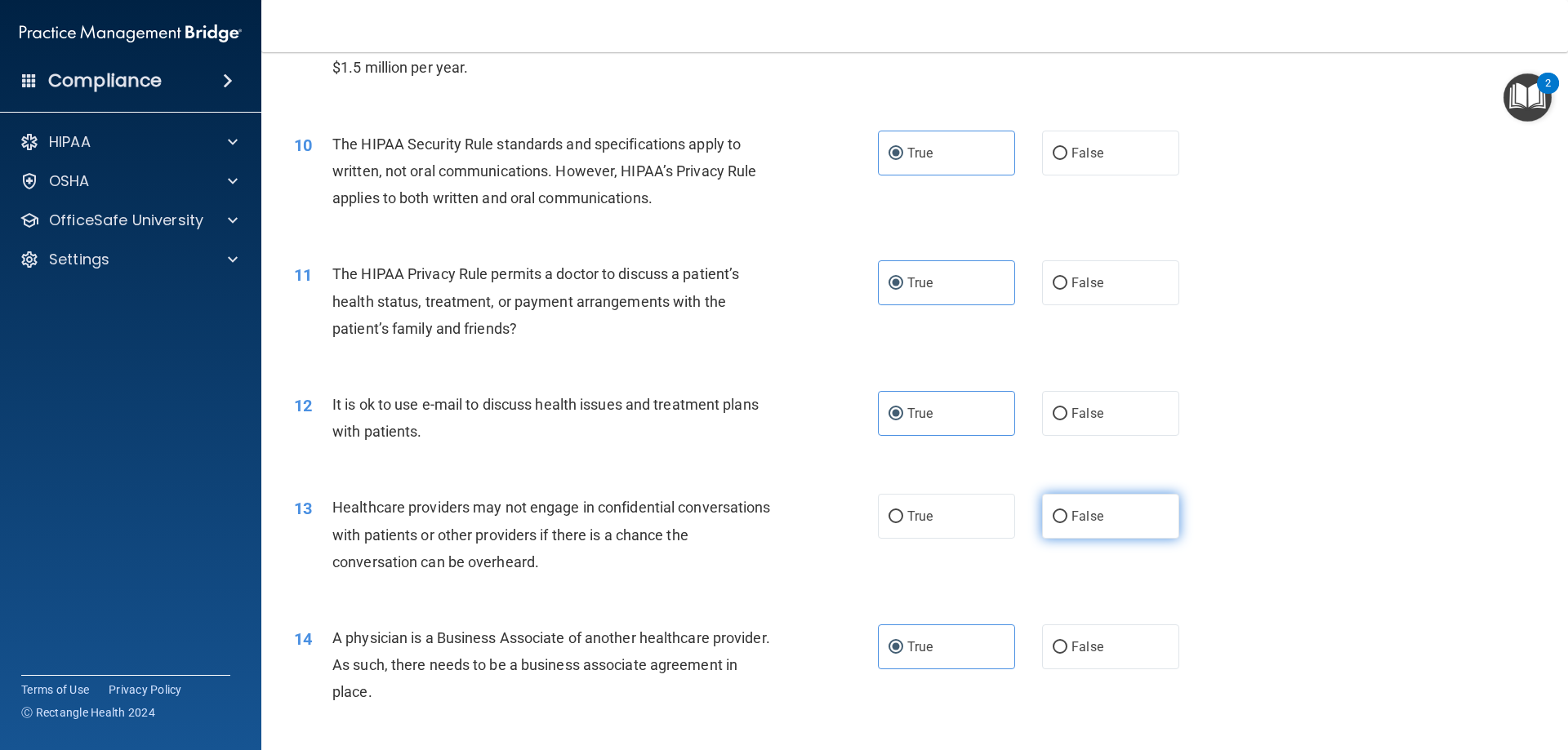
click at [1135, 521] on label "False" at bounding box center [1110, 516] width 137 height 45
click at [1067, 521] on input "False" at bounding box center [1060, 516] width 15 height 12
radio input "true"
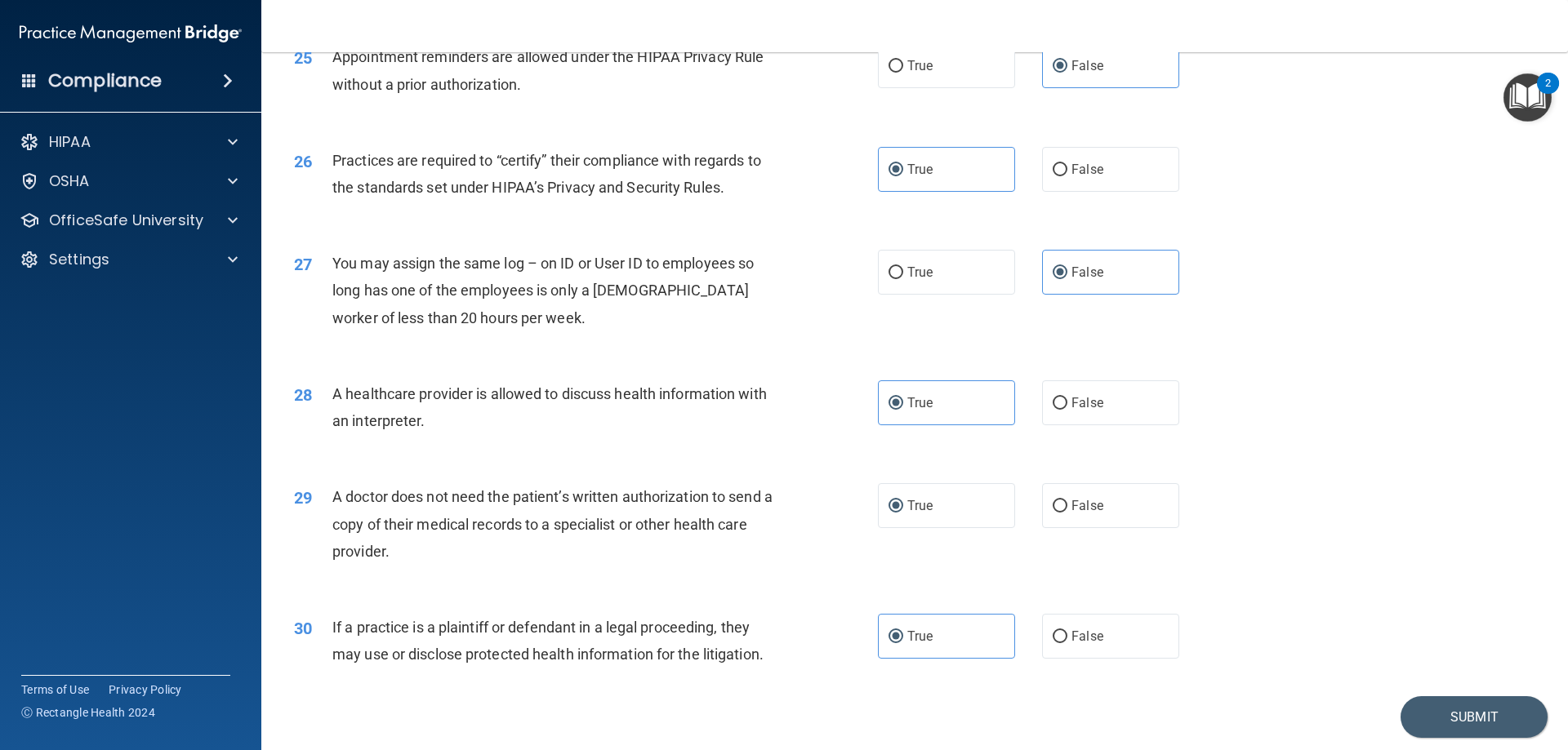
scroll to position [2967, 0]
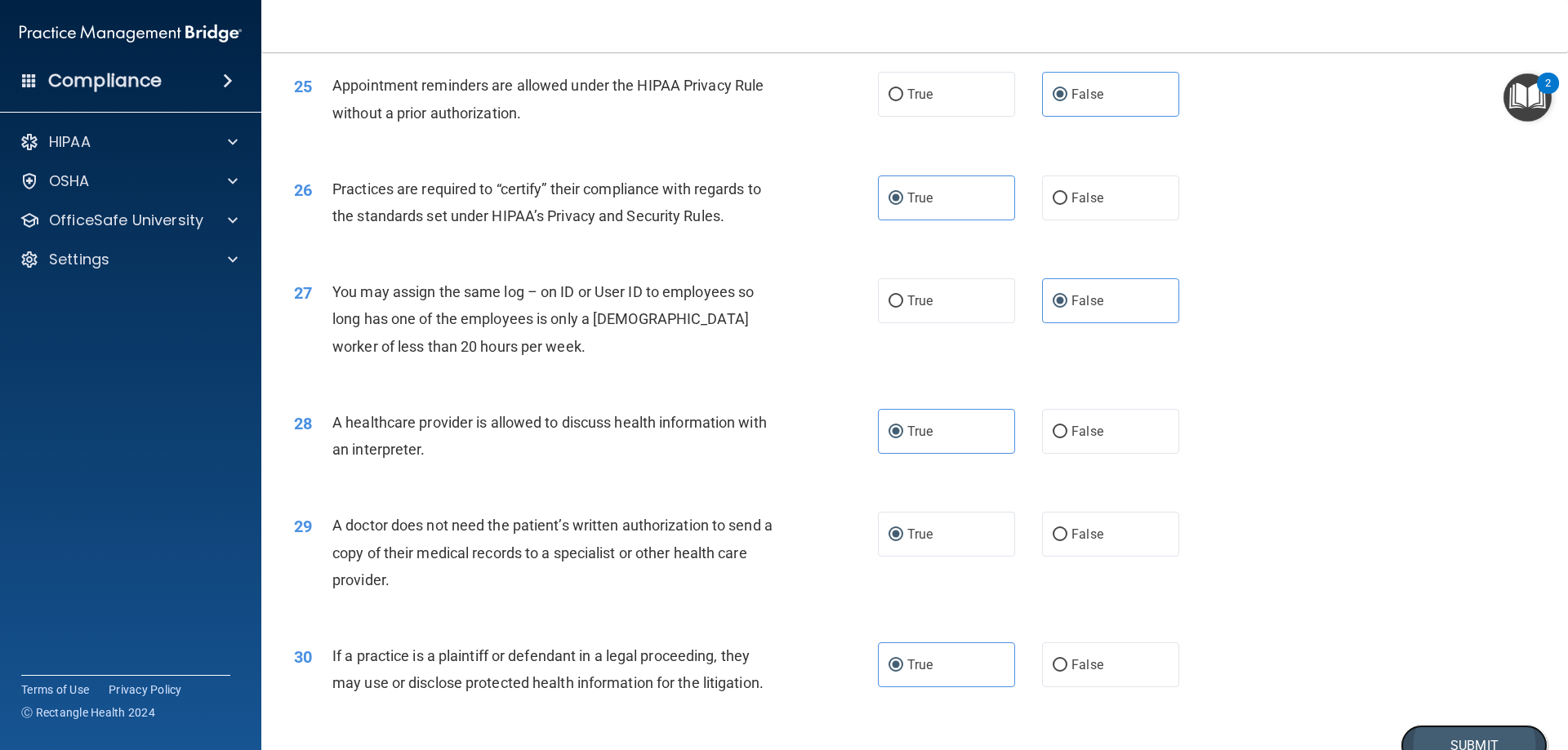
click at [1507, 738] on button "Submit" at bounding box center [1474, 745] width 147 height 42
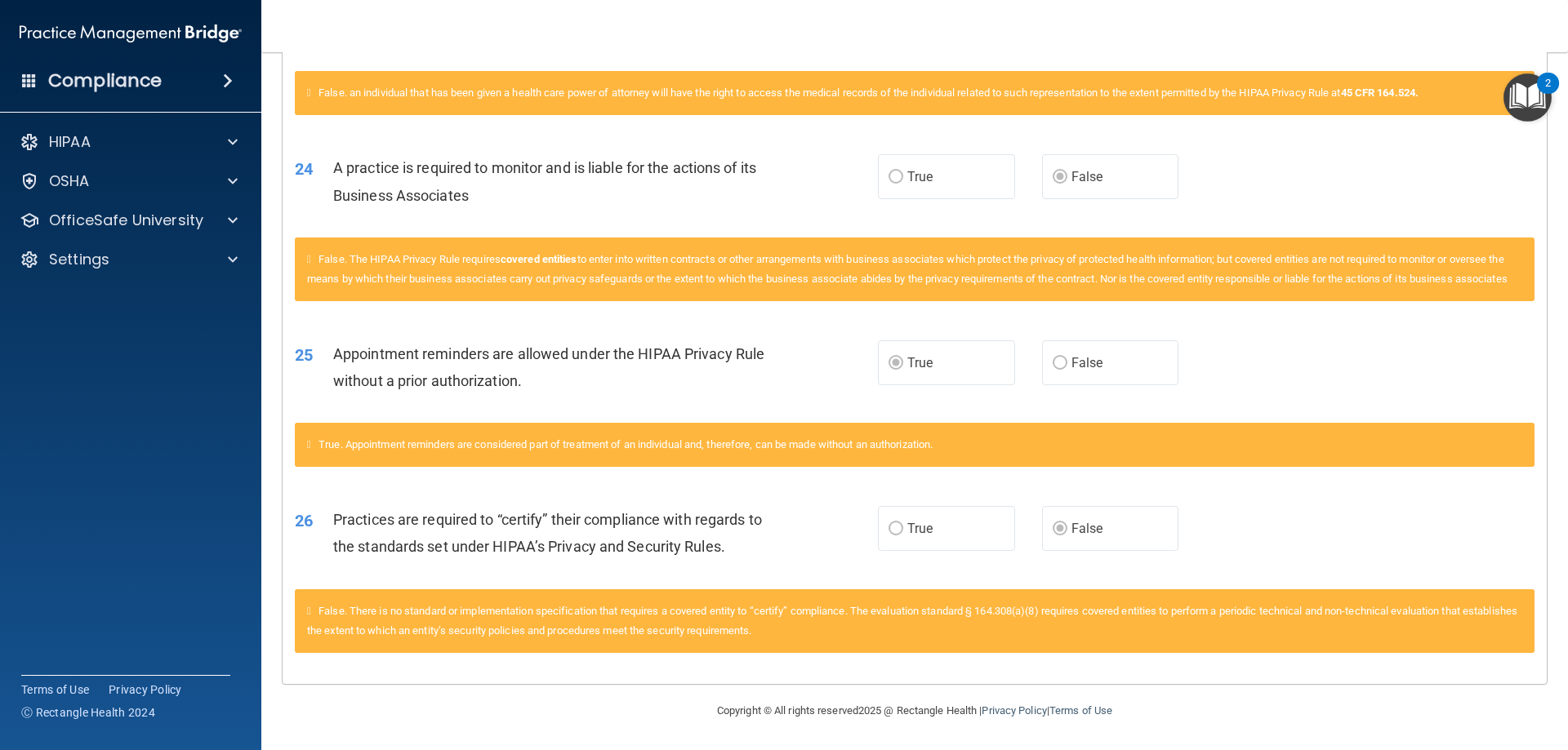
scroll to position [1332, 0]
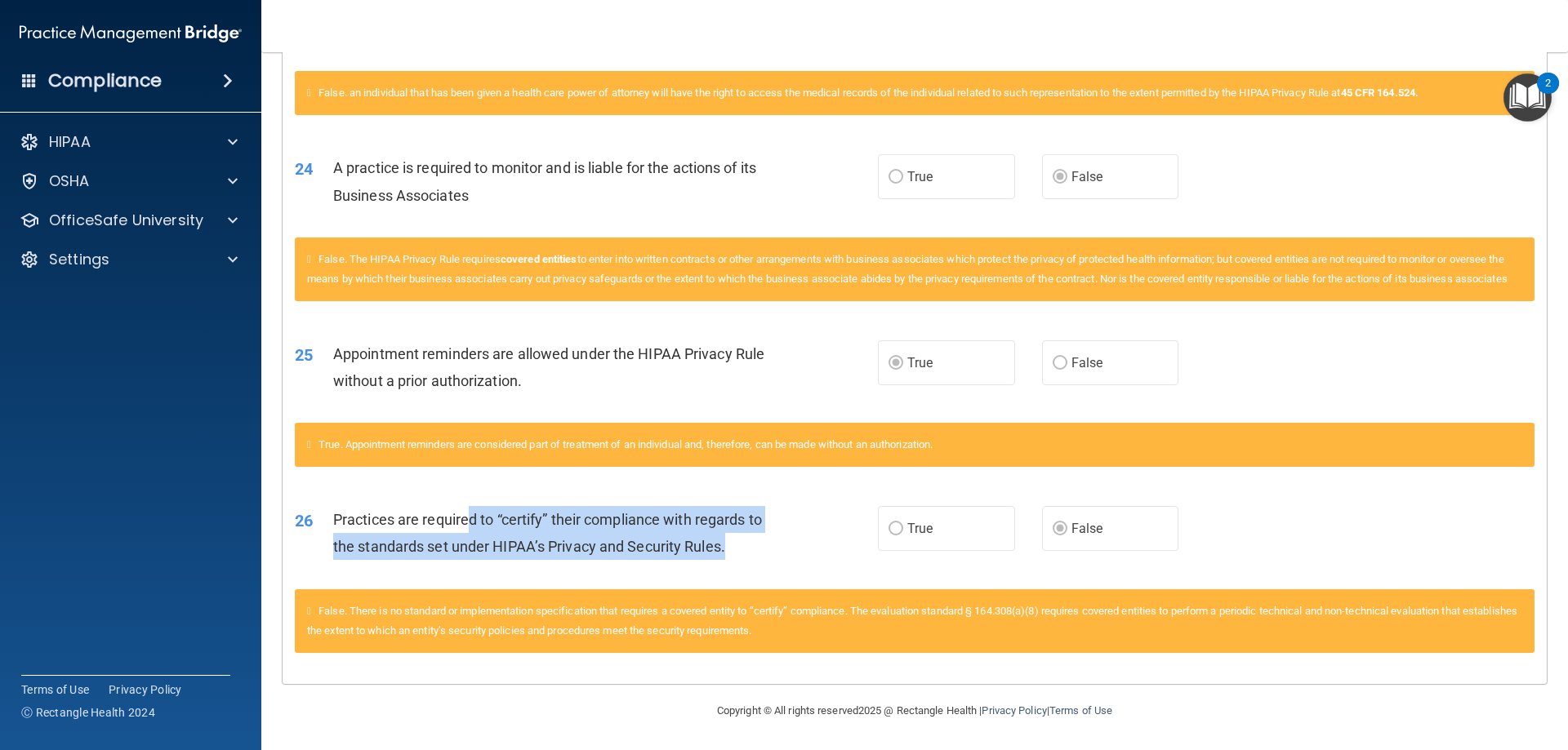
drag, startPoint x: 473, startPoint y: 509, endPoint x: 768, endPoint y: 563, distance: 299.9
click at [768, 563] on div "26 Practices are required to “certify” their compliance with regards to the sta…" at bounding box center [586, 537] width 632 height 62
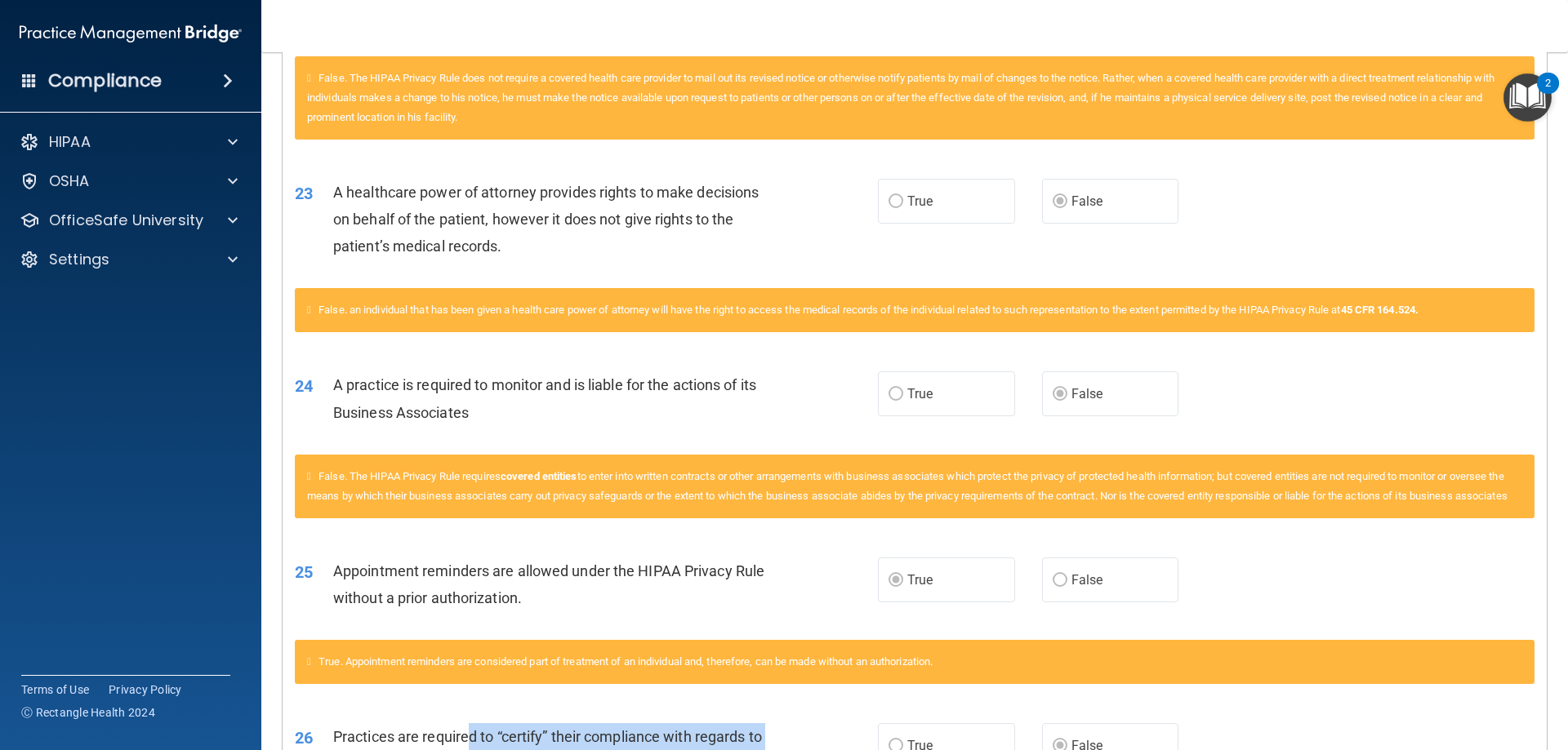
scroll to position [1088, 0]
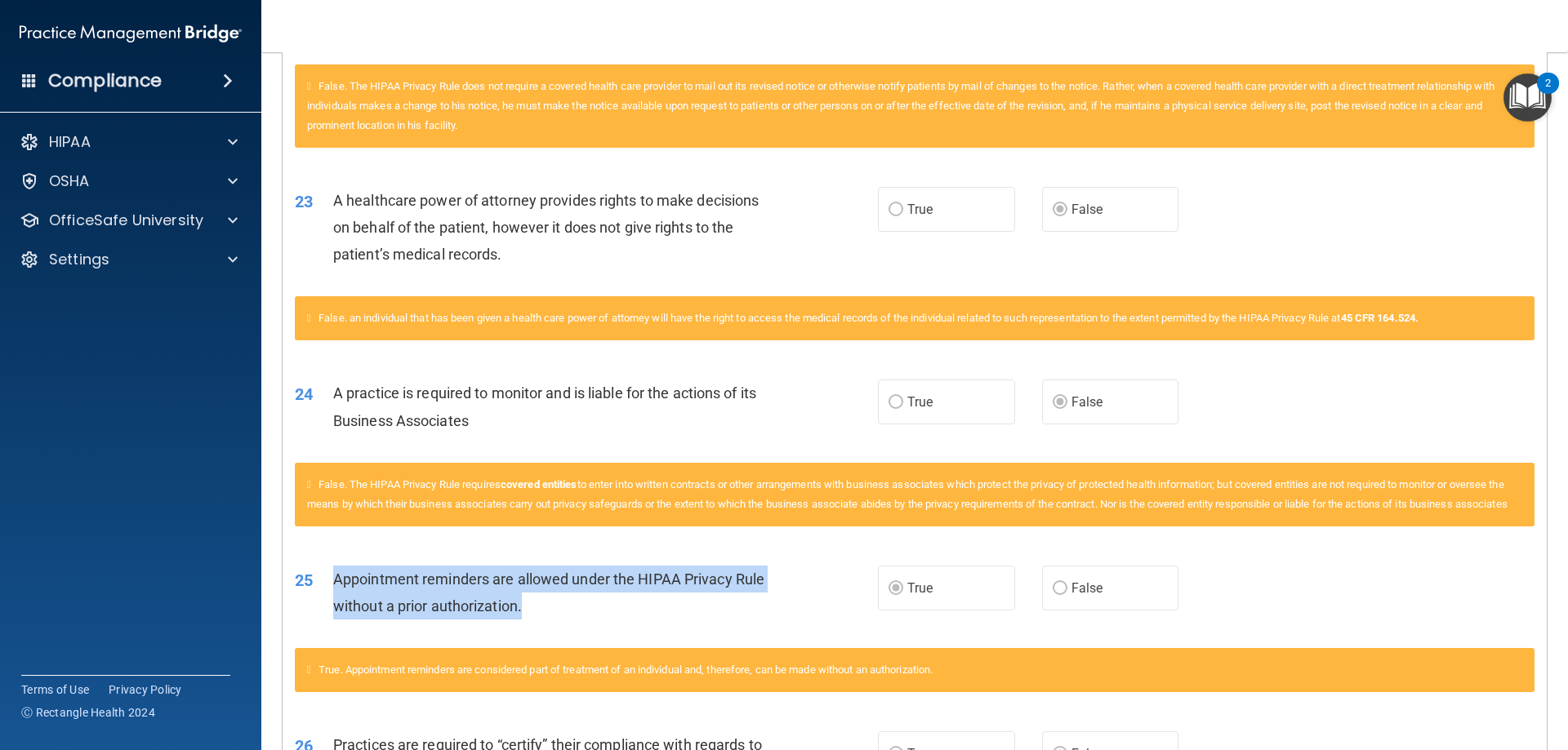
drag, startPoint x: 332, startPoint y: 598, endPoint x: 557, endPoint y: 628, distance: 227.0
click at [557, 620] on div "Appointment reminders are allowed under the HIPAA Privacy Rule without a prior …" at bounding box center [560, 593] width 456 height 54
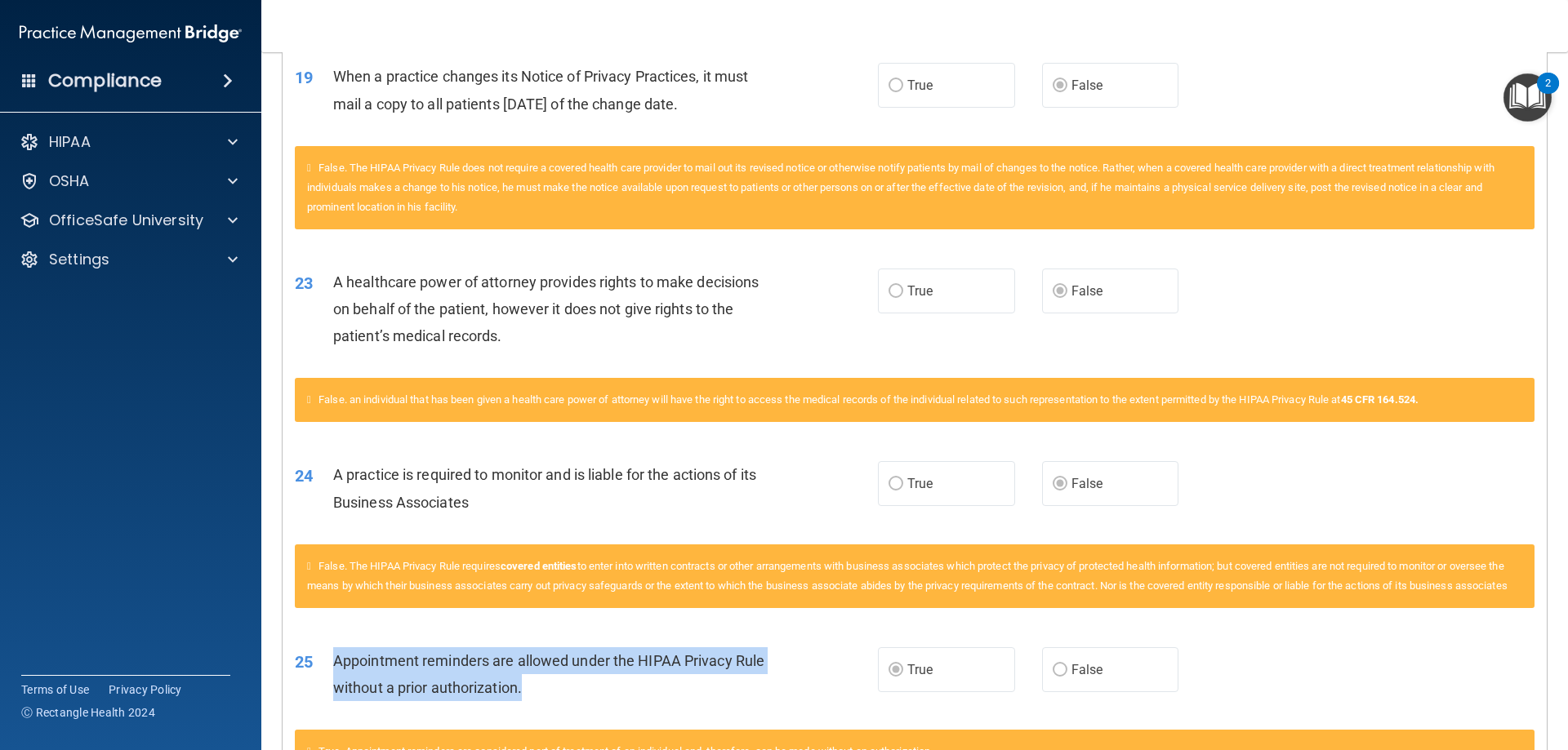
scroll to position [924, 0]
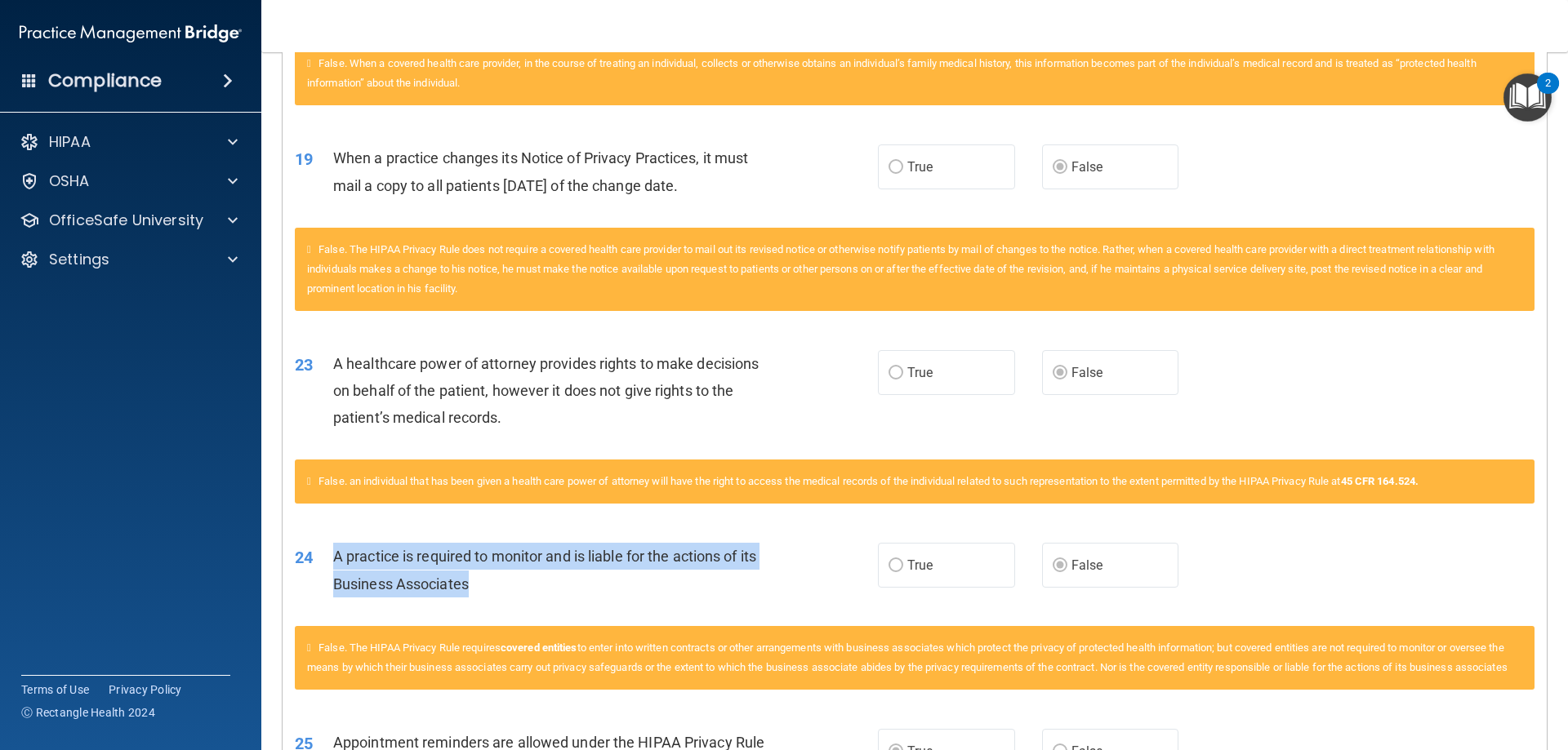
drag, startPoint x: 329, startPoint y: 552, endPoint x: 488, endPoint y: 580, distance: 161.4
click at [488, 580] on div "24 A practice is required to monitor and is liable for the actions of its Busin…" at bounding box center [586, 573] width 632 height 62
click at [522, 593] on div "A practice is required to monitor and is liable for the actions of its Business…" at bounding box center [560, 569] width 456 height 54
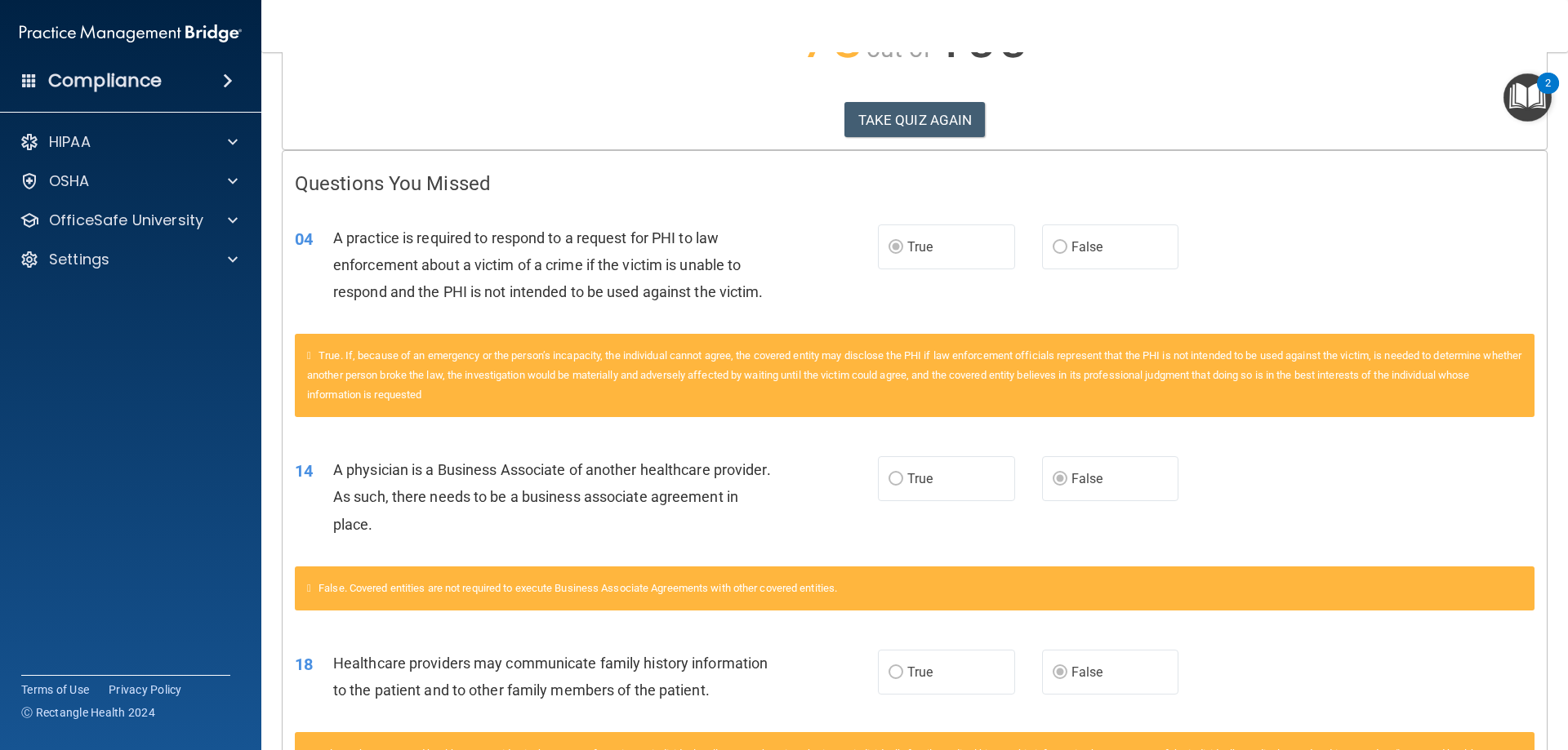
scroll to position [272, 0]
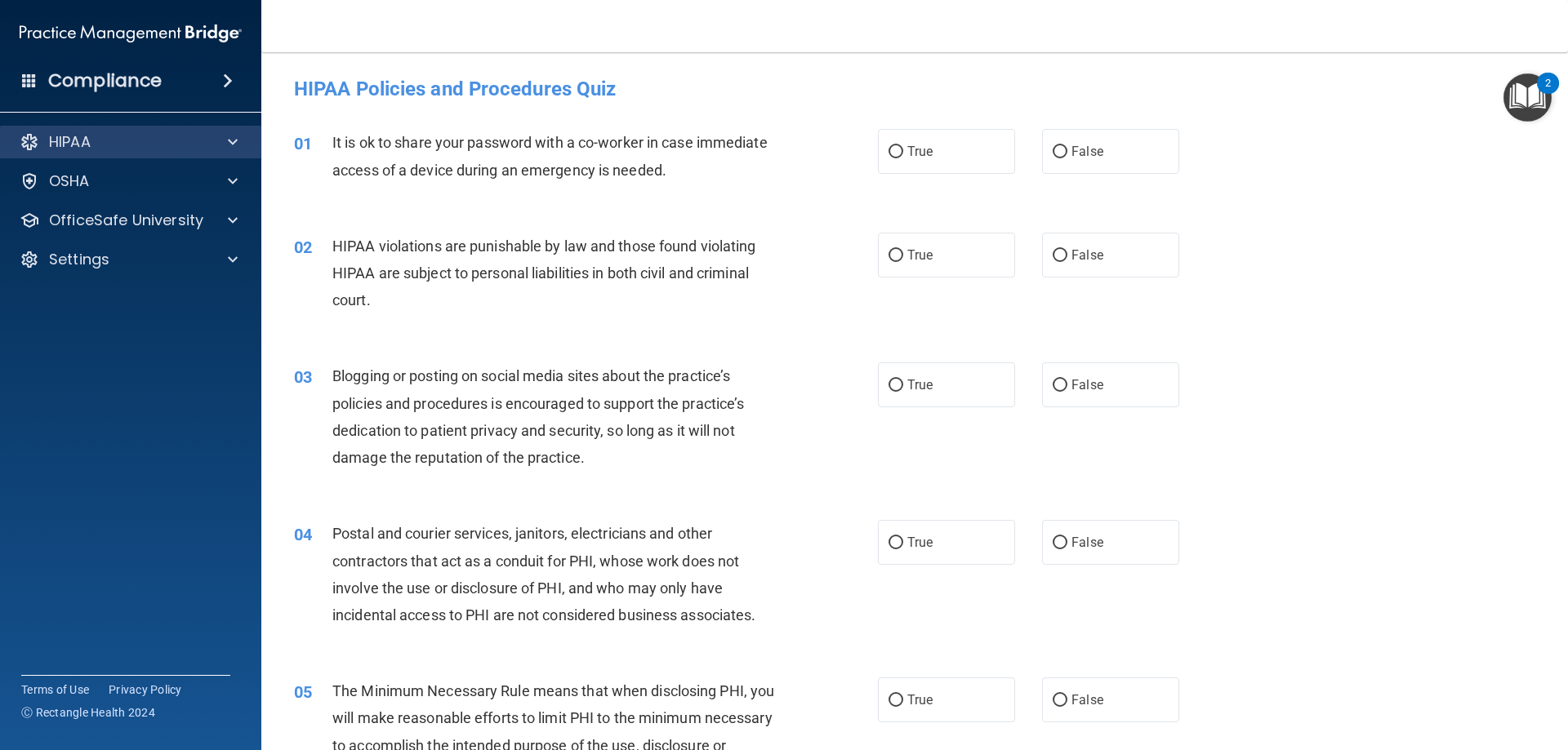
click at [105, 129] on div "HIPAA" at bounding box center [131, 142] width 262 height 33
click at [230, 137] on span at bounding box center [232, 142] width 10 height 20
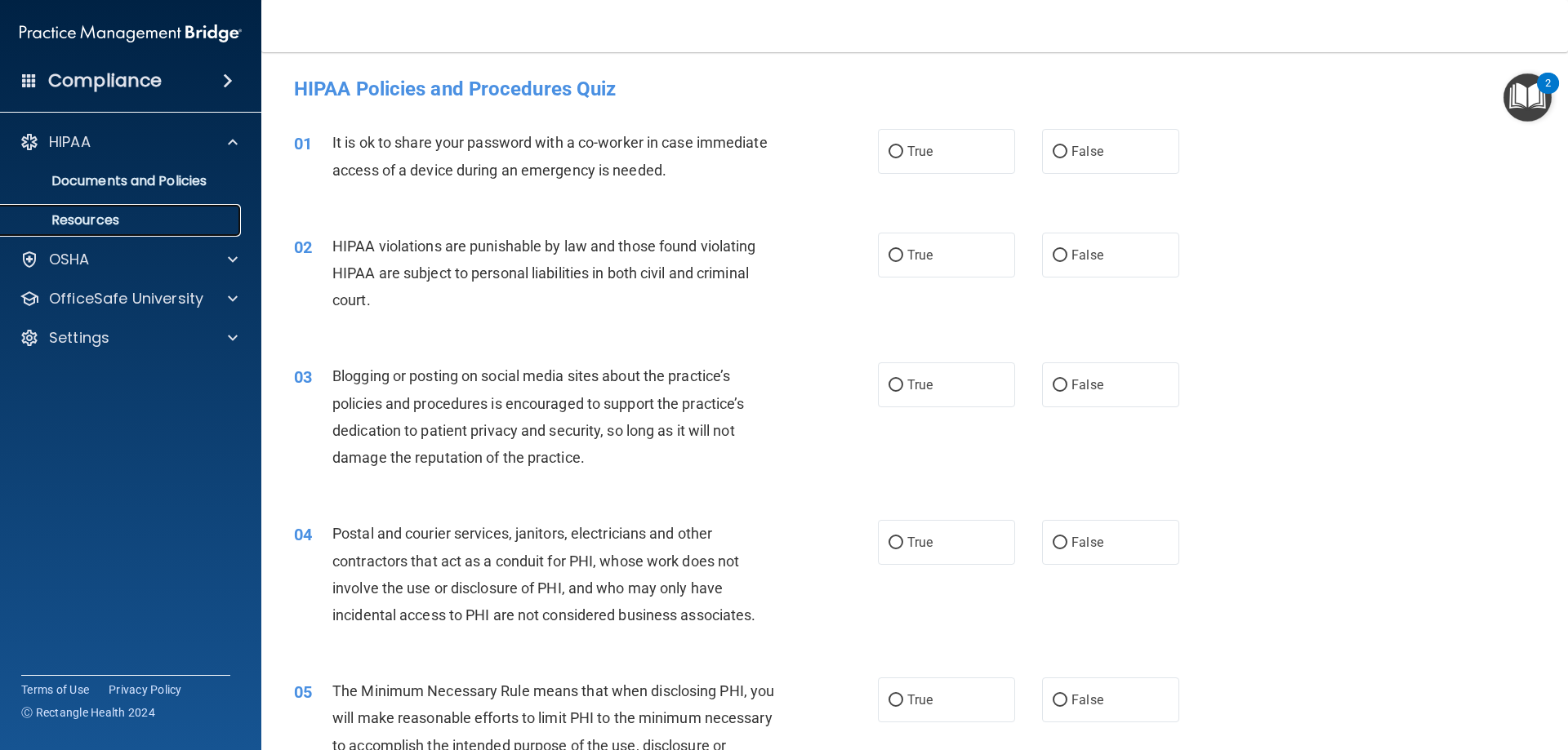
click at [113, 225] on p "Resources" at bounding box center [121, 221] width 223 height 17
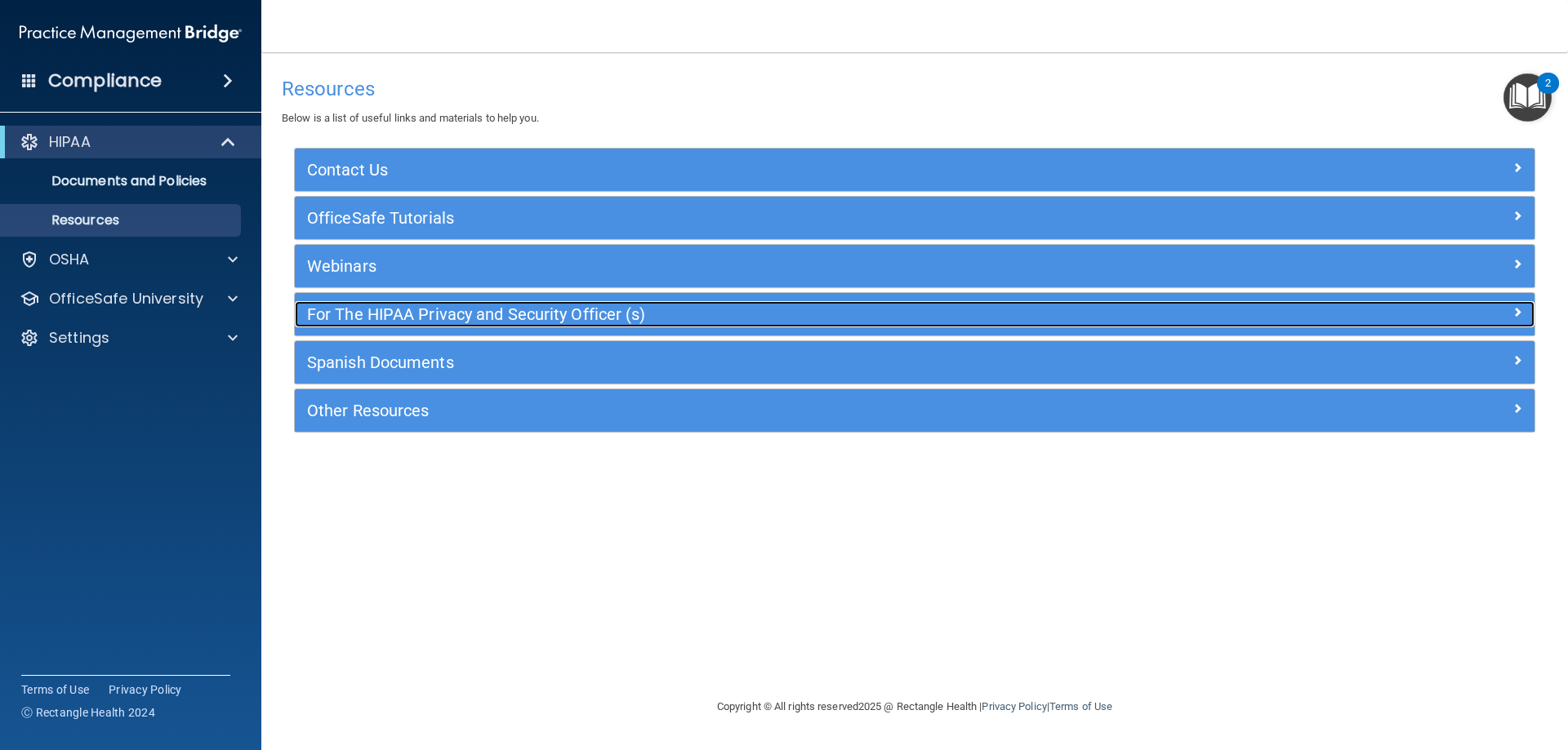
click at [619, 322] on h5 "For The HIPAA Privacy and Security Officer (s)" at bounding box center [759, 314] width 905 height 18
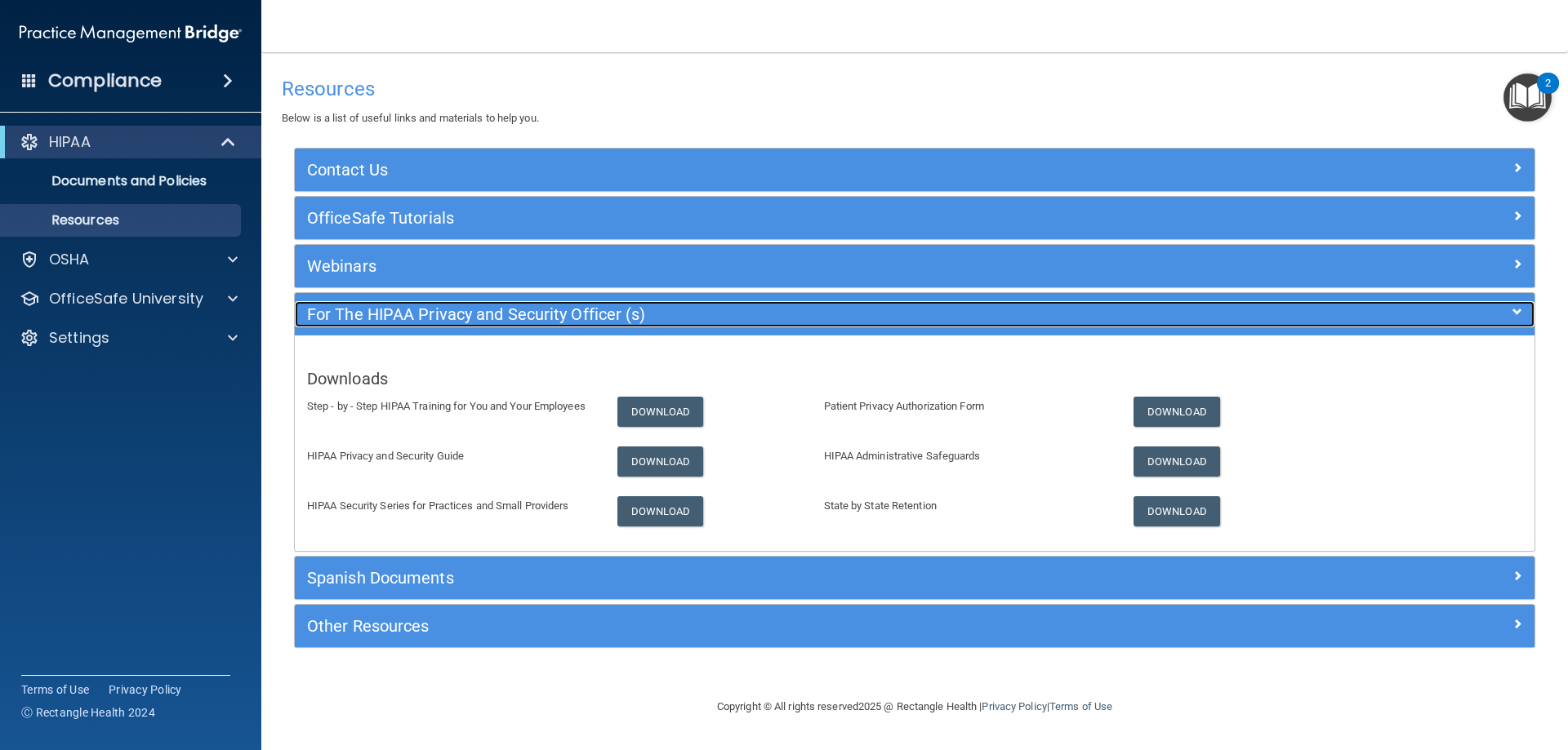
click at [689, 319] on h5 "For The HIPAA Privacy and Security Officer (s)" at bounding box center [759, 314] width 905 height 18
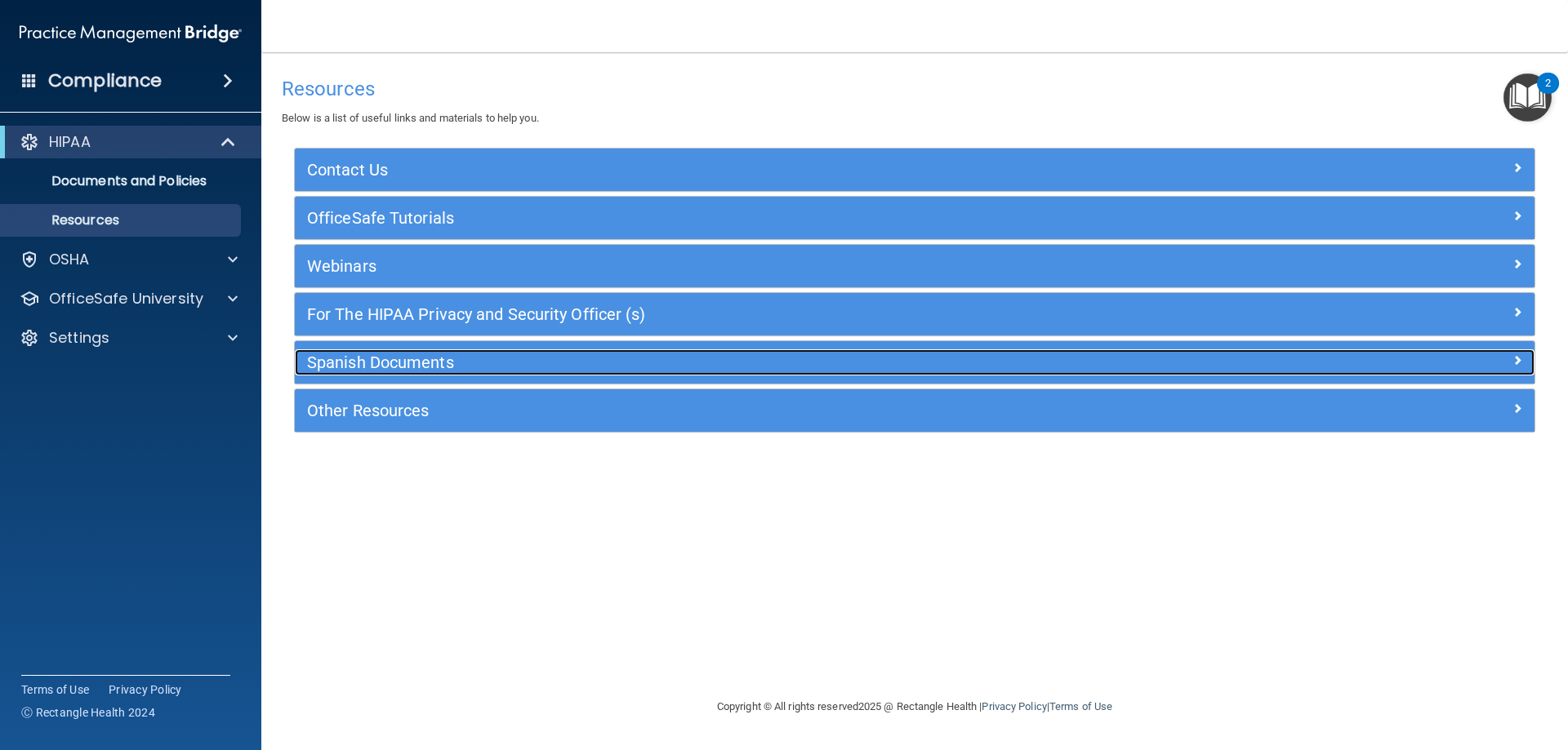
click at [477, 355] on h5 "Spanish Documents" at bounding box center [759, 361] width 905 height 18
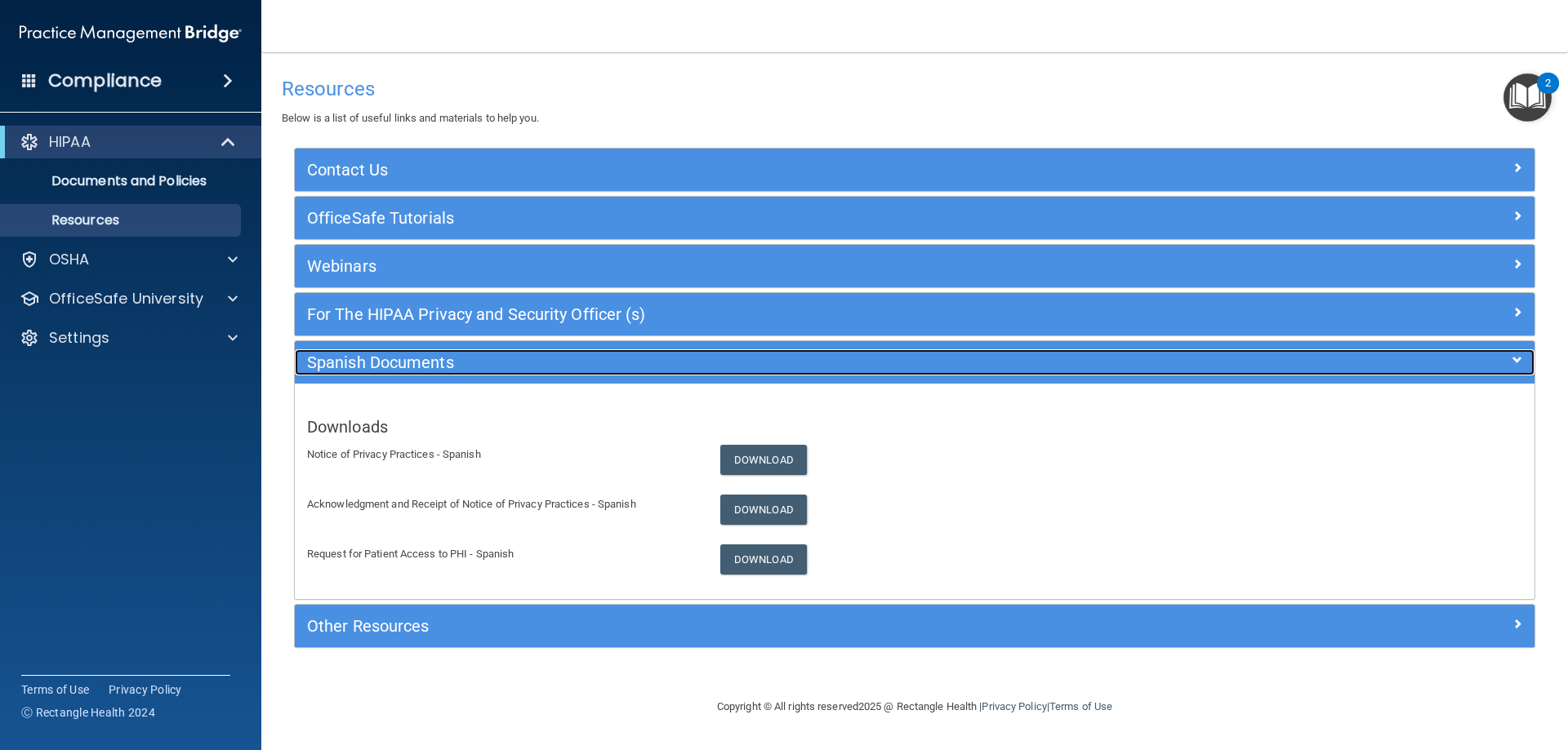
click at [477, 365] on h5 "Spanish Documents" at bounding box center [759, 361] width 905 height 18
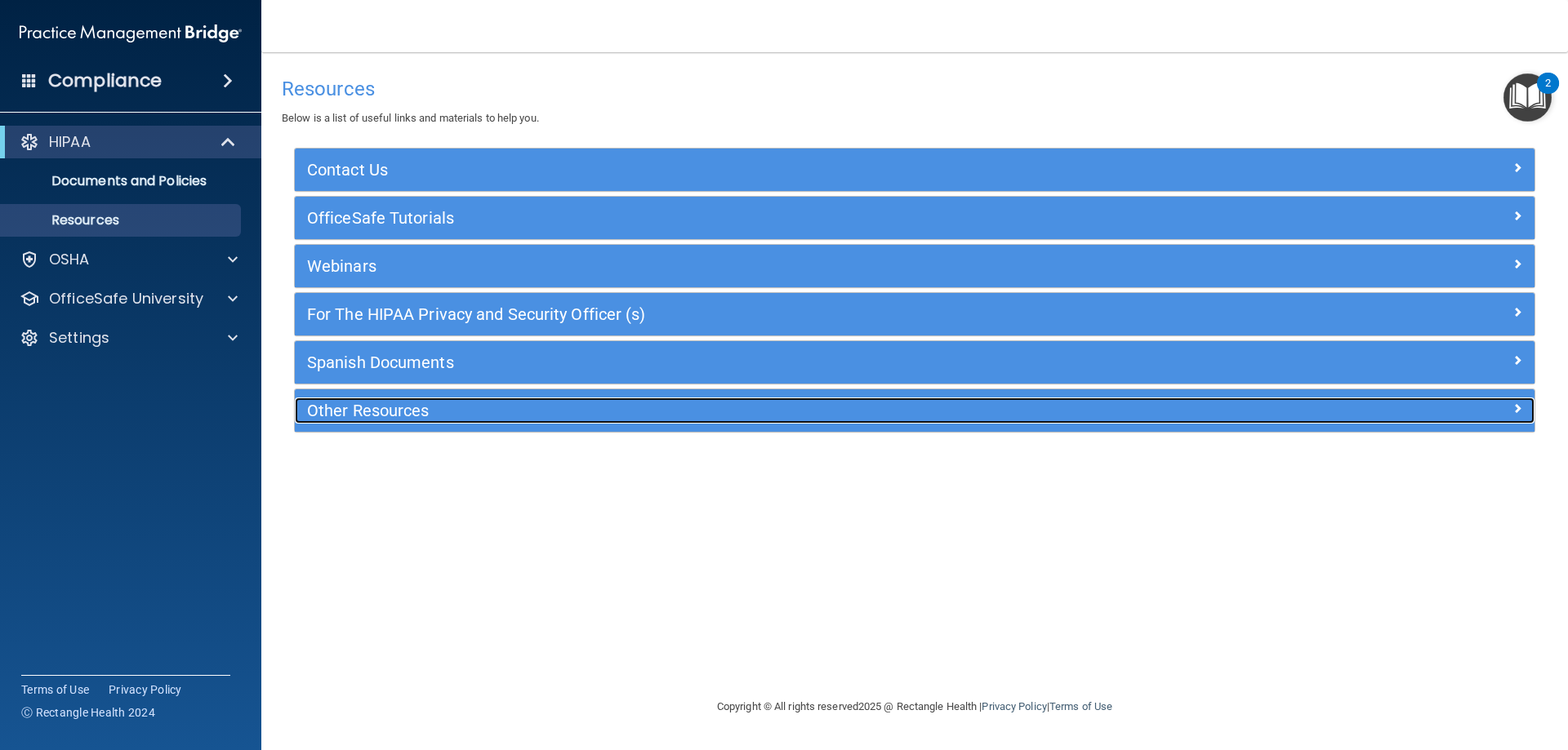
click at [487, 415] on h5 "Other Resources" at bounding box center [759, 410] width 905 height 18
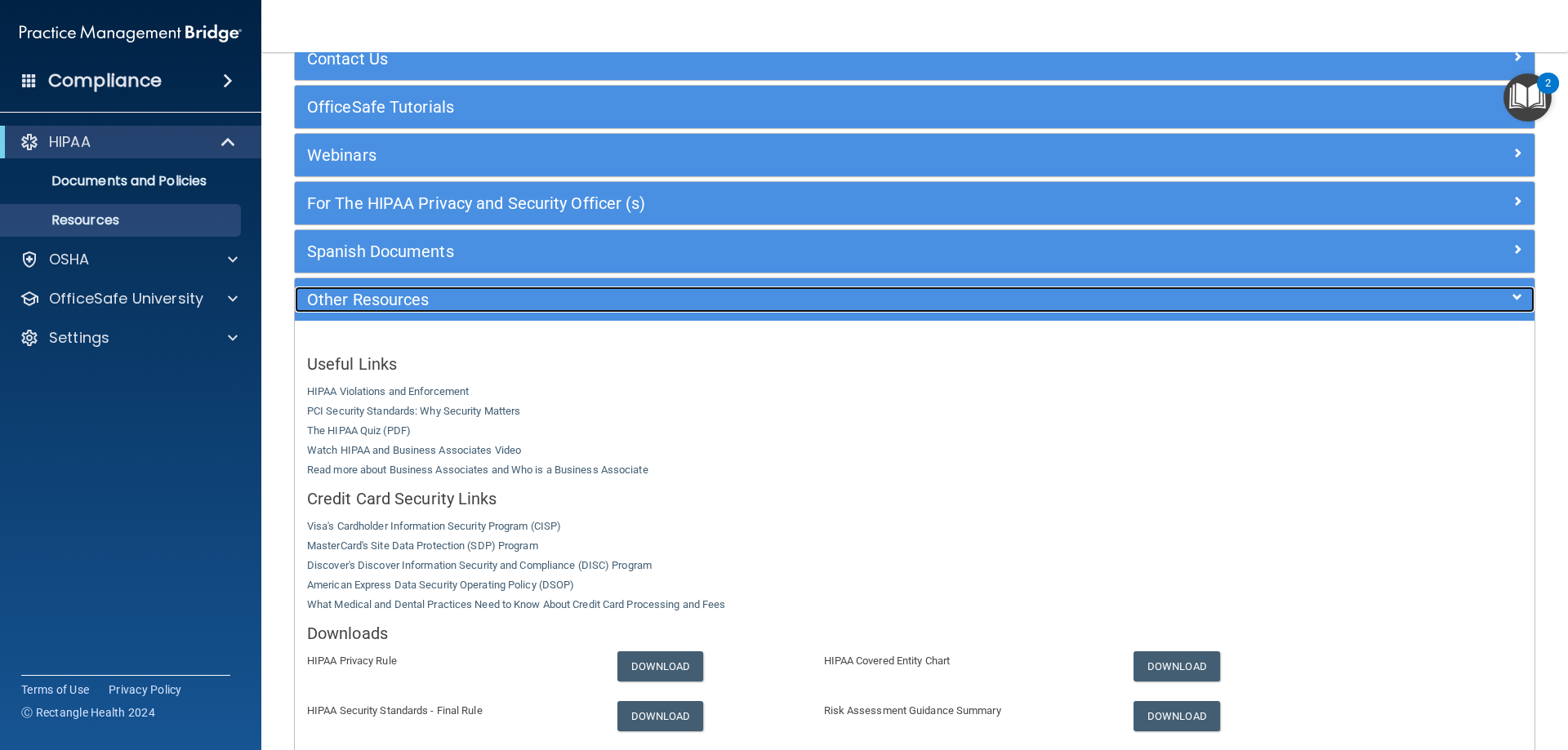
scroll to position [108, 0]
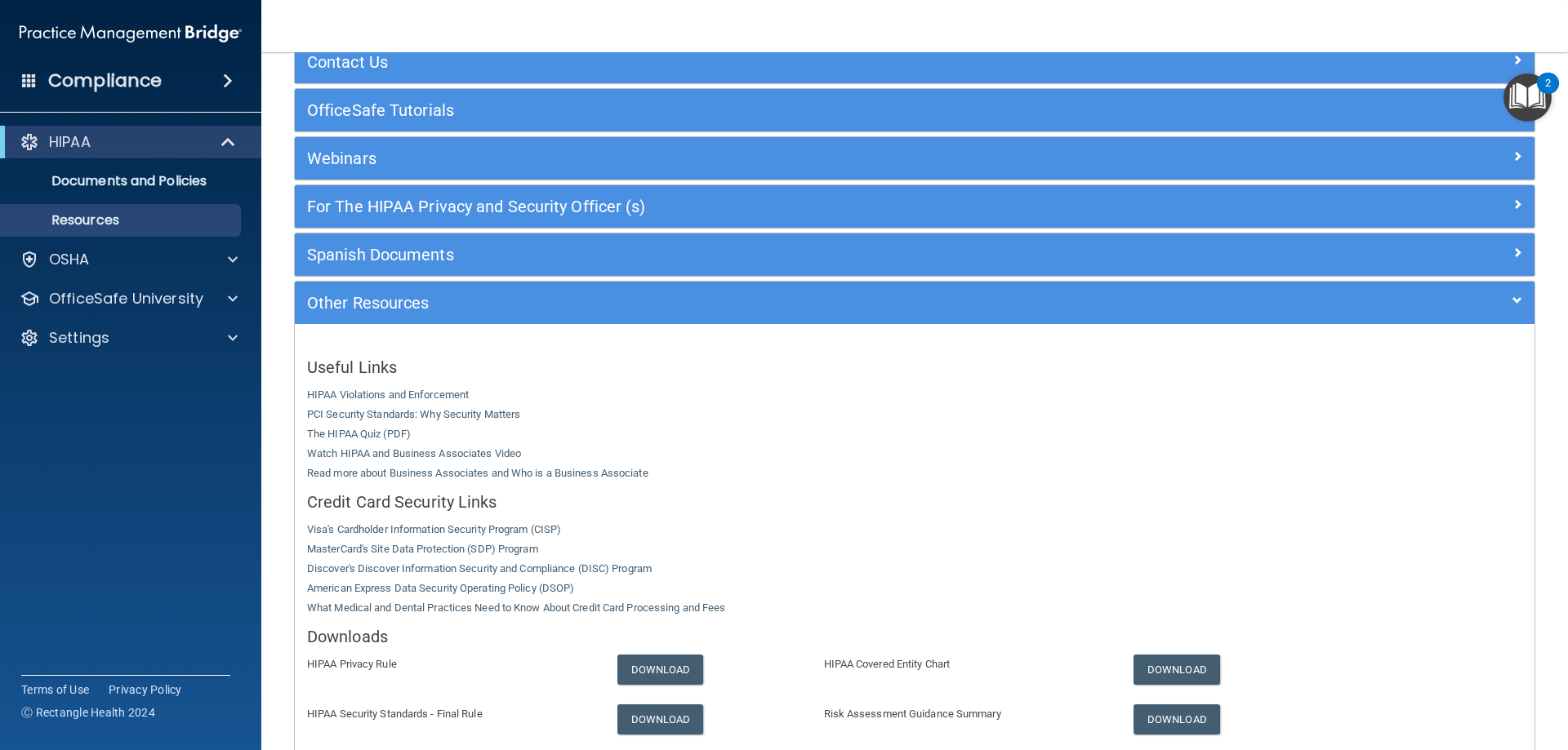
click at [691, 283] on div "Other Resources" at bounding box center [915, 303] width 1240 height 43
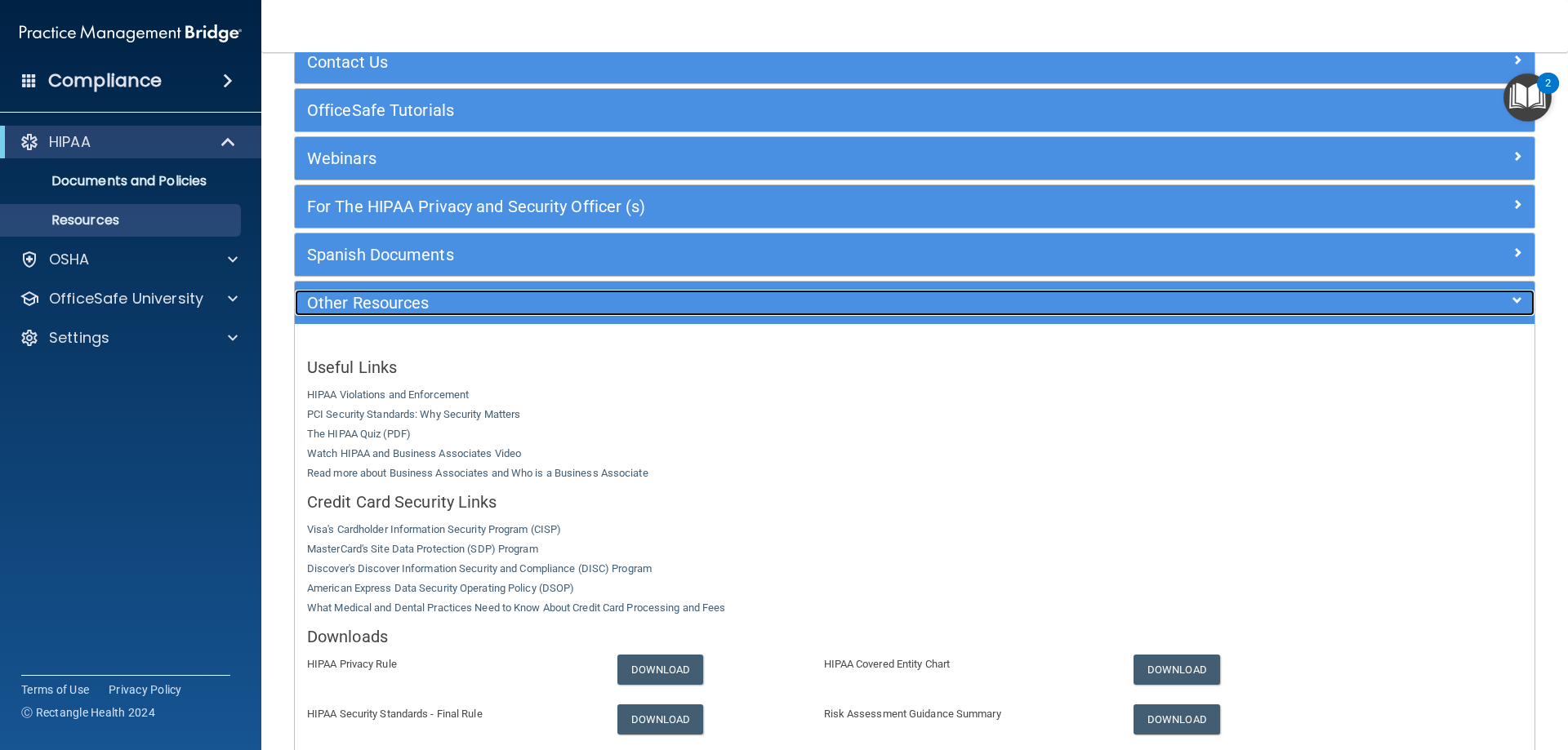
click at [774, 299] on h5 "Other Resources" at bounding box center [759, 302] width 905 height 18
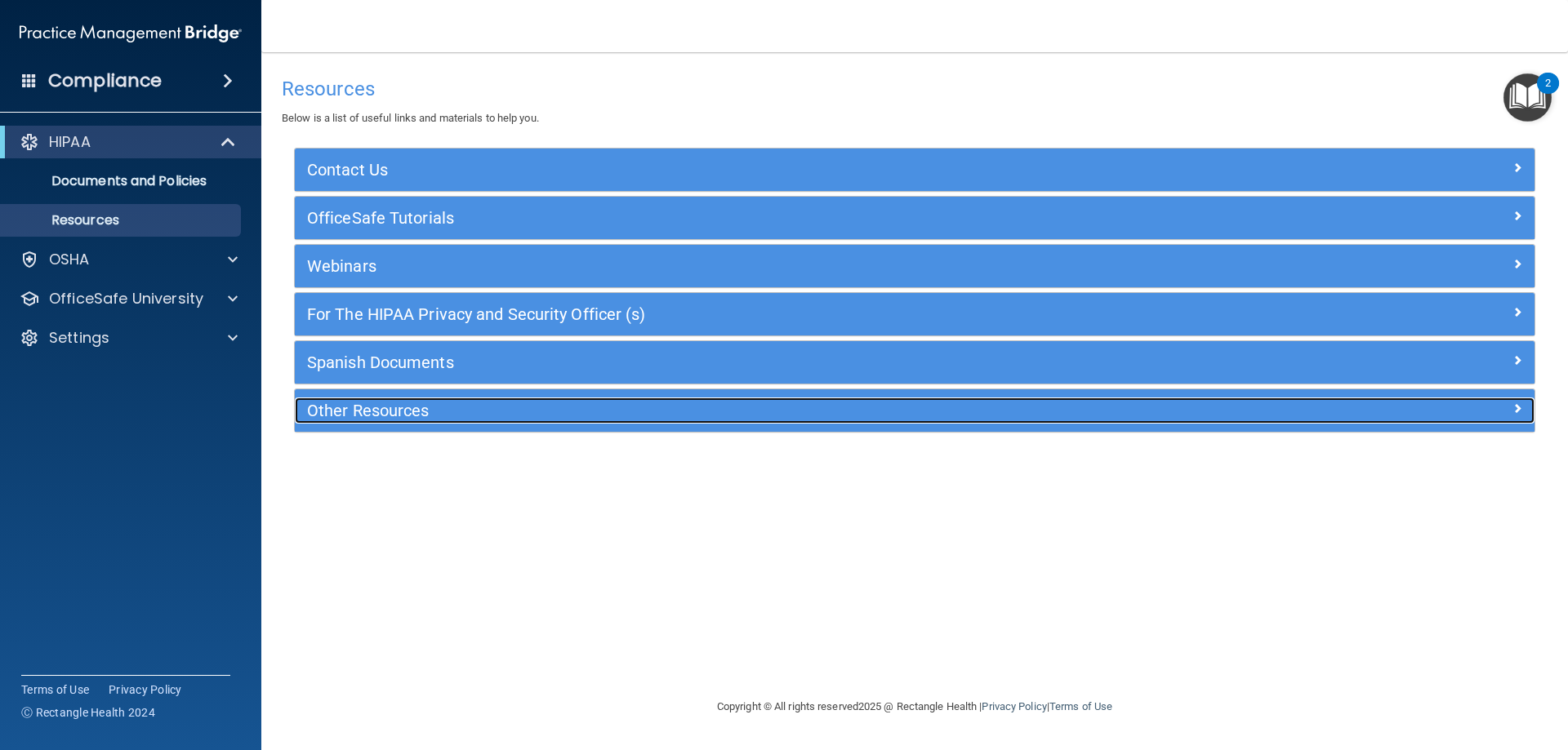
scroll to position [0, 0]
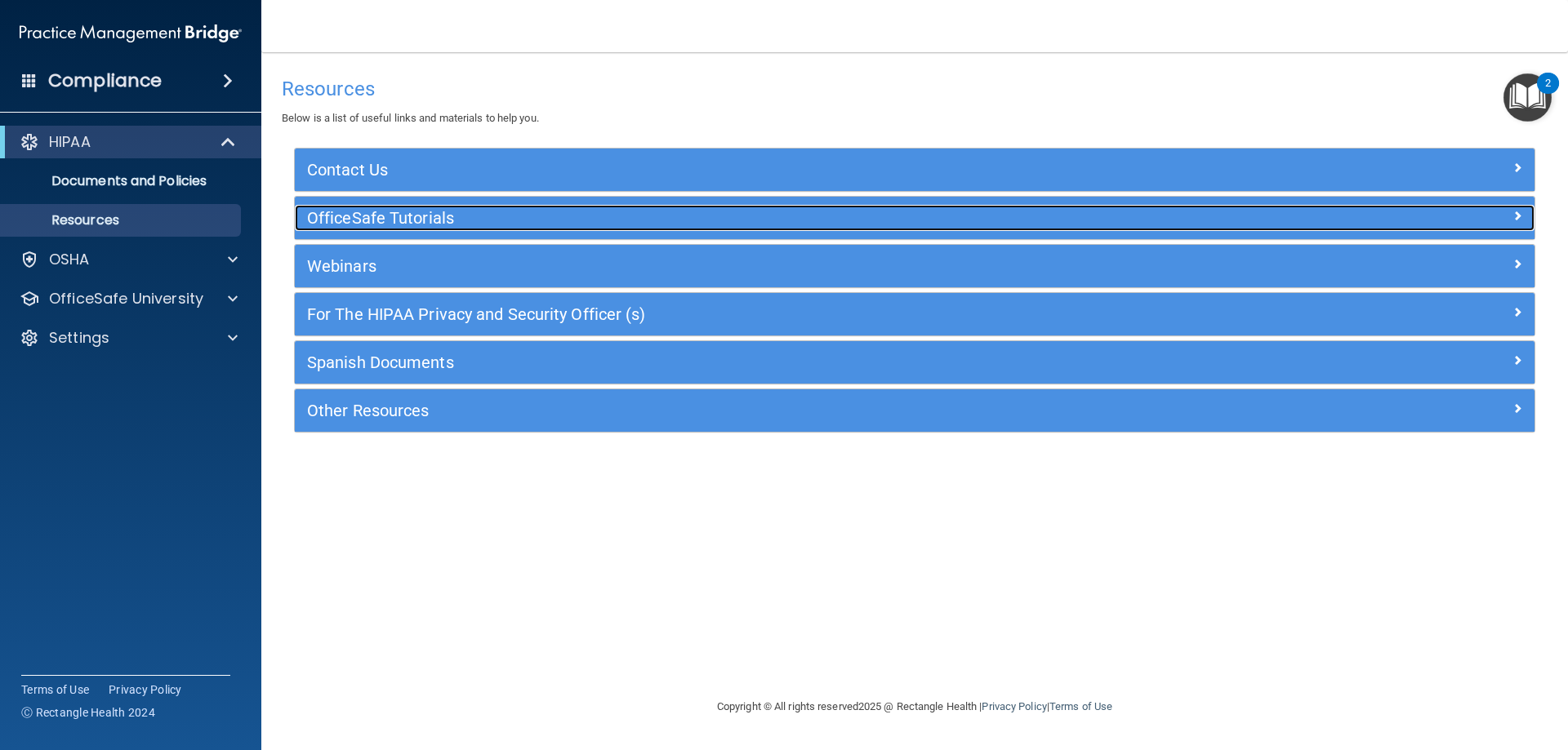
drag, startPoint x: 365, startPoint y: 214, endPoint x: 375, endPoint y: 218, distance: 10.8
click at [365, 213] on h5 "OfficeSafe Tutorials" at bounding box center [759, 217] width 905 height 18
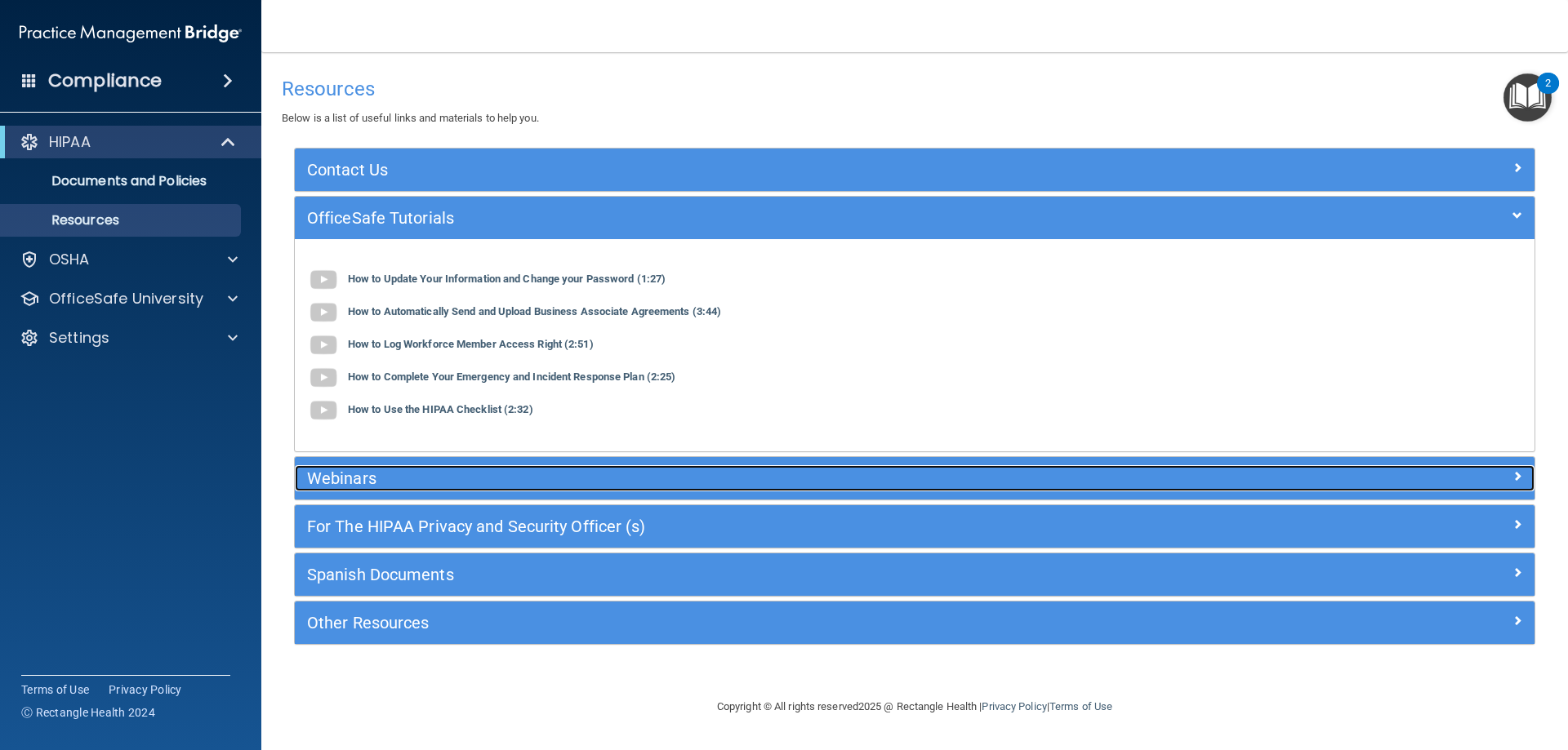
click at [498, 470] on h5 "Webinars" at bounding box center [759, 478] width 905 height 18
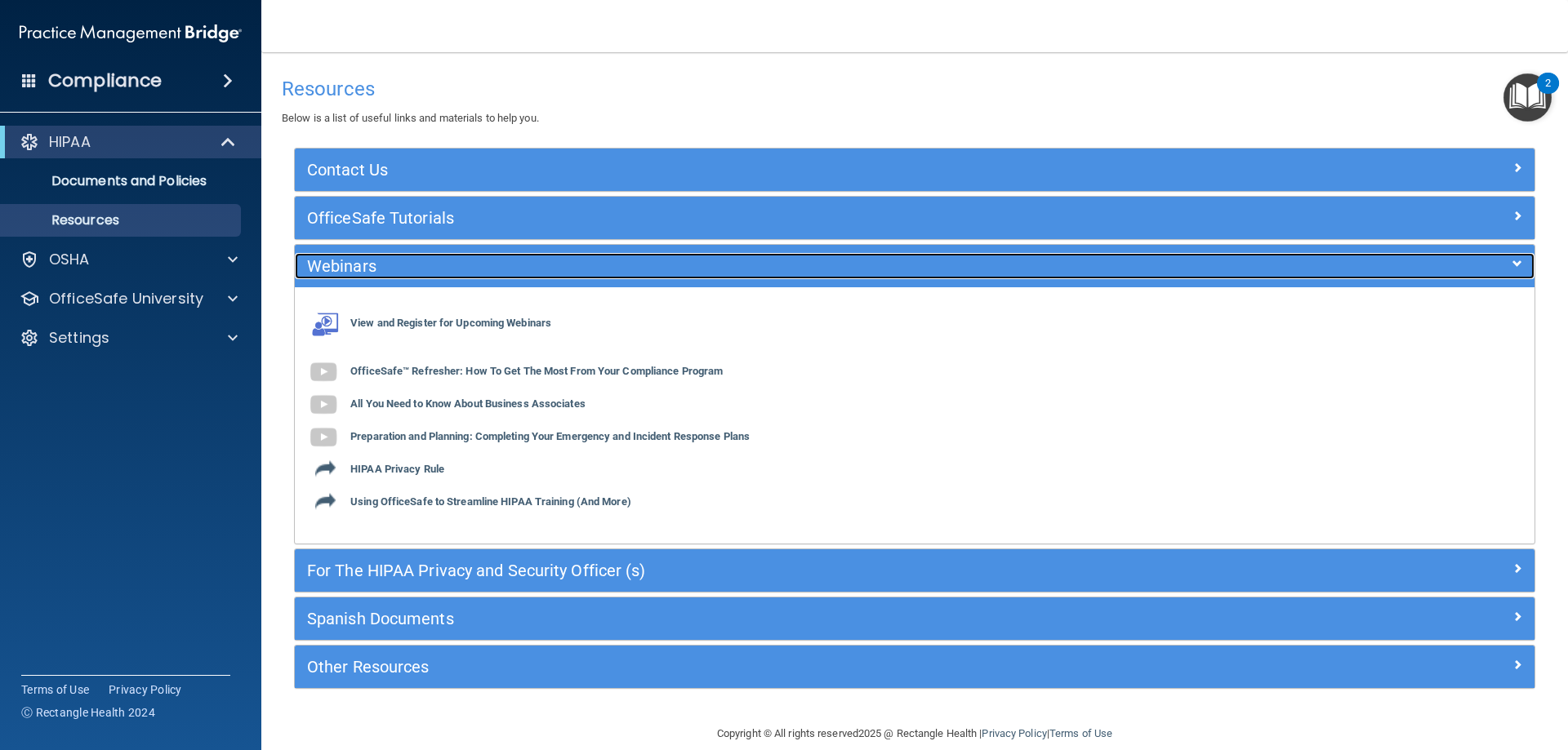
click at [497, 268] on h5 "Webinars" at bounding box center [759, 266] width 905 height 18
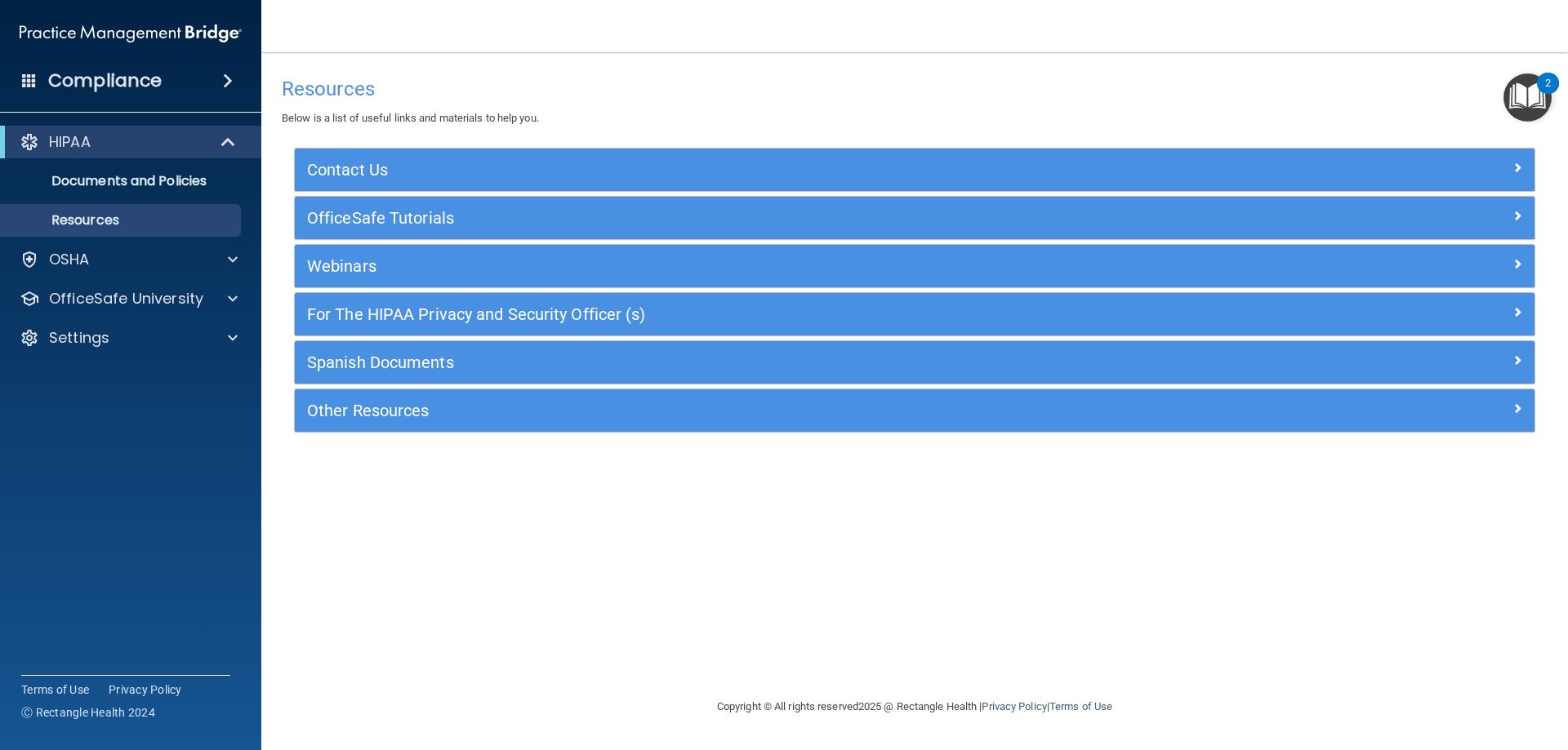
click at [485, 204] on div "OfficeSafe Tutorials" at bounding box center [915, 218] width 1240 height 43
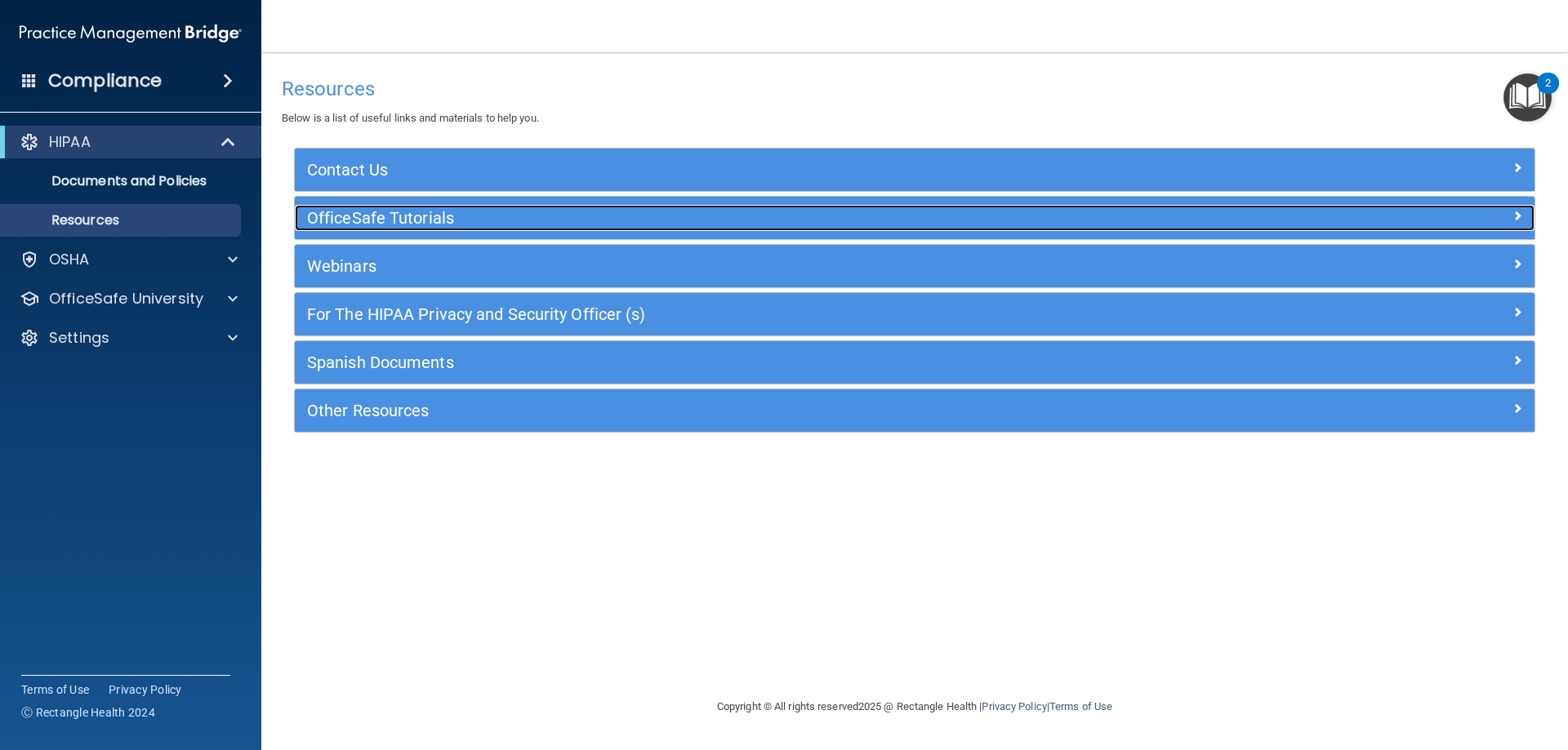
click at [489, 216] on h5 "OfficeSafe Tutorials" at bounding box center [759, 217] width 905 height 18
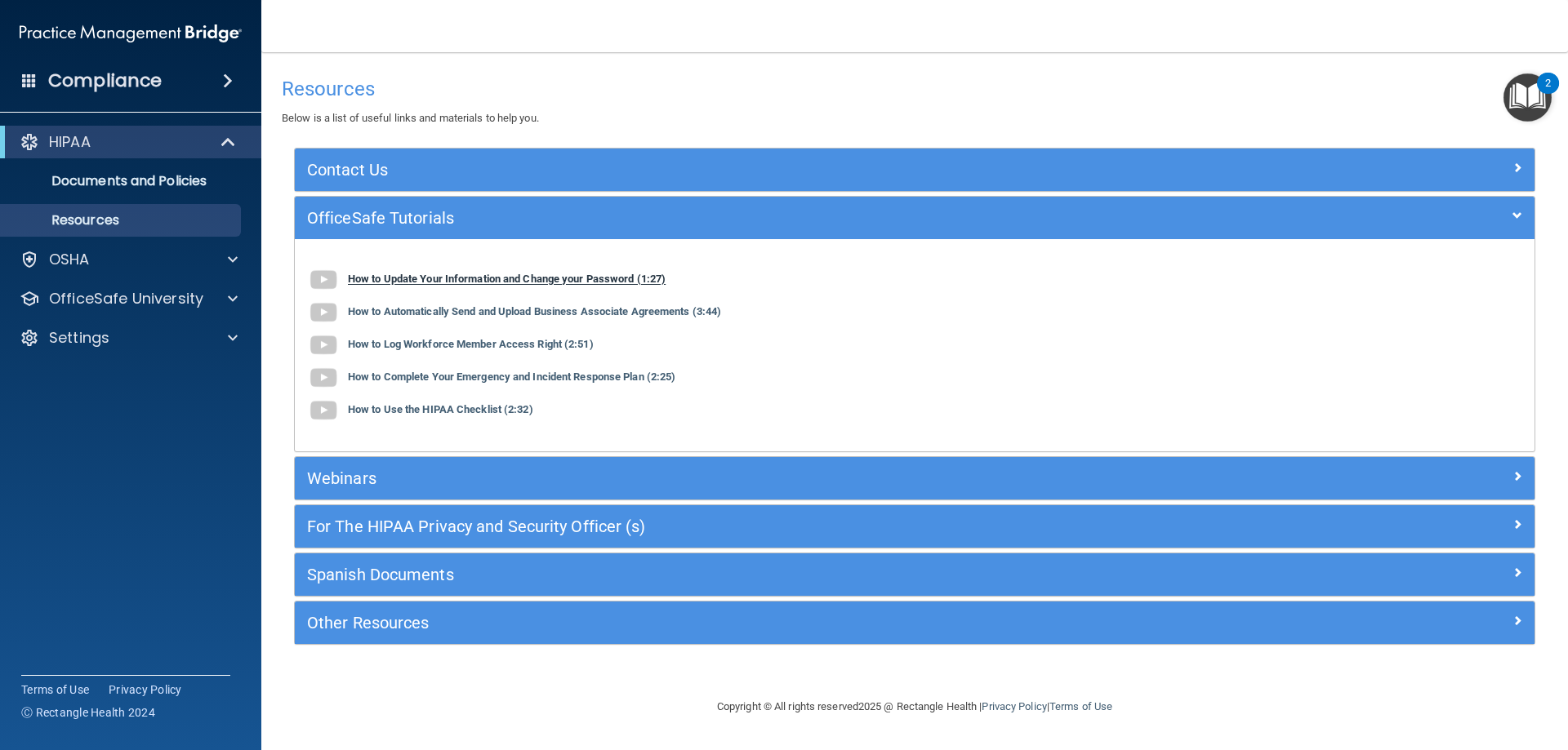
click at [611, 284] on b "How to Update Your Information and Change your Password (1:27)" at bounding box center [506, 279] width 318 height 12
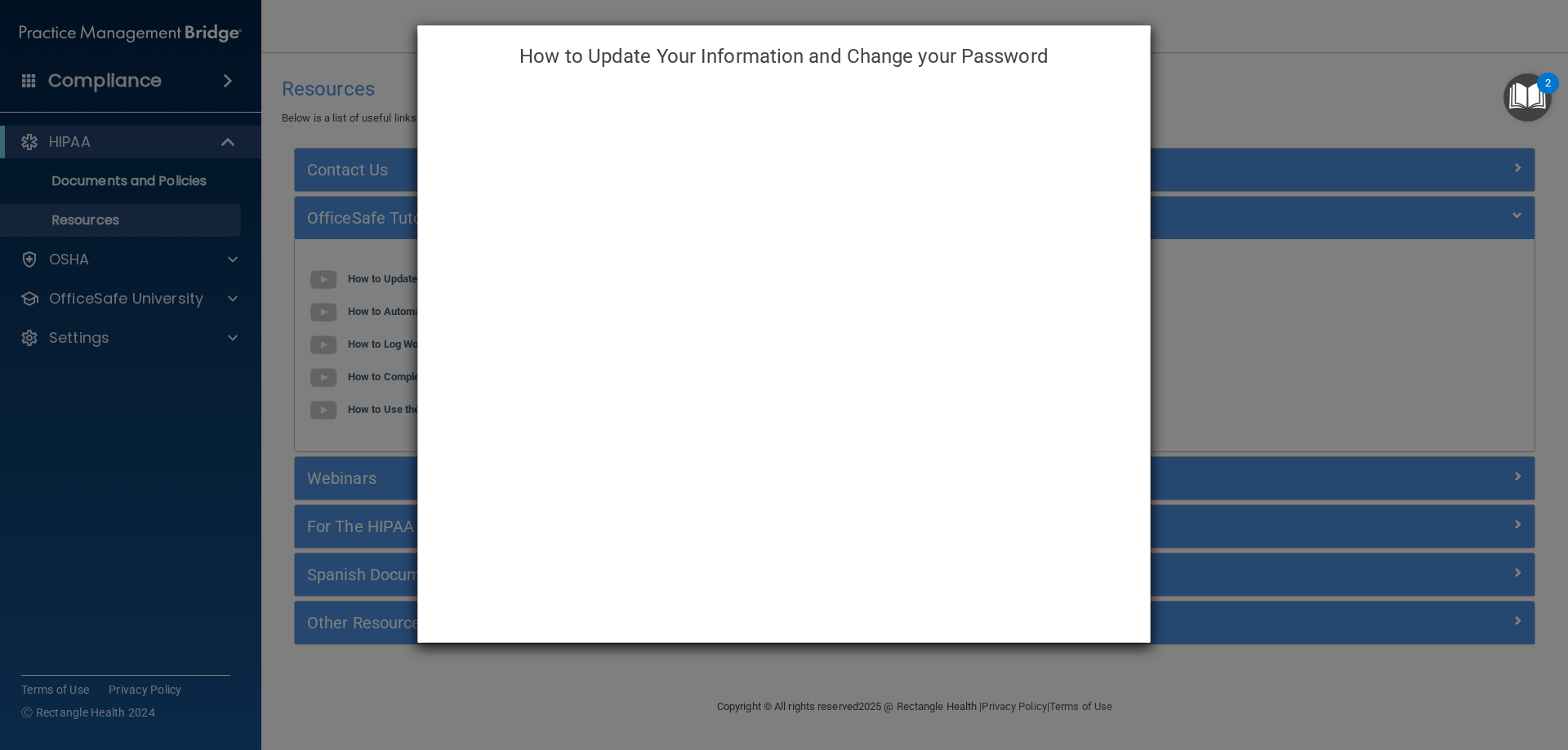
click at [446, 41] on h4 "How to Update Your Information and Change your Password" at bounding box center [784, 56] width 708 height 36
click at [1252, 157] on div "How to Update Your Information and Change your Password" at bounding box center [784, 375] width 1568 height 750
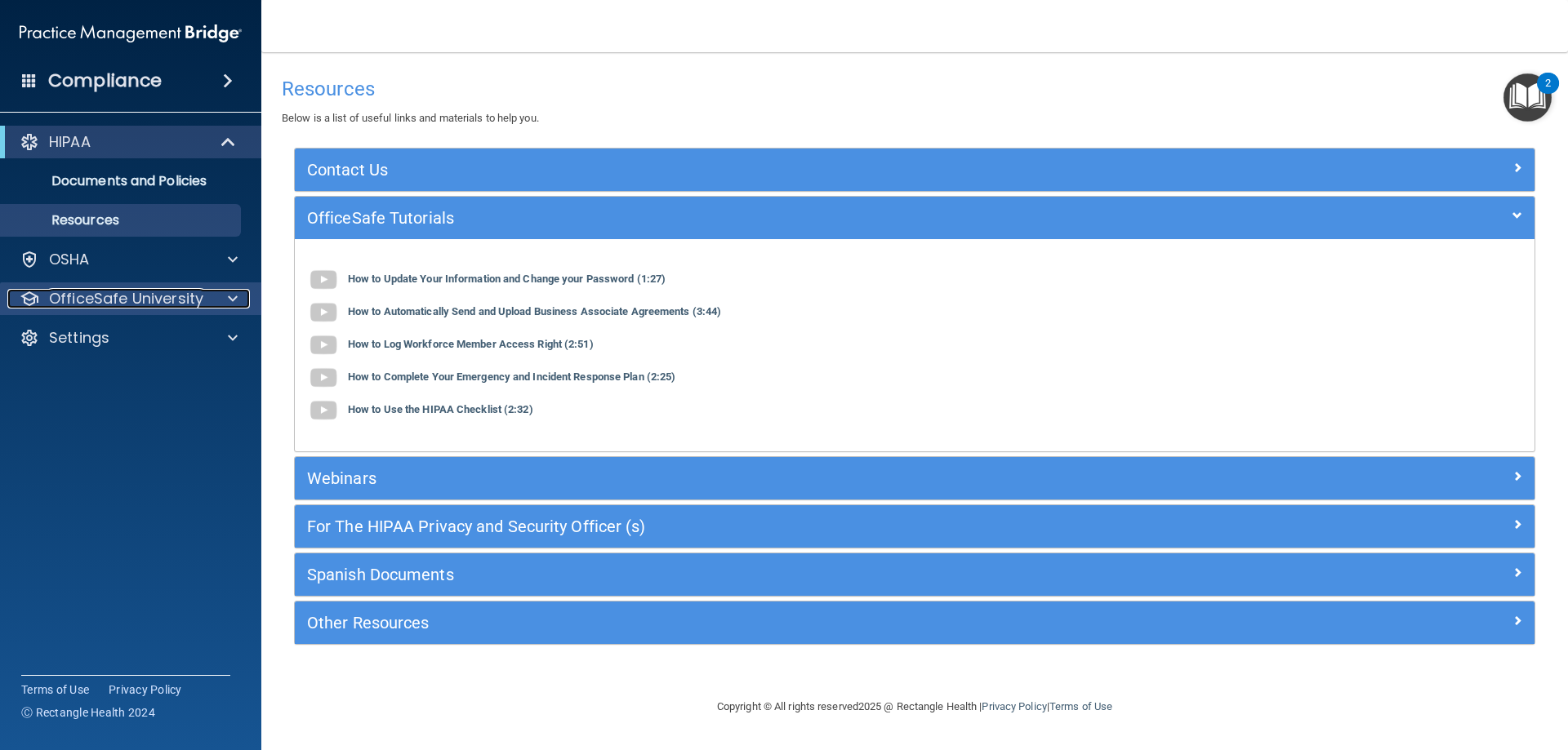
click at [179, 289] on p "OfficeSafe University" at bounding box center [127, 298] width 155 height 20
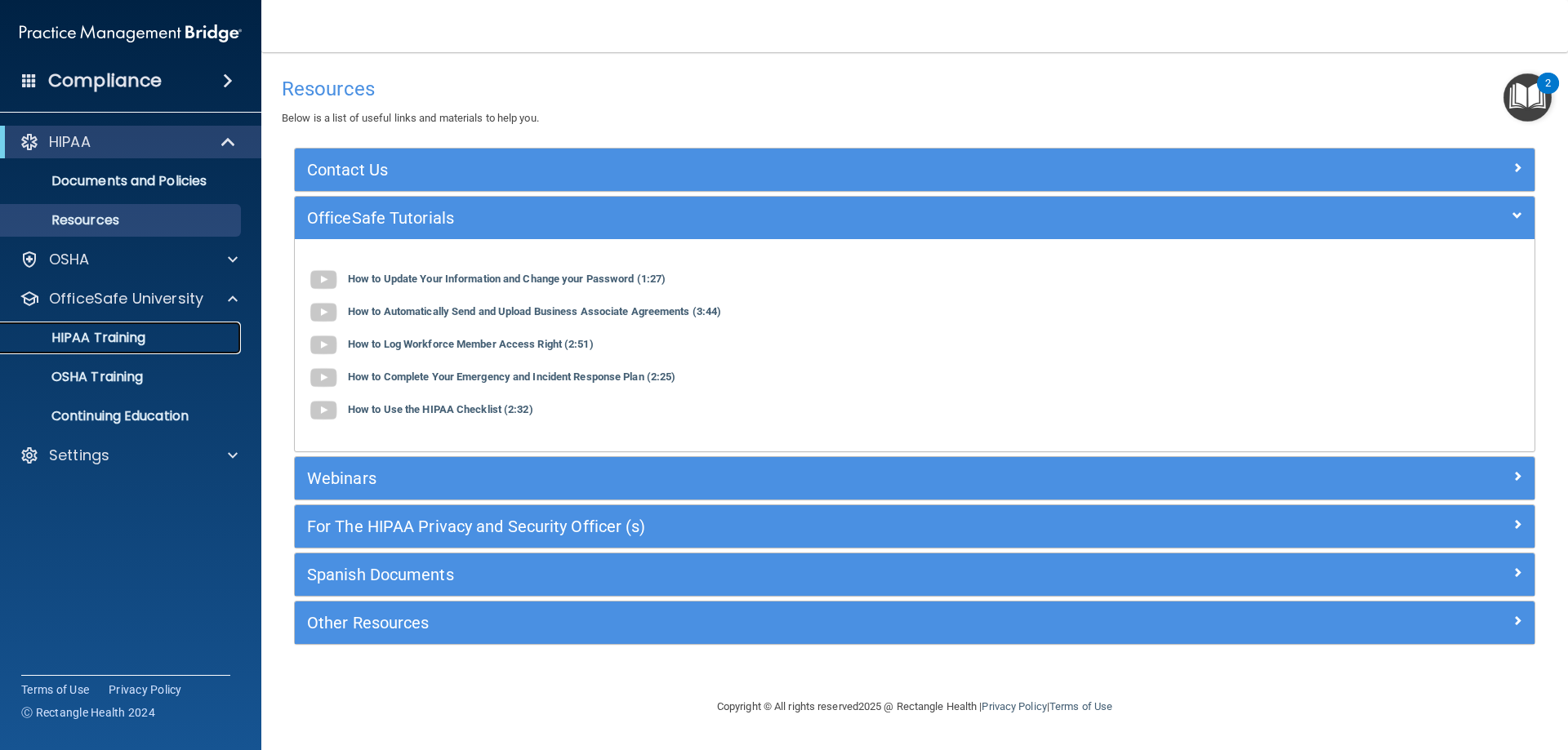
click at [144, 342] on p "HIPAA Training" at bounding box center [77, 338] width 135 height 17
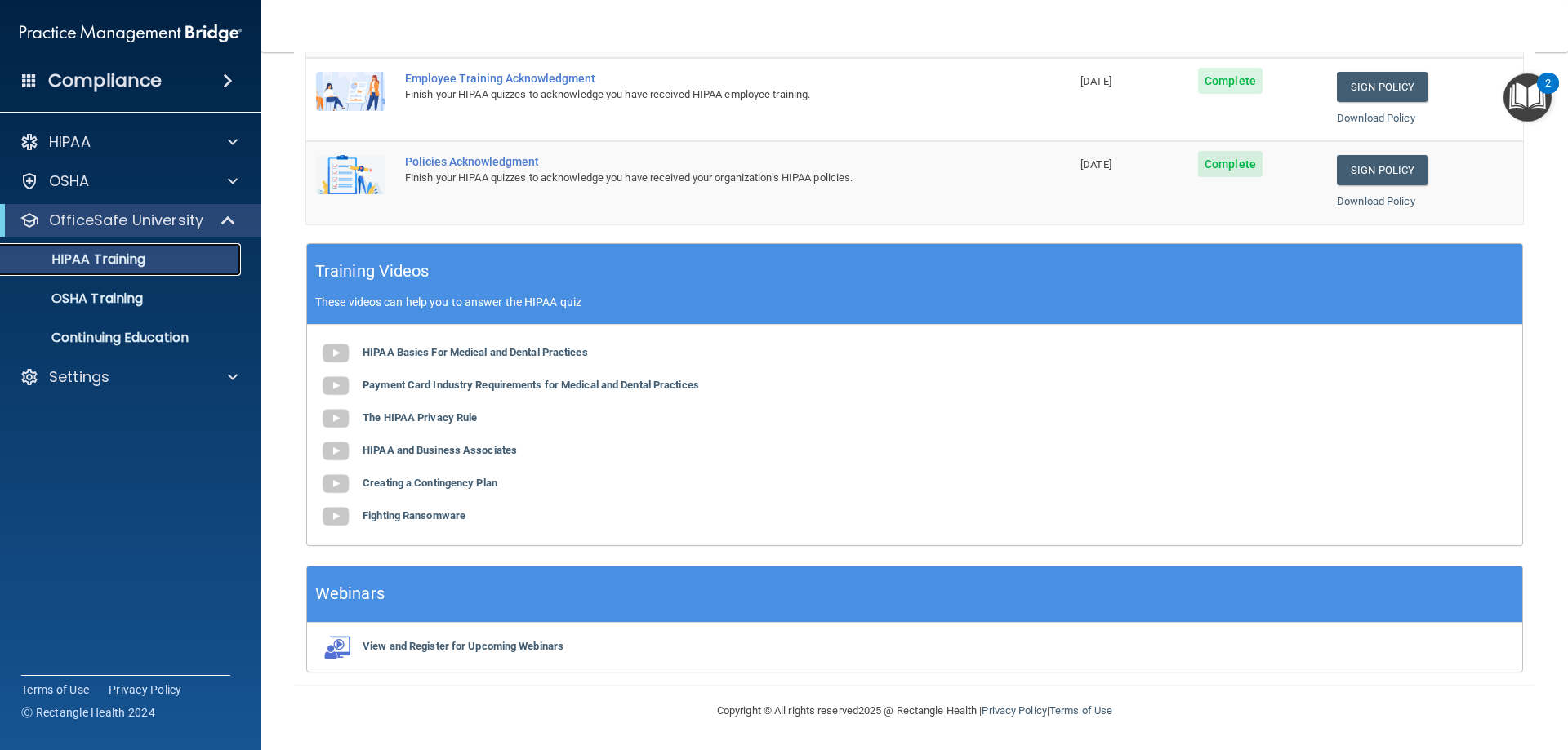
scroll to position [398, 0]
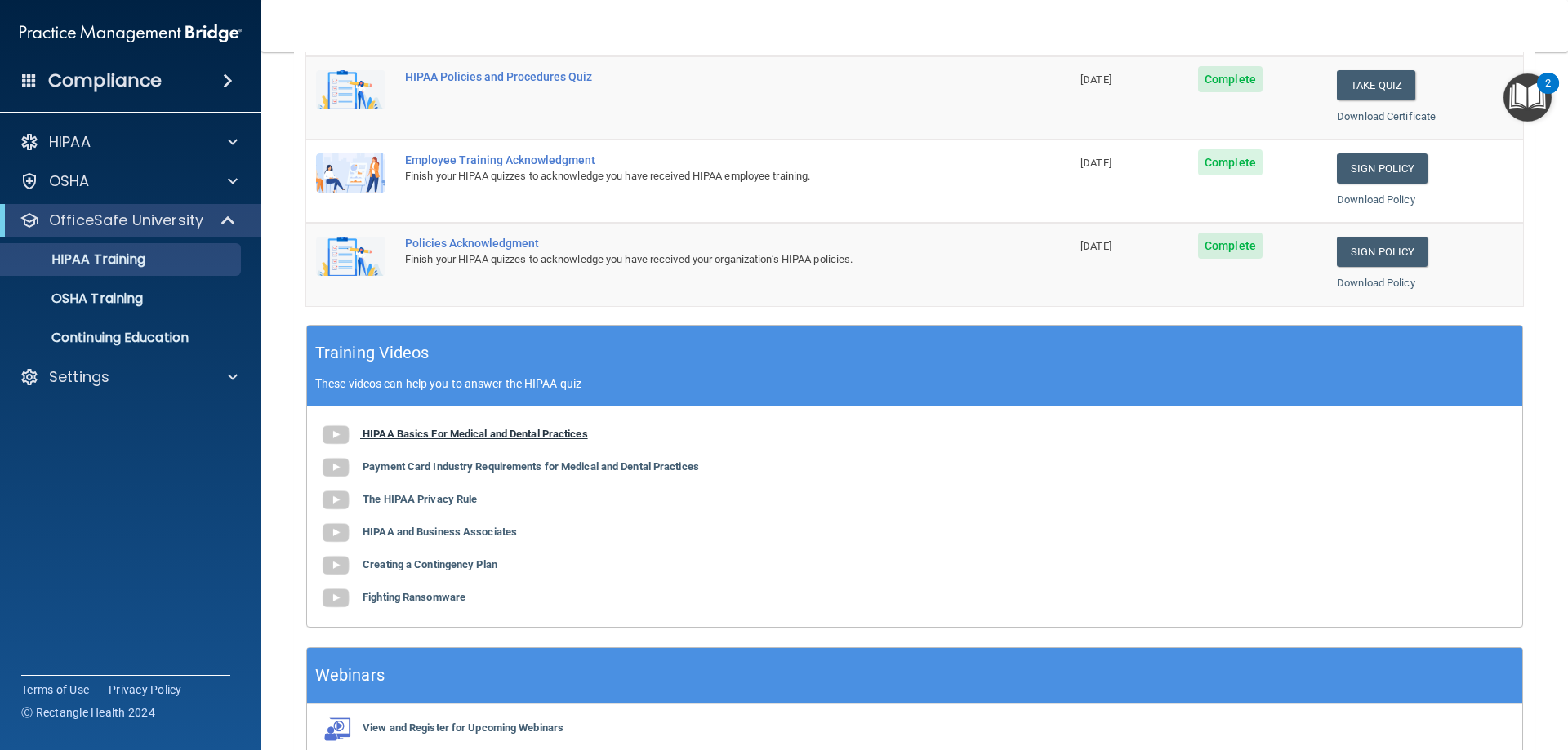
click at [463, 431] on b "HIPAA Basics For Medical and Dental Practices" at bounding box center [475, 433] width 226 height 12
click at [476, 468] on b "Payment Card Industry Requirements for Medical and Dental Practices" at bounding box center [530, 466] width 337 height 12
click at [409, 498] on b "The HIPAA Privacy Rule" at bounding box center [420, 498] width 115 height 12
click at [441, 525] on b "HIPAA and Business Associates" at bounding box center [440, 531] width 155 height 12
click at [447, 574] on div "HIPAA Basics For Medical and Dental Practices Payment Card Industry Requirement…" at bounding box center [914, 516] width 1215 height 220
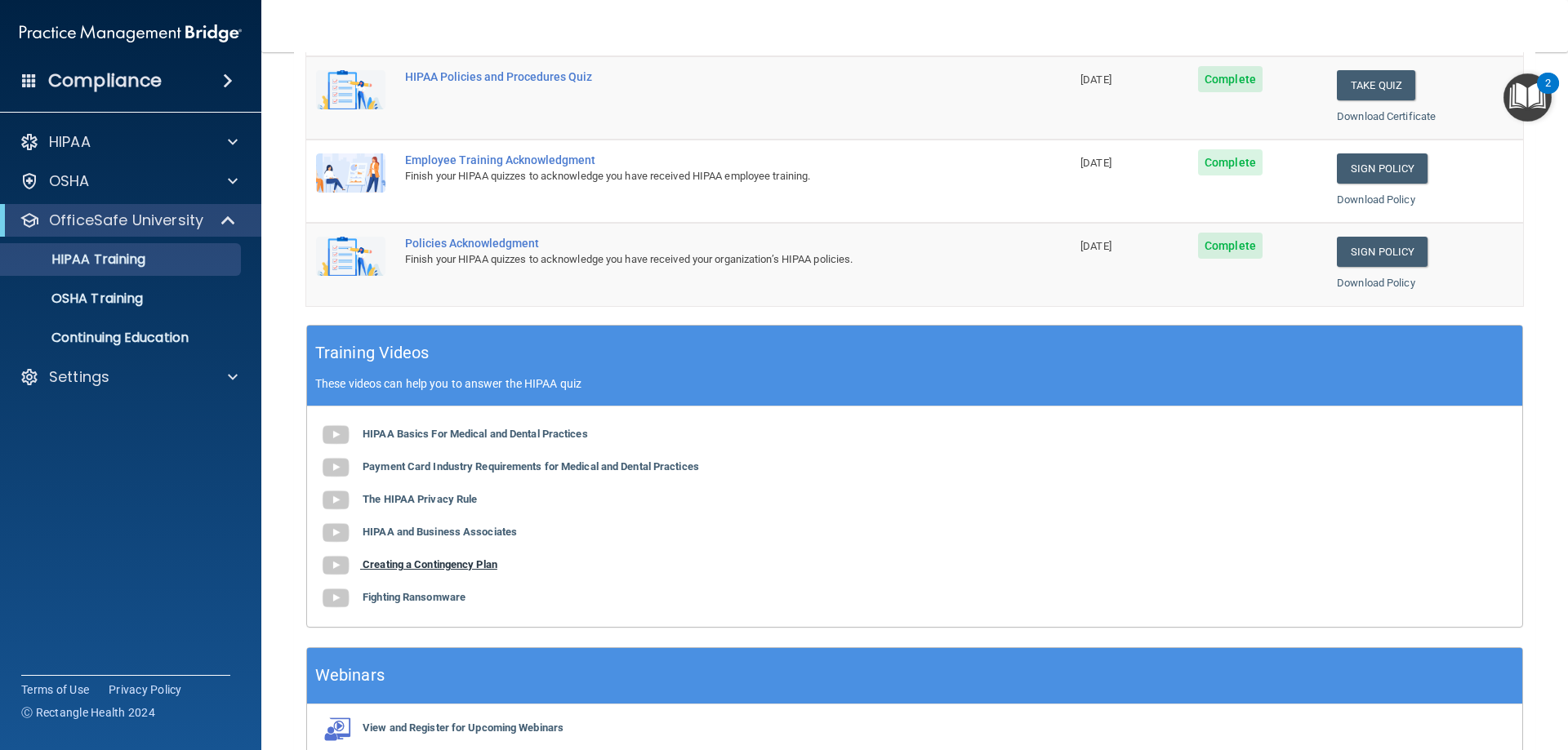
click at [447, 562] on b "Creating a Contingency Plan" at bounding box center [430, 564] width 135 height 12
click at [444, 602] on b "Fighting Ransomware" at bounding box center [414, 596] width 103 height 12
click at [446, 498] on b "The HIPAA Privacy Rule" at bounding box center [420, 498] width 115 height 12
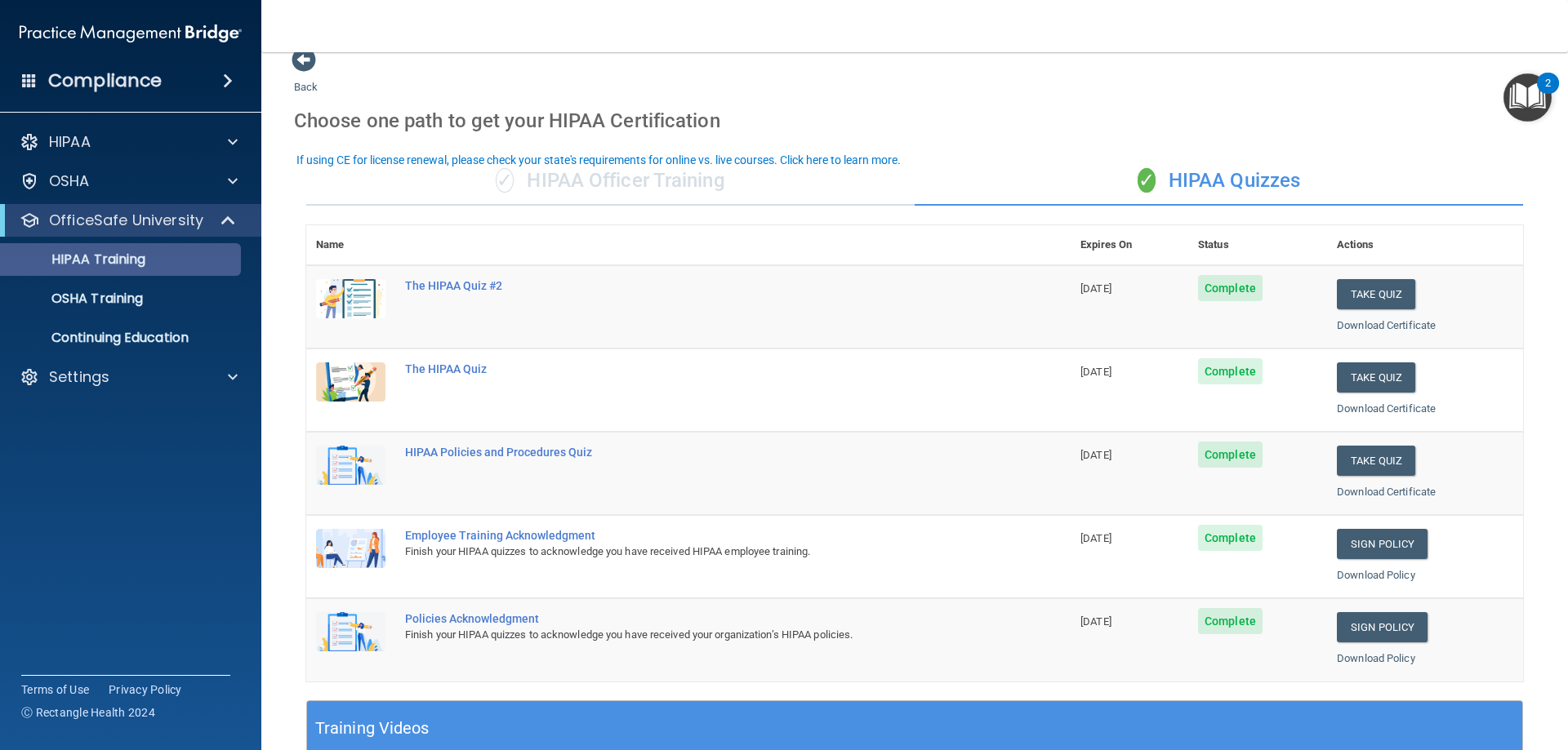
scroll to position [0, 0]
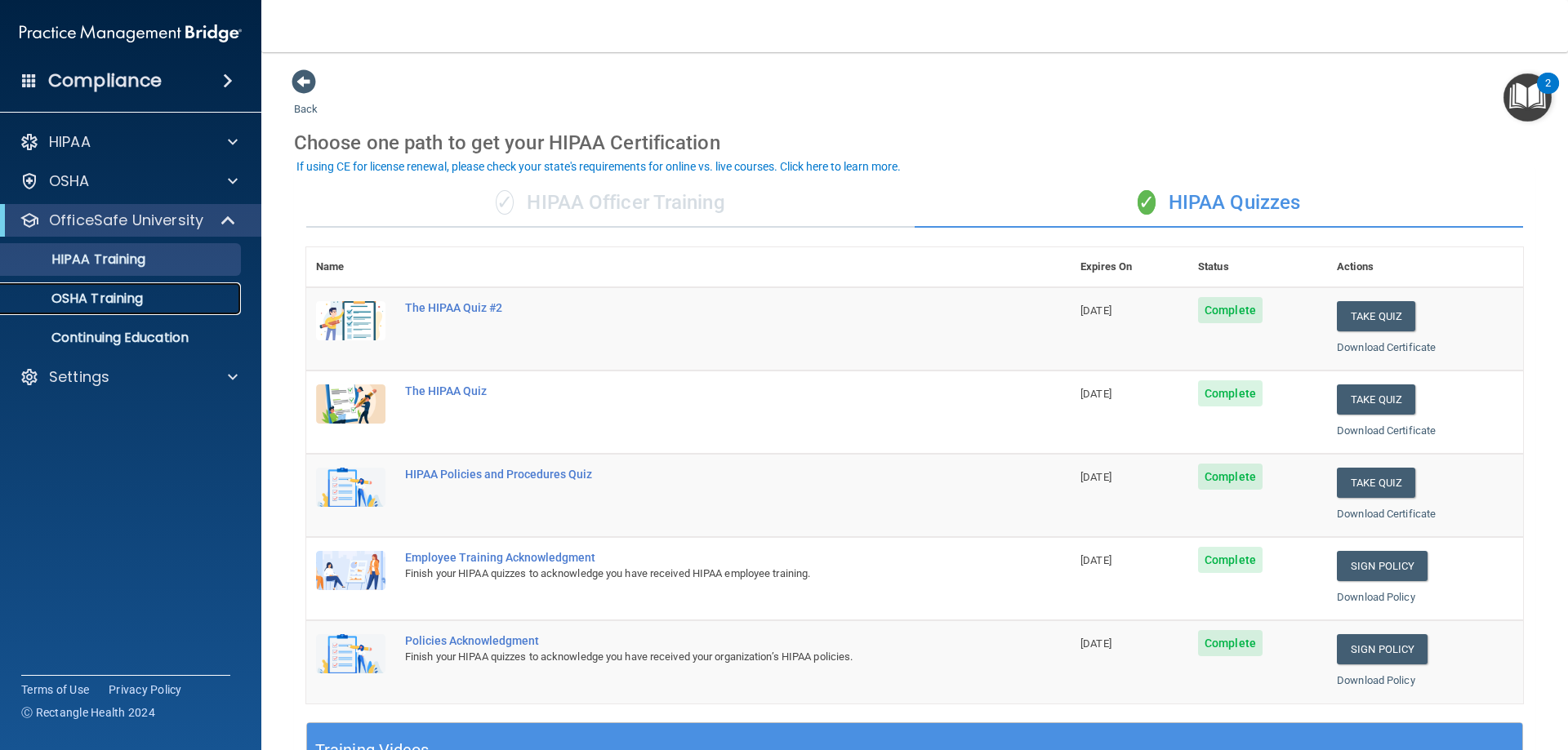
click at [86, 307] on link "OSHA Training" at bounding box center [112, 298] width 257 height 33
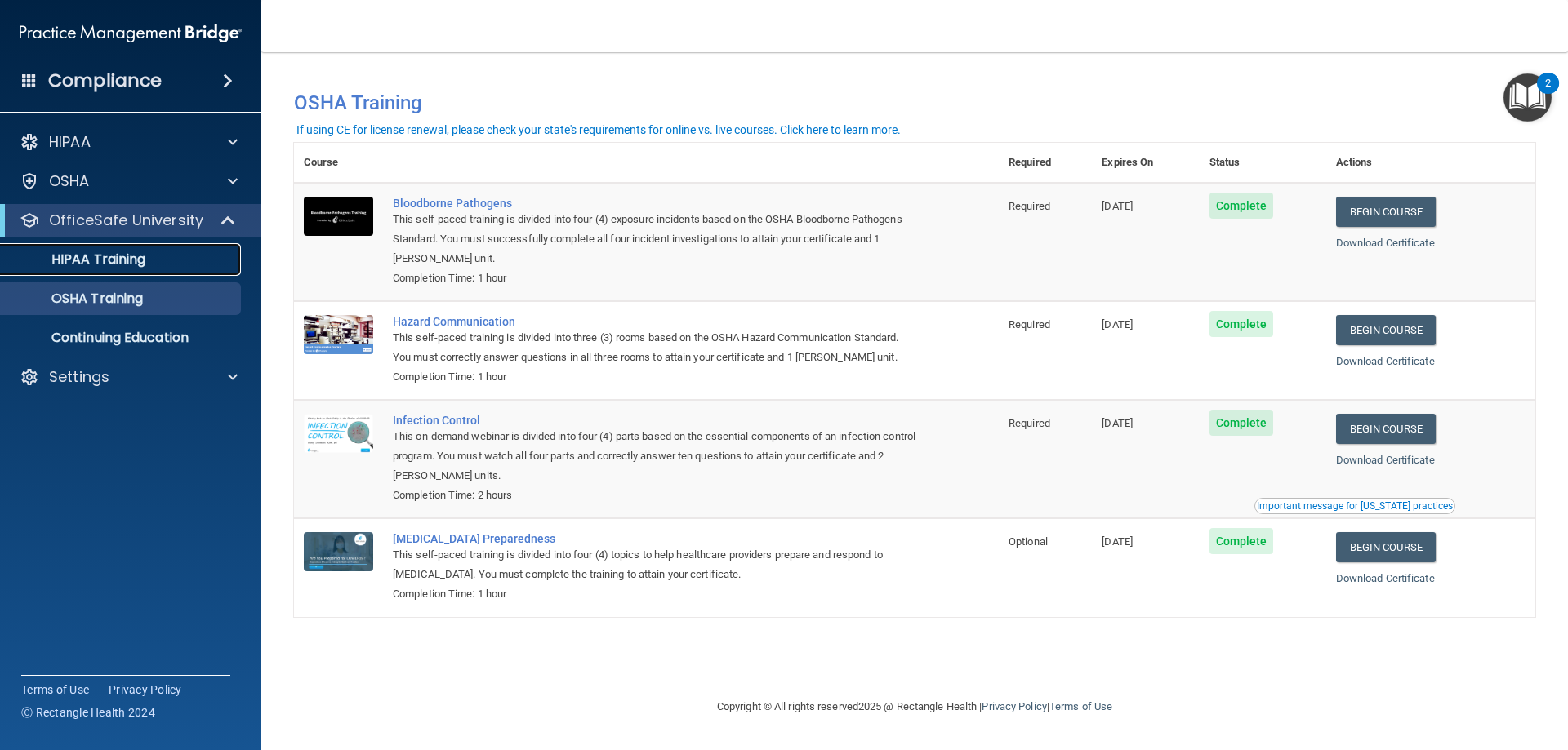
click at [89, 249] on link "HIPAA Training" at bounding box center [112, 259] width 257 height 33
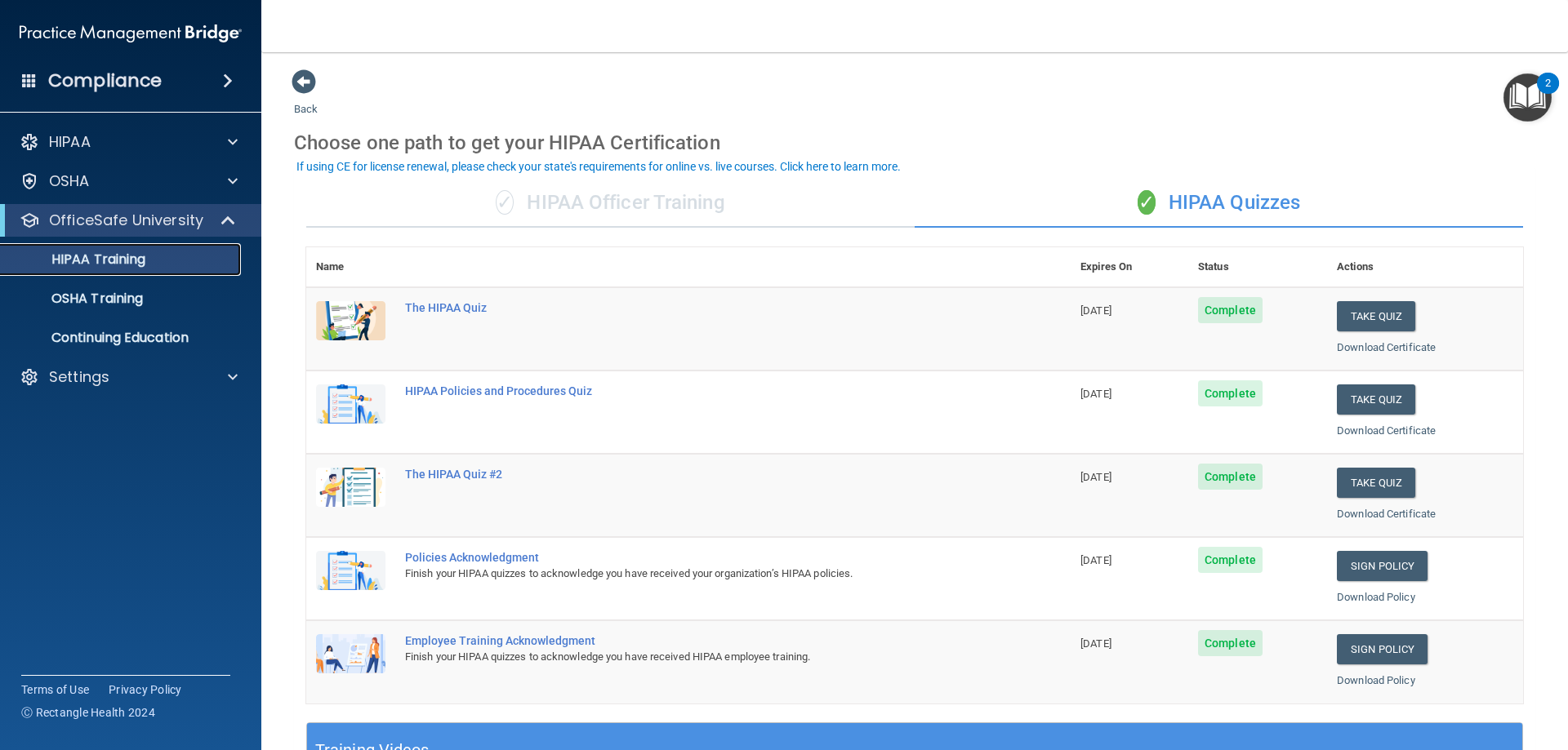
scroll to position [82, 0]
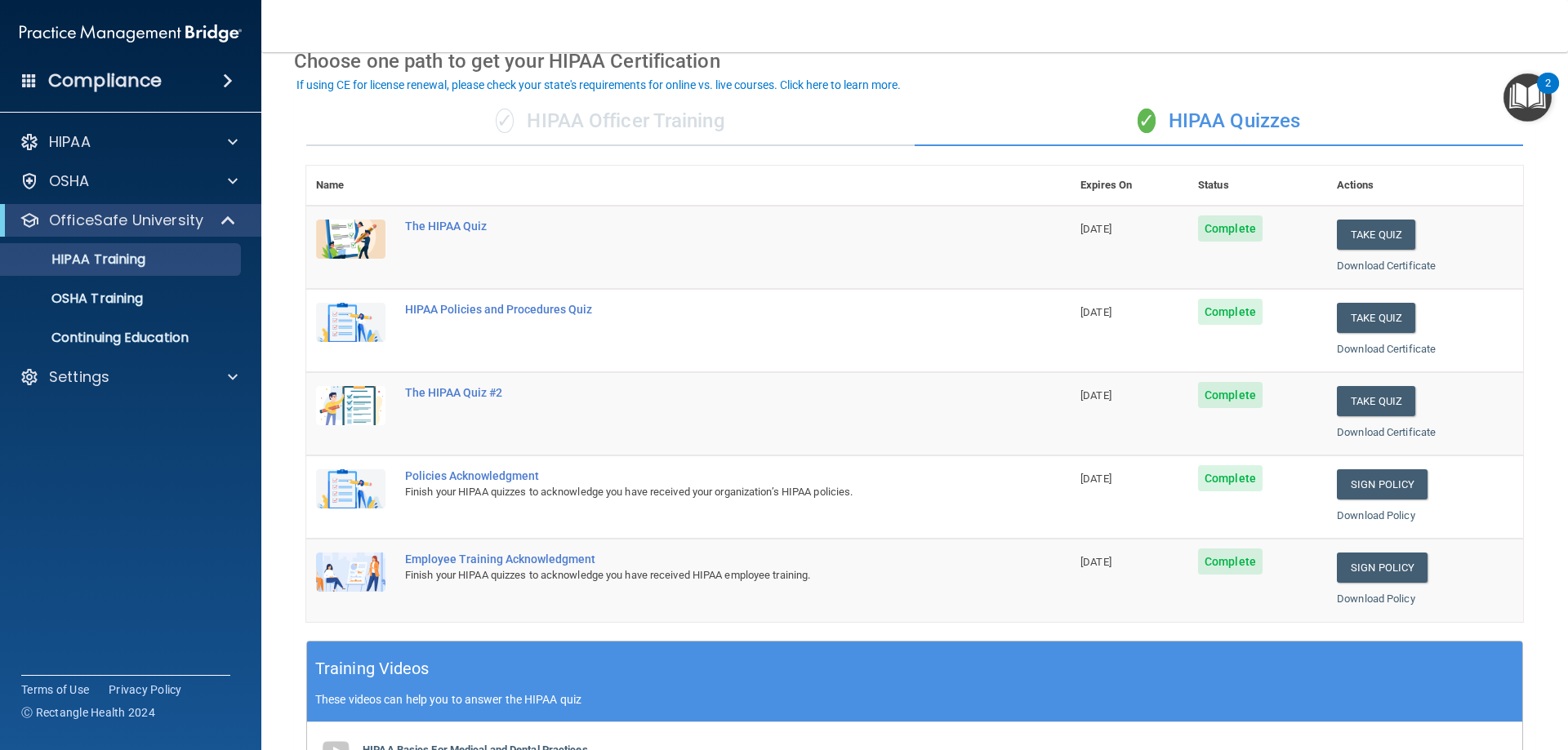
click at [1222, 317] on span "Complete" at bounding box center [1230, 312] width 64 height 26
click at [1180, 207] on td "08/13/2026" at bounding box center [1129, 247] width 117 height 83
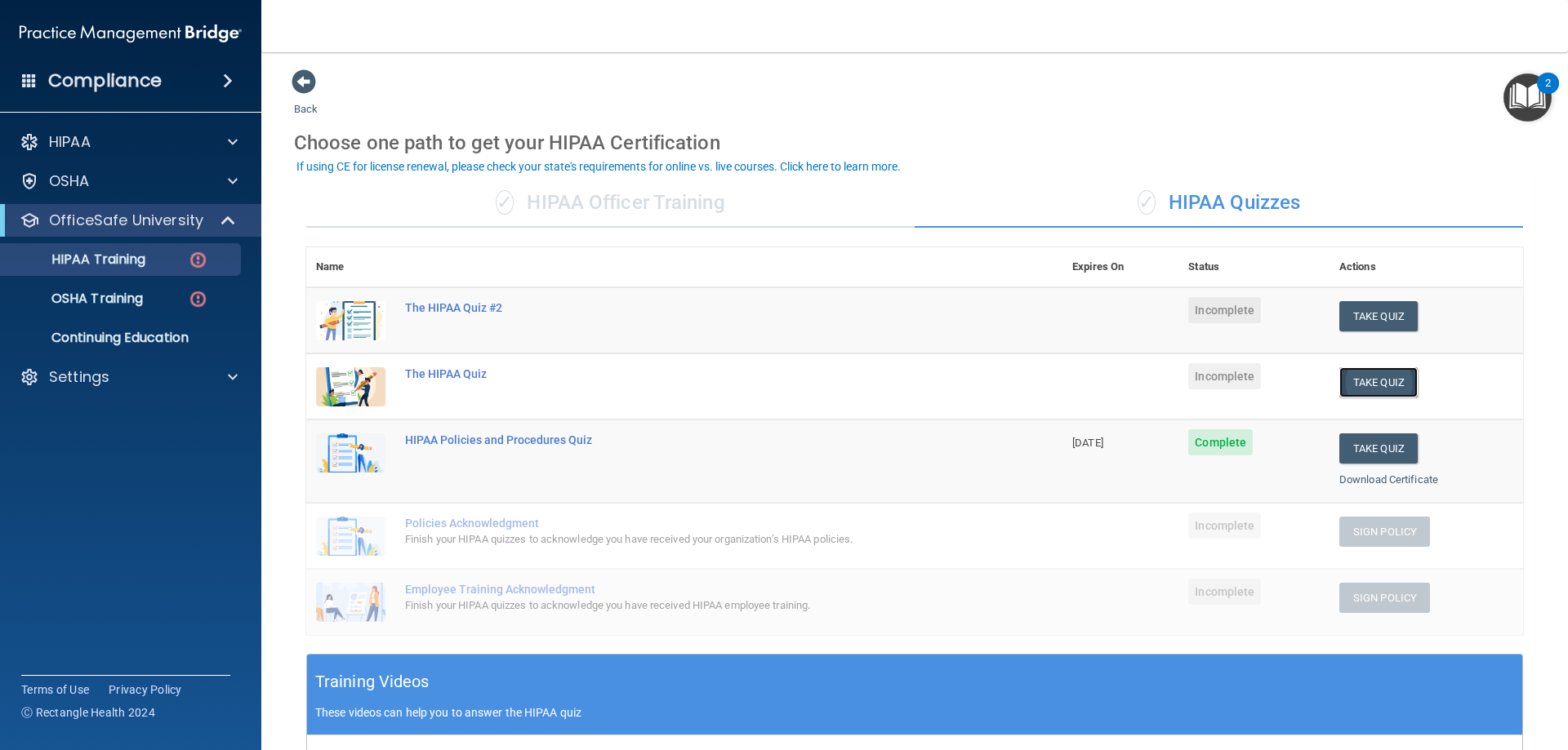
click at [1361, 375] on button "Take Quiz" at bounding box center [1378, 382] width 78 height 30
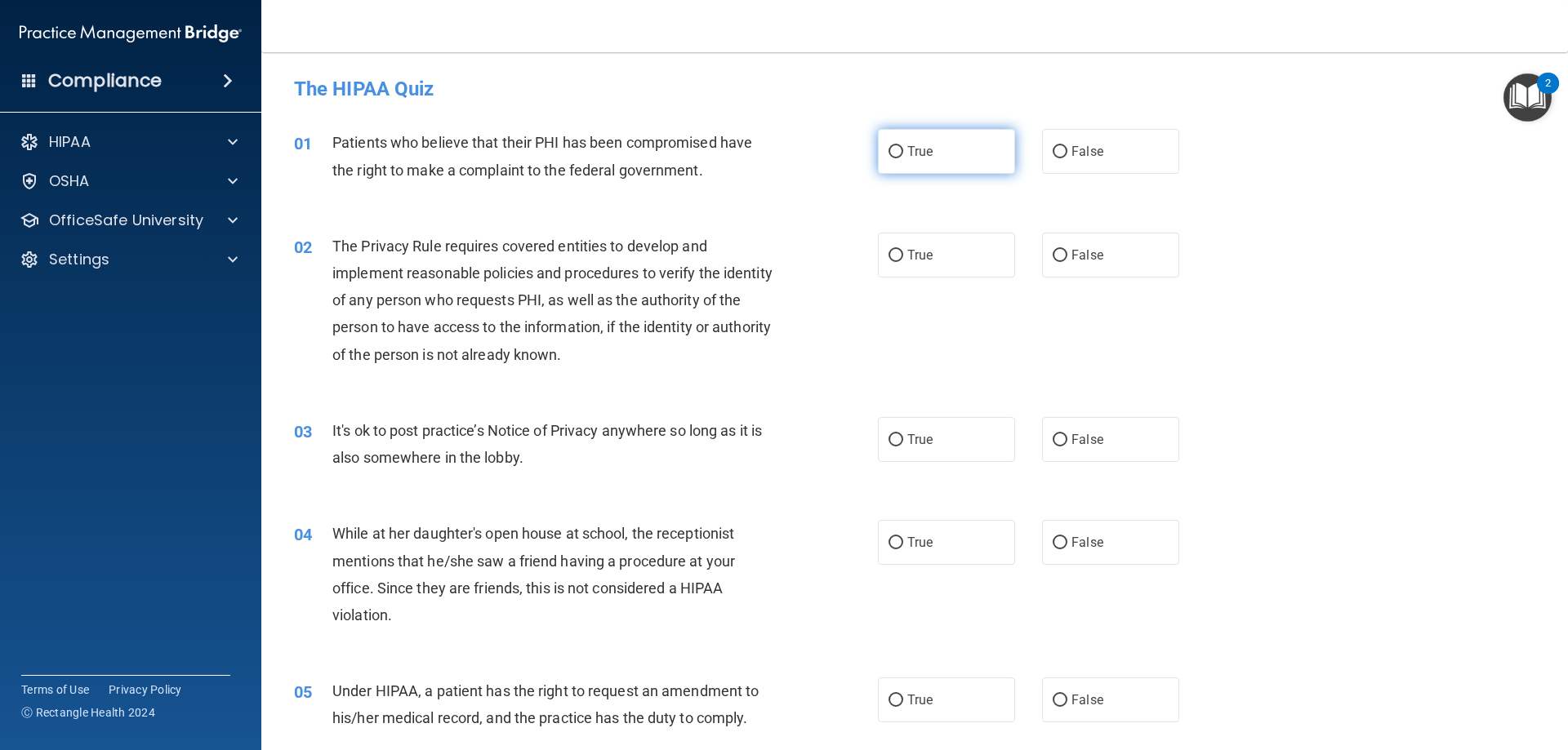
click at [878, 151] on label "True" at bounding box center [946, 151] width 137 height 45
click at [888, 151] on input "True" at bounding box center [896, 152] width 15 height 12
radio input "true"
click at [900, 249] on label "True" at bounding box center [946, 255] width 137 height 45
click at [900, 250] on input "True" at bounding box center [896, 255] width 15 height 12
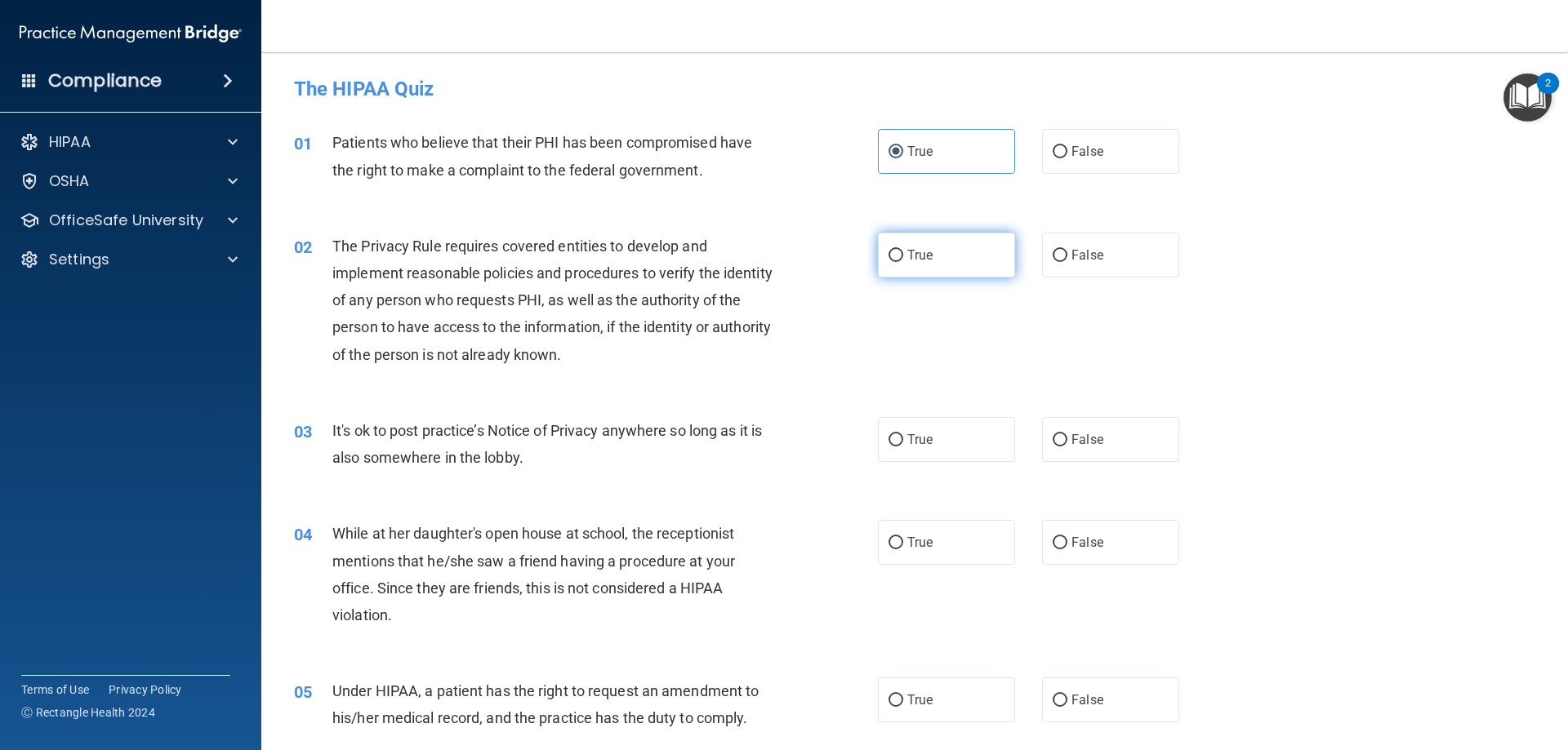
radio input "true"
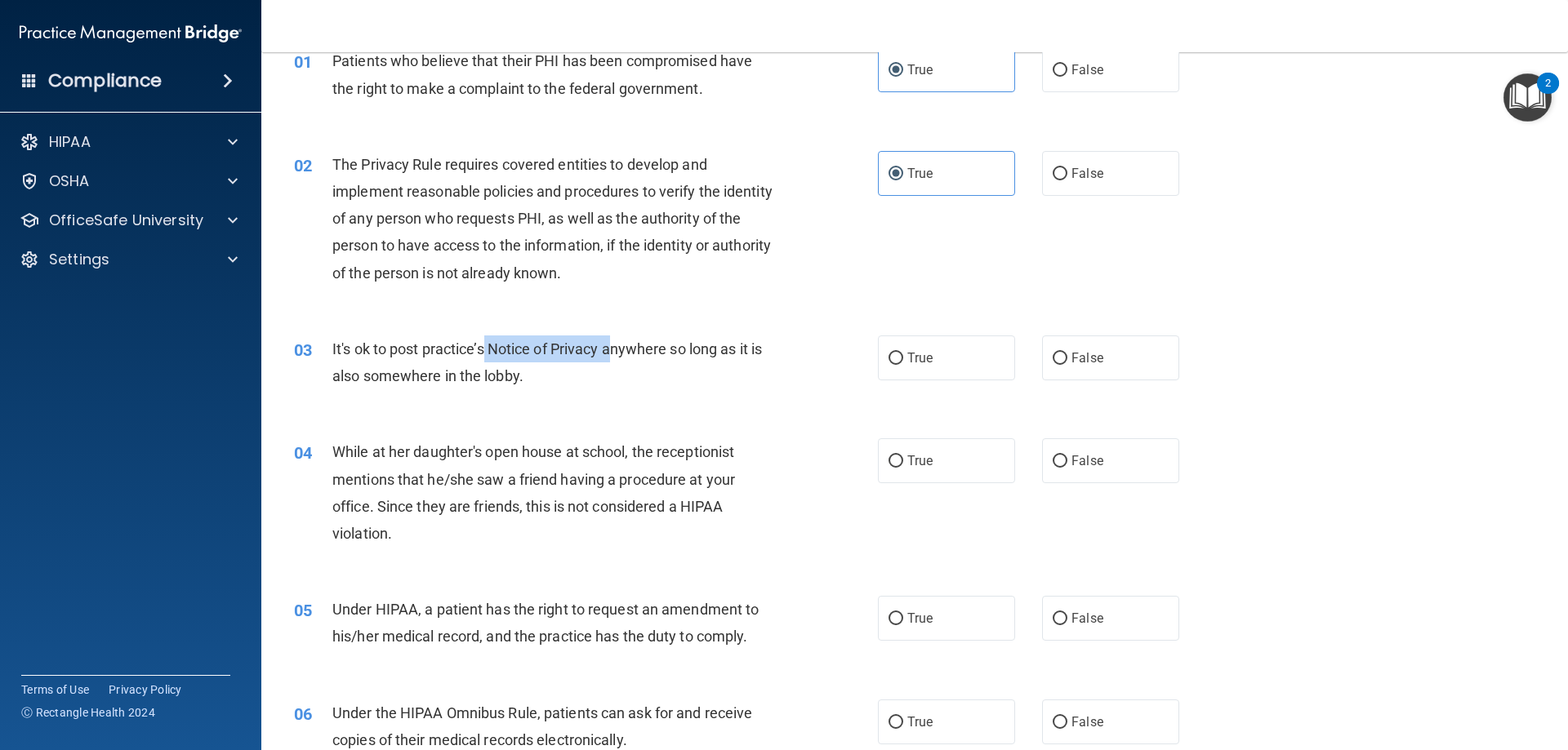
drag, startPoint x: 484, startPoint y: 348, endPoint x: 615, endPoint y: 348, distance: 131.0
click at [615, 348] on span "It's ok to post practice’s Notice of Privacy anywhere so long as it is also som…" at bounding box center [546, 361] width 430 height 44
click at [708, 405] on div "03 It's ok to post practice’s Notice of Privacy anywhere so long as it is also …" at bounding box center [915, 366] width 1266 height 102
click at [1093, 342] on label "False" at bounding box center [1110, 358] width 137 height 45
click at [1067, 352] on input "False" at bounding box center [1060, 358] width 15 height 12
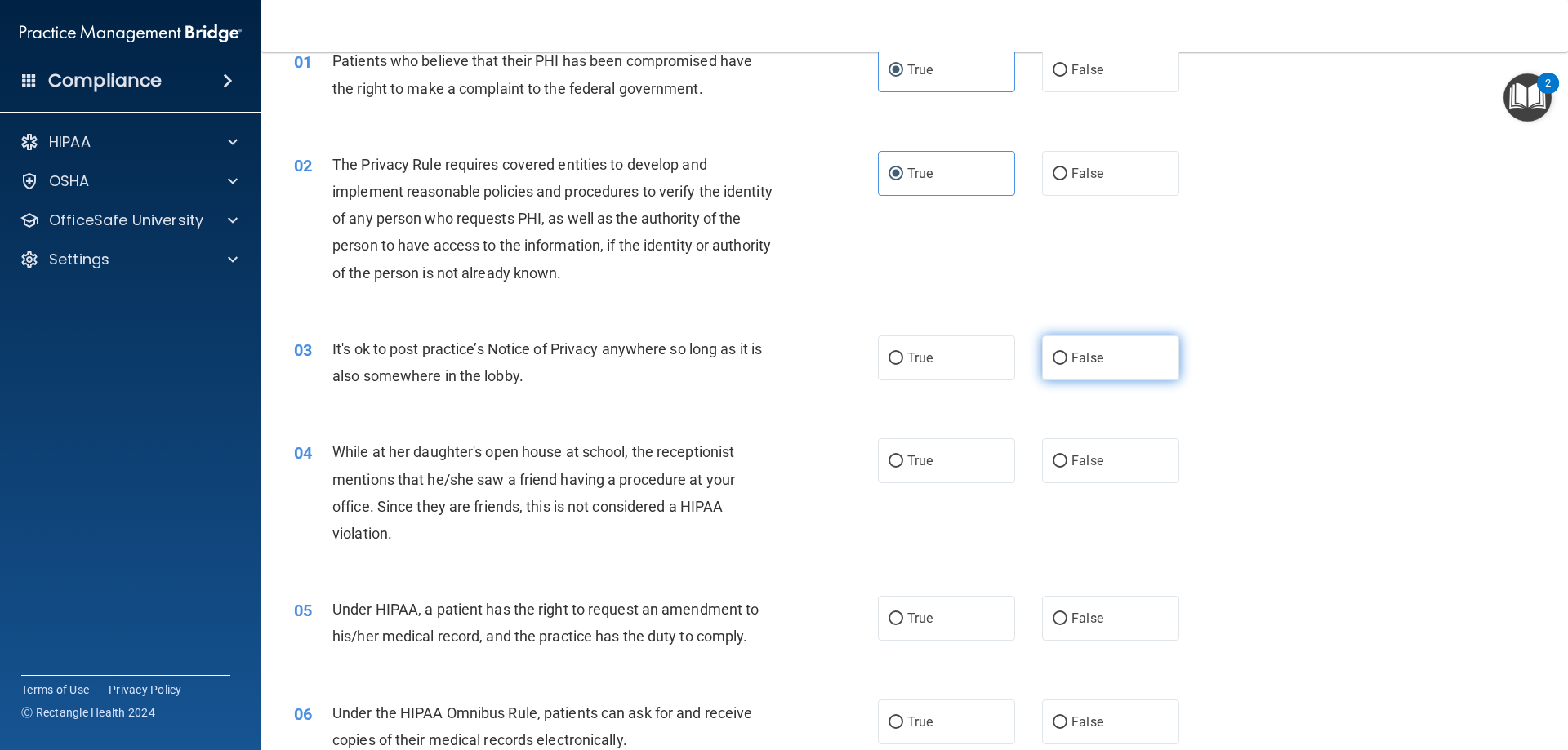
radio input "true"
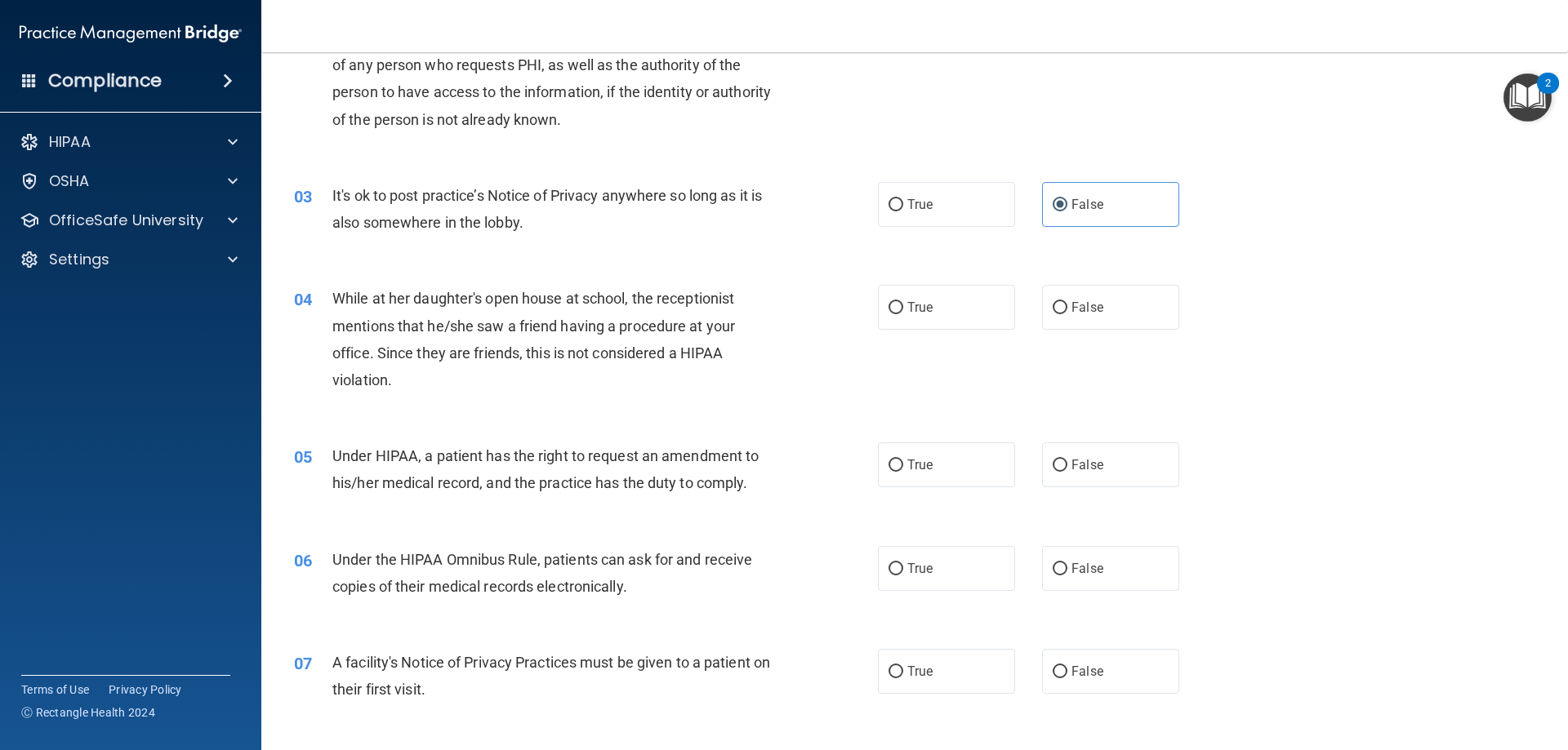
scroll to position [245, 0]
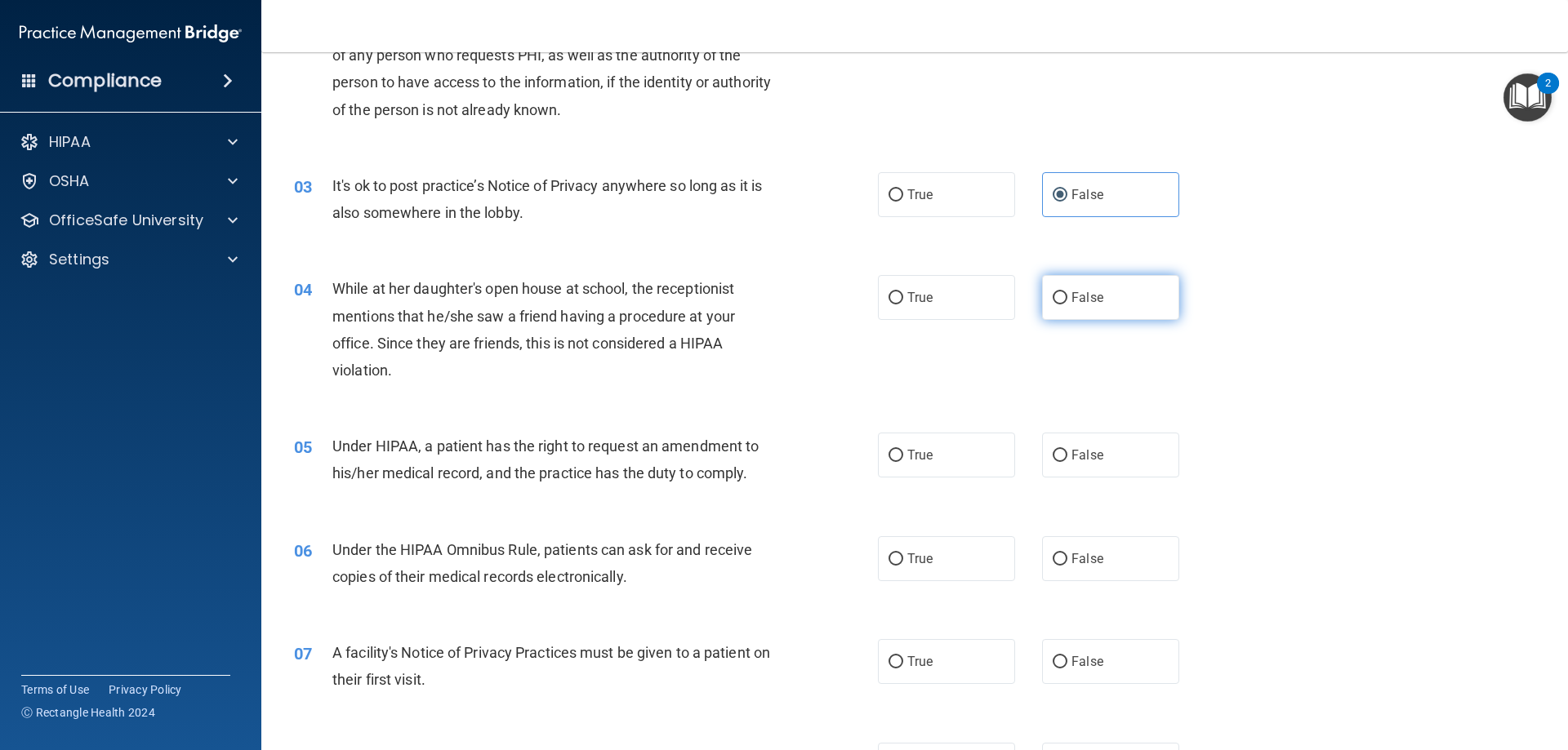
click at [1141, 306] on label "False" at bounding box center [1110, 297] width 137 height 45
click at [1067, 305] on input "False" at bounding box center [1060, 298] width 15 height 12
radio input "true"
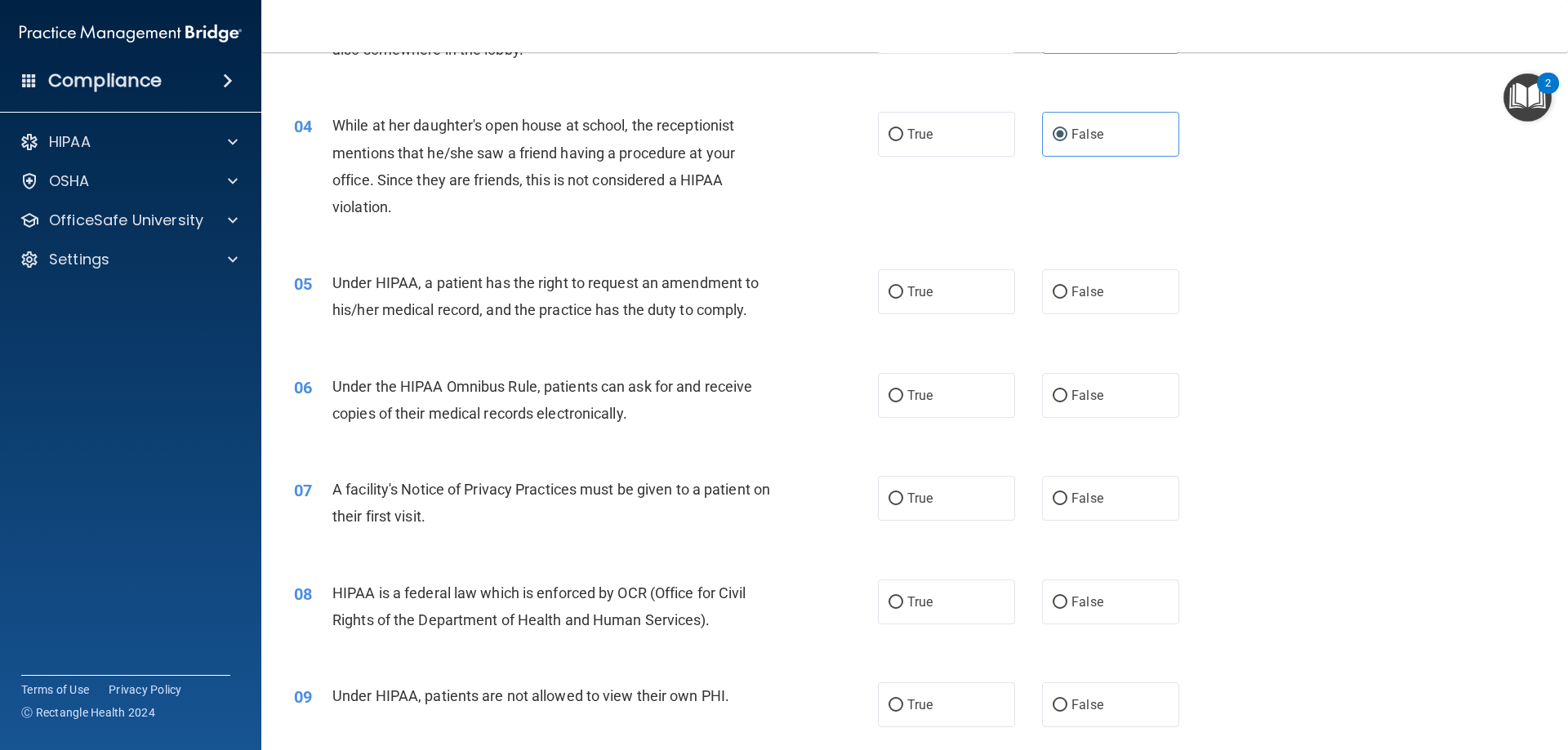
scroll to position [490, 0]
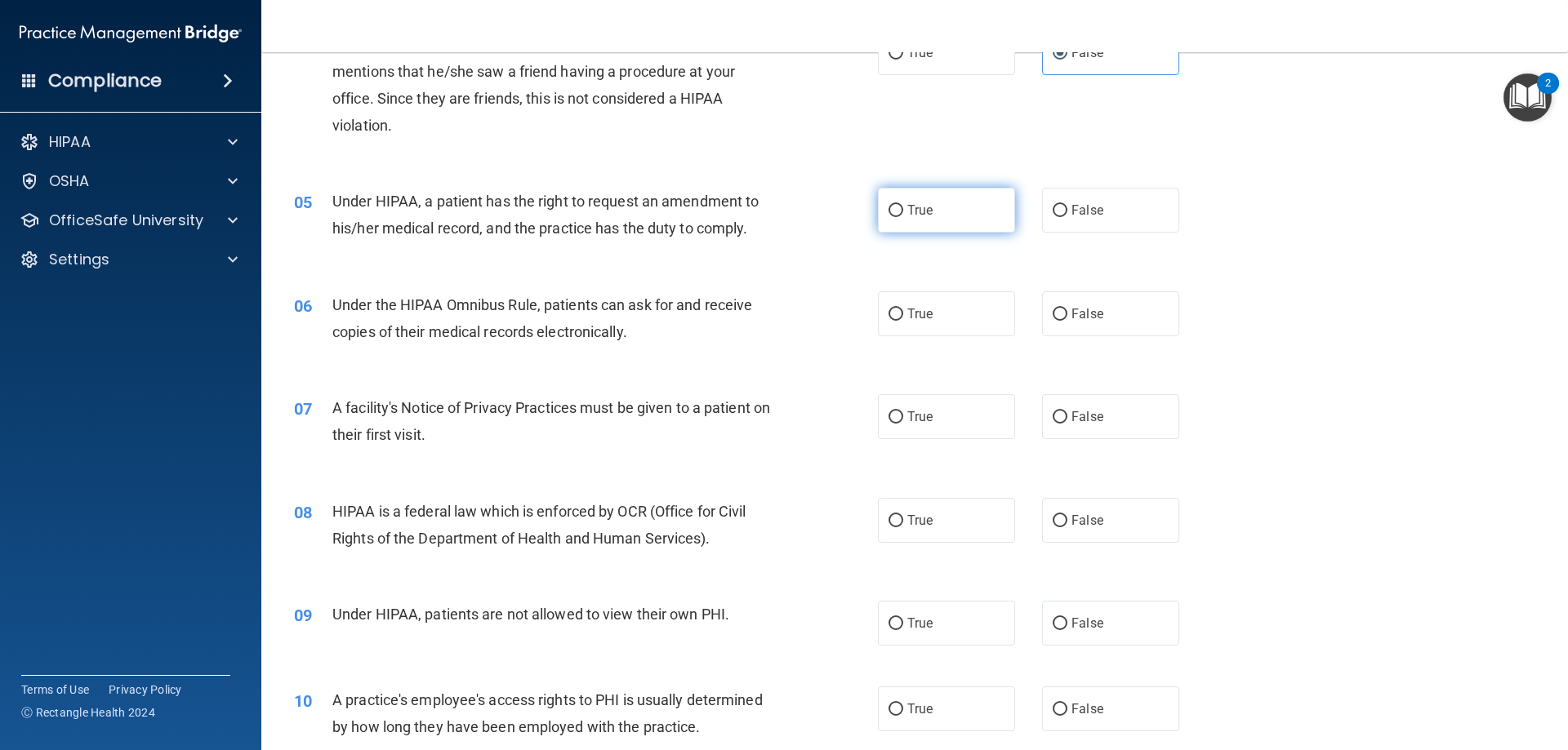
click at [887, 199] on label "True" at bounding box center [946, 210] width 137 height 45
click at [888, 205] on input "True" at bounding box center [896, 211] width 15 height 12
radio input "true"
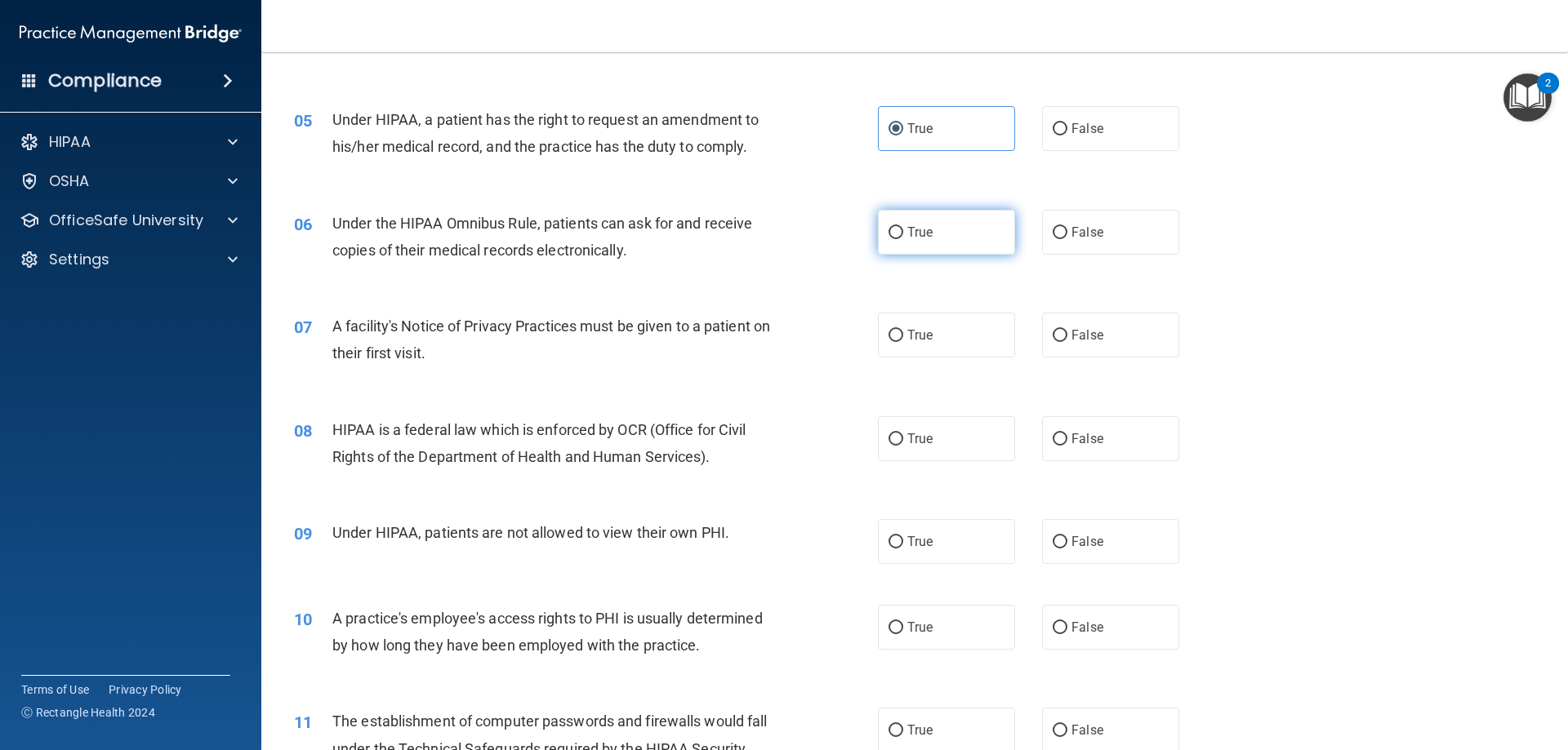
click at [917, 229] on span "True" at bounding box center [919, 232] width 25 height 16
click at [903, 229] on input "True" at bounding box center [896, 232] width 15 height 12
radio input "true"
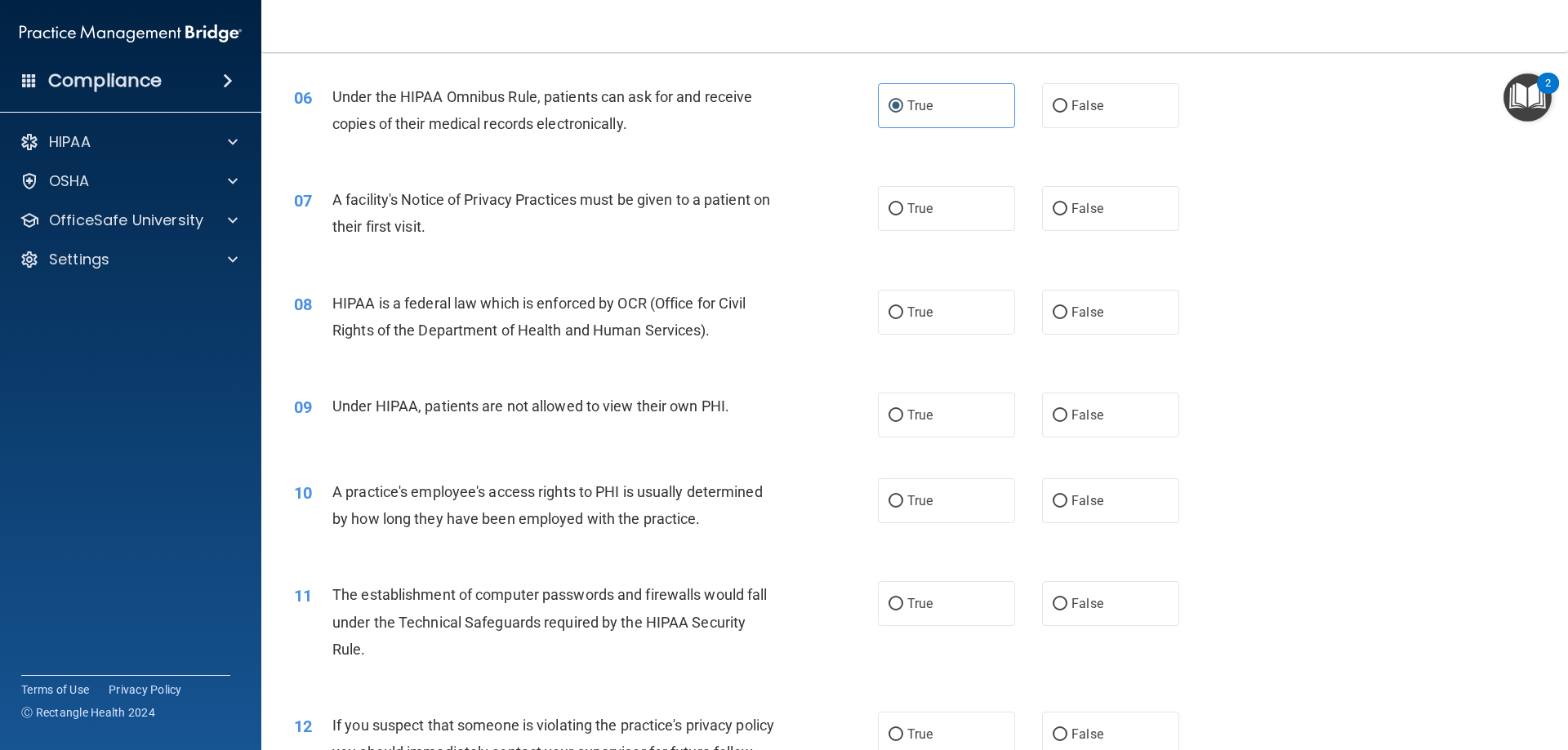
scroll to position [734, 0]
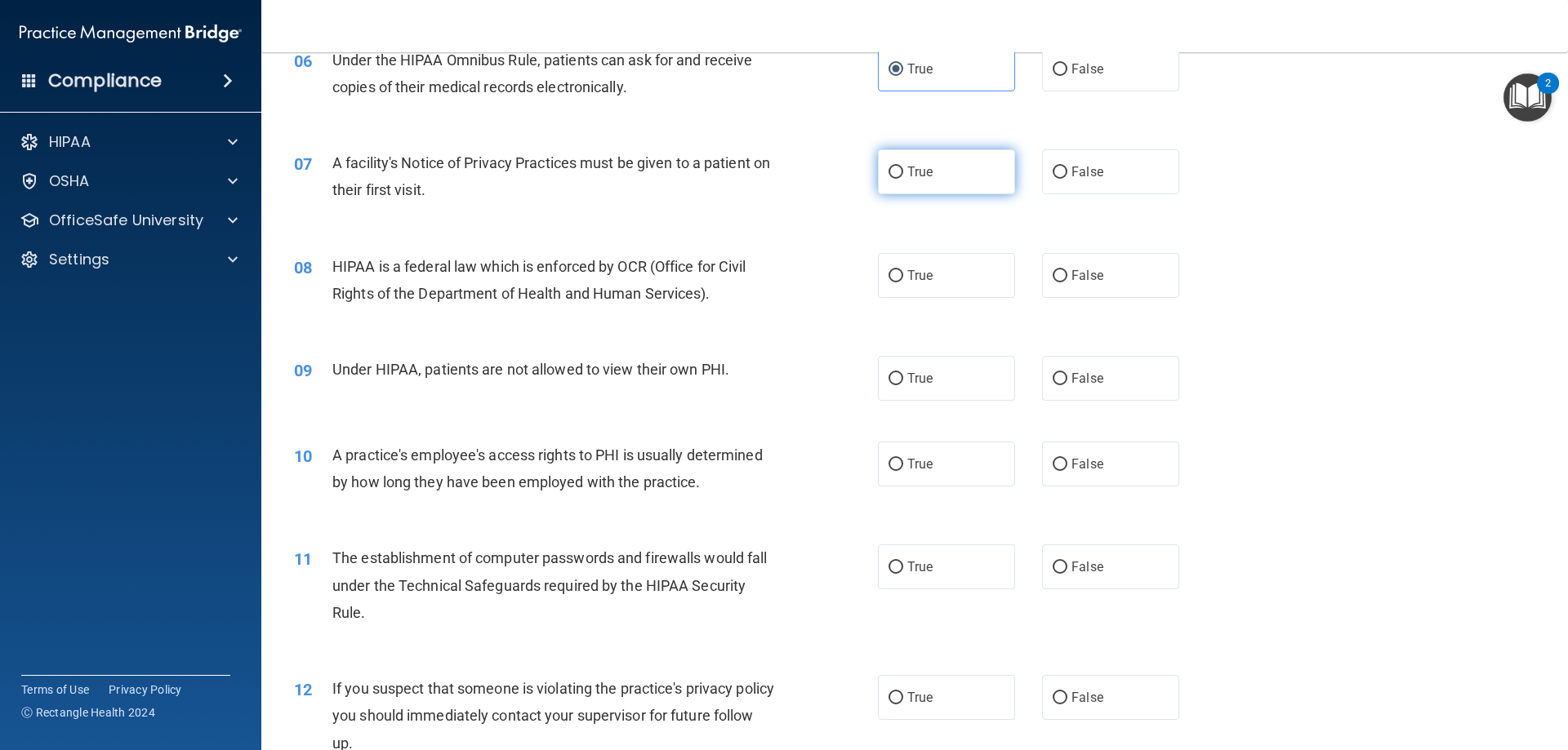
drag, startPoint x: 926, startPoint y: 168, endPoint x: 942, endPoint y: 169, distance: 16.0
click at [928, 167] on label "True" at bounding box center [946, 171] width 137 height 45
click at [903, 167] on input "True" at bounding box center [896, 172] width 15 height 12
radio input "true"
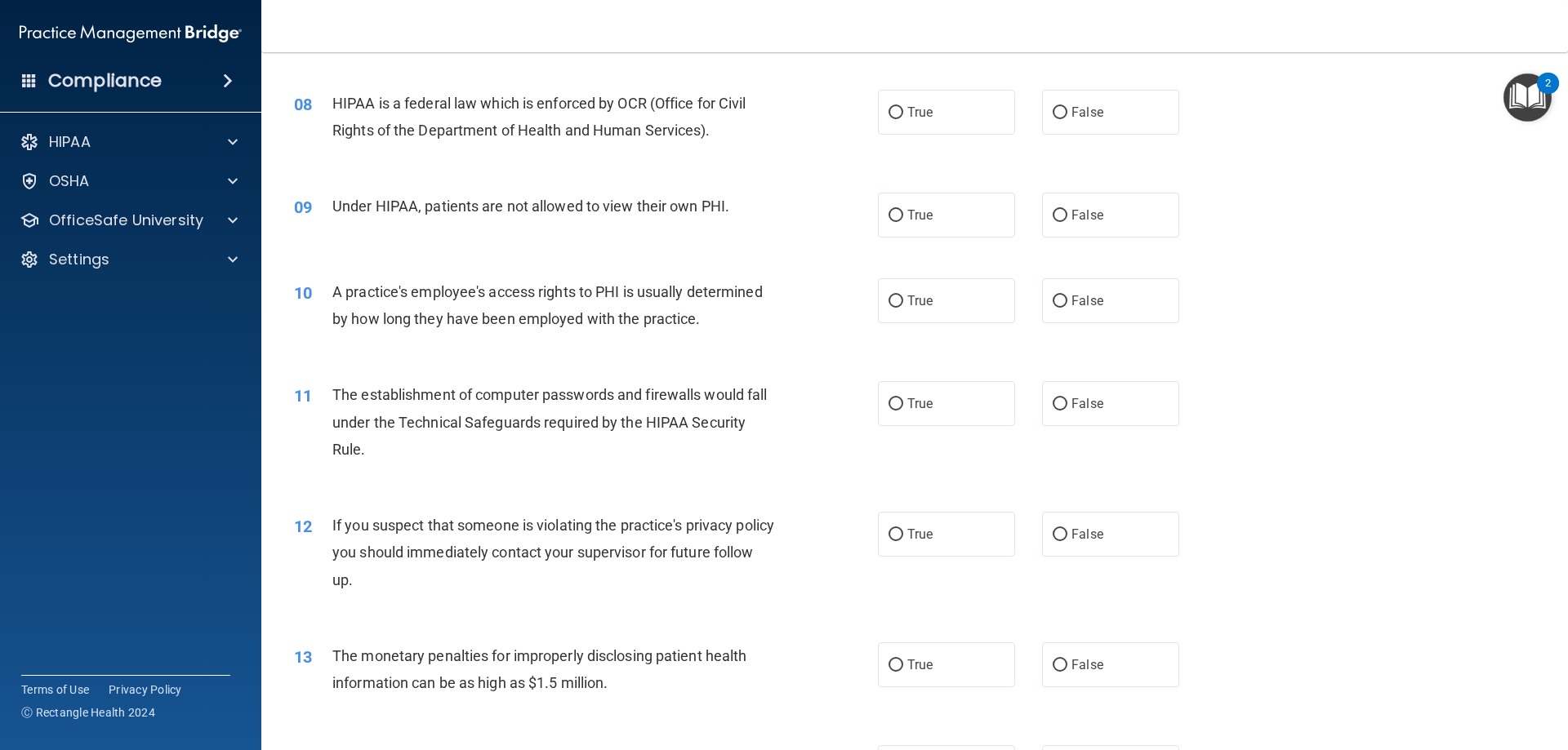
scroll to position [816, 0]
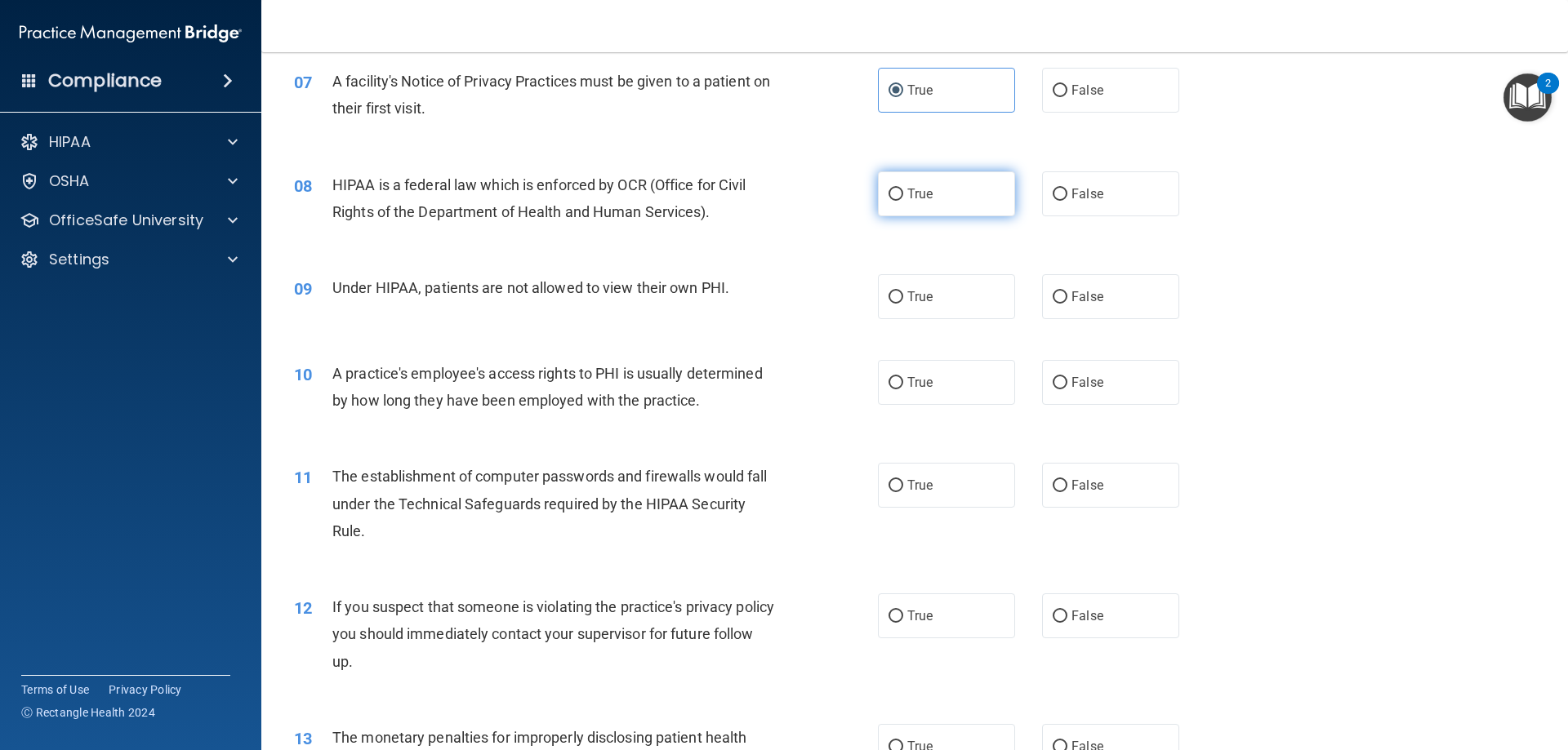
click at [913, 209] on label "True" at bounding box center [946, 194] width 137 height 45
click at [903, 200] on input "True" at bounding box center [896, 194] width 15 height 12
radio input "true"
click at [1121, 310] on label "False" at bounding box center [1110, 296] width 137 height 45
click at [1067, 304] on input "False" at bounding box center [1060, 297] width 15 height 12
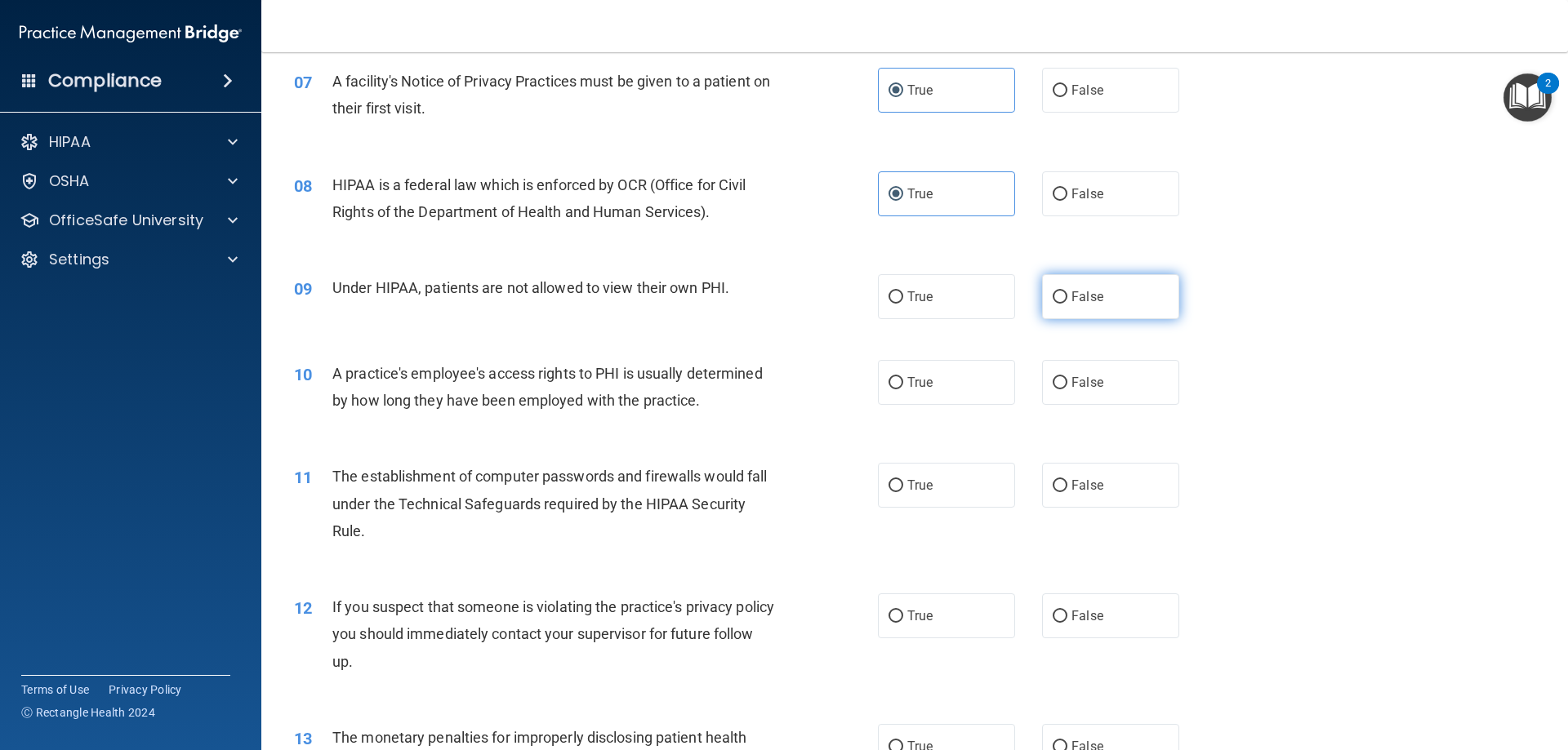
radio input "true"
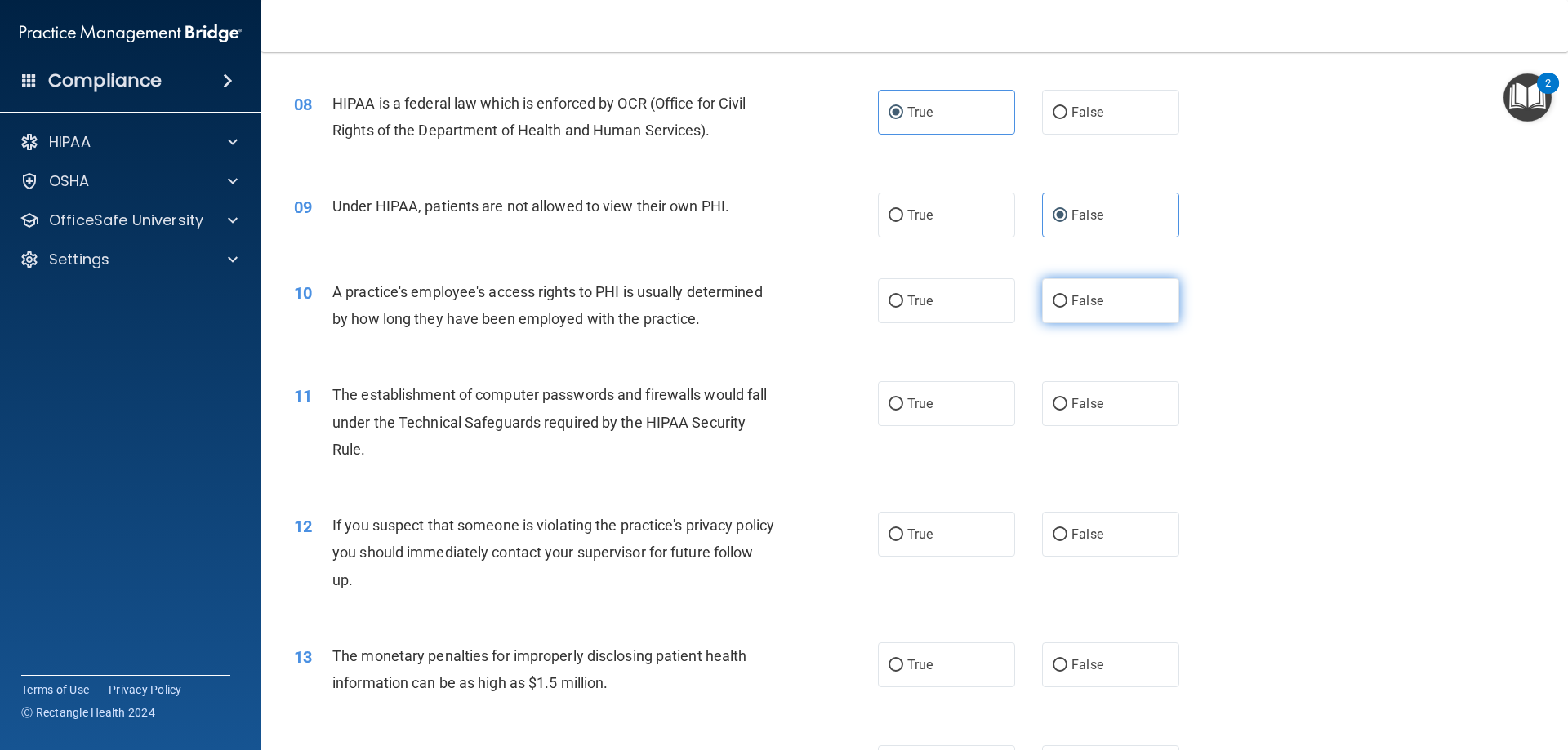
click at [1099, 306] on label "False" at bounding box center [1110, 301] width 137 height 45
click at [1067, 306] on input "False" at bounding box center [1060, 301] width 15 height 12
radio input "true"
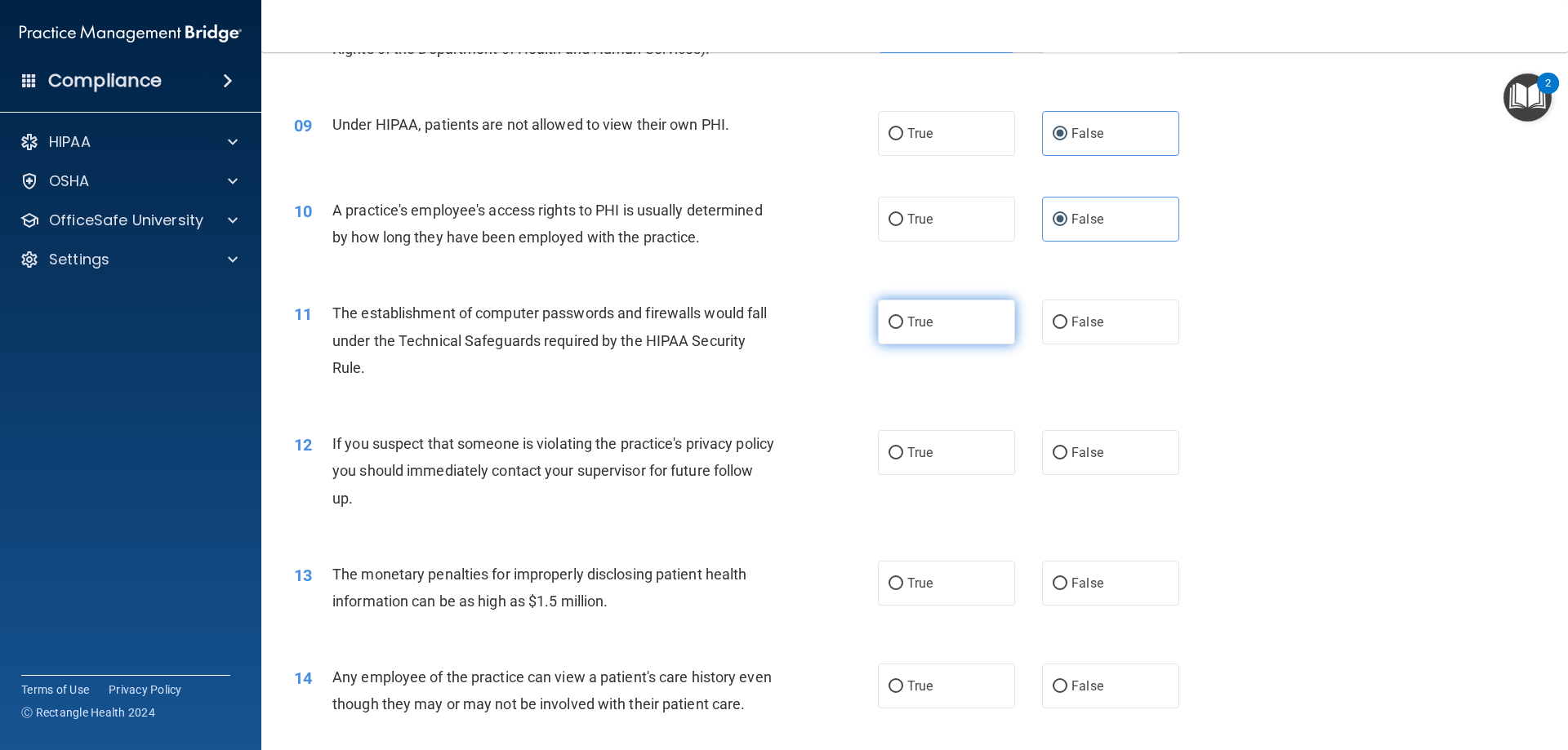
click at [940, 332] on label "True" at bounding box center [946, 321] width 137 height 45
click at [903, 329] on input "True" at bounding box center [896, 322] width 15 height 12
radio input "true"
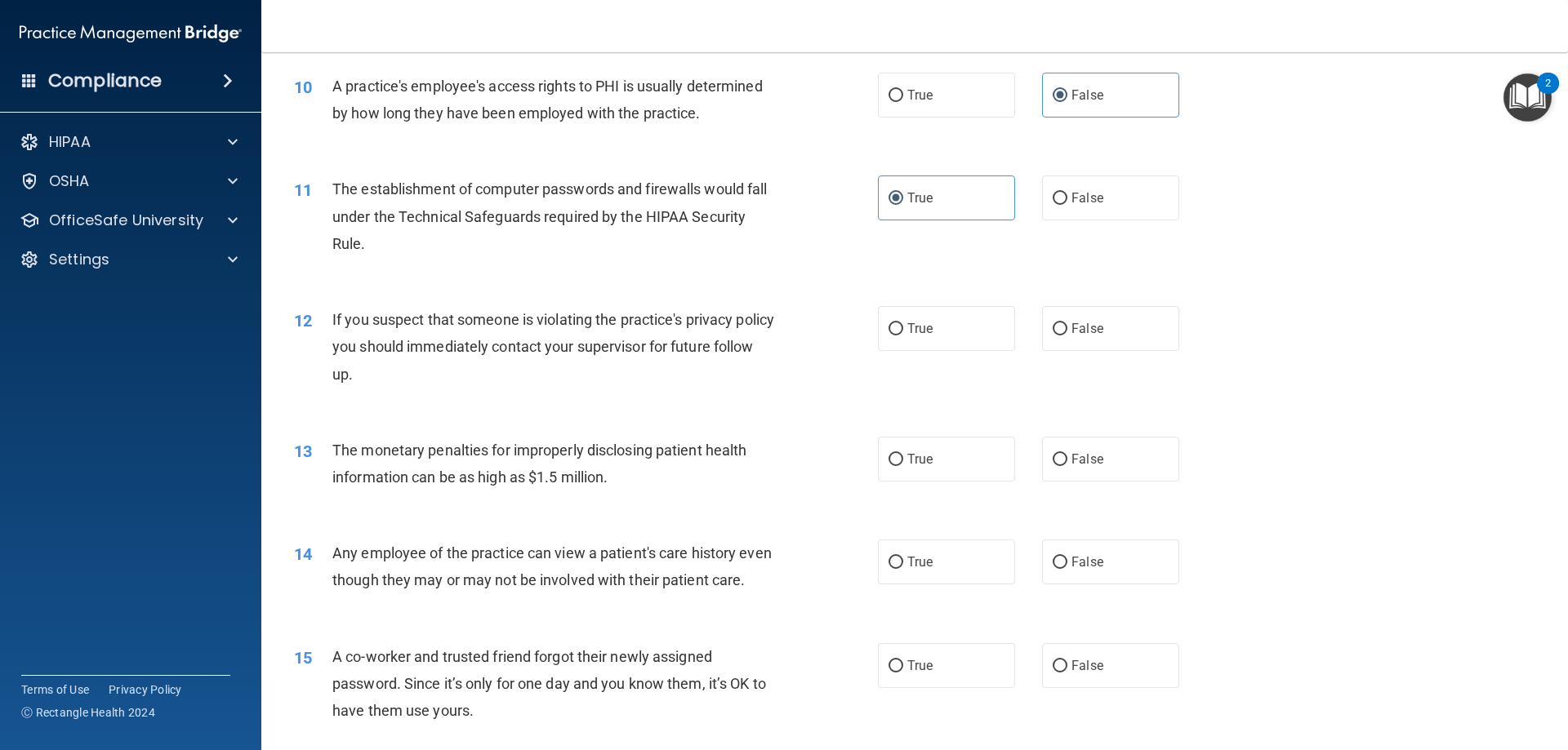
scroll to position [1142, 0]
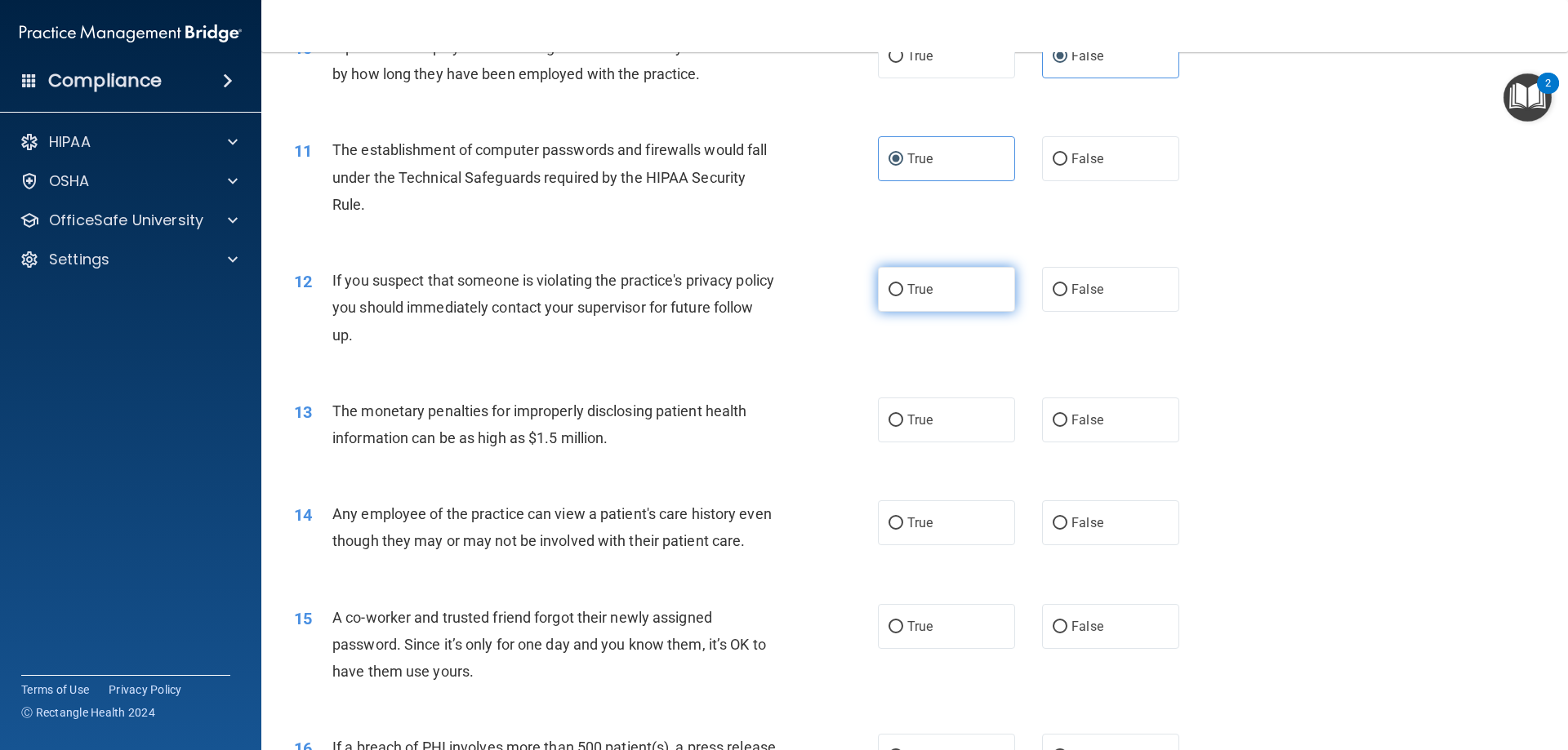
click at [925, 289] on span "True" at bounding box center [919, 289] width 25 height 16
click at [903, 289] on input "True" at bounding box center [896, 290] width 15 height 12
radio input "true"
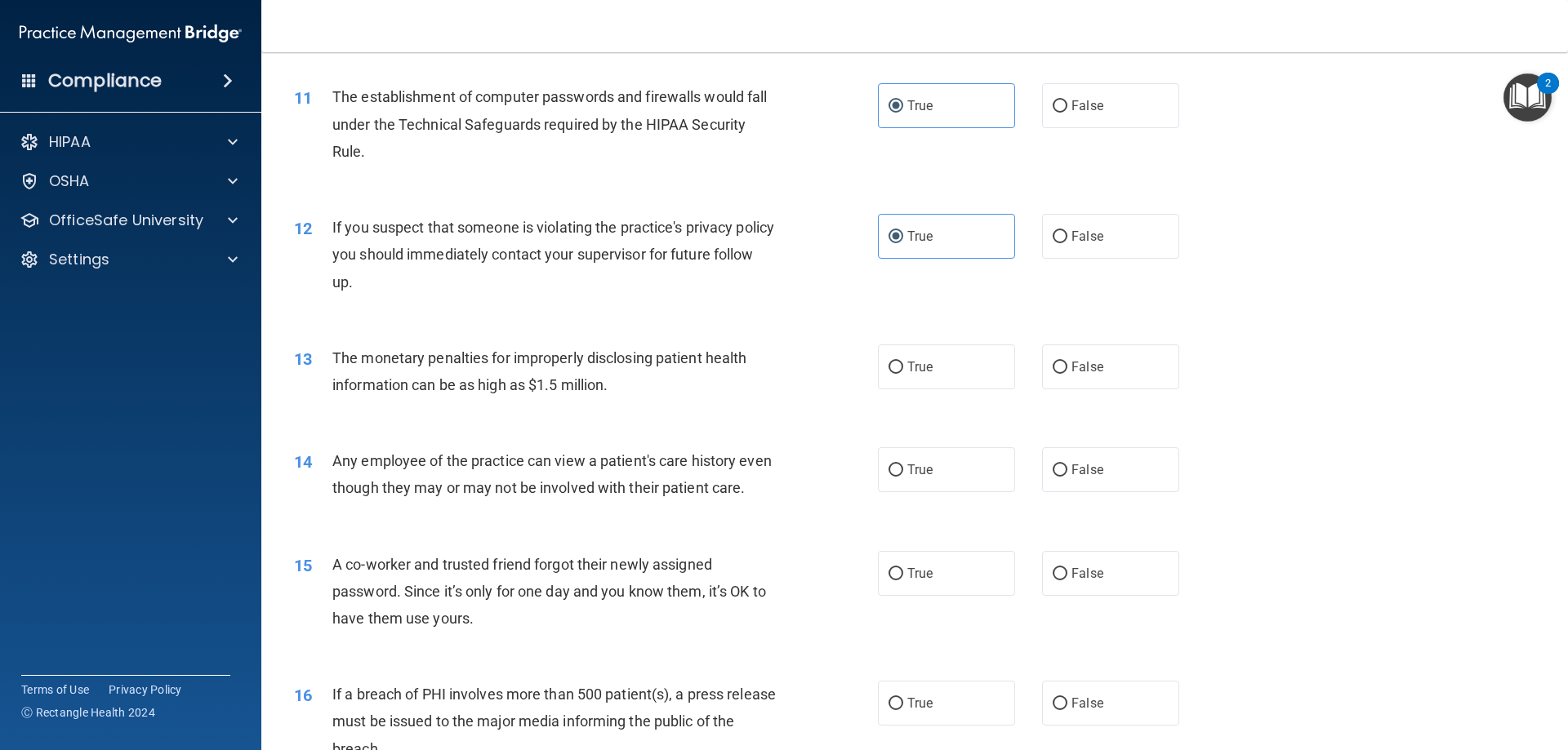
scroll to position [1224, 0]
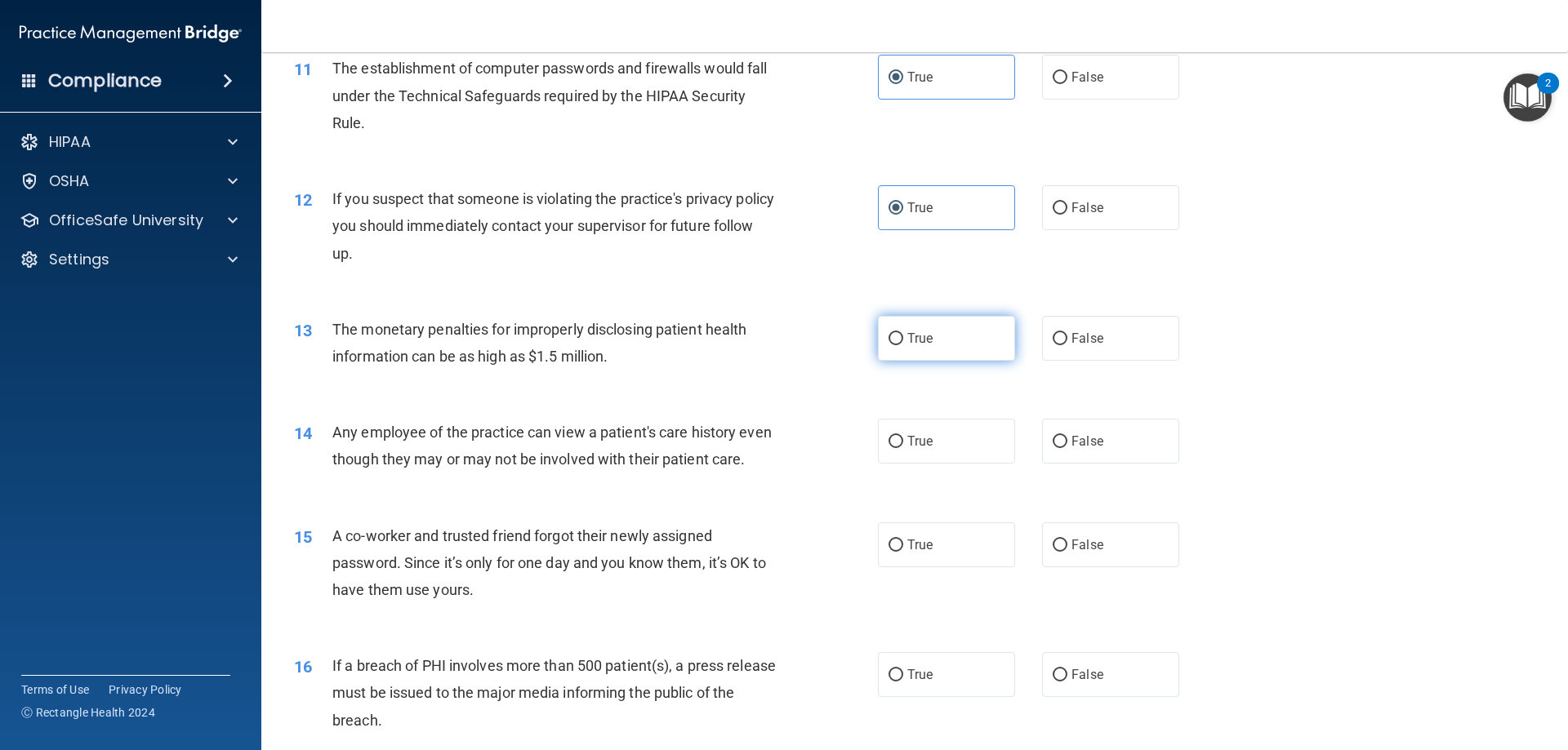
click at [934, 324] on label "True" at bounding box center [946, 338] width 137 height 45
click at [903, 333] on input "True" at bounding box center [896, 338] width 15 height 12
radio input "true"
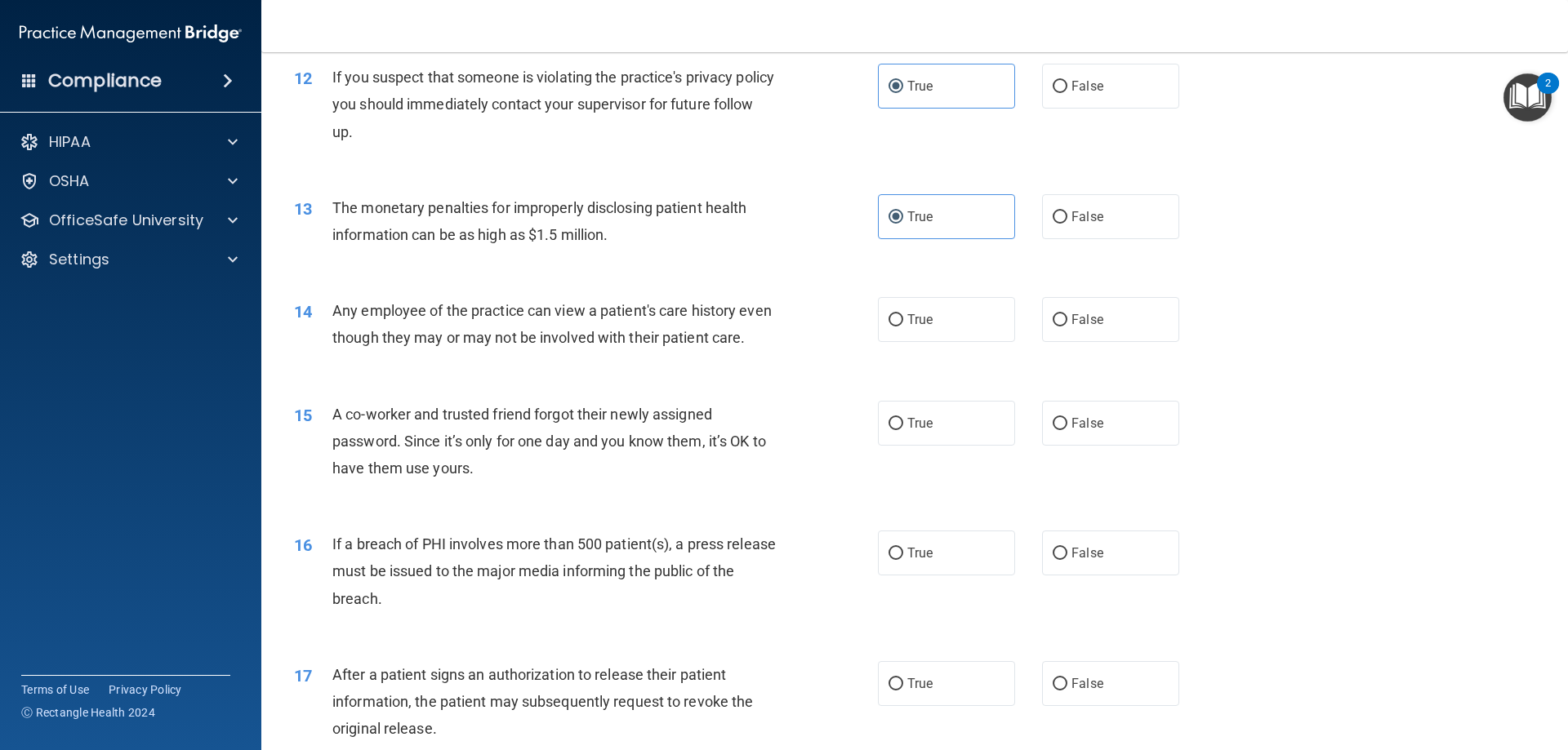
scroll to position [1387, 0]
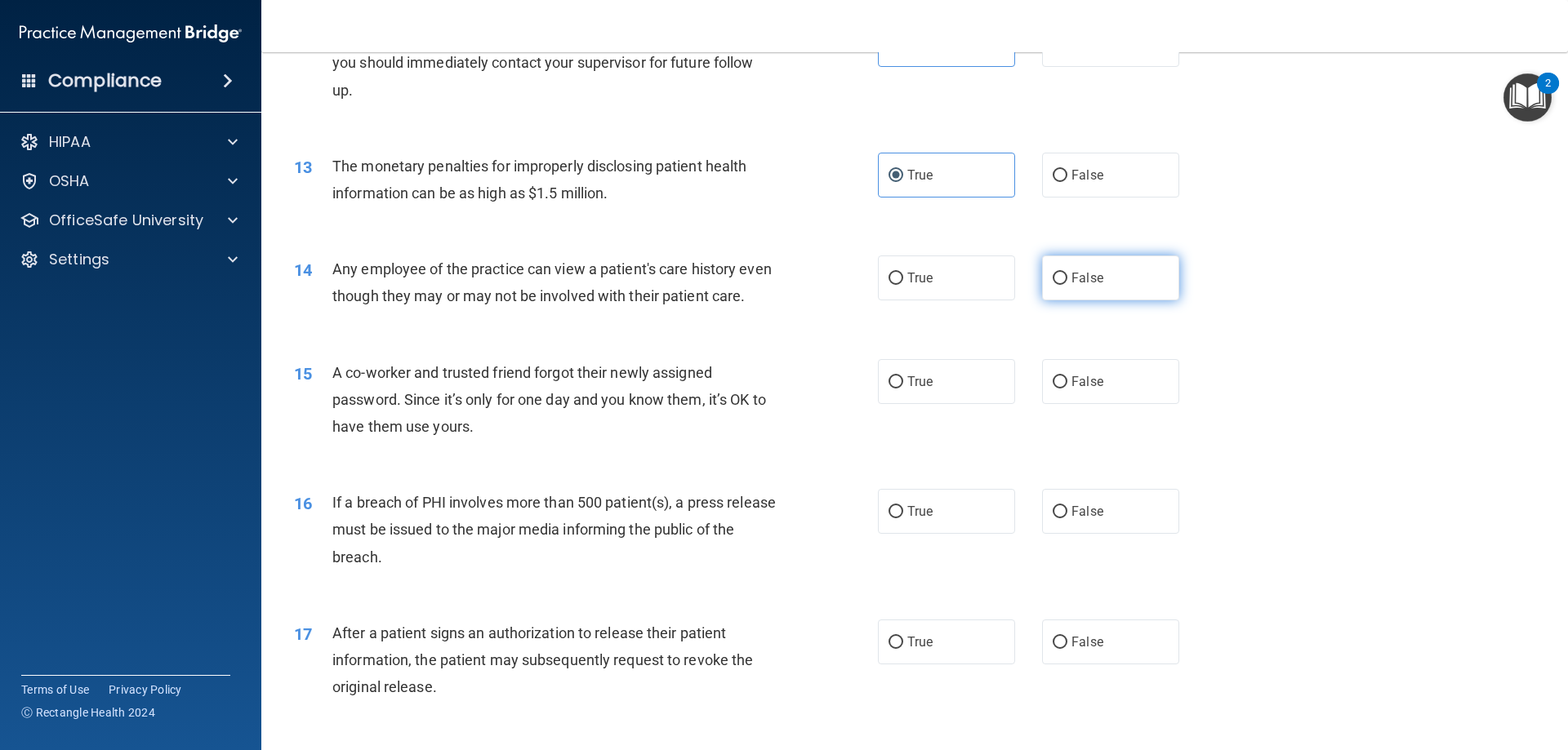
click at [1113, 272] on label "False" at bounding box center [1110, 278] width 137 height 45
click at [1067, 273] on input "False" at bounding box center [1060, 279] width 15 height 12
radio input "true"
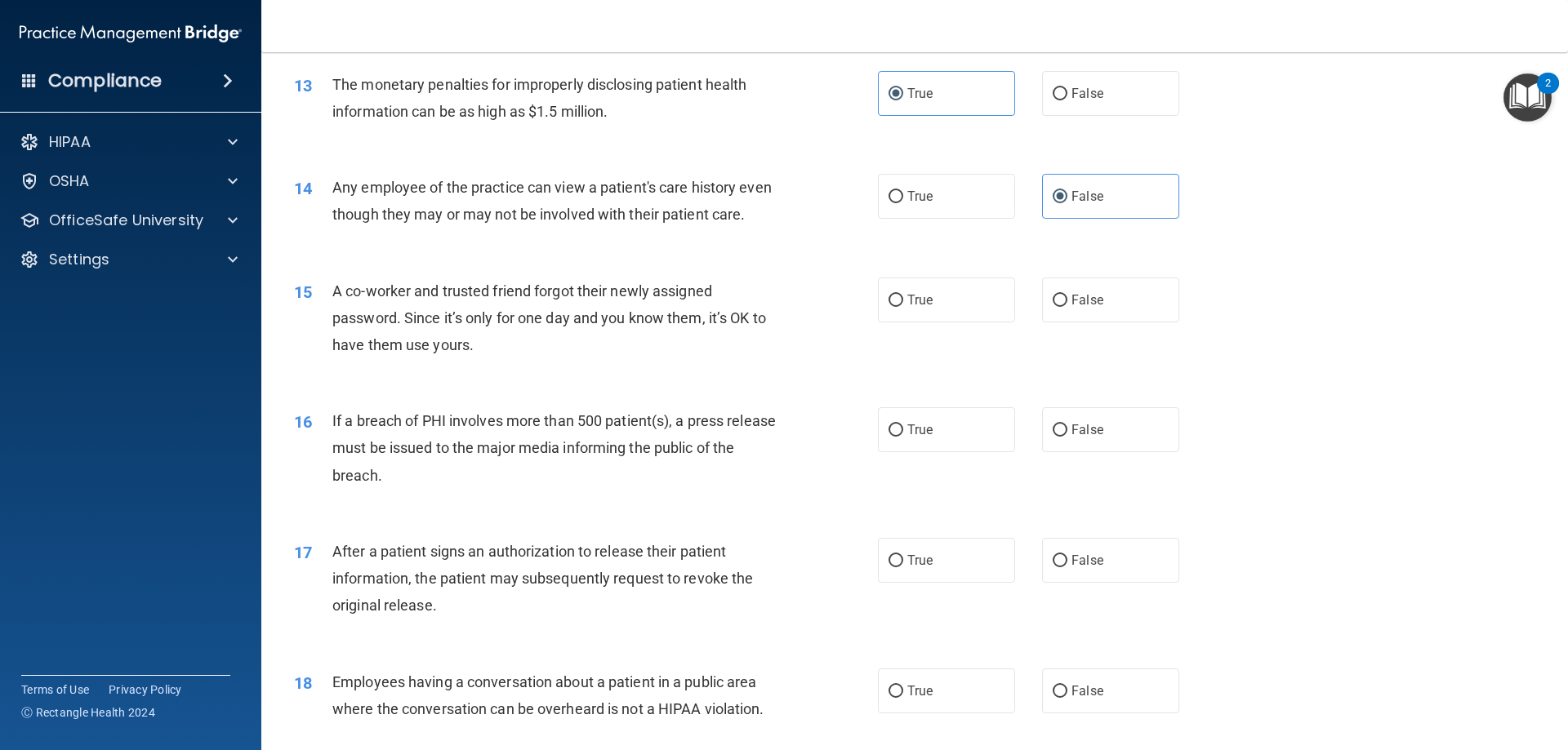
scroll to position [1550, 0]
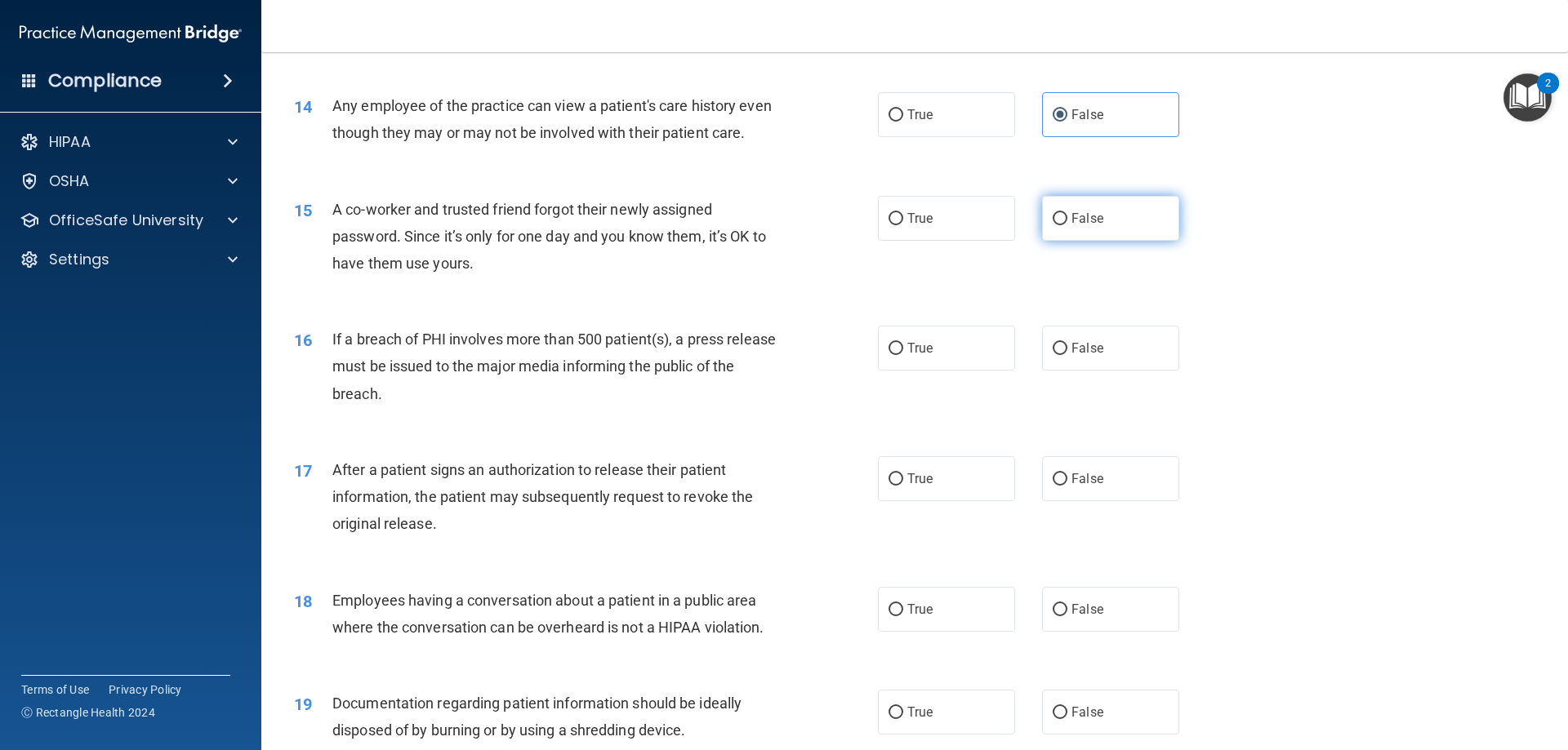
click at [1066, 240] on label "False" at bounding box center [1110, 218] width 137 height 45
click at [1066, 225] on input "False" at bounding box center [1060, 219] width 15 height 12
radio input "true"
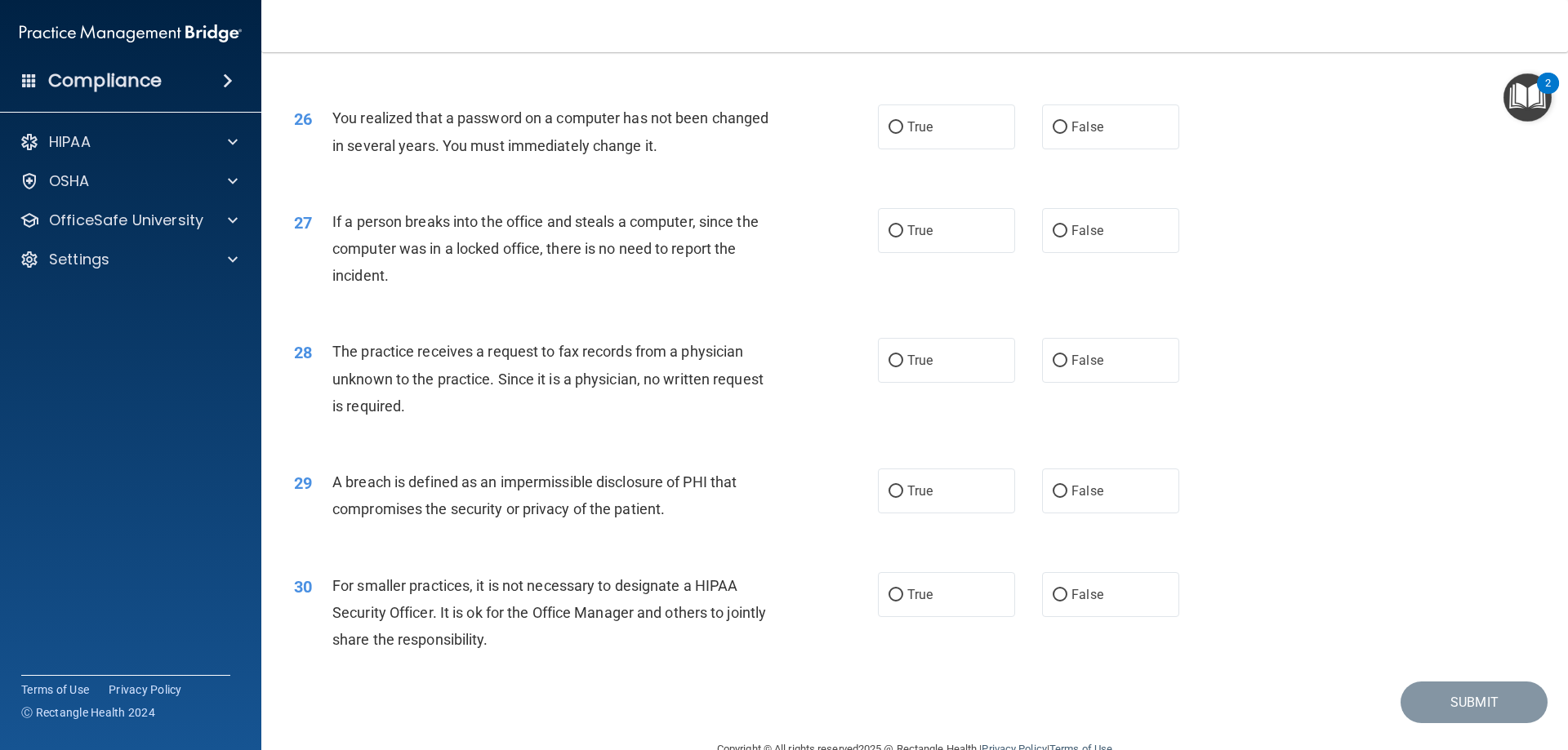
scroll to position [3113, 0]
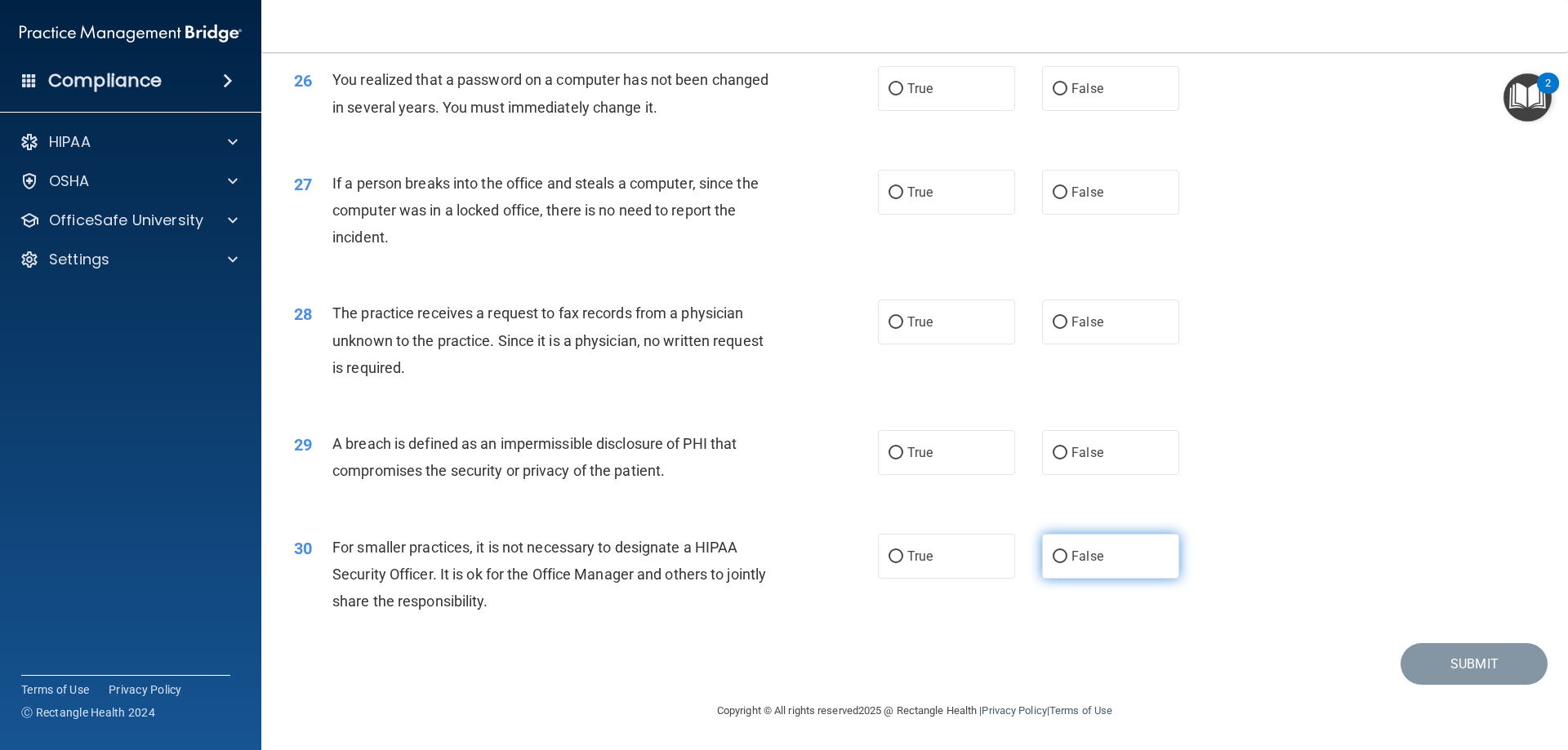
click at [1075, 553] on span "False" at bounding box center [1087, 556] width 32 height 16
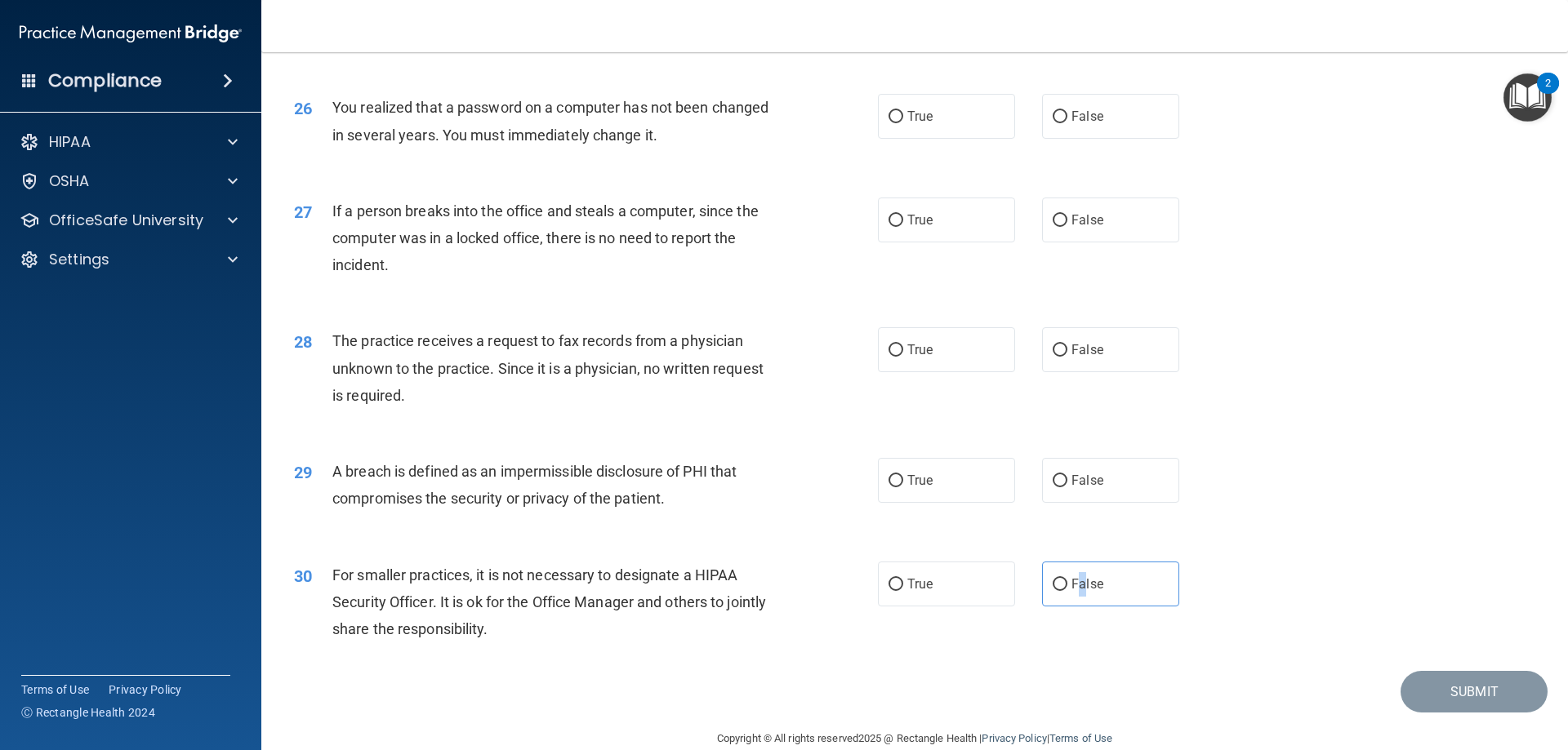
scroll to position [2949, 0]
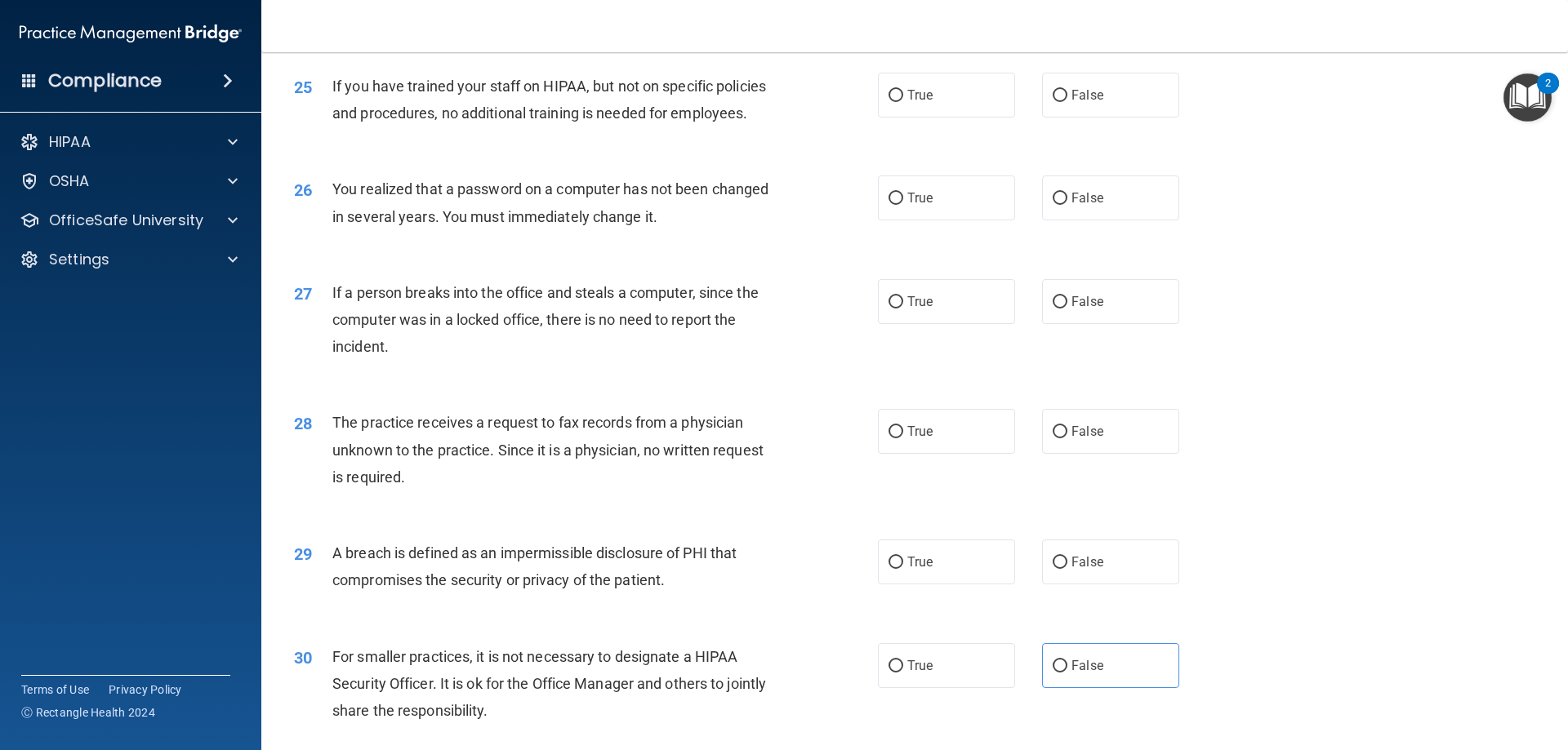
click at [1473, 450] on div "28 The practice receives a request to fax records from a physician unknown to t…" at bounding box center [915, 454] width 1266 height 130
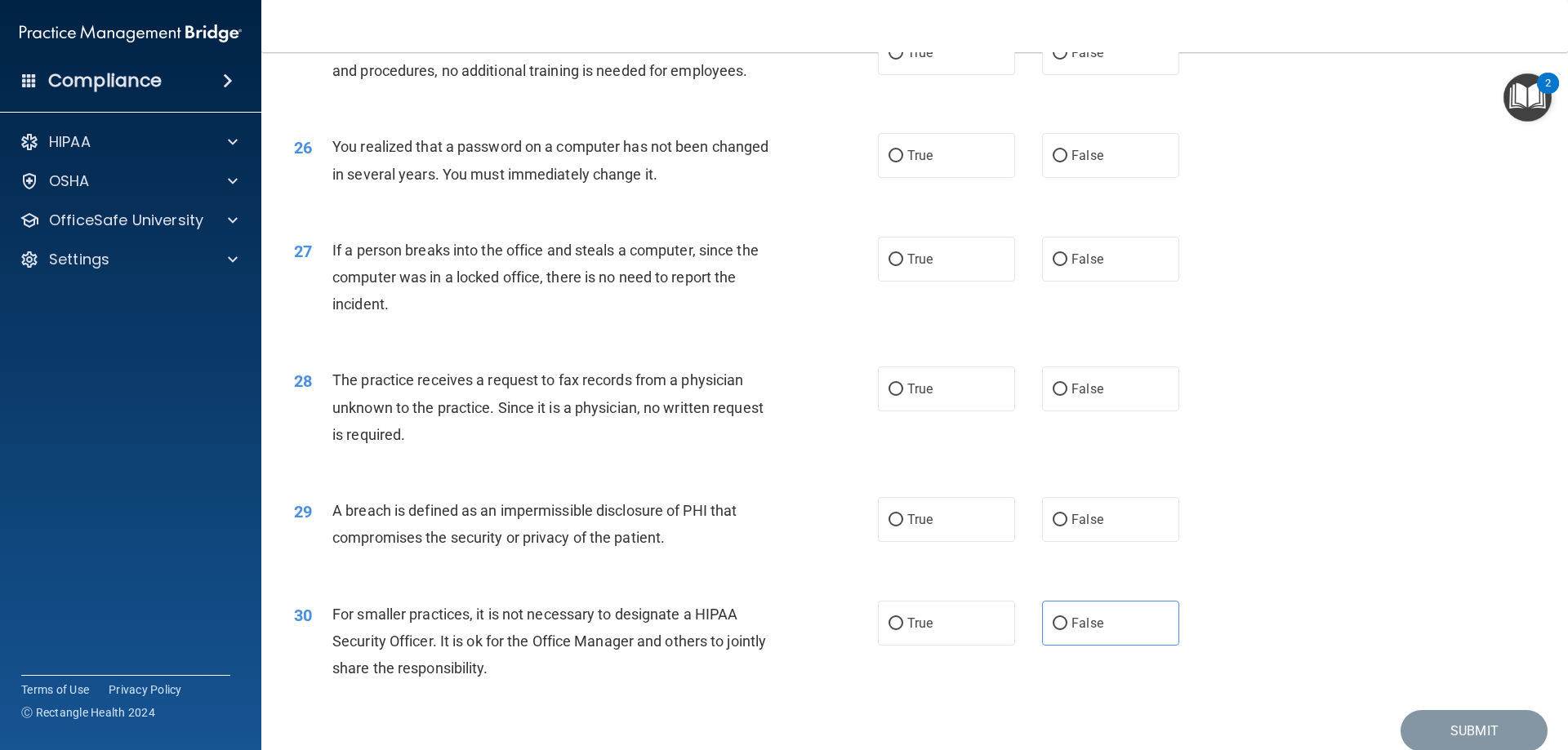
scroll to position [3031, 0]
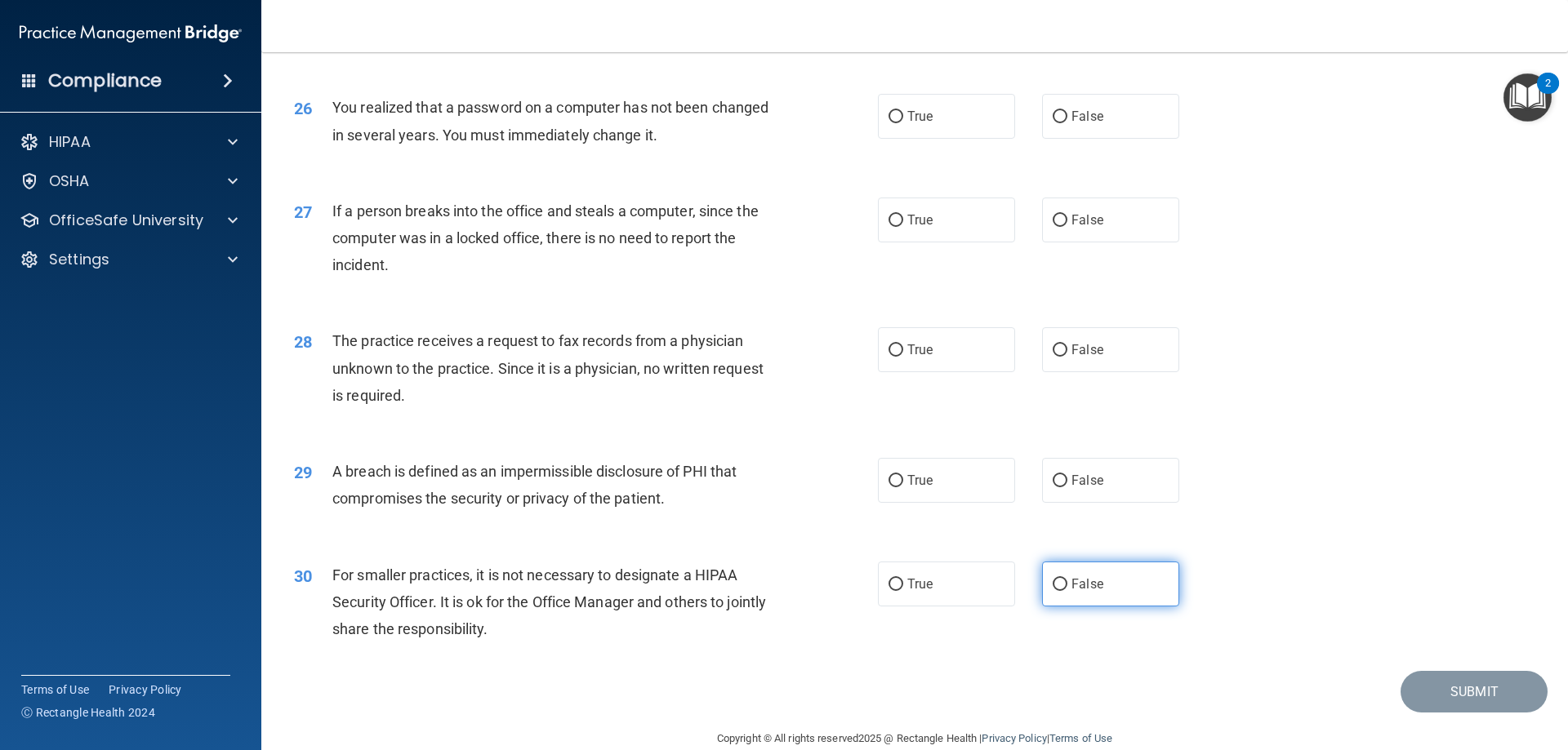
click at [1082, 607] on label "False" at bounding box center [1110, 584] width 137 height 45
click at [1067, 591] on input "False" at bounding box center [1060, 584] width 15 height 12
radio input "true"
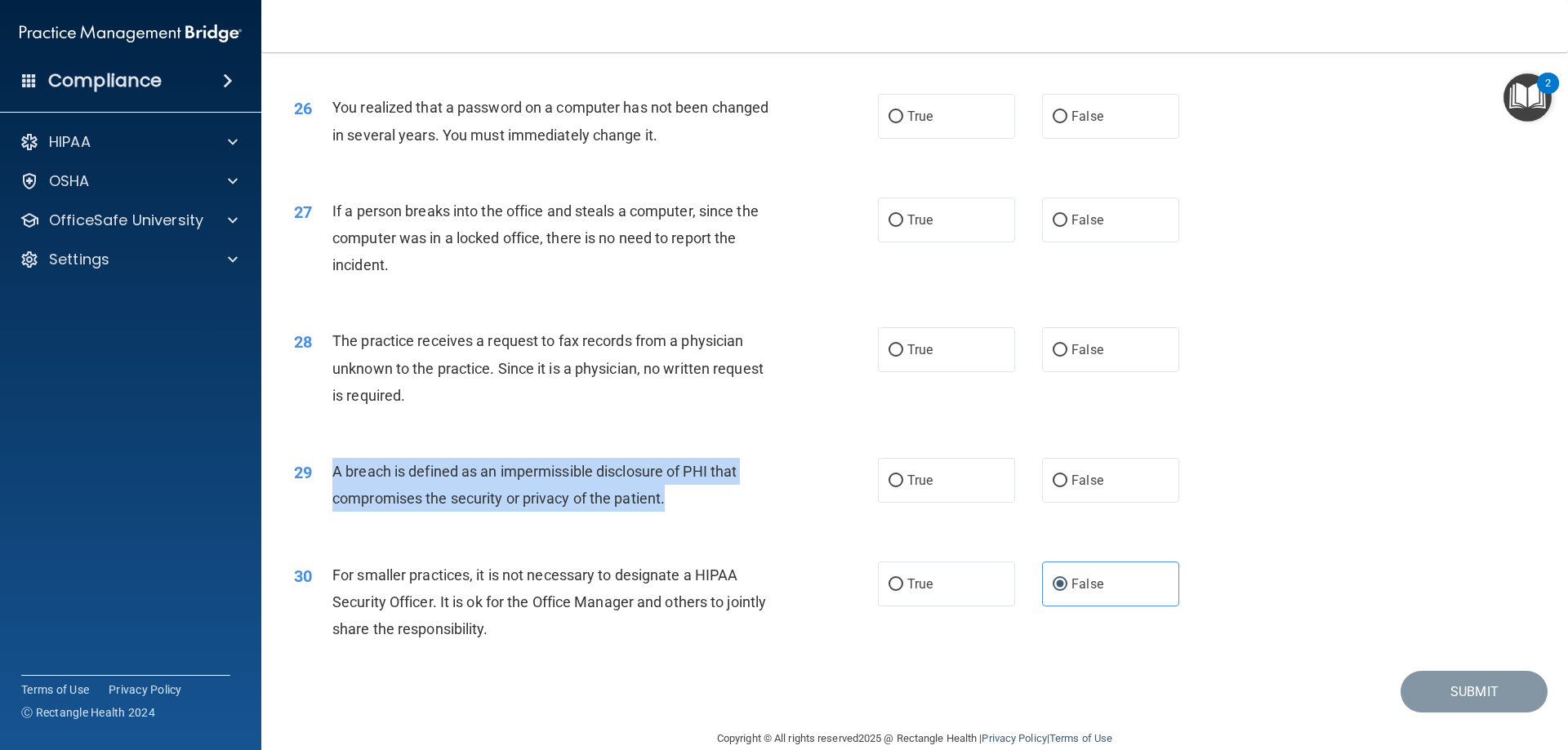
drag, startPoint x: 324, startPoint y: 531, endPoint x: 674, endPoint y: 550, distance: 350.5
click at [674, 520] on div "29 A breach is defined as an impermissible disclosure of PHI that compromises t…" at bounding box center [585, 488] width 633 height 62
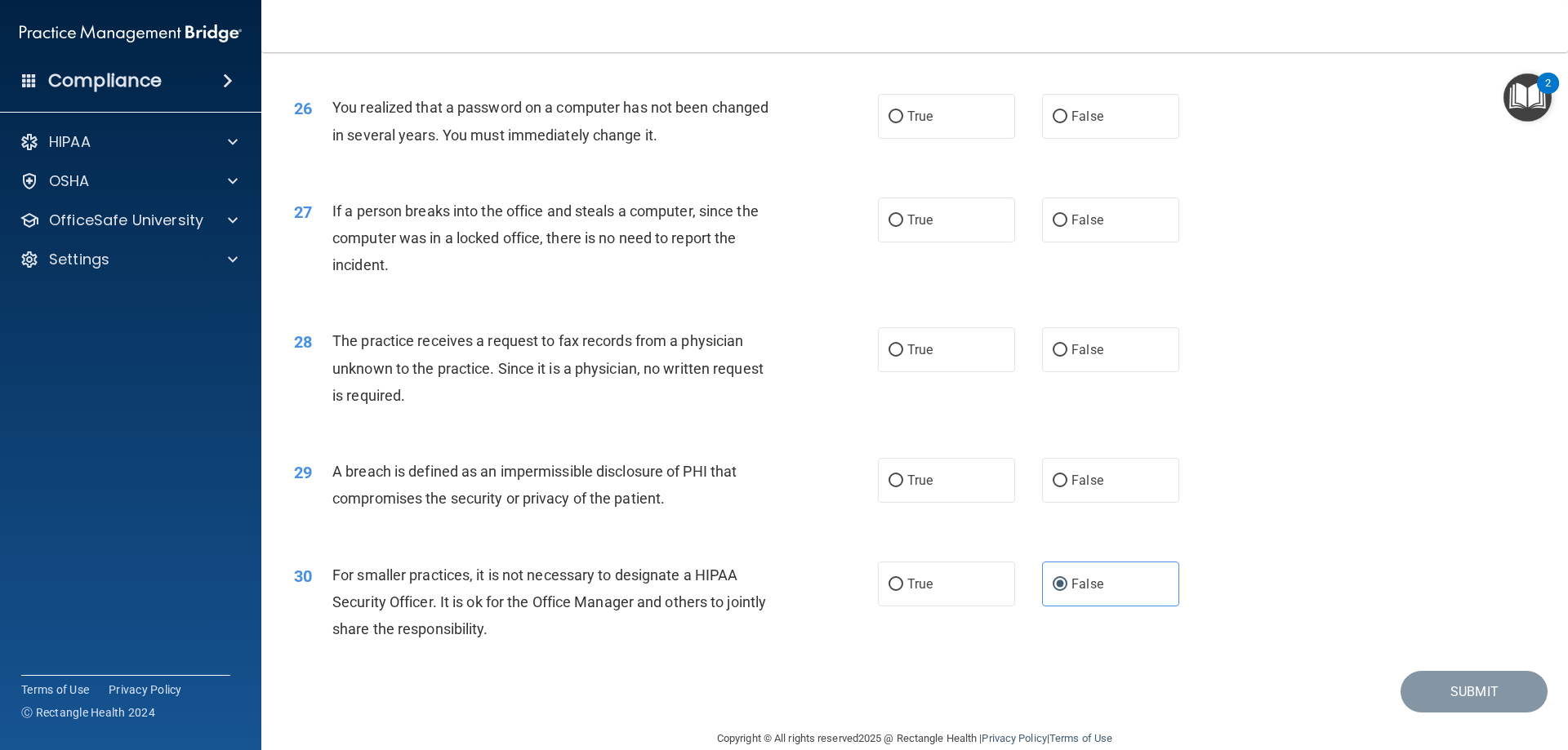
click at [645, 540] on div "29 A breach is defined as an impermissible disclosure of PHI that compromises t…" at bounding box center [915, 488] width 1266 height 102
click at [967, 503] on label "True" at bounding box center [946, 480] width 137 height 45
click at [903, 487] on input "True" at bounding box center [896, 481] width 15 height 12
radio input "true"
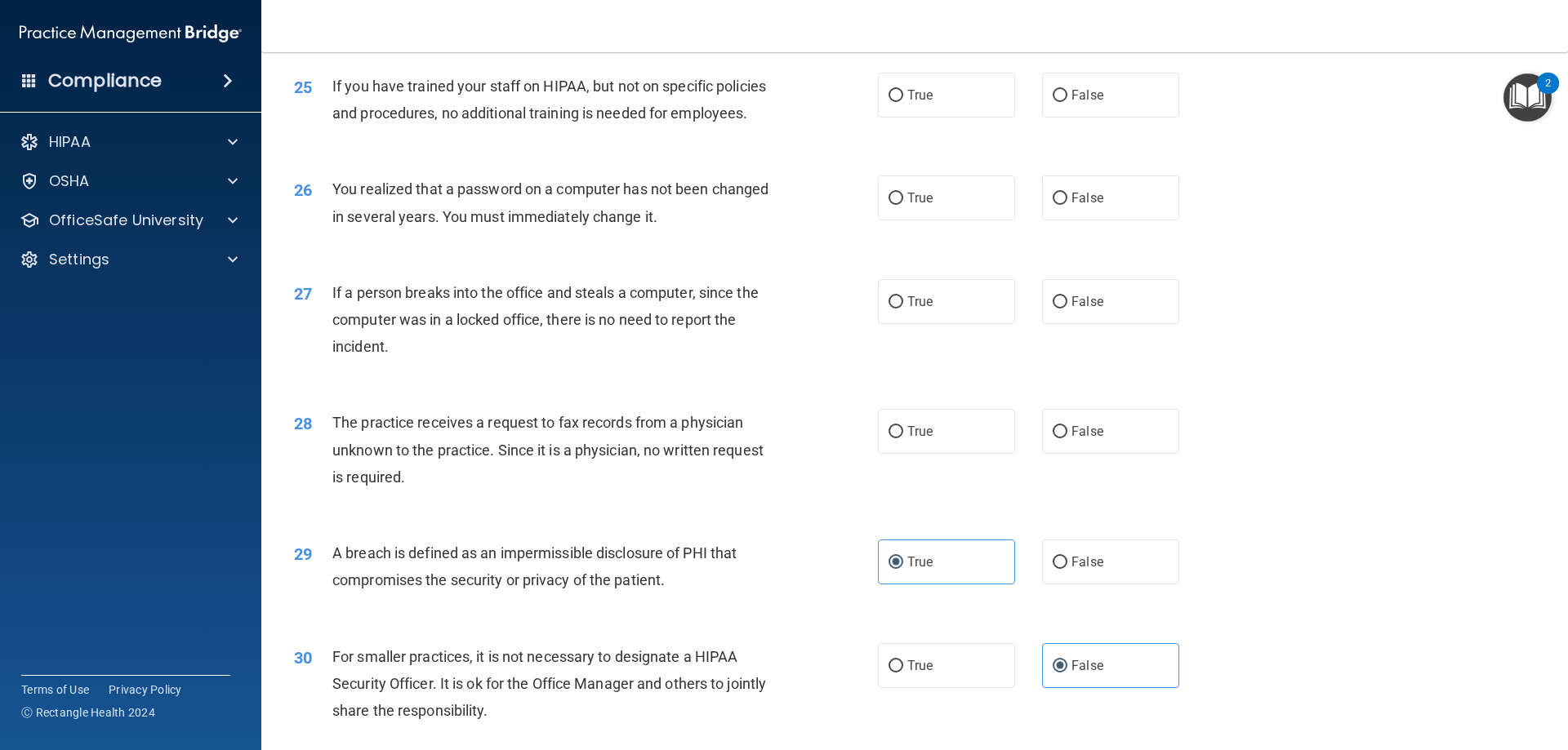
scroll to position [2868, 0]
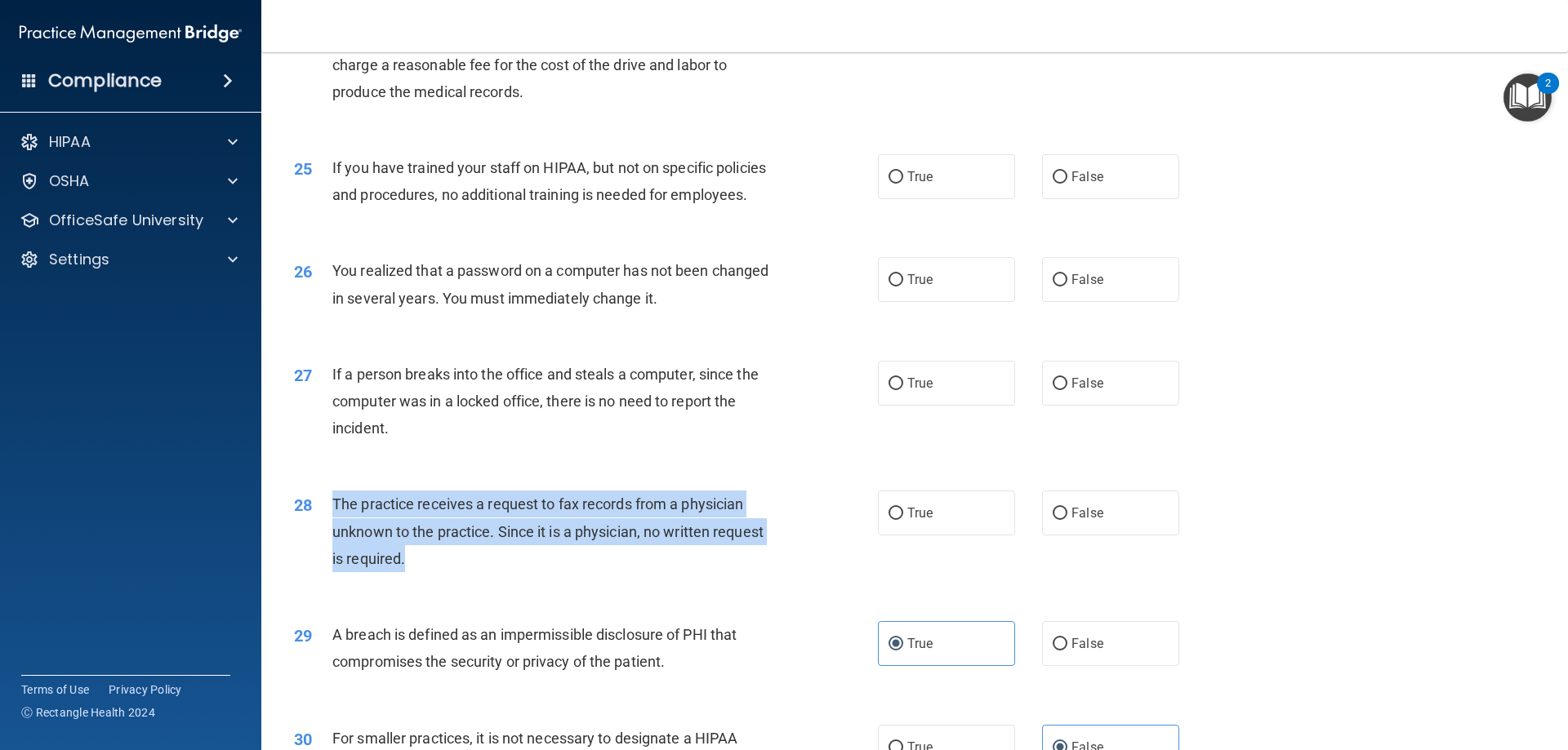
drag, startPoint x: 325, startPoint y: 556, endPoint x: 481, endPoint y: 607, distance: 164.1
click at [481, 580] on div "28 The practice receives a request to fax records from a physician unknown to t…" at bounding box center [585, 535] width 633 height 89
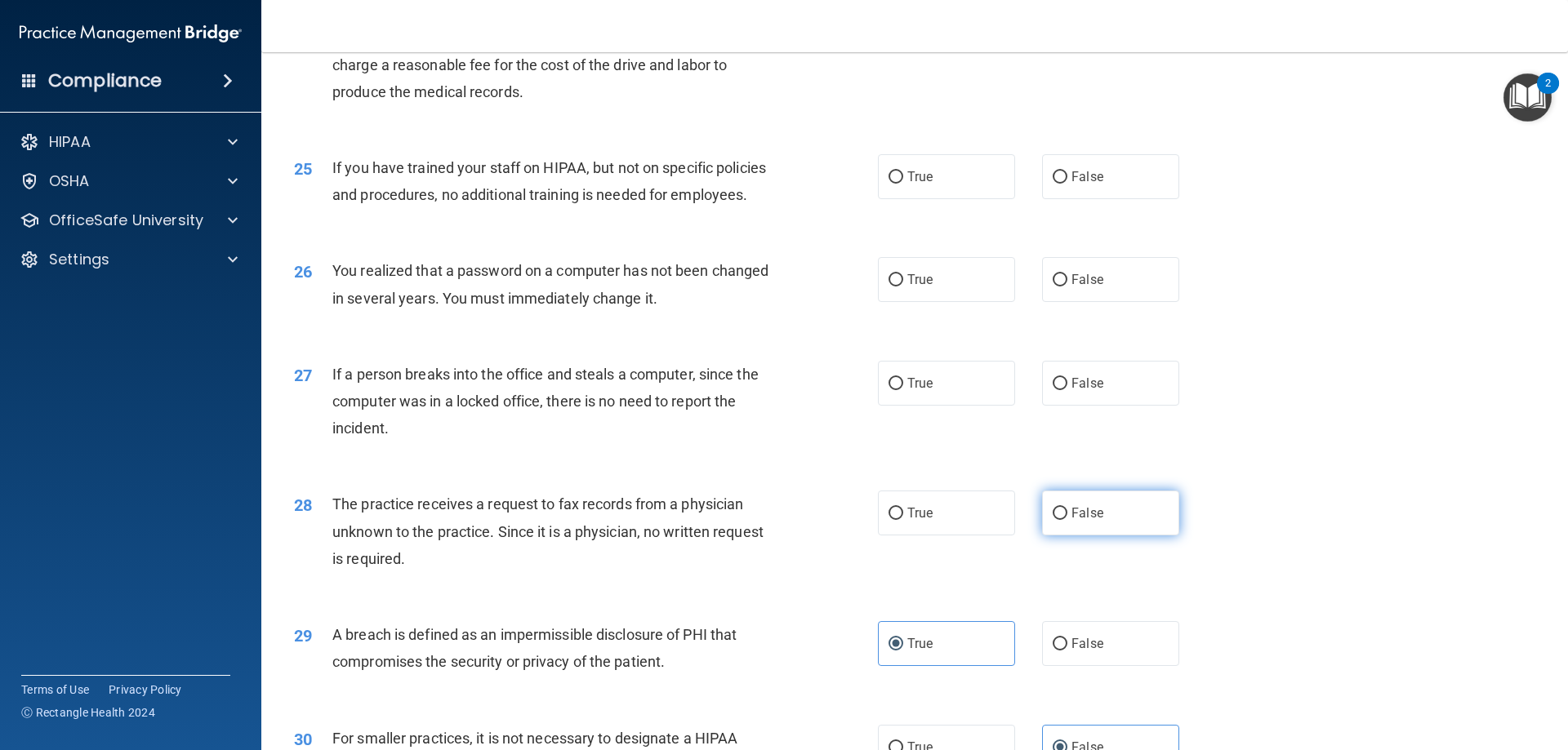
click at [1054, 536] on label "False" at bounding box center [1110, 512] width 137 height 45
click at [1054, 520] on input "False" at bounding box center [1060, 513] width 15 height 12
radio input "true"
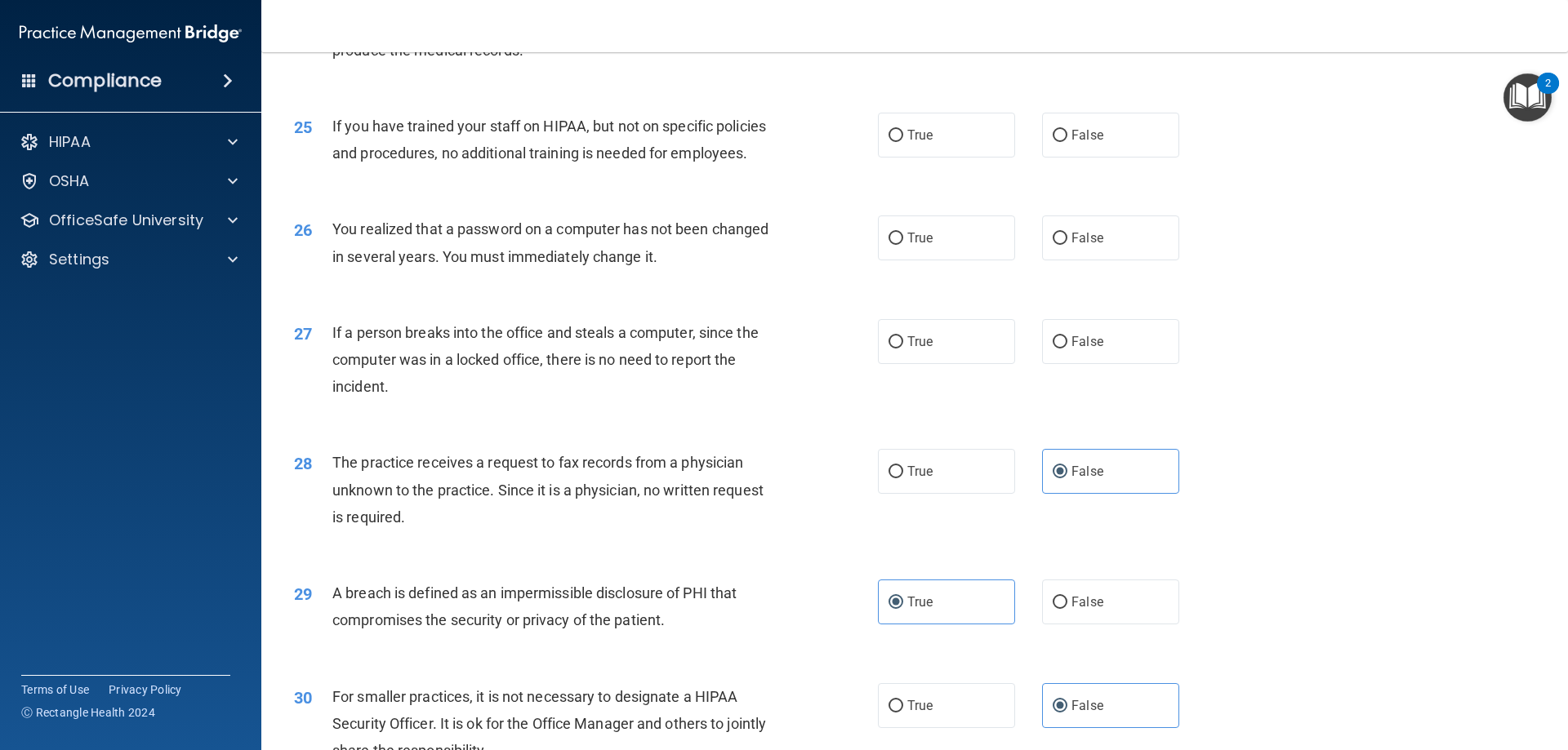
scroll to position [2949, 0]
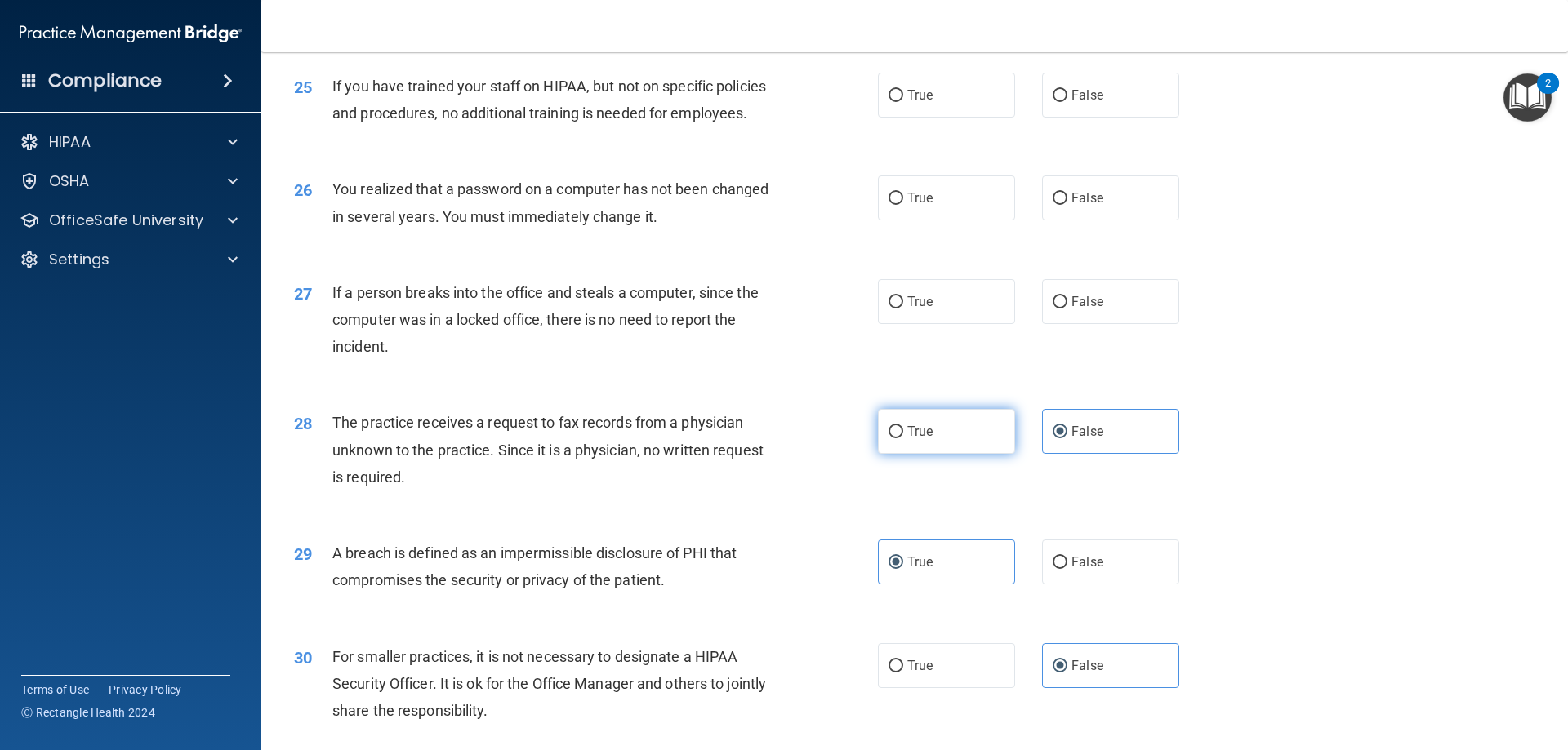
click at [934, 454] on label "True" at bounding box center [946, 431] width 137 height 45
click at [903, 438] on input "True" at bounding box center [896, 431] width 15 height 12
radio input "true"
click at [1023, 454] on div "True False" at bounding box center [1042, 431] width 329 height 45
click at [1060, 454] on label "False" at bounding box center [1110, 431] width 137 height 45
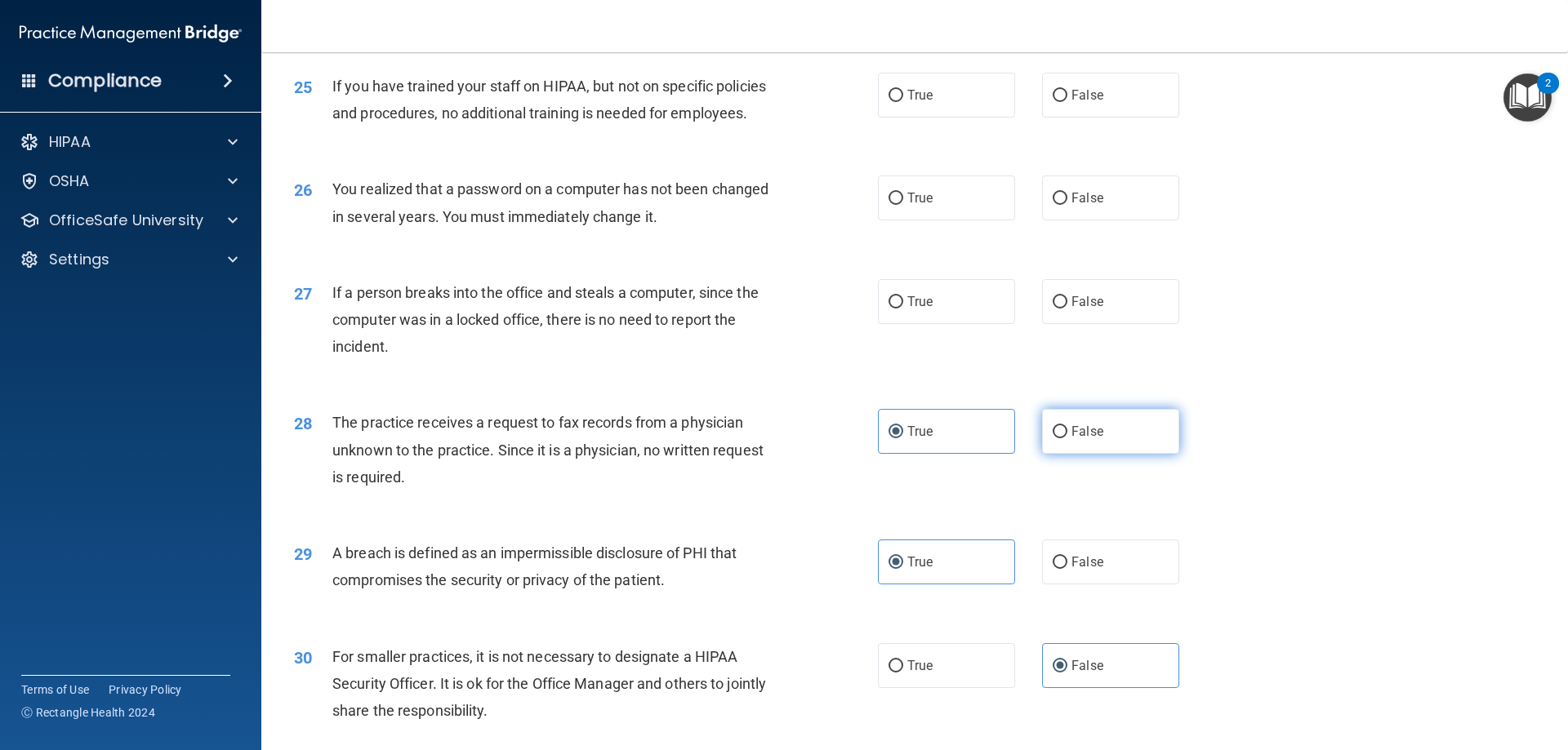
click at [1060, 438] on input "False" at bounding box center [1060, 431] width 15 height 12
radio input "true"
radio input "false"
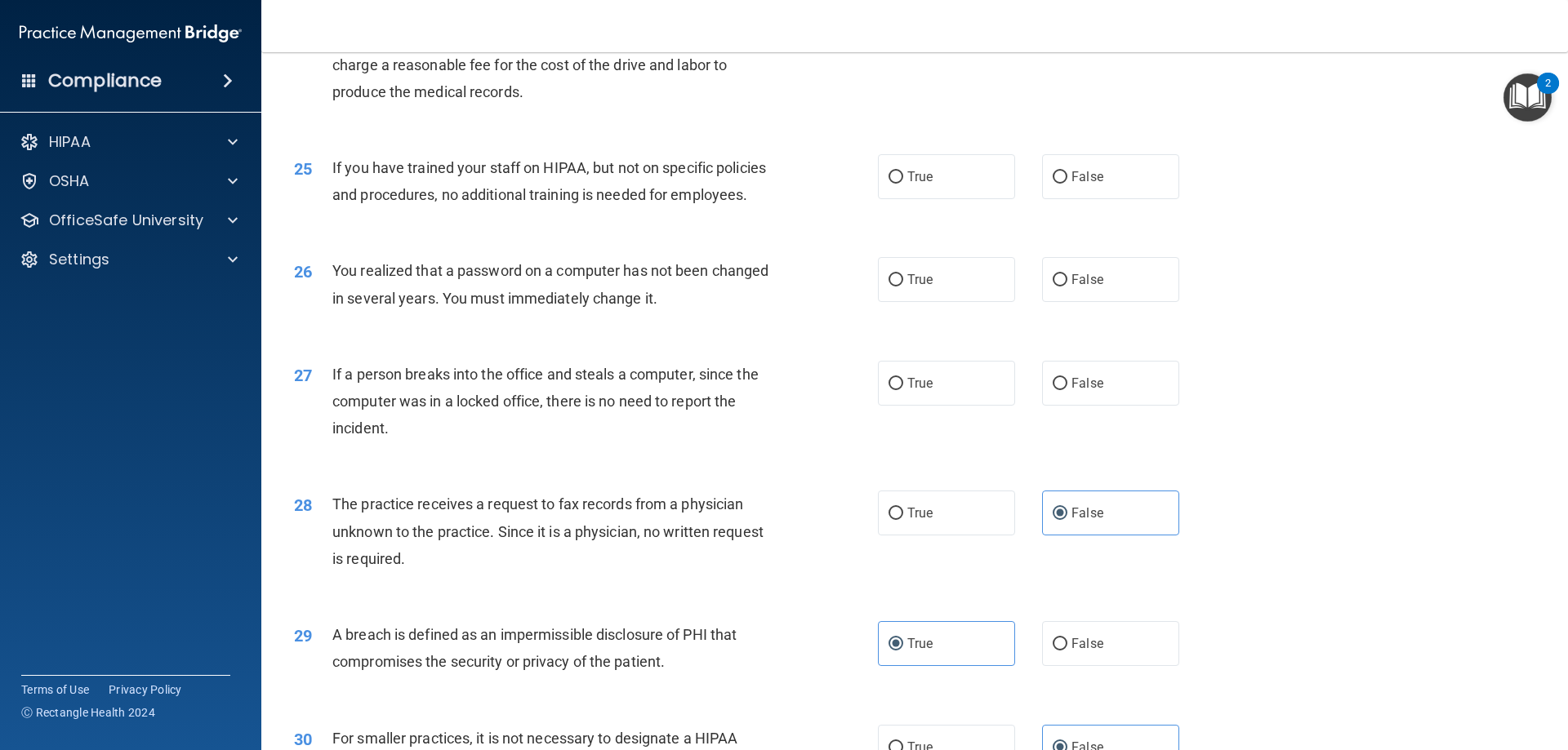
scroll to position [2786, 0]
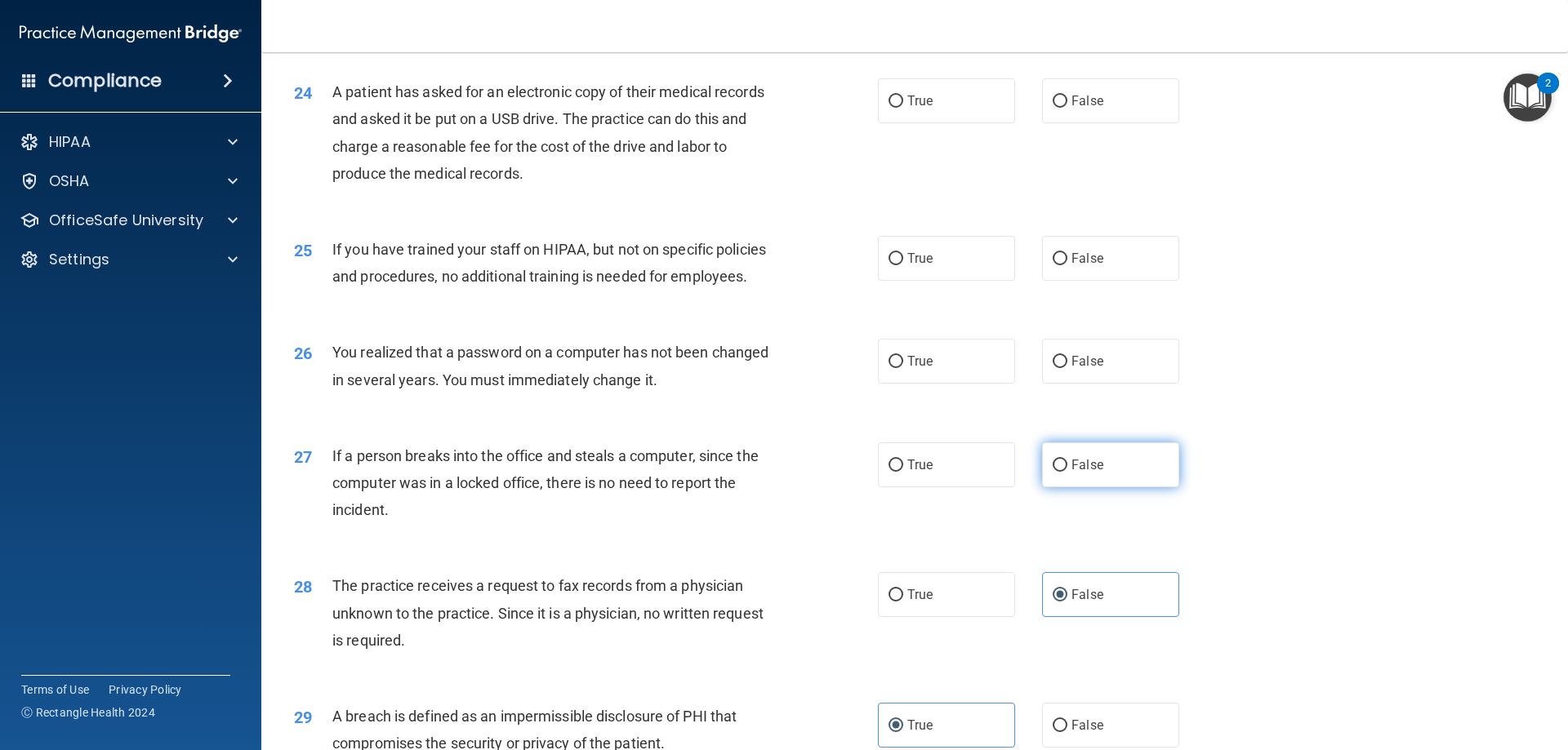
click at [1084, 487] on label "False" at bounding box center [1110, 465] width 137 height 45
click at [1067, 471] on input "False" at bounding box center [1060, 465] width 15 height 12
radio input "true"
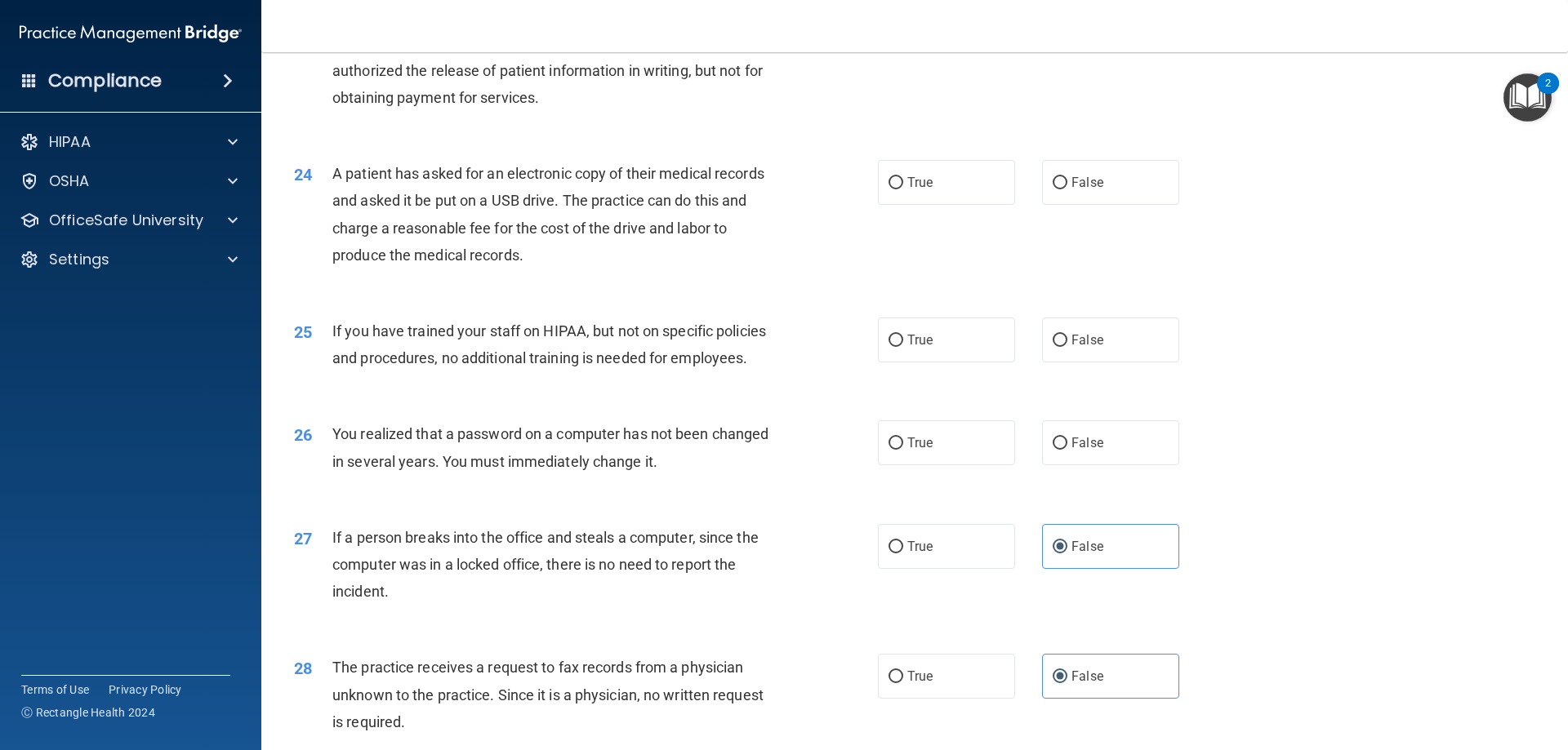
scroll to position [2623, 0]
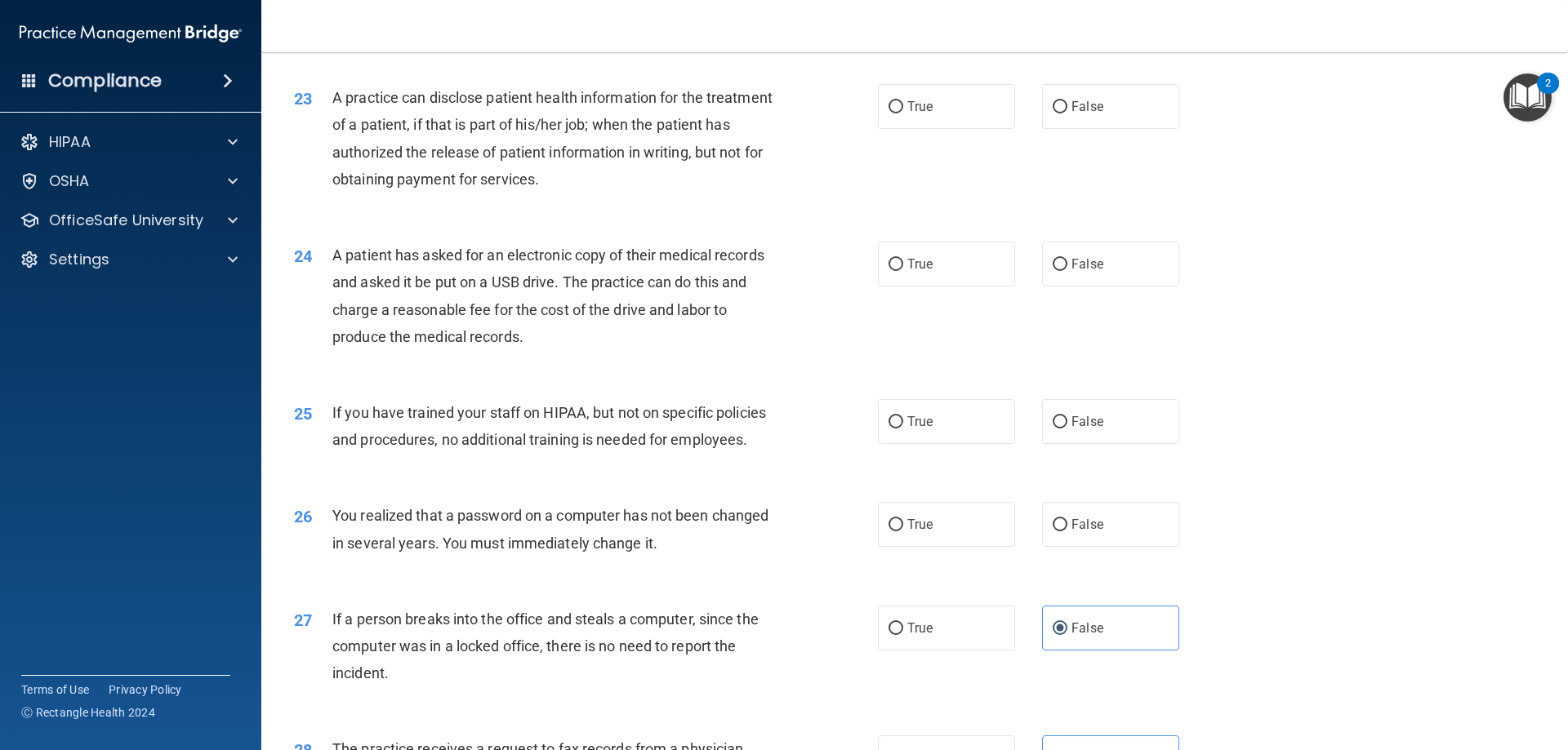
click at [918, 584] on div "26 You realized that a password on a computer has not been changed in several y…" at bounding box center [915, 533] width 1266 height 102
click at [838, 564] on div "26 You realized that a password on a computer has not been changed in several y…" at bounding box center [585, 533] width 633 height 62
click at [928, 547] on label "True" at bounding box center [946, 525] width 137 height 45
click at [903, 531] on input "True" at bounding box center [896, 525] width 15 height 12
radio input "true"
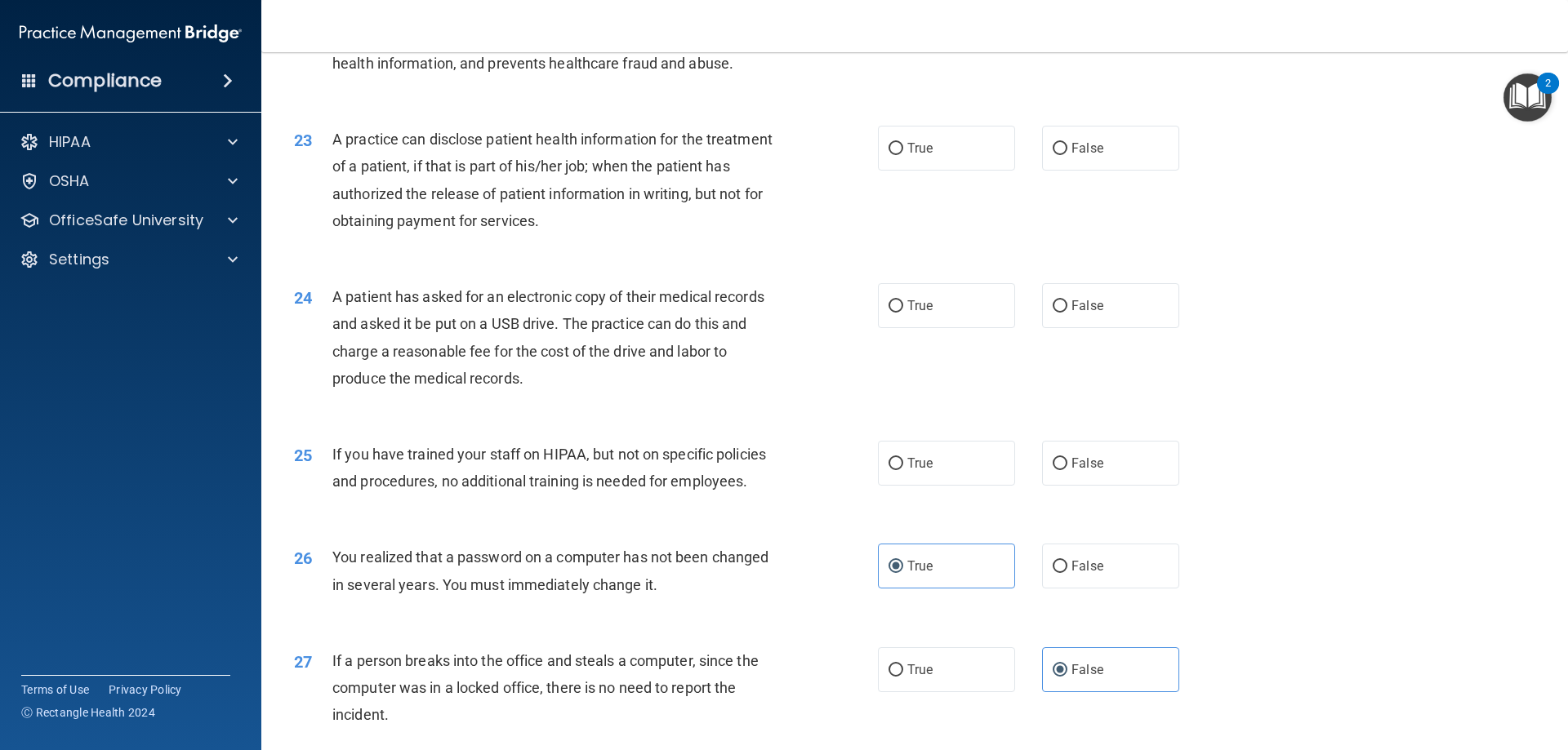
scroll to position [2541, 0]
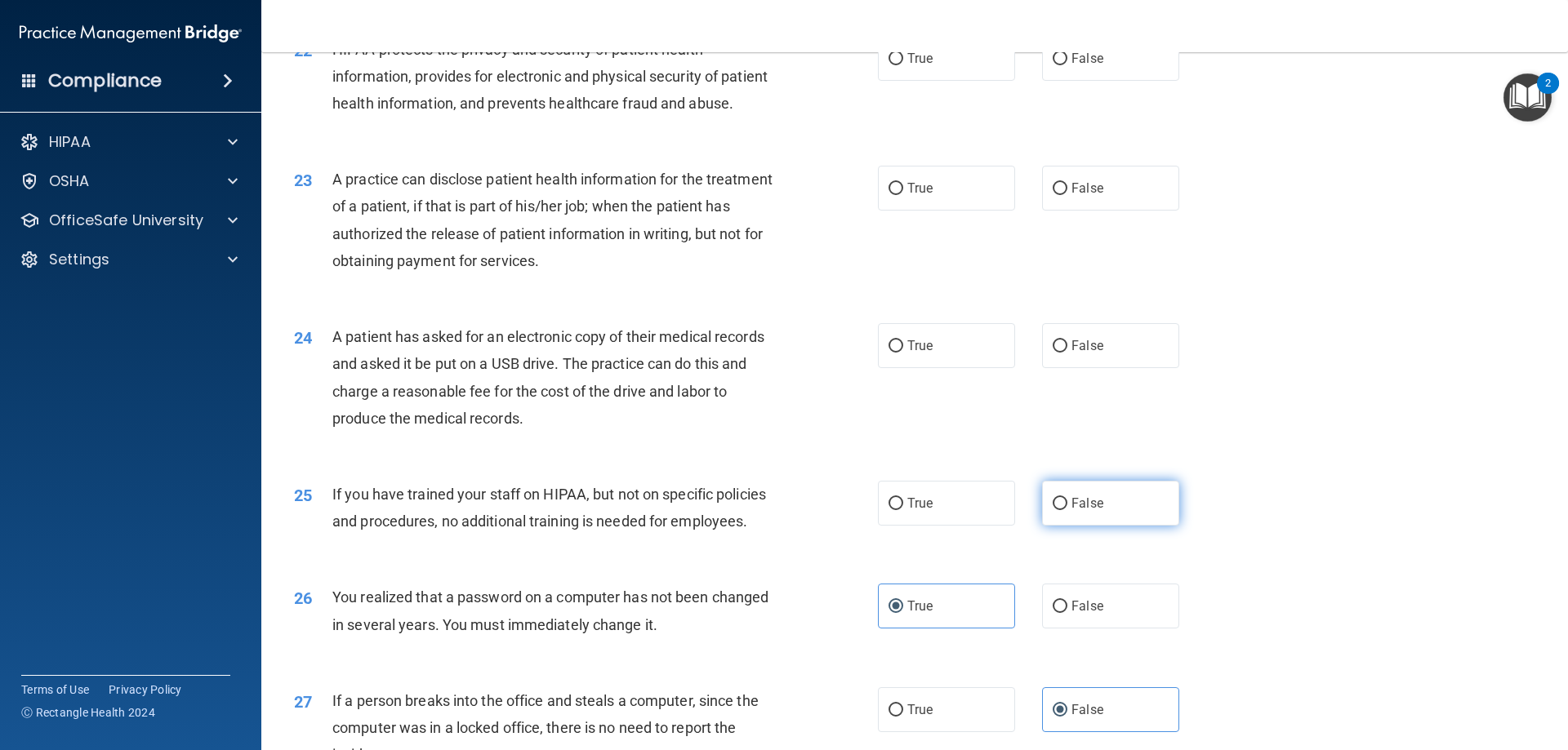
click at [1053, 525] on label "False" at bounding box center [1110, 503] width 137 height 45
click at [1053, 510] on input "False" at bounding box center [1060, 503] width 15 height 12
radio input "true"
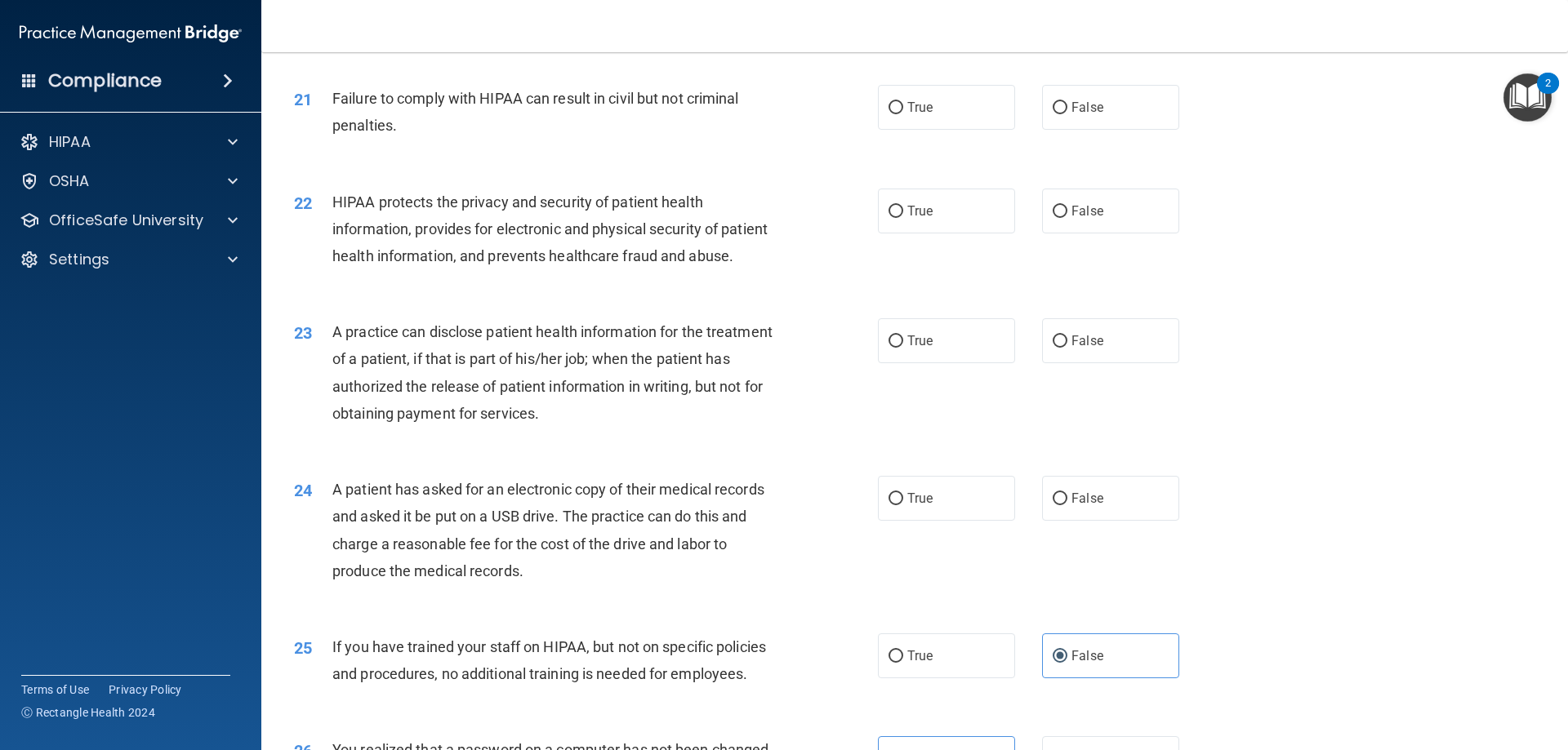
scroll to position [2378, 0]
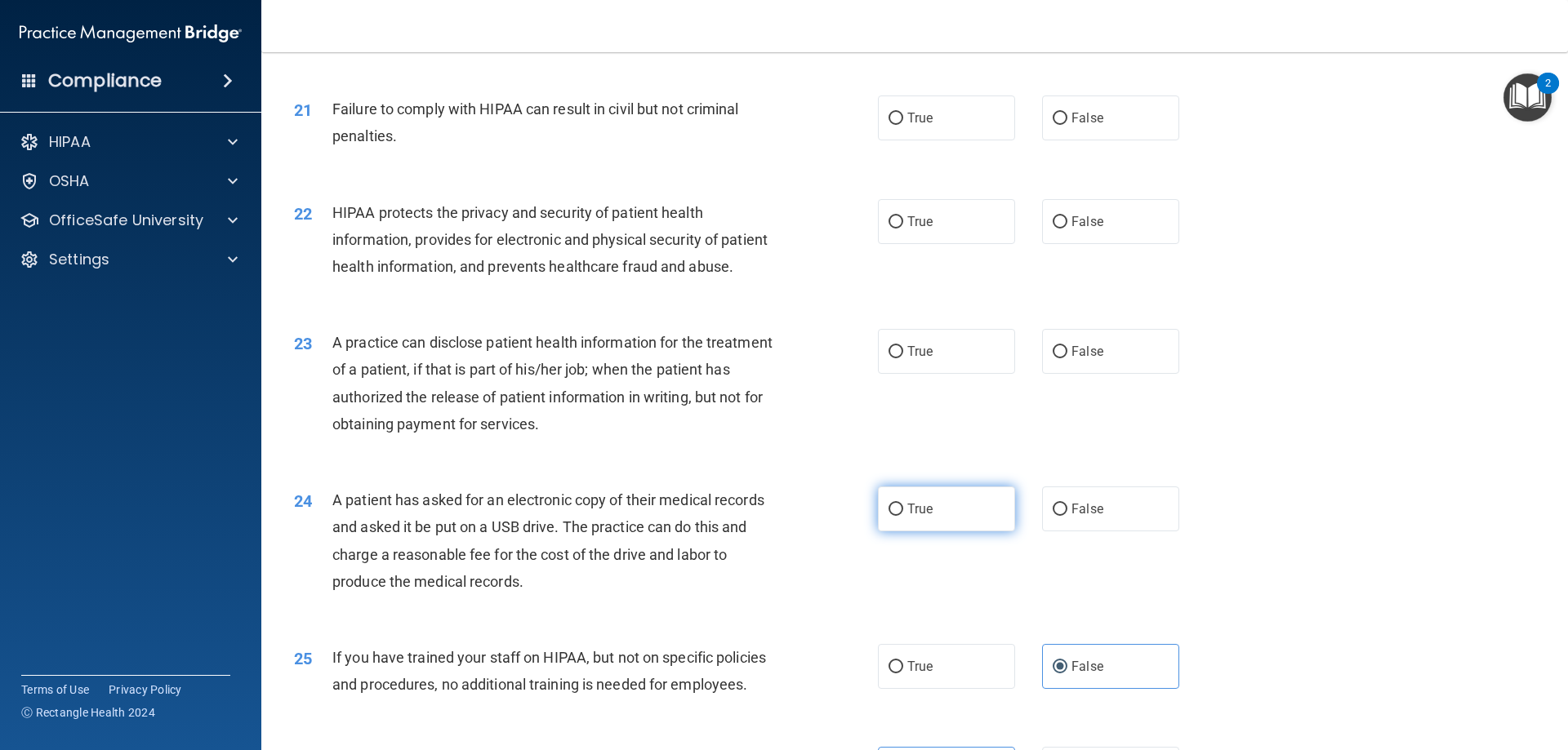
drag, startPoint x: 1095, startPoint y: 555, endPoint x: 897, endPoint y: 550, distance: 198.1
click at [1095, 531] on label "False" at bounding box center [1110, 509] width 137 height 45
click at [1067, 516] on input "False" at bounding box center [1060, 509] width 15 height 12
radio input "true"
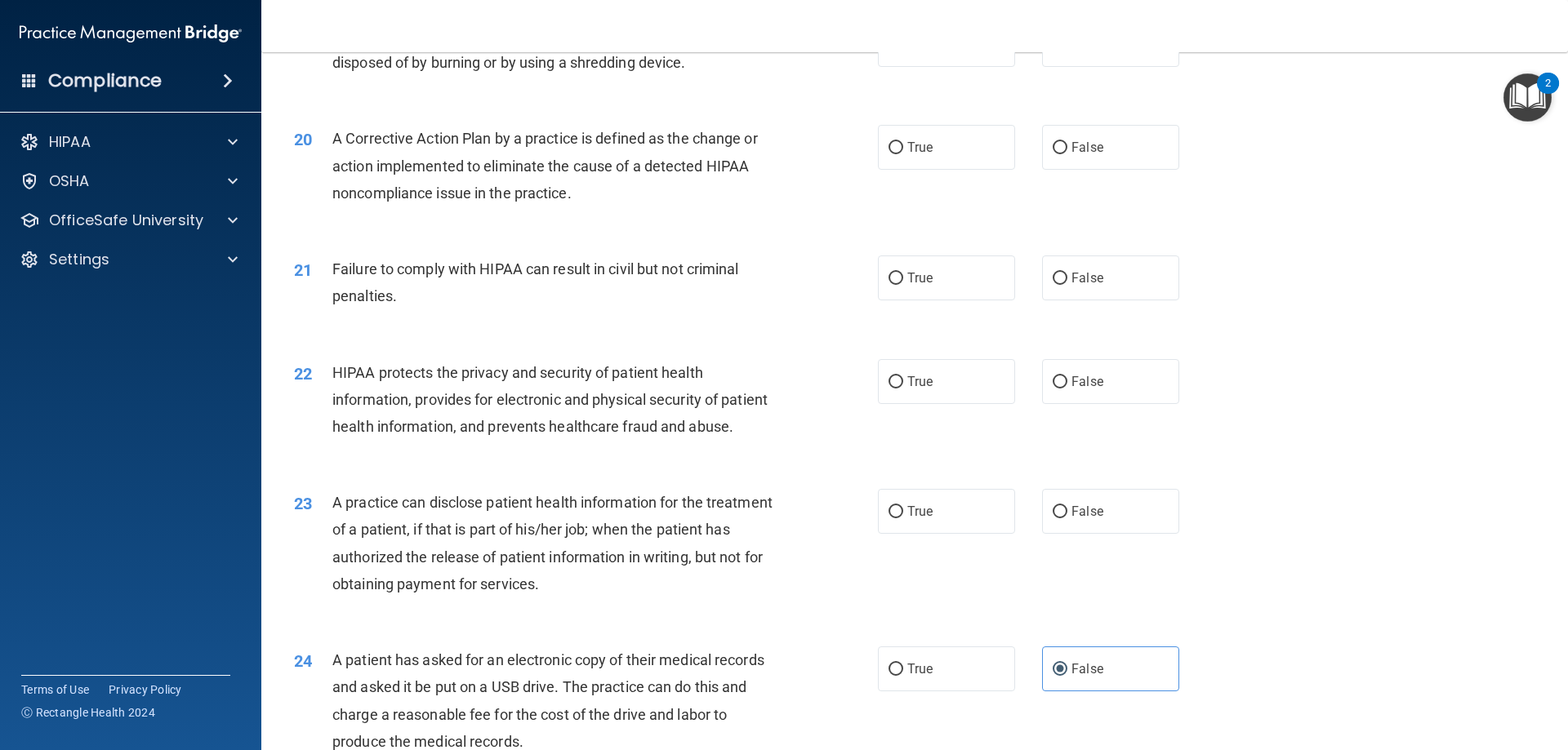
scroll to position [2215, 0]
click at [898, 537] on label "True" at bounding box center [946, 514] width 137 height 45
click at [898, 522] on input "True" at bounding box center [896, 515] width 15 height 12
radio input "true"
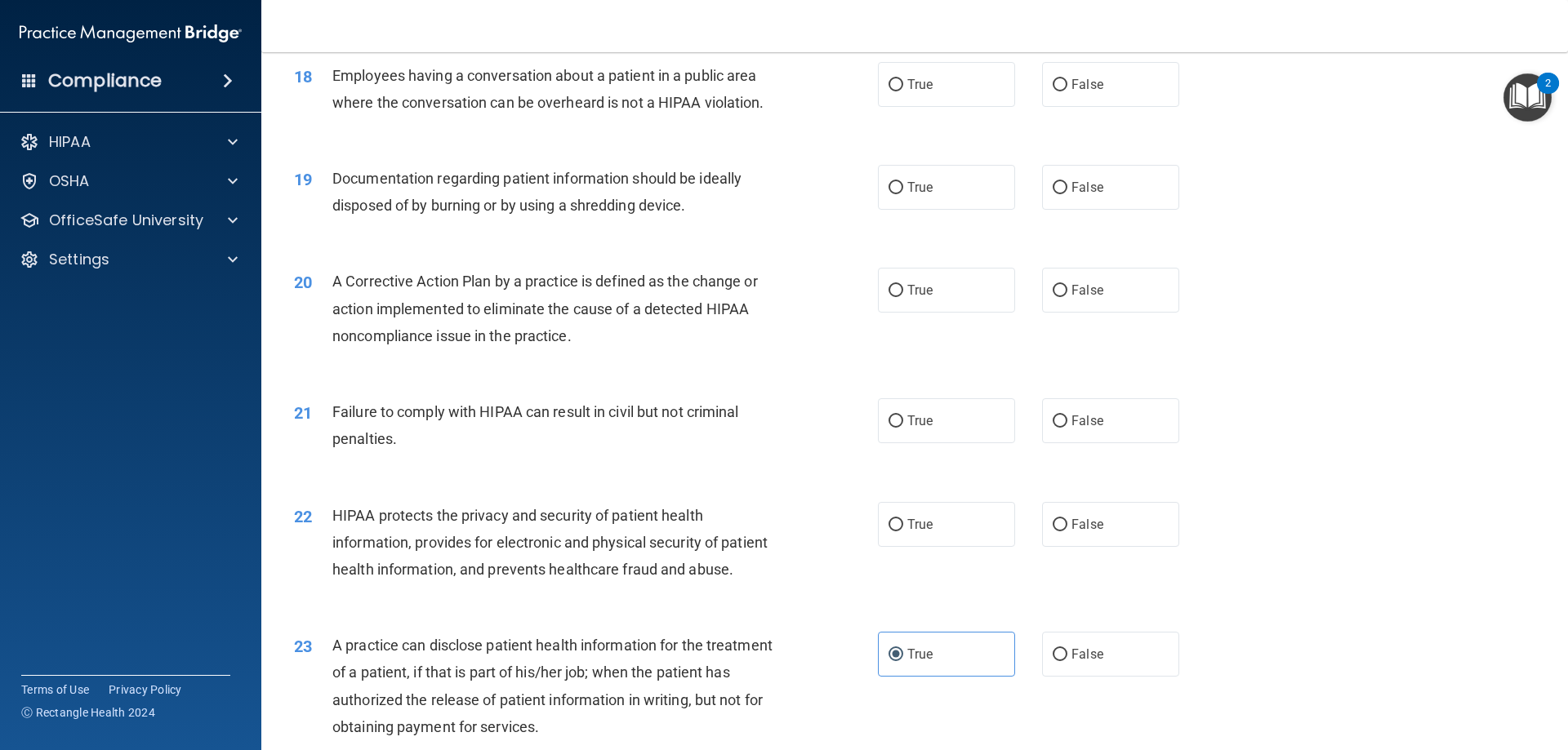
scroll to position [2052, 0]
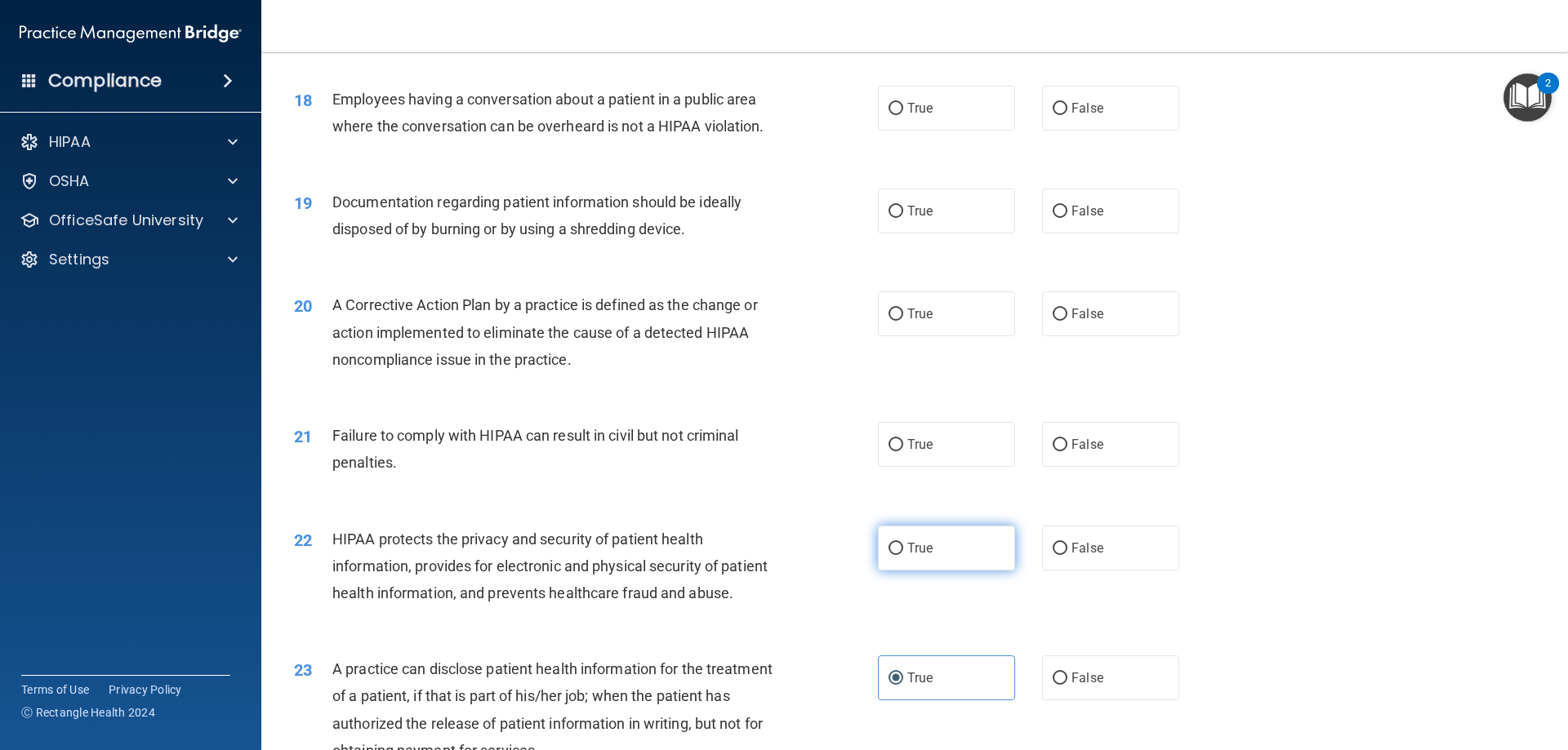
click at [907, 555] on span "True" at bounding box center [919, 548] width 25 height 16
click at [903, 555] on input "True" at bounding box center [896, 548] width 15 height 12
radio input "true"
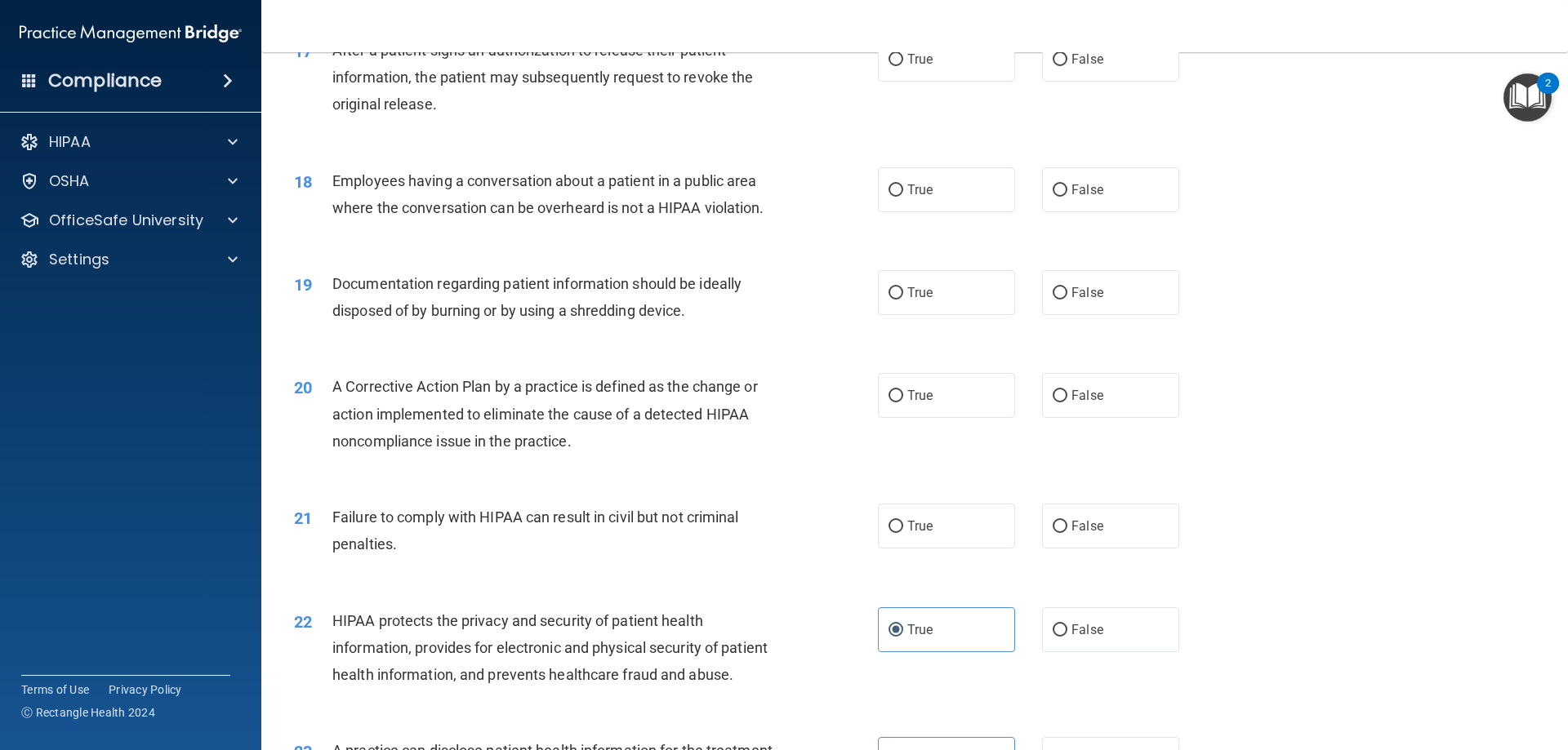
drag, startPoint x: 949, startPoint y: 544, endPoint x: 847, endPoint y: 526, distance: 103.6
click at [948, 545] on label "True" at bounding box center [946, 525] width 137 height 45
click at [903, 533] on input "True" at bounding box center [896, 526] width 15 height 12
radio input "true"
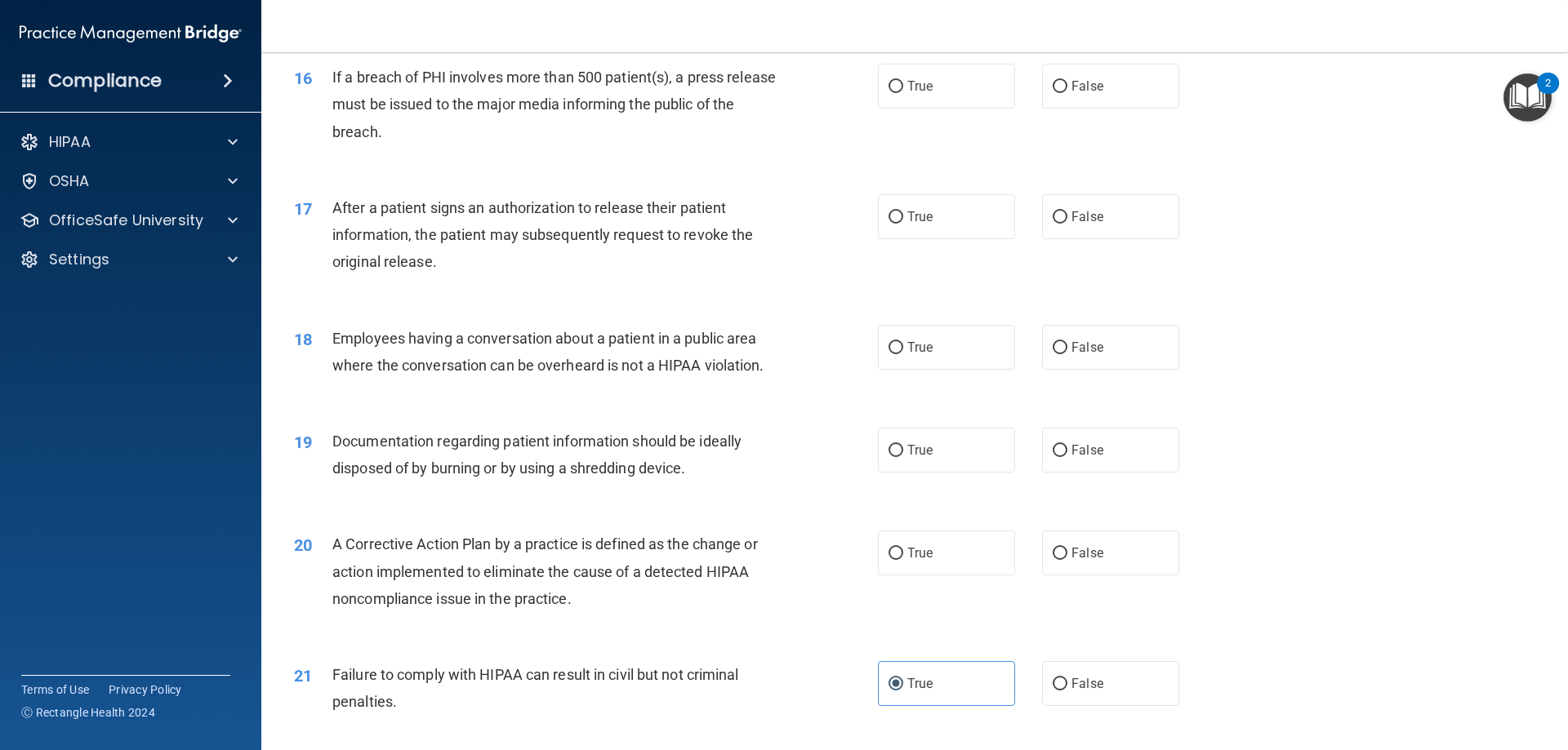
scroll to position [1807, 0]
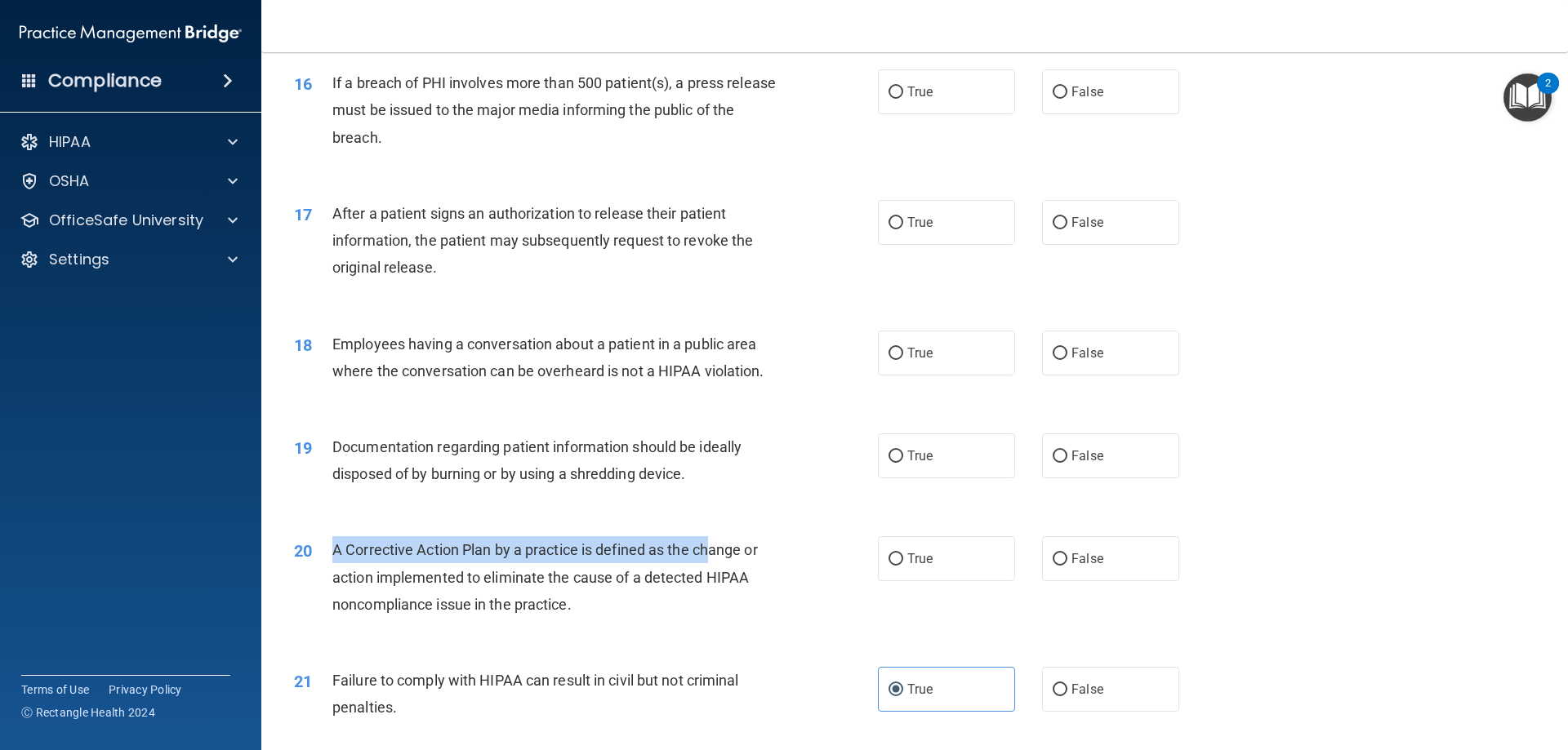
drag, startPoint x: 333, startPoint y: 576, endPoint x: 717, endPoint y: 588, distance: 384.2
click at [715, 588] on div "A Corrective Action Plan by a practice is defined as the change or action imple…" at bounding box center [560, 577] width 457 height 82
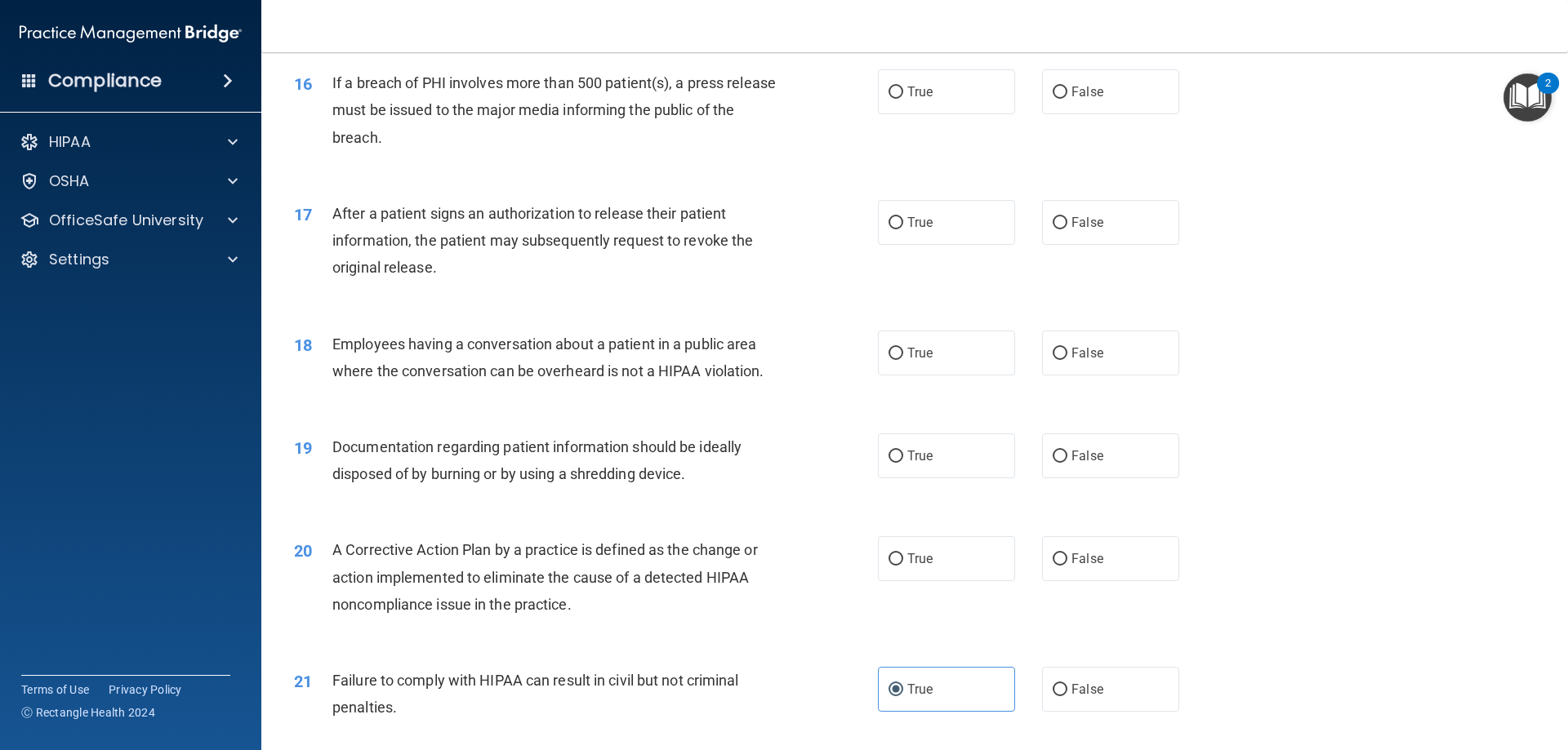
click at [729, 589] on div "A Corrective Action Plan by a practice is defined as the change or action imple…" at bounding box center [560, 577] width 457 height 82
click at [979, 581] on label "True" at bounding box center [946, 558] width 137 height 45
click at [903, 566] on input "True" at bounding box center [896, 559] width 15 height 12
radio input "true"
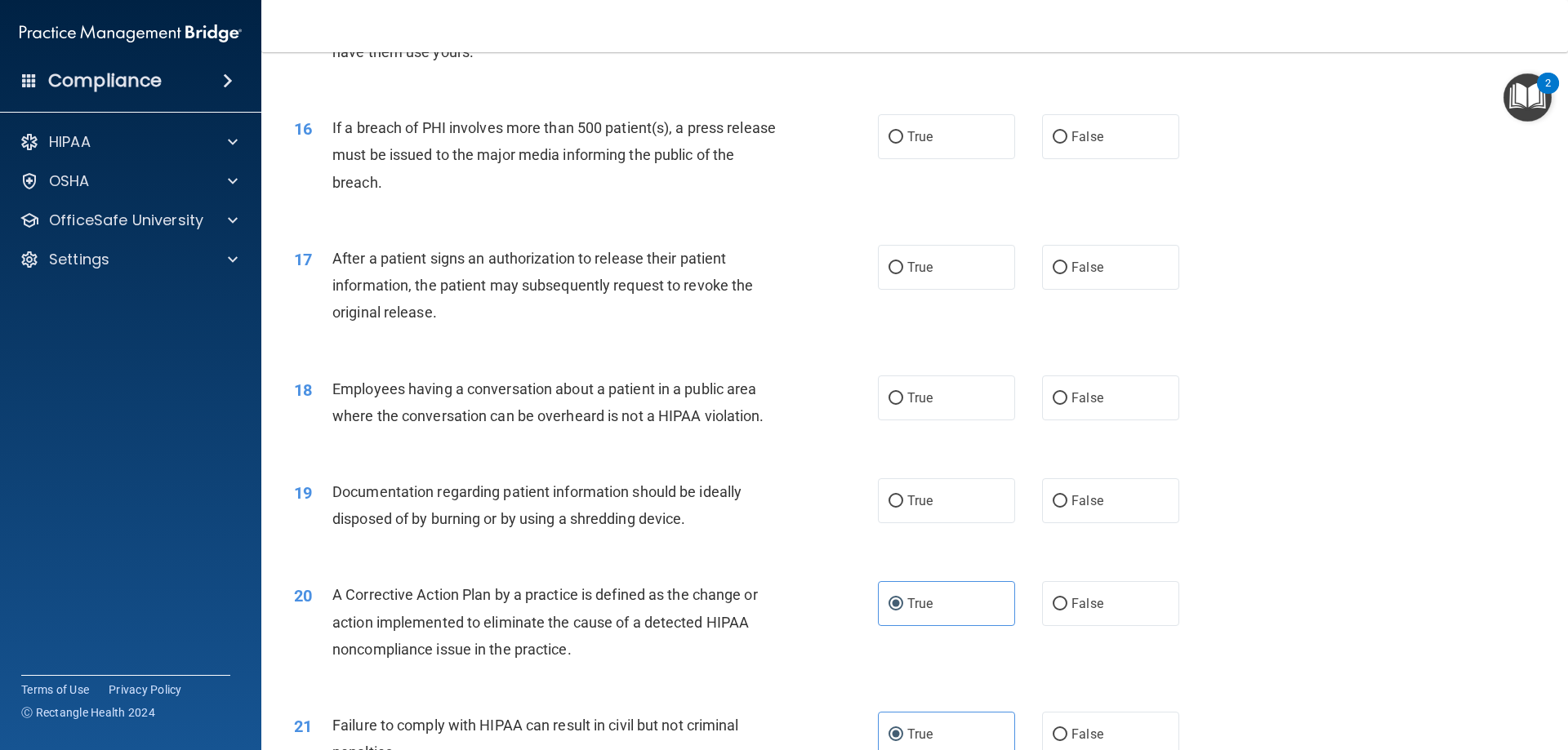
scroll to position [1725, 0]
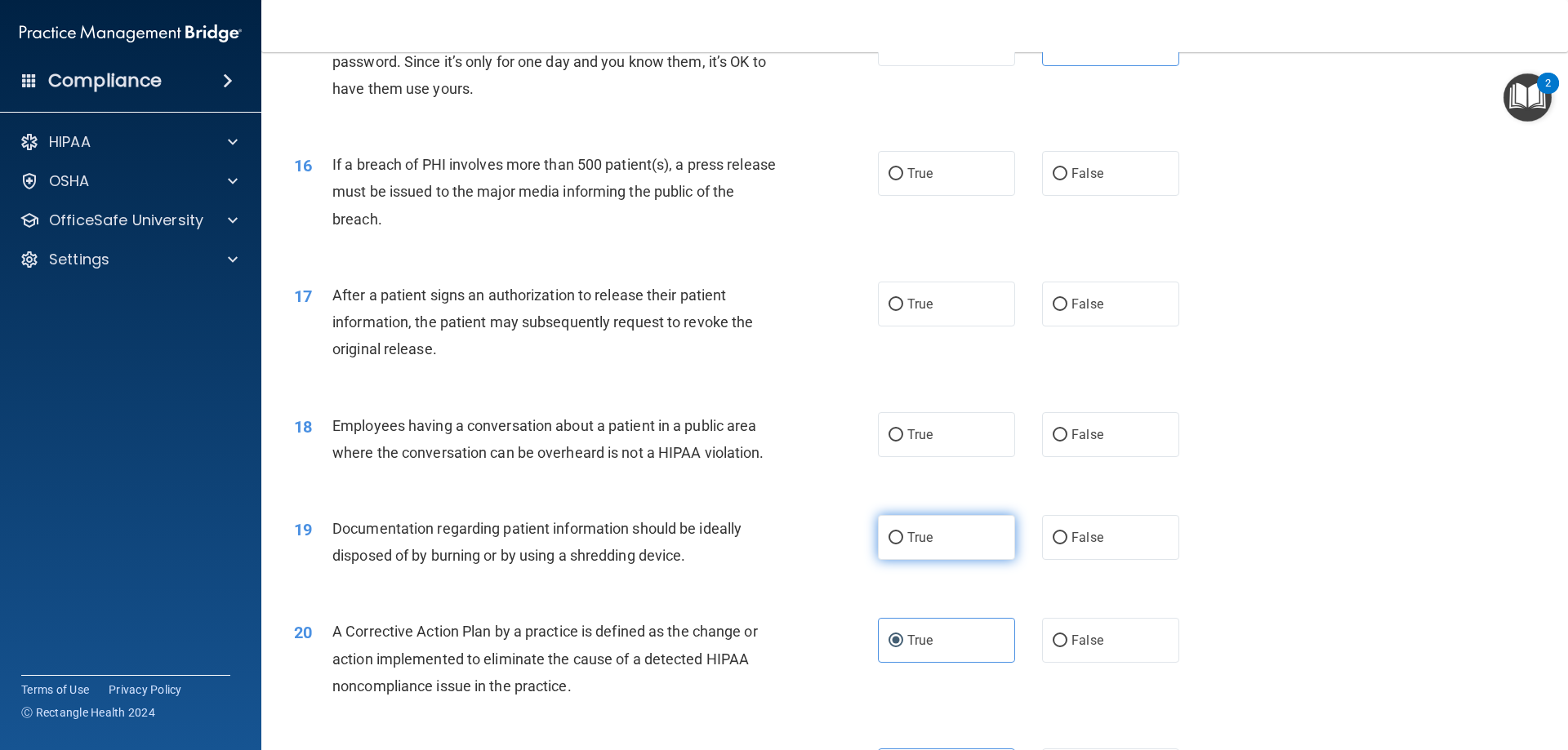
click at [942, 560] on label "True" at bounding box center [946, 538] width 137 height 45
click at [903, 544] on input "True" at bounding box center [896, 538] width 15 height 12
radio input "true"
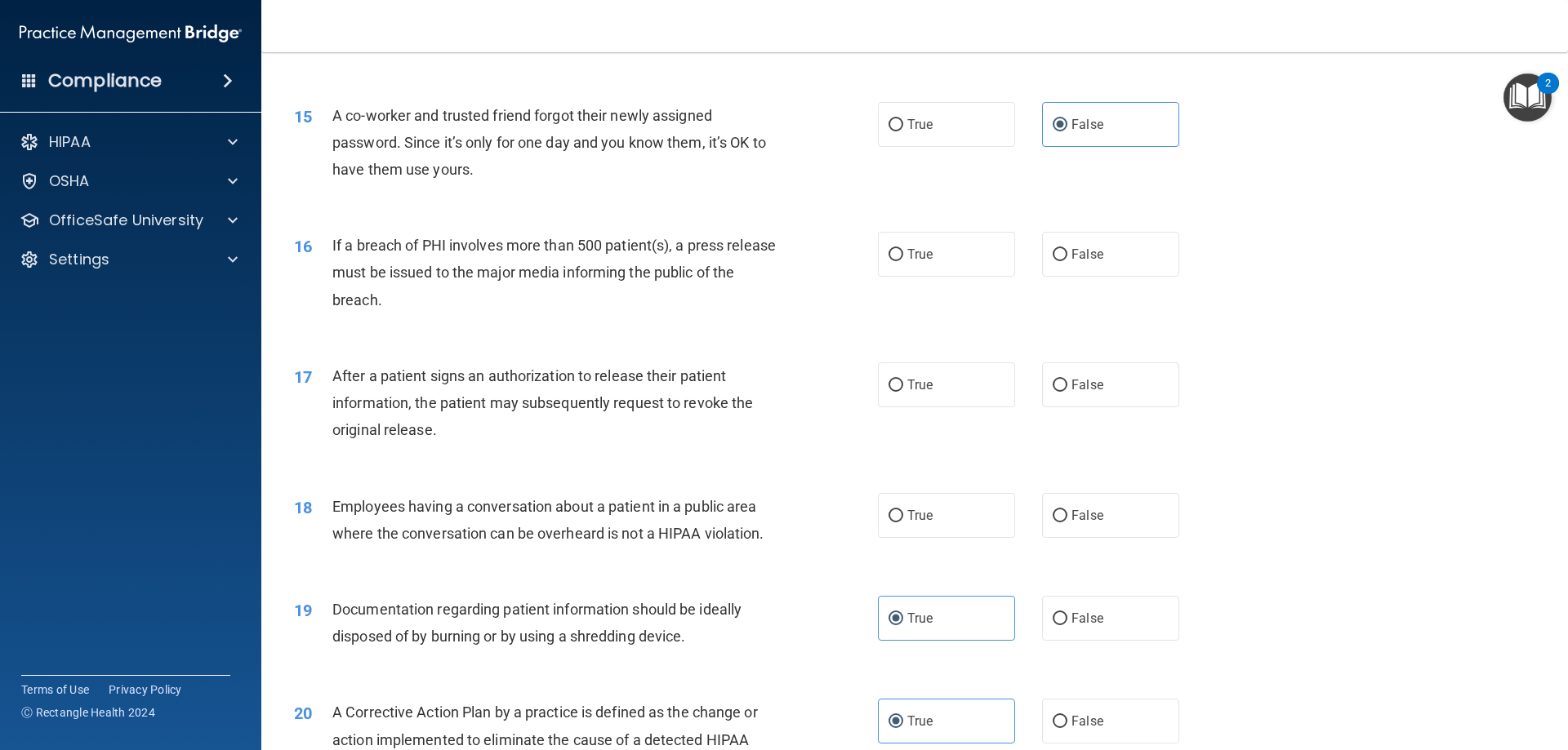
scroll to position [1643, 0]
click at [928, 539] on label "True" at bounding box center [946, 516] width 137 height 45
click at [903, 523] on input "True" at bounding box center [896, 516] width 15 height 12
radio input "true"
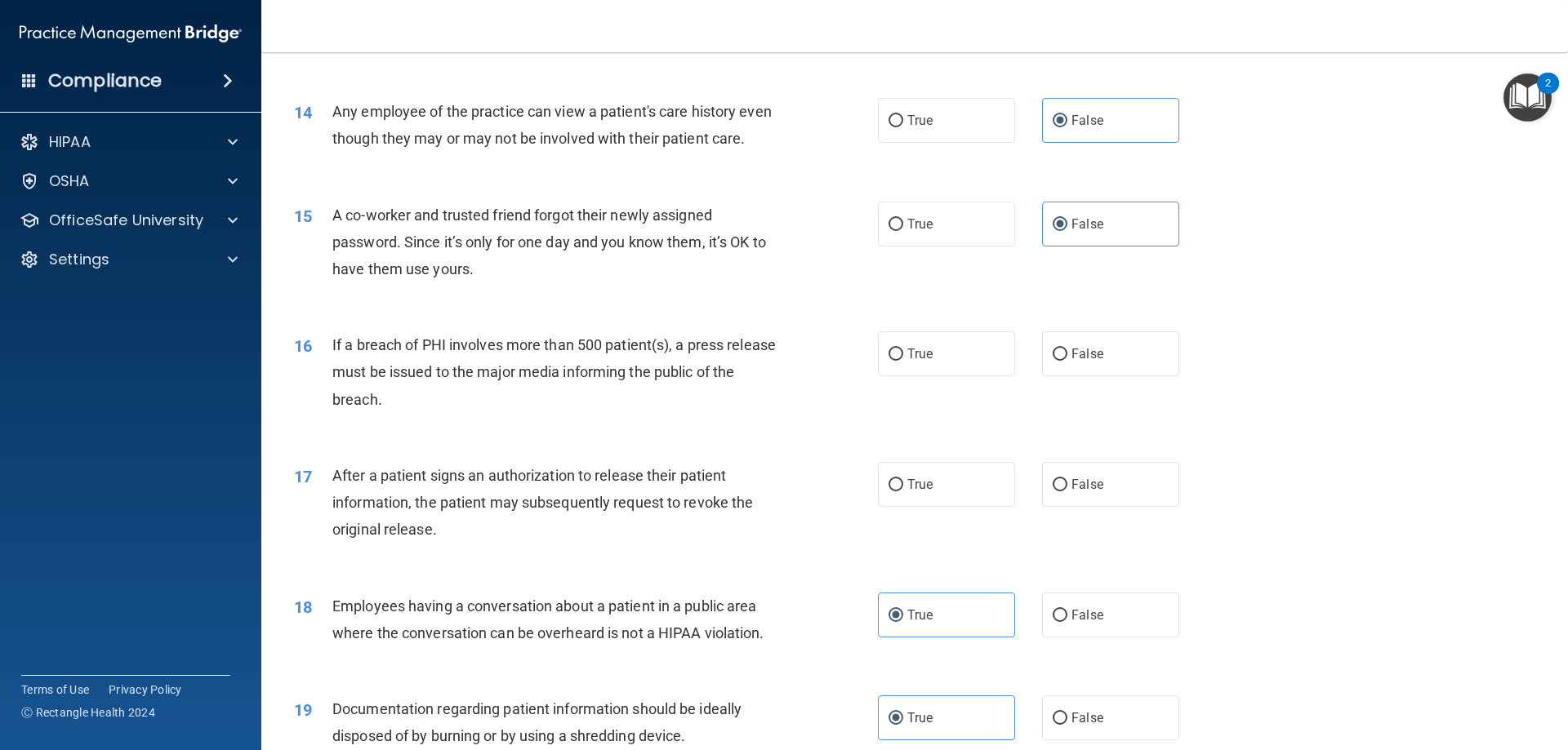
scroll to position [1480, 0]
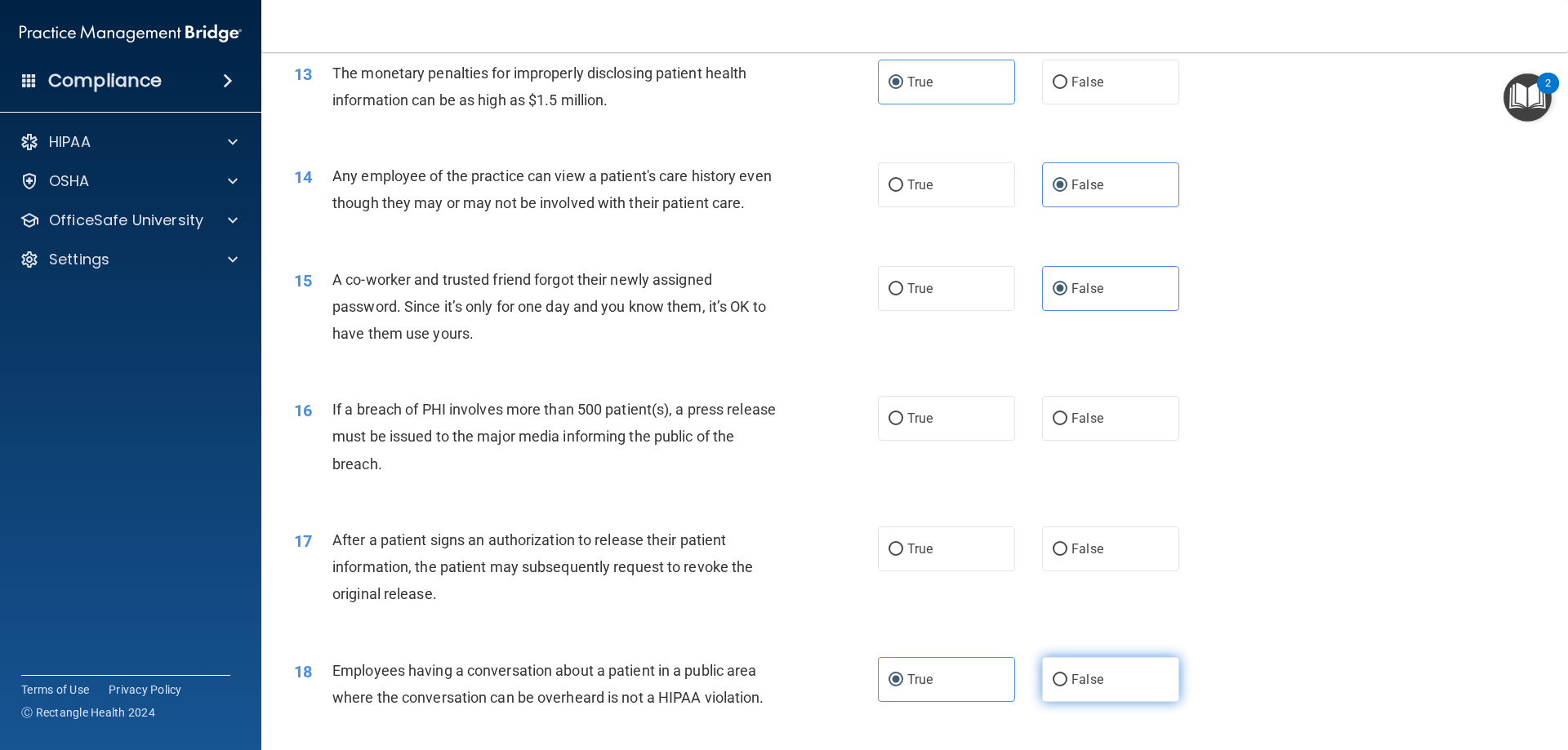
click at [1082, 687] on span "False" at bounding box center [1087, 679] width 32 height 16
click at [1067, 687] on input "False" at bounding box center [1060, 679] width 15 height 12
radio input "true"
radio input "false"
click at [899, 571] on label "True" at bounding box center [946, 549] width 137 height 45
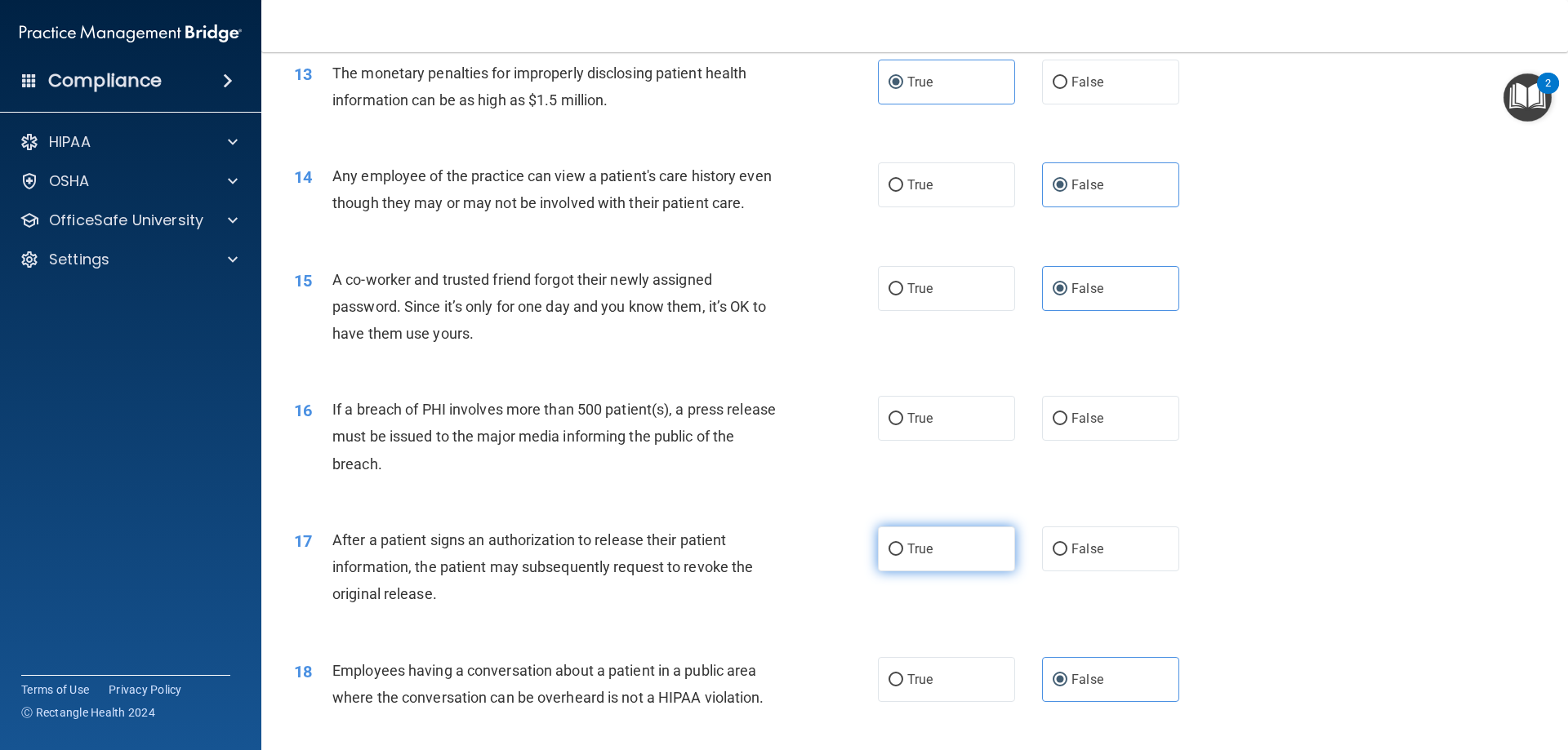
click at [899, 555] on input "True" at bounding box center [896, 549] width 15 height 12
radio input "true"
drag, startPoint x: 1047, startPoint y: 459, endPoint x: 1190, endPoint y: 493, distance: 147.0
click at [1046, 441] on label "False" at bounding box center [1110, 418] width 137 height 45
click at [1052, 425] on input "False" at bounding box center [1060, 418] width 15 height 12
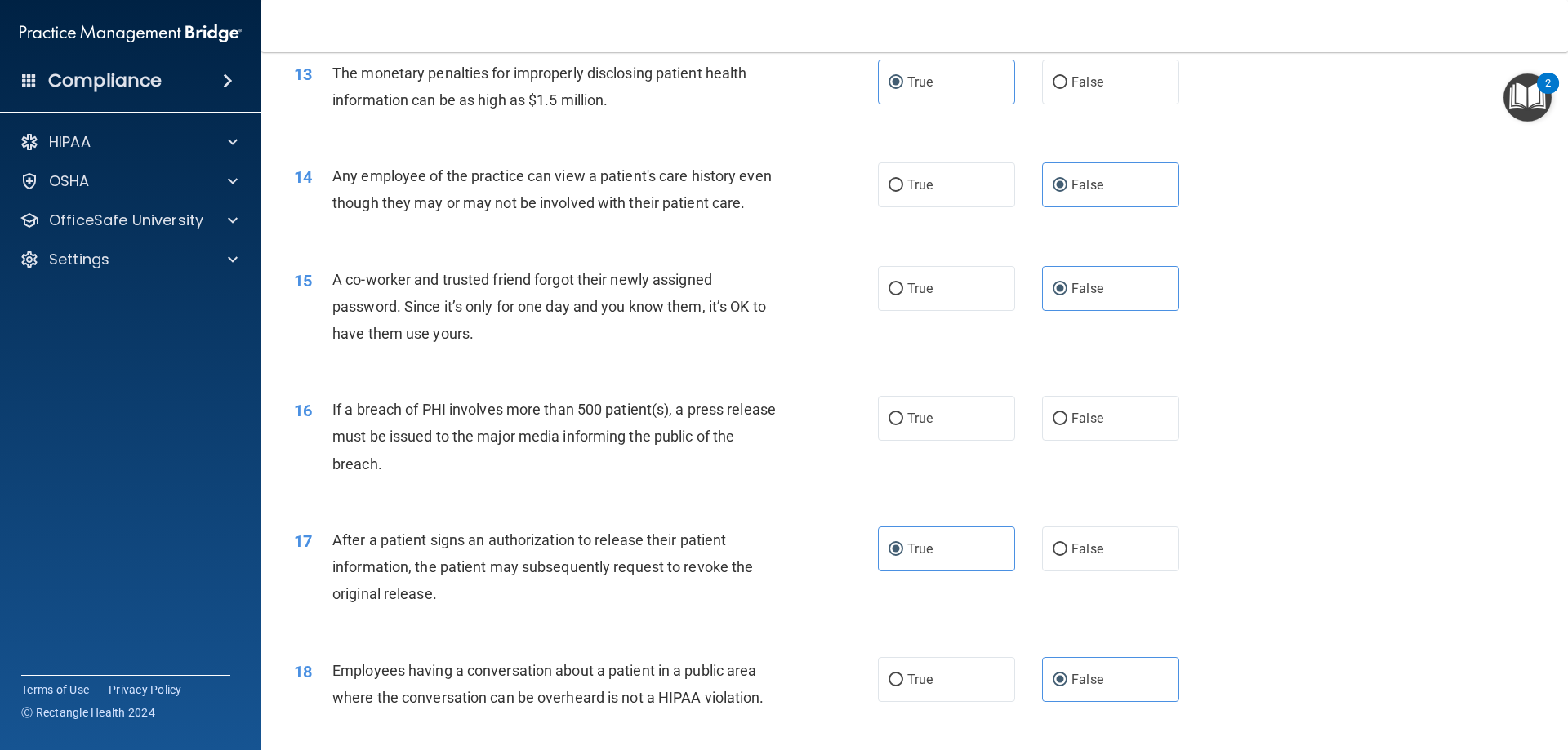
radio input "true"
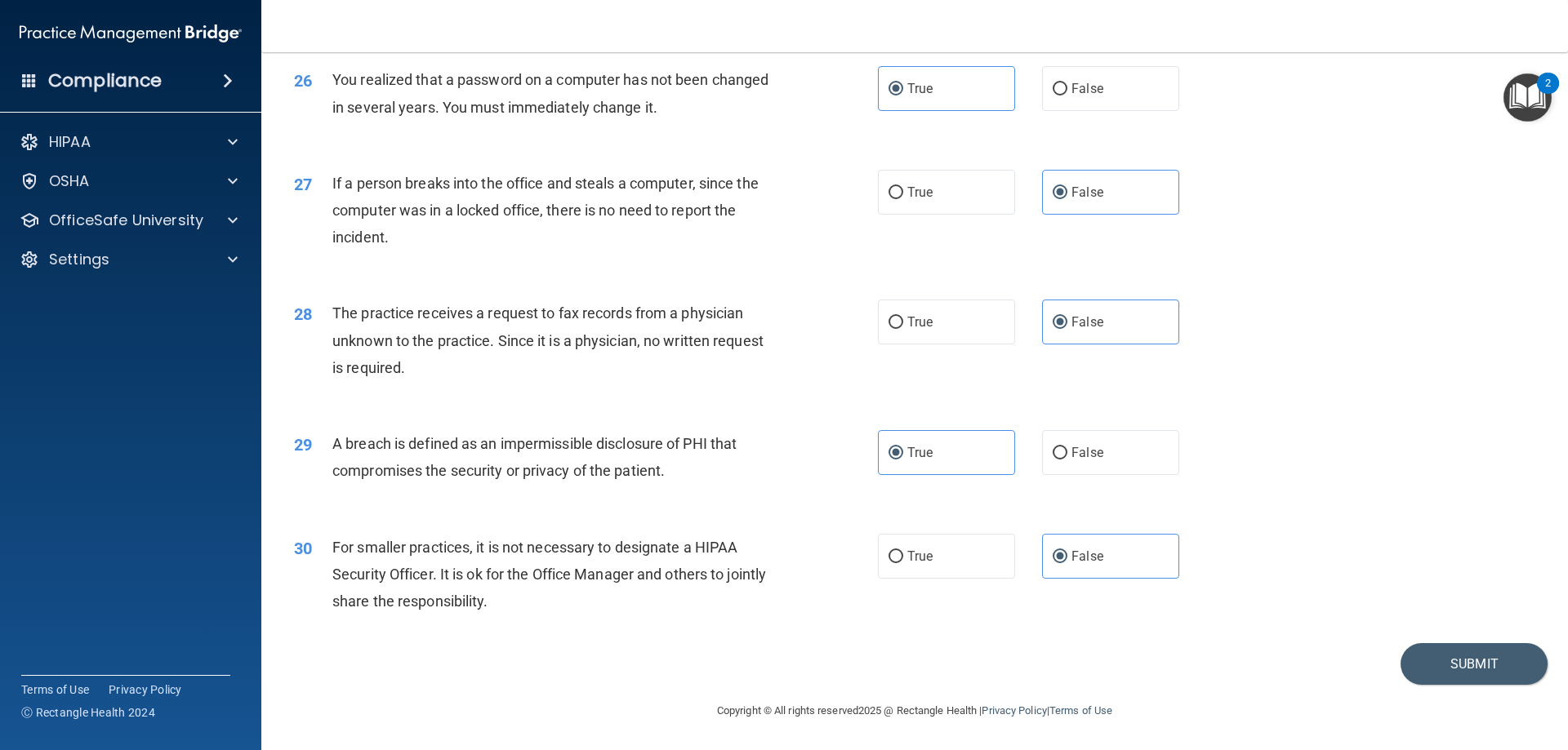
scroll to position [3031, 0]
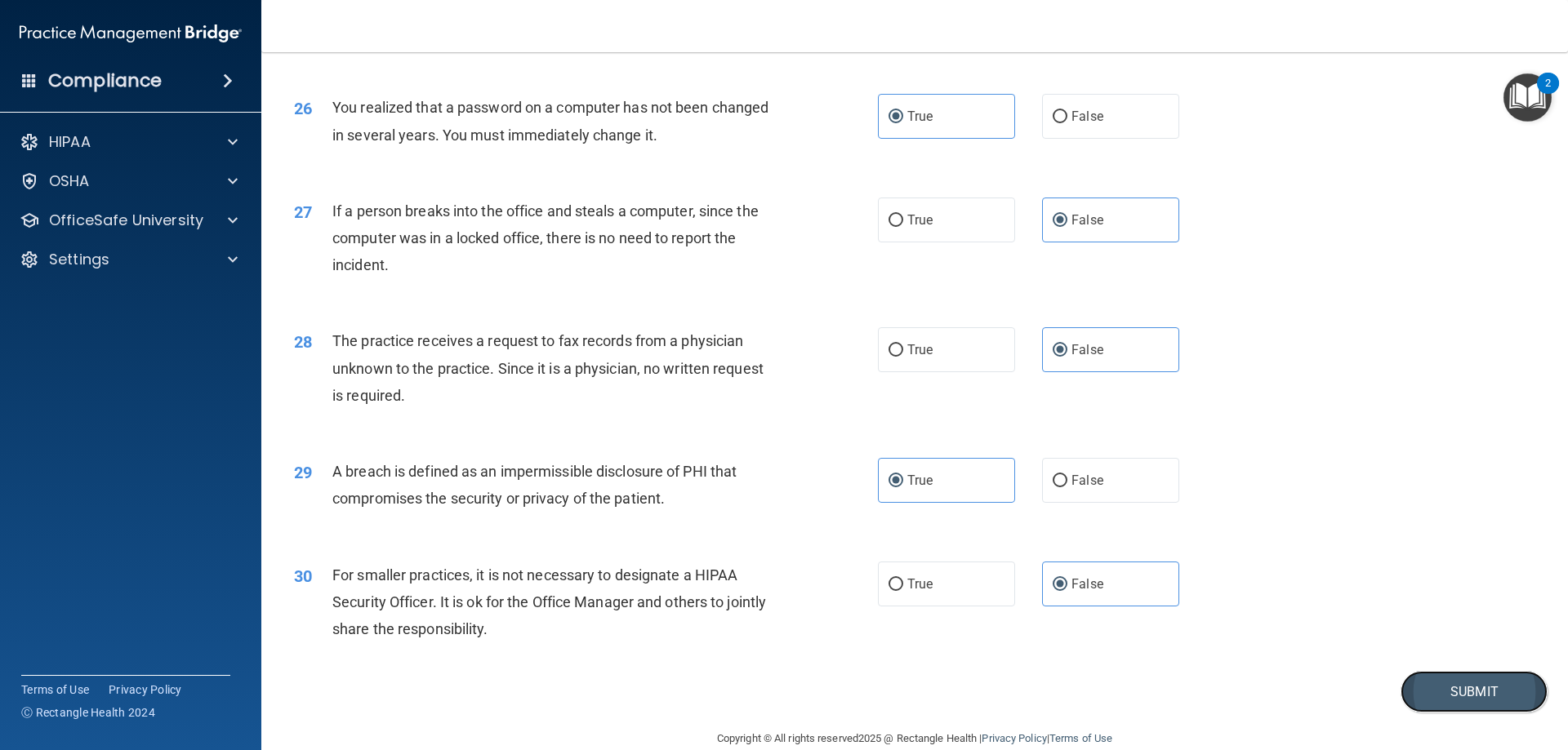
click at [1511, 713] on button "Submit" at bounding box center [1474, 691] width 147 height 42
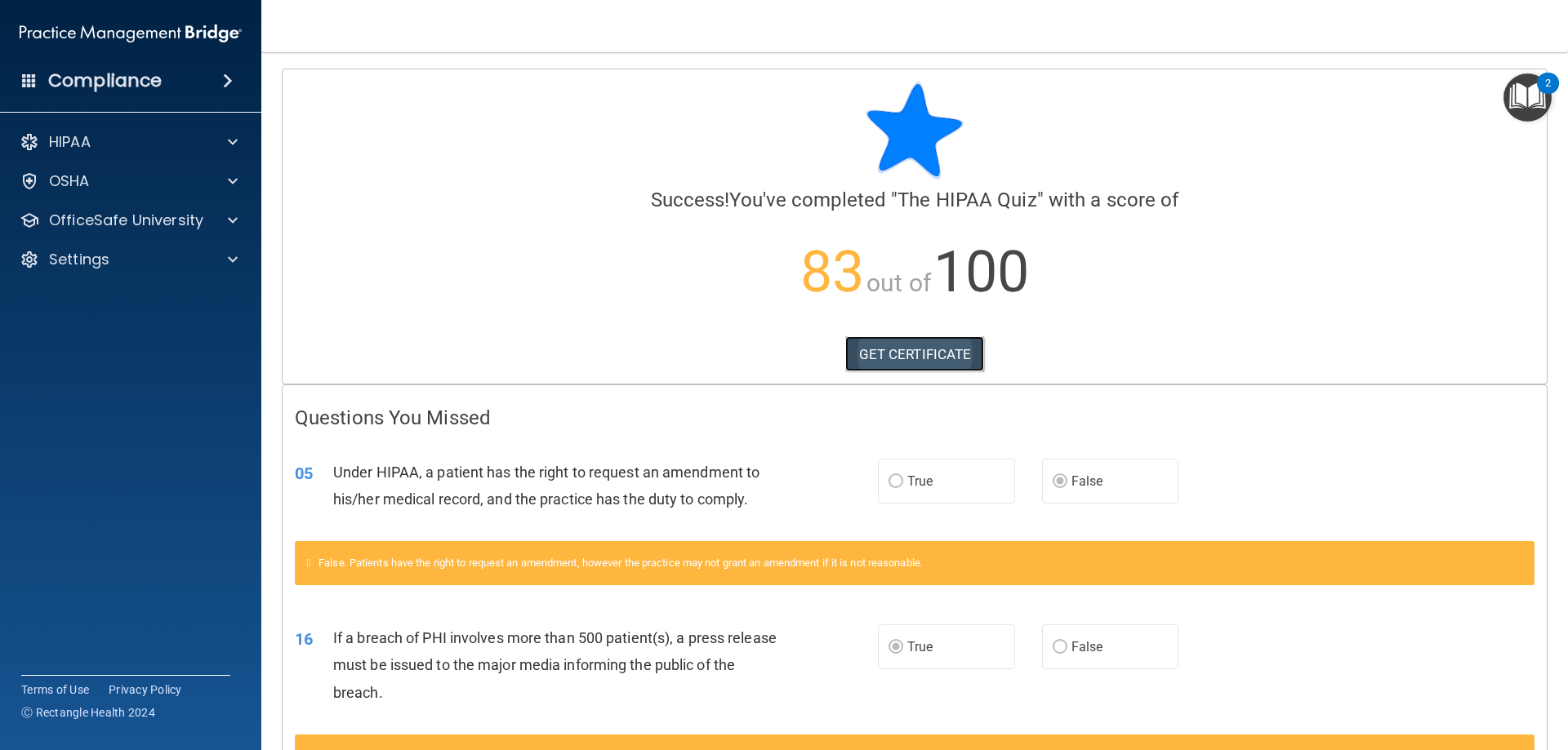
click at [939, 351] on link "GET CERTIFICATE" at bounding box center [915, 354] width 140 height 36
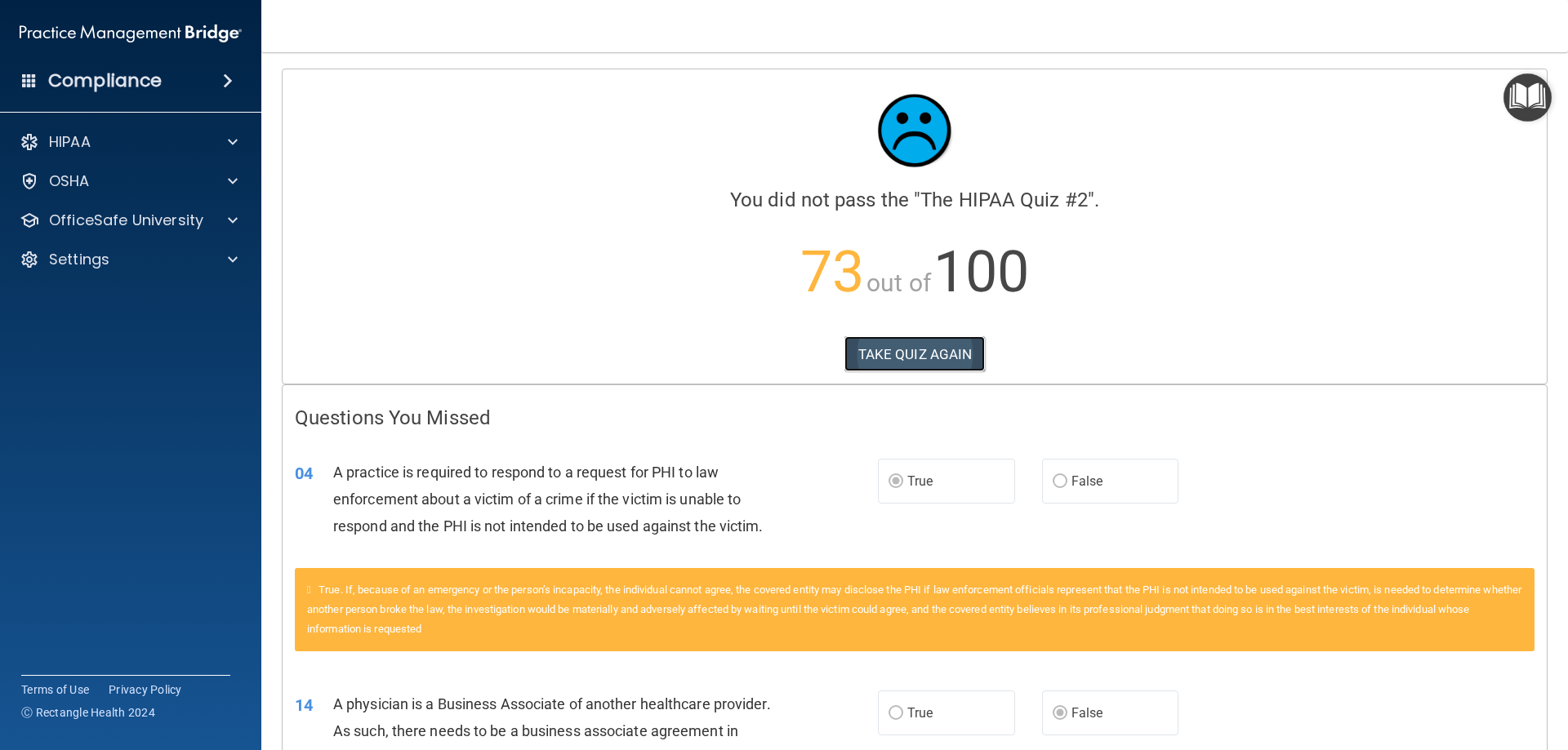
click at [931, 365] on button "TAKE QUIZ AGAIN" at bounding box center [915, 354] width 142 height 36
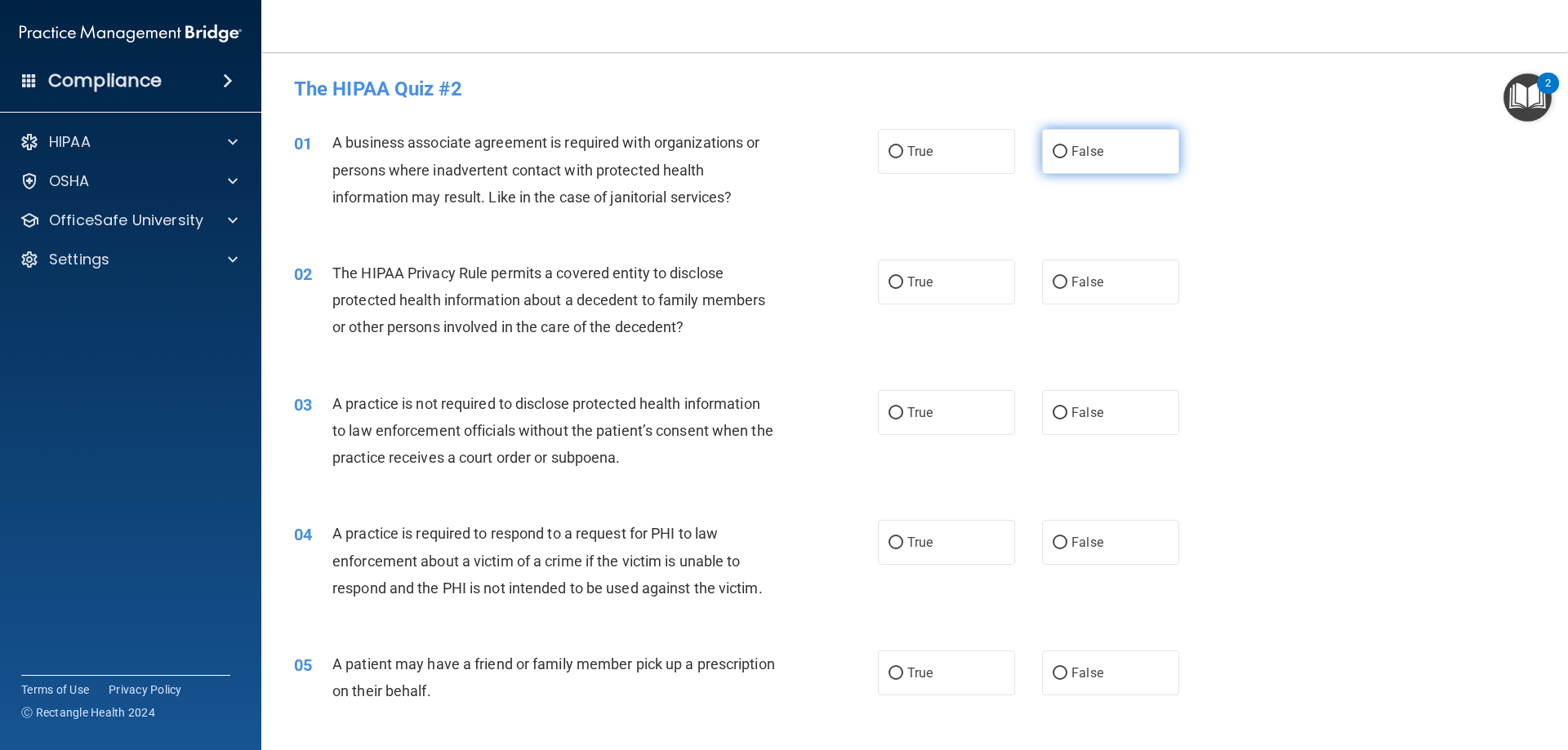
click at [1093, 152] on span "False" at bounding box center [1087, 151] width 32 height 16
click at [1067, 152] on input "False" at bounding box center [1060, 152] width 15 height 12
radio input "true"
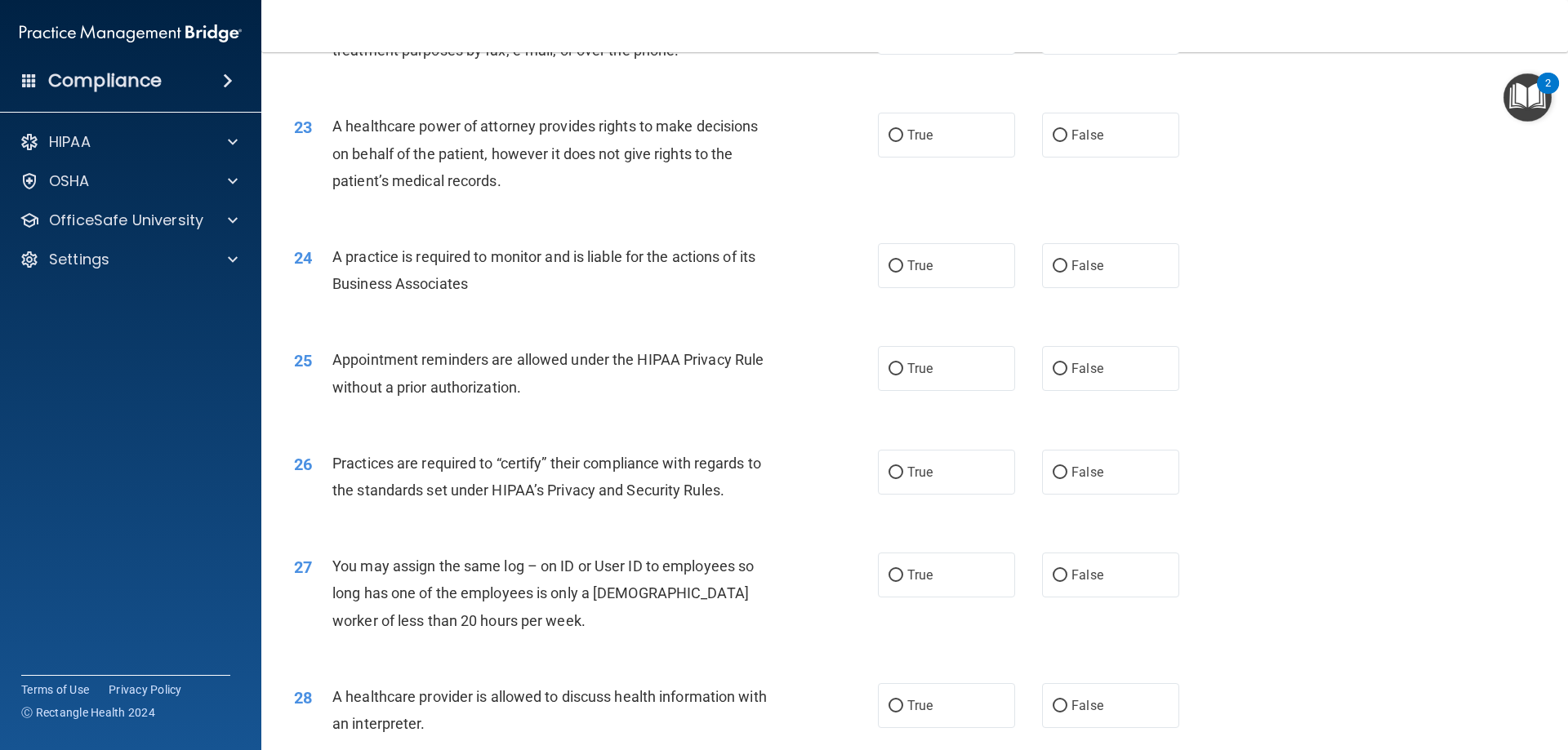
scroll to position [3048, 0]
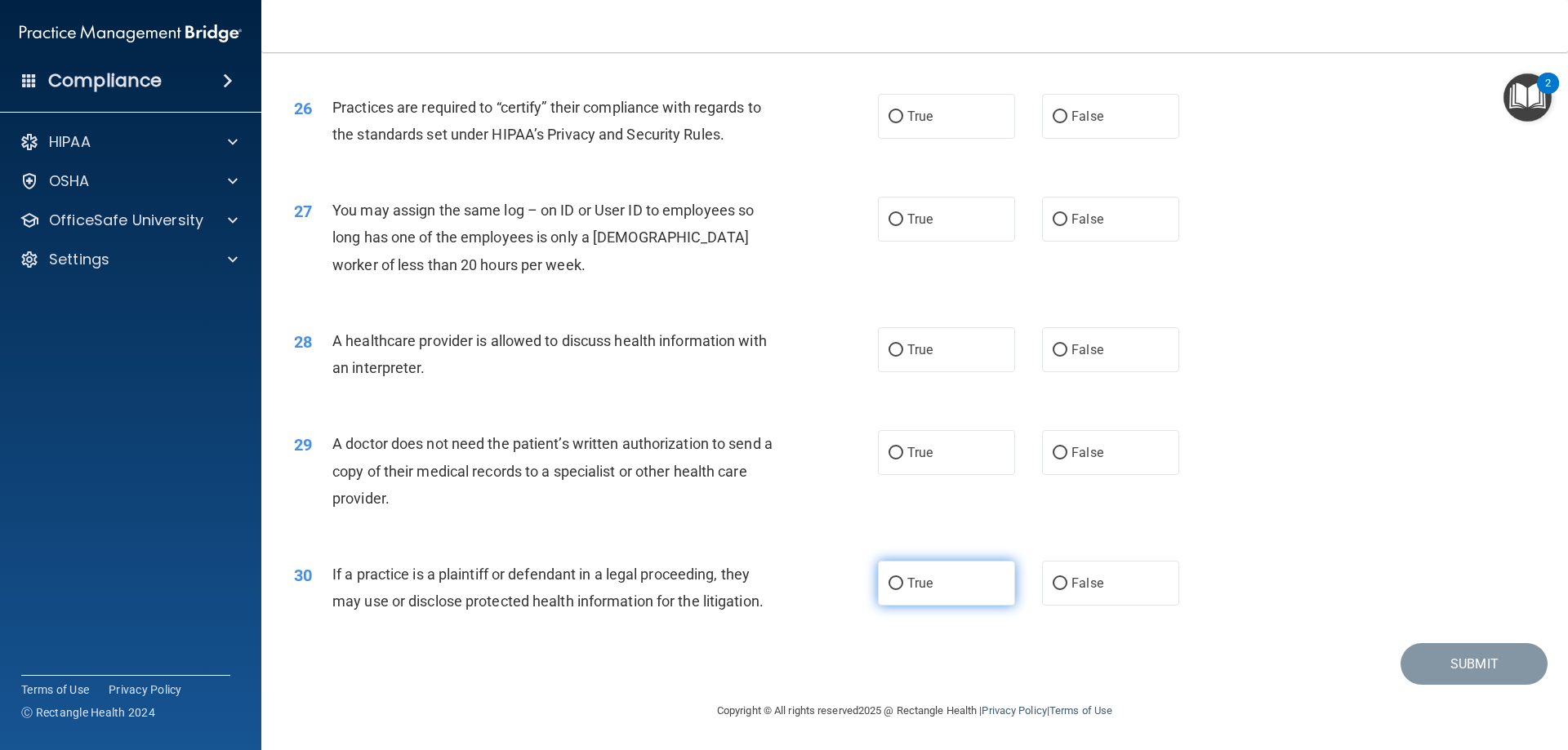
click at [983, 579] on label "True" at bounding box center [946, 583] width 137 height 45
click at [903, 579] on input "True" at bounding box center [896, 583] width 15 height 12
radio input "true"
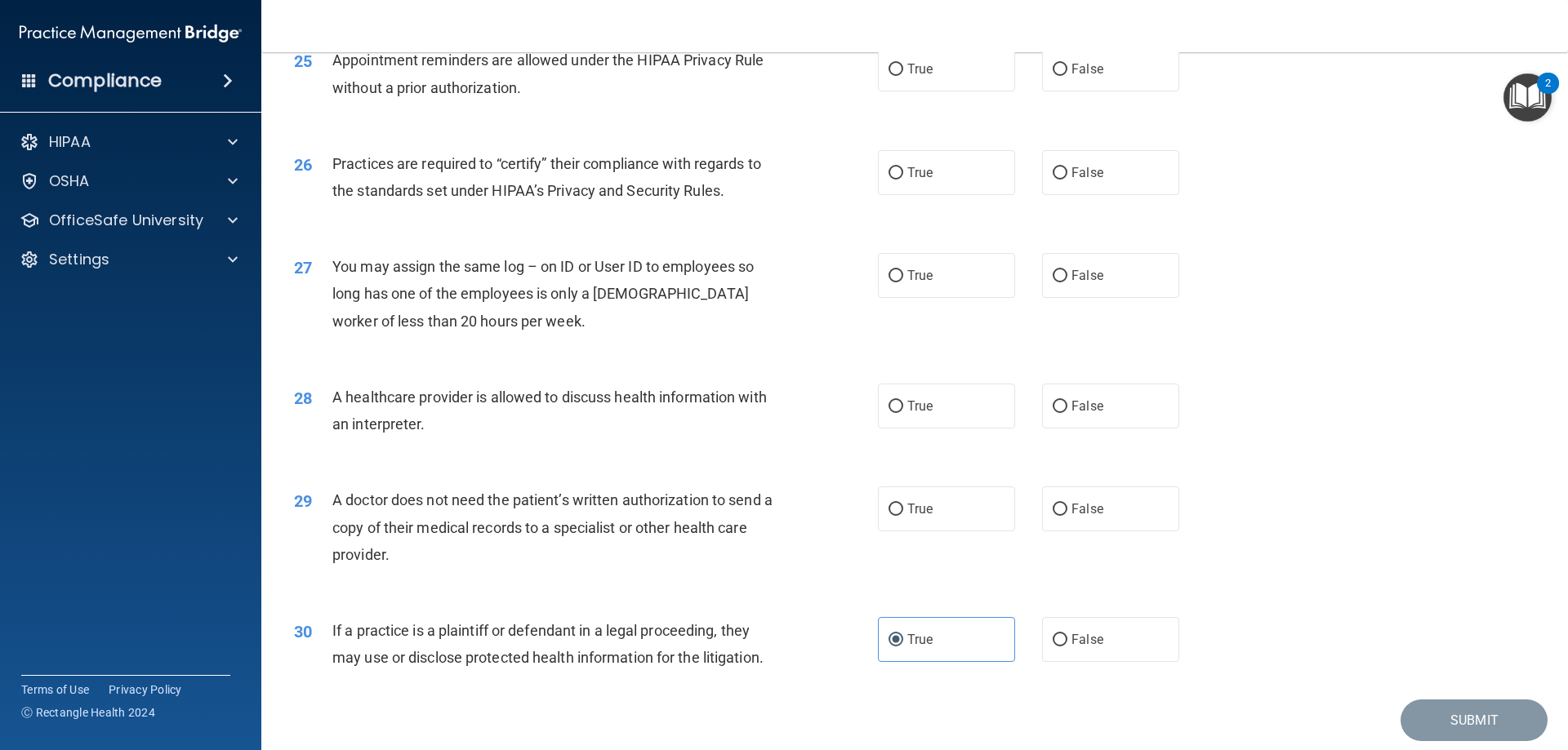
scroll to position [2967, 0]
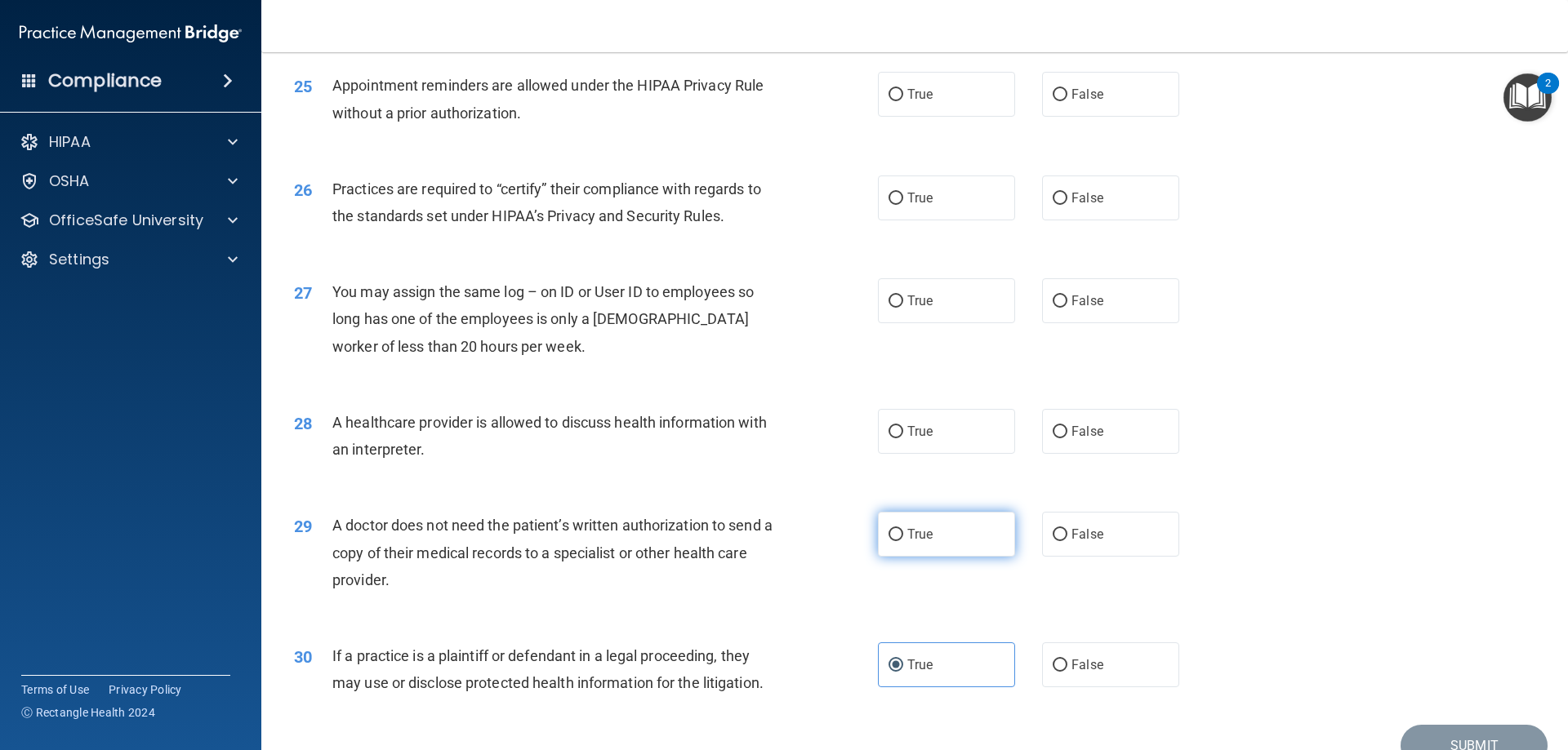
click at [913, 548] on label "True" at bounding box center [946, 534] width 137 height 45
click at [903, 541] on input "True" at bounding box center [896, 535] width 15 height 12
radio input "true"
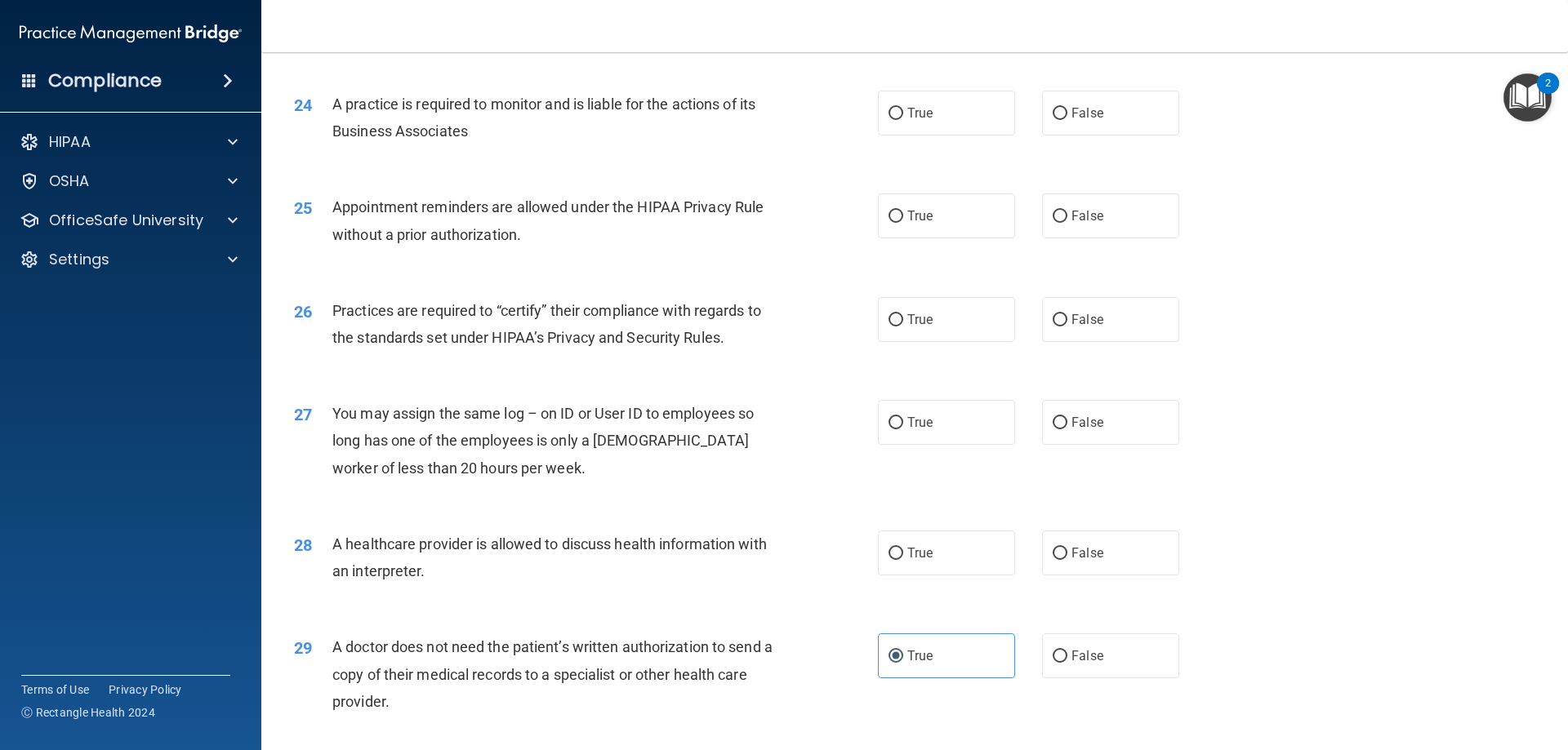
scroll to position [2804, 0]
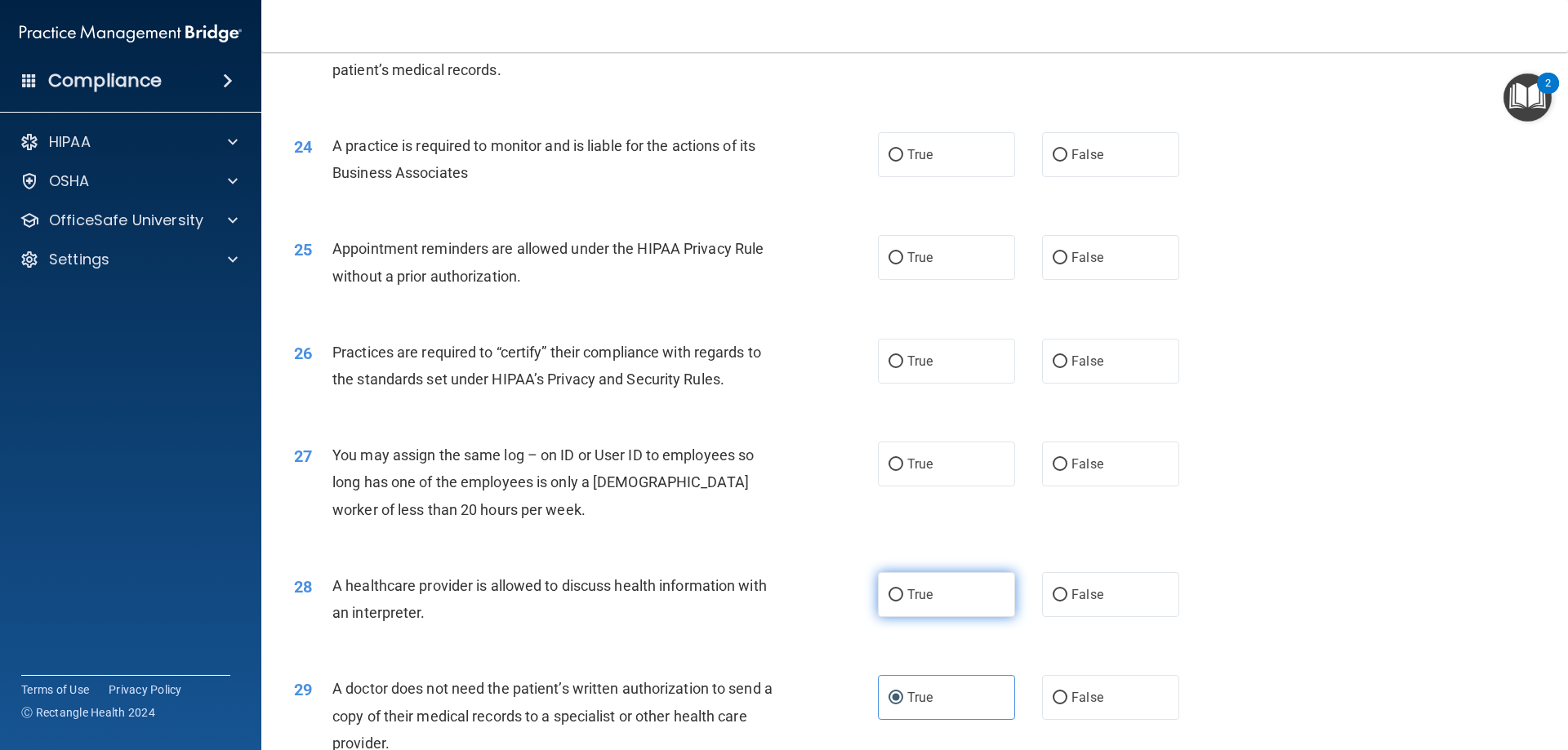
click at [998, 604] on label "True" at bounding box center [946, 594] width 137 height 45
click at [903, 602] on input "True" at bounding box center [896, 594] width 15 height 12
radio input "true"
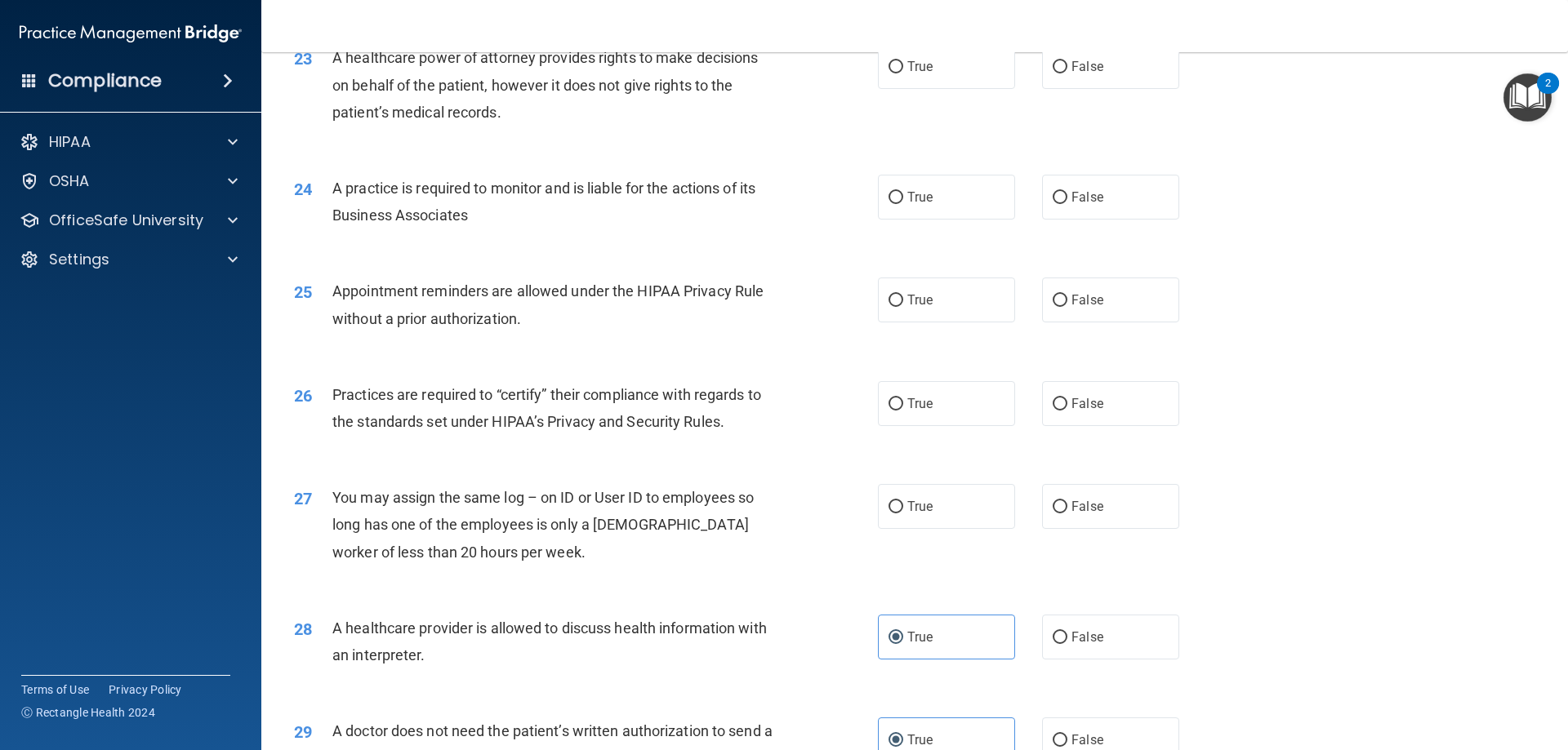
scroll to position [2722, 0]
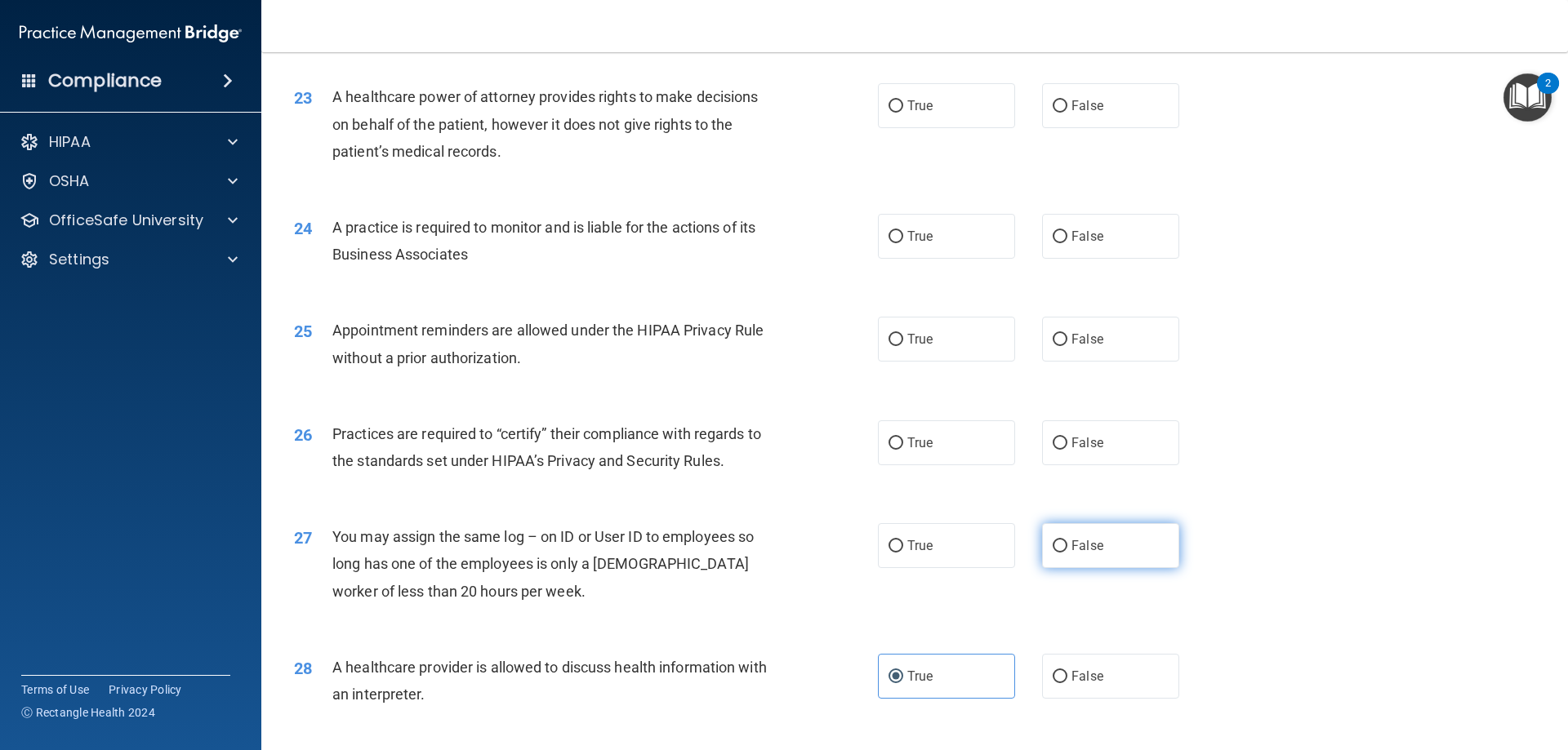
click at [1071, 548] on span "False" at bounding box center [1087, 545] width 32 height 16
click at [1065, 548] on input "False" at bounding box center [1060, 546] width 15 height 12
radio input "true"
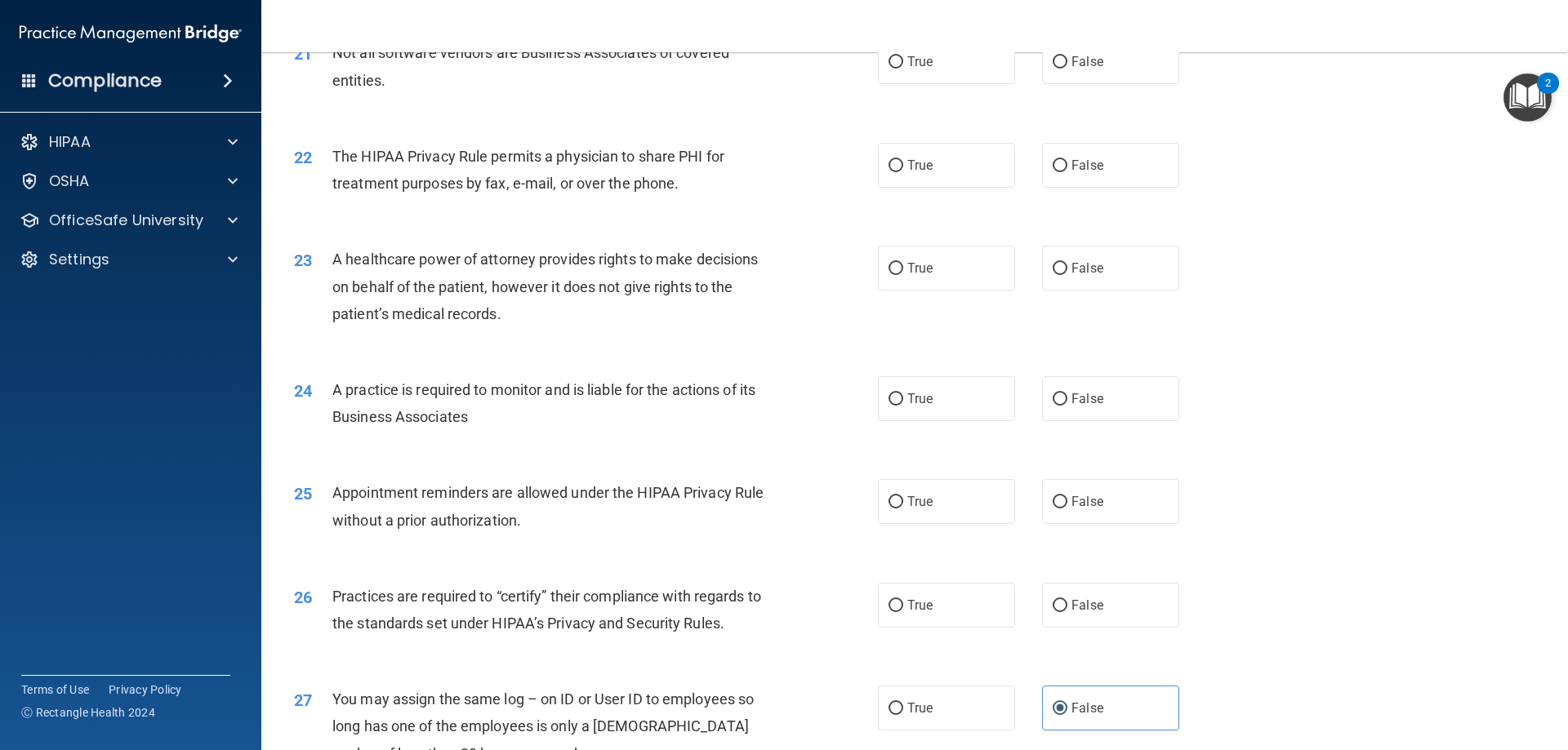
scroll to position [2559, 0]
click at [1077, 621] on label "False" at bounding box center [1110, 606] width 137 height 45
click at [1067, 613] on input "False" at bounding box center [1060, 607] width 15 height 12
radio input "true"
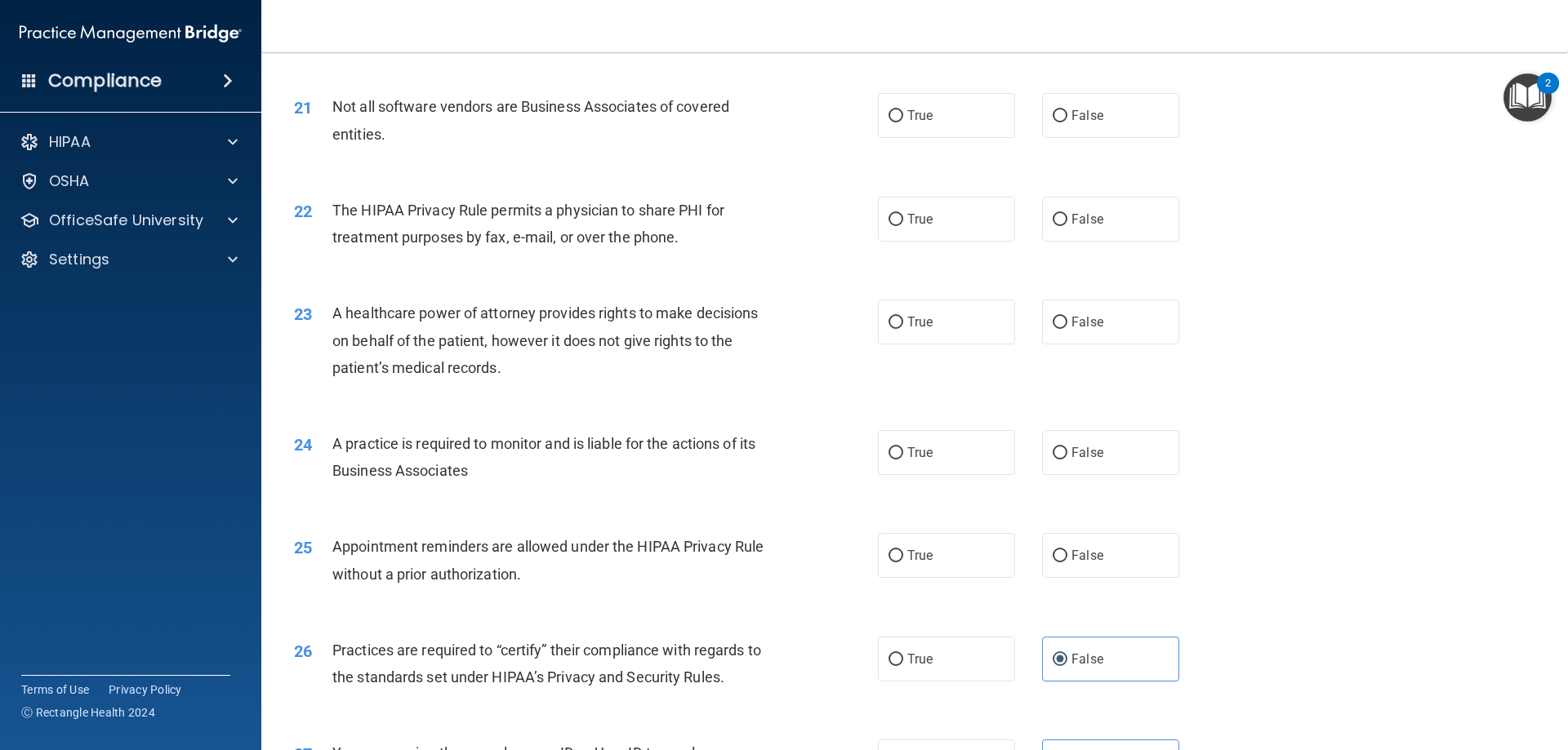
scroll to position [2477, 0]
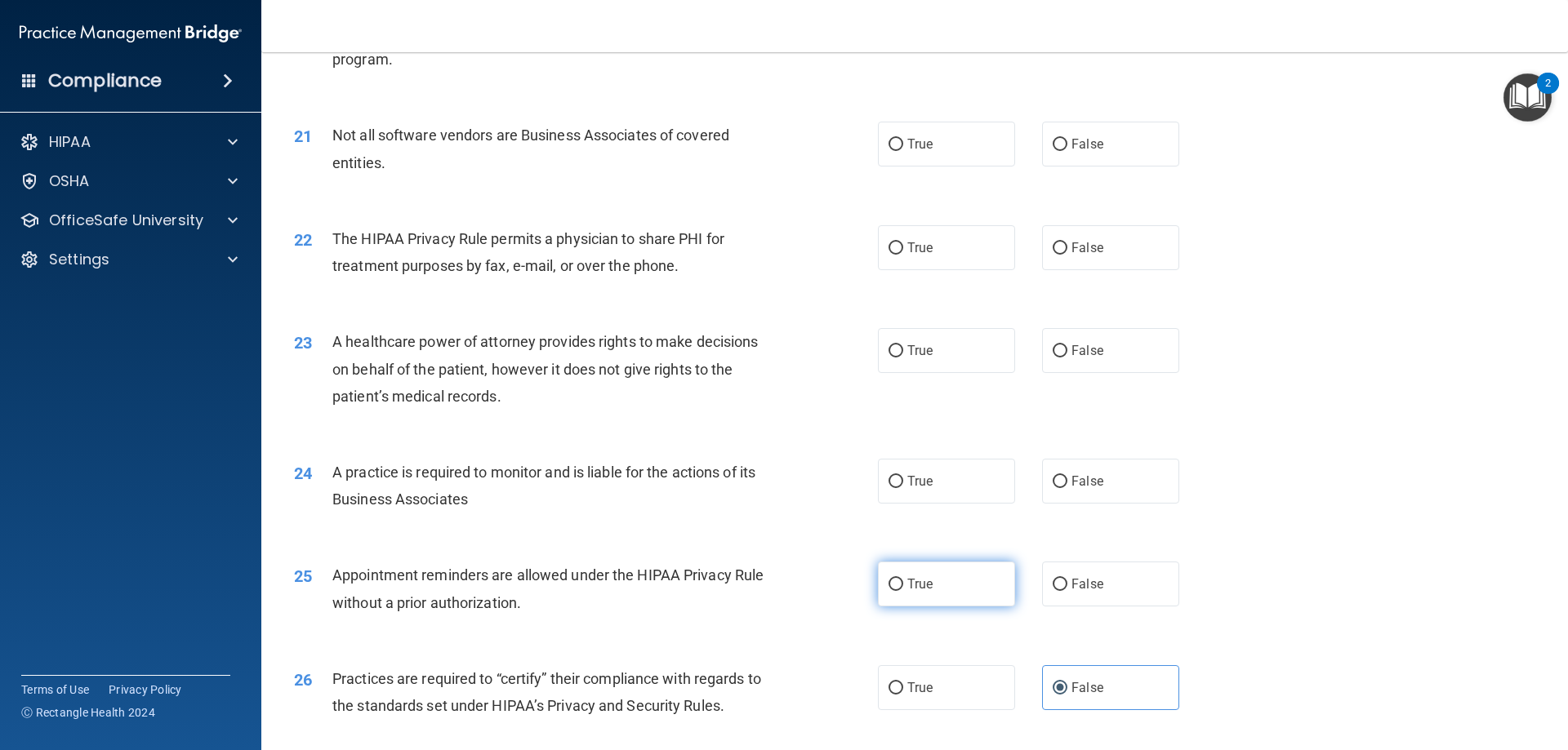
click at [931, 596] on label "True" at bounding box center [946, 584] width 137 height 45
click at [903, 591] on input "True" at bounding box center [896, 584] width 15 height 12
radio input "true"
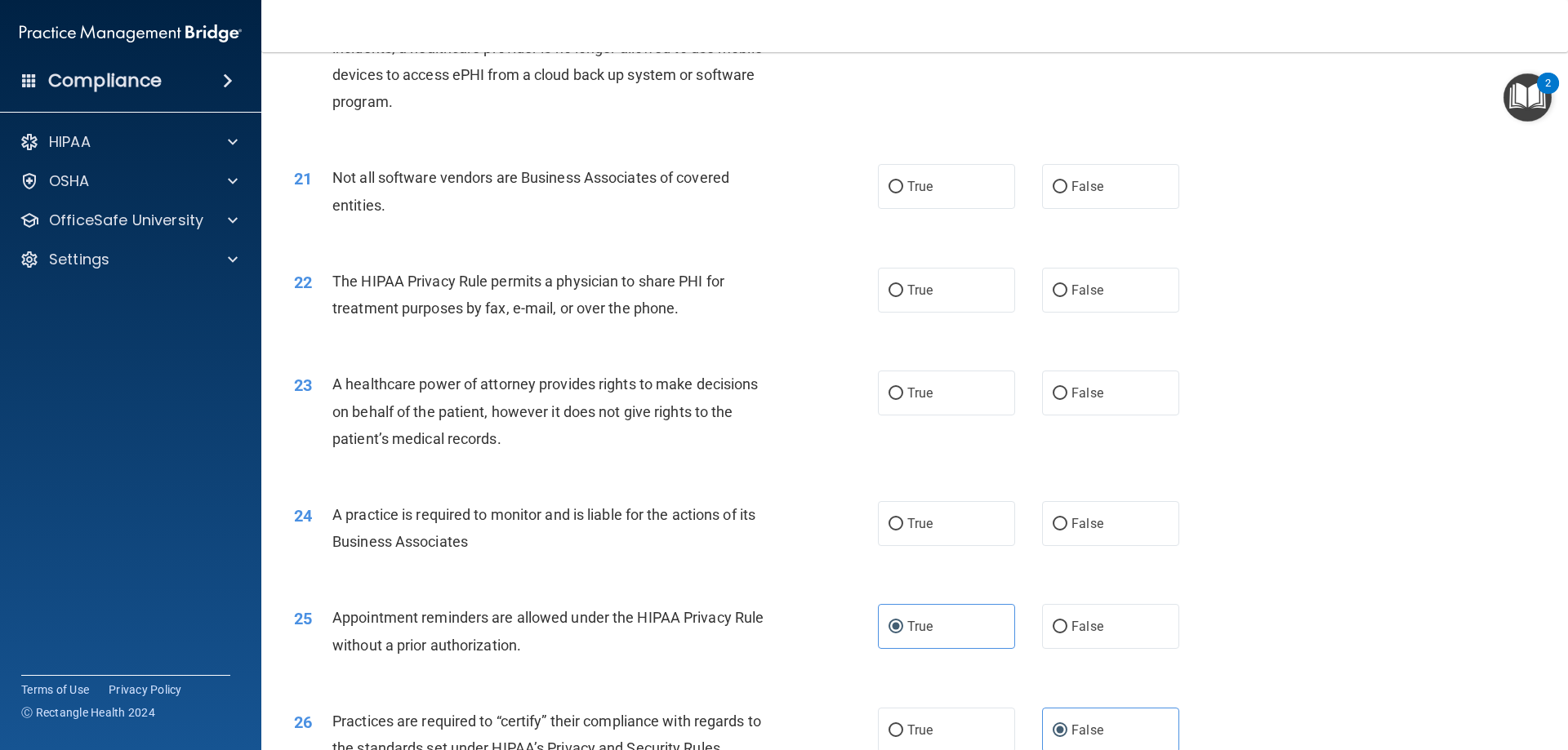
scroll to position [2396, 0]
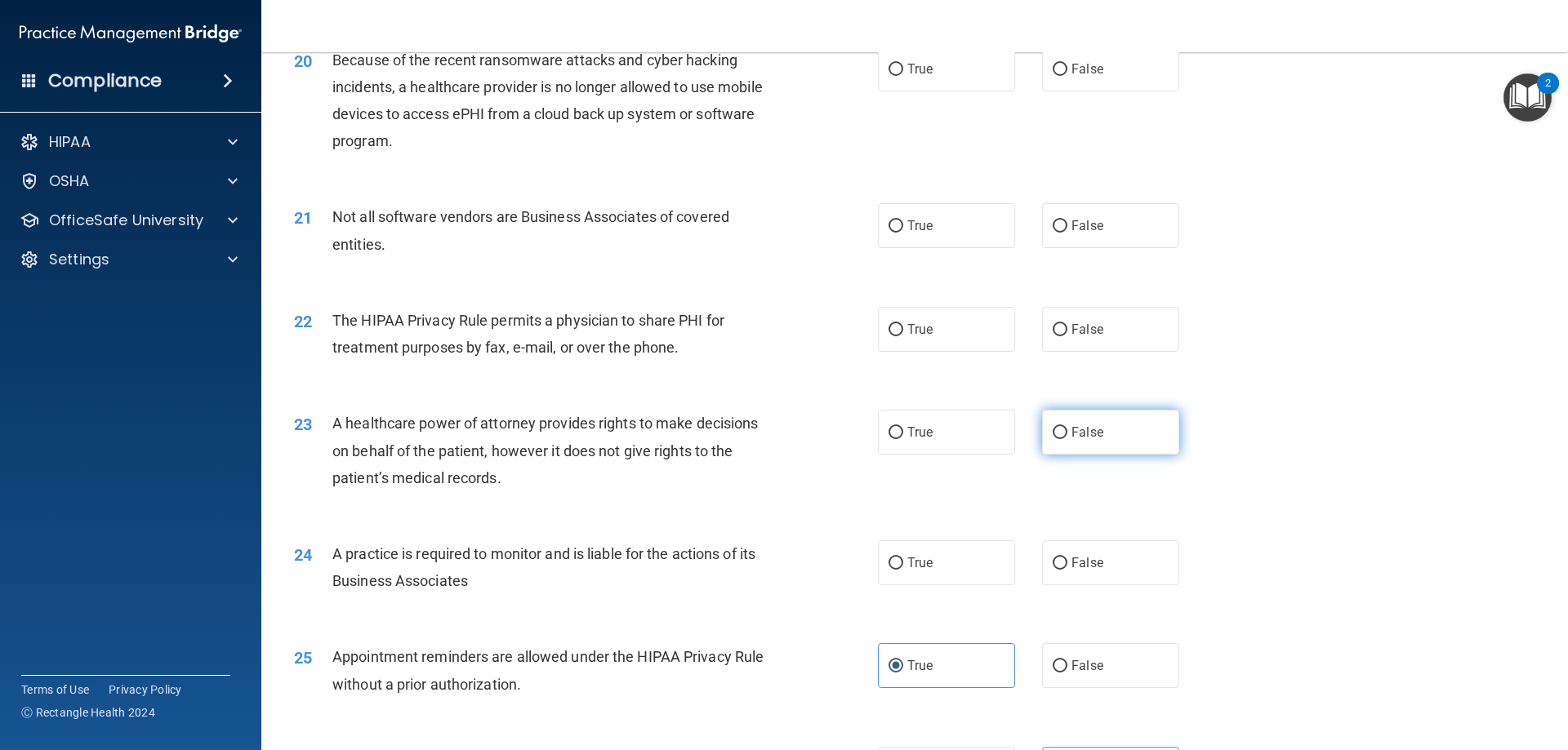
click at [1108, 424] on label "False" at bounding box center [1110, 432] width 137 height 45
click at [1067, 427] on input "False" at bounding box center [1060, 432] width 15 height 12
radio input "true"
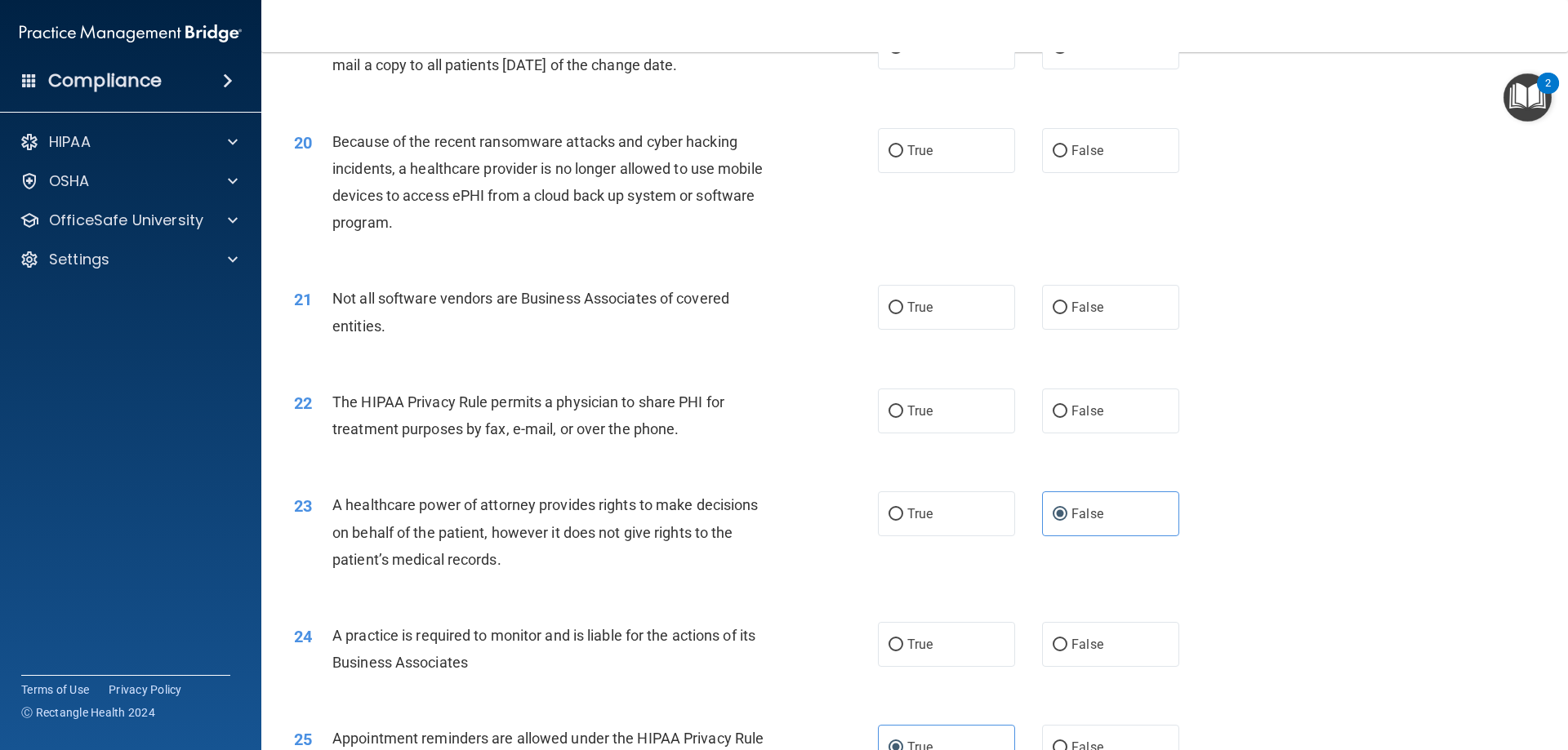
scroll to position [2232, 0]
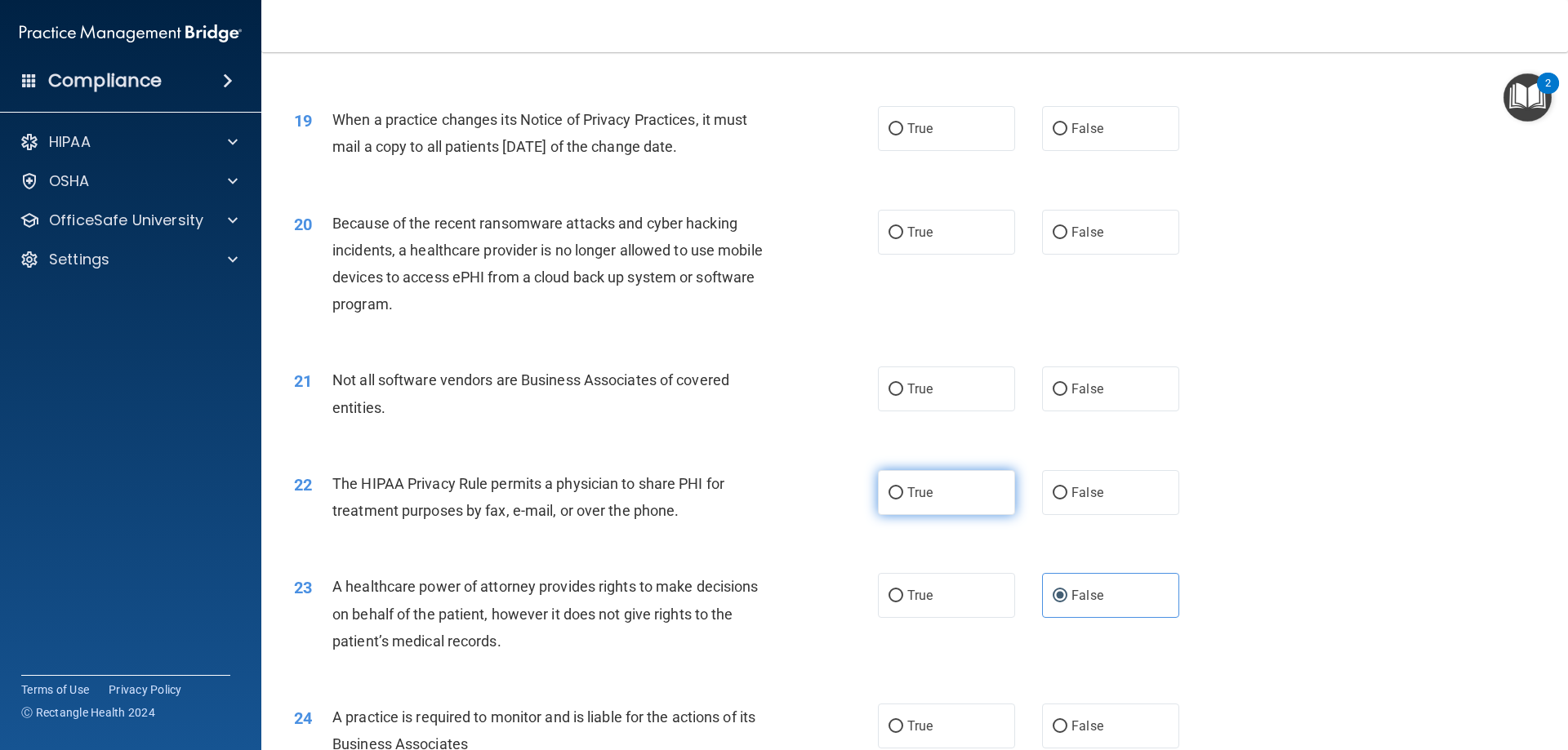
click at [907, 485] on span "True" at bounding box center [919, 492] width 25 height 16
click at [903, 487] on input "True" at bounding box center [896, 493] width 15 height 12
radio input "true"
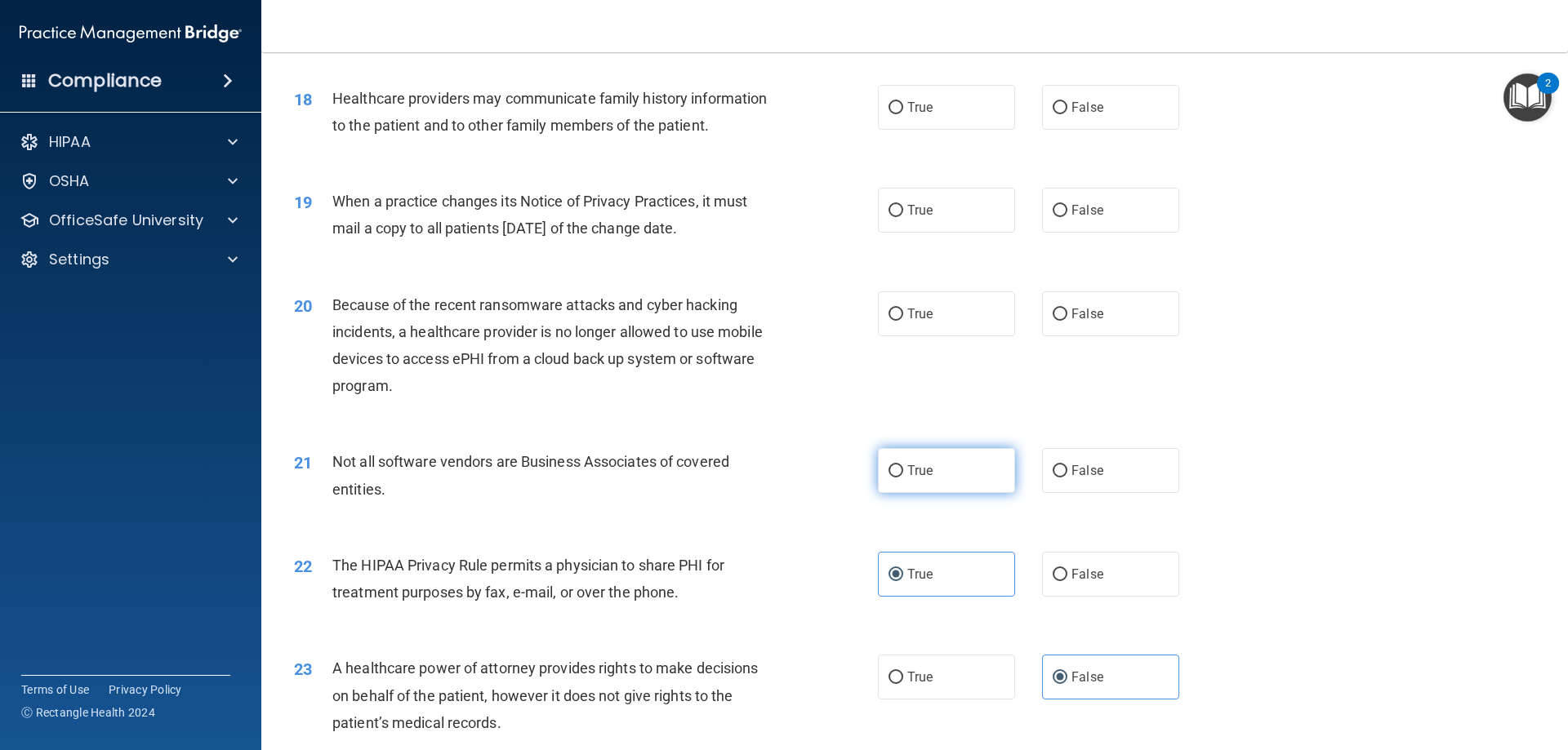
click at [893, 482] on label "True" at bounding box center [946, 470] width 137 height 45
click at [893, 477] on input "True" at bounding box center [896, 470] width 15 height 12
radio input "true"
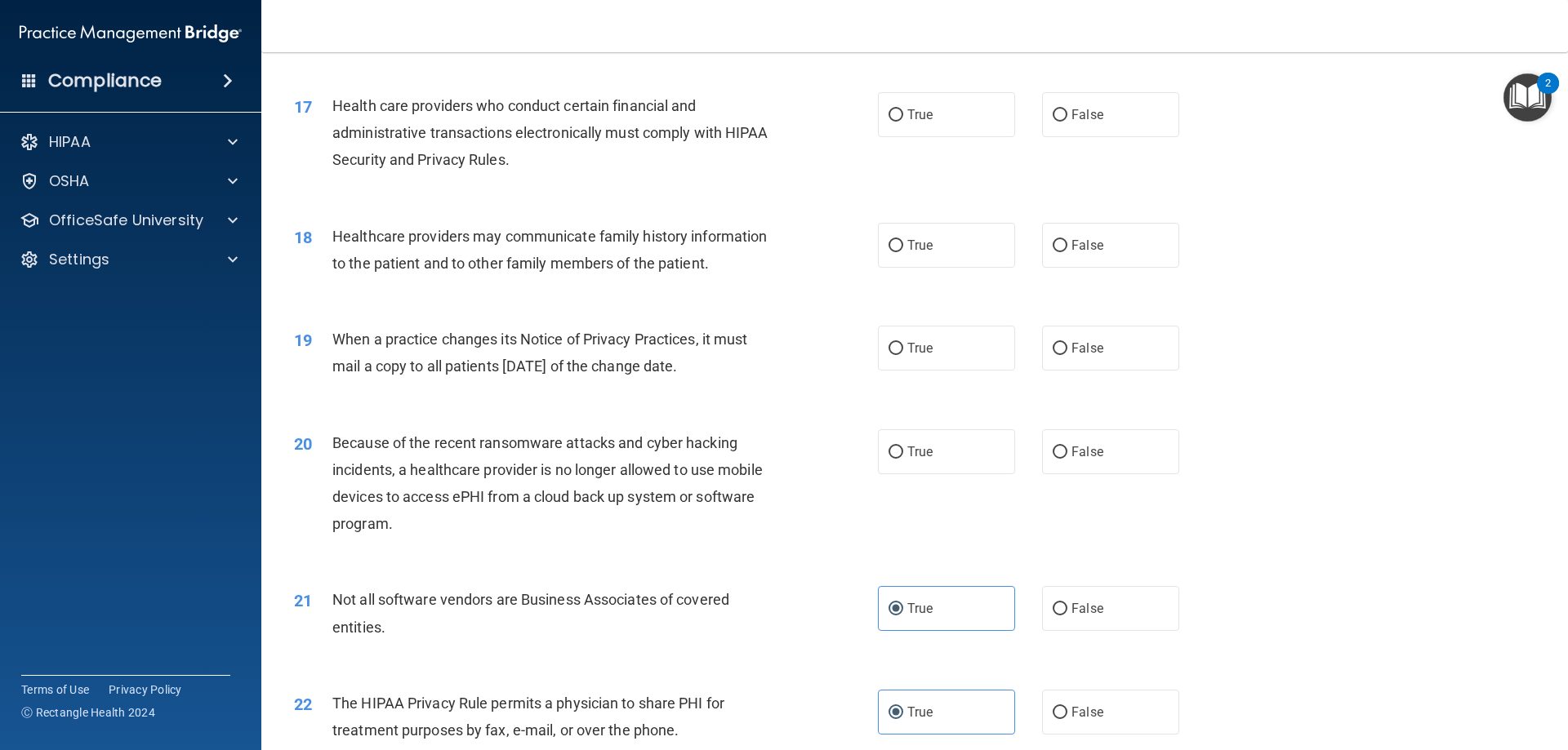
scroll to position [1988, 0]
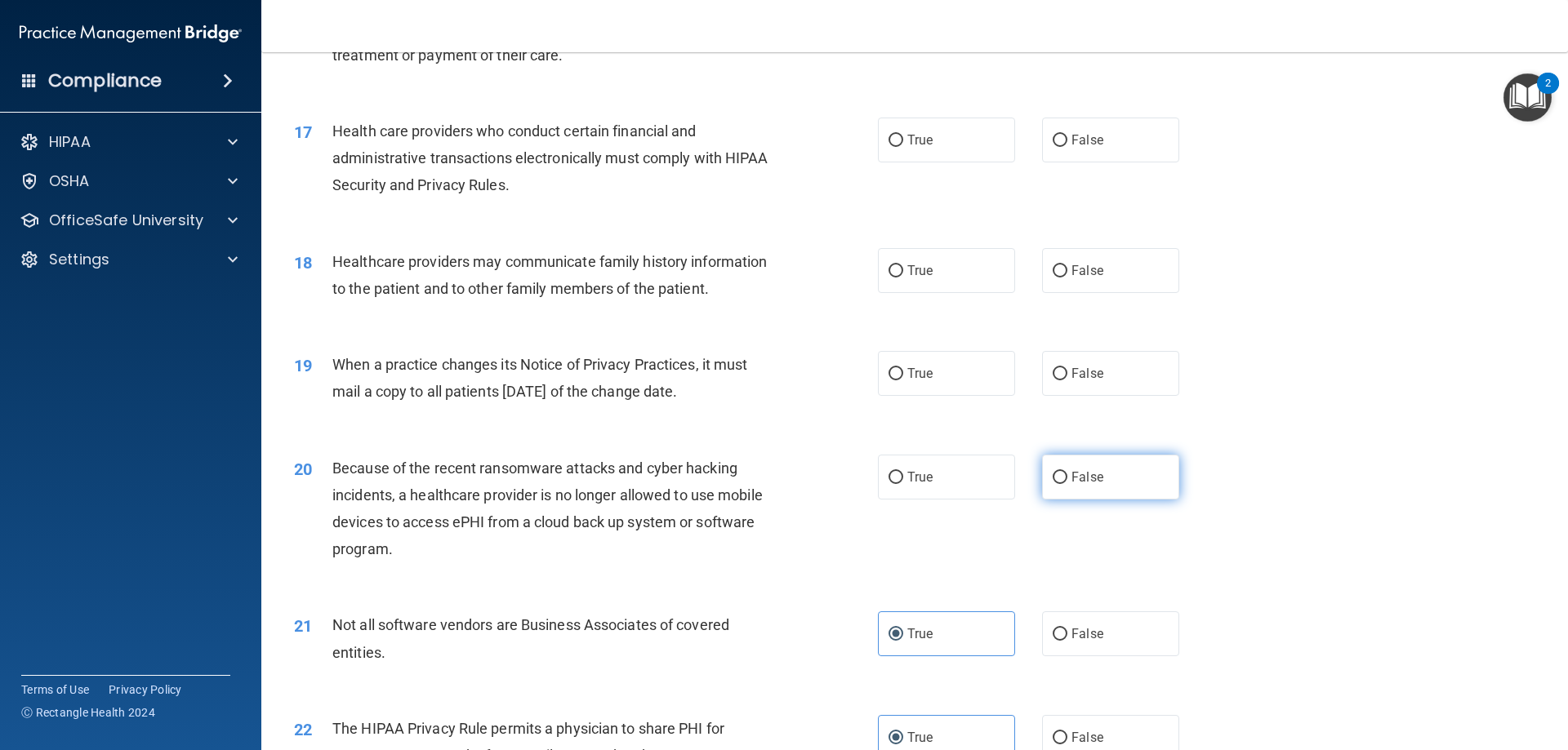
click at [1084, 488] on label "False" at bounding box center [1110, 477] width 137 height 45
click at [1067, 484] on input "False" at bounding box center [1060, 477] width 15 height 12
radio input "true"
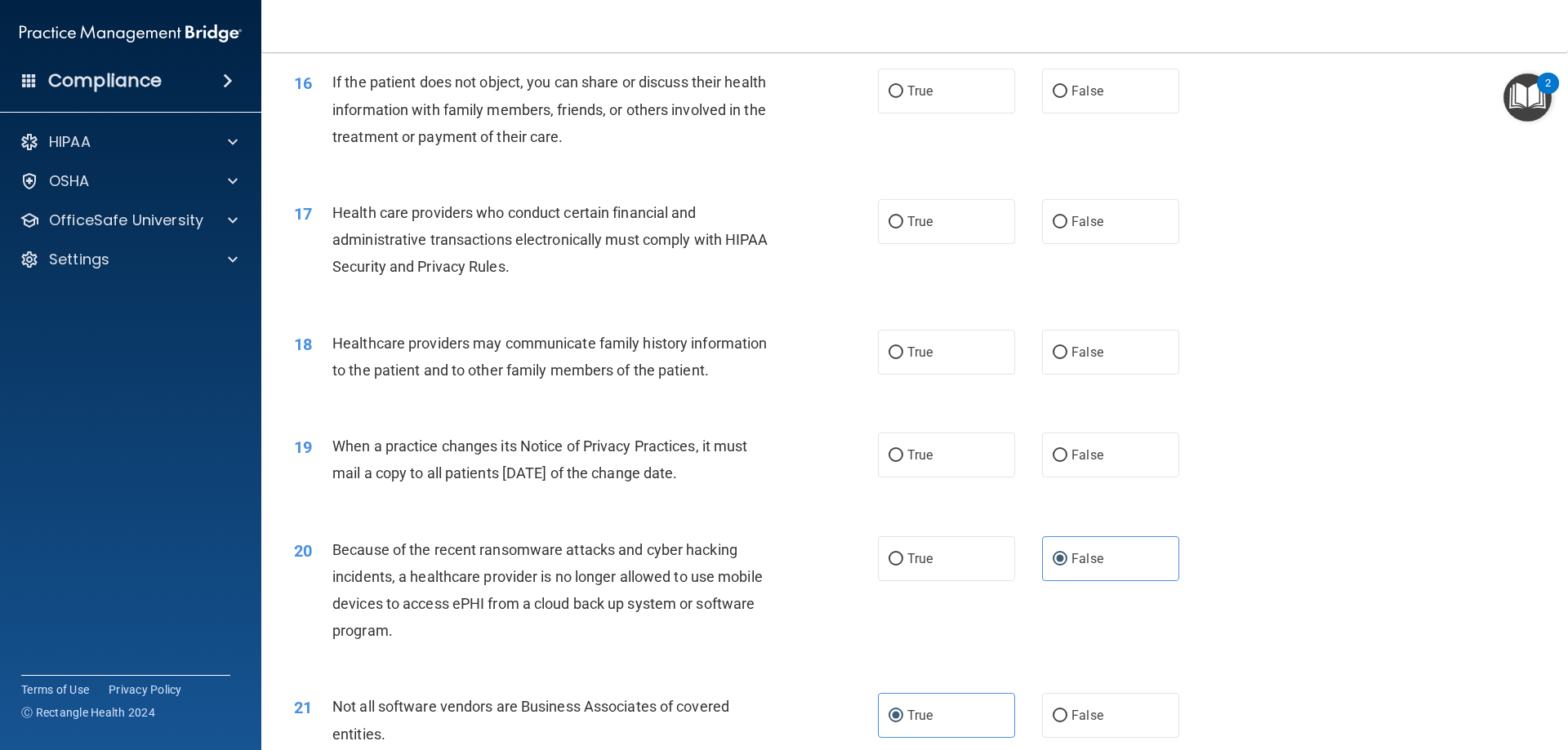
scroll to position [1824, 0]
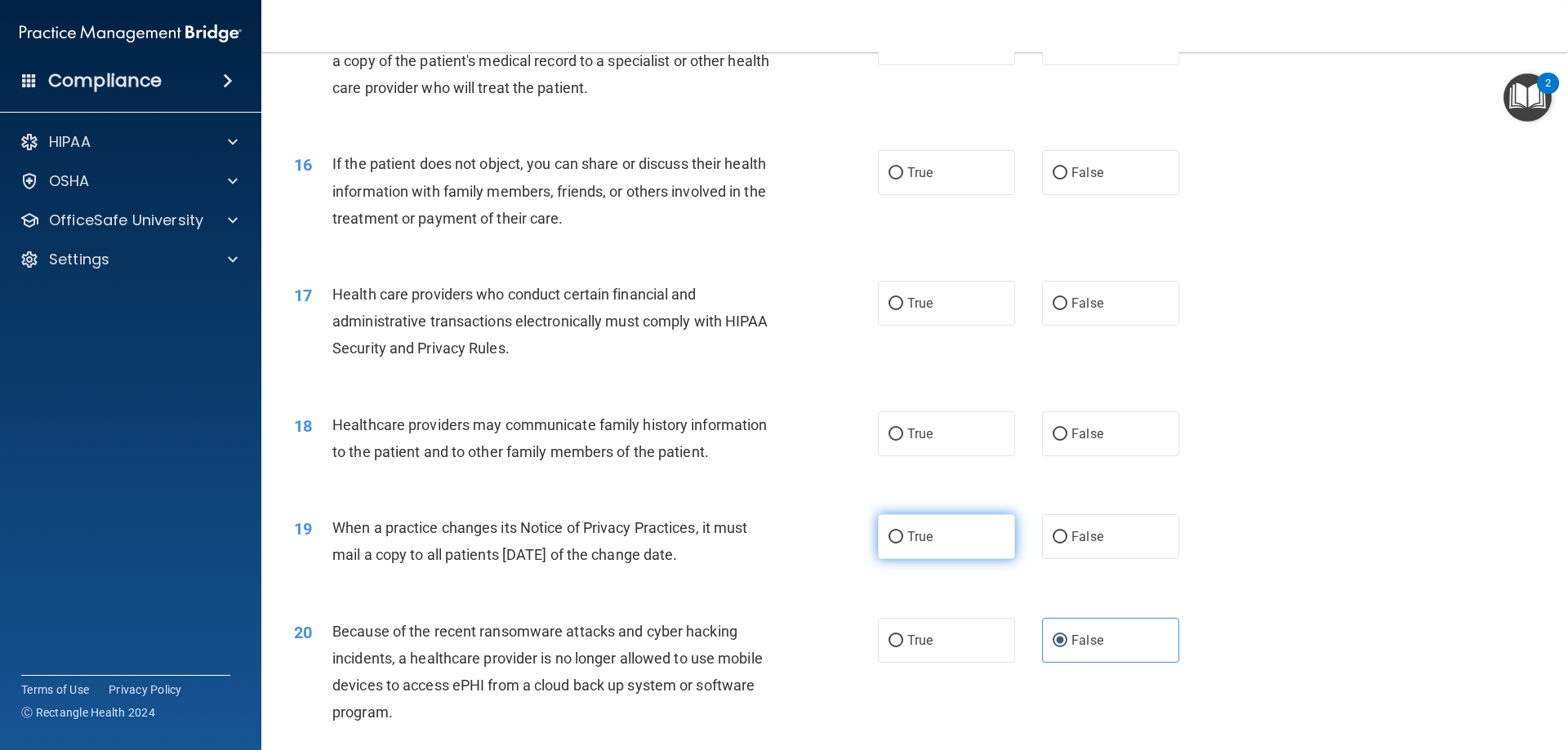
click at [915, 546] on label "True" at bounding box center [946, 537] width 137 height 45
click at [903, 543] on input "True" at bounding box center [896, 537] width 15 height 12
radio input "true"
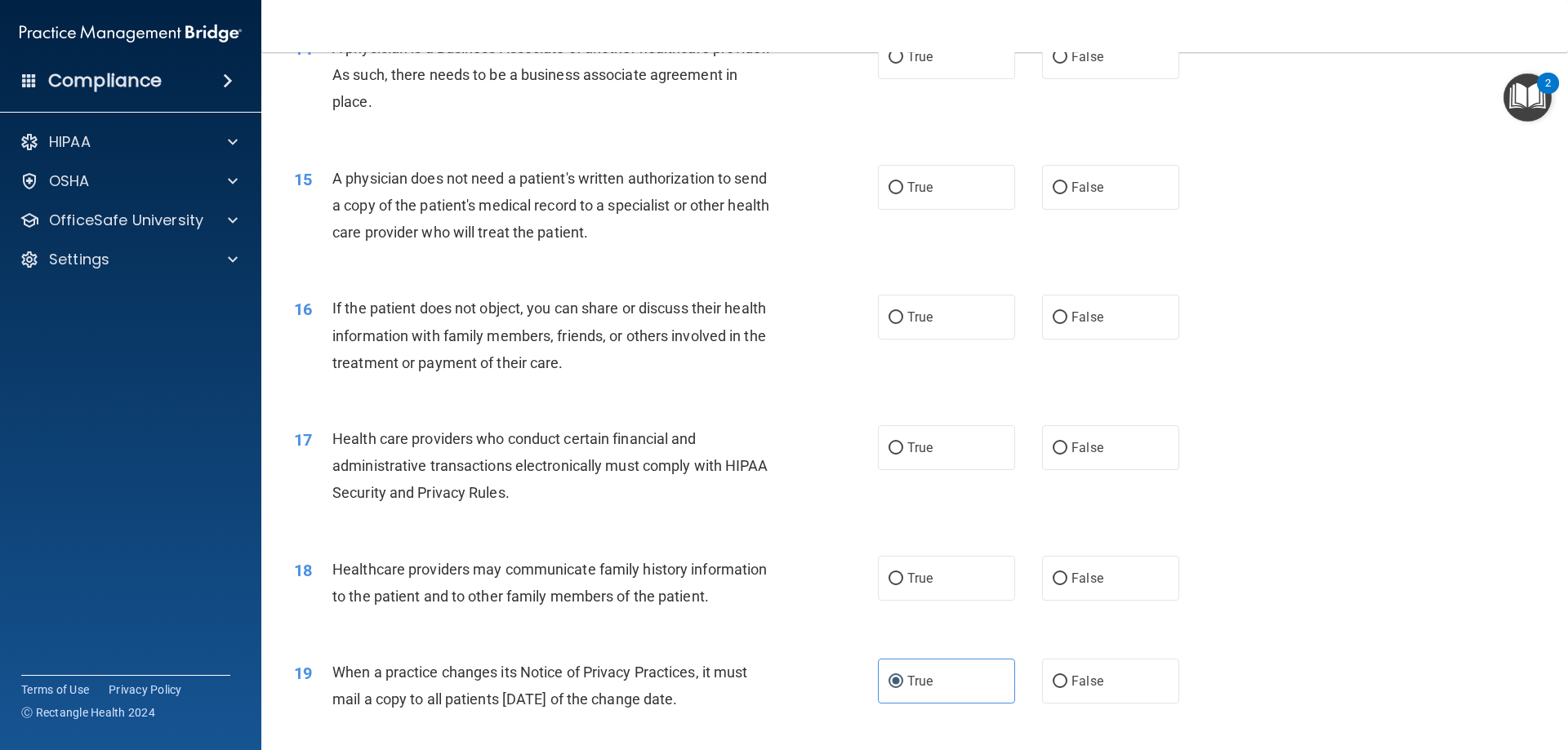
scroll to position [1661, 0]
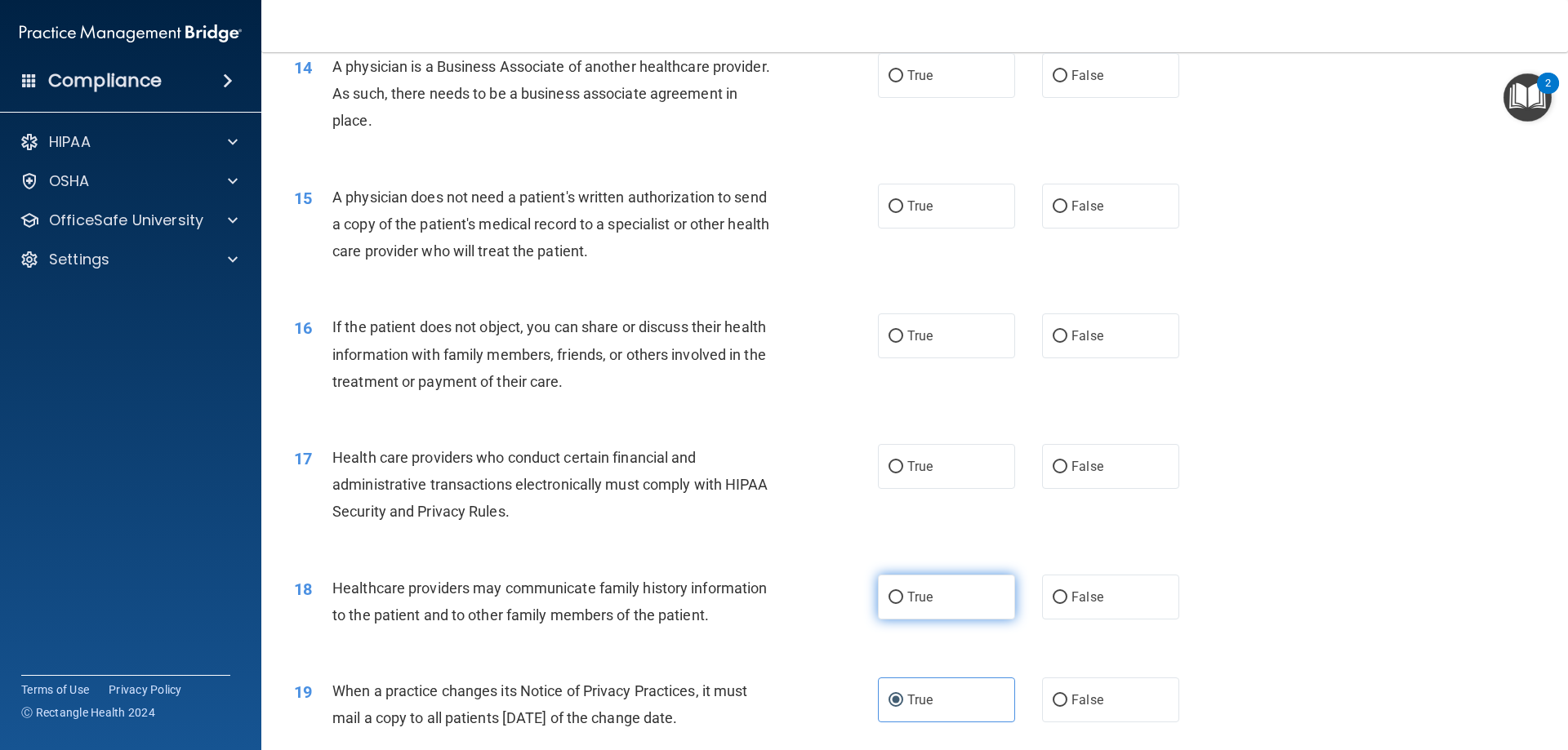
click at [923, 591] on span "True" at bounding box center [919, 596] width 25 height 16
click at [903, 592] on input "True" at bounding box center [896, 597] width 15 height 12
radio input "true"
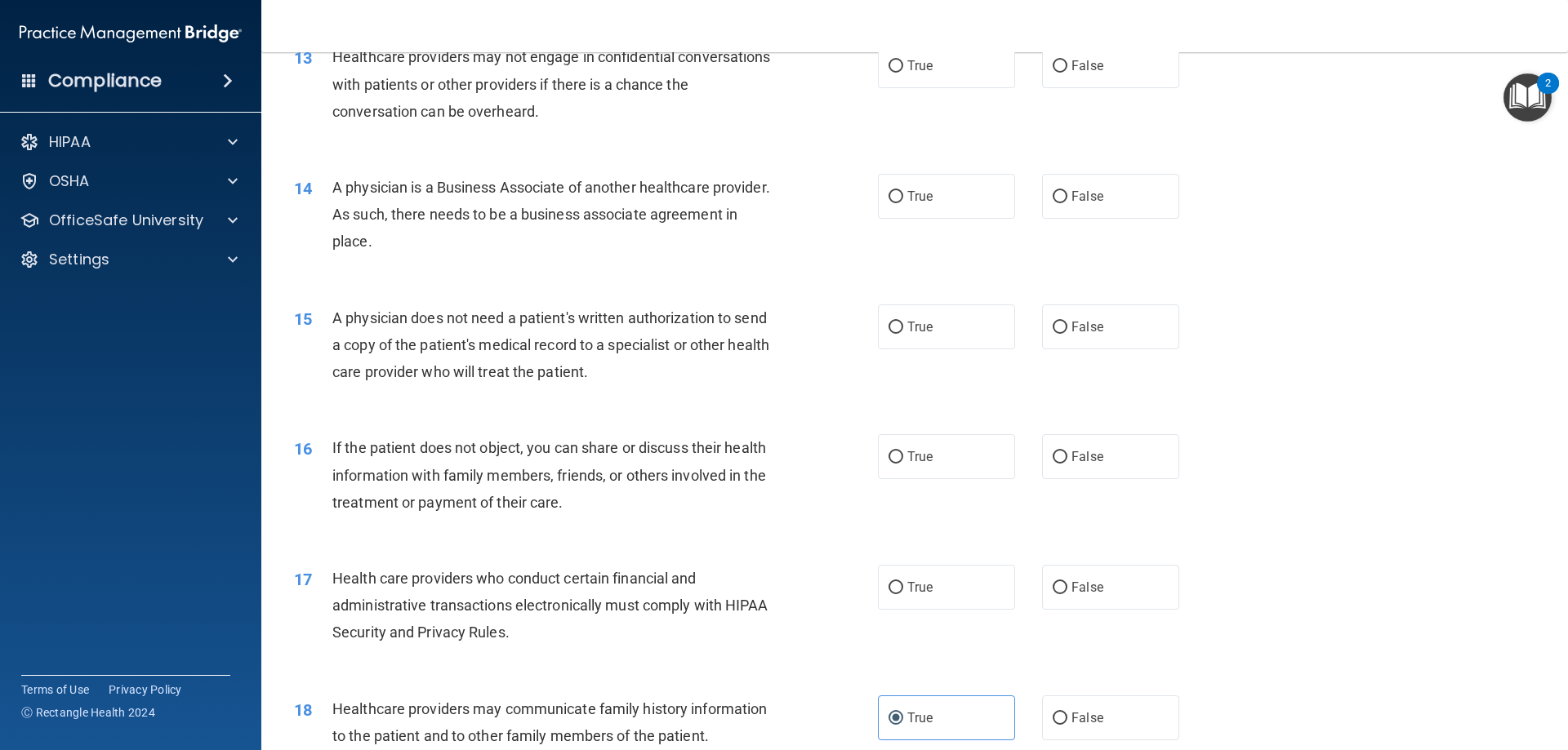
scroll to position [1498, 0]
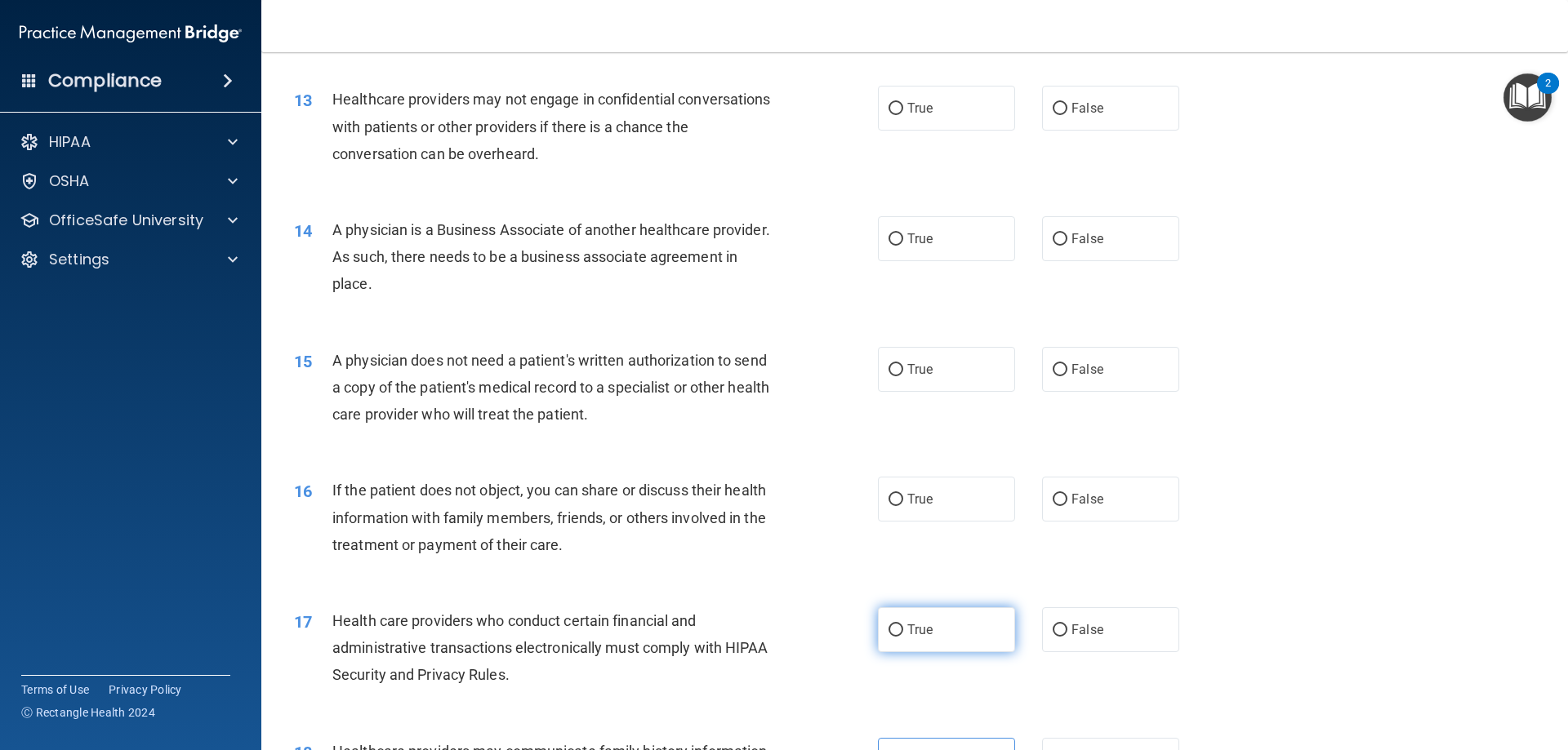
click at [888, 636] on input "True" at bounding box center [896, 630] width 15 height 12
radio input "true"
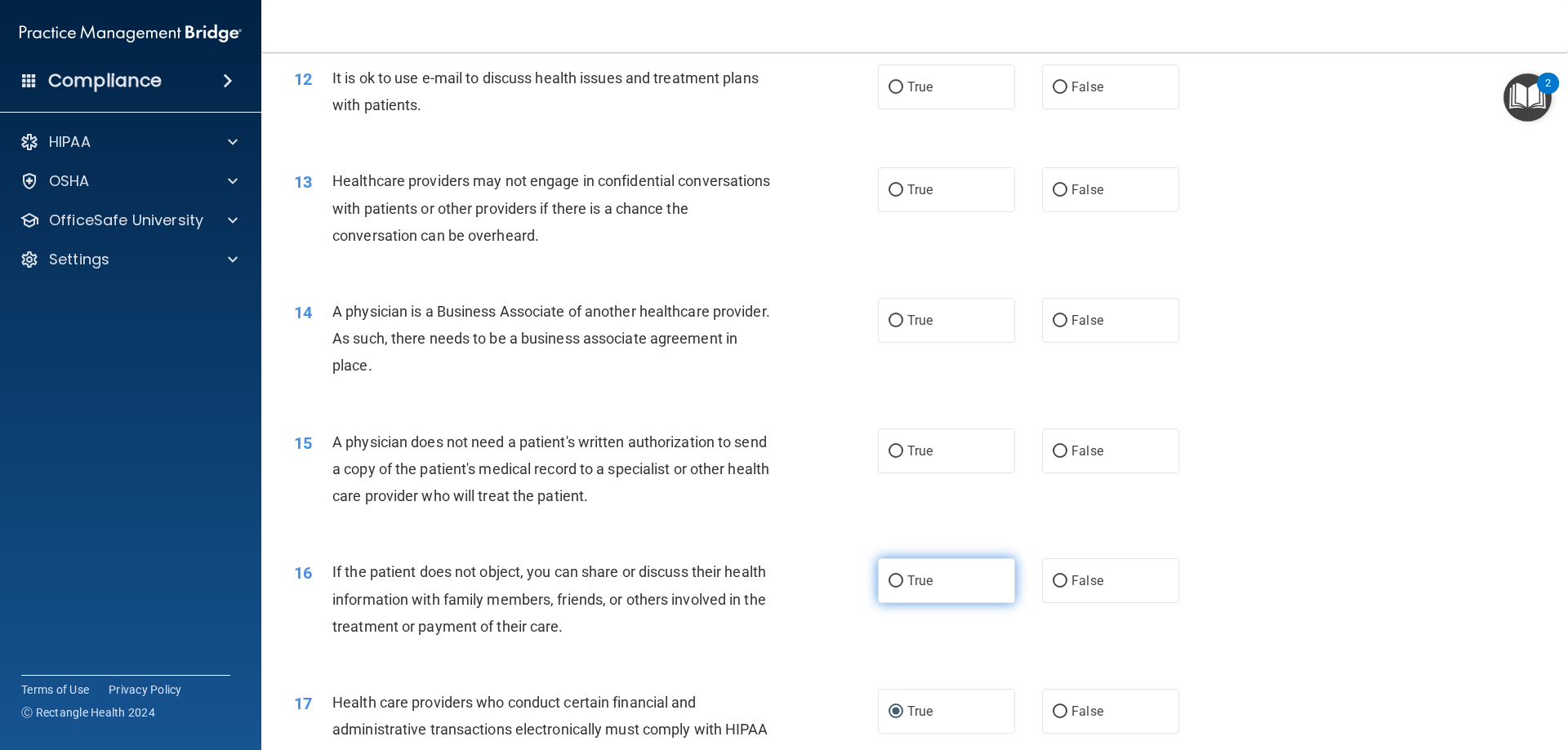
click at [937, 584] on label "True" at bounding box center [946, 580] width 137 height 45
click at [903, 584] on input "True" at bounding box center [896, 580] width 15 height 12
radio input "true"
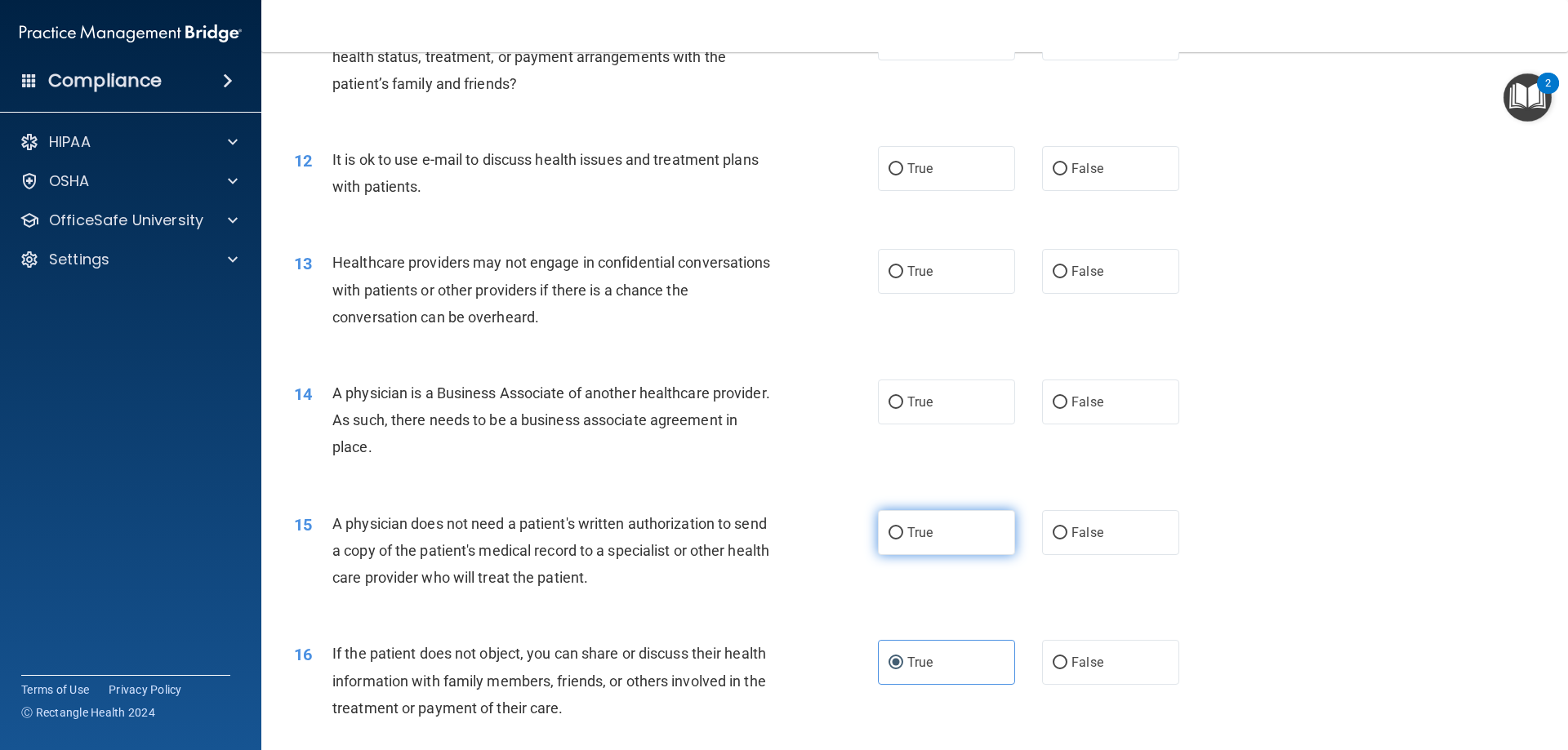
click at [878, 539] on label "True" at bounding box center [946, 532] width 137 height 45
click at [888, 539] on input "True" at bounding box center [896, 533] width 15 height 12
radio input "true"
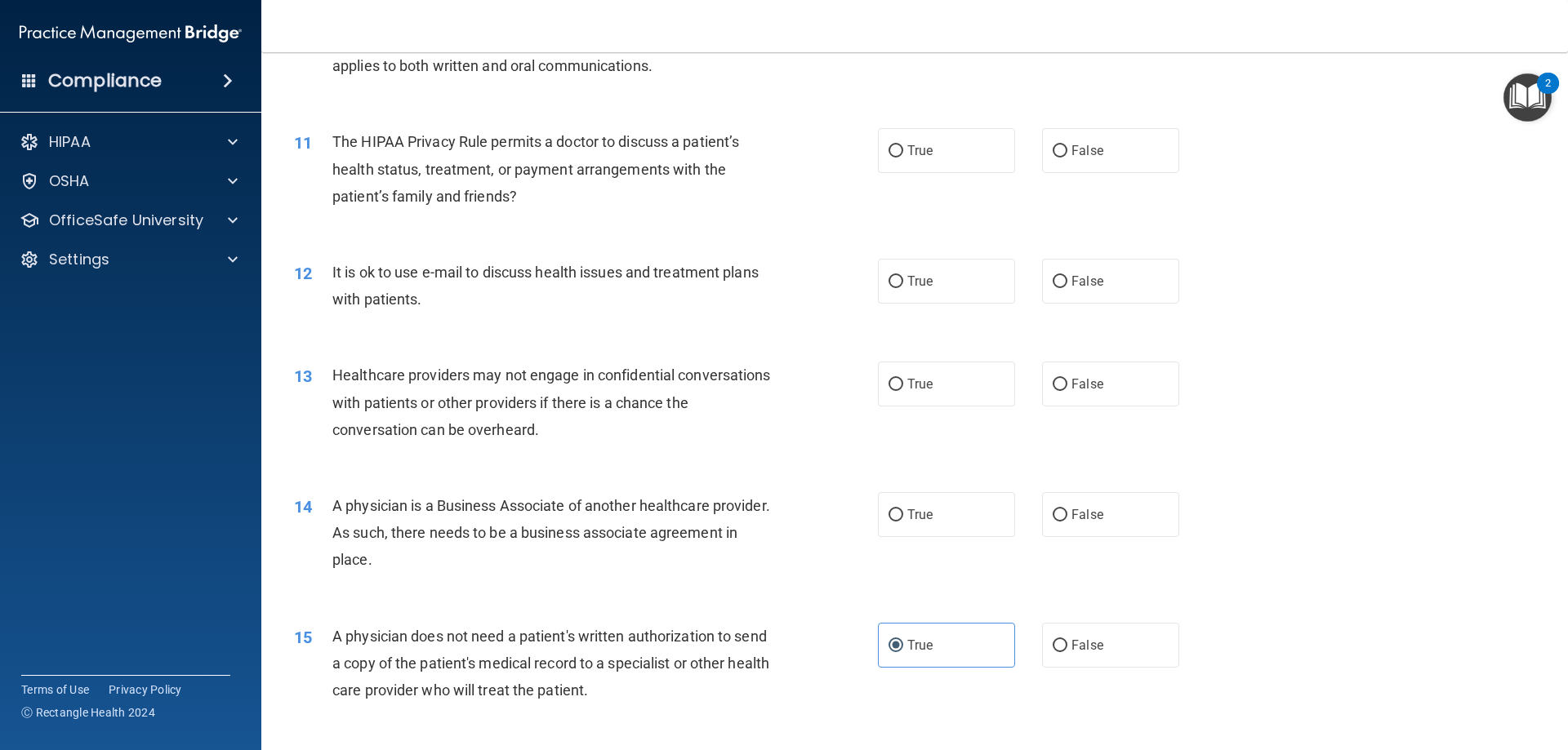
scroll to position [1172, 0]
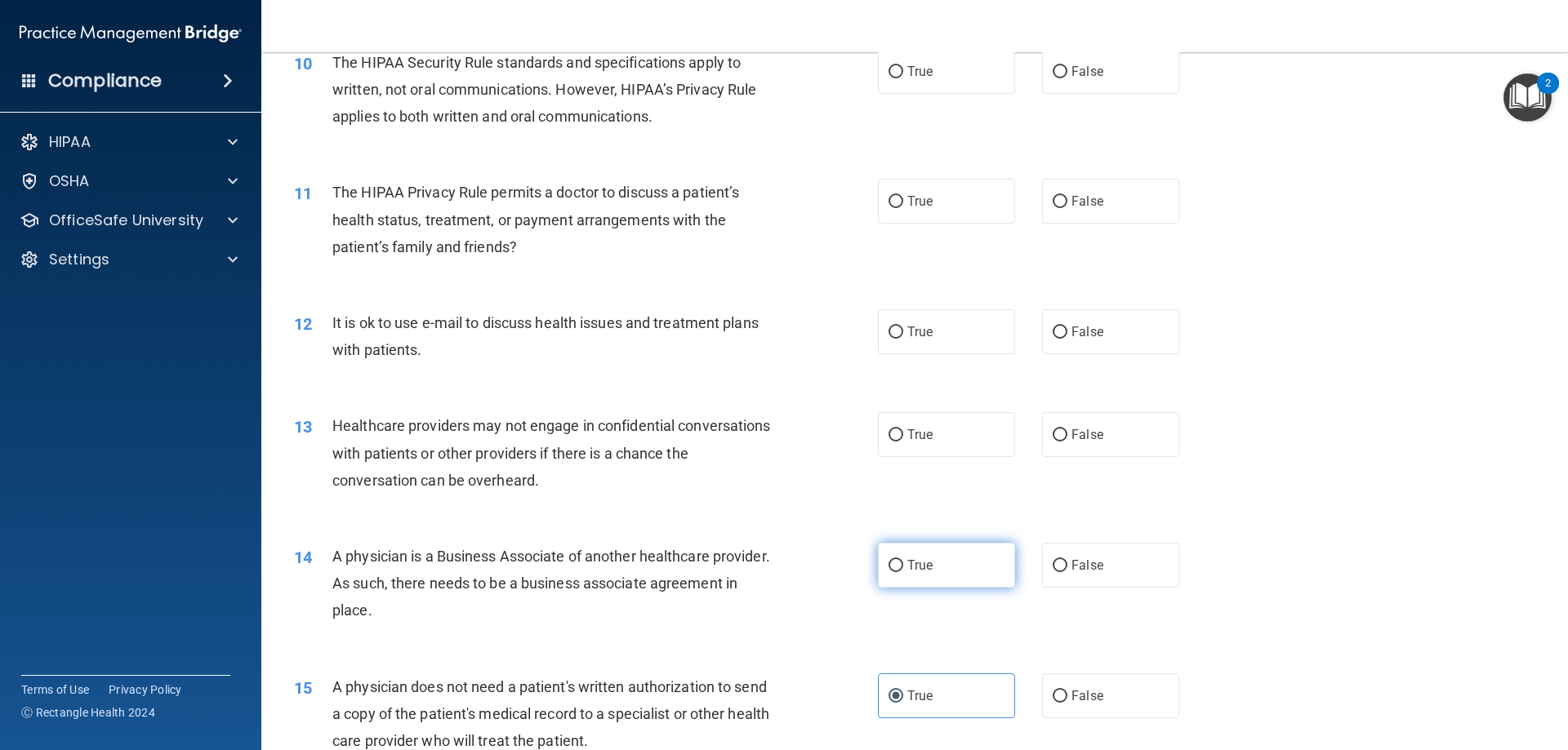
click at [901, 563] on label "True" at bounding box center [946, 565] width 137 height 45
click at [901, 563] on input "True" at bounding box center [896, 566] width 15 height 12
radio input "true"
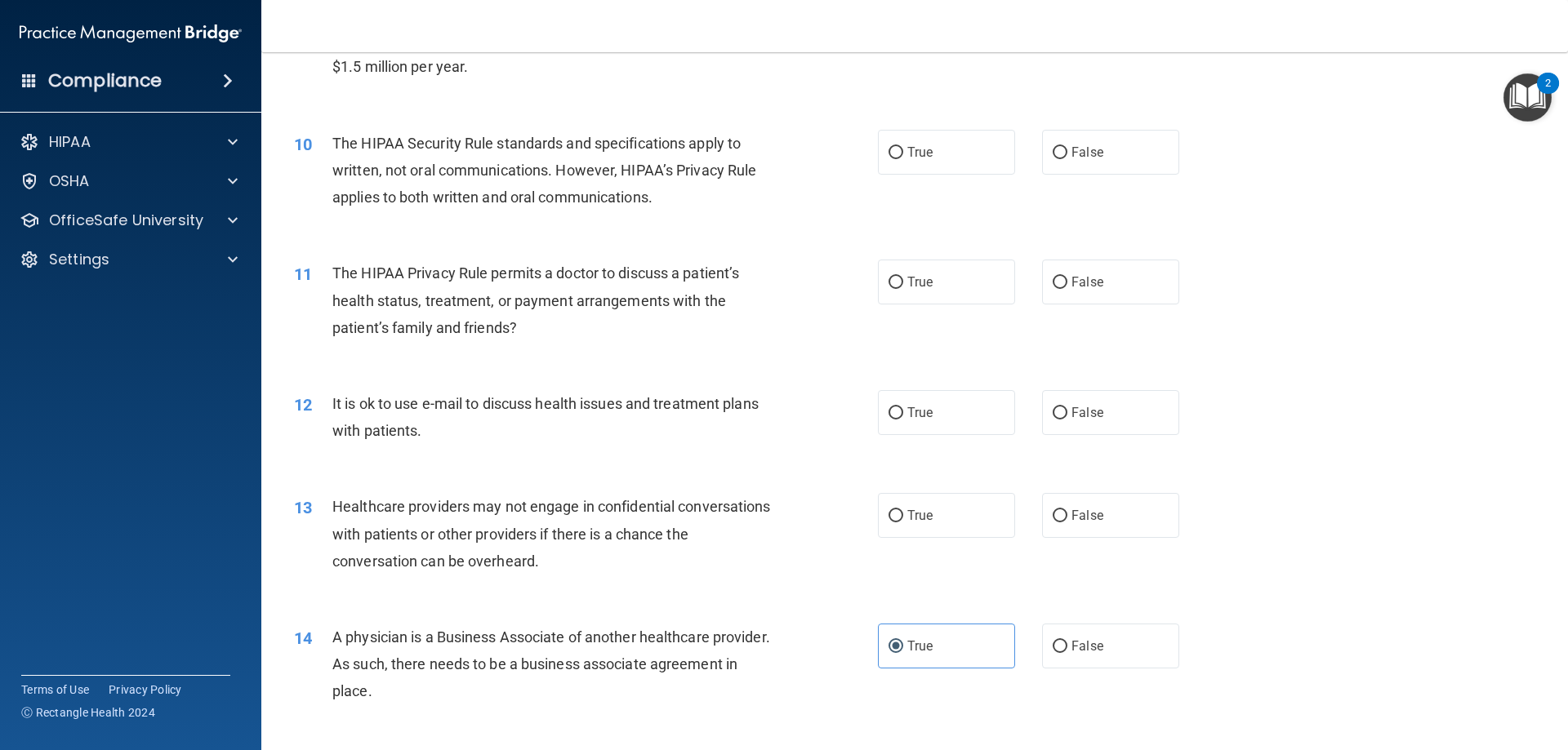
scroll to position [1090, 0]
click at [1071, 510] on span "False" at bounding box center [1087, 516] width 32 height 16
click at [1067, 511] on input "False" at bounding box center [1060, 516] width 15 height 12
radio input "true"
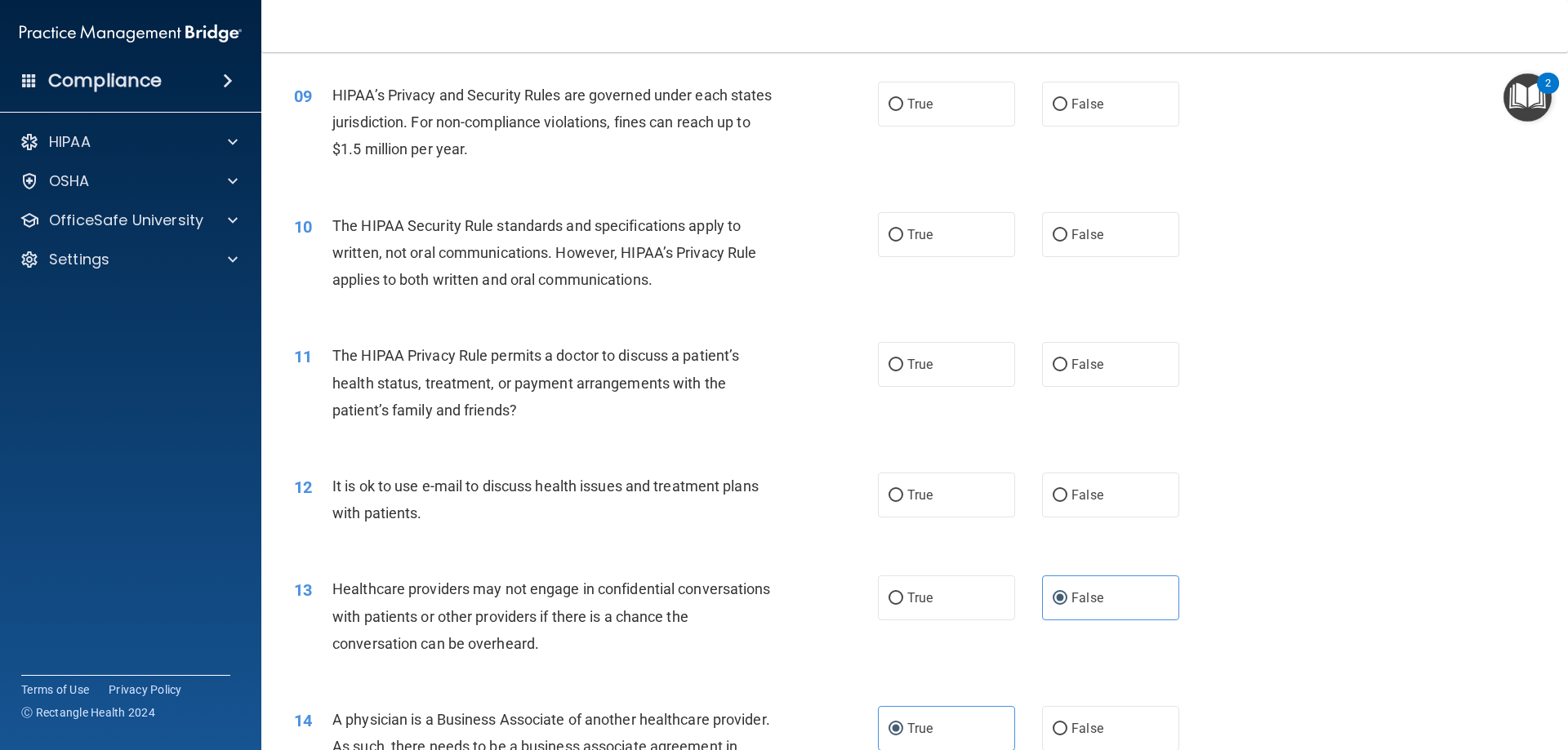
scroll to position [927, 0]
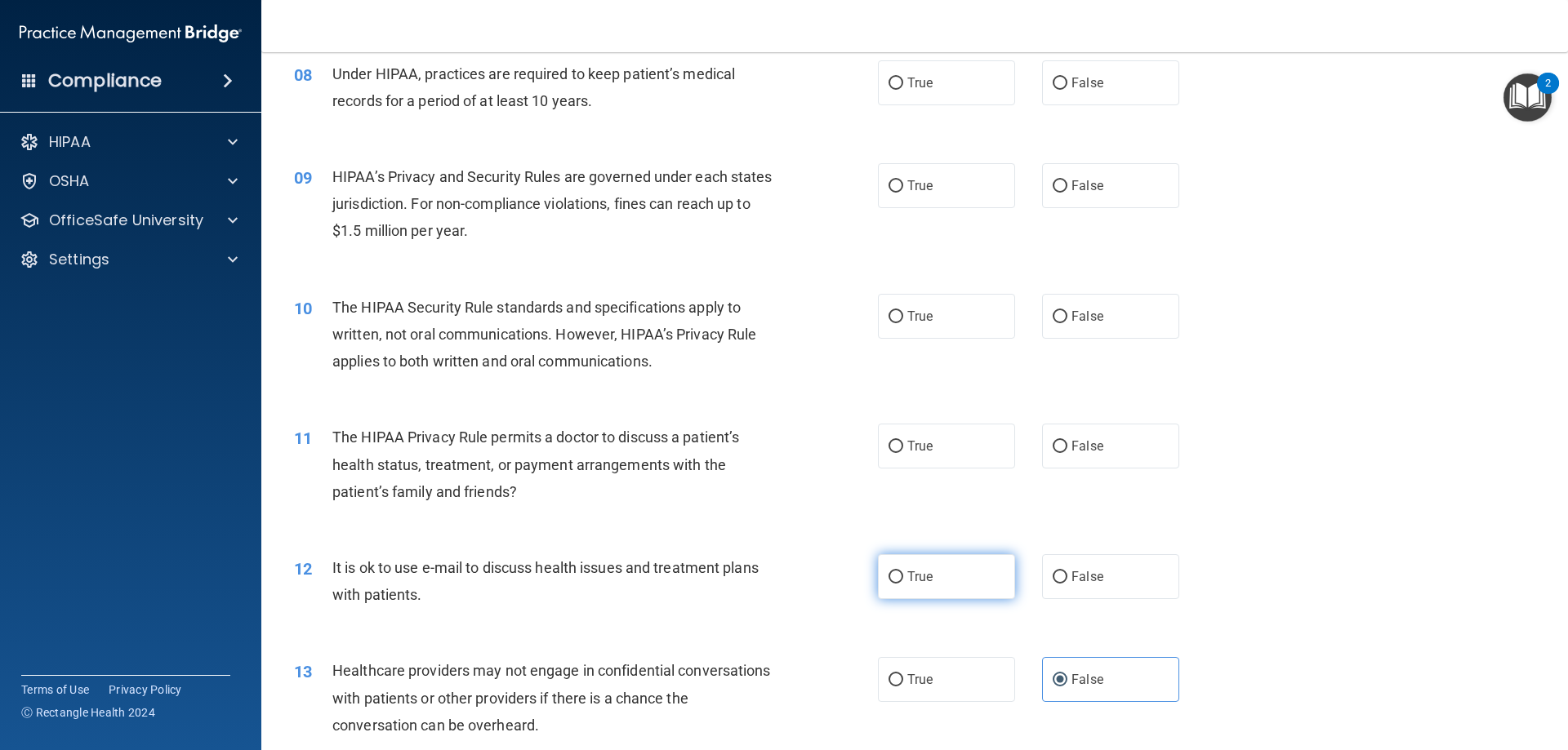
click at [937, 576] on label "True" at bounding box center [946, 577] width 137 height 45
click at [903, 576] on input "True" at bounding box center [896, 577] width 15 height 12
radio input "true"
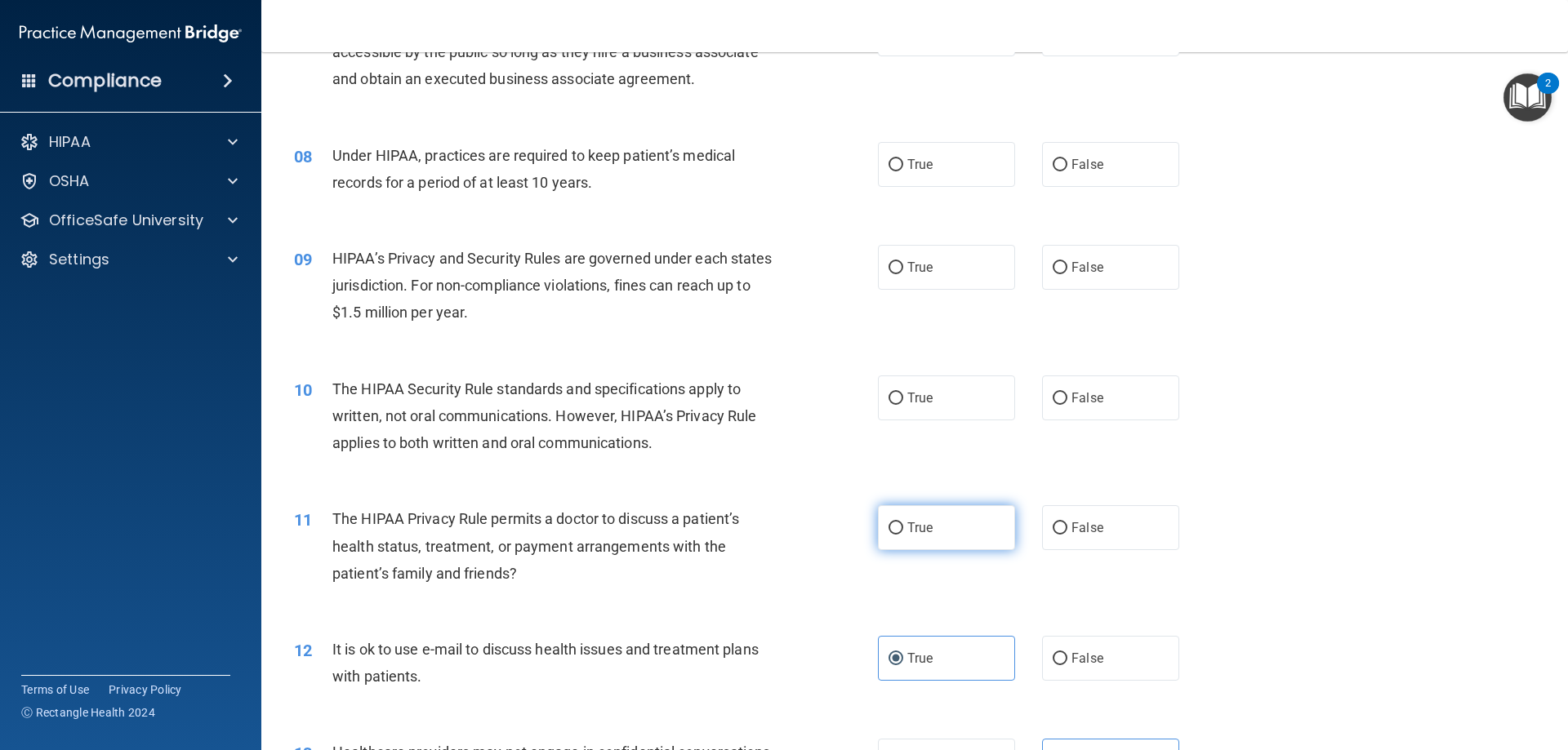
click at [914, 506] on label "True" at bounding box center [946, 527] width 137 height 45
click at [903, 523] on input "True" at bounding box center [896, 528] width 15 height 12
radio input "true"
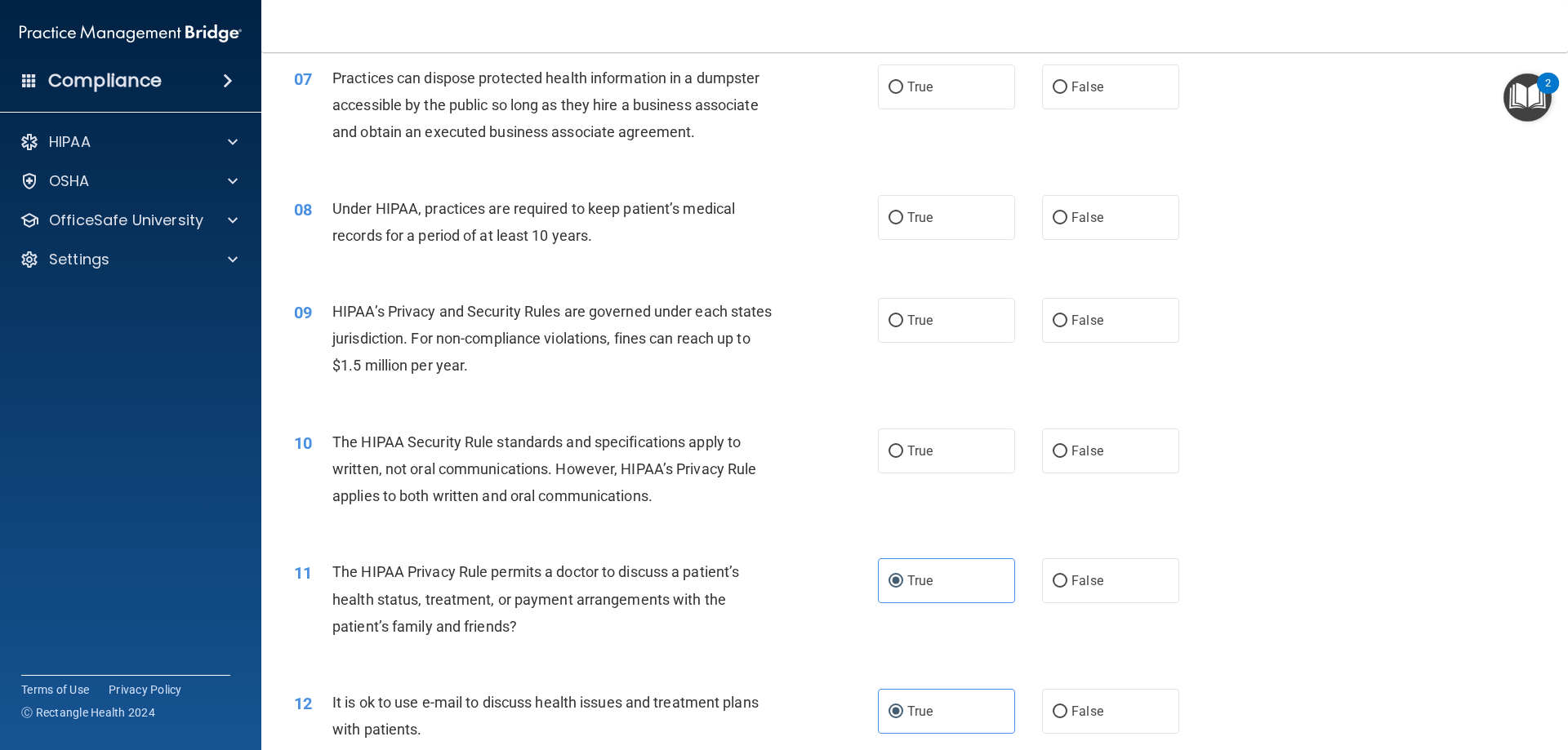
scroll to position [764, 0]
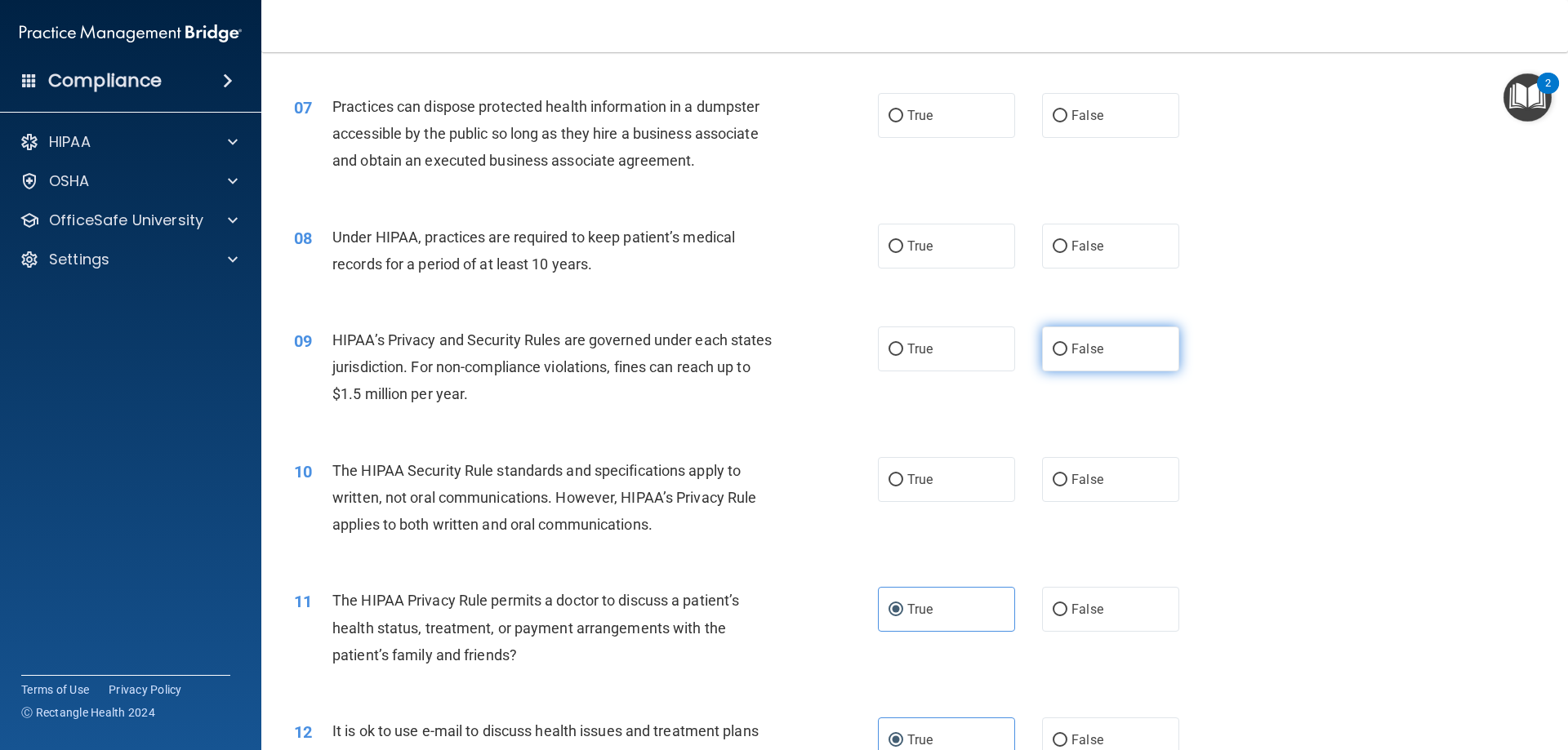
click at [1100, 351] on label "False" at bounding box center [1110, 348] width 137 height 45
click at [1067, 351] on input "False" at bounding box center [1060, 349] width 15 height 12
radio input "true"
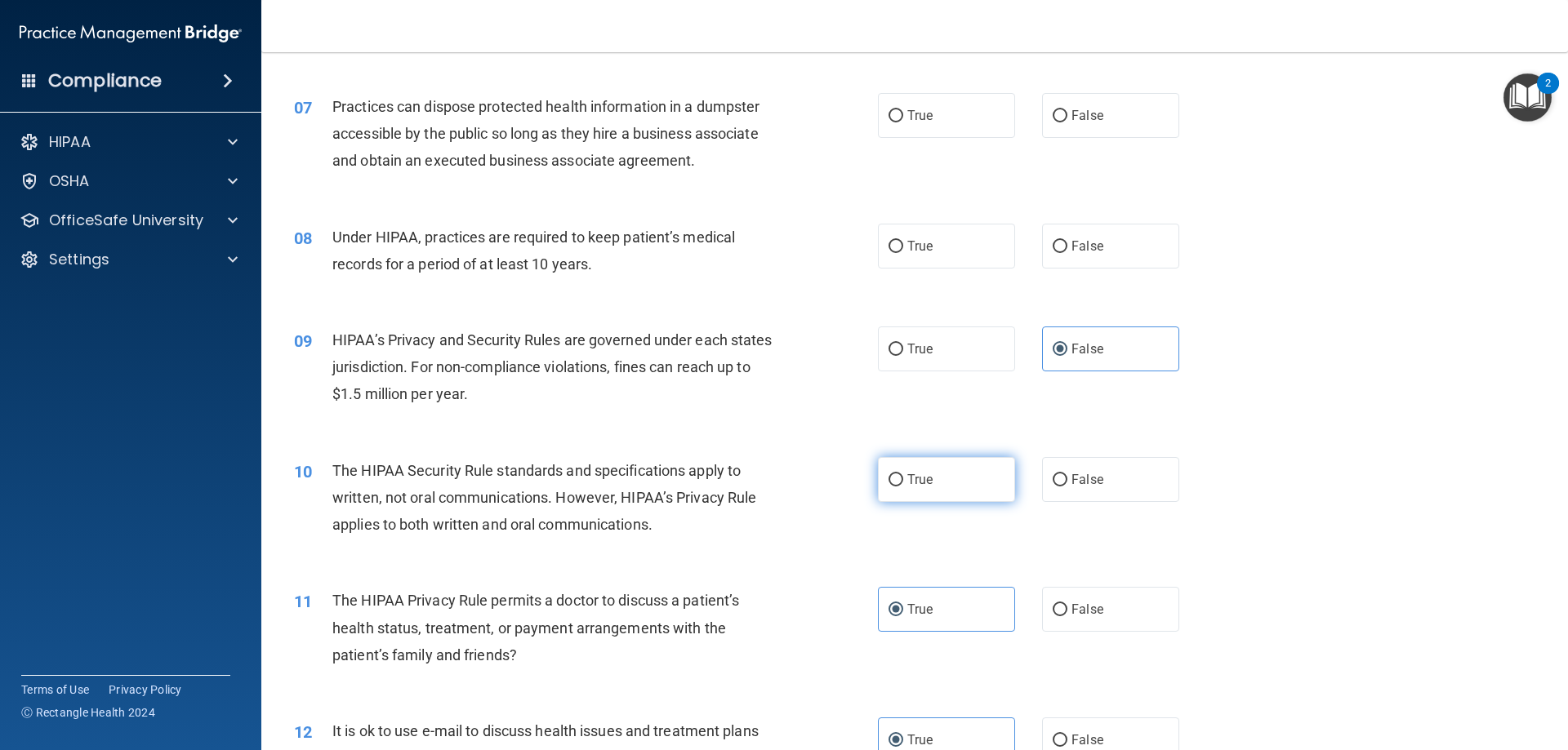
click at [925, 495] on label "True" at bounding box center [946, 479] width 137 height 45
click at [903, 486] on input "True" at bounding box center [896, 480] width 15 height 12
radio input "true"
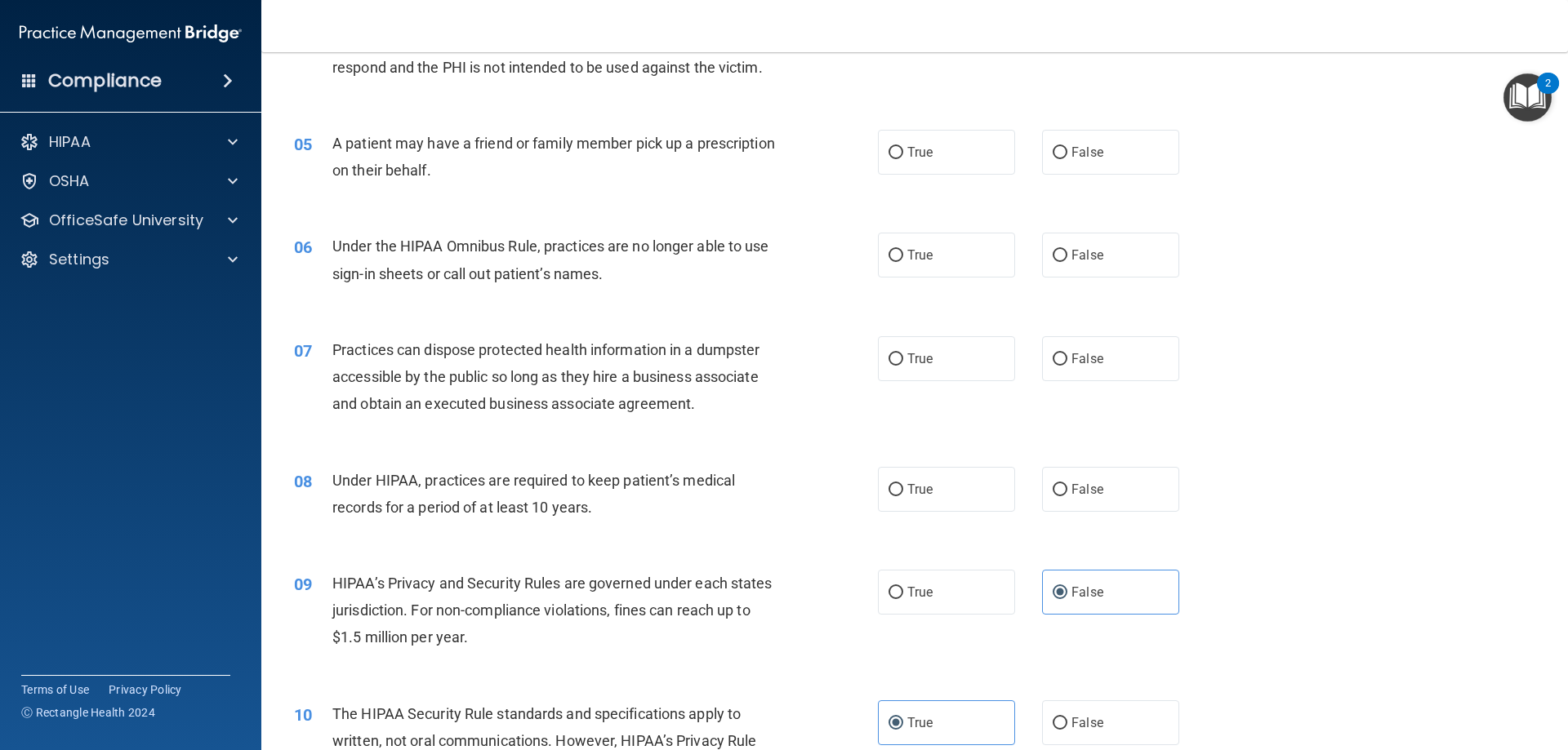
scroll to position [519, 0]
click at [1073, 499] on label "False" at bounding box center [1110, 491] width 137 height 45
click at [1067, 498] on input "False" at bounding box center [1060, 491] width 15 height 12
radio input "true"
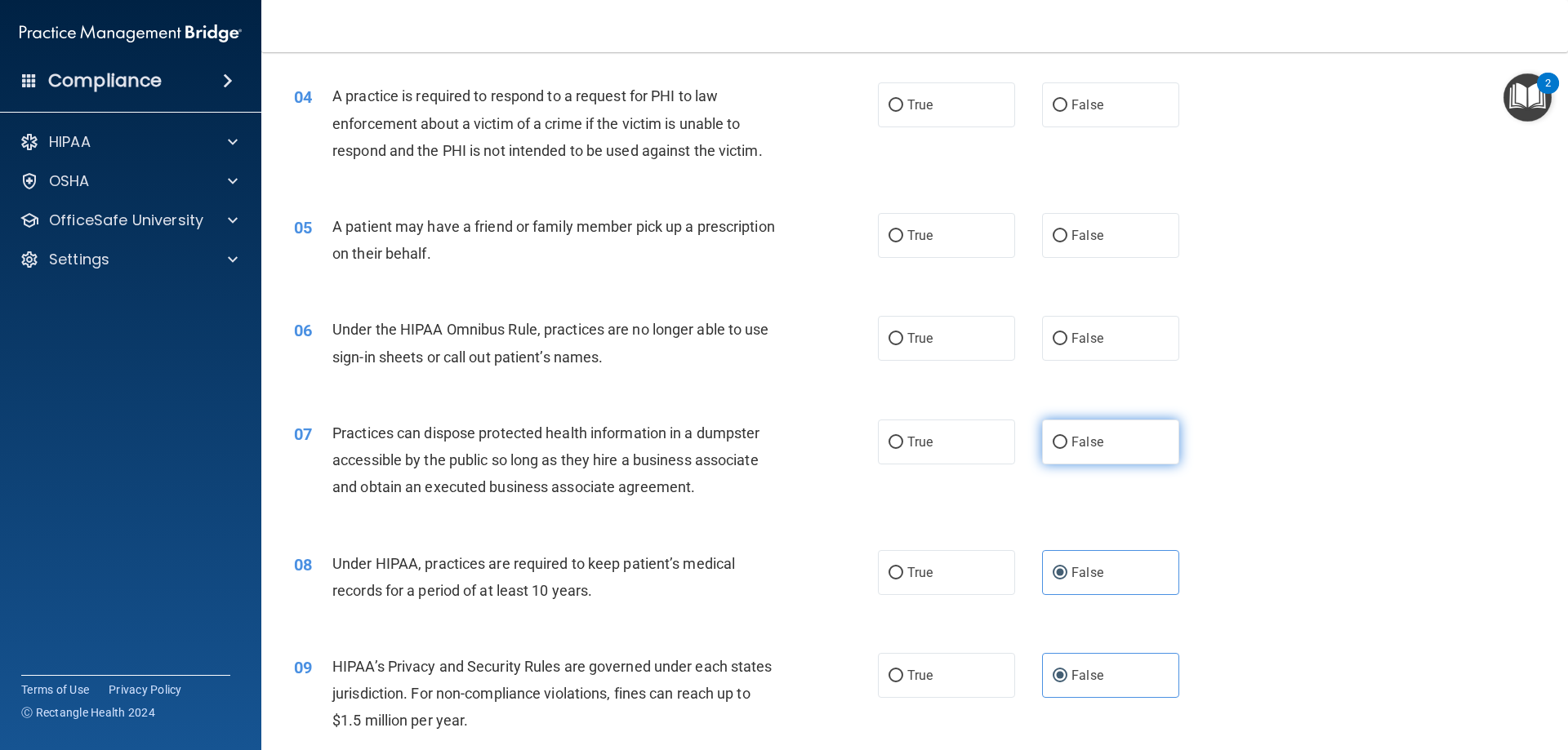
click at [1107, 449] on label "False" at bounding box center [1110, 442] width 137 height 45
click at [1067, 449] on input "False" at bounding box center [1060, 443] width 15 height 12
radio input "true"
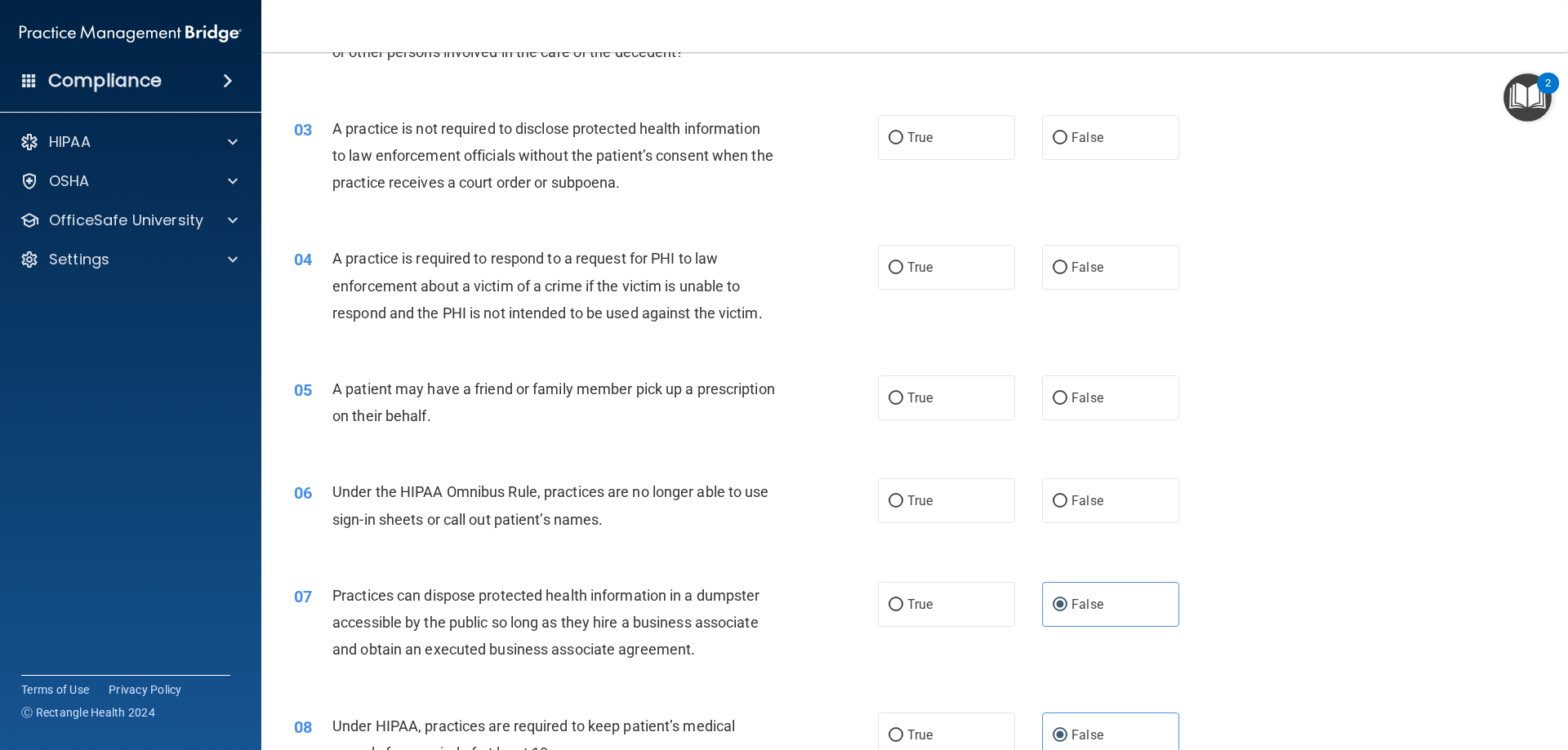
scroll to position [274, 0]
drag, startPoint x: 1082, startPoint y: 509, endPoint x: 1052, endPoint y: 511, distance: 30.1
click at [1082, 508] on span "False" at bounding box center [1087, 501] width 32 height 16
click at [1067, 508] on input "False" at bounding box center [1060, 502] width 15 height 12
radio input "true"
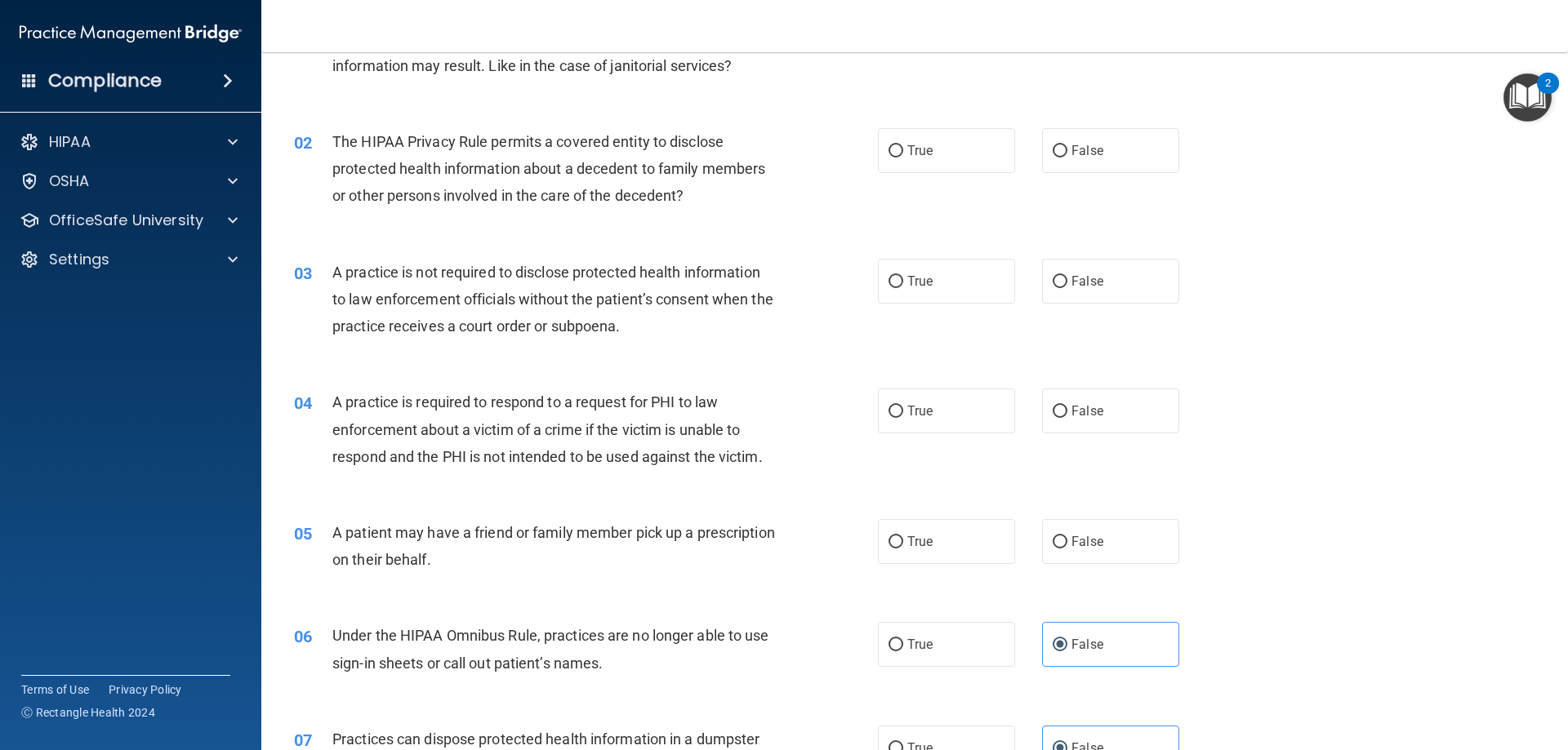
scroll to position [111, 0]
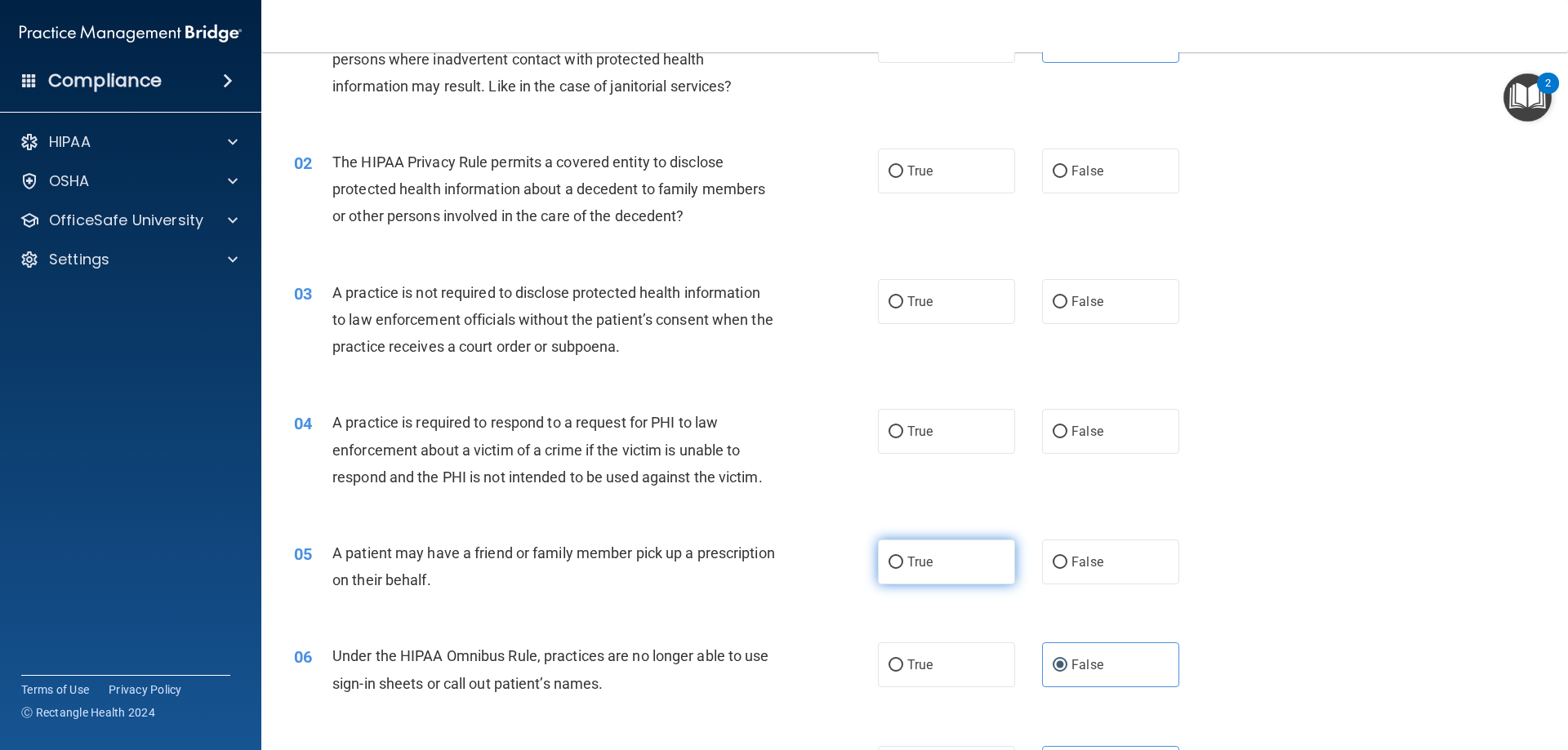
click at [924, 564] on span "True" at bounding box center [919, 562] width 25 height 16
click at [903, 564] on input "True" at bounding box center [896, 562] width 15 height 12
radio input "true"
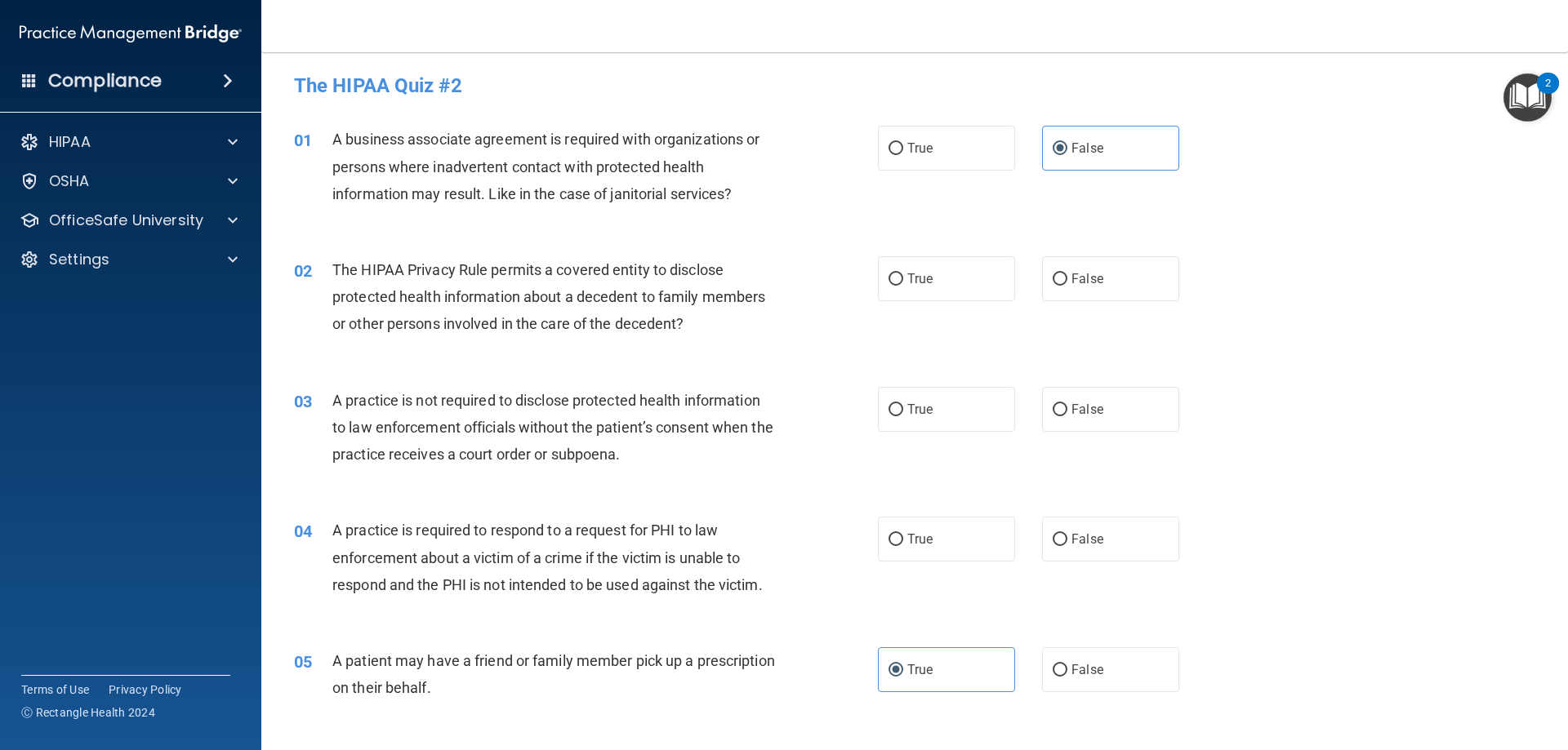
scroll to position [0, 0]
click at [915, 547] on span "True" at bounding box center [919, 542] width 25 height 16
click at [903, 547] on input "True" at bounding box center [896, 542] width 15 height 12
radio input "true"
click at [1063, 416] on label "False" at bounding box center [1110, 413] width 137 height 45
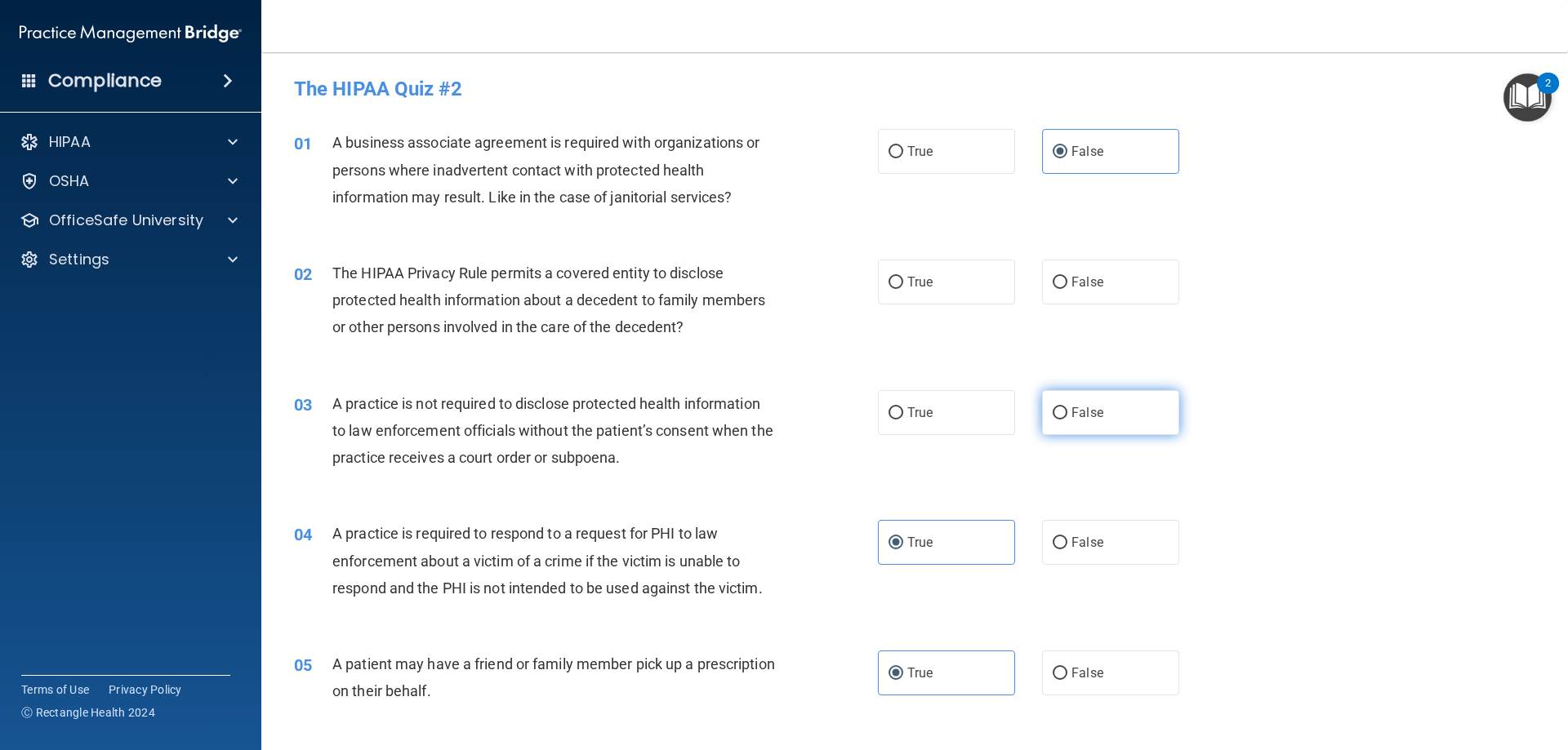
click at [1063, 416] on input "False" at bounding box center [1060, 413] width 15 height 12
radio input "true"
click at [878, 286] on label "True" at bounding box center [946, 282] width 137 height 45
click at [888, 286] on input "True" at bounding box center [896, 282] width 15 height 12
radio input "true"
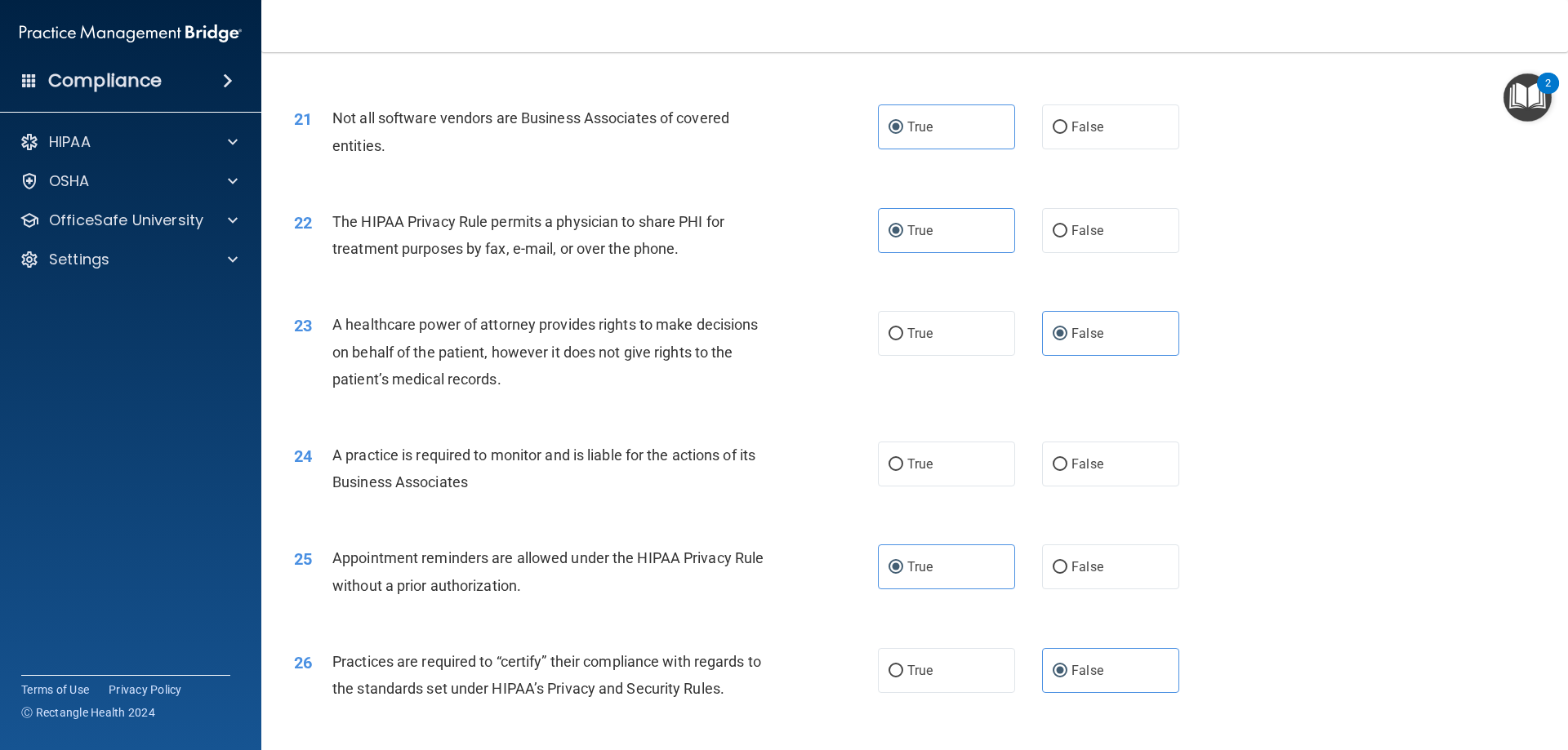
scroll to position [2477, 0]
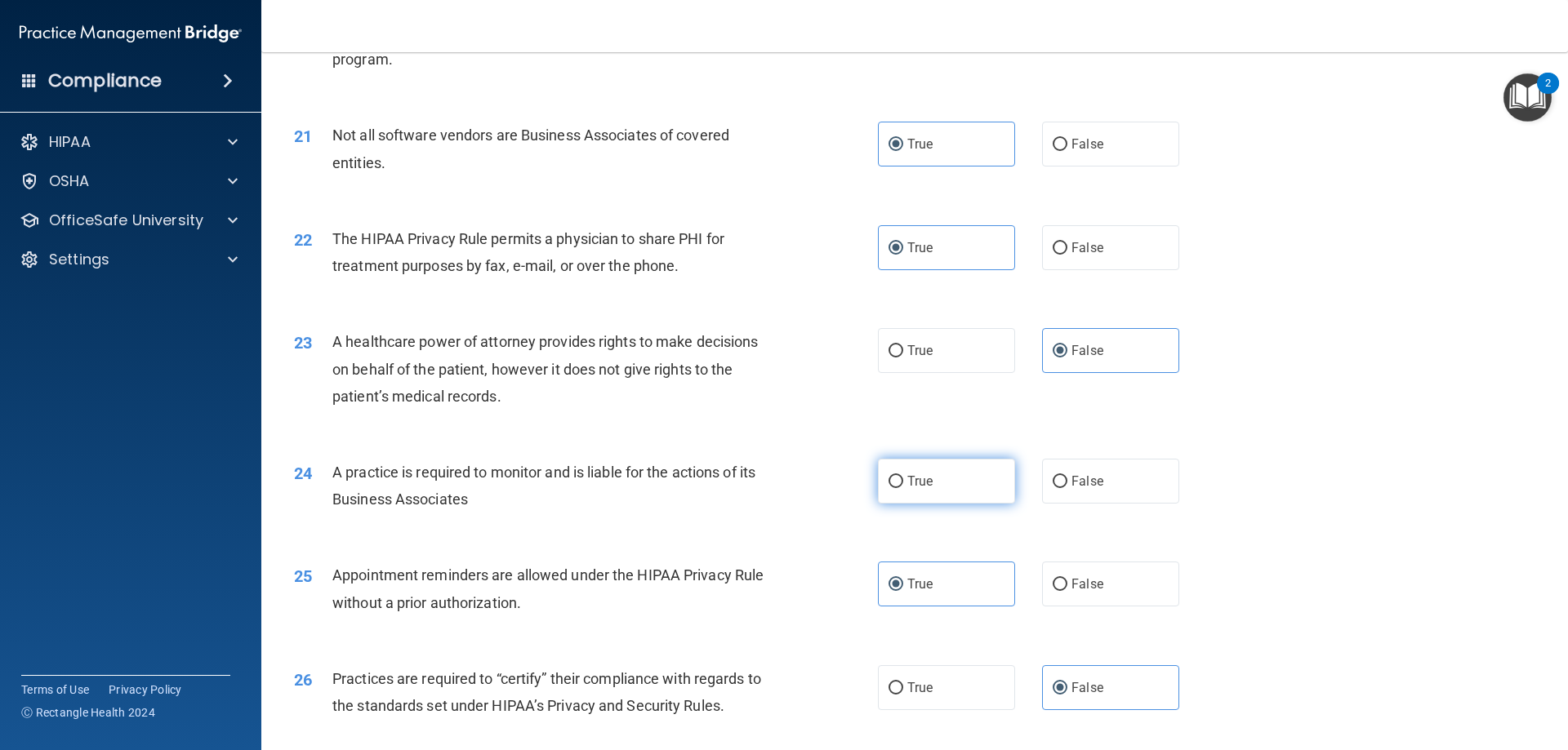
click at [956, 476] on label "True" at bounding box center [946, 481] width 137 height 45
click at [903, 476] on input "True" at bounding box center [896, 482] width 15 height 12
radio input "true"
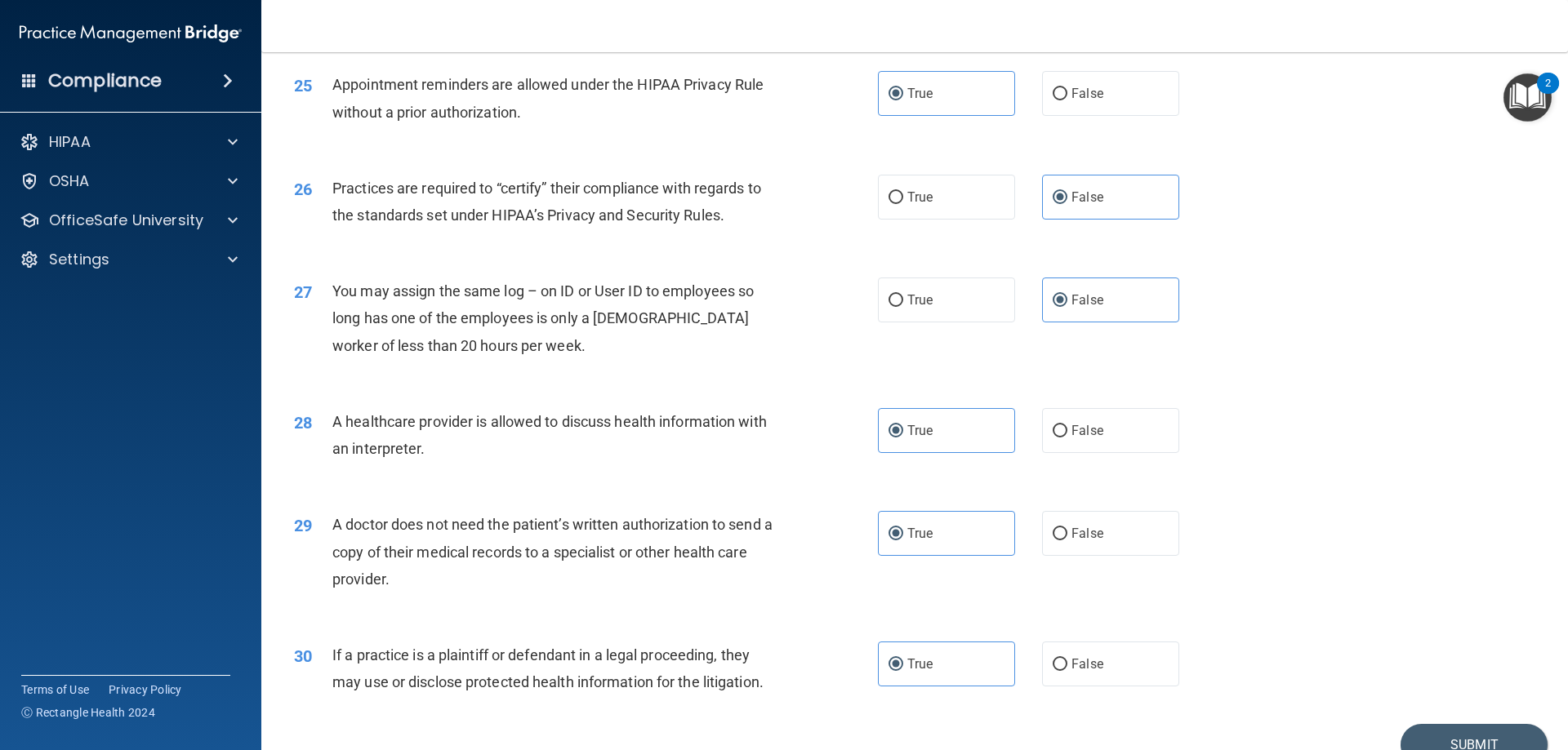
scroll to position [2967, 0]
click at [1429, 737] on button "Submit" at bounding box center [1474, 745] width 147 height 42
click at [1452, 733] on button "Submit" at bounding box center [1474, 745] width 147 height 42
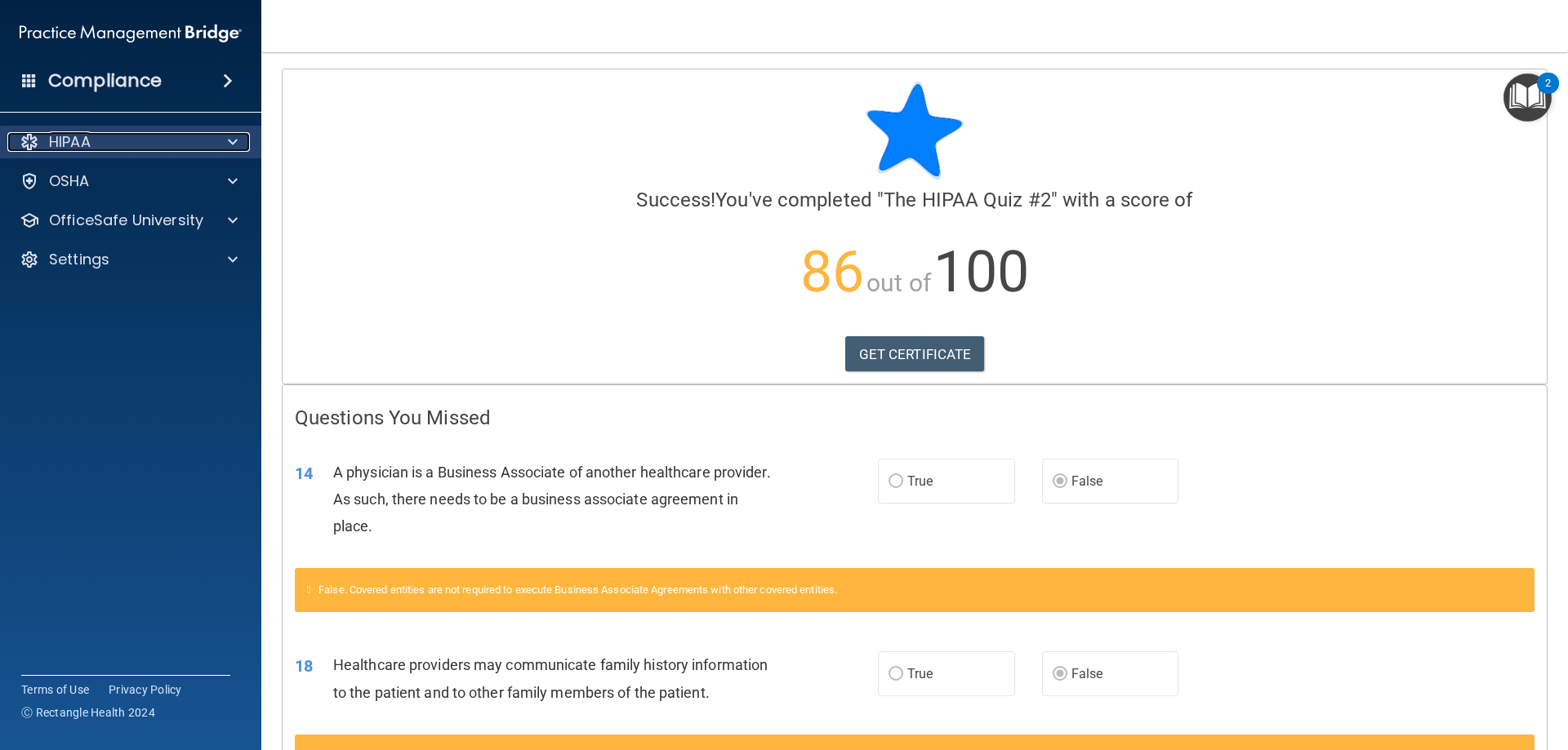
click at [214, 140] on div at bounding box center [230, 142] width 41 height 20
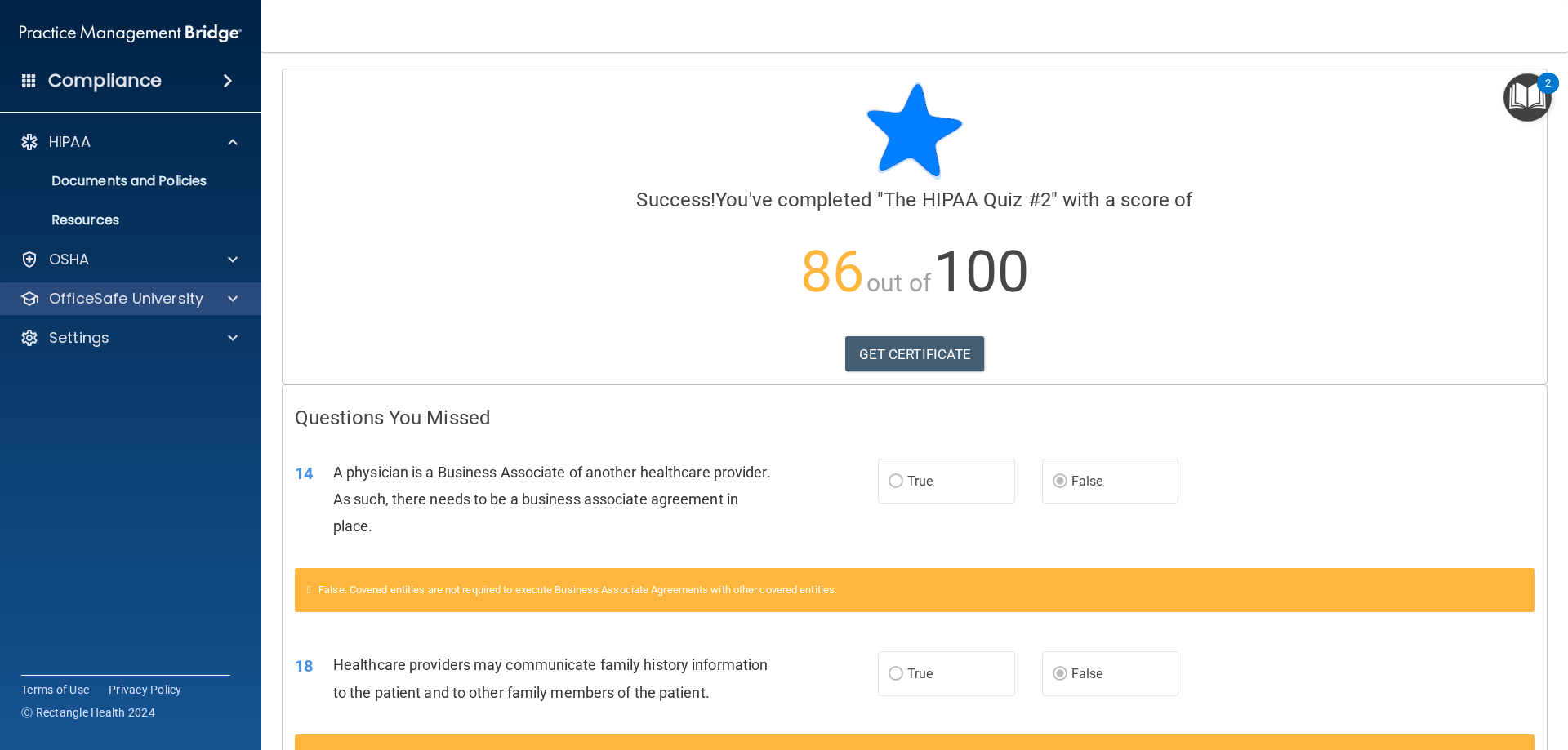
click at [158, 284] on div "OfficeSafe University" at bounding box center [131, 298] width 262 height 33
click at [227, 299] on span at bounding box center [232, 298] width 10 height 20
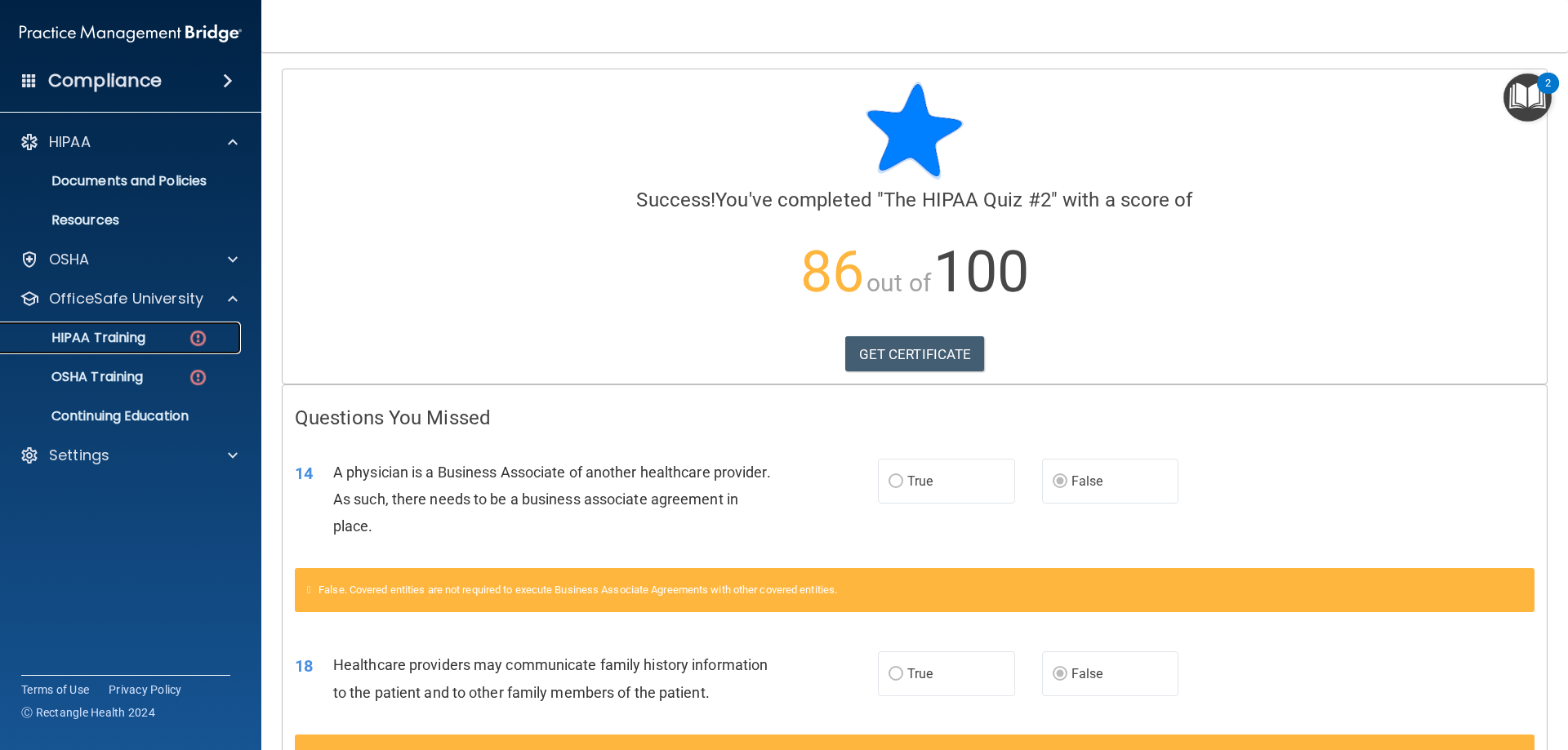
click at [152, 332] on div "HIPAA Training" at bounding box center [121, 338] width 223 height 17
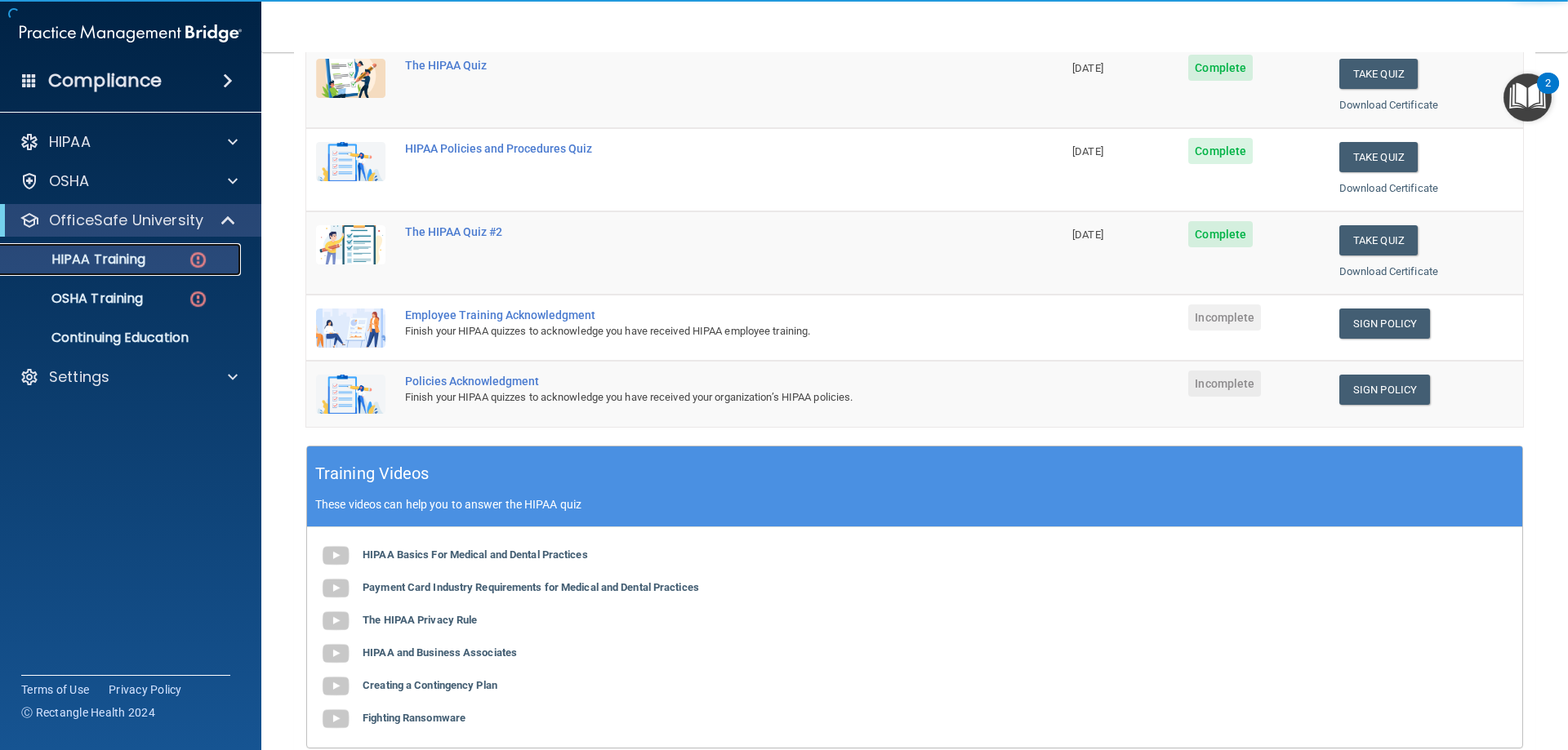
scroll to position [245, 0]
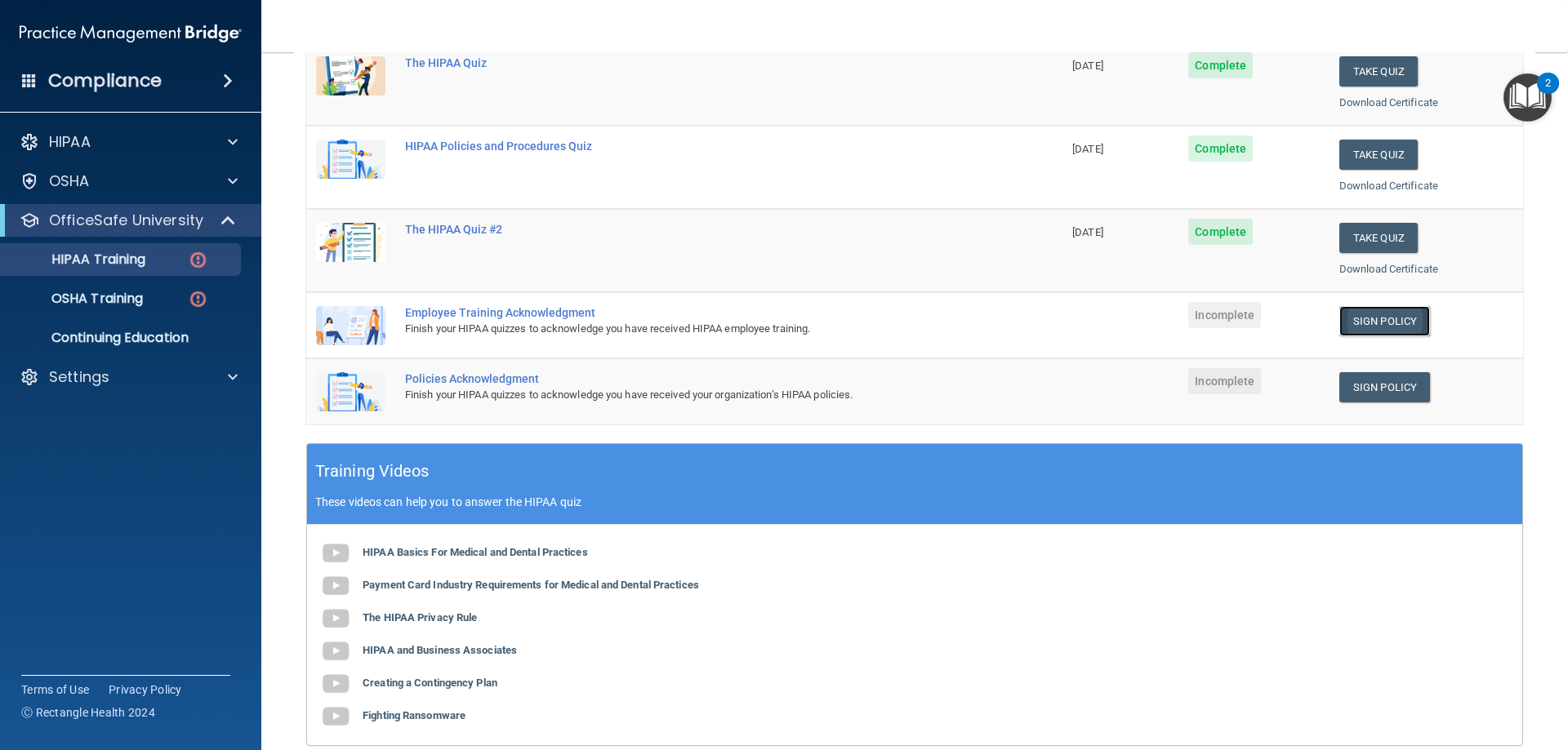
click at [1339, 319] on link "Sign Policy" at bounding box center [1383, 320] width 90 height 30
click at [1405, 388] on link "Sign Policy" at bounding box center [1383, 387] width 90 height 30
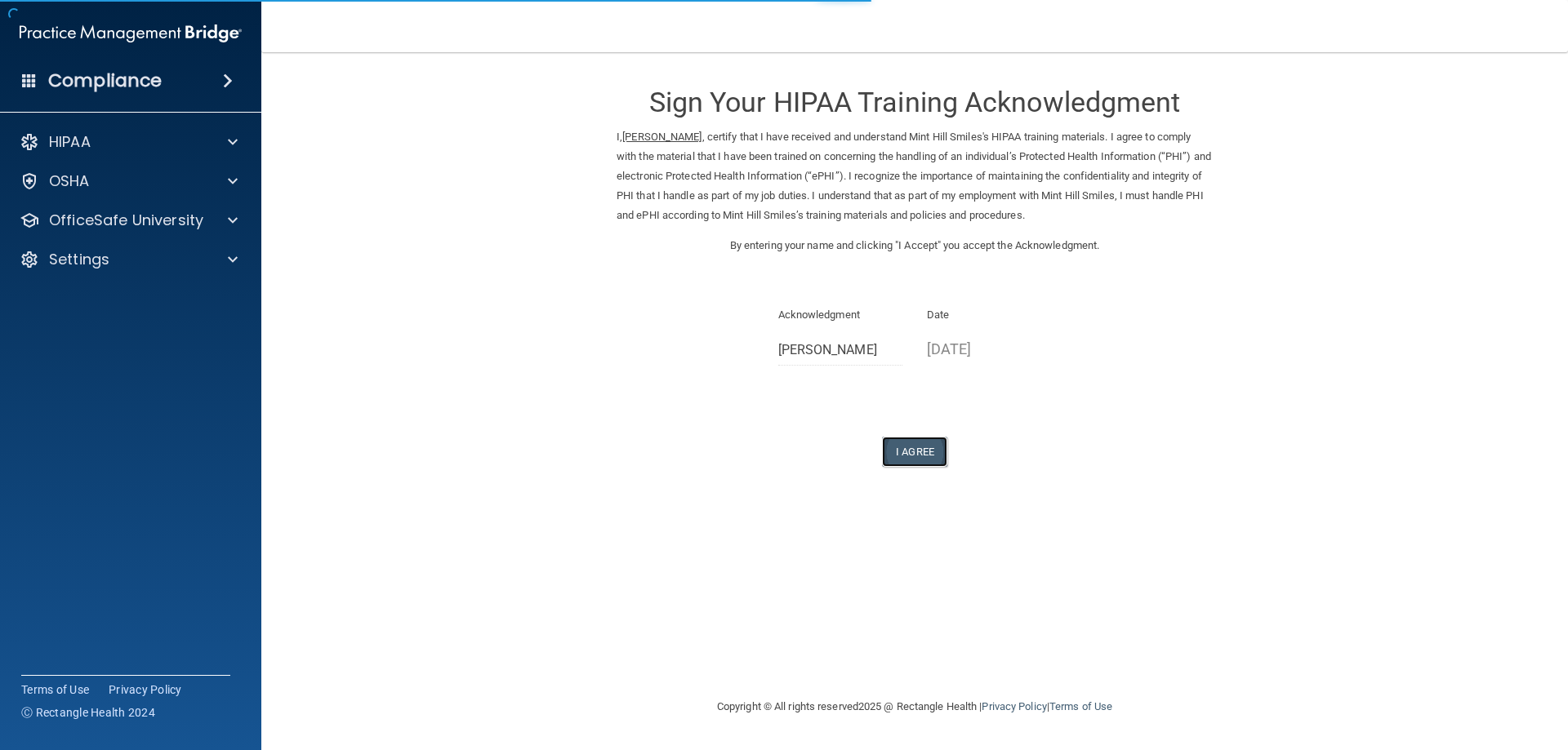
click at [932, 456] on button "I Agree" at bounding box center [915, 452] width 65 height 30
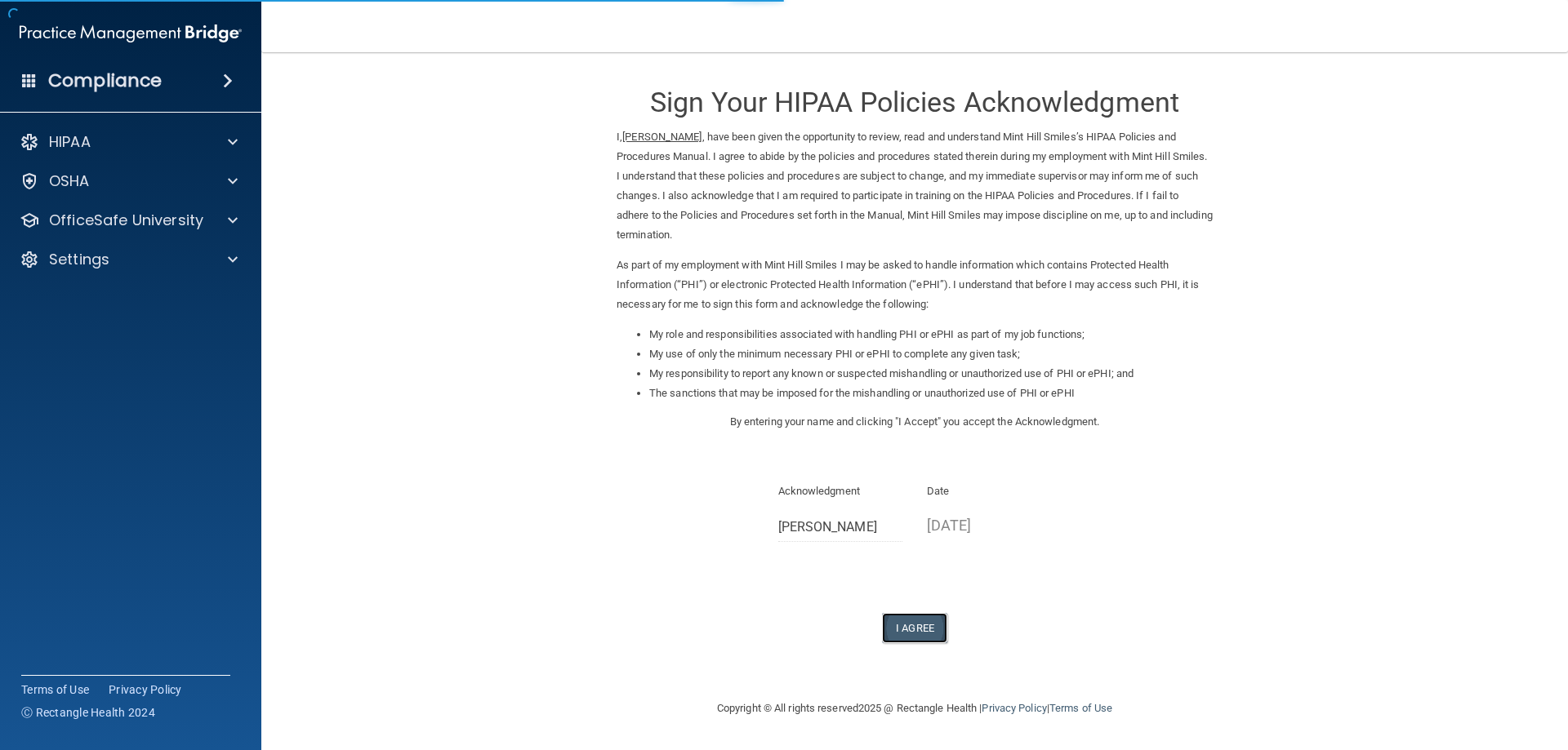
click at [929, 628] on button "I Agree" at bounding box center [915, 628] width 65 height 30
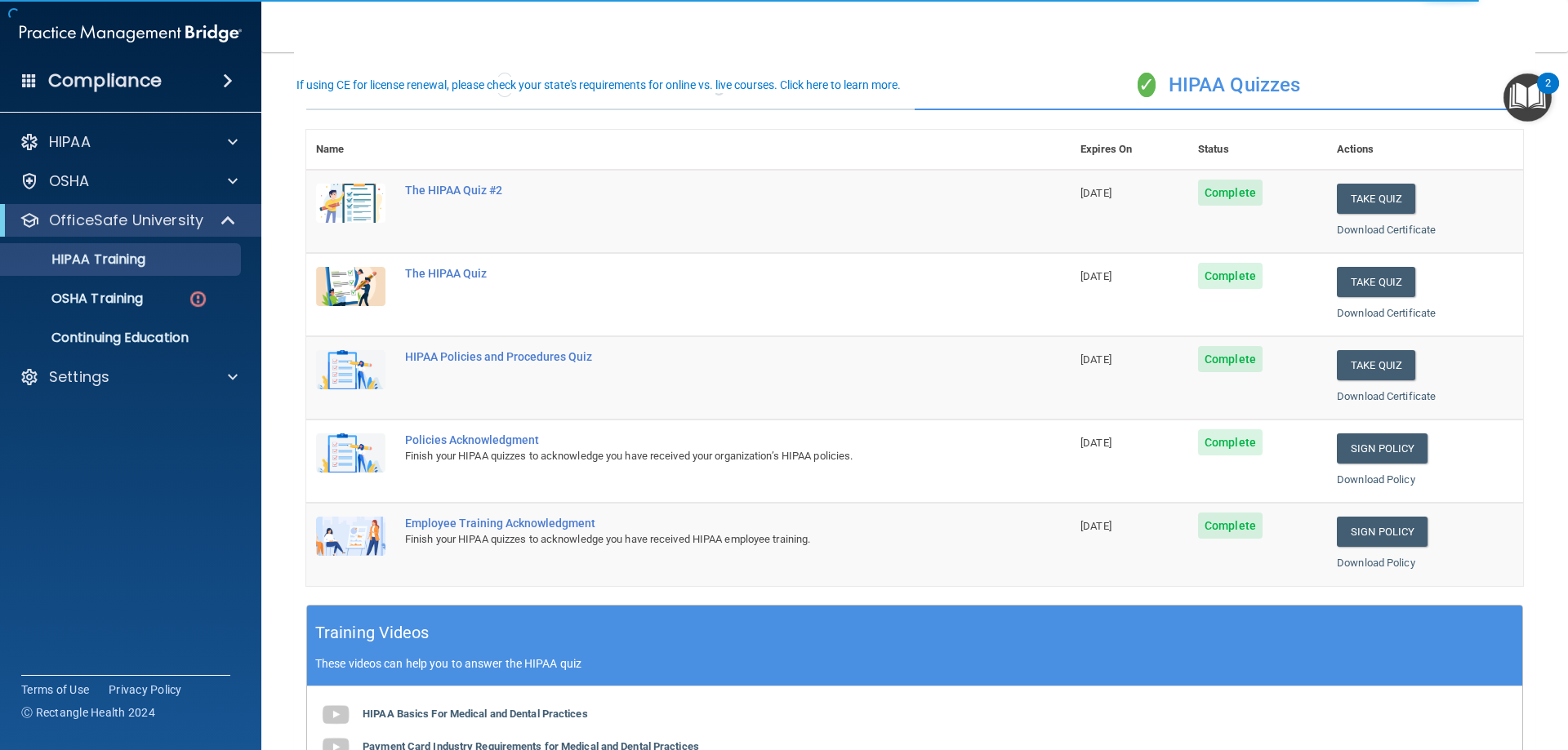
scroll to position [82, 0]
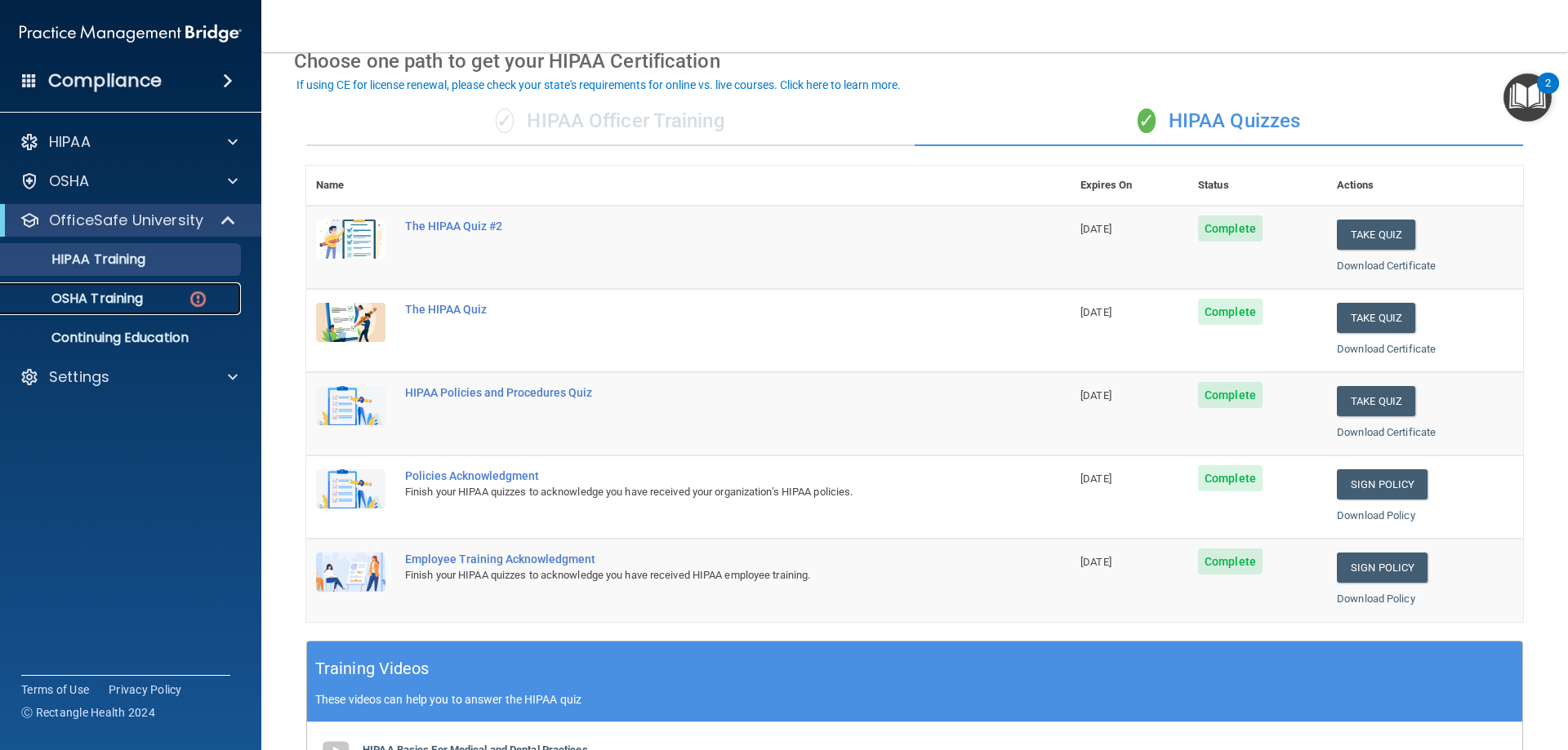
click at [186, 295] on div "OSHA Training" at bounding box center [121, 299] width 223 height 17
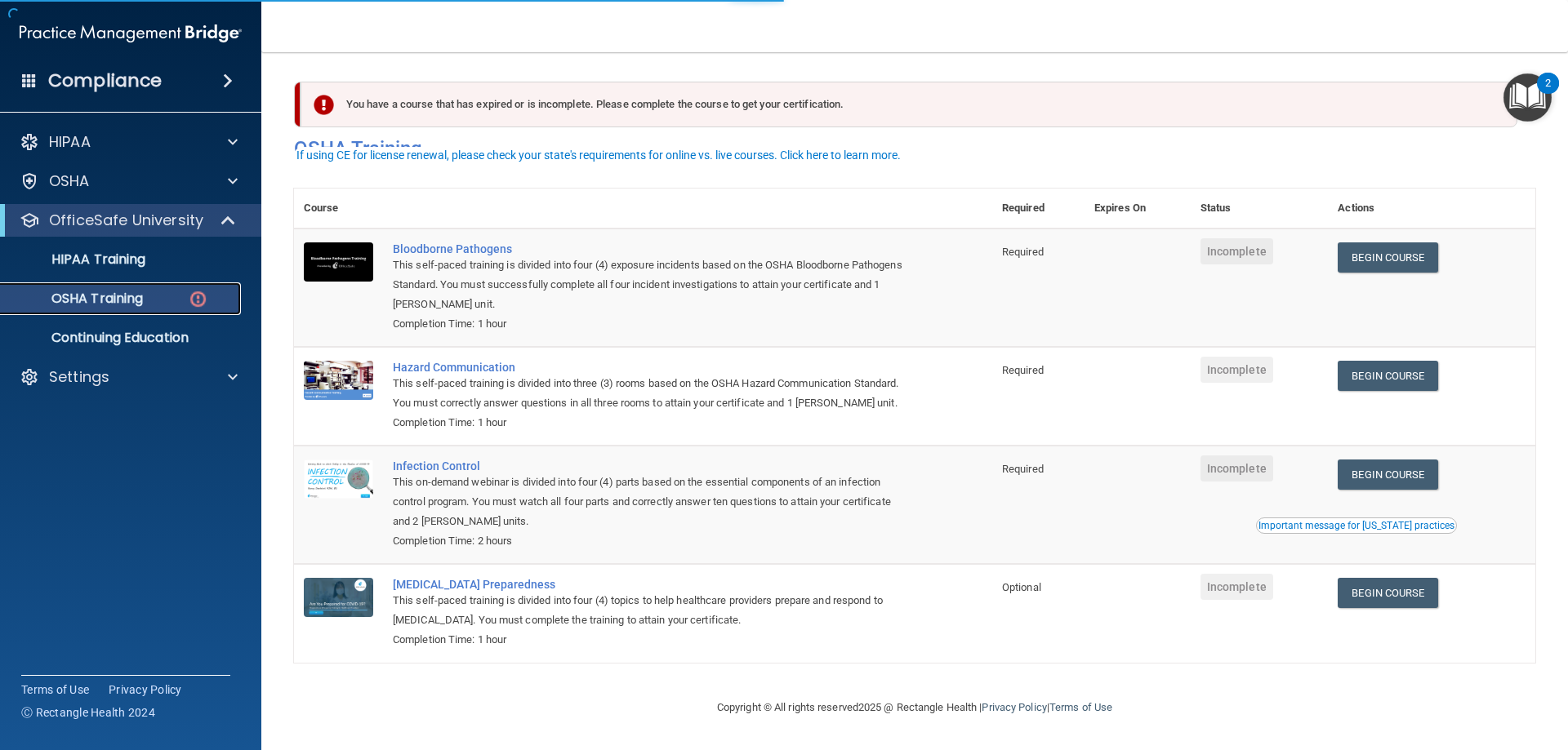
scroll to position [20, 0]
click at [1366, 247] on link "Begin Course" at bounding box center [1387, 257] width 100 height 30
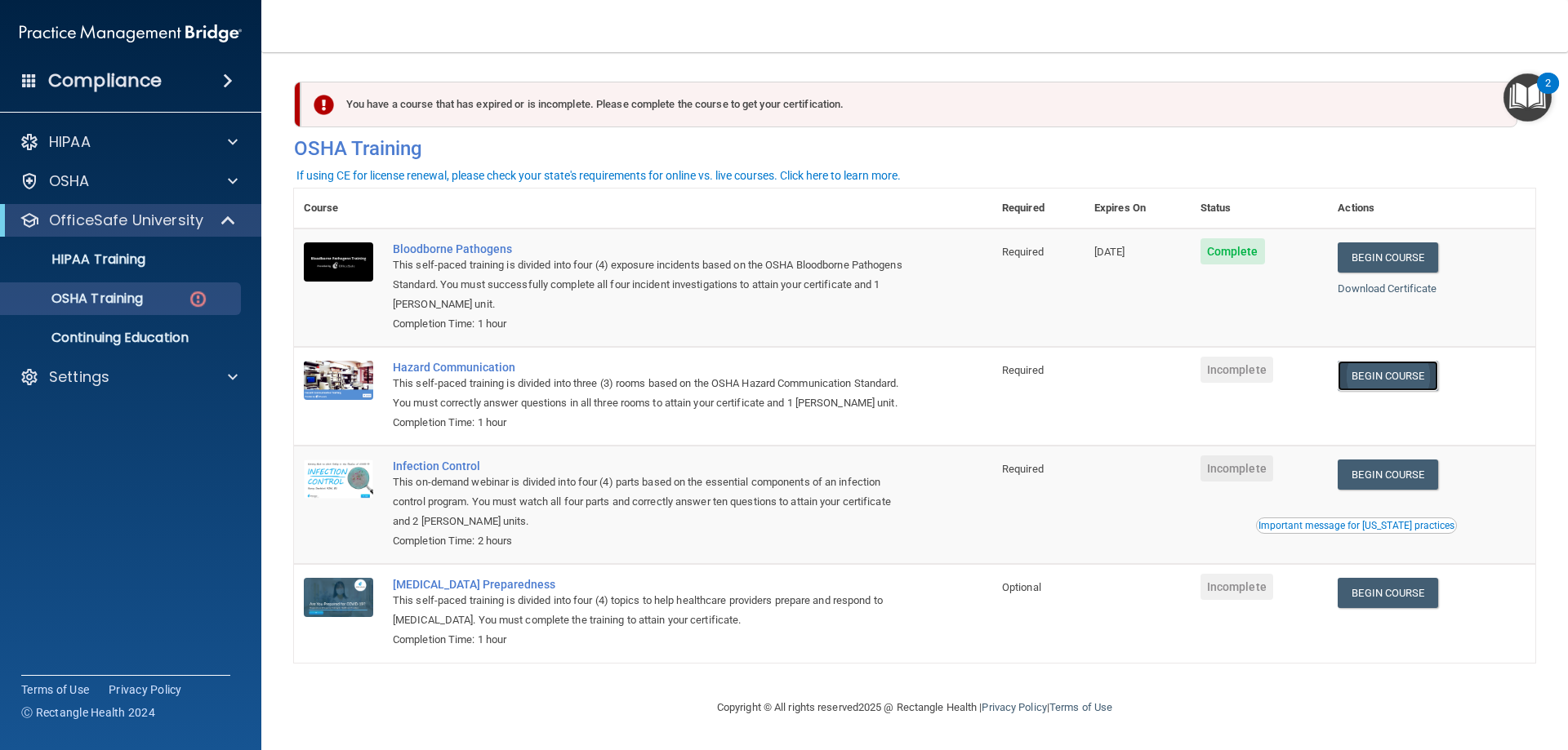
click at [1378, 376] on link "Begin Course" at bounding box center [1387, 375] width 100 height 30
click at [1342, 490] on link "Begin Course" at bounding box center [1387, 474] width 100 height 30
click at [1347, 608] on link "Begin Course" at bounding box center [1387, 593] width 100 height 30
click at [1342, 490] on link "Begin Course" at bounding box center [1387, 474] width 100 height 30
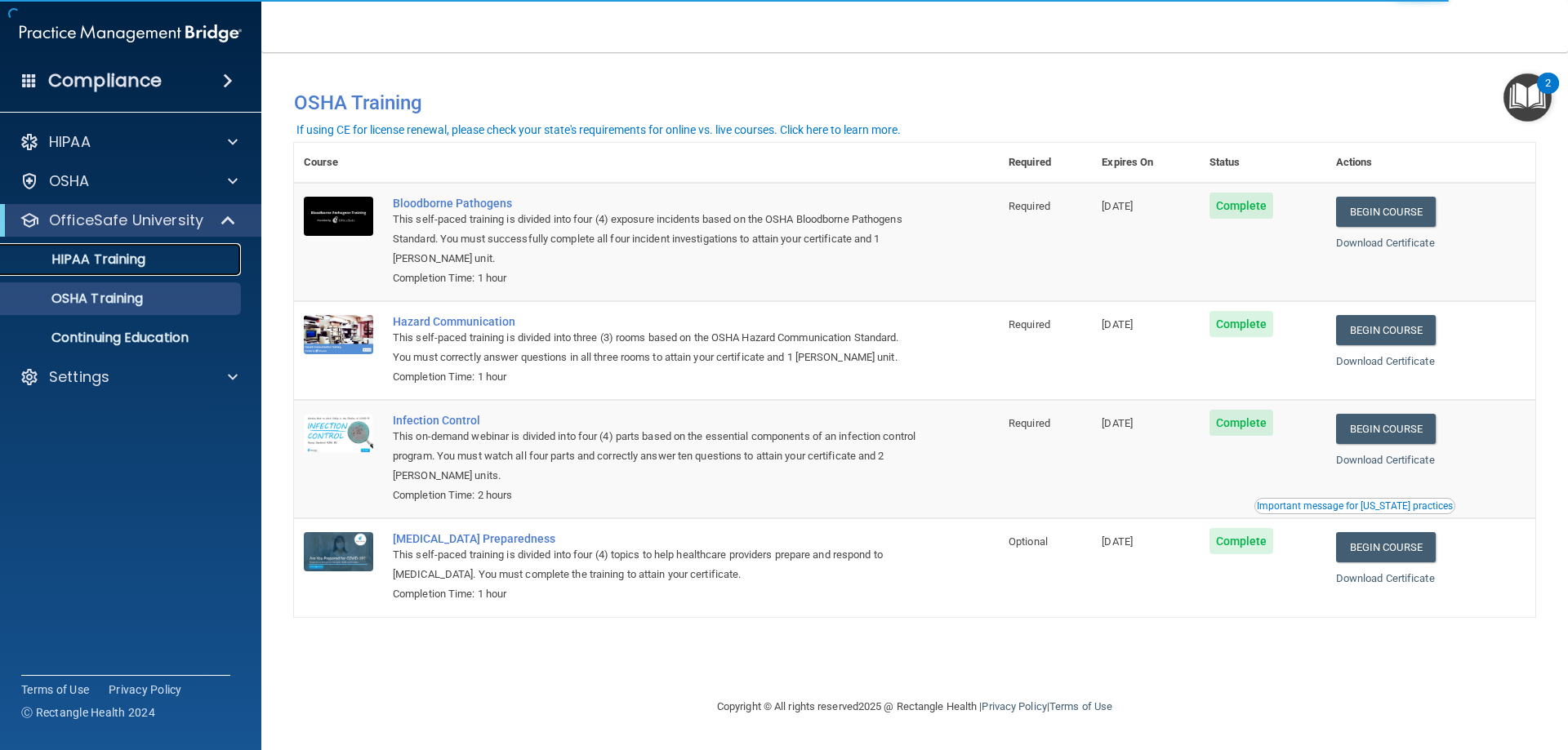
click at [118, 252] on p "HIPAA Training" at bounding box center [77, 260] width 135 height 17
